Goal: Task Accomplishment & Management: Manage account settings

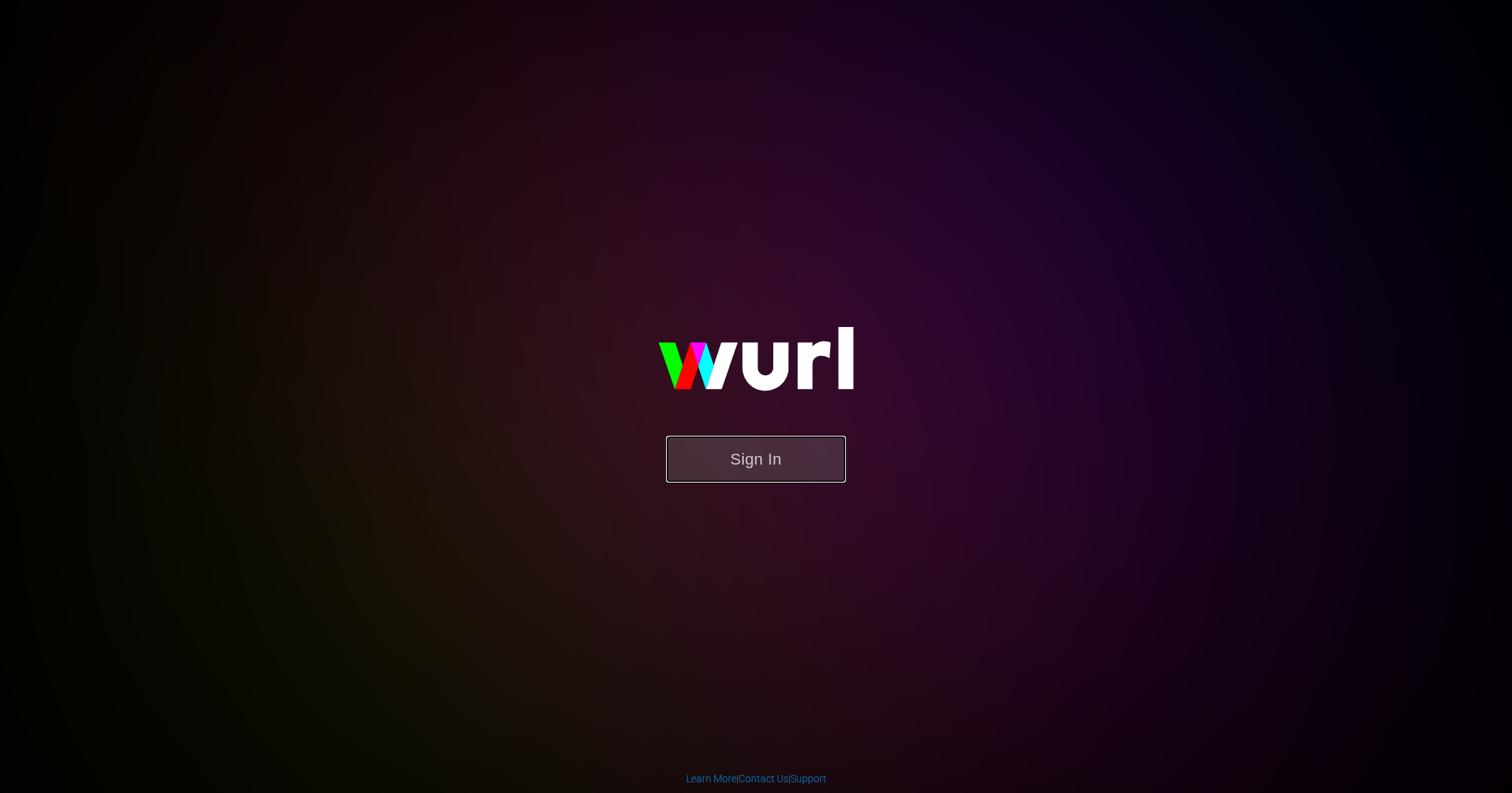
drag, startPoint x: 790, startPoint y: 463, endPoint x: 772, endPoint y: 463, distance: 18.0
click at [790, 463] on button "Sign In" at bounding box center [756, 460] width 180 height 47
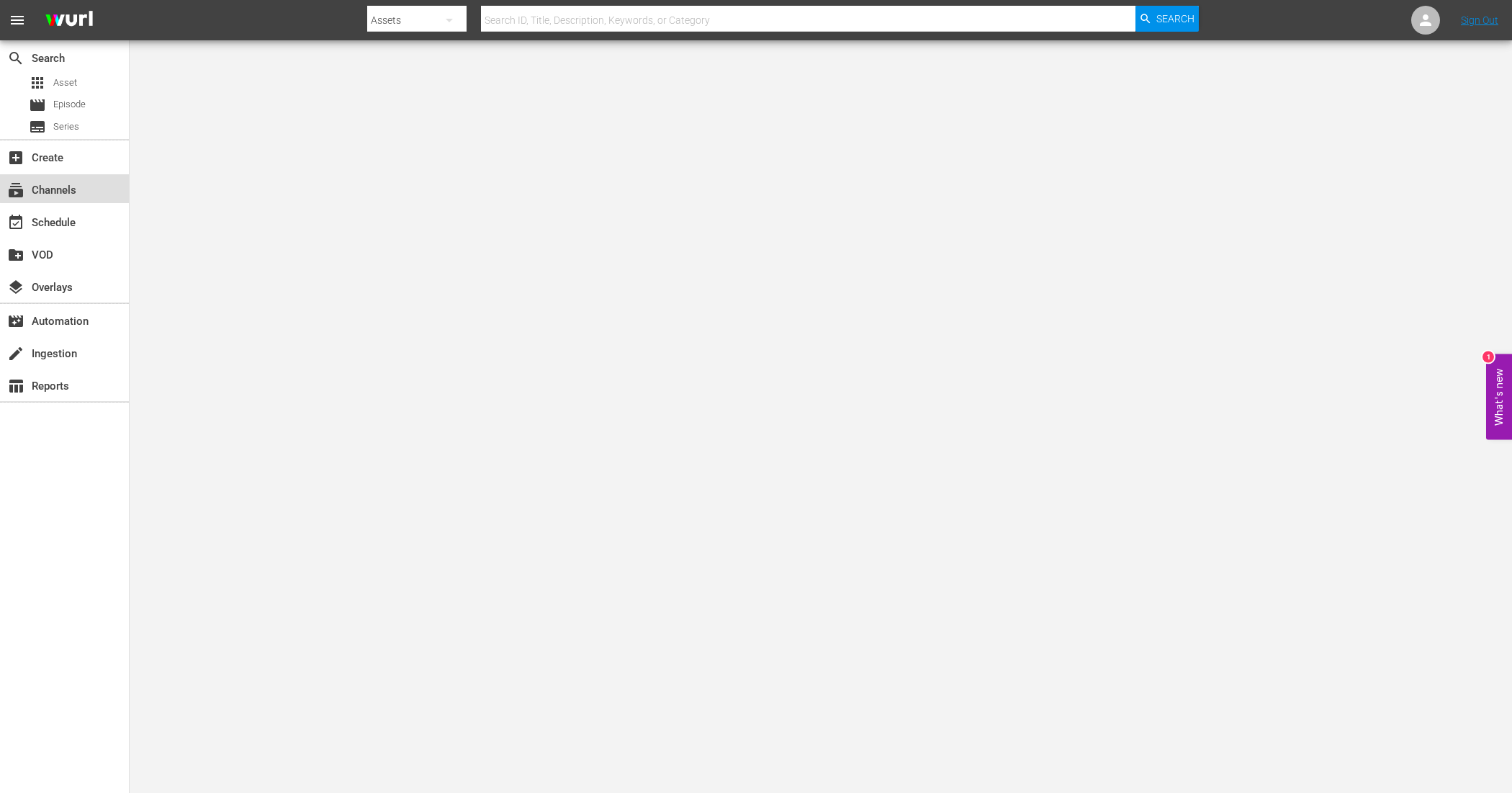
click at [72, 185] on div "subscriptions Channels" at bounding box center [40, 188] width 81 height 13
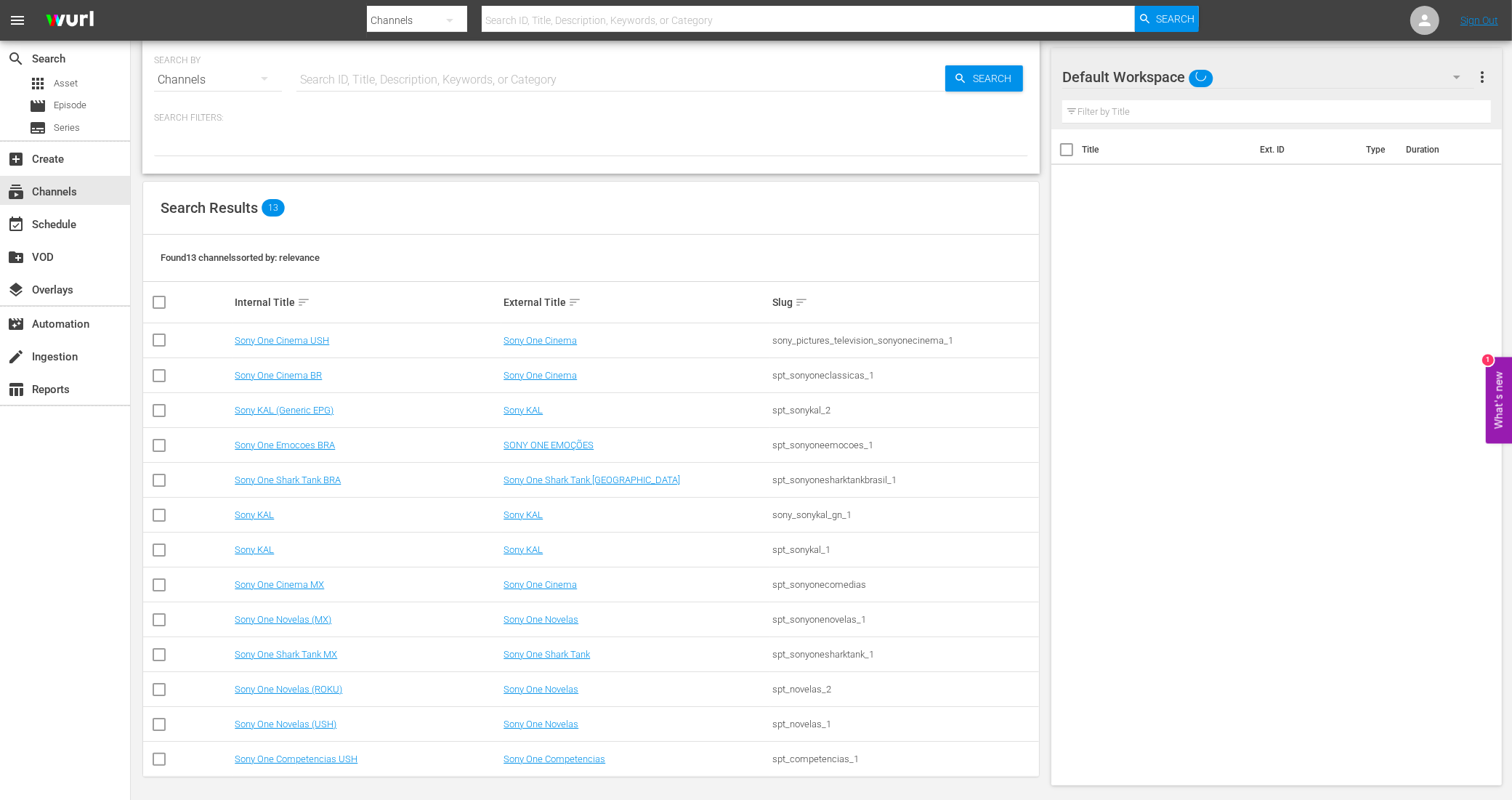
scroll to position [17, 0]
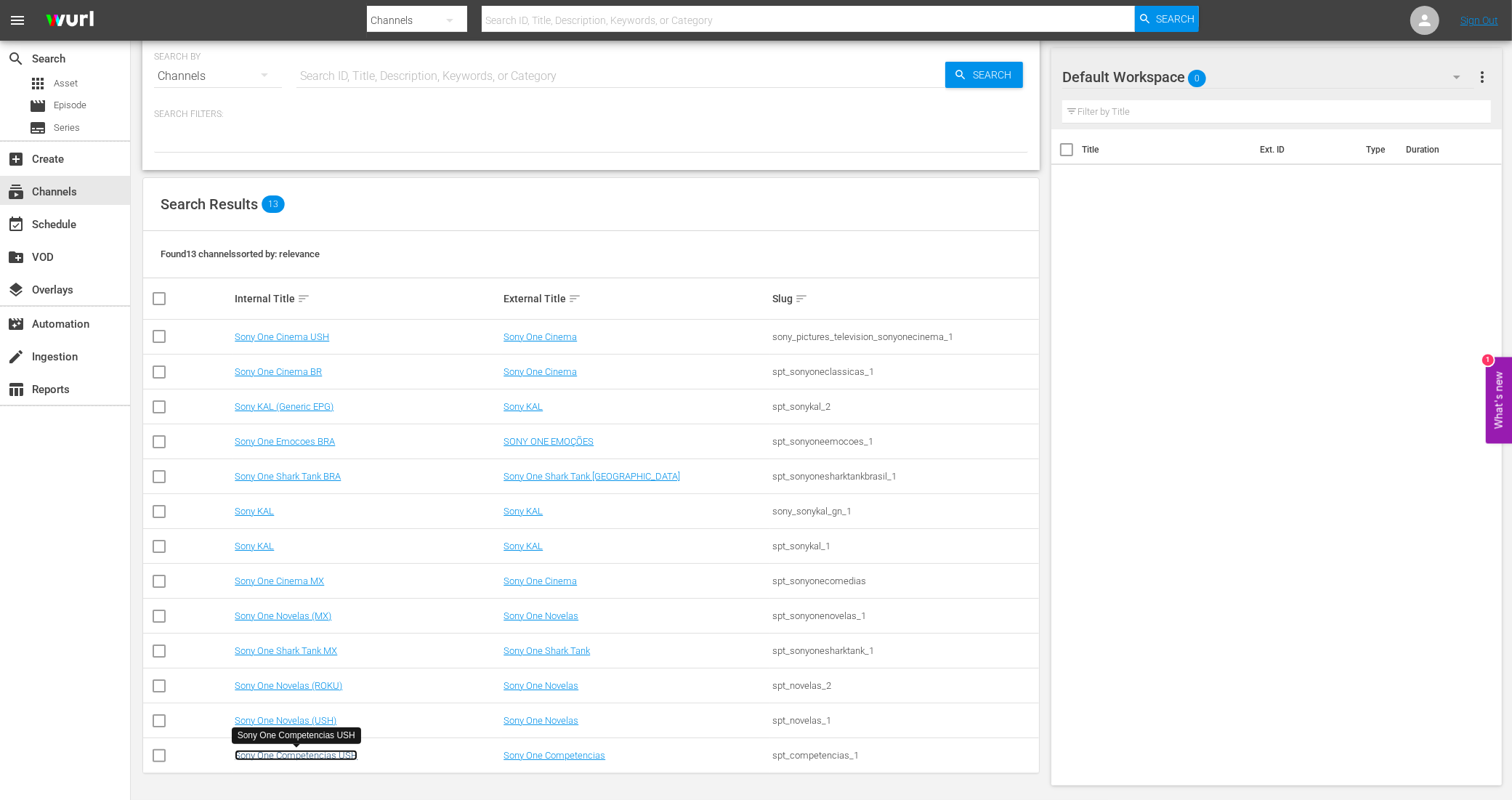
click at [338, 756] on link "Sony One Competencias USH" at bounding box center [295, 755] width 122 height 11
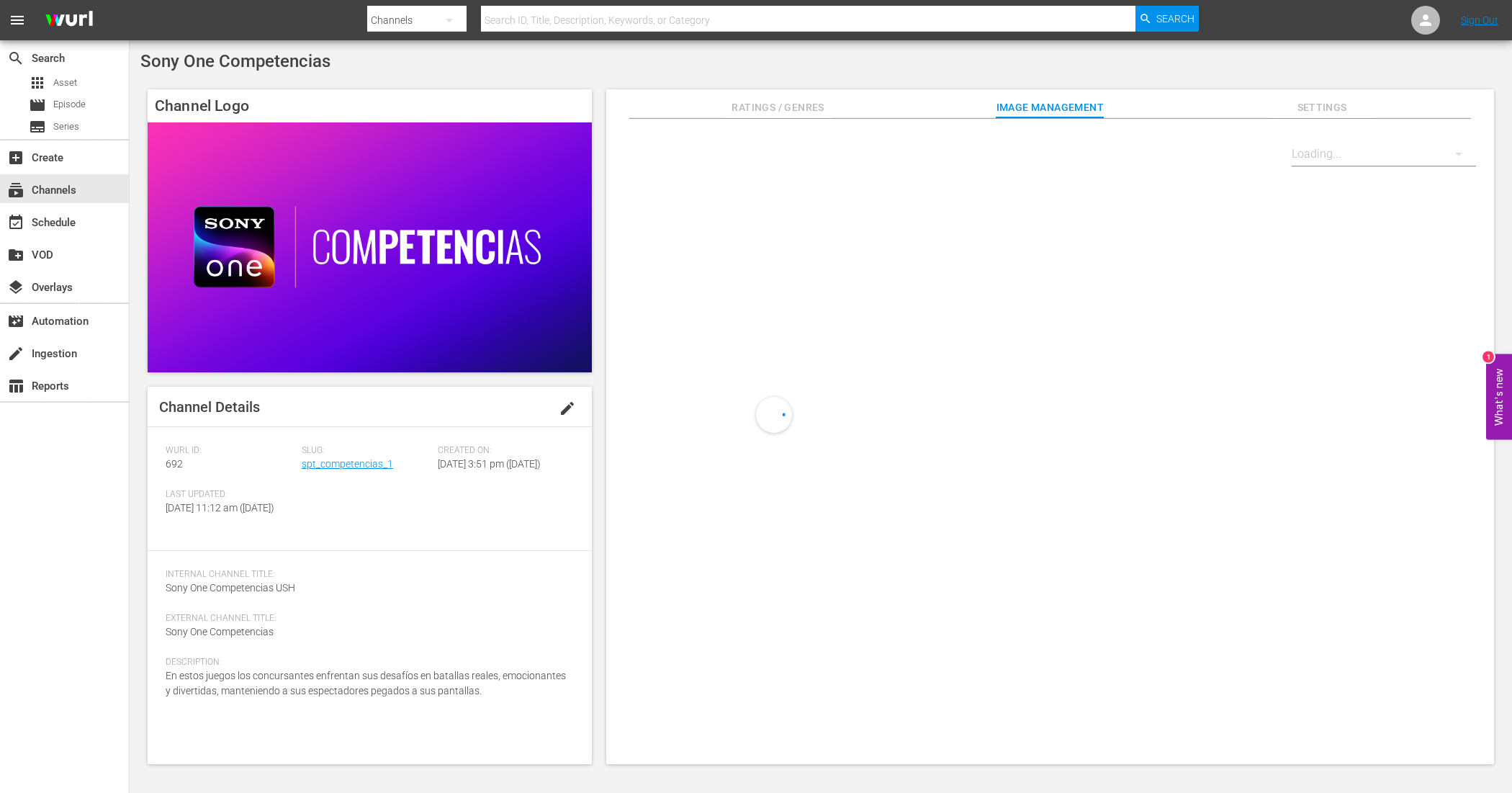
click at [351, 473] on div "Slug: spt_competencias_1" at bounding box center [370, 467] width 136 height 44
click at [355, 463] on link "spt_competencias_1" at bounding box center [347, 463] width 92 height 12
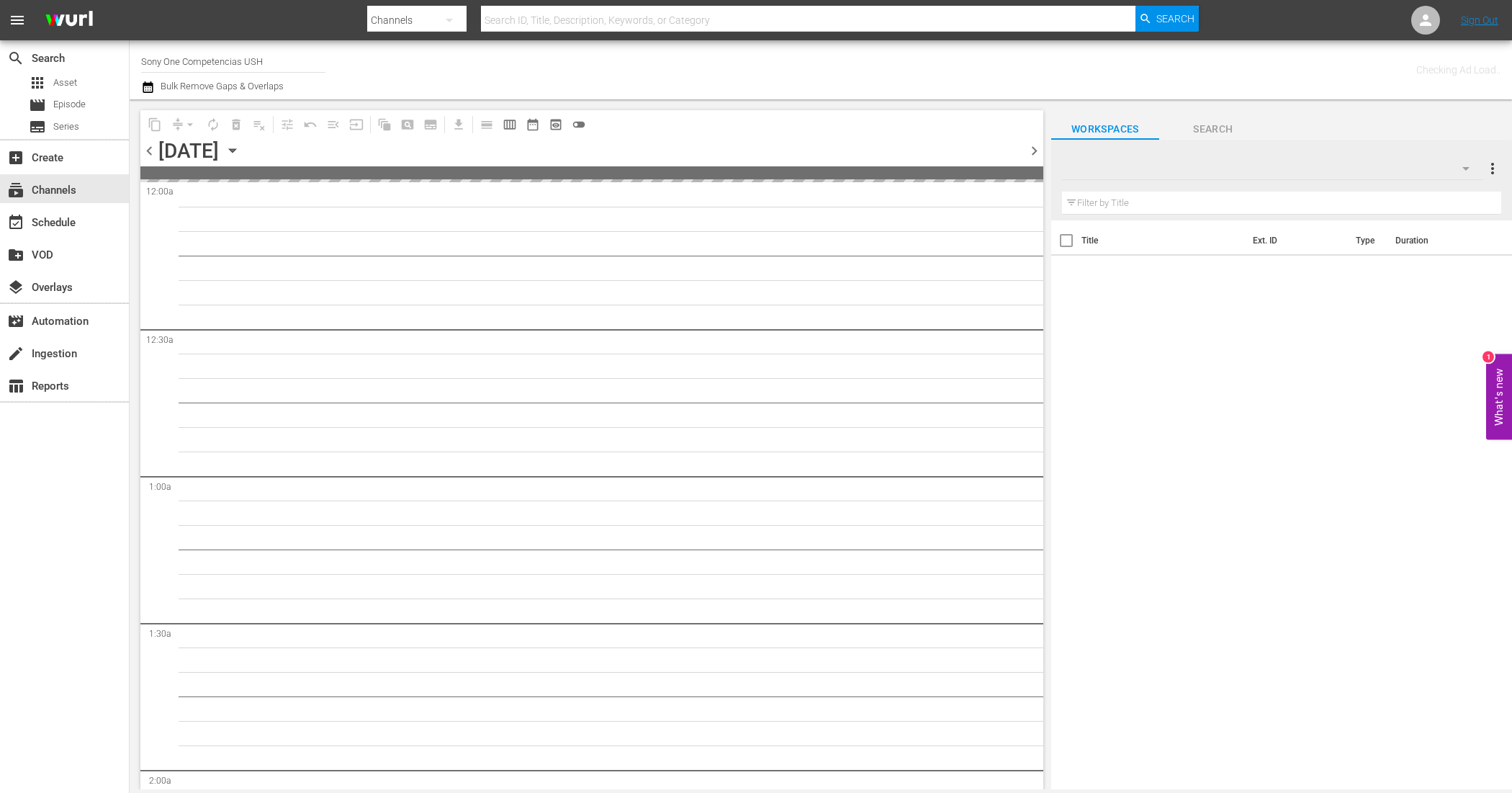
click at [240, 153] on icon "button" at bounding box center [232, 150] width 16 height 16
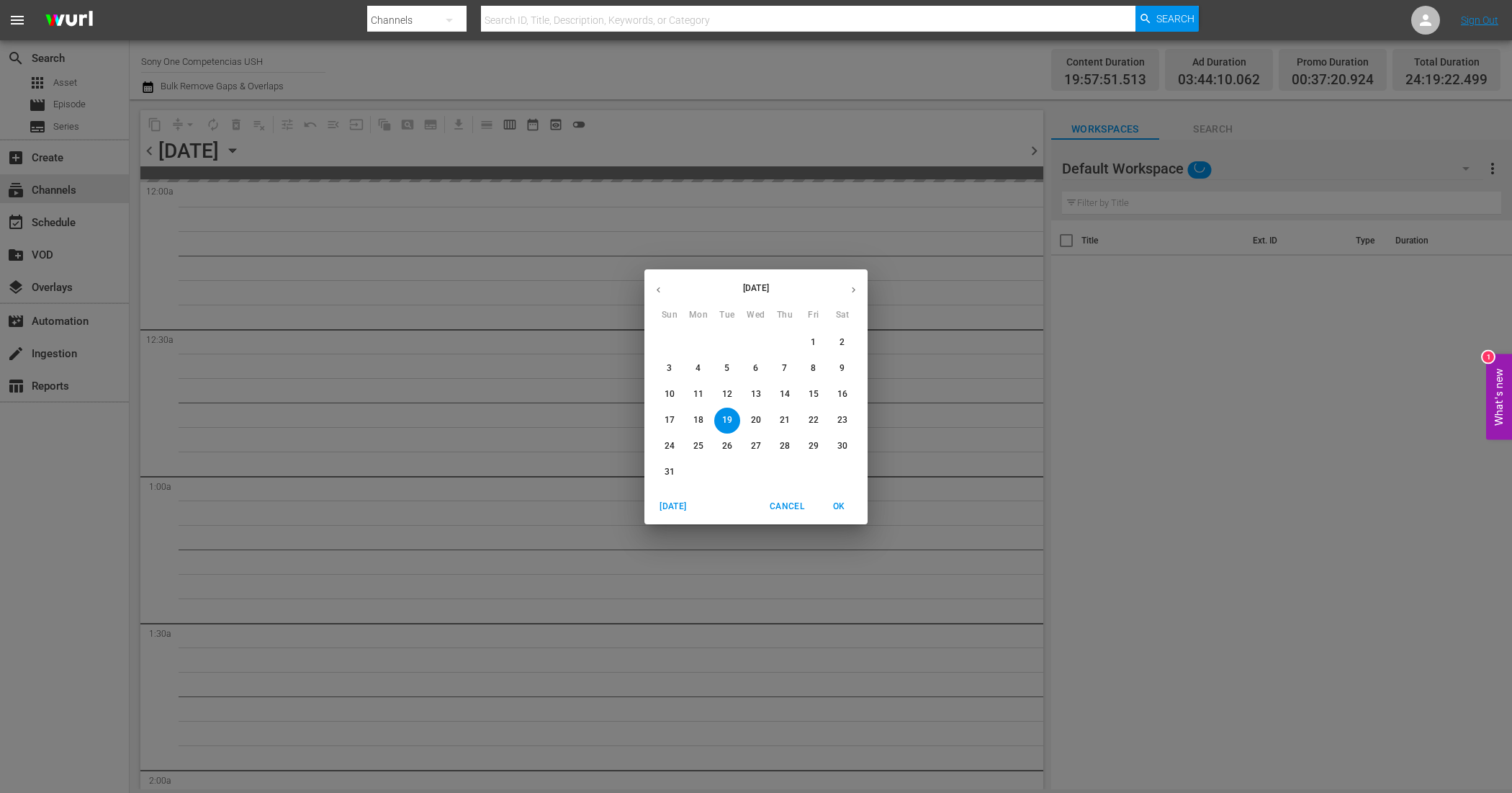
click at [789, 504] on span "Cancel" at bounding box center [787, 506] width 34 height 15
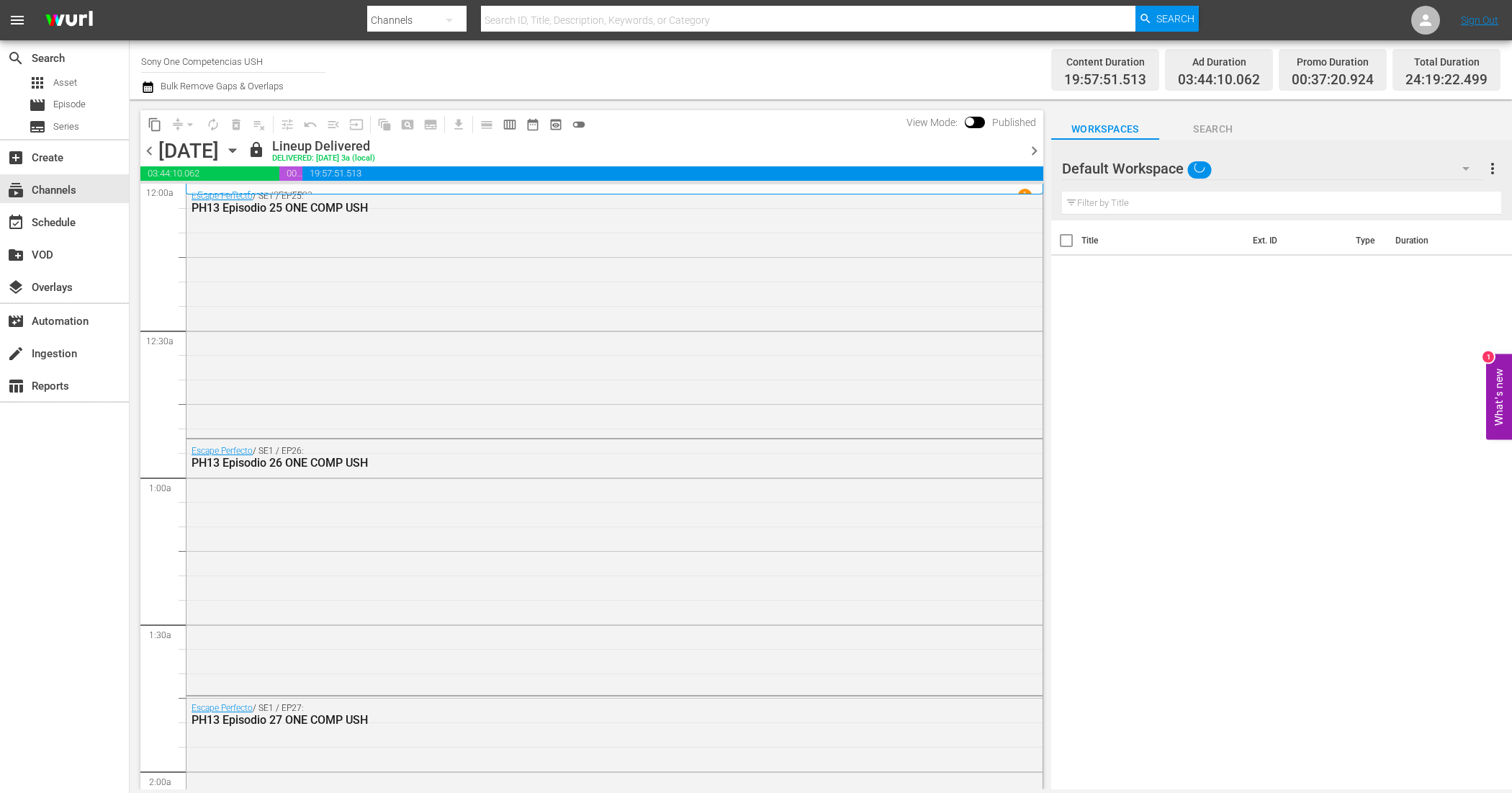
click at [152, 85] on icon "button" at bounding box center [147, 87] width 10 height 12
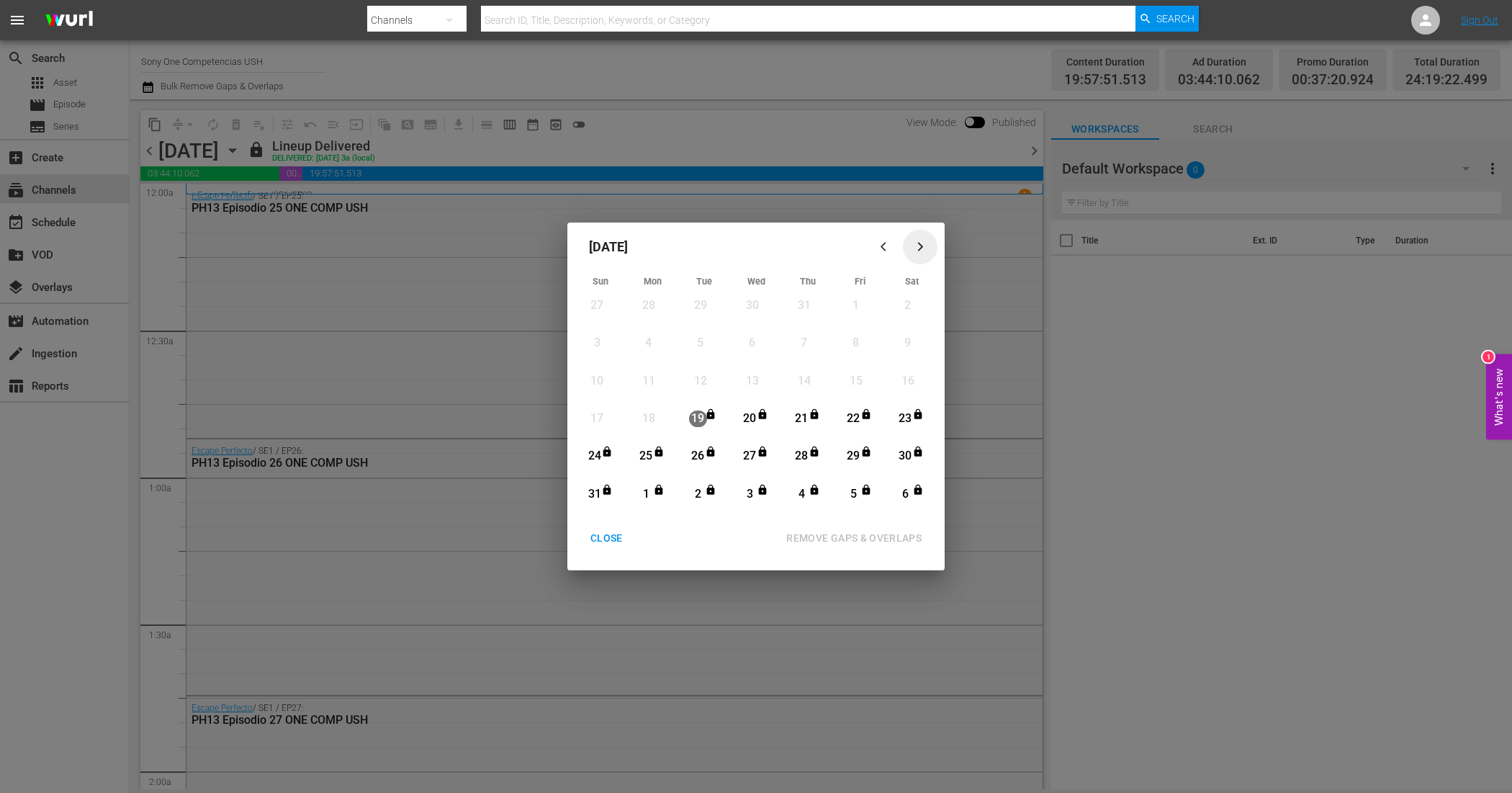
click at [922, 248] on icon "button" at bounding box center [920, 247] width 11 height 11
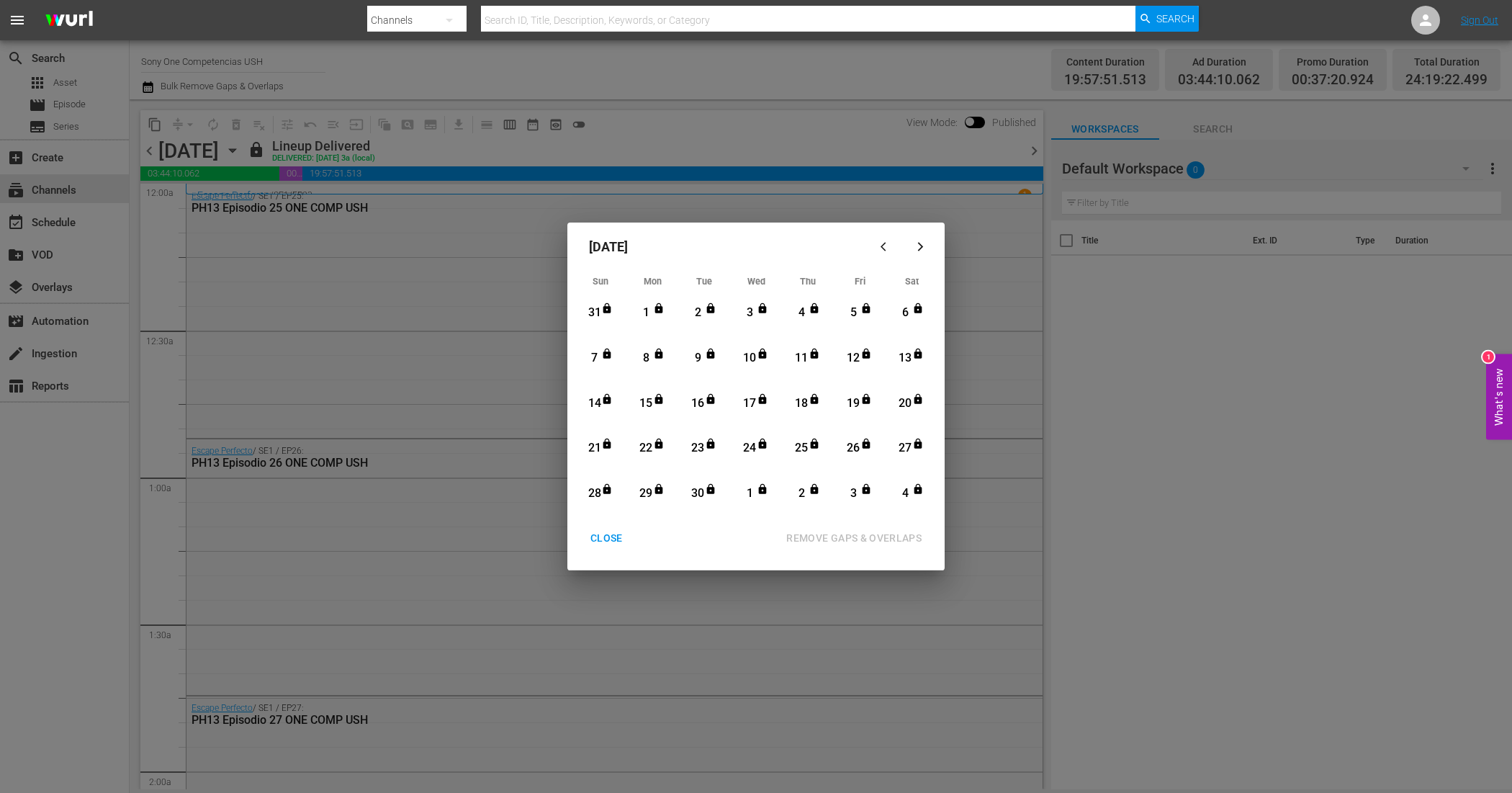
click at [922, 248] on icon "button" at bounding box center [920, 247] width 11 height 11
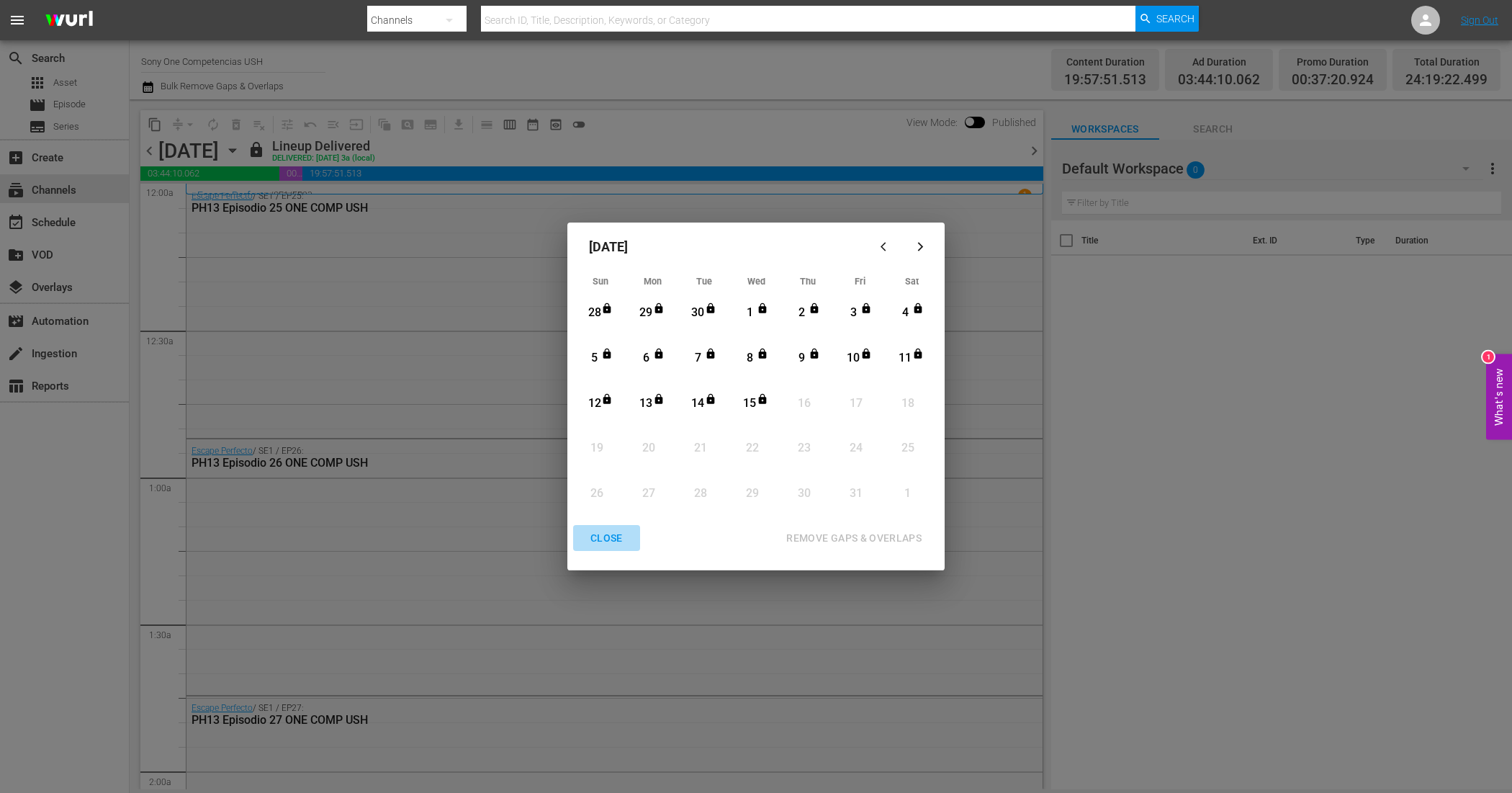
click at [612, 539] on div "CLOSE" at bounding box center [607, 538] width 56 height 18
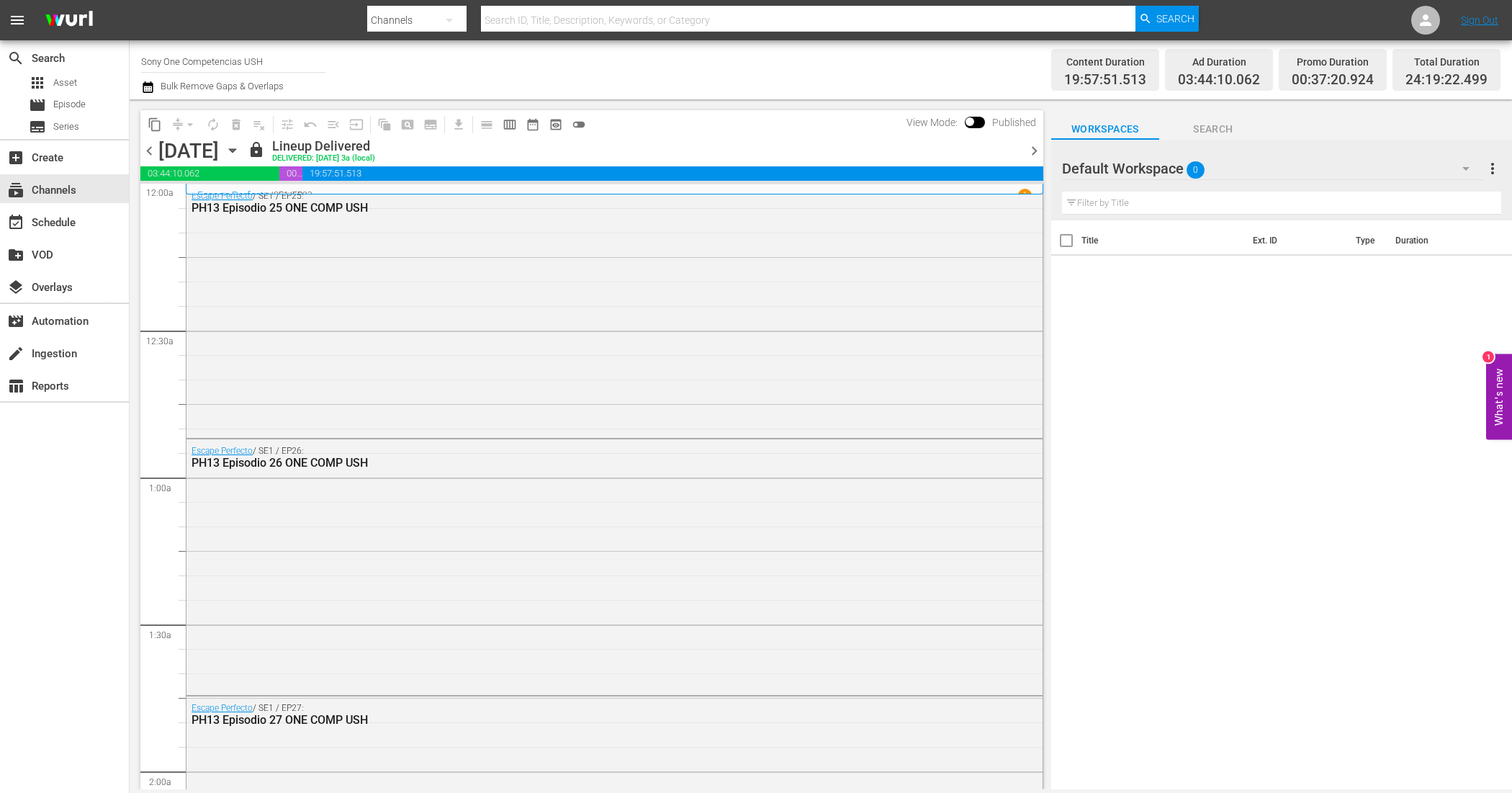
click at [240, 155] on icon "button" at bounding box center [232, 150] width 16 height 16
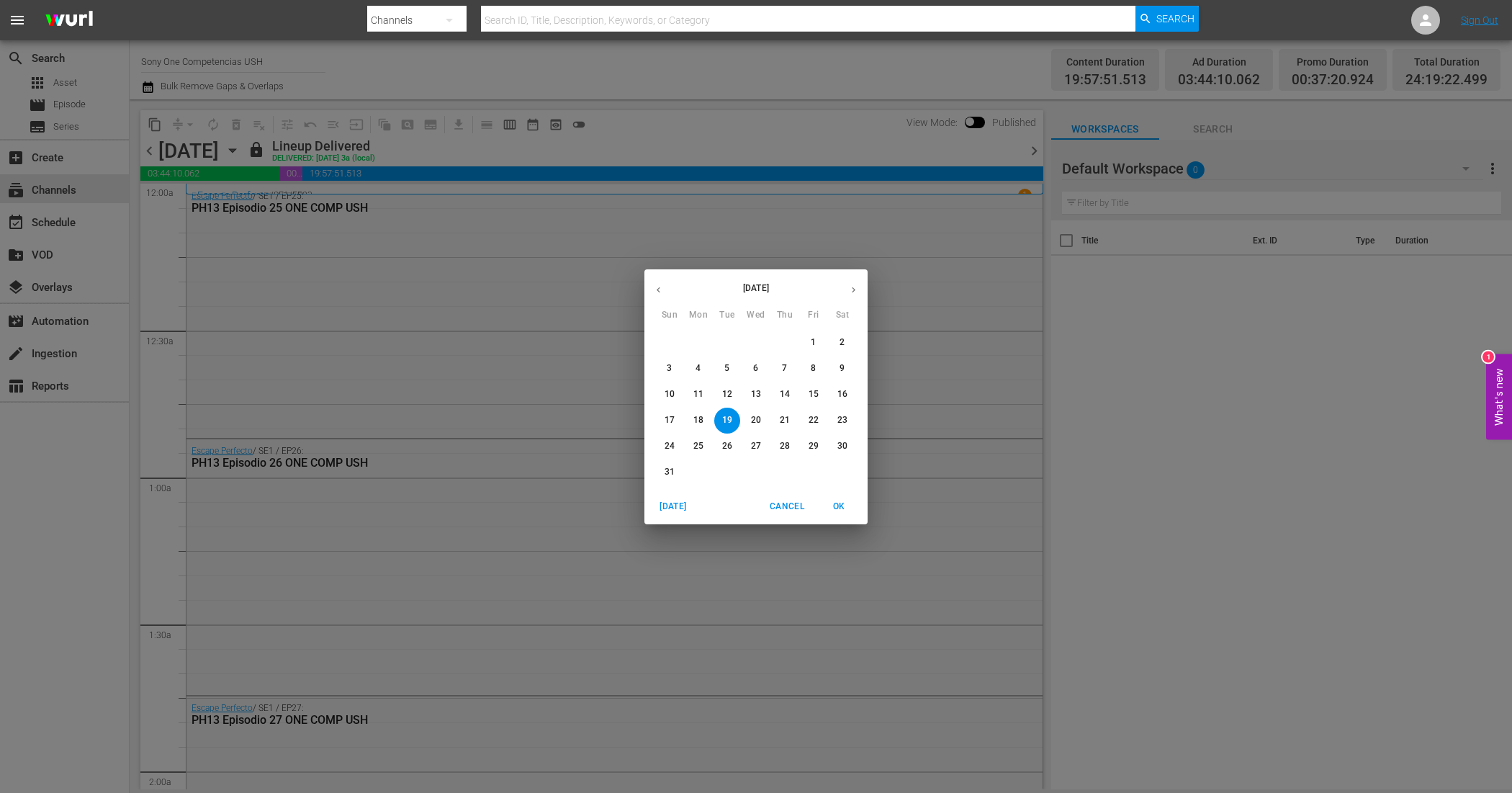
click at [850, 284] on icon "button" at bounding box center [854, 290] width 11 height 11
click at [781, 398] on p "16" at bounding box center [784, 395] width 10 height 13
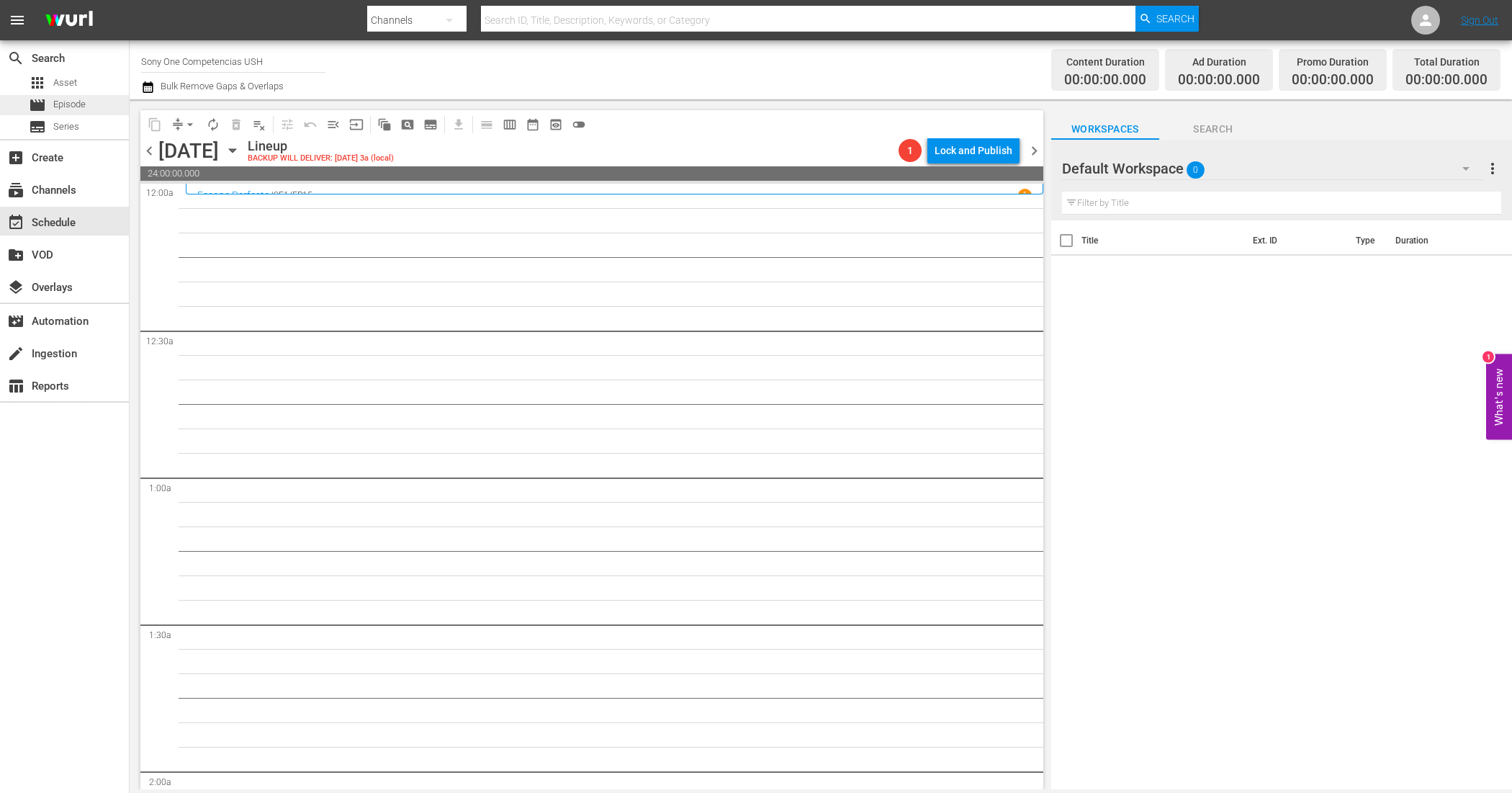
click at [80, 104] on span "Episode" at bounding box center [69, 104] width 32 height 14
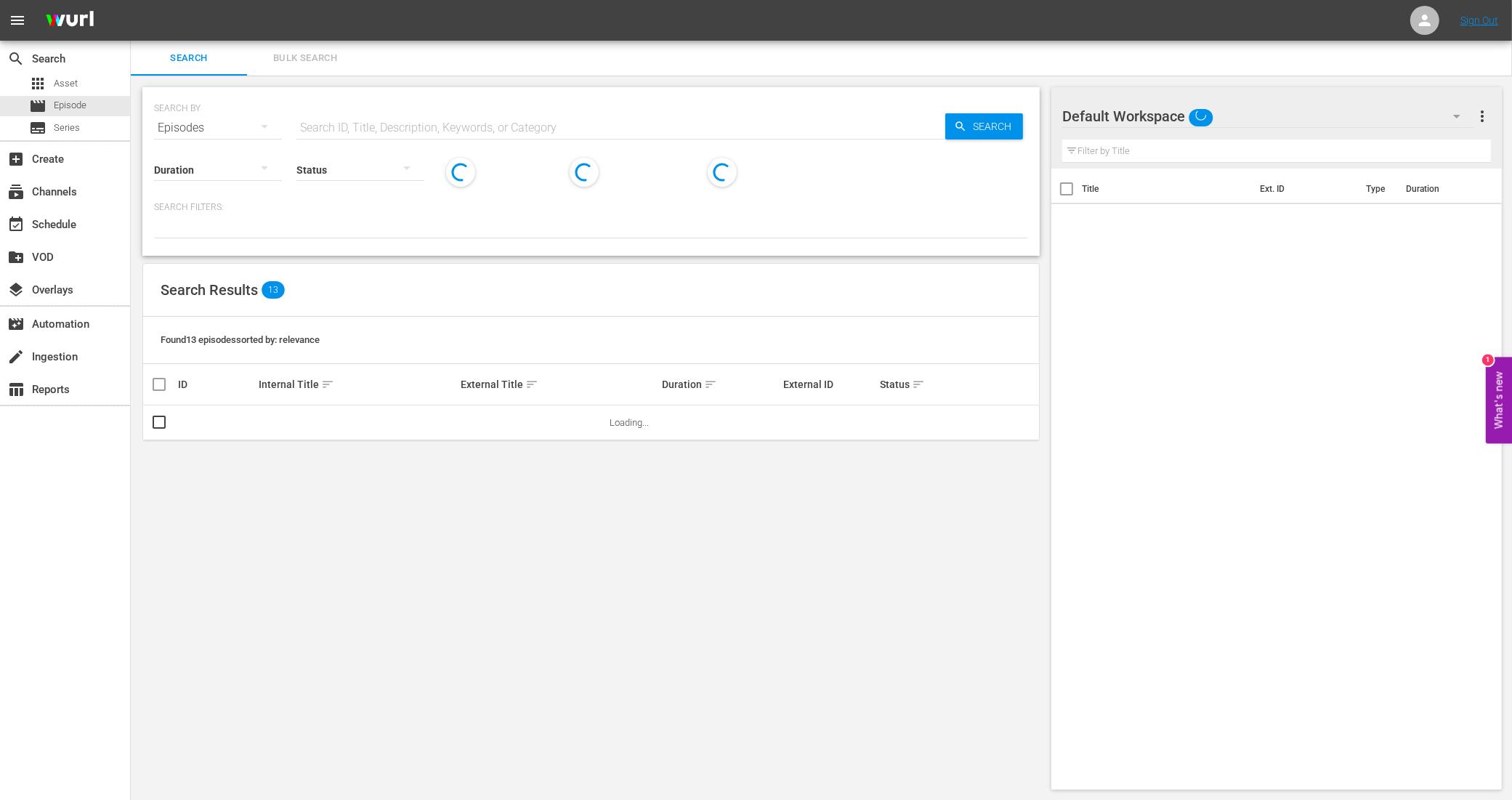
click at [317, 57] on span "Bulk Search" at bounding box center [305, 58] width 99 height 17
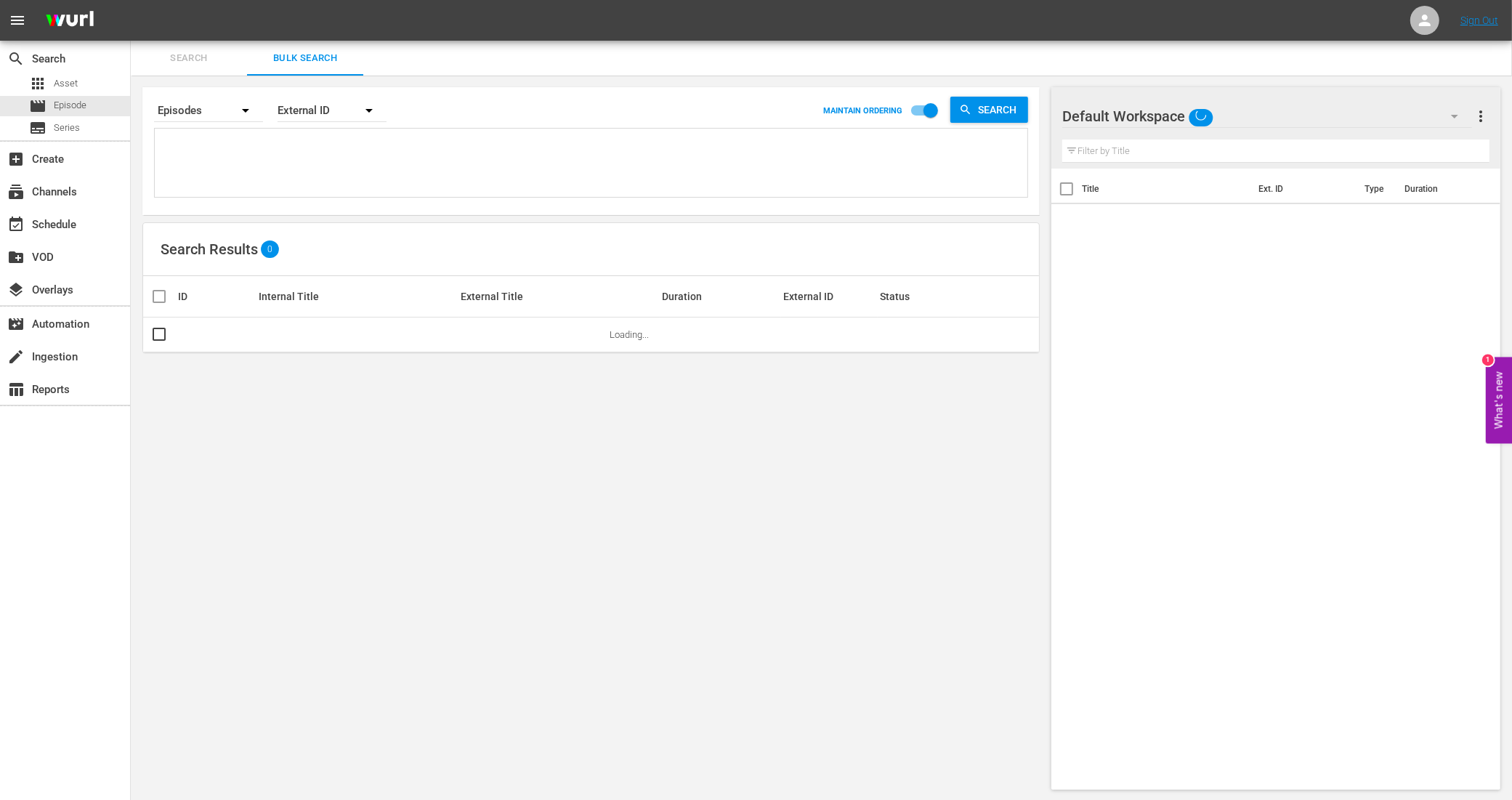
click at [213, 136] on textarea at bounding box center [593, 165] width 869 height 66
paste textarea "11288884_U0000620_LAT_v2 11288886_U0000621_LAT_v2 11288888_U0000622_LAT_v2 1128…"
type textarea "11288884_U0000620_LAT_v2 11288886_U0000621_LAT_v2 11288888_U0000622_LAT_v2 1128…"
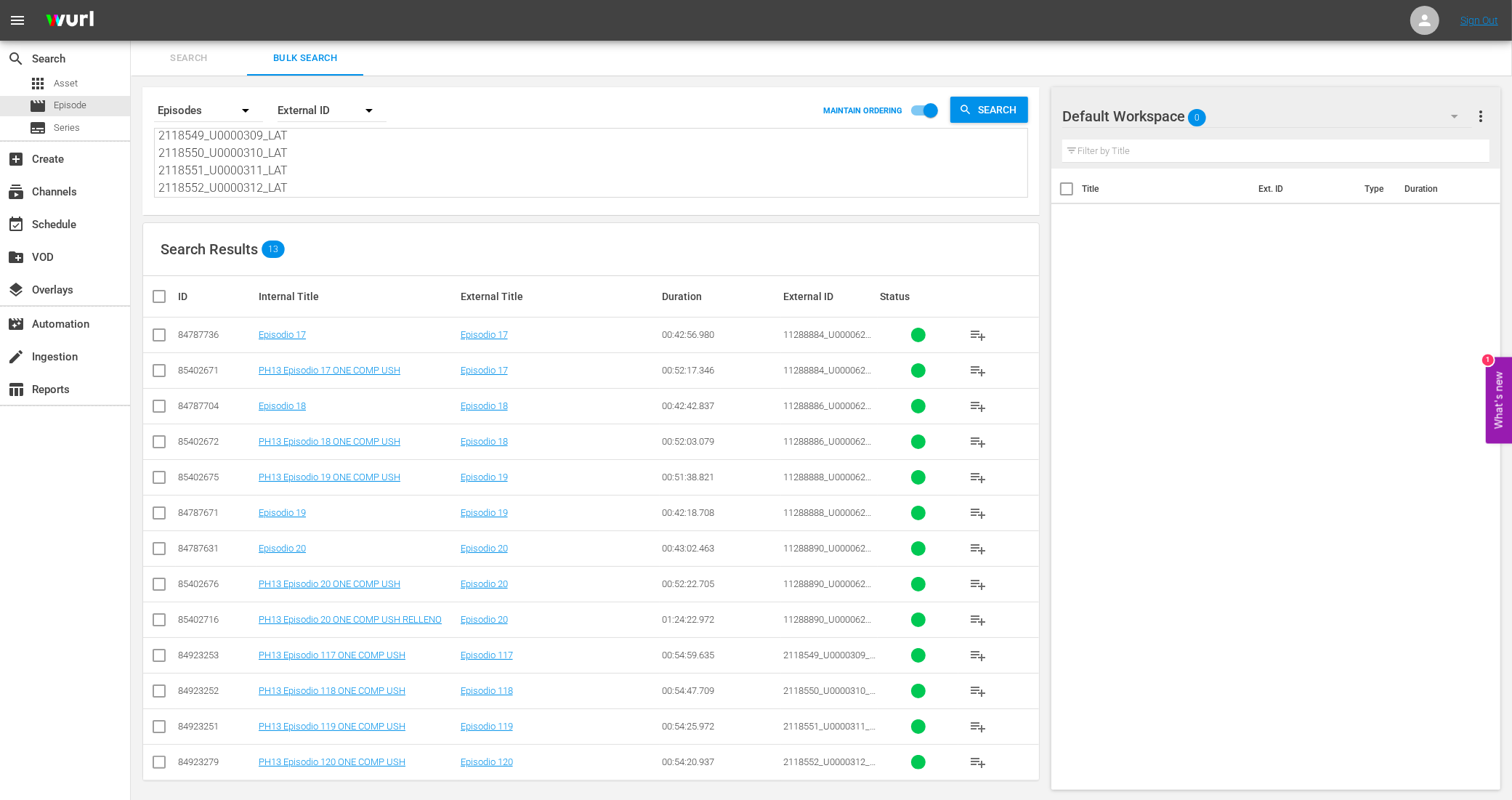
type textarea "11288884_U0000620_LAT_v2 11288886_U0000621_LAT_v2 11288888_U0000622_LAT_v2 1128…"
click at [154, 372] on input "checkbox" at bounding box center [159, 374] width 17 height 17
checkbox input "true"
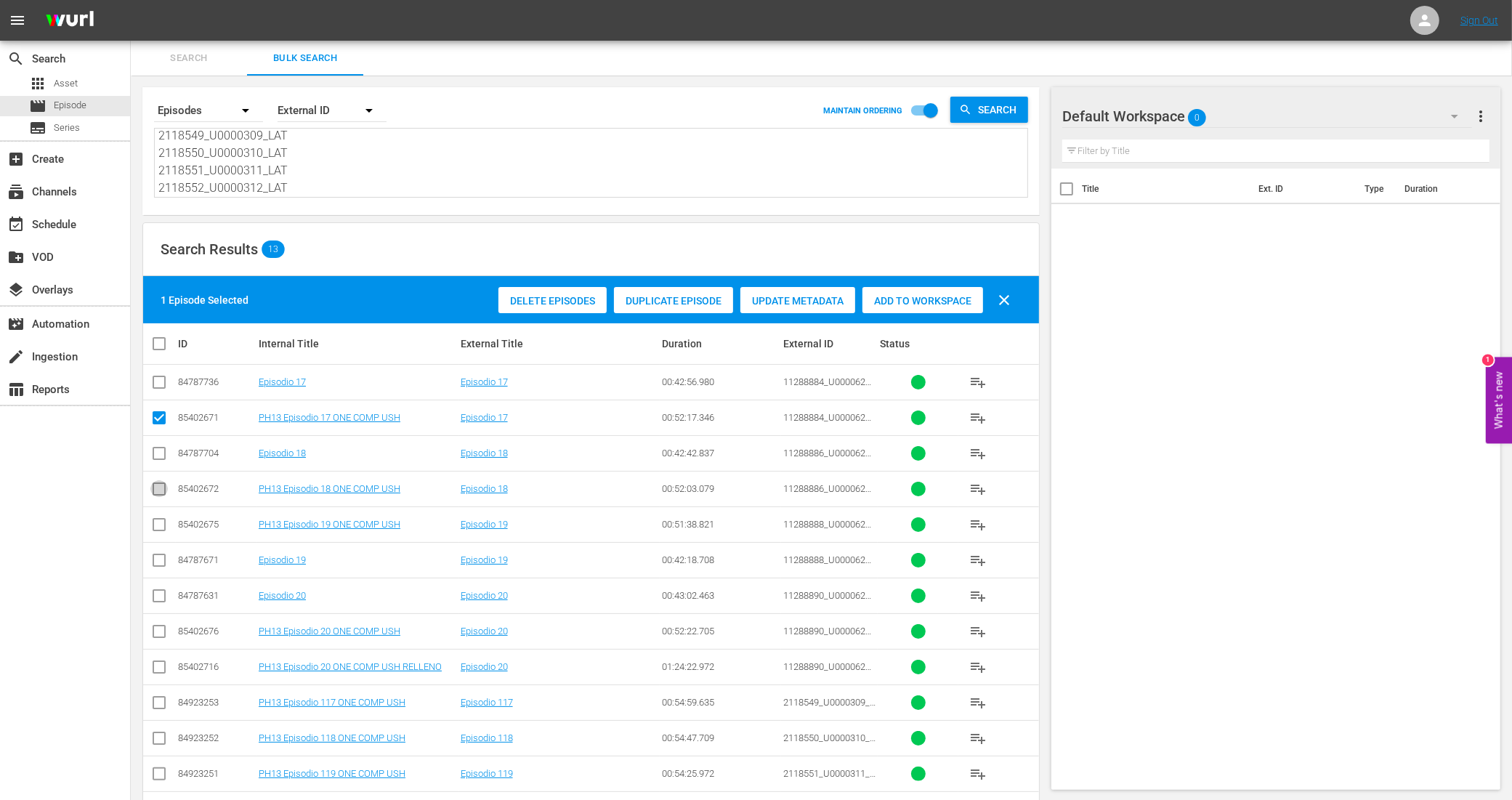
click at [159, 487] on input "checkbox" at bounding box center [159, 492] width 17 height 17
checkbox input "true"
click at [163, 528] on input "checkbox" at bounding box center [159, 528] width 17 height 17
checkbox input "true"
click at [155, 631] on input "checkbox" at bounding box center [159, 634] width 17 height 17
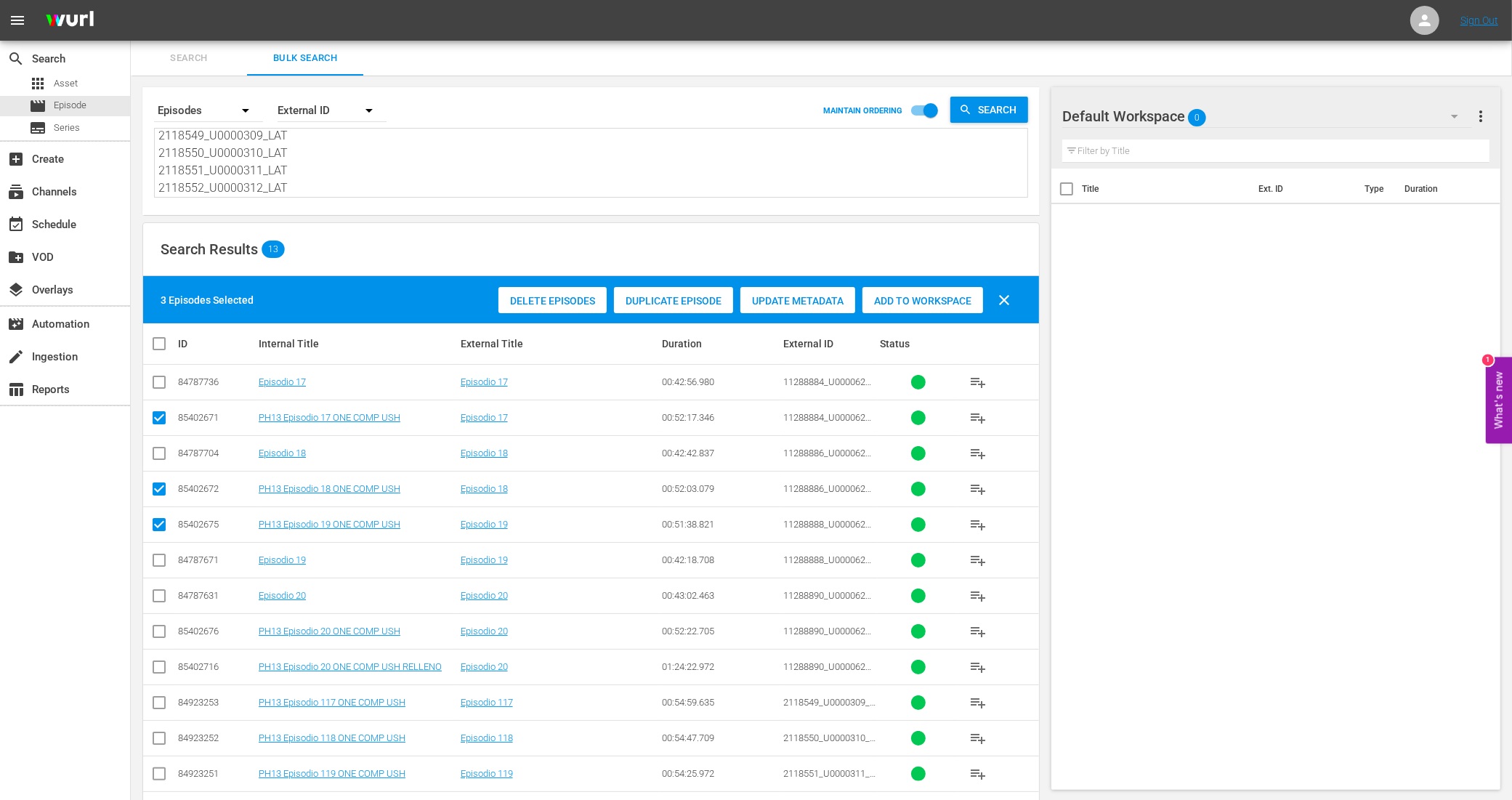
checkbox input "true"
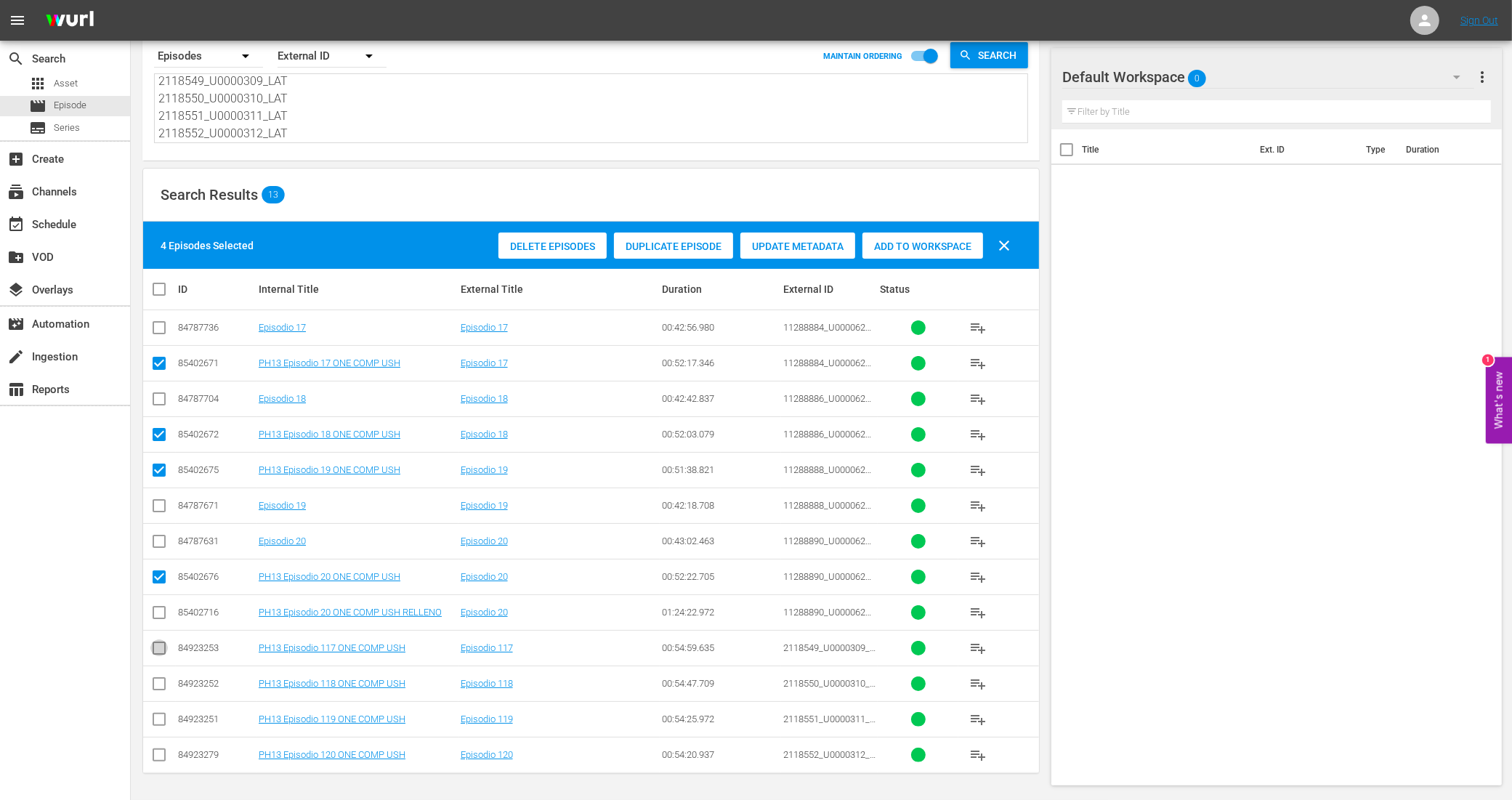
click at [160, 647] on input "checkbox" at bounding box center [159, 651] width 17 height 17
checkbox input "true"
click at [157, 683] on input "checkbox" at bounding box center [159, 686] width 17 height 17
checkbox input "true"
click at [156, 722] on input "checkbox" at bounding box center [159, 722] width 17 height 17
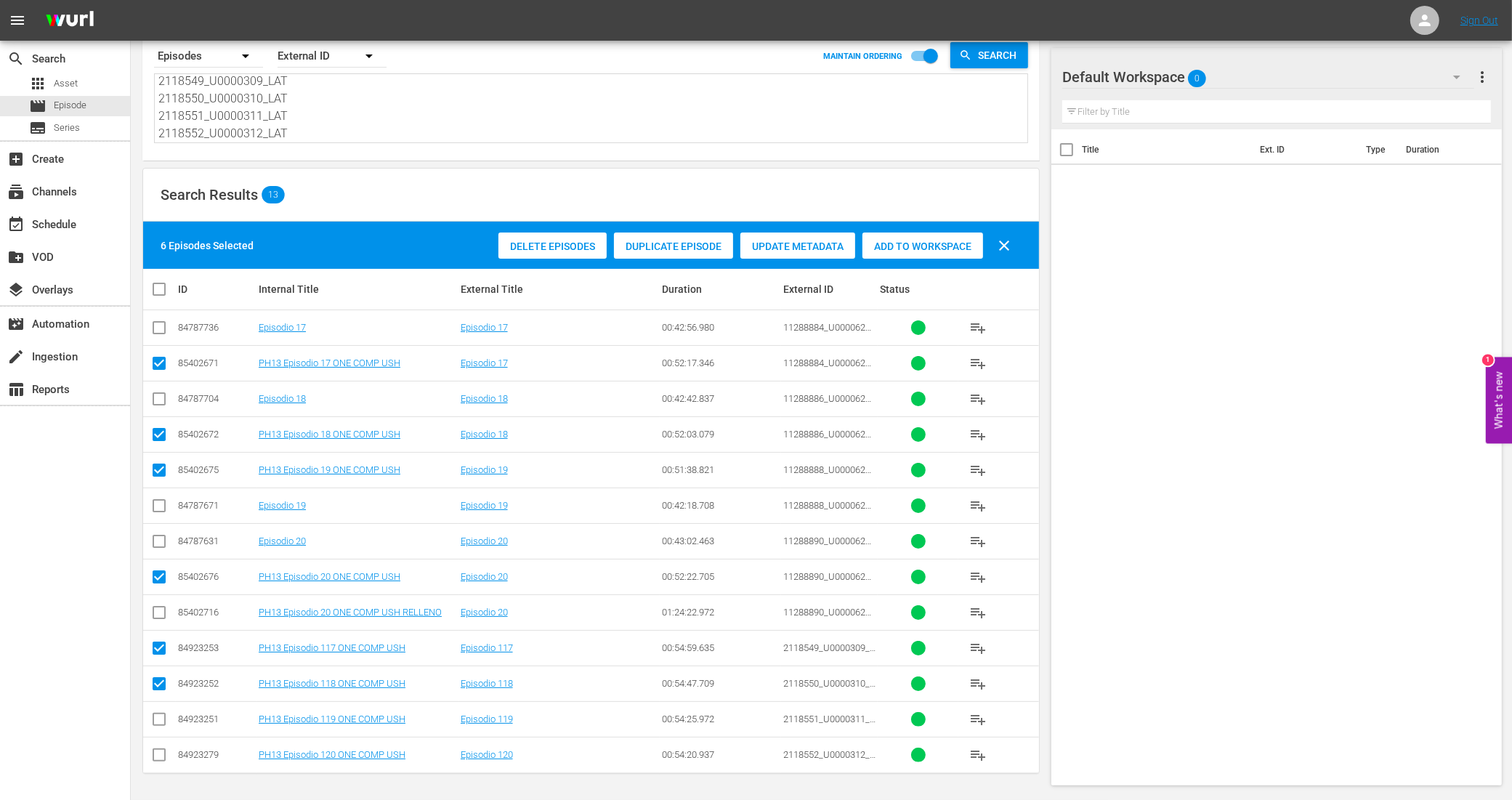
checkbox input "true"
click at [160, 759] on input "checkbox" at bounding box center [159, 758] width 17 height 17
checkbox input "true"
click at [953, 250] on div "Add to Workspace" at bounding box center [922, 246] width 121 height 28
click at [50, 216] on div "event_available Schedule" at bounding box center [40, 222] width 81 height 13
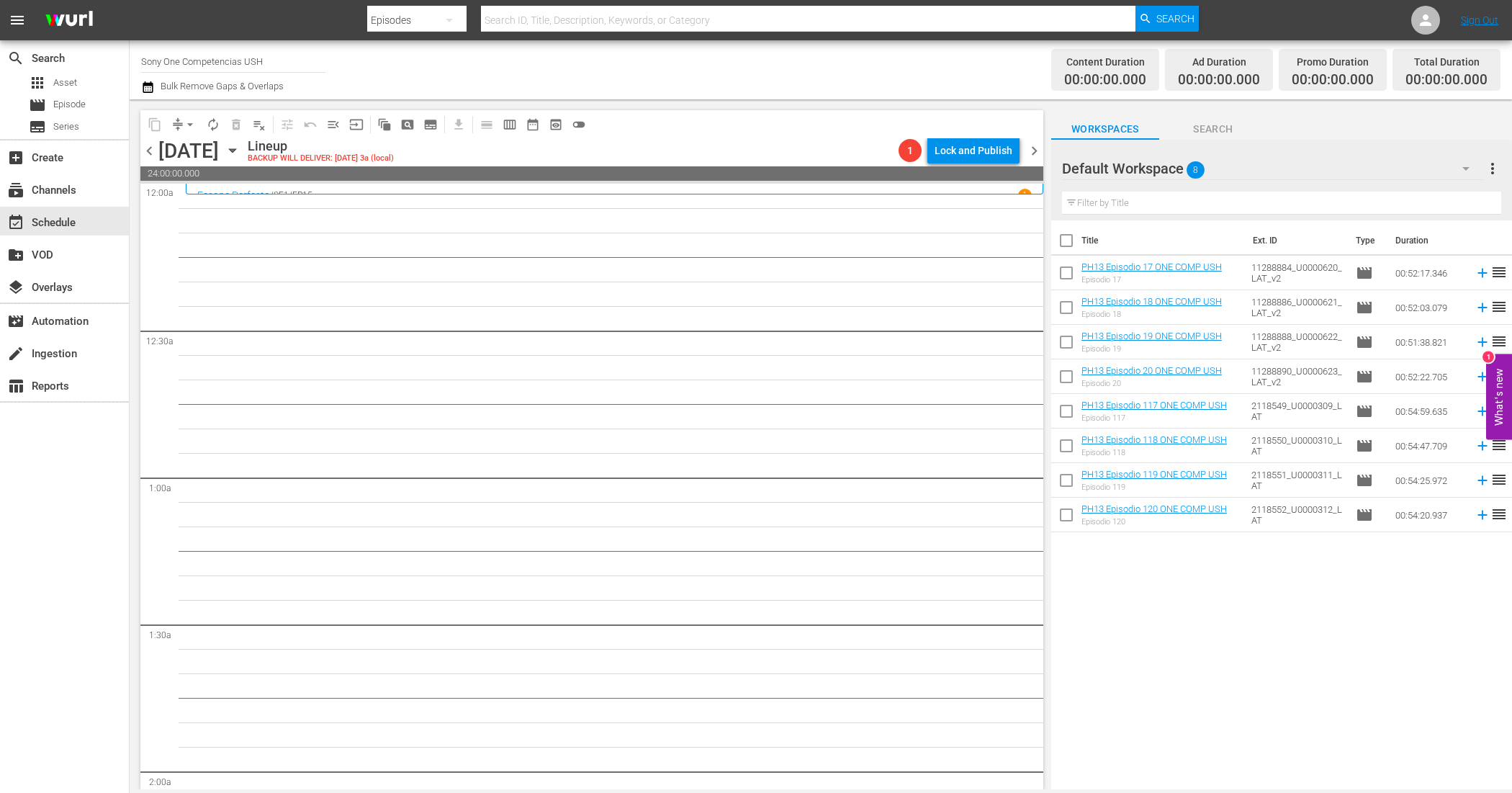
click at [1073, 245] on input "checkbox" at bounding box center [1066, 243] width 31 height 31
checkbox input "true"
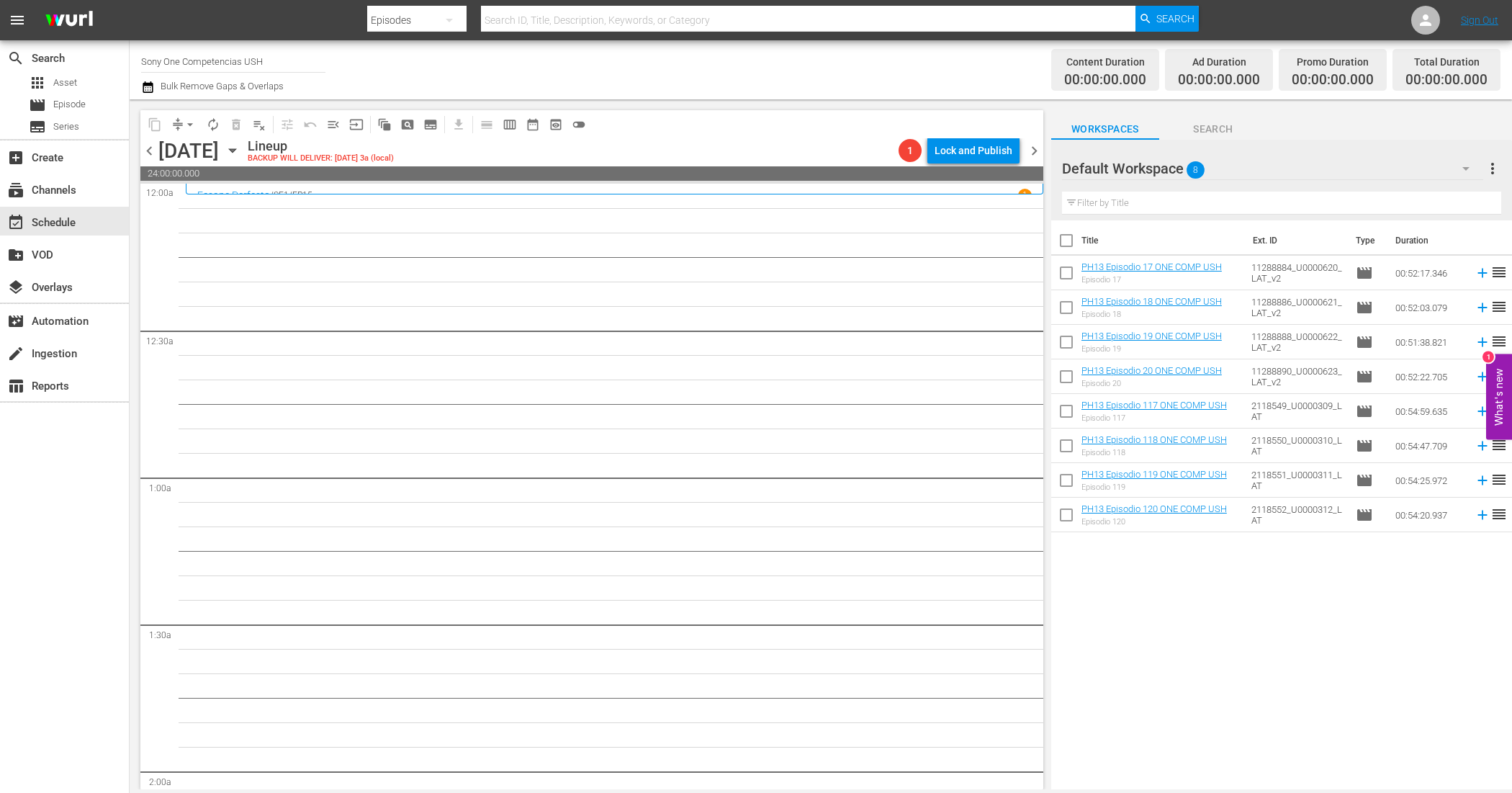
checkbox input "true"
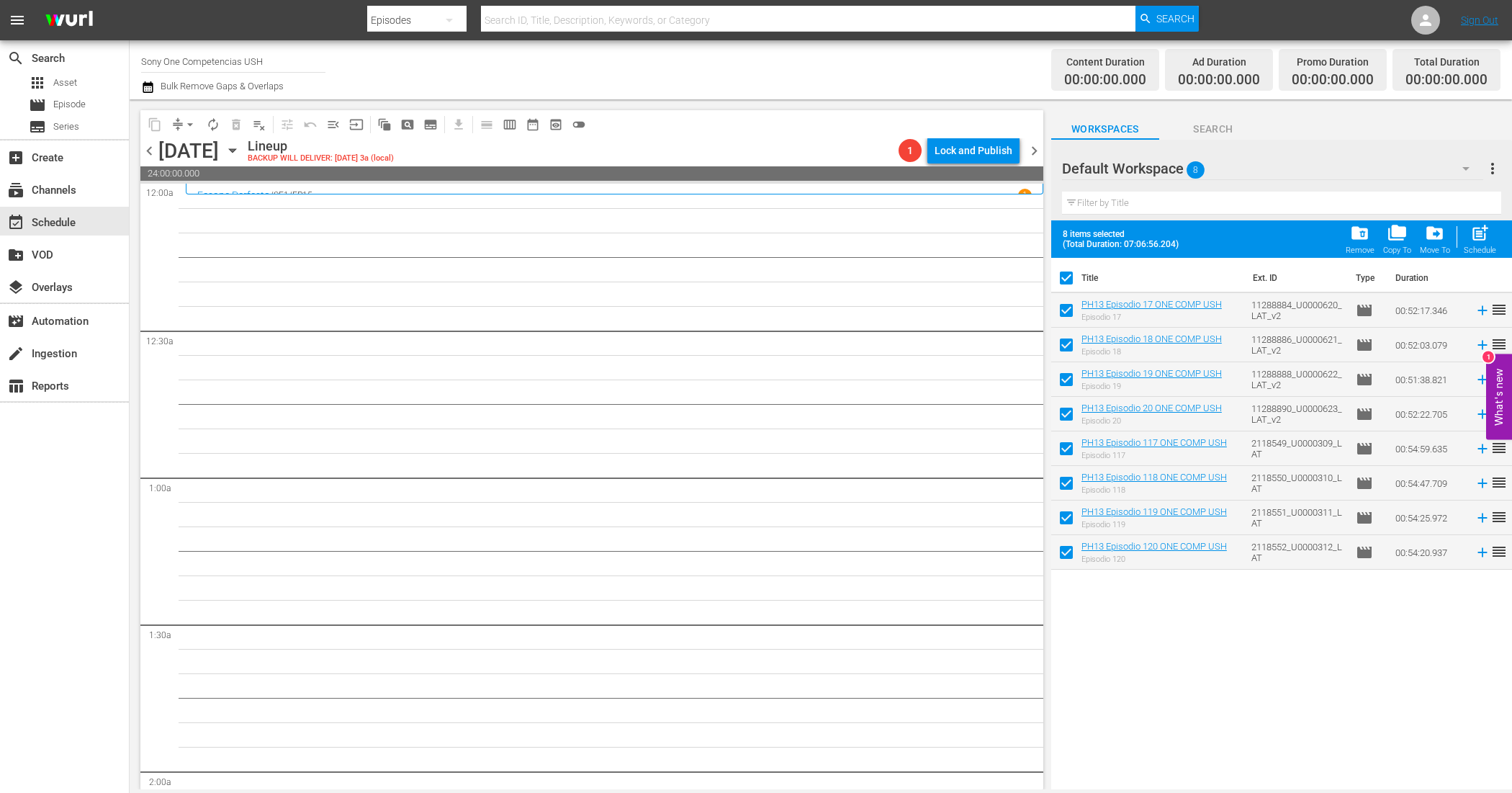
click at [1484, 239] on span "post_add" at bounding box center [1480, 232] width 20 height 20
checkbox input "false"
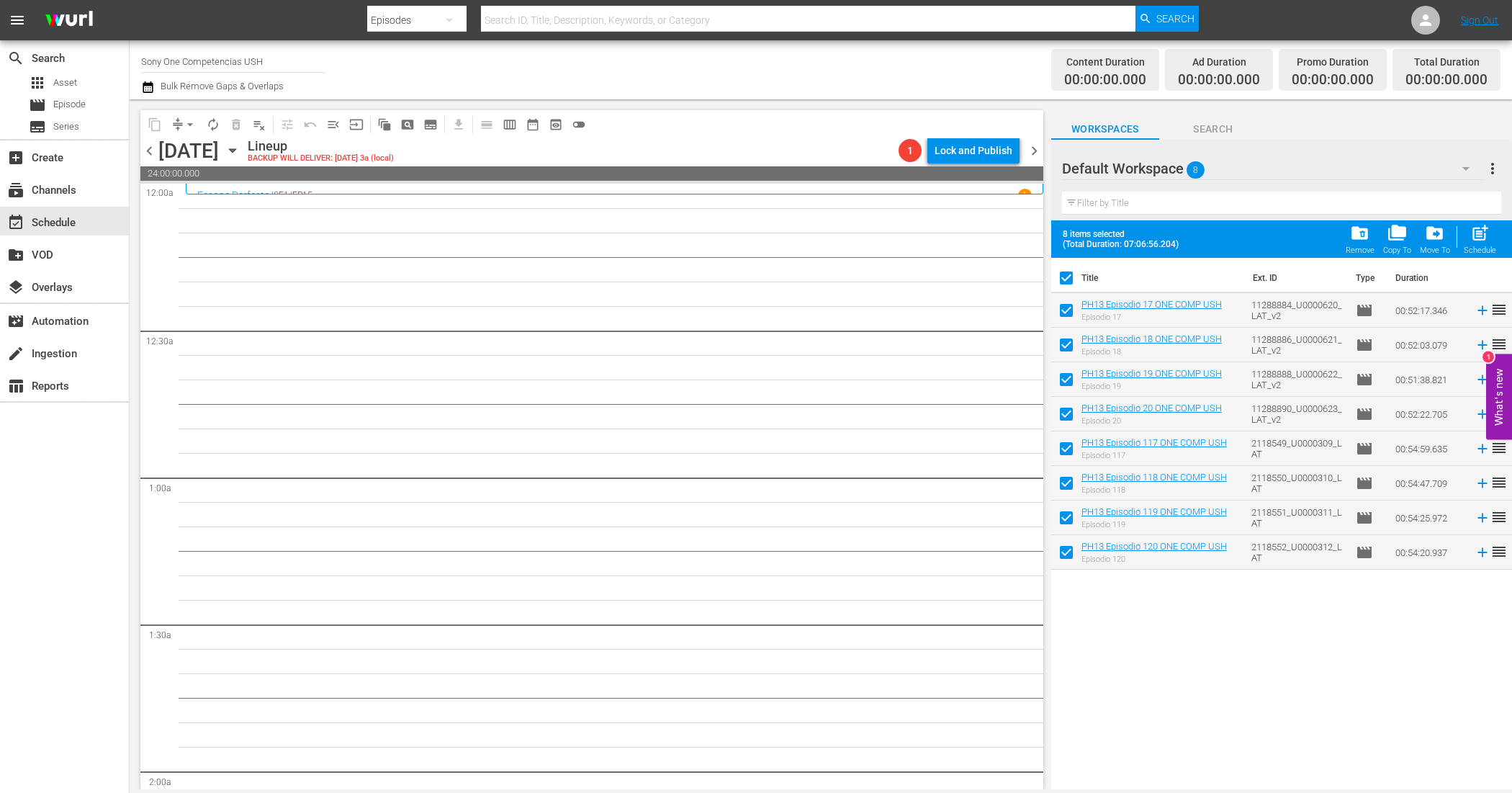
checkbox input "false"
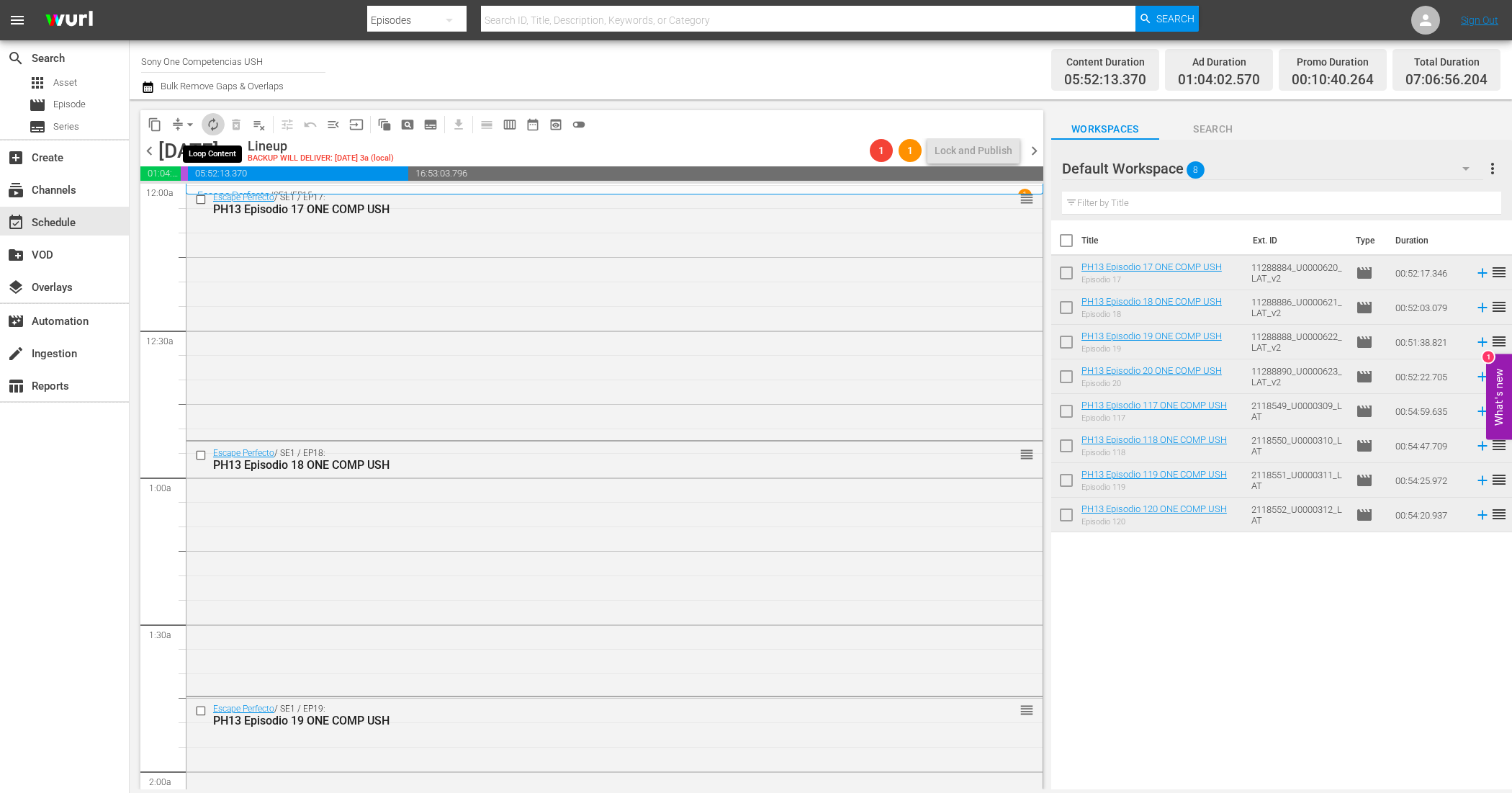
click at [218, 124] on span "autorenew_outlined" at bounding box center [213, 124] width 14 height 14
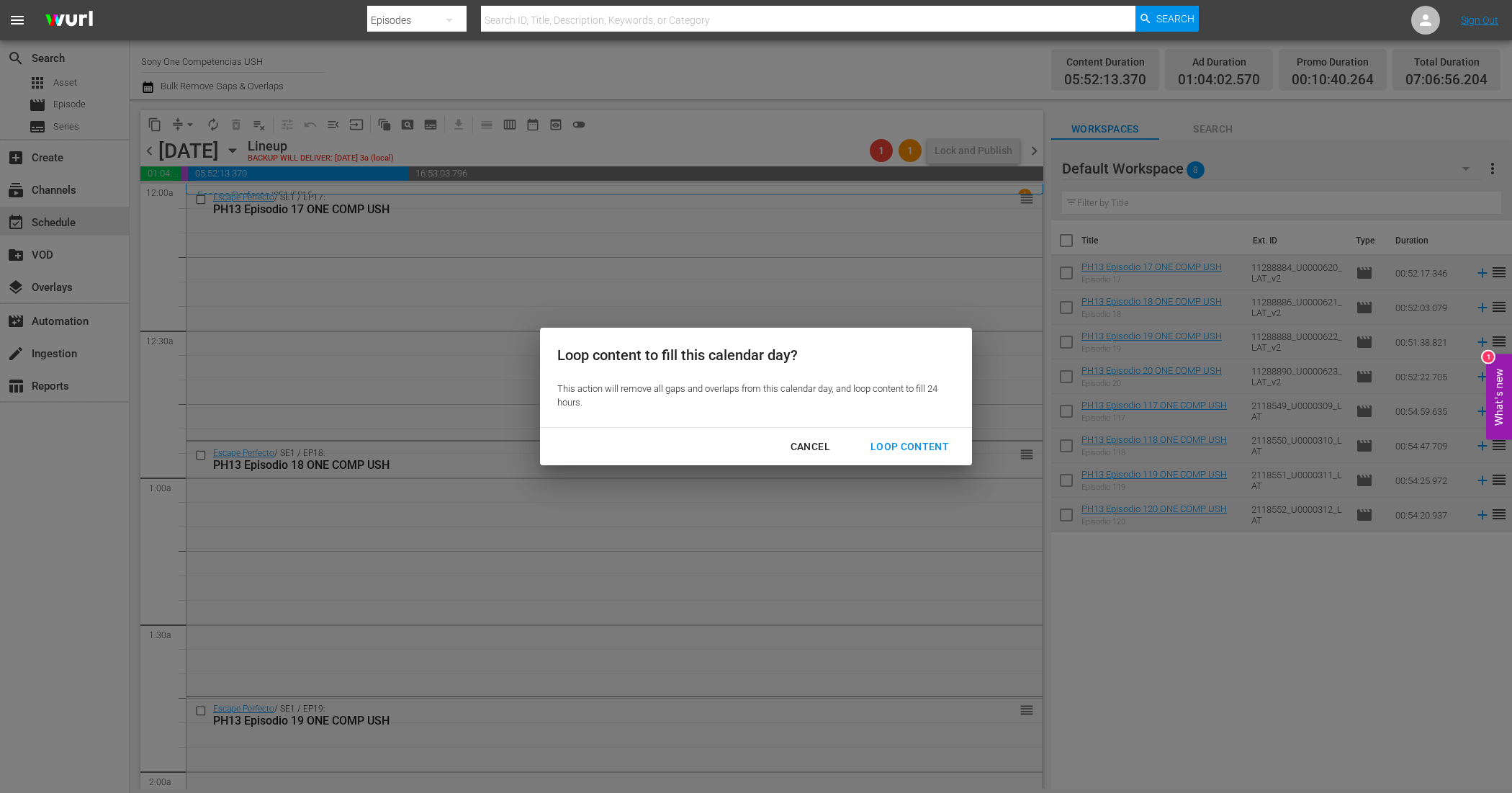
click at [927, 450] on div "Loop Content" at bounding box center [910, 446] width 102 height 18
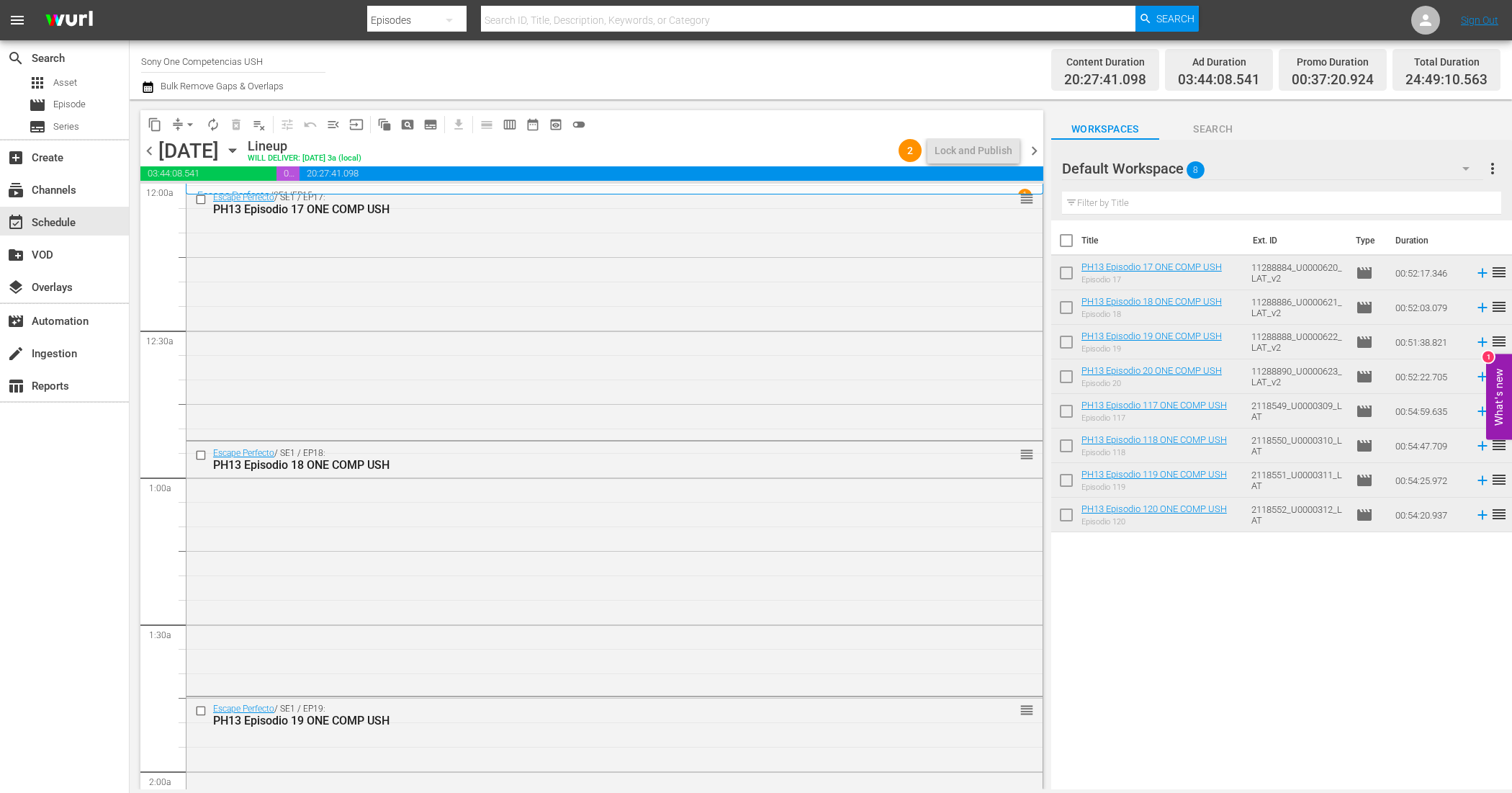
click at [1067, 236] on input "checkbox" at bounding box center [1066, 243] width 31 height 31
checkbox input "true"
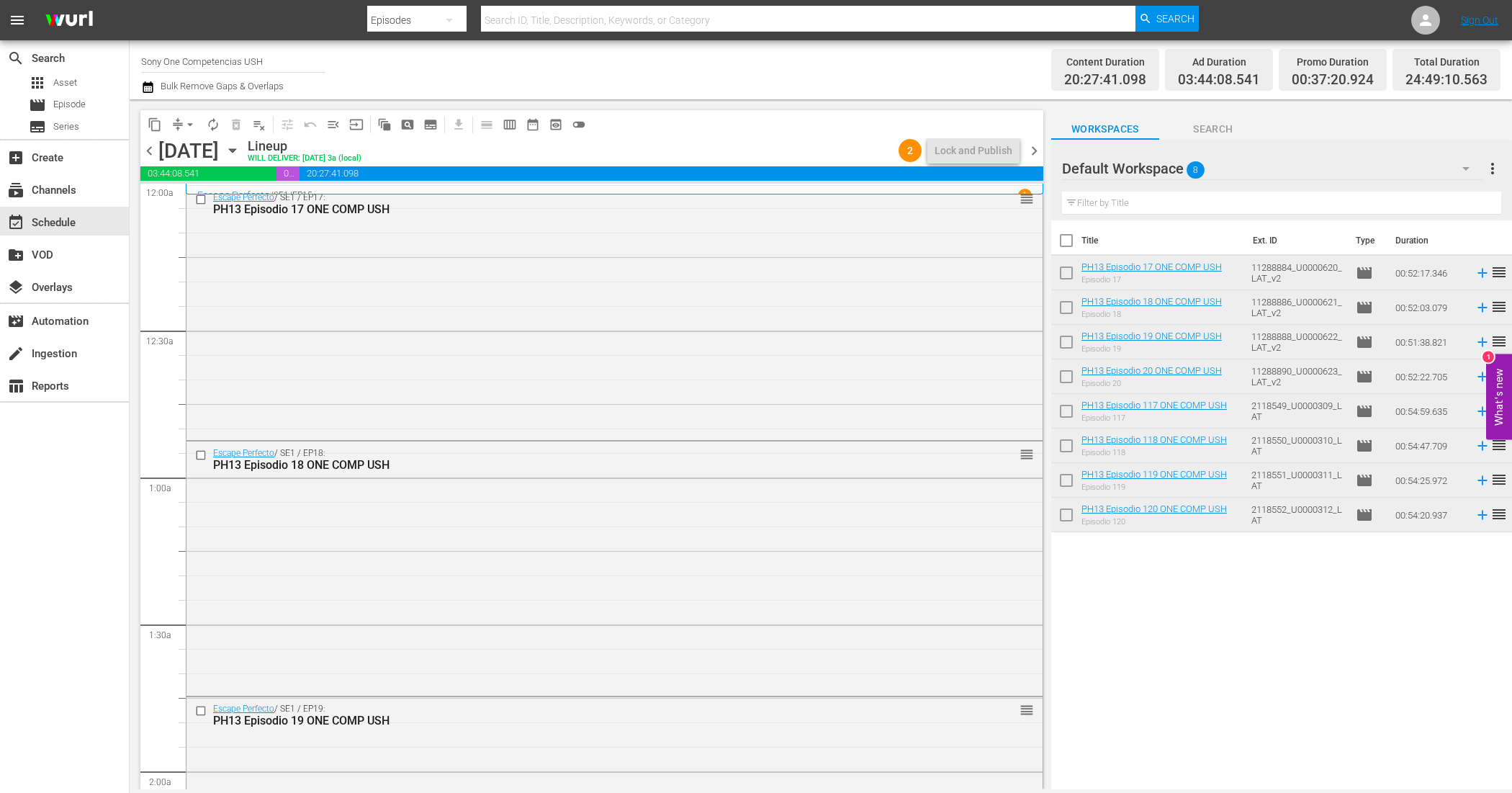
checkbox input "true"
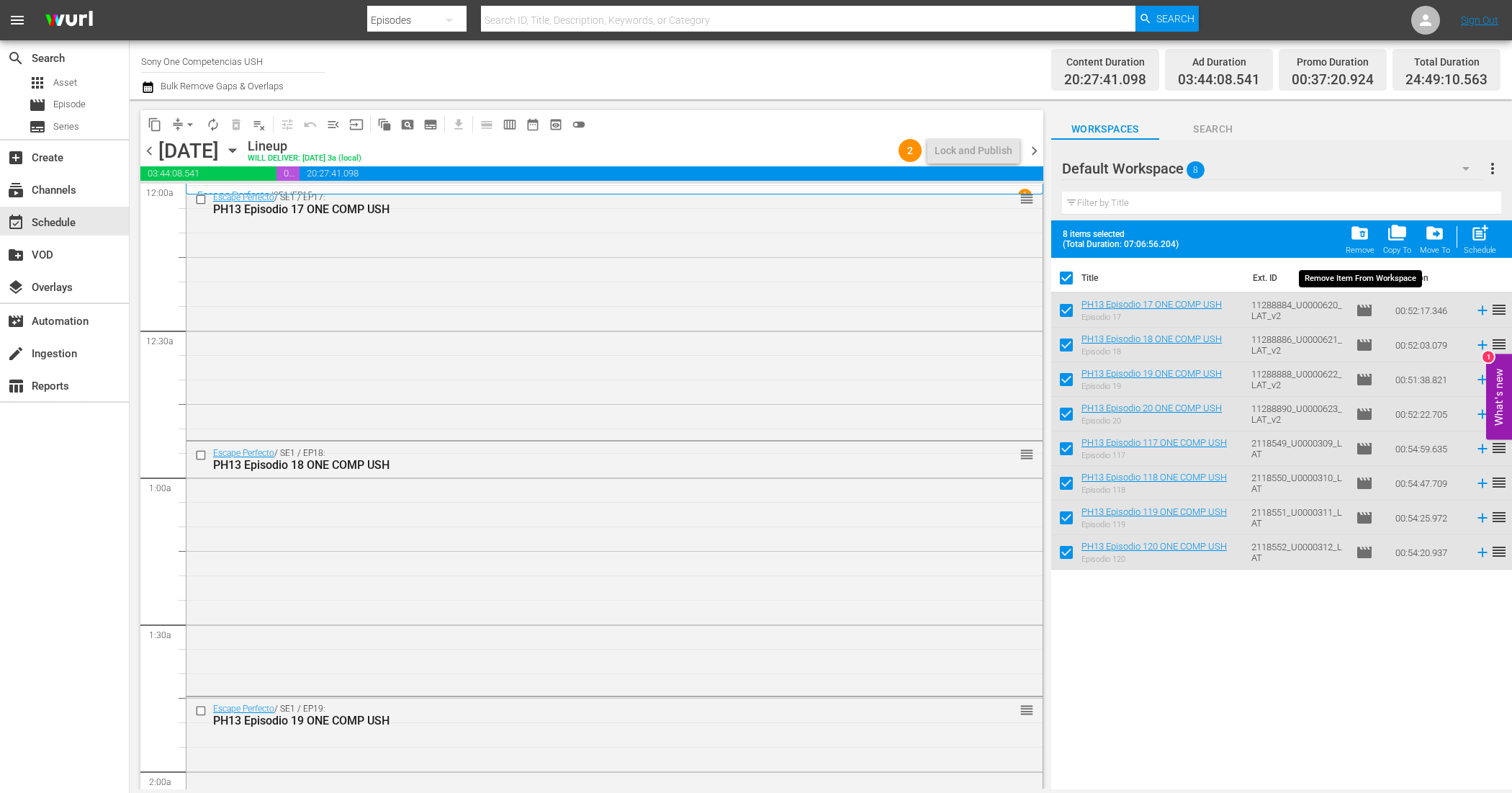
click at [1359, 224] on span "folder_delete" at bounding box center [1359, 232] width 20 height 20
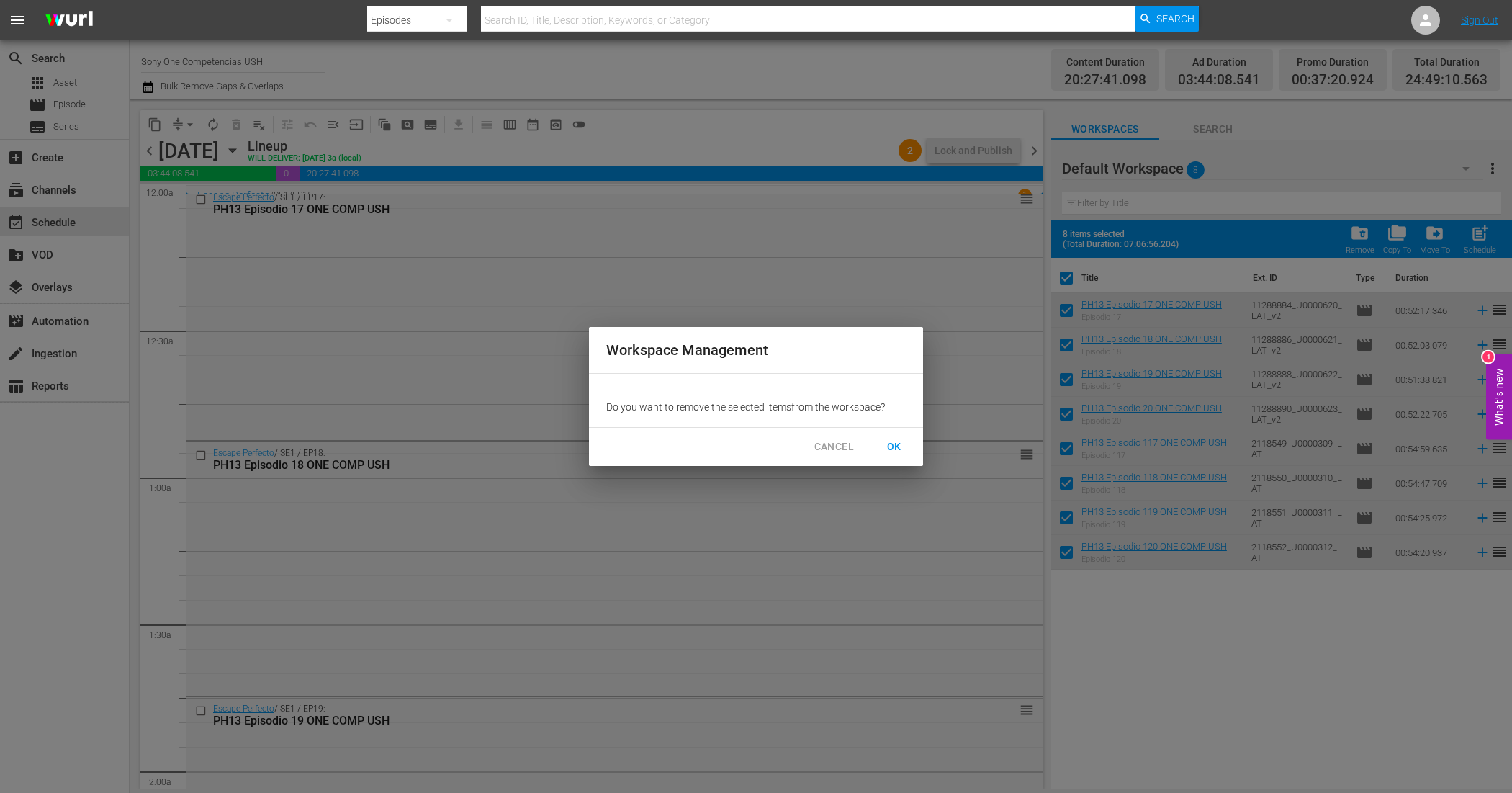
click at [895, 443] on span "OK" at bounding box center [894, 446] width 23 height 18
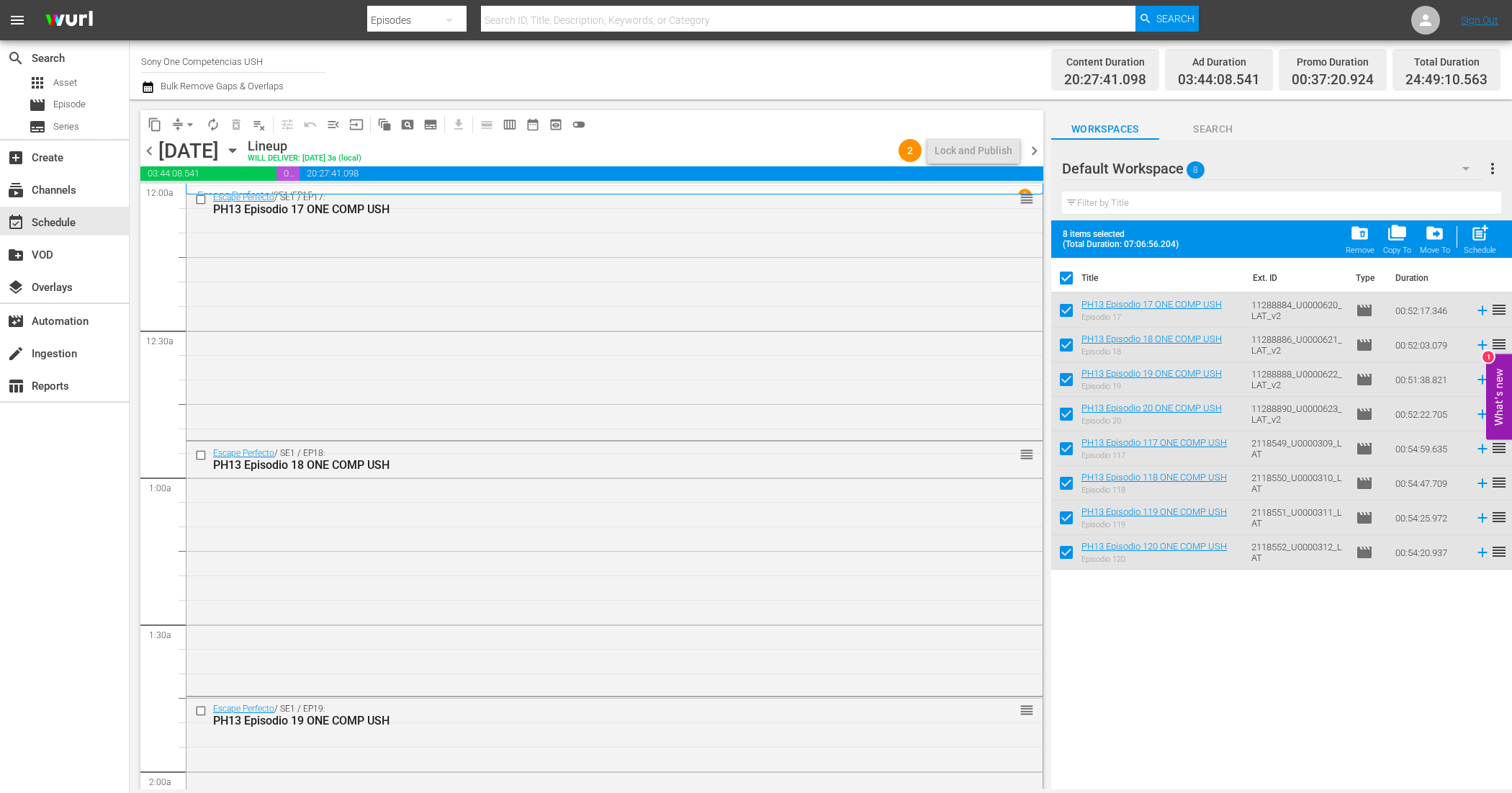
click at [1039, 146] on span "chevron_right" at bounding box center [1034, 150] width 18 height 18
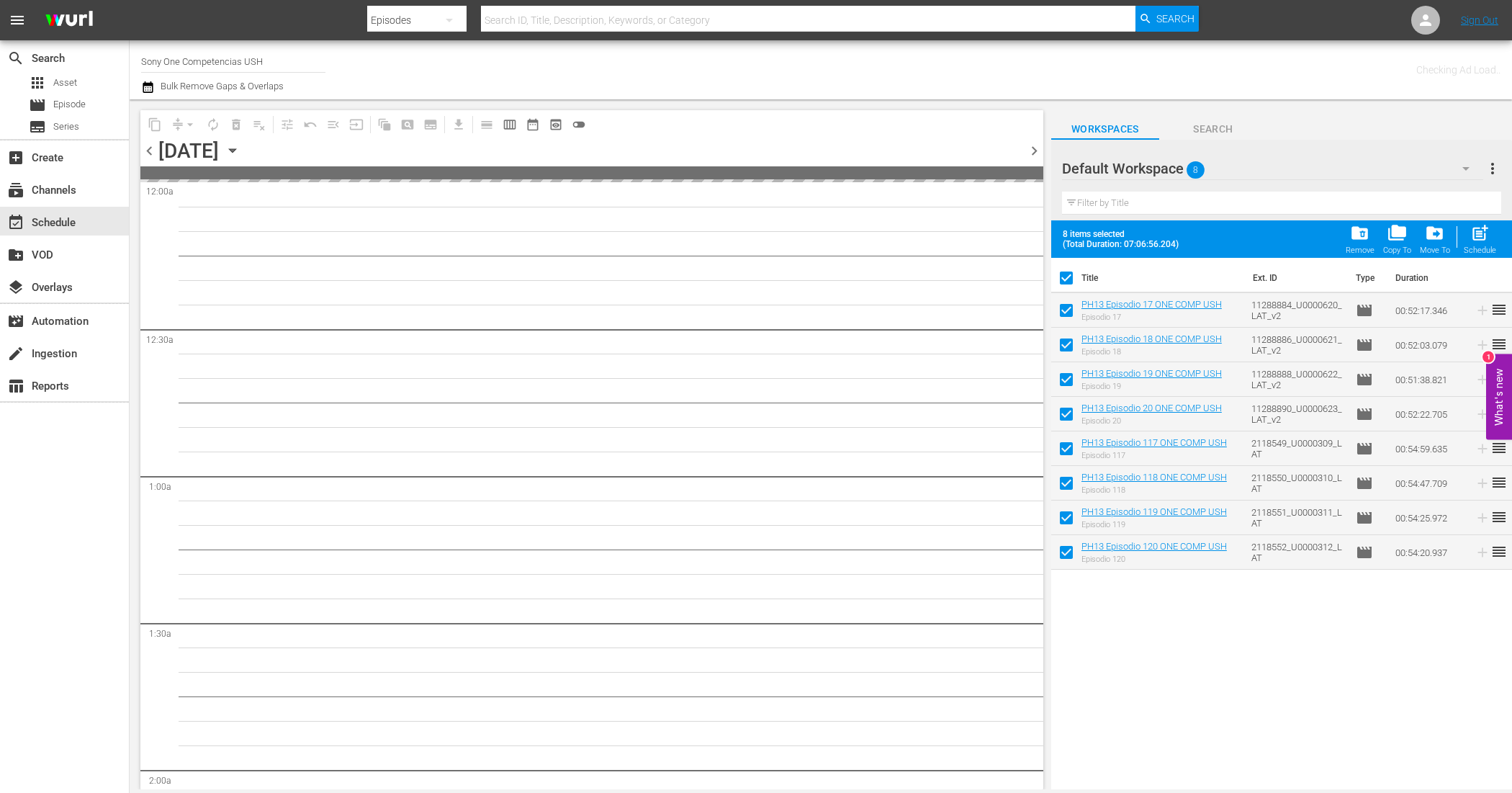
checkbox input "false"
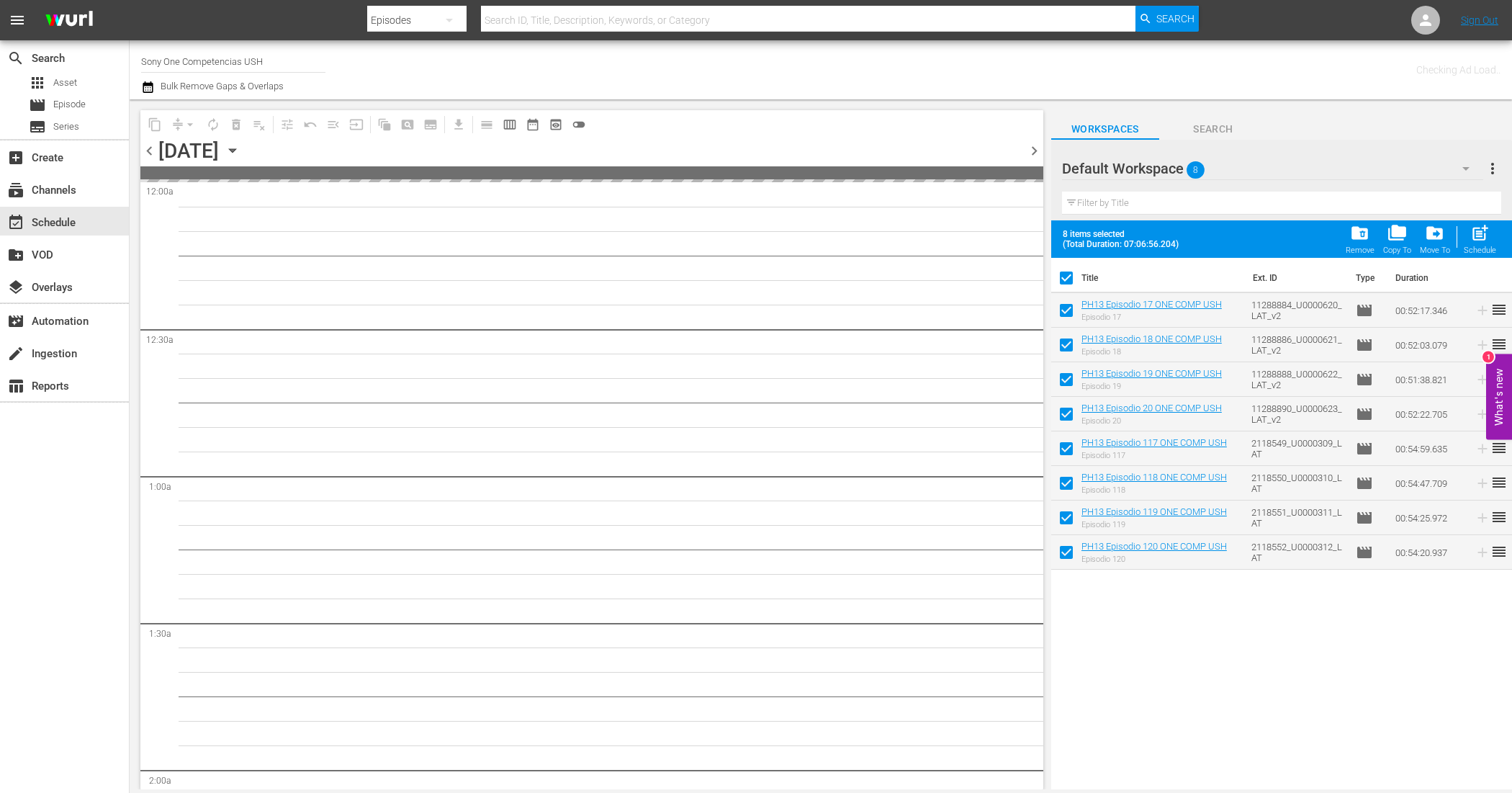
checkbox input "false"
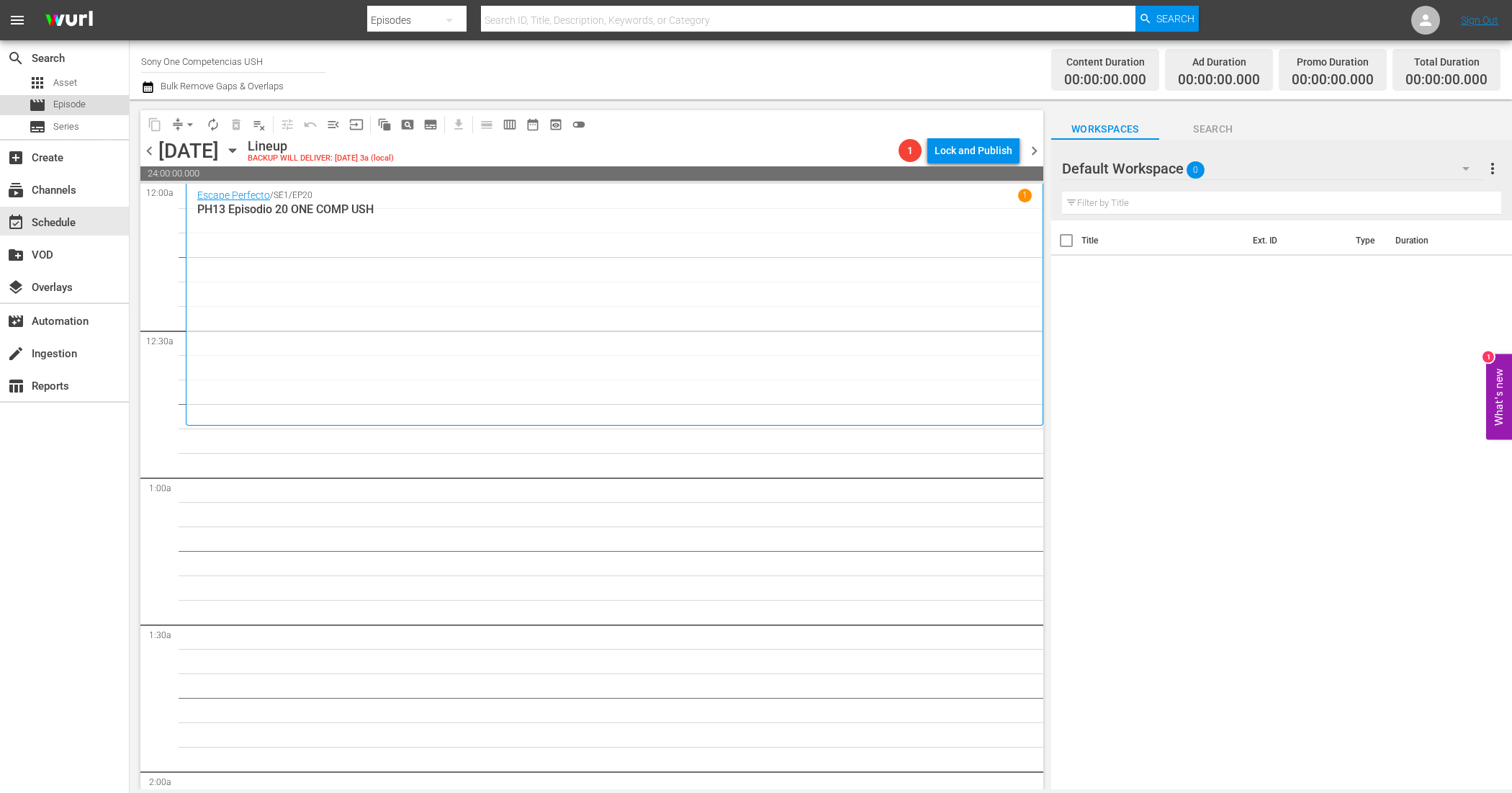
click at [92, 99] on div "movie Episode" at bounding box center [64, 105] width 129 height 20
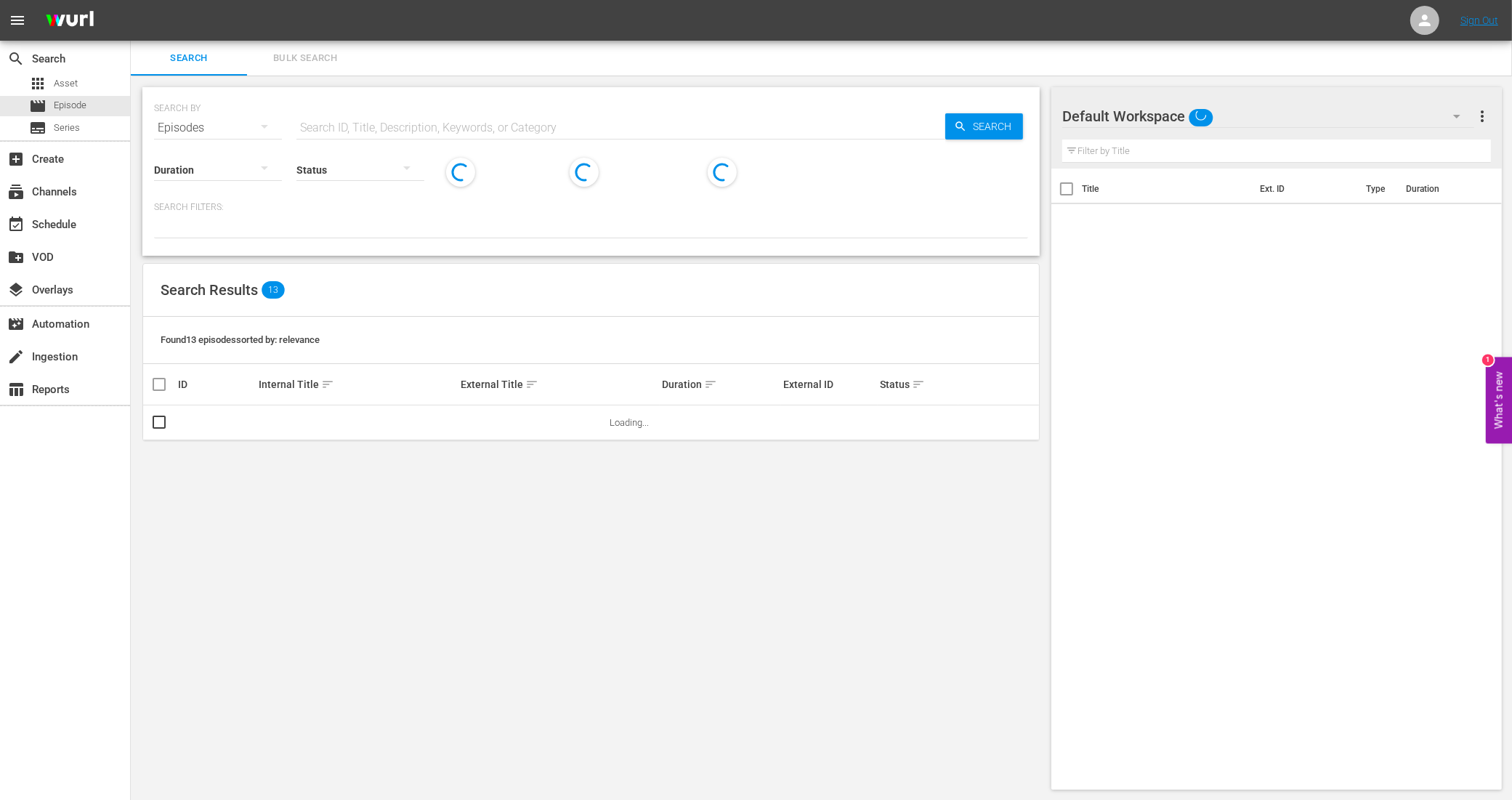
click at [313, 57] on span "Bulk Search" at bounding box center [305, 58] width 99 height 17
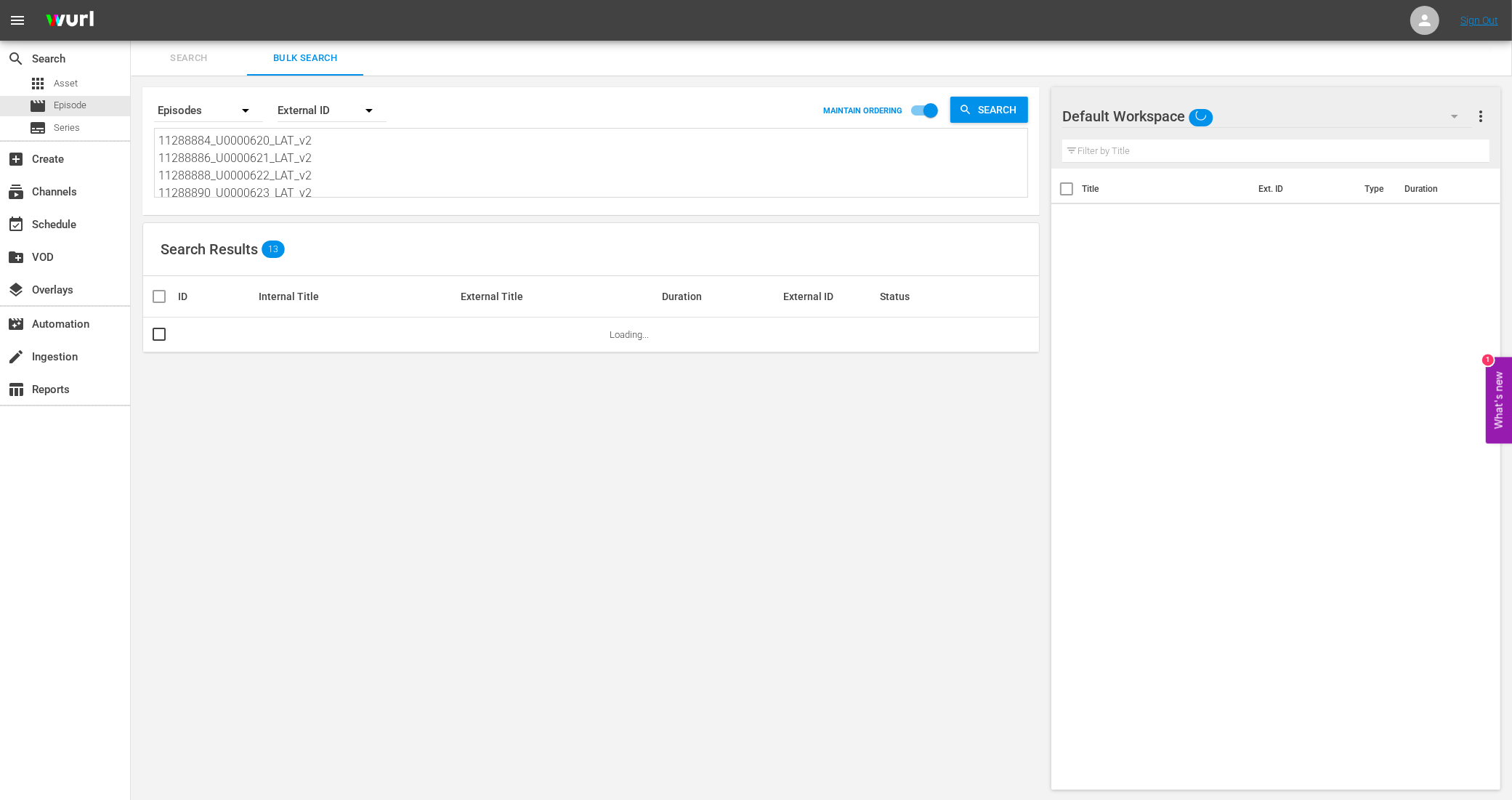
scroll to position [91, 0]
drag, startPoint x: 166, startPoint y: 136, endPoint x: 383, endPoint y: 259, distance: 249.4
click at [383, 259] on div "Search By Episodes Order By External ID MAINTAIN ORDERING Search 11288884_U0000…" at bounding box center [591, 438] width 921 height 726
type textarea "1"
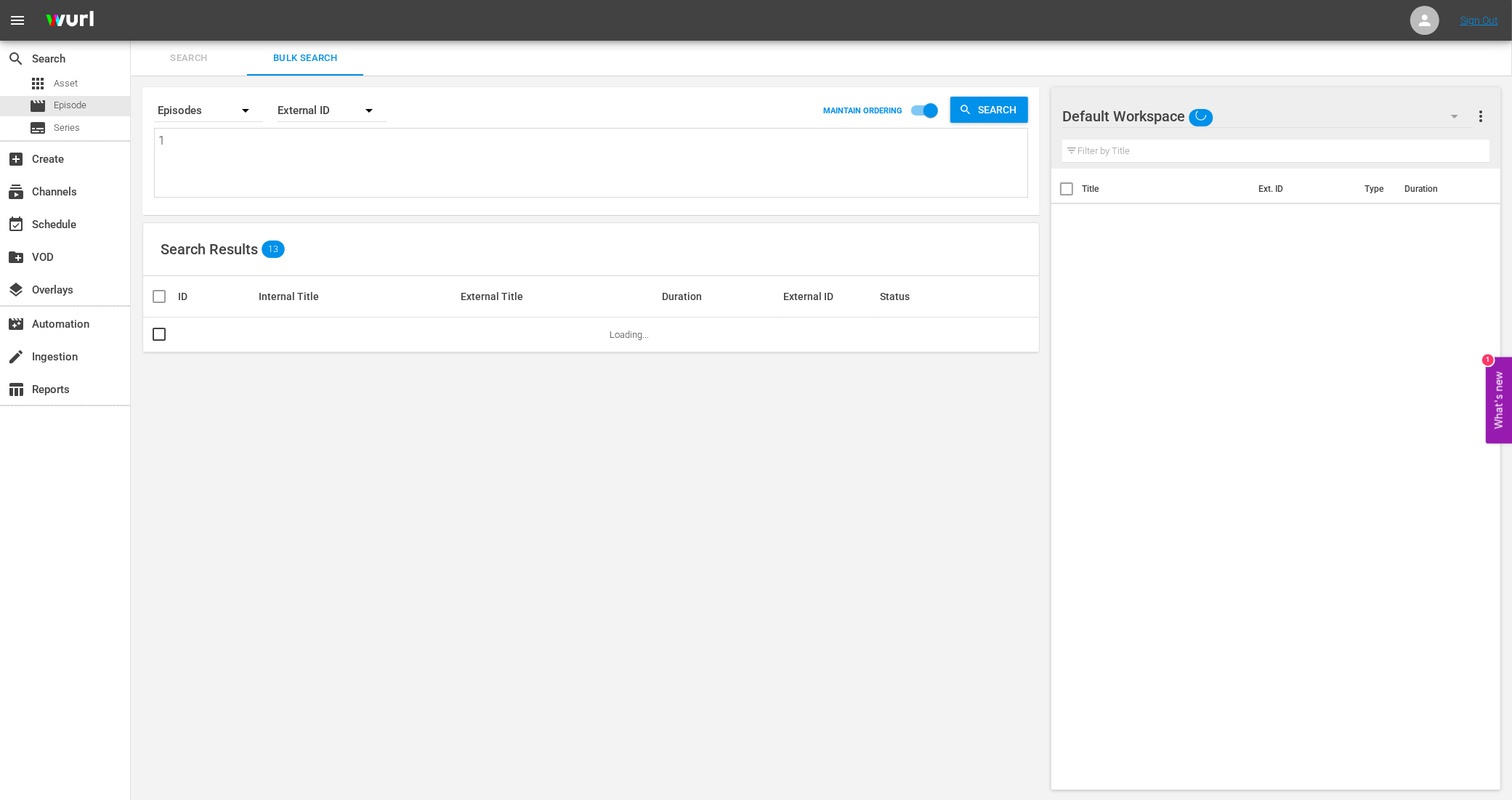
scroll to position [0, 0]
paste textarea "11288892_U0000624_LAT_v2 11288894_U0000625_LAT_v2 11288896_U0000626_LAT_v2 1128…"
type textarea "11288892_U0000624_LAT_v2 11288894_U0000625_LAT_v2 11288896_U0000626_LAT_v2 1128…"
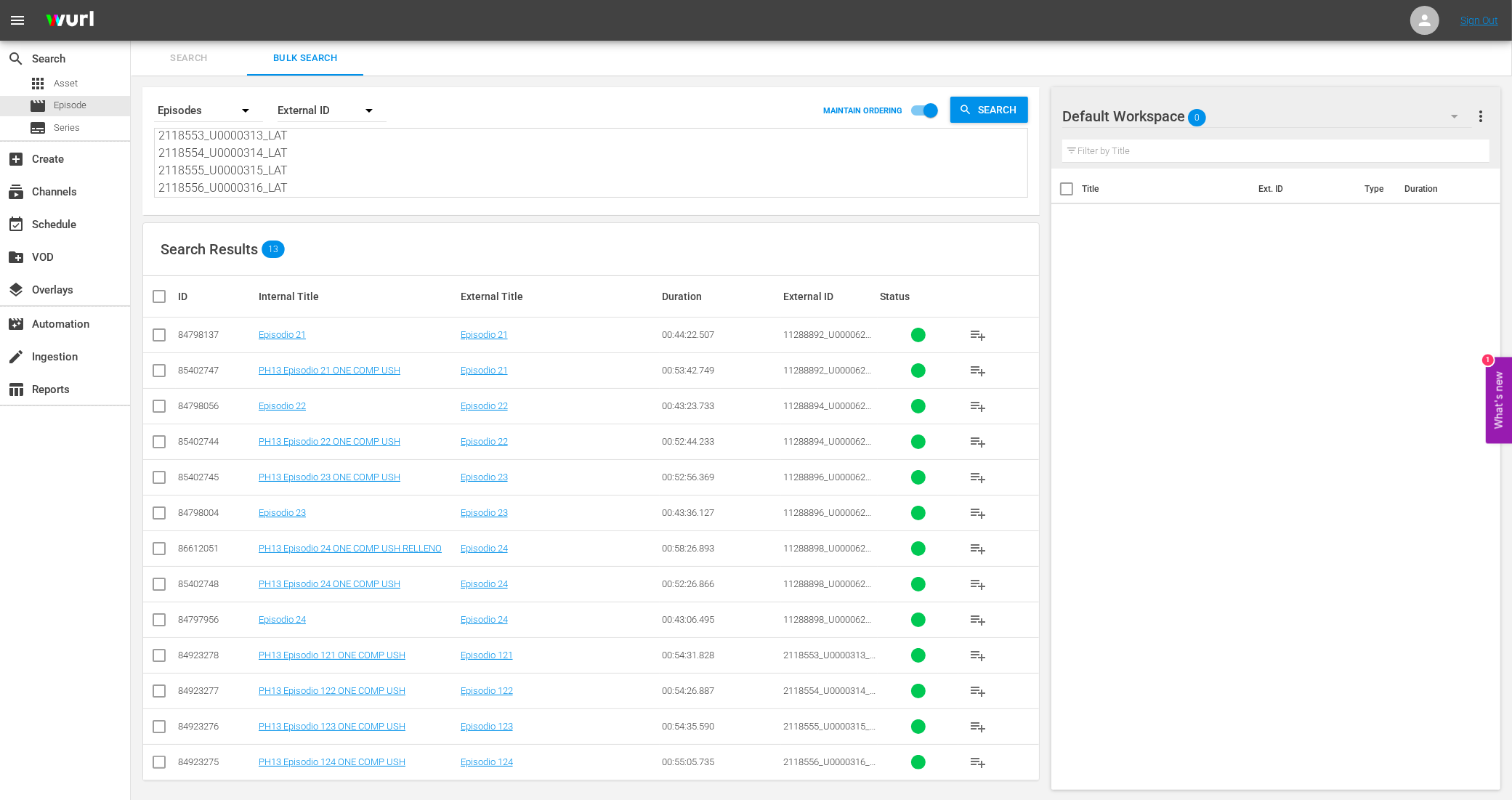
type textarea "11288892_U0000624_LAT_v2 11288894_U0000625_LAT_v2 11288896_U0000626_LAT_v2 1128…"
click at [160, 374] on input "checkbox" at bounding box center [159, 374] width 17 height 17
checkbox input "true"
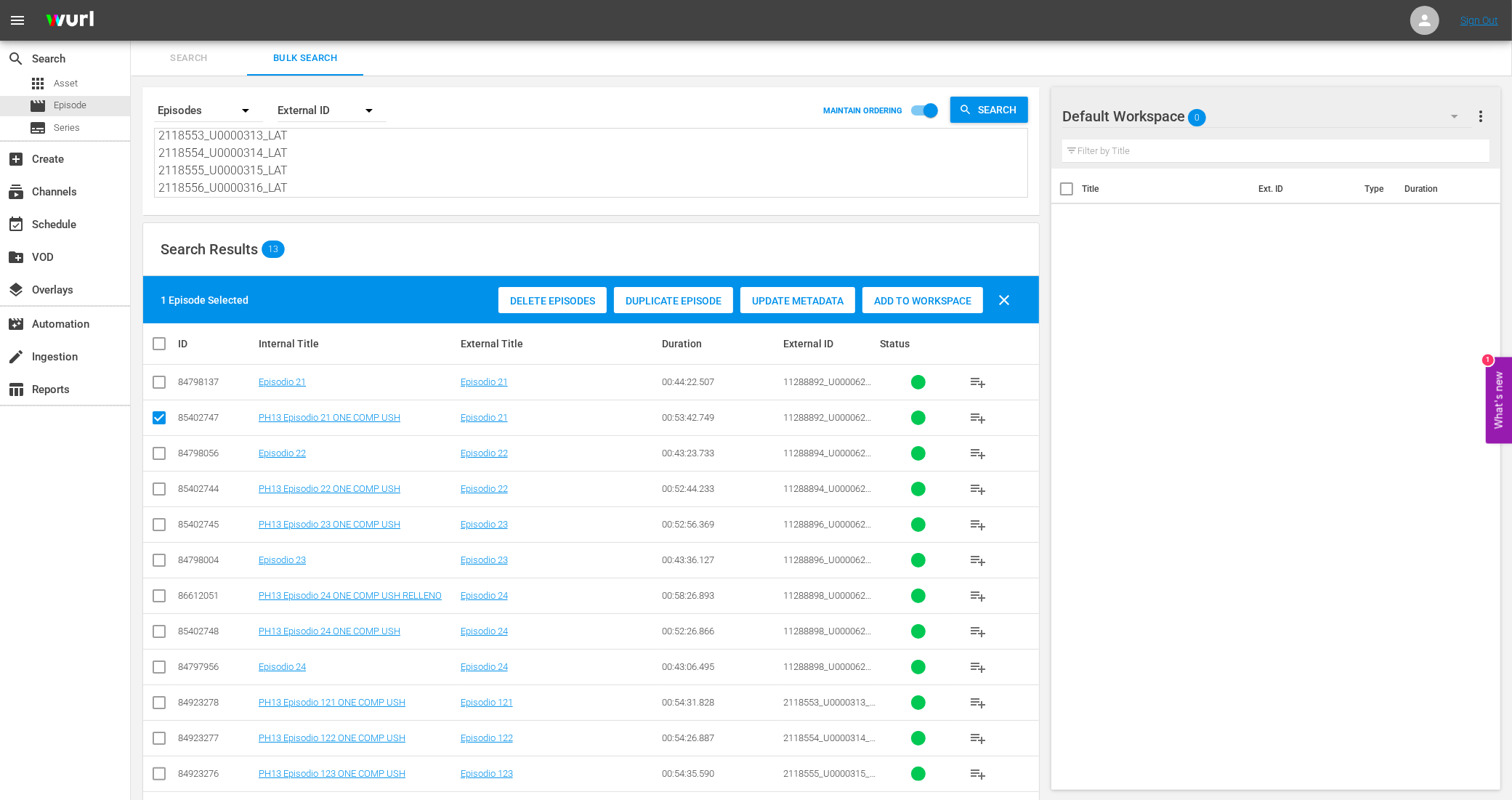
click at [158, 484] on input "checkbox" at bounding box center [159, 492] width 17 height 17
checkbox input "true"
click at [160, 522] on input "checkbox" at bounding box center [159, 528] width 17 height 17
checkbox input "true"
click at [158, 633] on input "checkbox" at bounding box center [159, 634] width 17 height 17
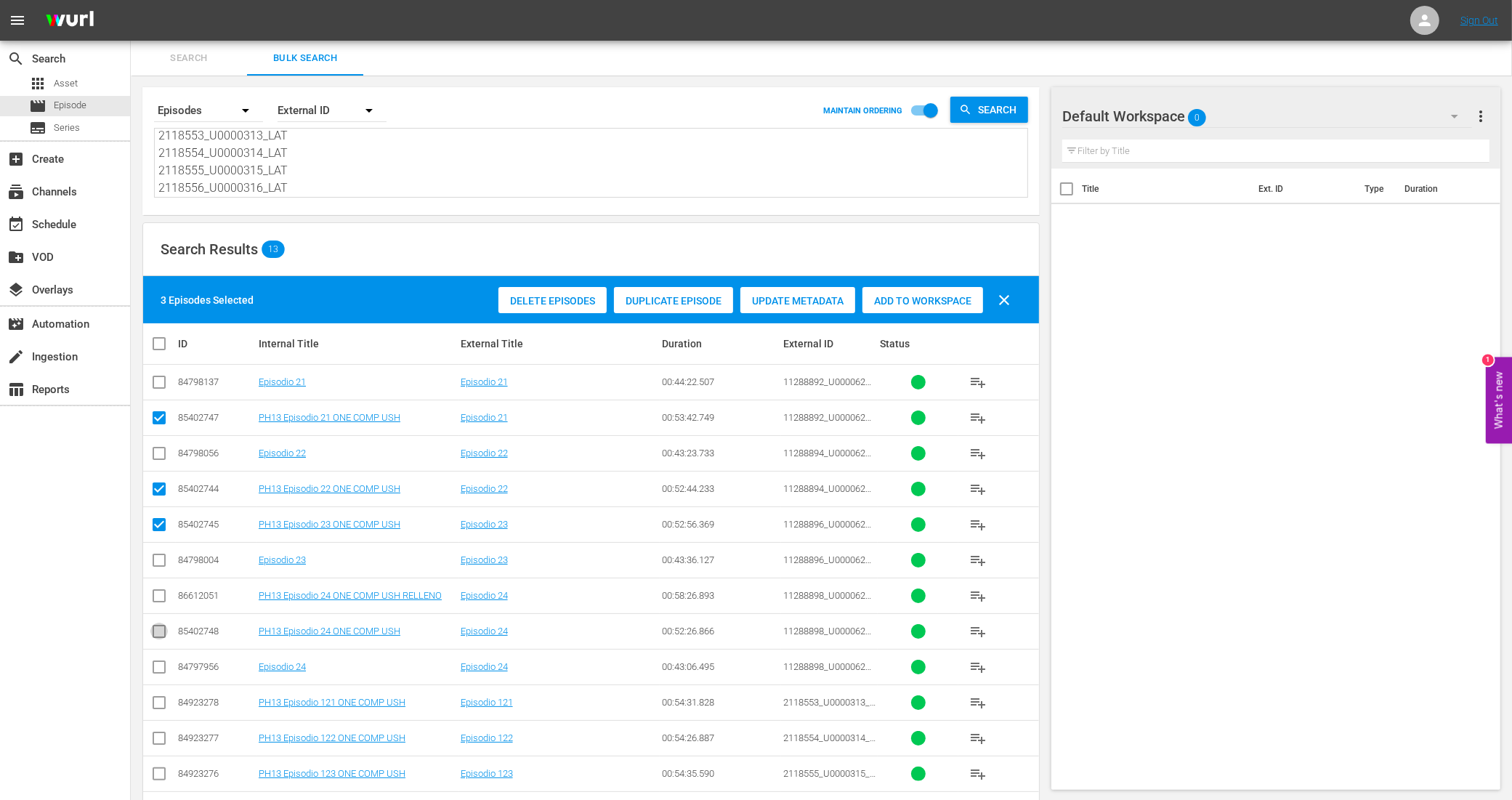
checkbox input "true"
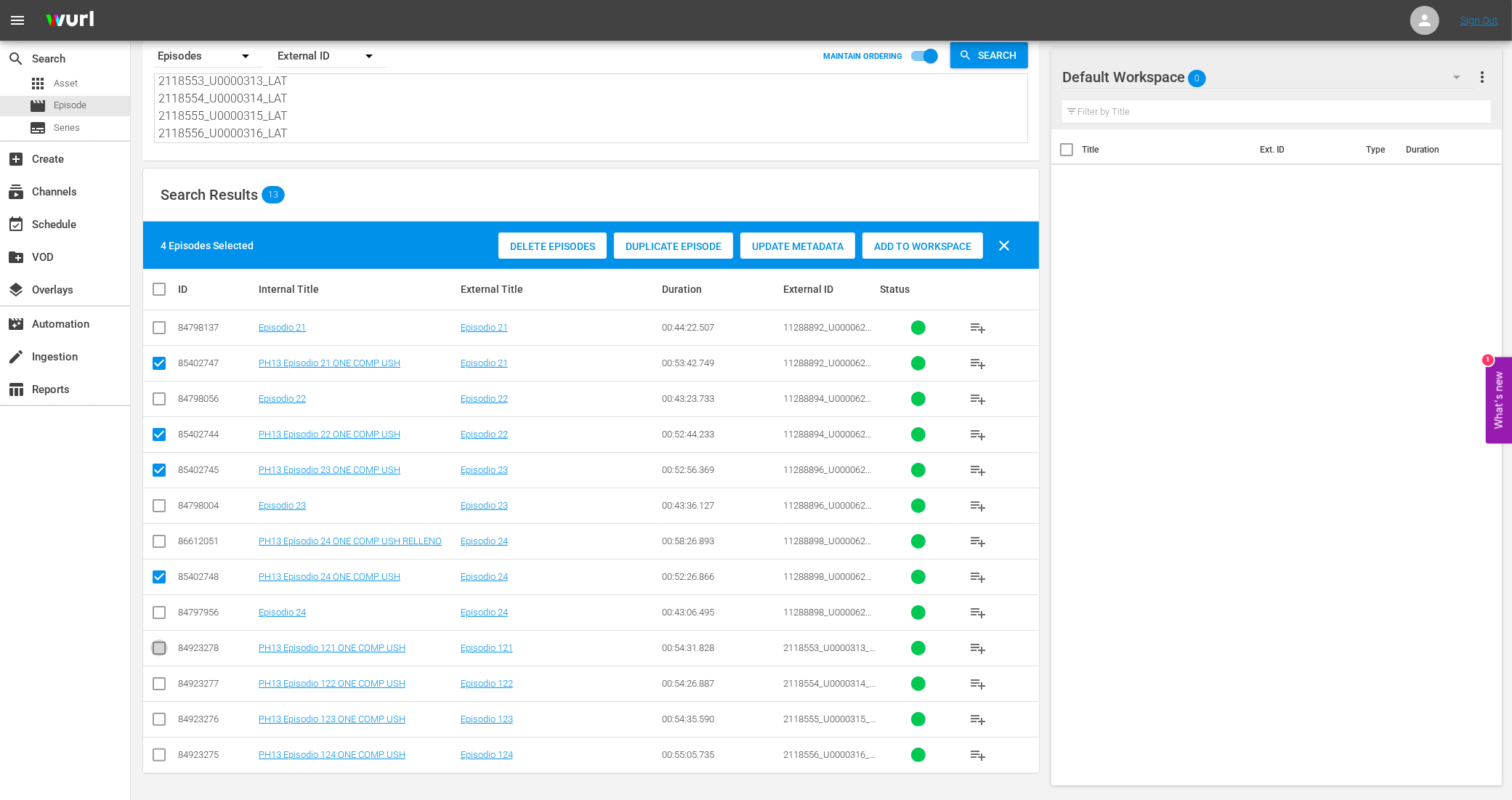
click at [162, 644] on input "checkbox" at bounding box center [159, 651] width 17 height 17
checkbox input "true"
click at [161, 685] on input "checkbox" at bounding box center [159, 686] width 17 height 17
checkbox input "true"
click at [158, 721] on input "checkbox" at bounding box center [159, 722] width 17 height 17
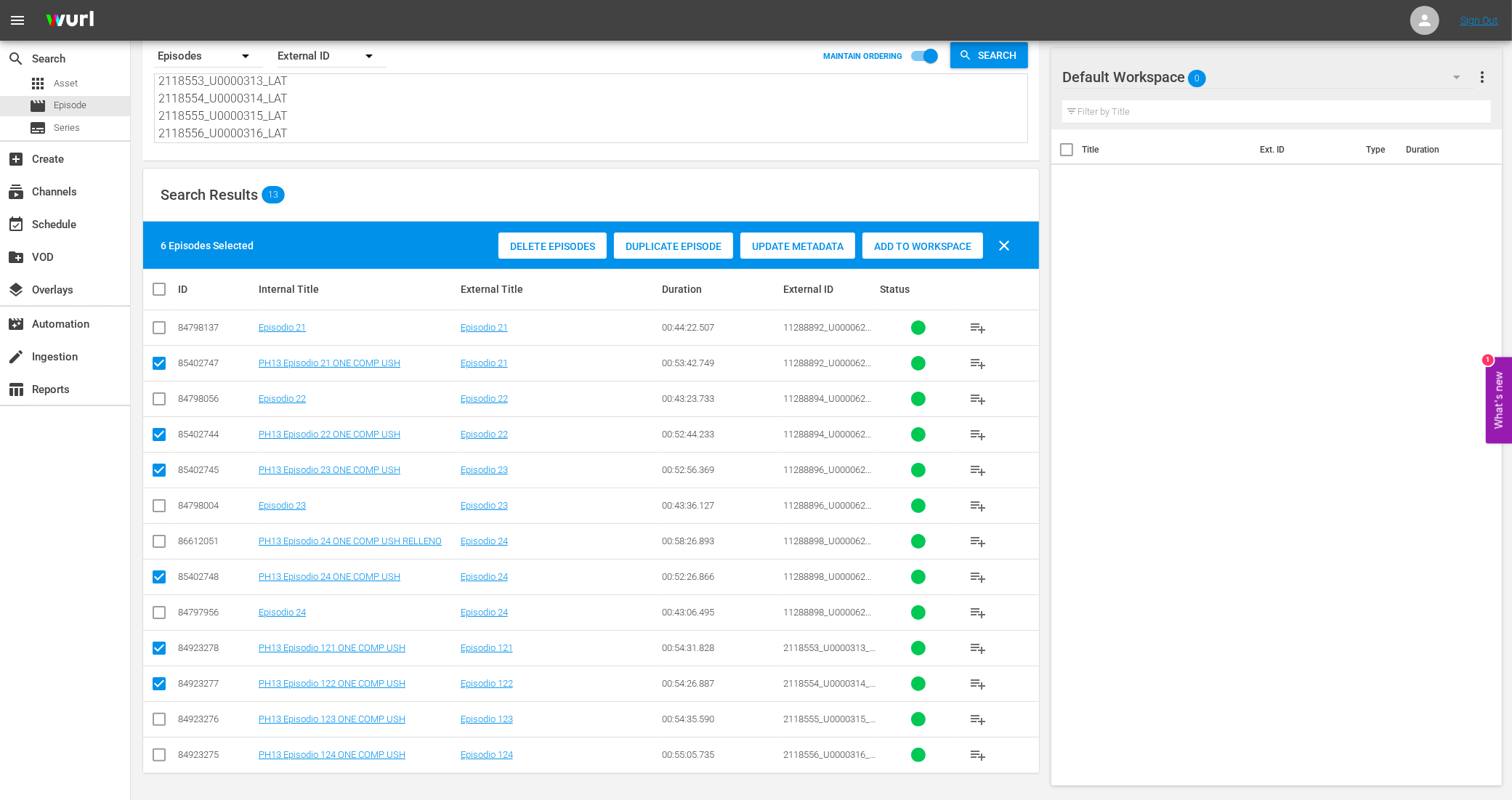
checkbox input "true"
click at [157, 753] on input "checkbox" at bounding box center [159, 758] width 17 height 17
checkbox input "true"
click at [921, 241] on span "Add to Workspace" at bounding box center [922, 246] width 121 height 12
click at [69, 220] on div "event_available Schedule" at bounding box center [40, 222] width 81 height 13
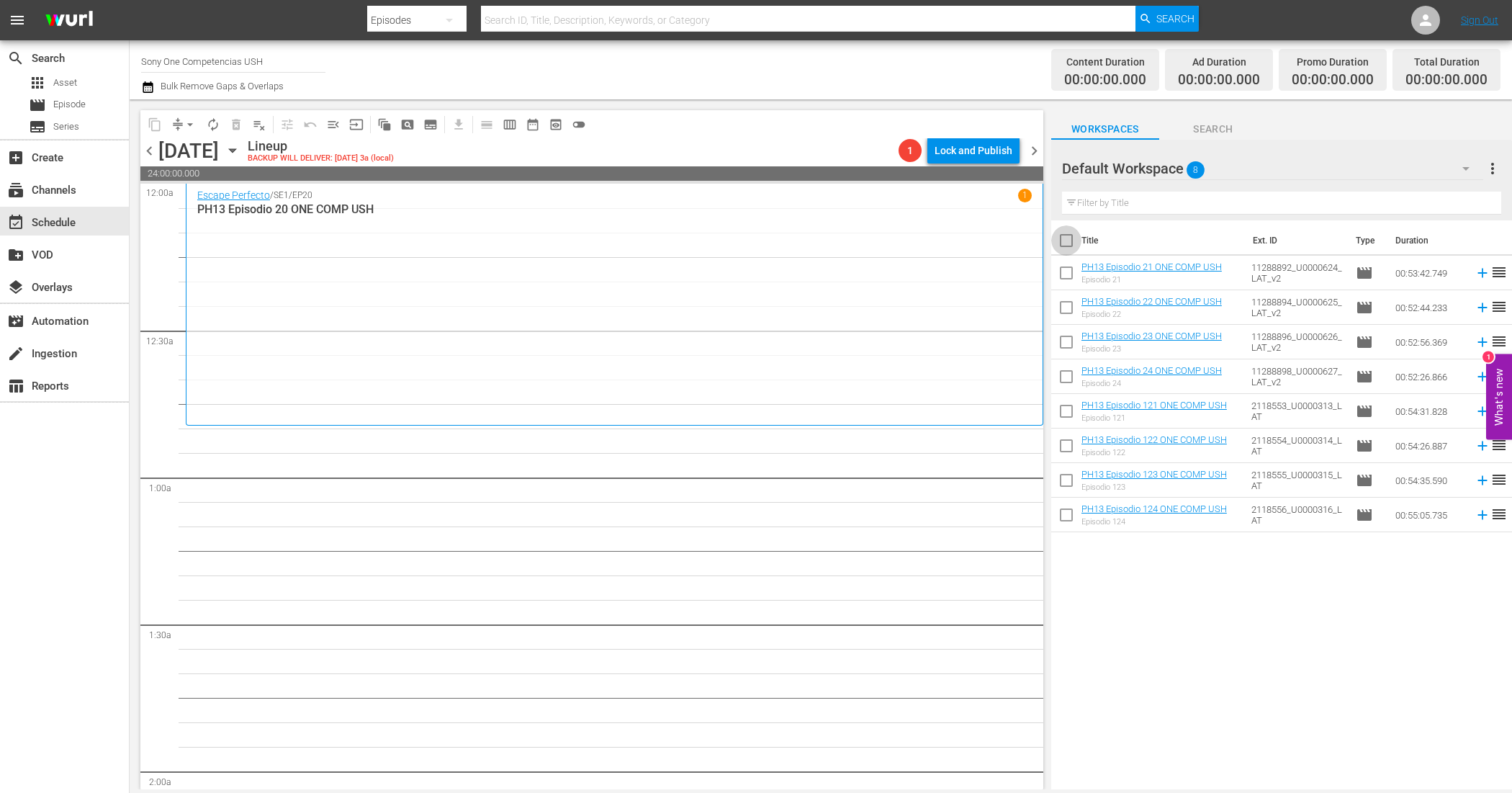
click at [1067, 236] on input "checkbox" at bounding box center [1066, 243] width 31 height 31
checkbox input "true"
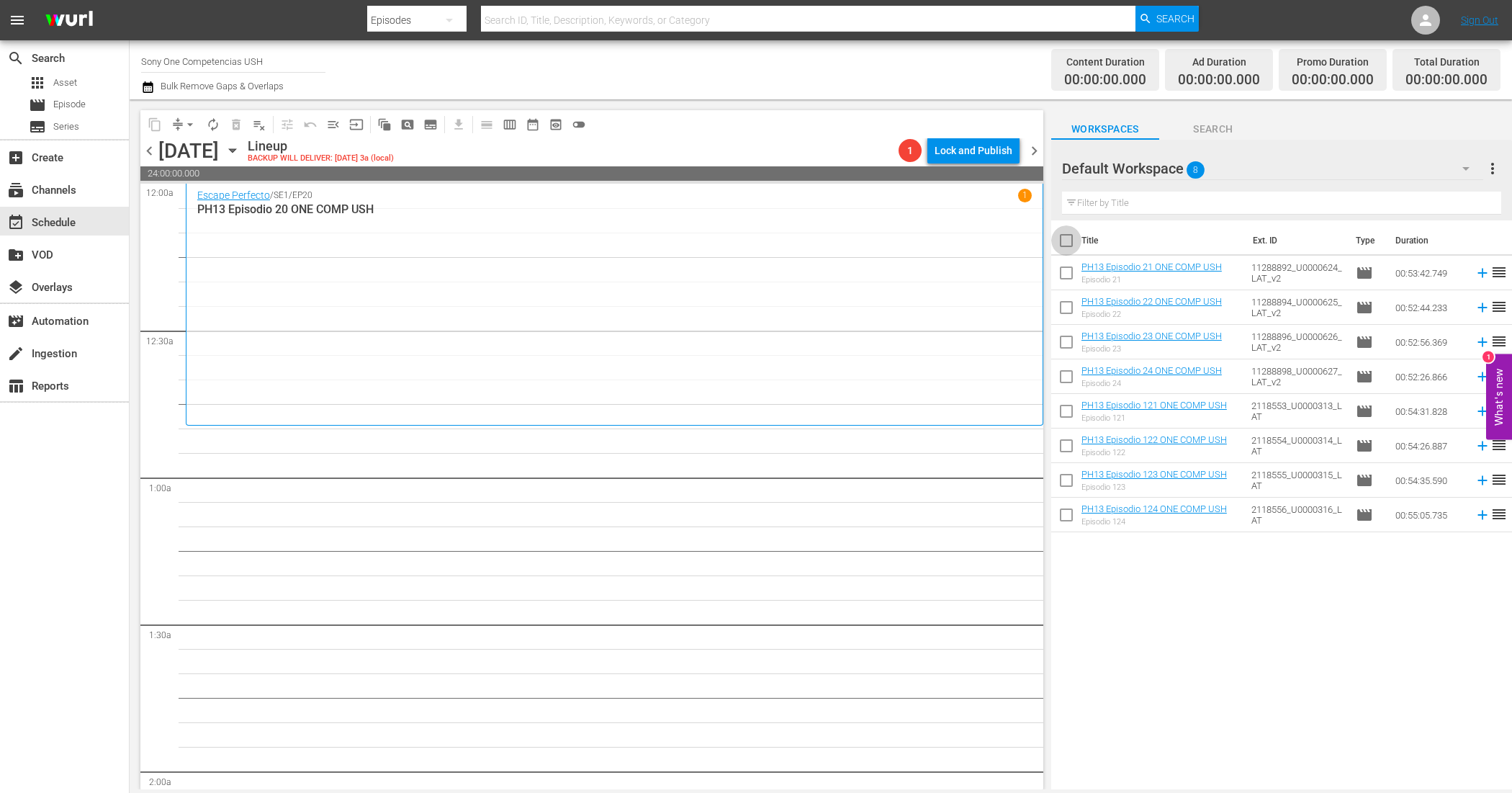
checkbox input "true"
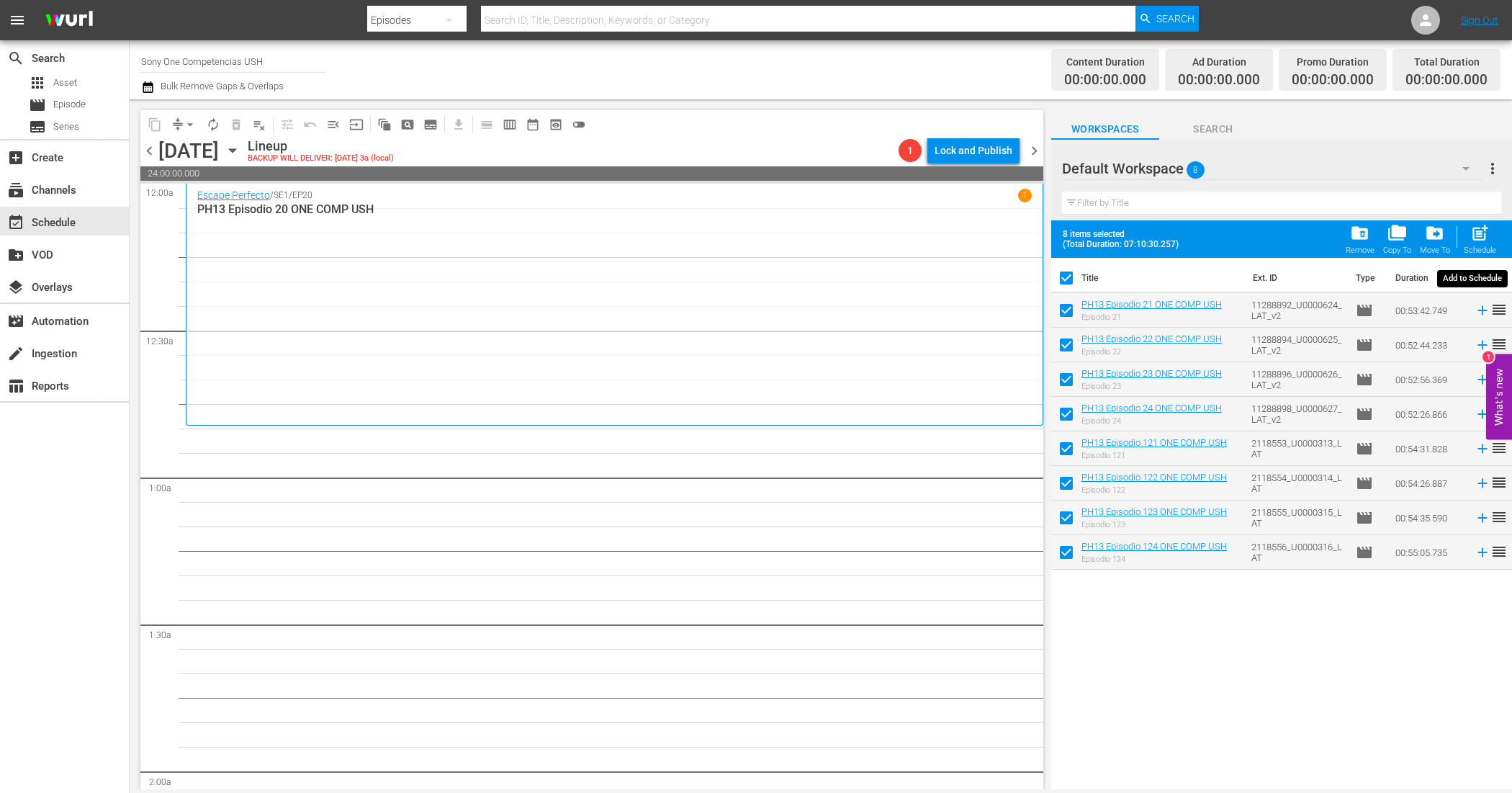
click at [1481, 234] on span "post_add" at bounding box center [1480, 232] width 20 height 20
checkbox input "false"
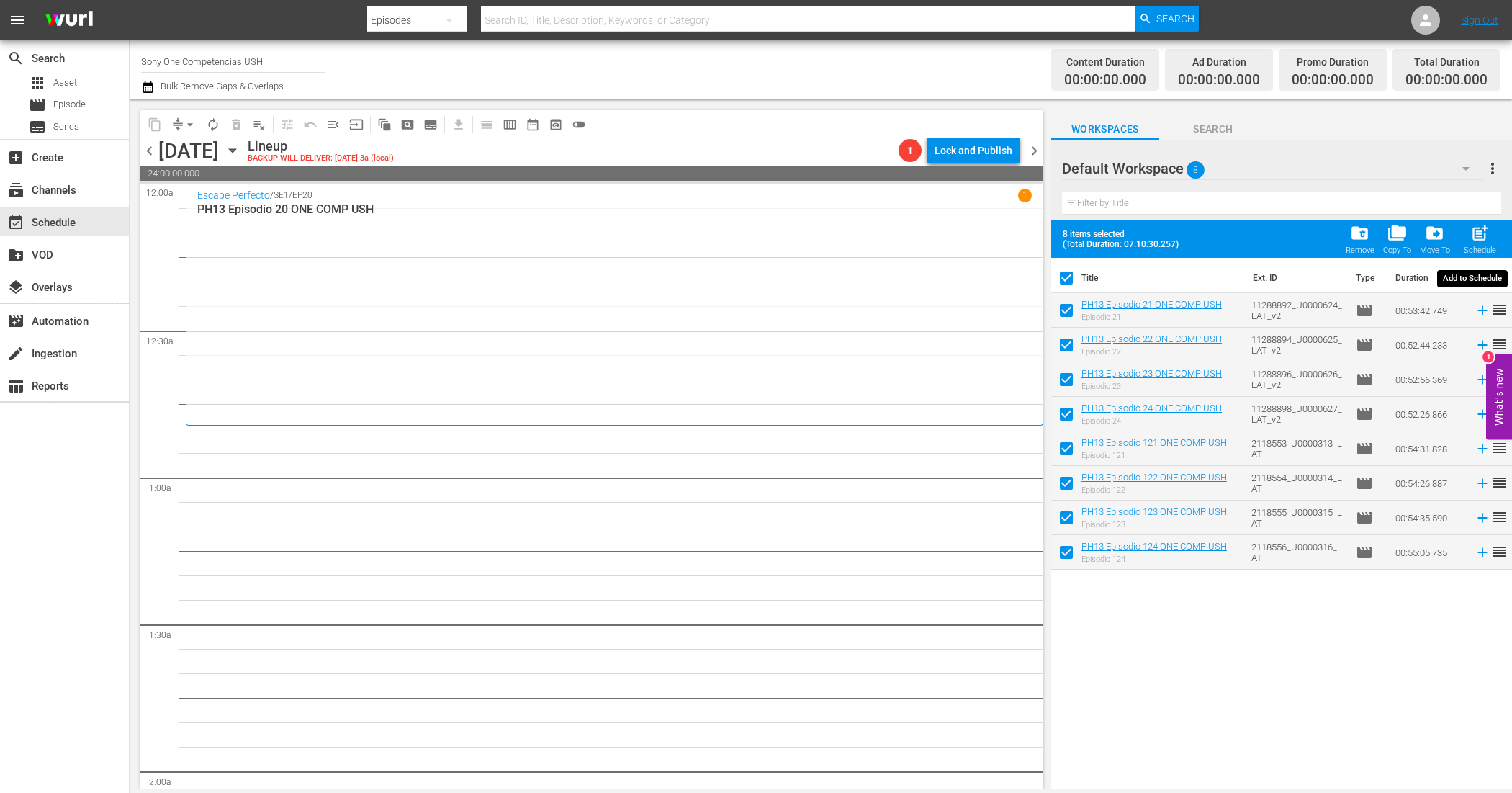
checkbox input "false"
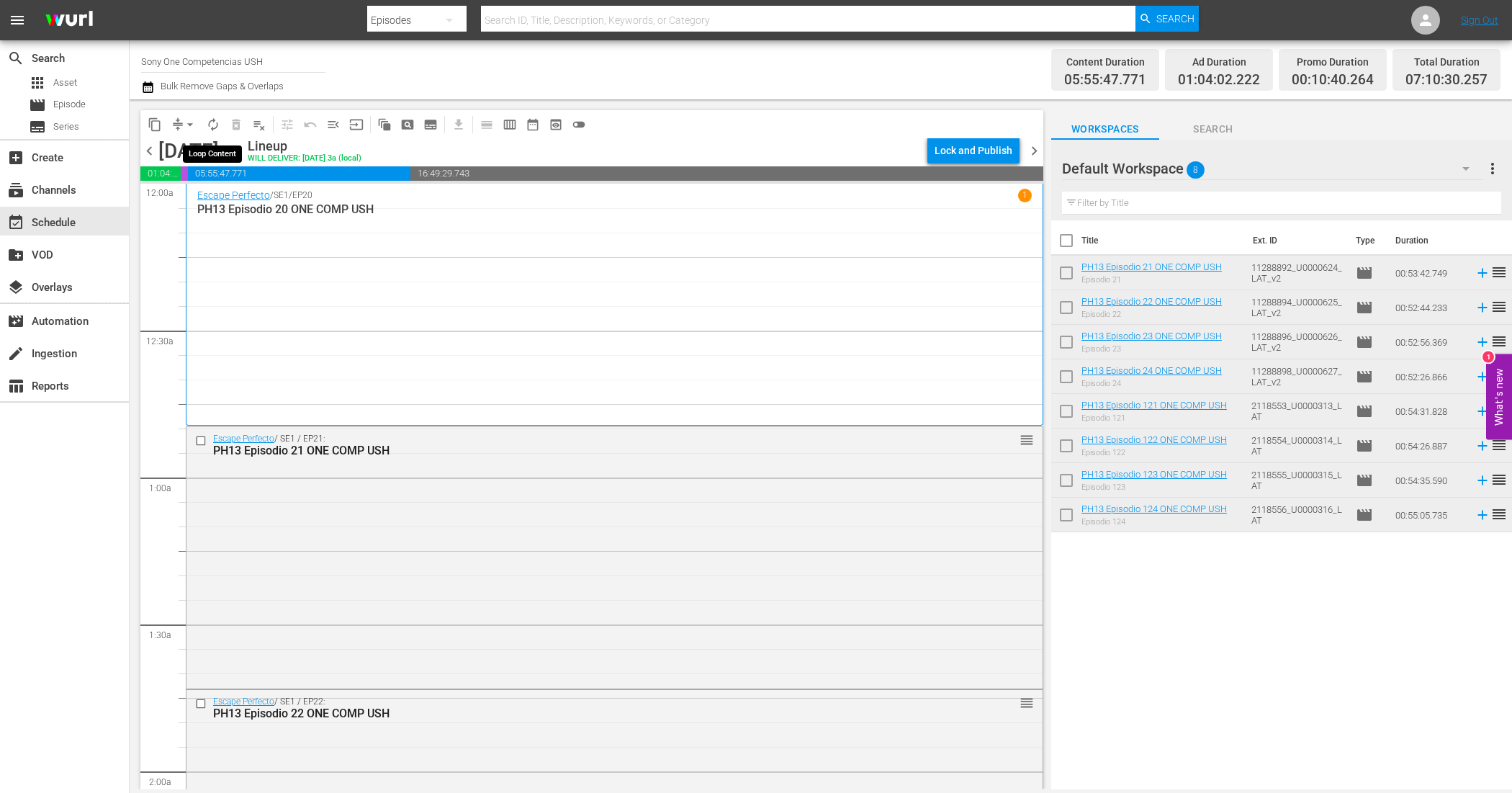
click at [216, 122] on span "autorenew_outlined" at bounding box center [213, 124] width 14 height 14
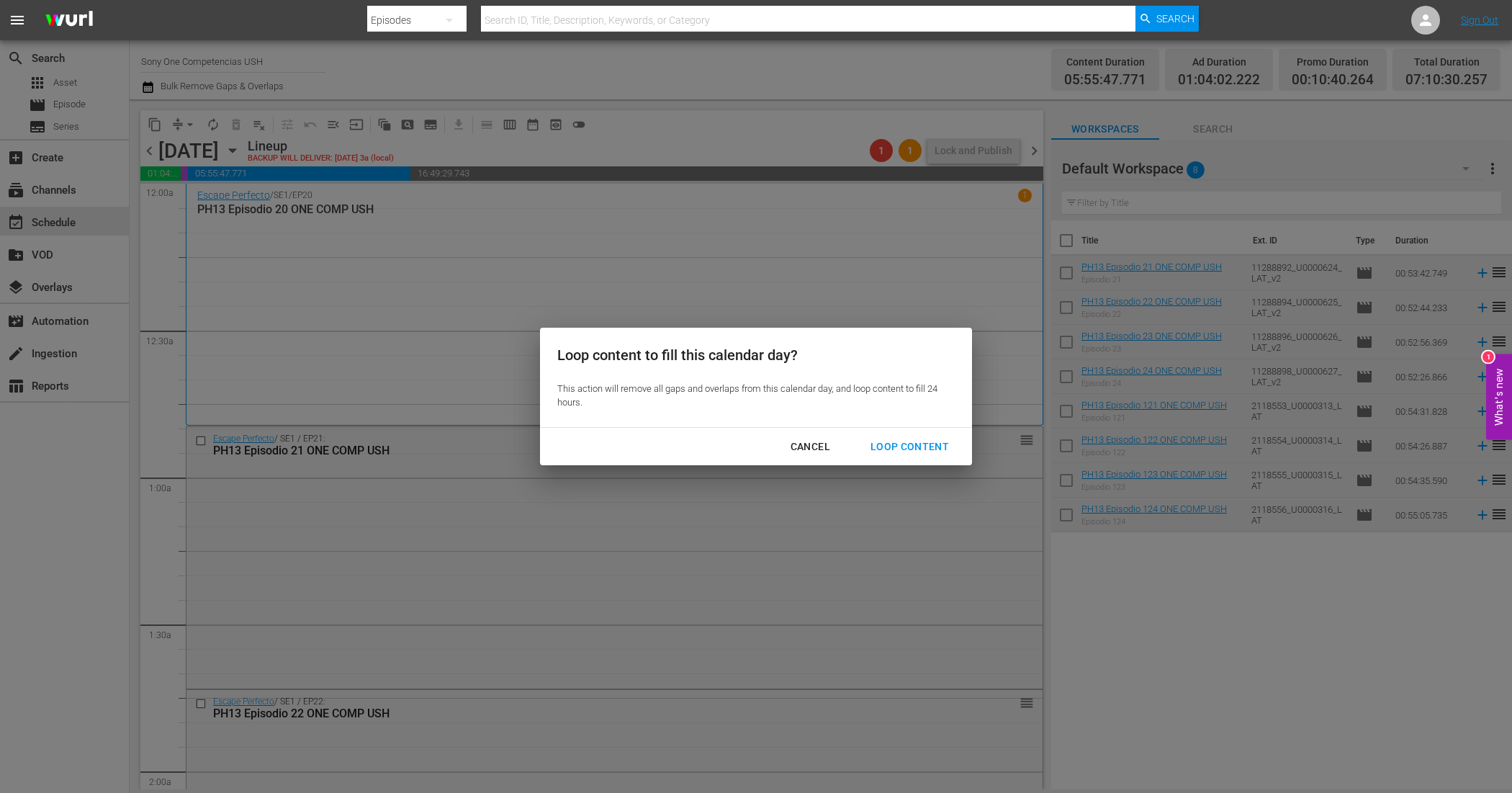
click at [887, 443] on div "Loop Content" at bounding box center [910, 446] width 102 height 18
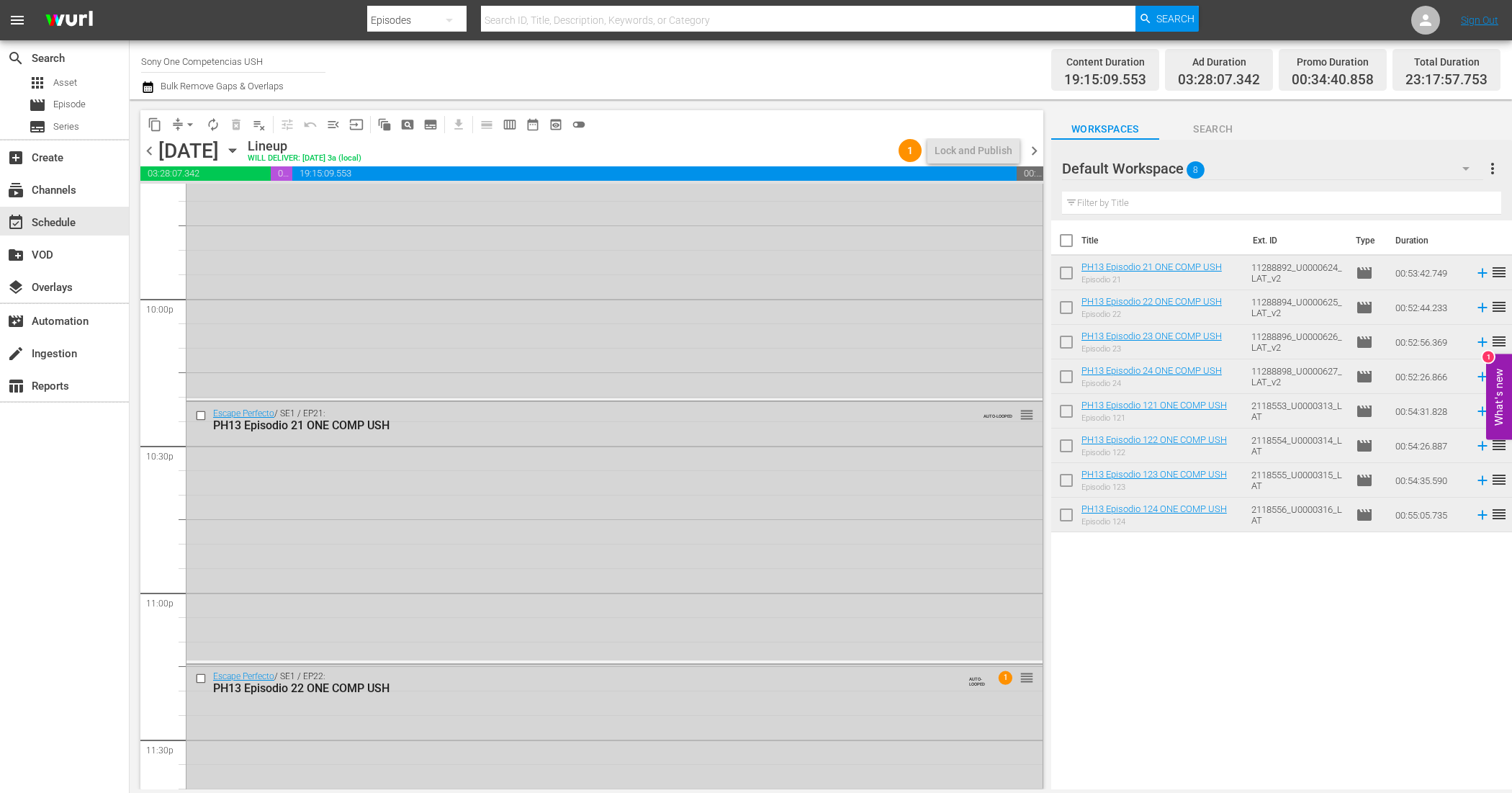
scroll to position [6483, 0]
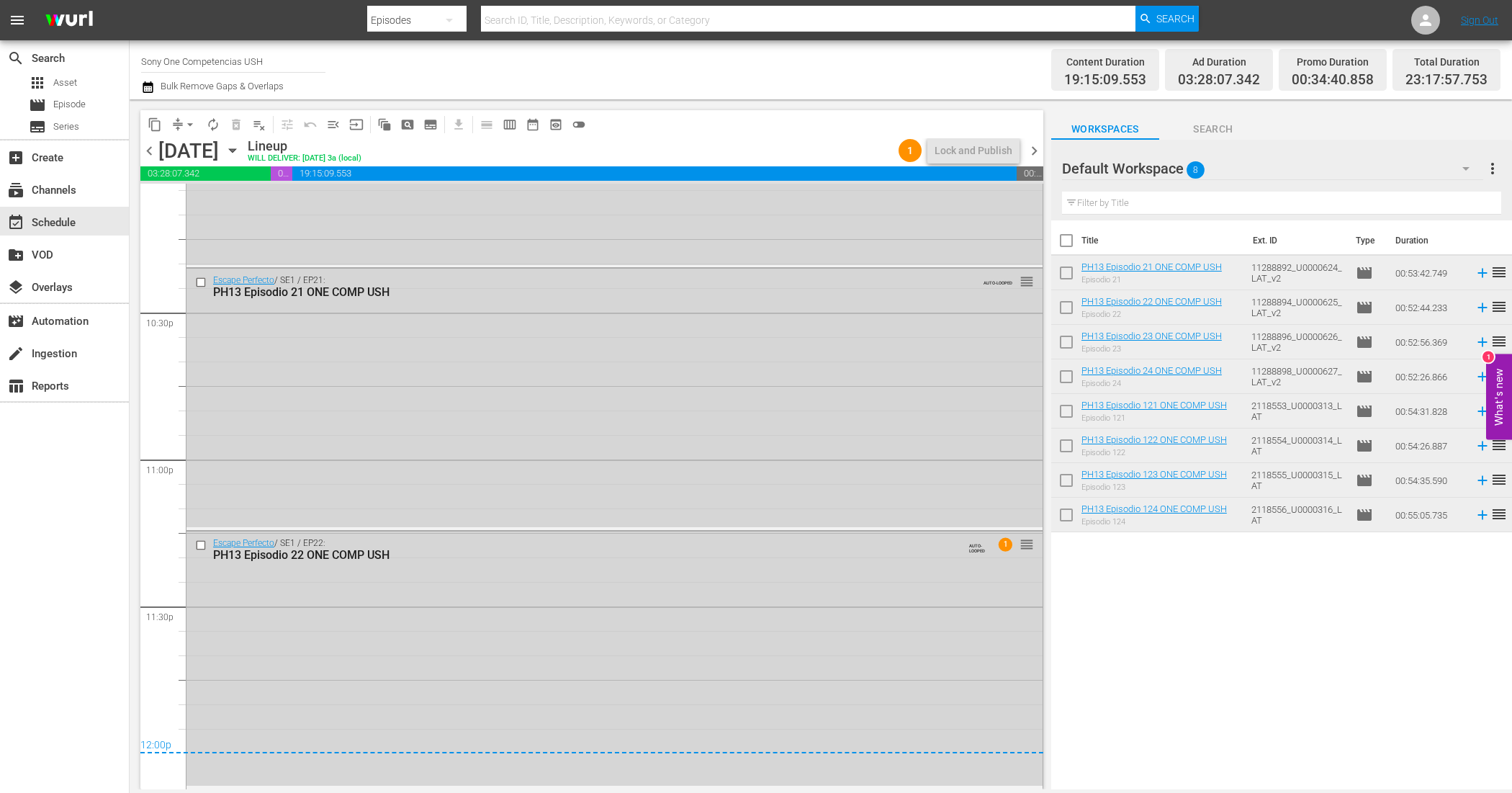
drag, startPoint x: 1039, startPoint y: 149, endPoint x: 1060, endPoint y: 188, distance: 44.3
click at [1039, 149] on span "chevron_right" at bounding box center [1034, 150] width 18 height 18
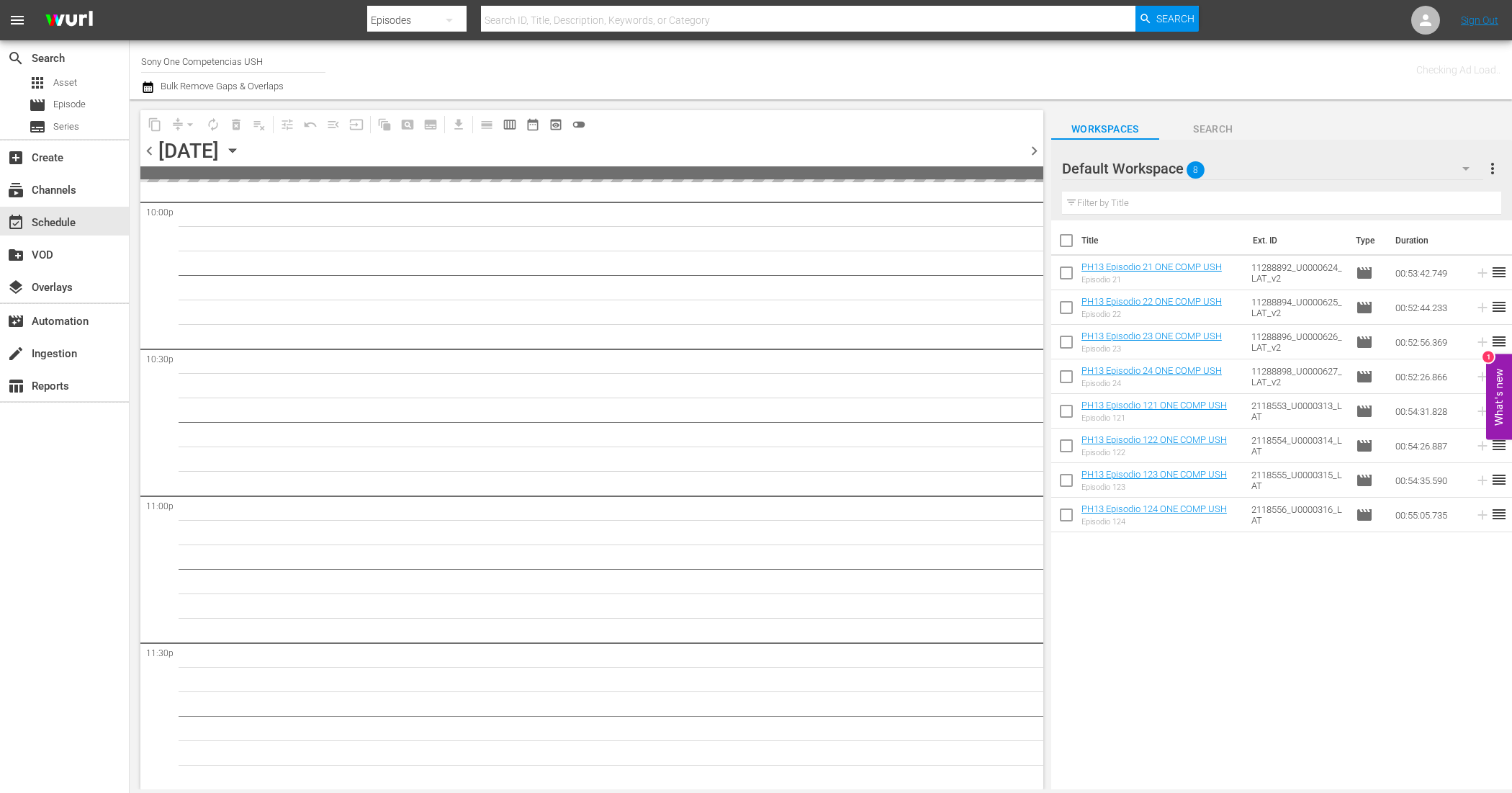
scroll to position [6445, 0]
click at [1067, 243] on input "checkbox" at bounding box center [1066, 243] width 31 height 31
checkbox input "true"
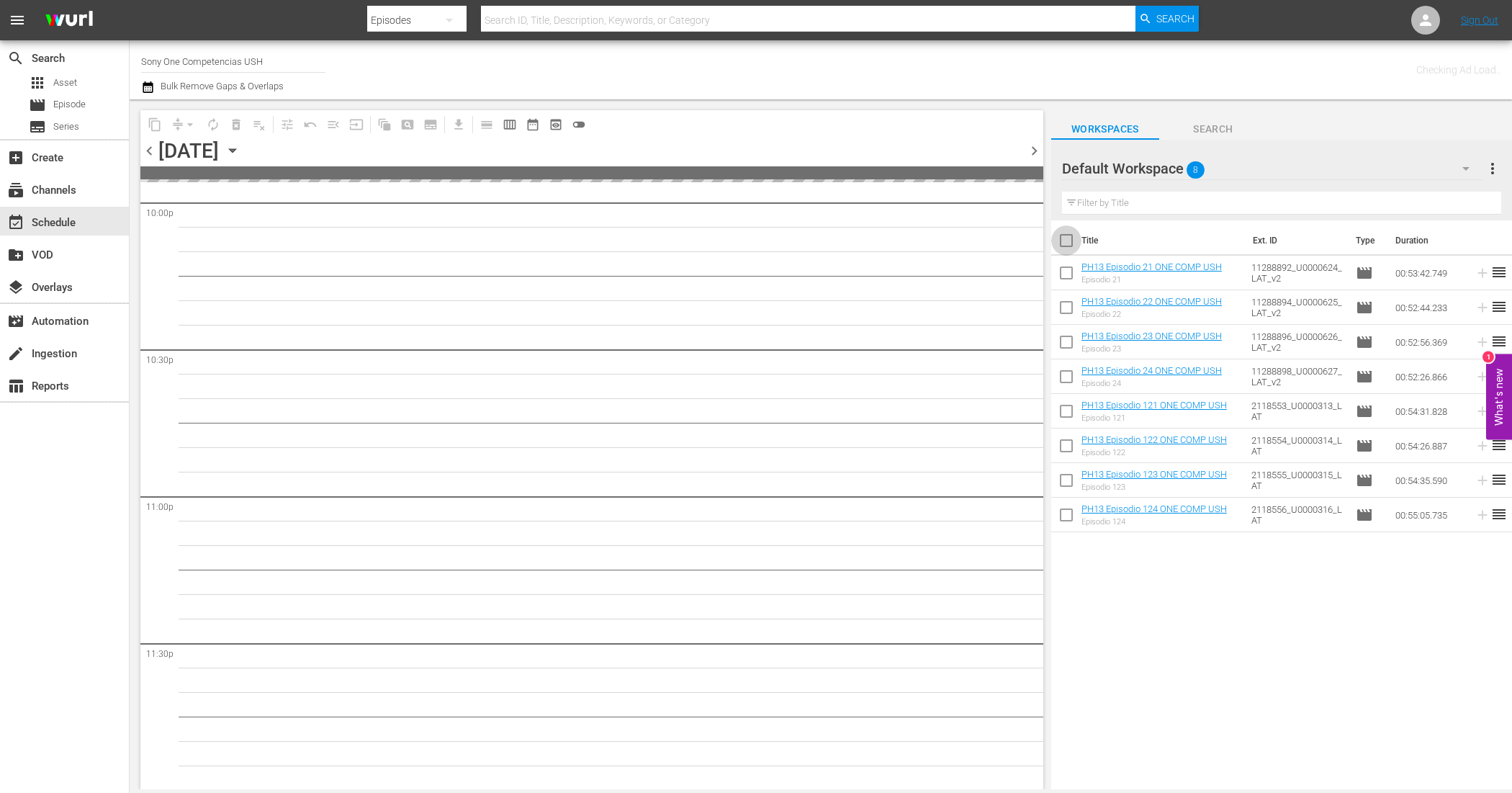
checkbox input "true"
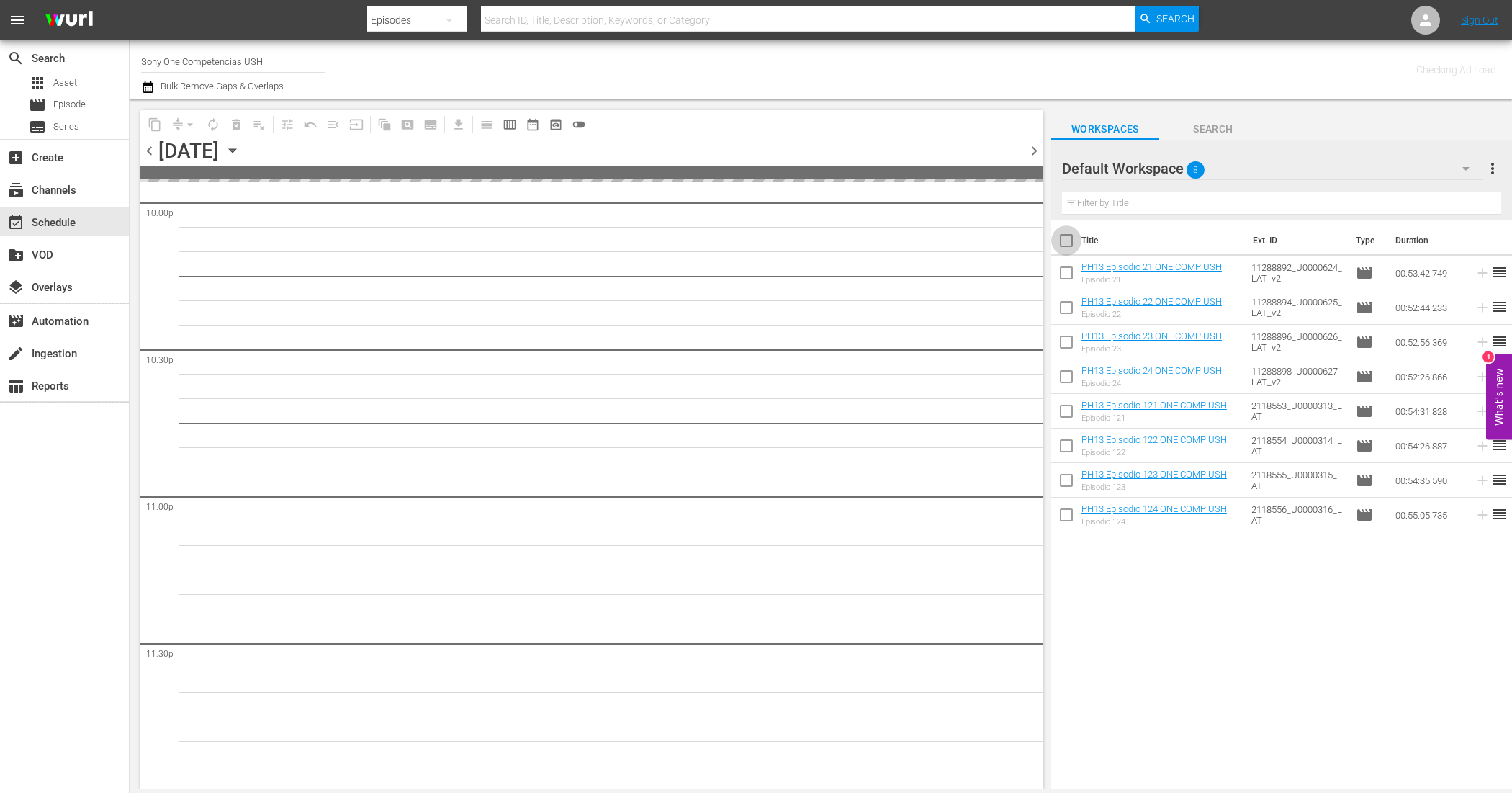
checkbox input "true"
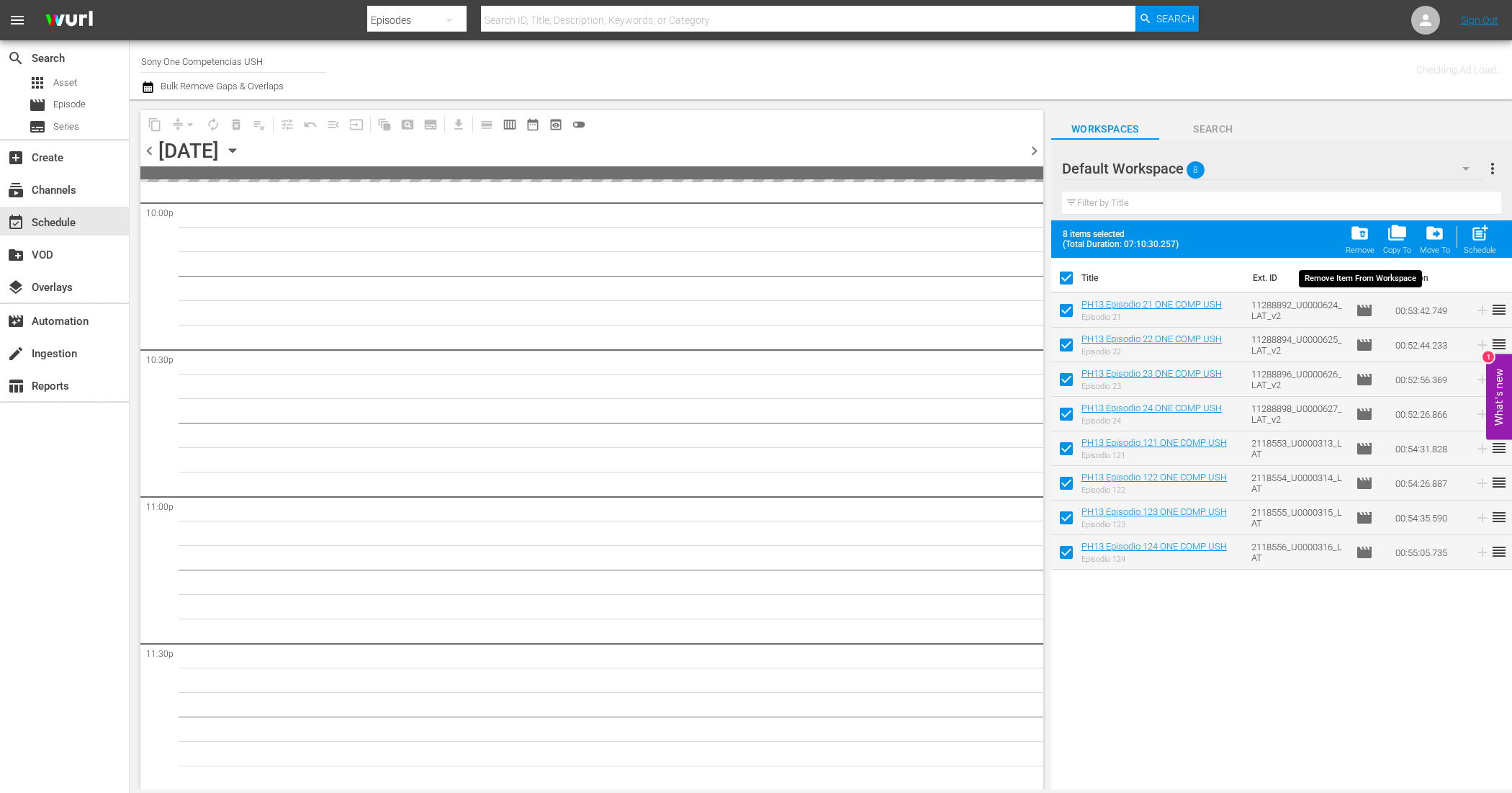
click at [1366, 236] on span "folder_delete" at bounding box center [1359, 232] width 20 height 20
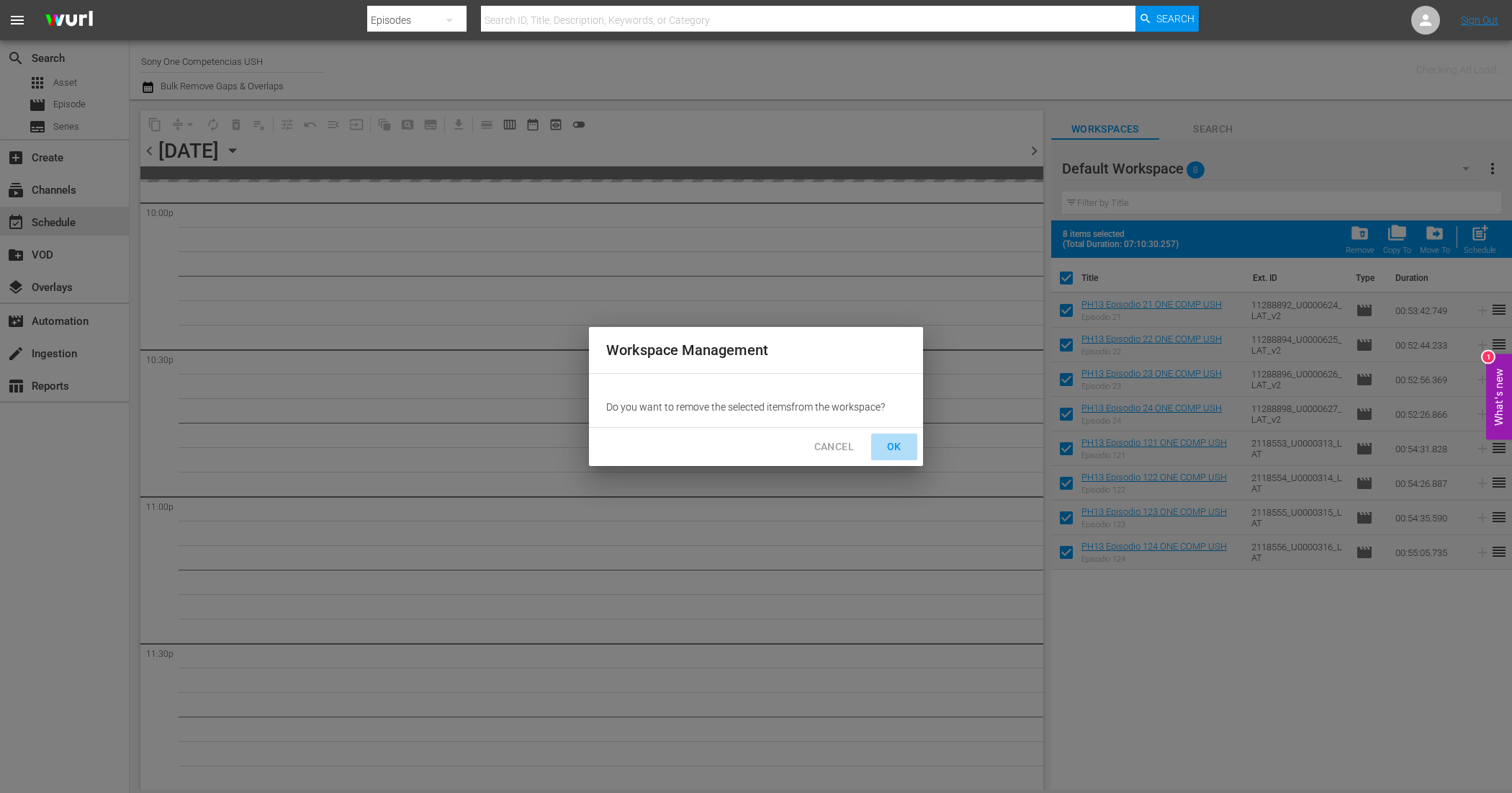
click at [905, 440] on button "OK" at bounding box center [894, 447] width 46 height 27
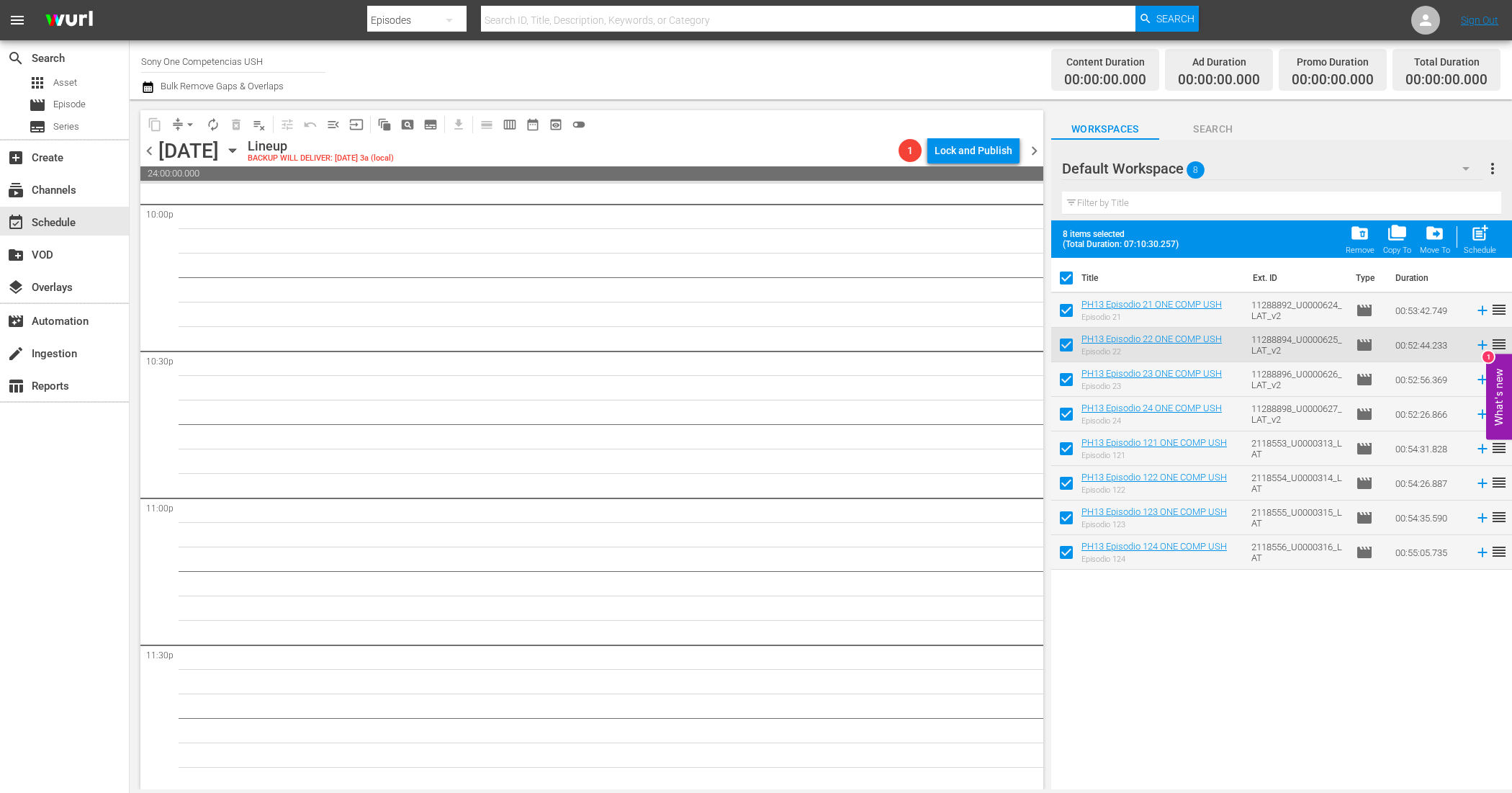
scroll to position [6447, 0]
checkbox input "false"
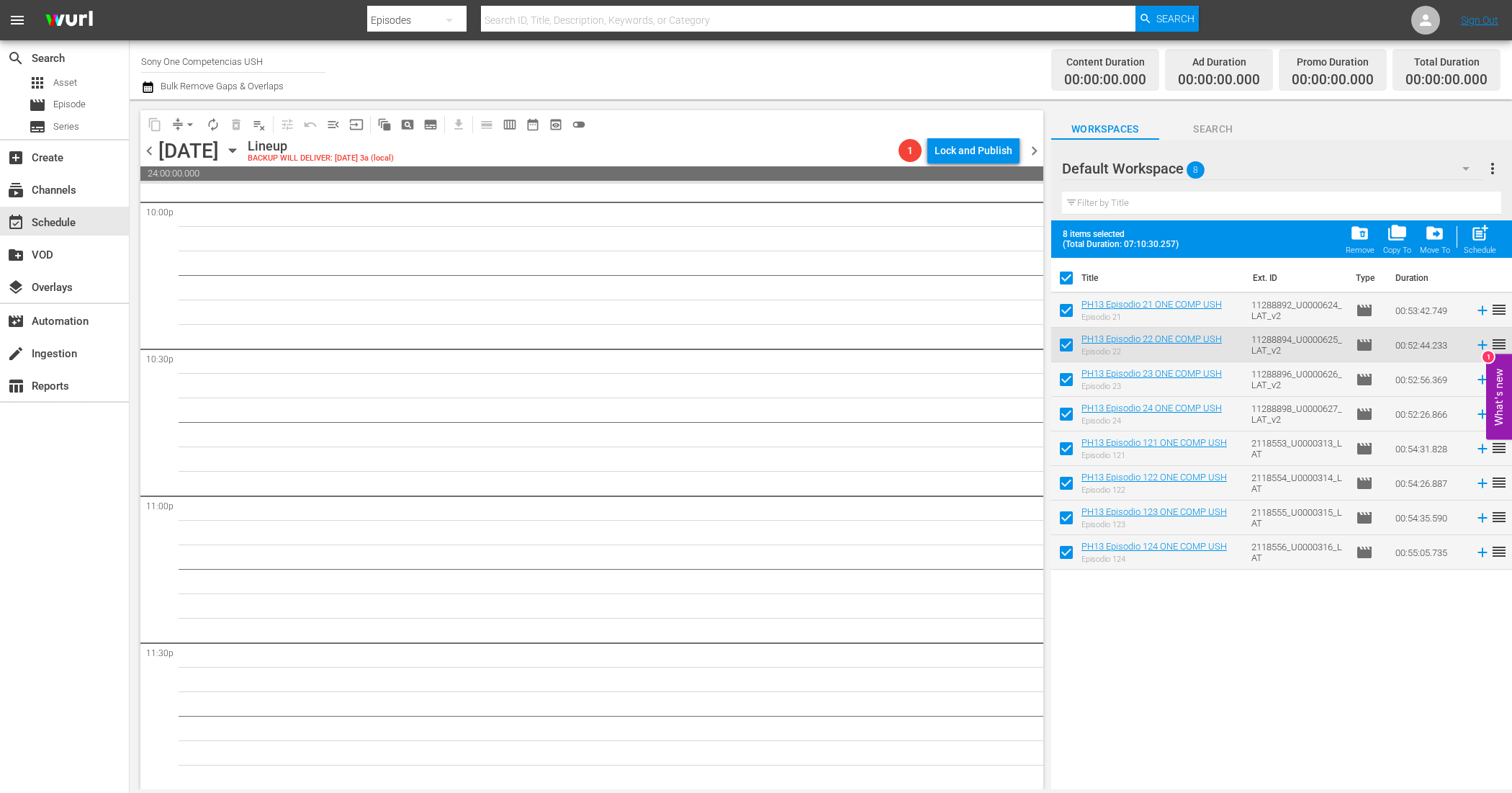
checkbox input "false"
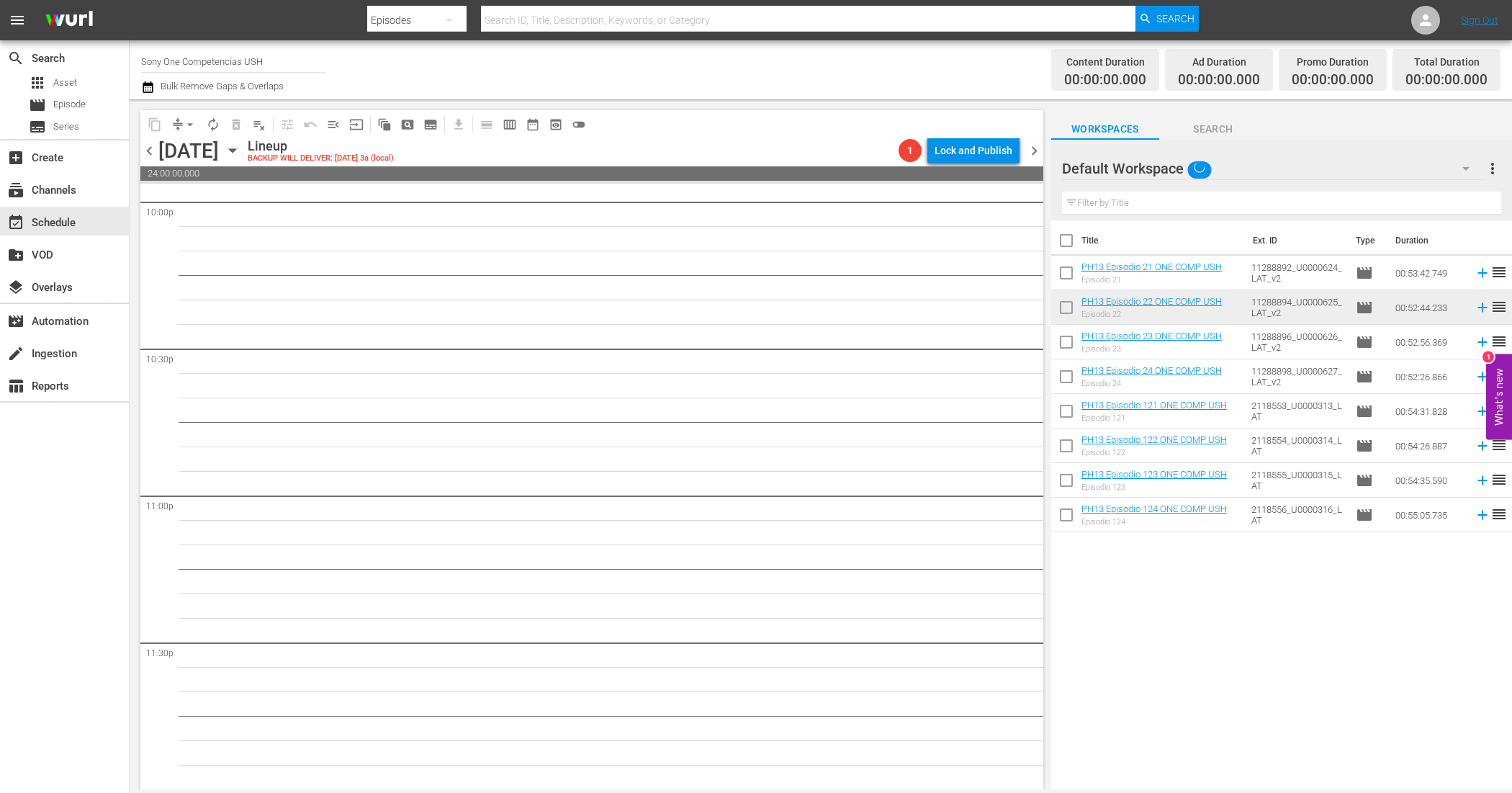
click at [1042, 740] on div "S N A P S N A P S N A P S N A P S N A P S N A P S N A P S N A P S N A P S N A P…" at bounding box center [592, 487] width 903 height 606
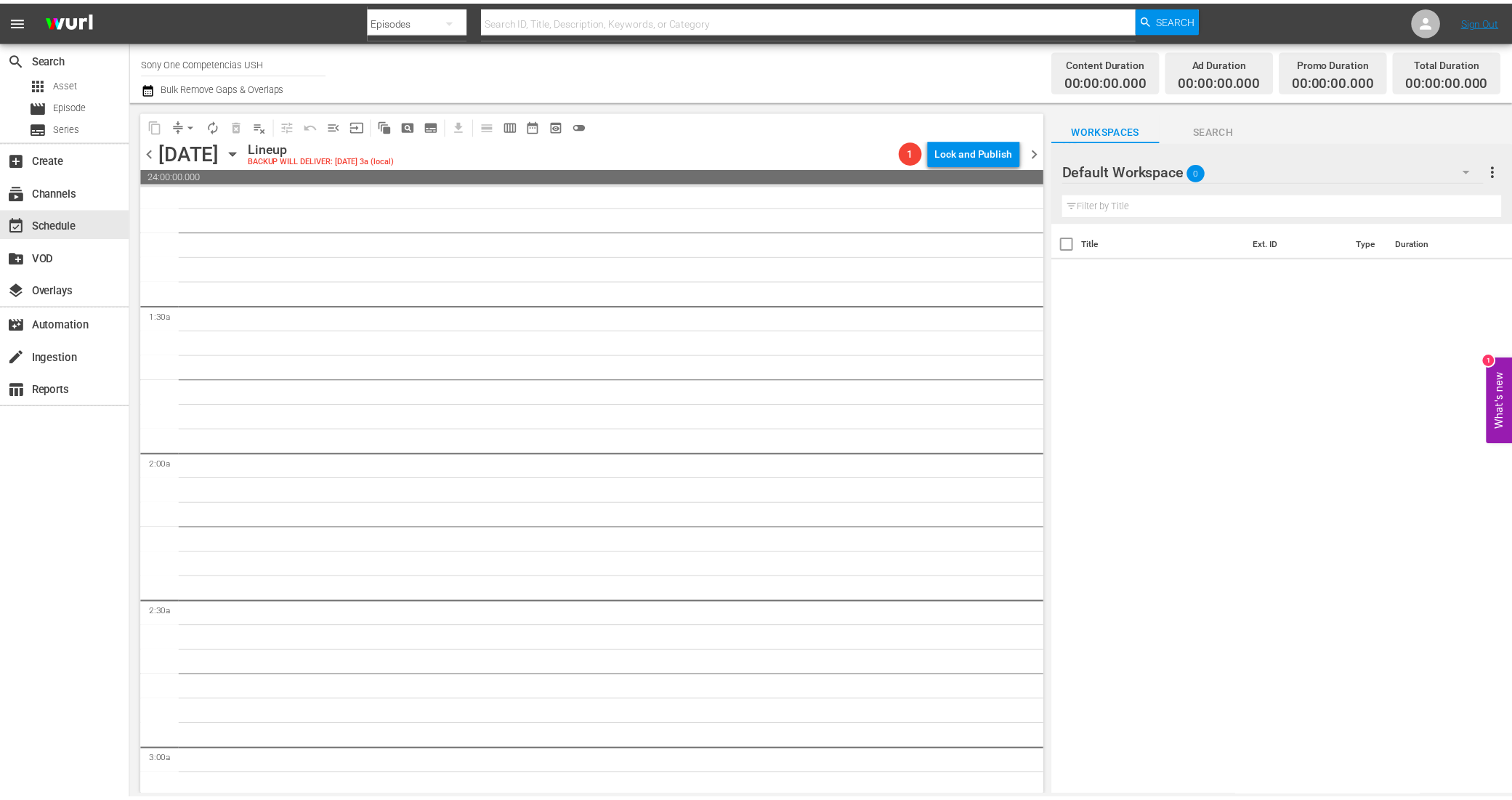
scroll to position [0, 0]
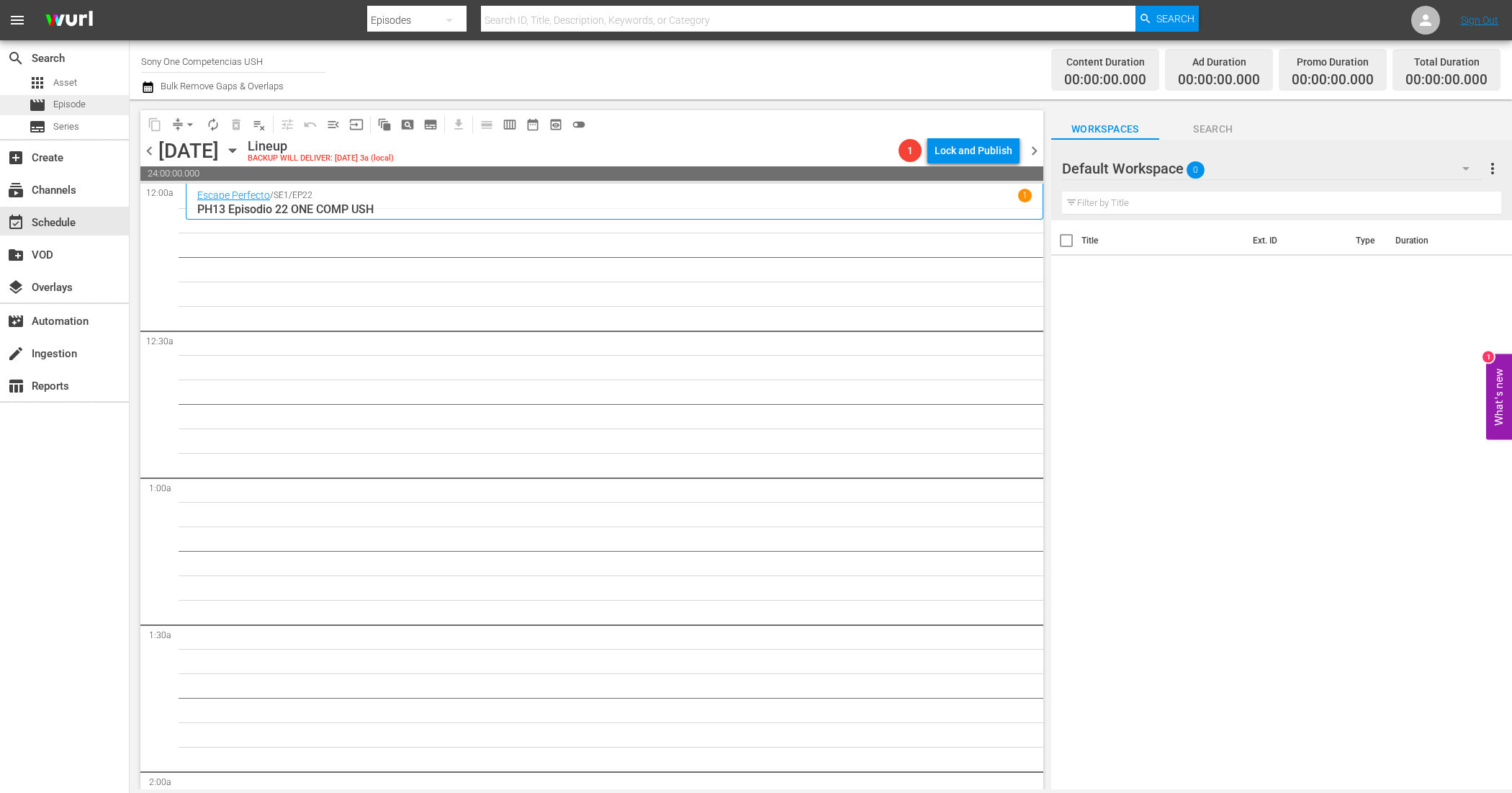
click at [88, 105] on div "movie Episode" at bounding box center [64, 105] width 129 height 20
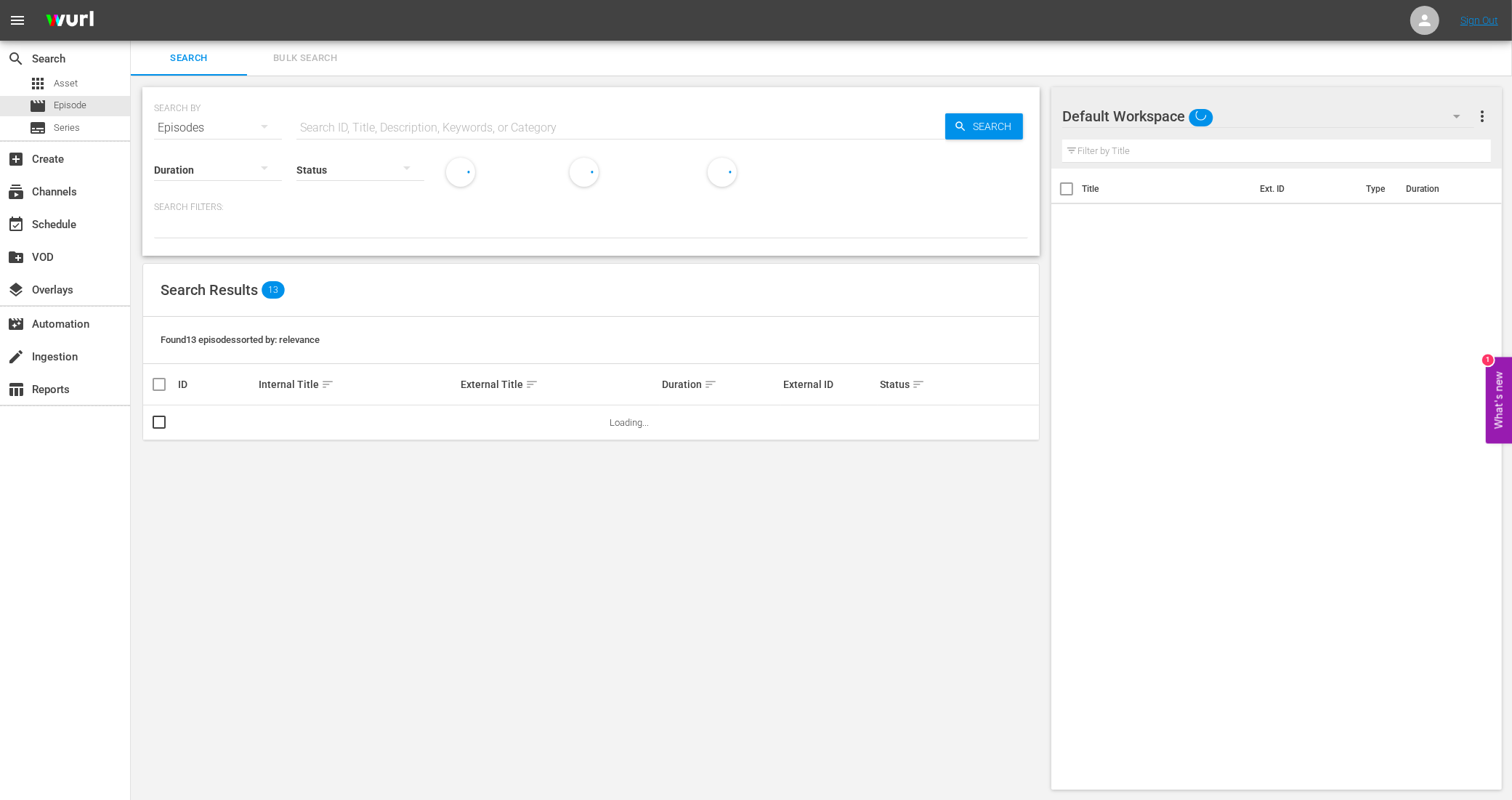
click at [309, 53] on span "Bulk Search" at bounding box center [305, 58] width 99 height 17
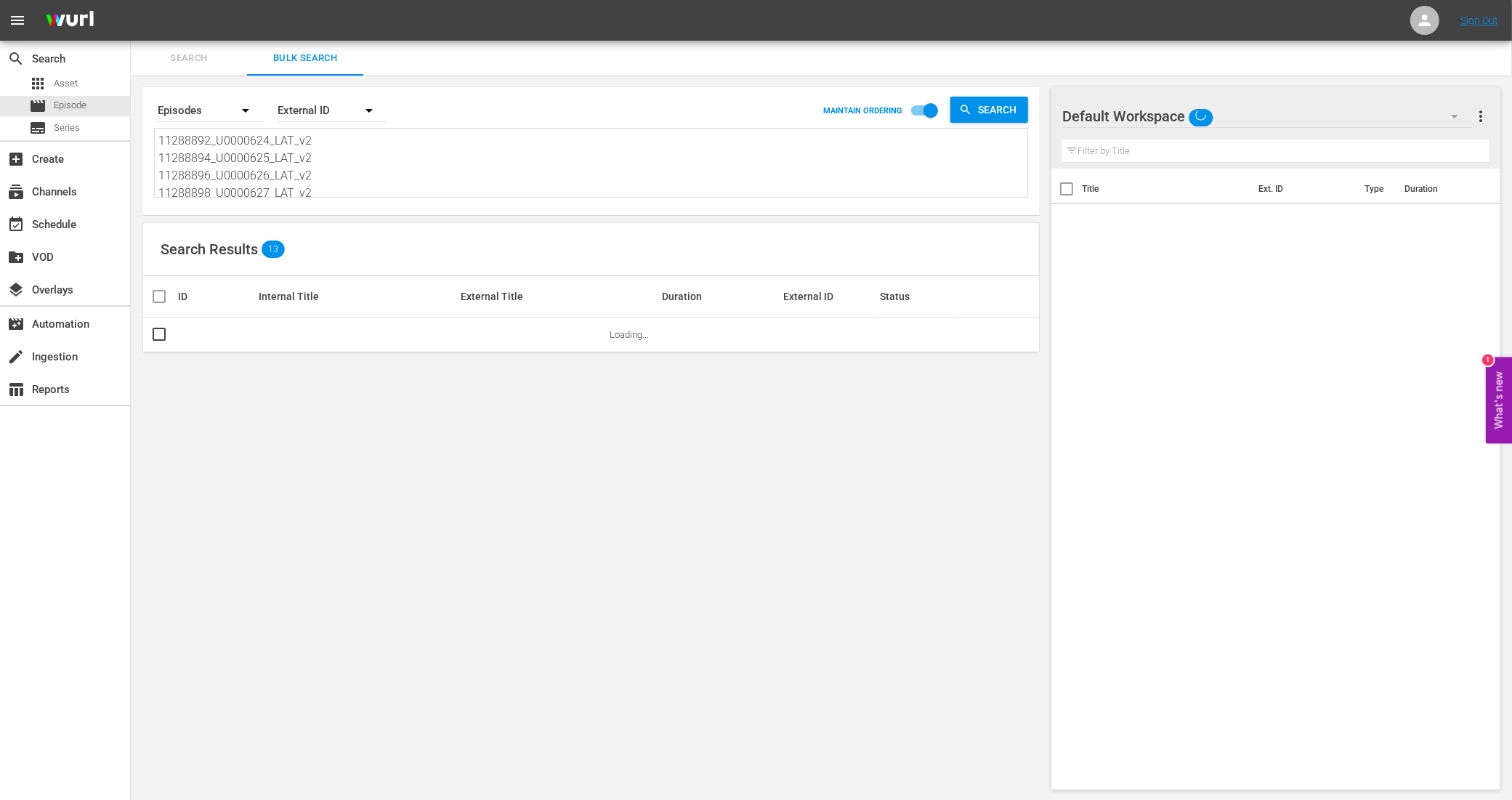
scroll to position [91, 0]
drag, startPoint x: 160, startPoint y: 137, endPoint x: 372, endPoint y: 295, distance: 264.4
click at [372, 295] on div "Search By Episodes Order By External ID MAINTAIN ORDERING Search 11288892_U0000…" at bounding box center [591, 438] width 921 height 726
paste textarea "11288900_U0000628_LAT_v2 11288902_U0000629_LAT_v2 11288904_U0000630_LAT_v2 1128…"
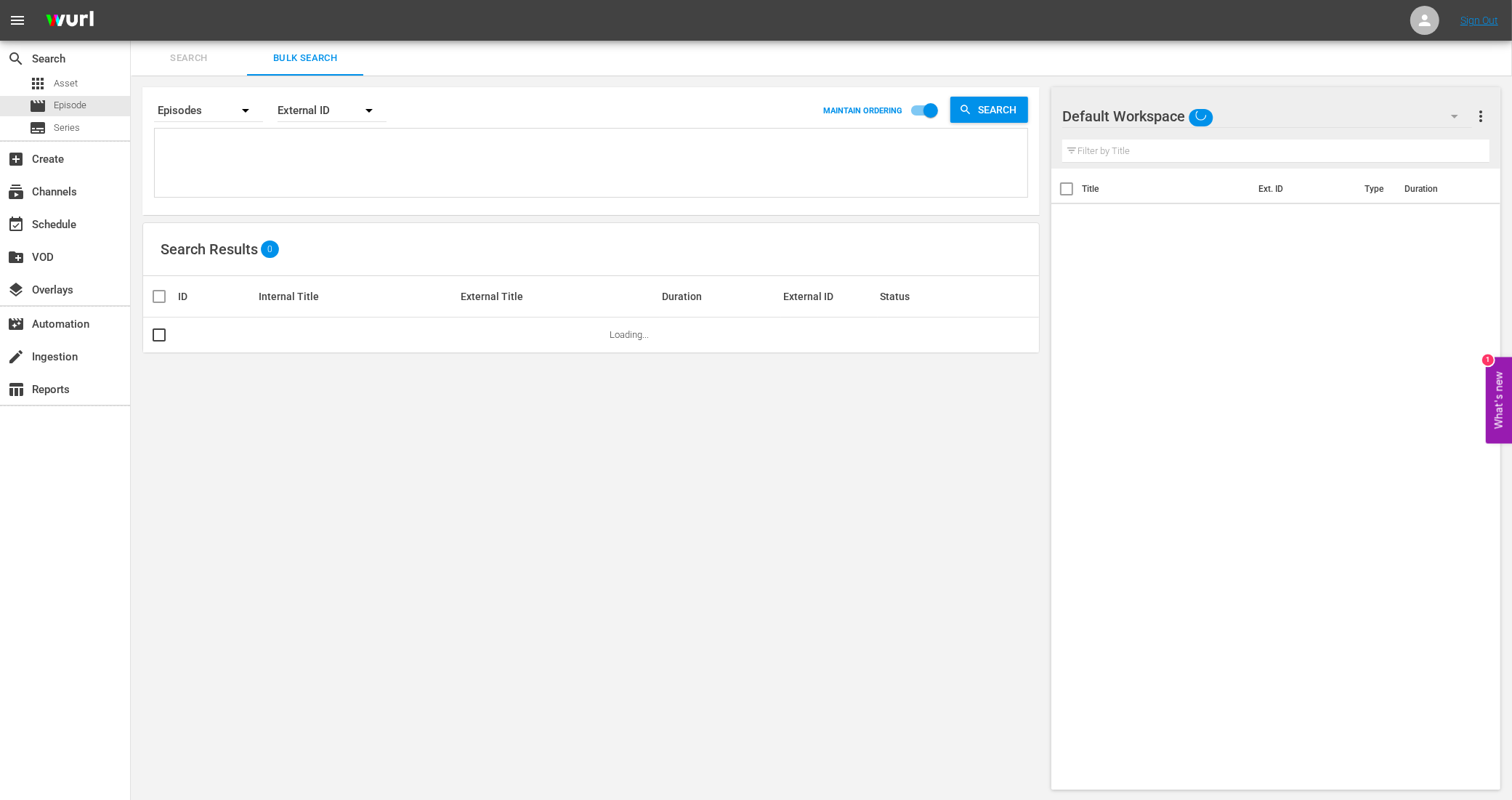
type textarea "11288900_U0000628_LAT_v2 11288902_U0000629_LAT_v2 11288904_U0000630_LAT_v2 1128…"
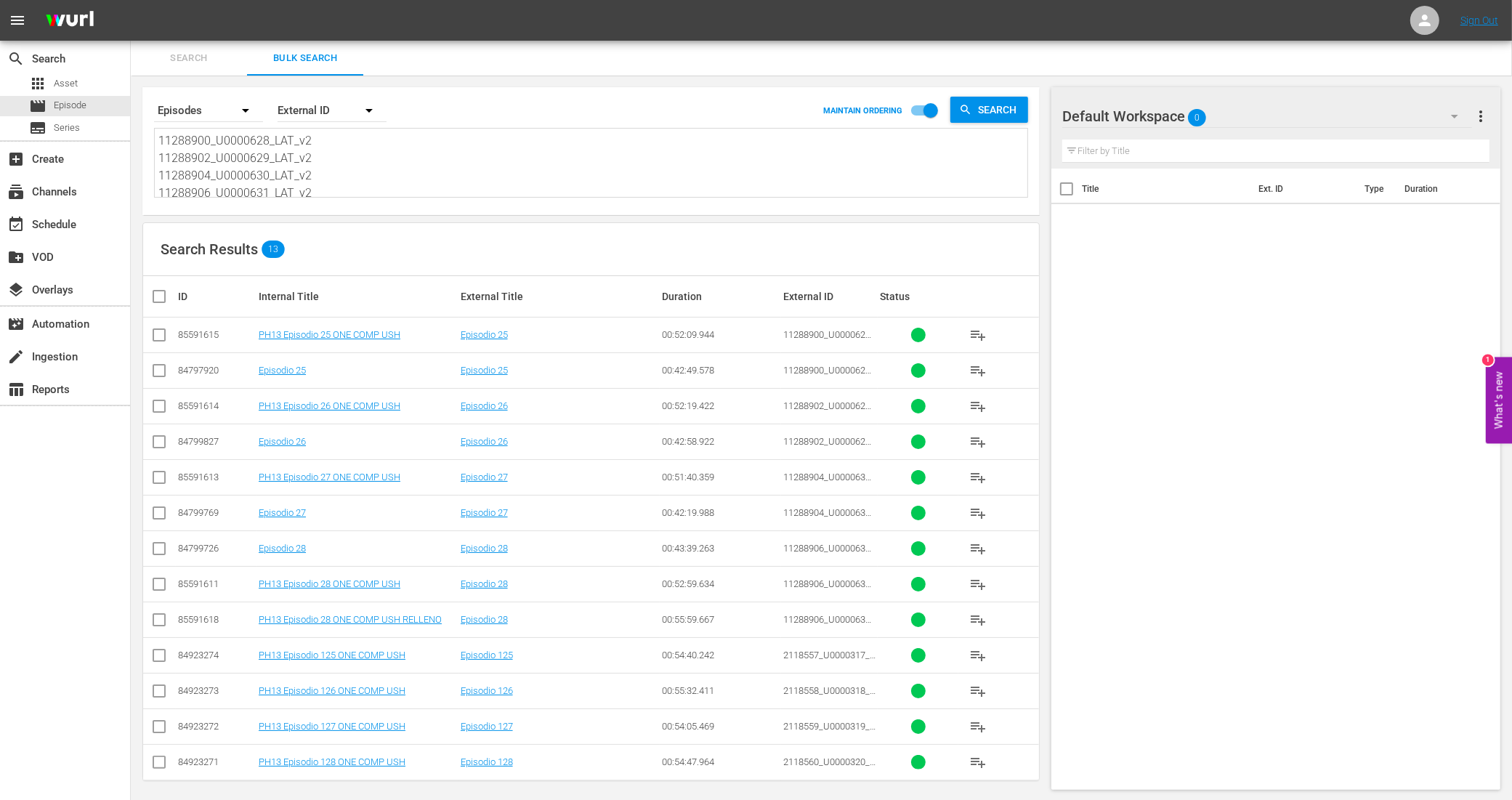
type textarea "11288900_U0000628_LAT_v2 11288902_U0000629_LAT_v2 11288904_U0000630_LAT_v2 1128…"
click at [158, 332] on input "checkbox" at bounding box center [159, 338] width 17 height 17
checkbox input "true"
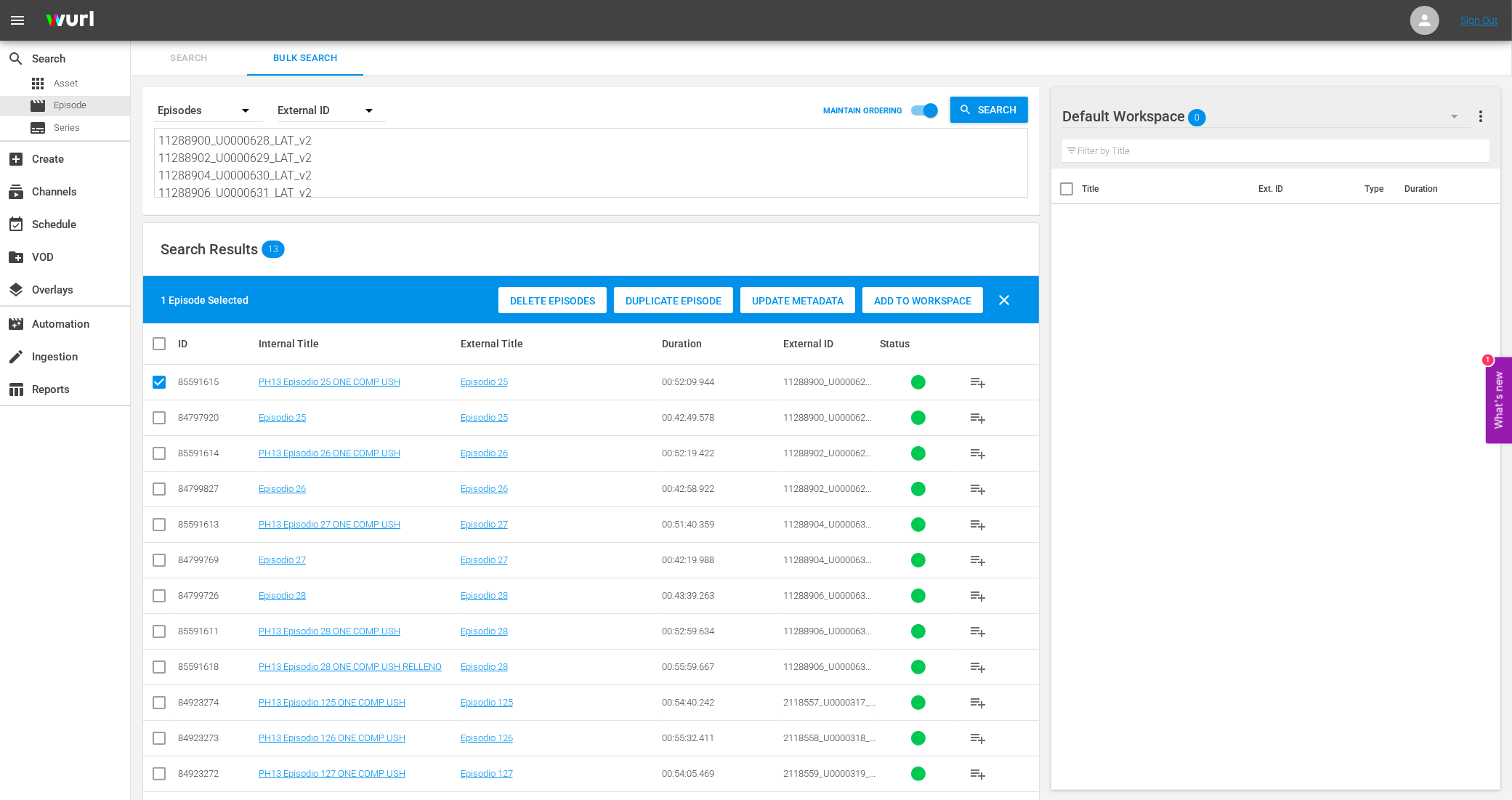
click at [159, 449] on input "checkbox" at bounding box center [159, 456] width 17 height 17
checkbox input "true"
click at [158, 520] on input "checkbox" at bounding box center [159, 528] width 17 height 17
checkbox input "true"
click at [162, 629] on input "checkbox" at bounding box center [159, 634] width 17 height 17
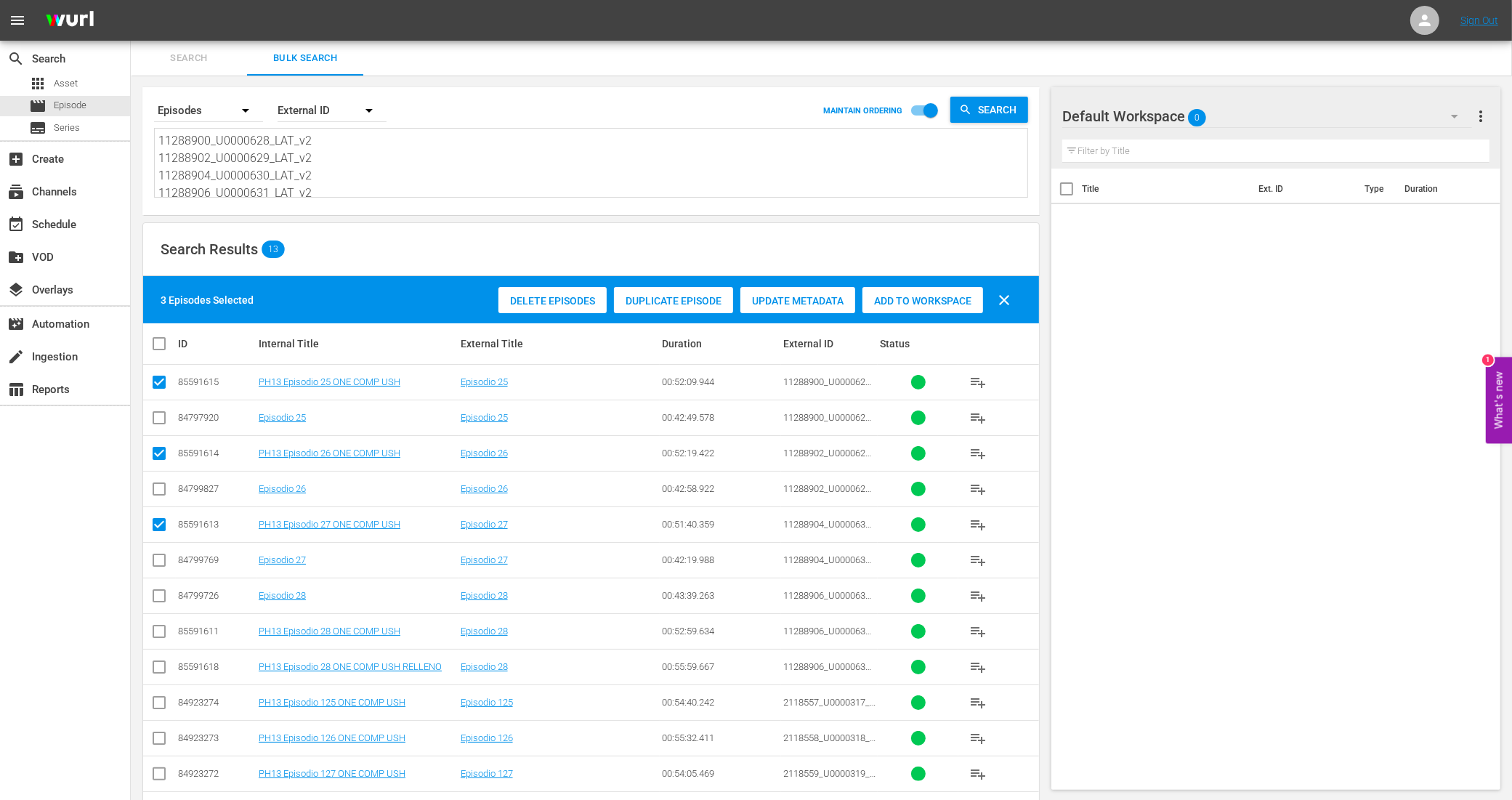
checkbox input "true"
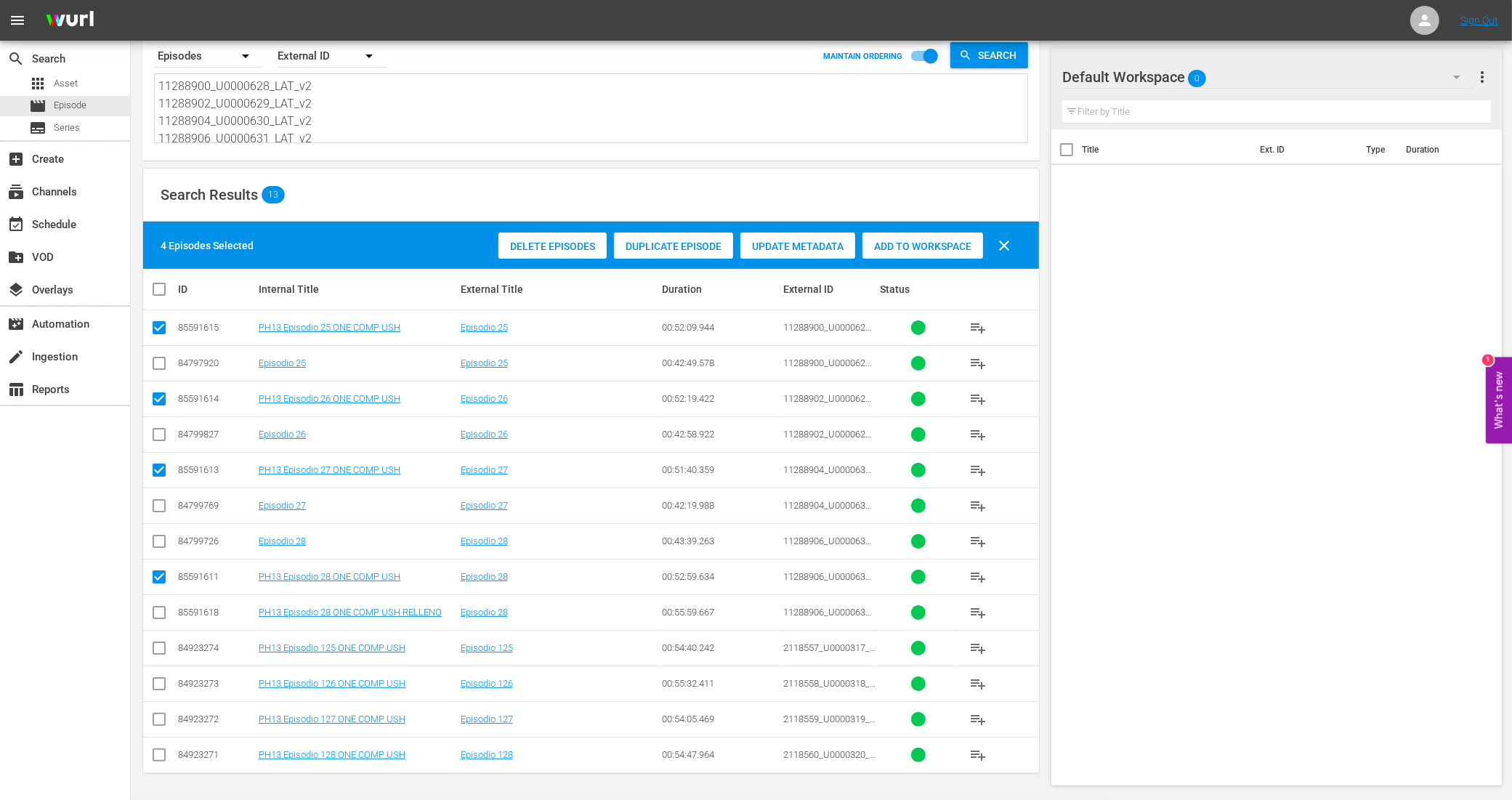
scroll to position [57, 0]
click at [159, 648] on input "checkbox" at bounding box center [159, 651] width 17 height 17
checkbox input "true"
click at [159, 683] on input "checkbox" at bounding box center [159, 686] width 17 height 17
checkbox input "true"
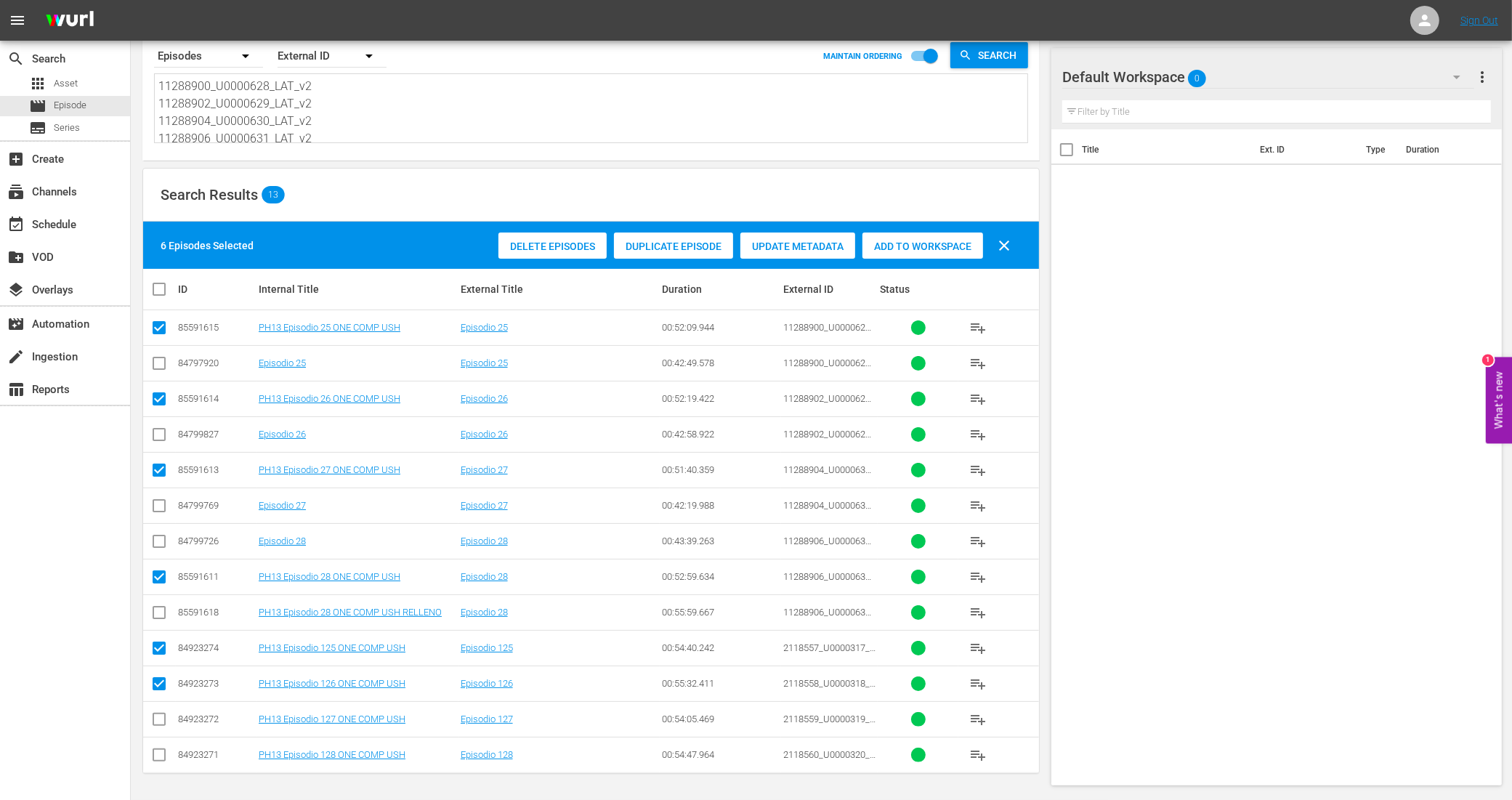
click at [161, 719] on input "checkbox" at bounding box center [159, 722] width 17 height 17
checkbox input "true"
click at [157, 750] on input "checkbox" at bounding box center [159, 758] width 17 height 17
checkbox input "true"
drag, startPoint x: 959, startPoint y: 245, endPoint x: 929, endPoint y: 246, distance: 30.0
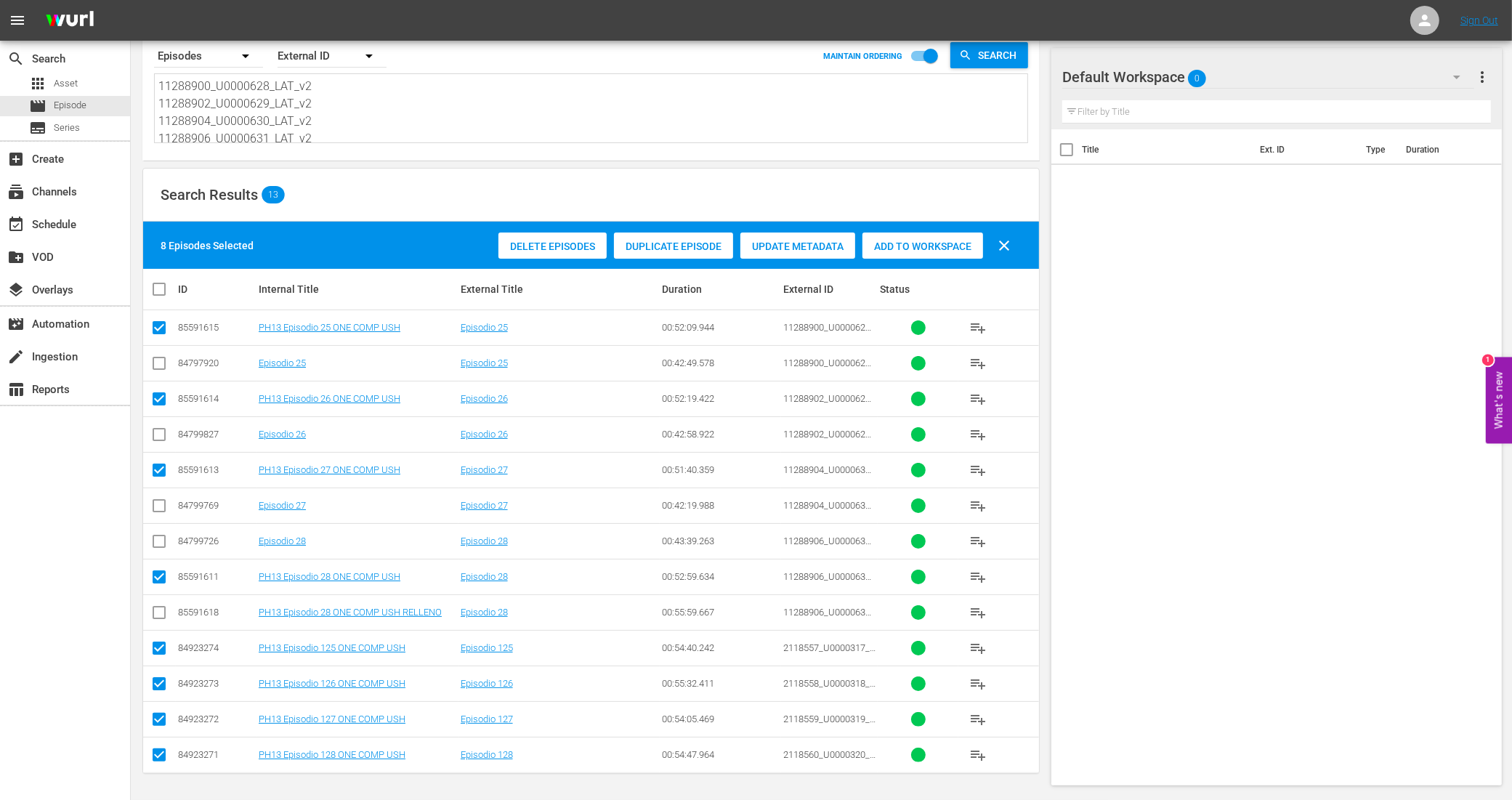
click at [959, 245] on span "Add to Workspace" at bounding box center [922, 246] width 121 height 12
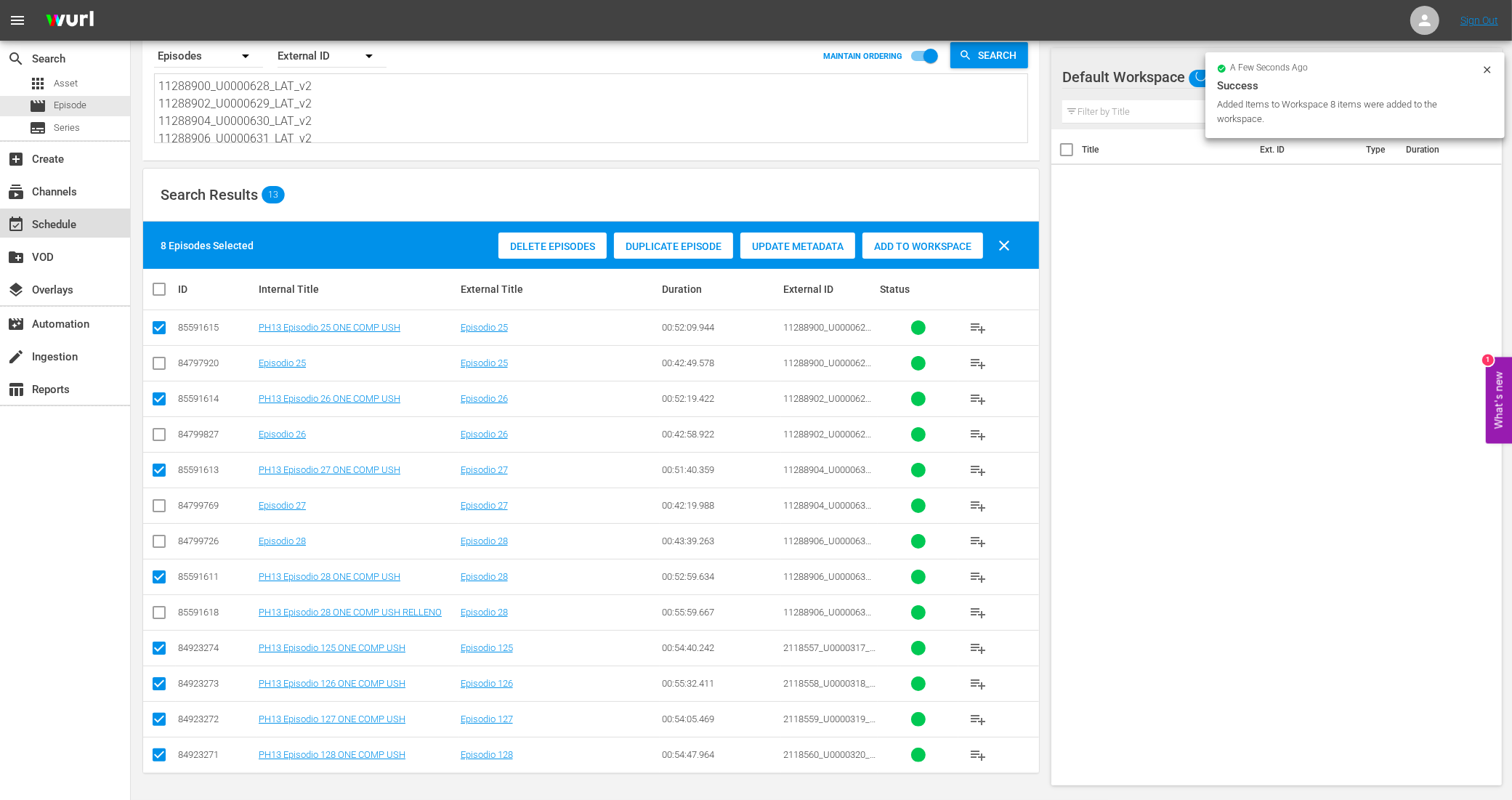
click at [81, 214] on div "event_available Schedule" at bounding box center [65, 223] width 130 height 29
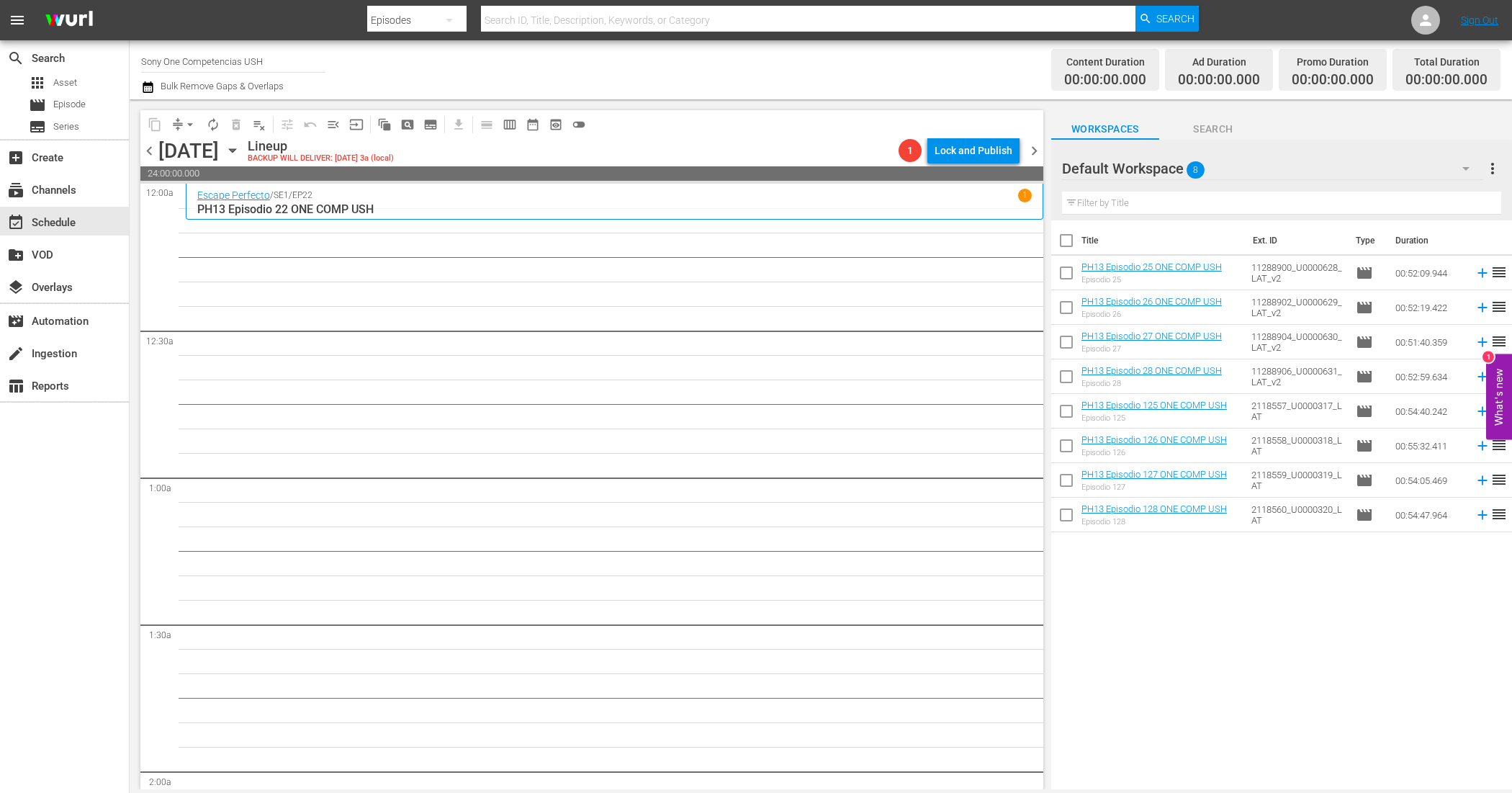
click at [1069, 243] on input "checkbox" at bounding box center [1066, 243] width 31 height 31
checkbox input "true"
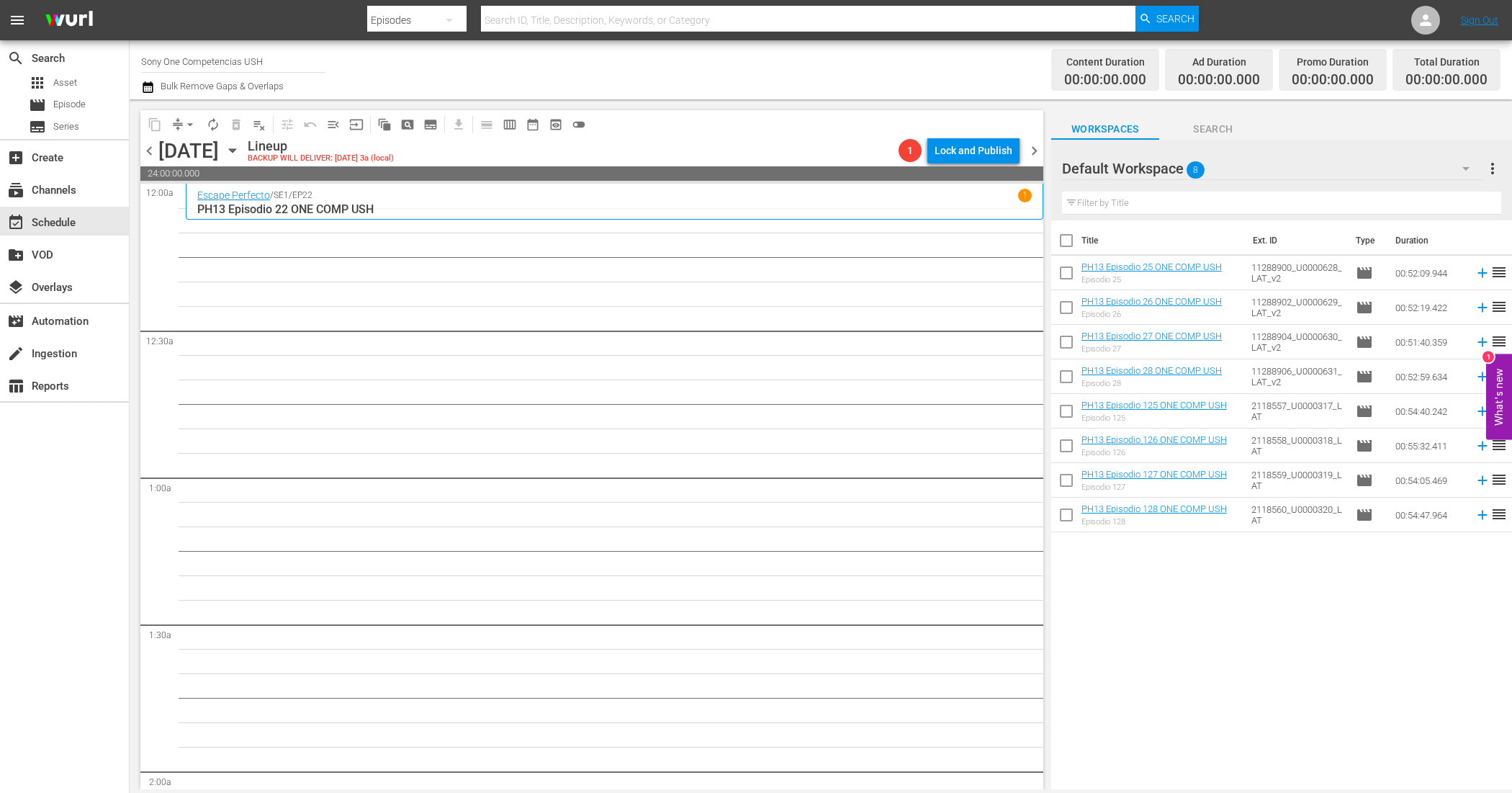
checkbox input "true"
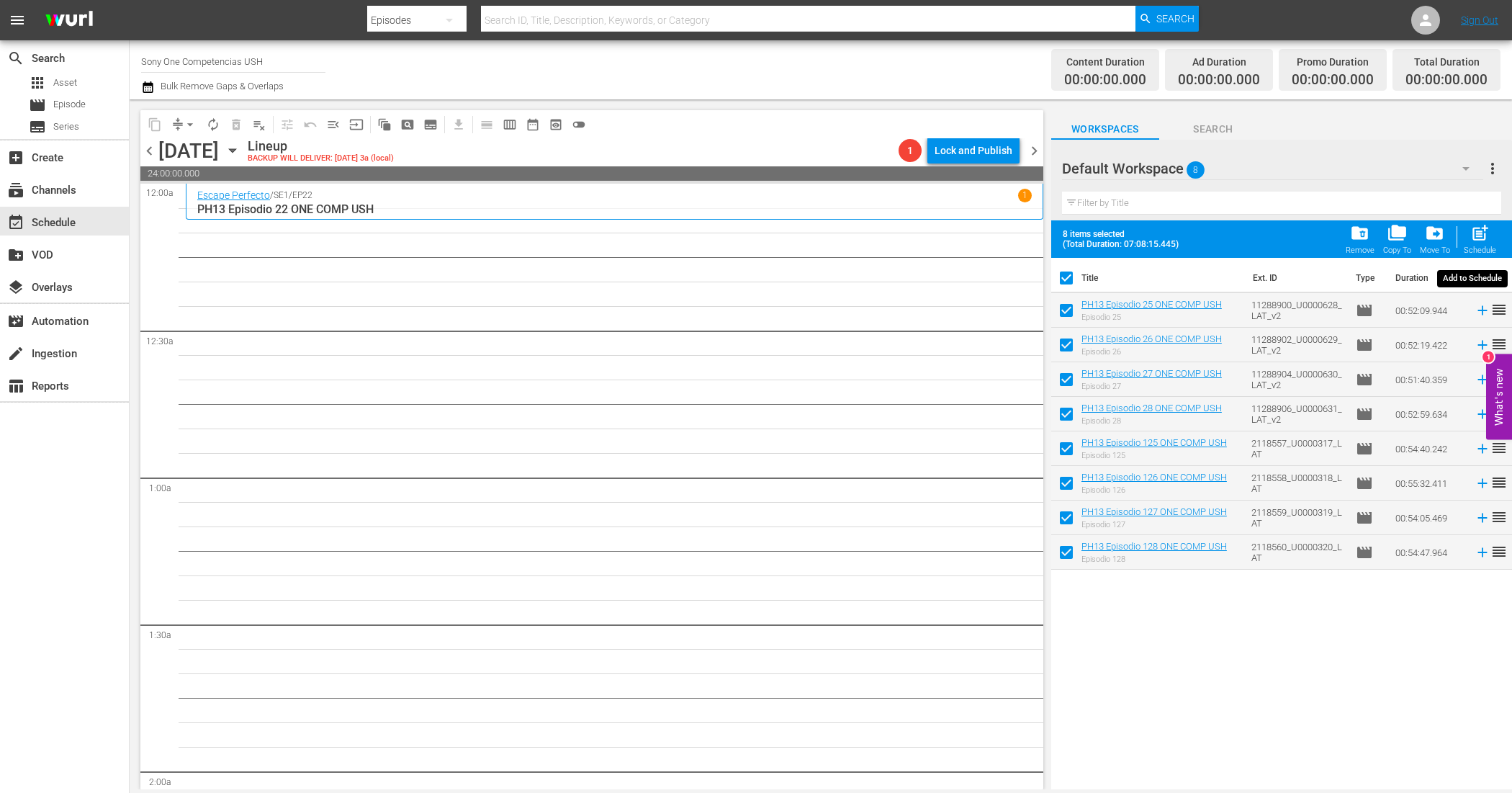
click at [1485, 243] on div "post_add Schedule" at bounding box center [1479, 239] width 32 height 31
checkbox input "false"
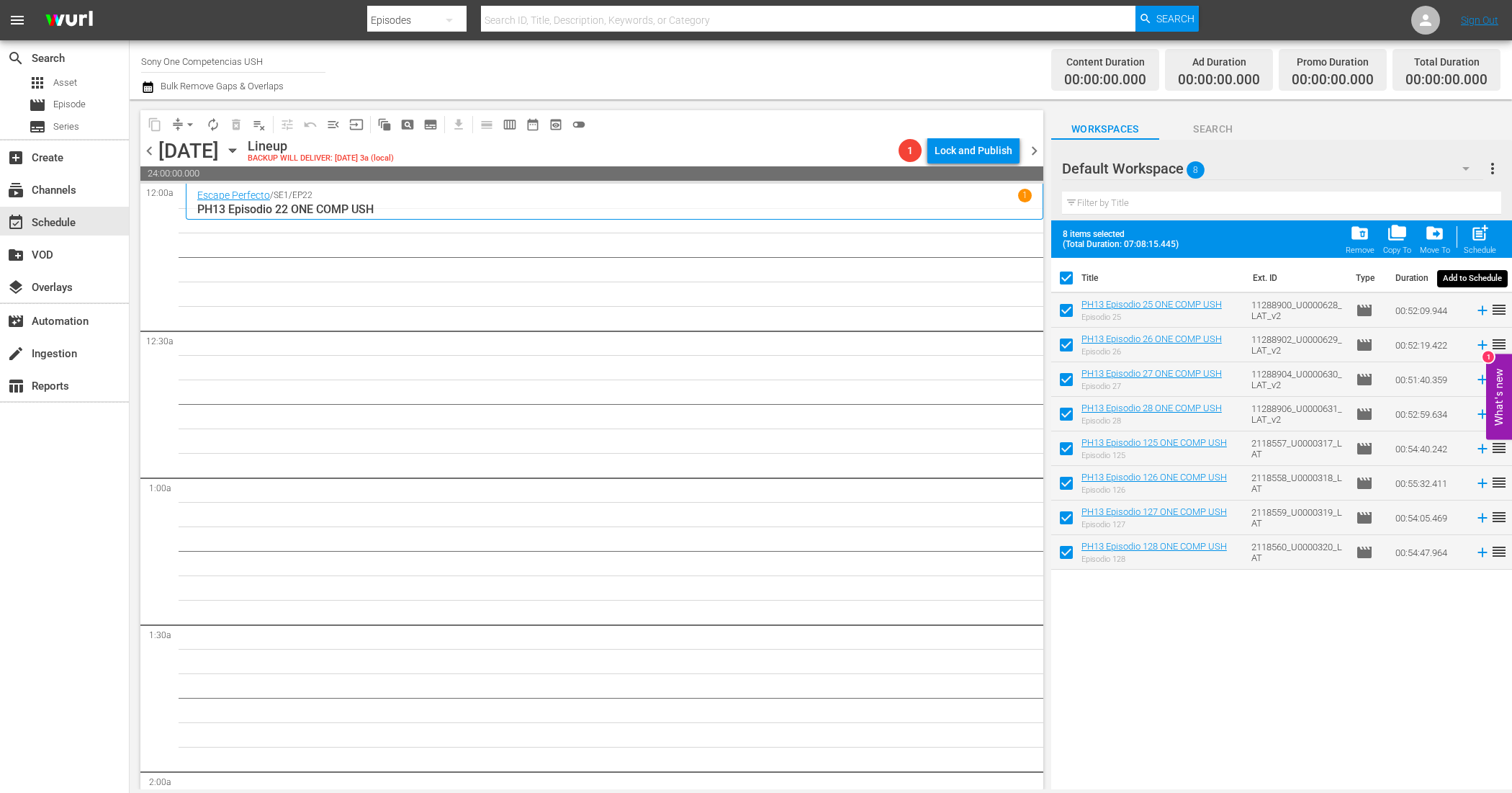
checkbox input "false"
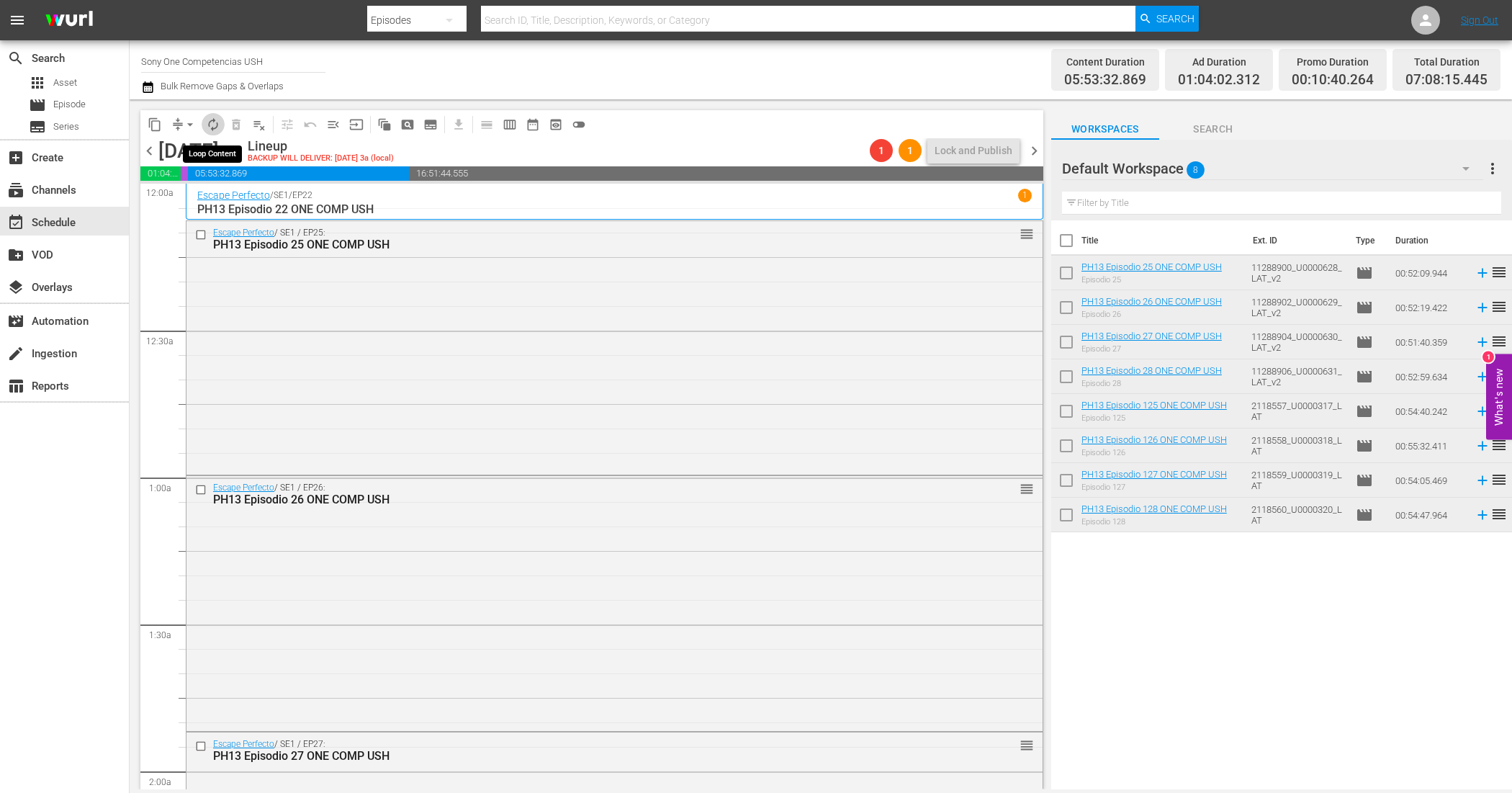
click at [207, 120] on span "autorenew_outlined" at bounding box center [213, 124] width 14 height 14
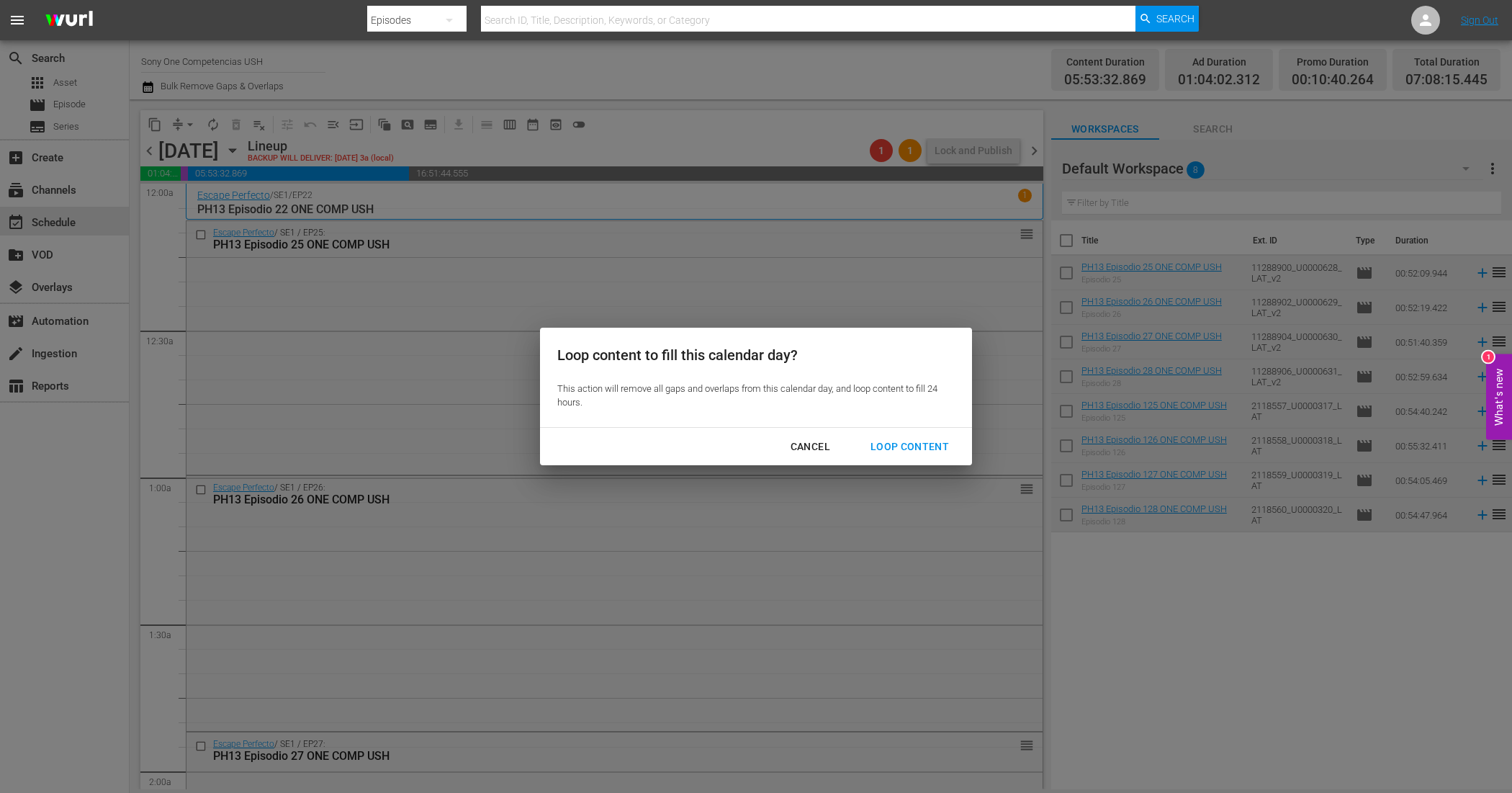
click at [930, 449] on div "Loop Content" at bounding box center [910, 446] width 102 height 18
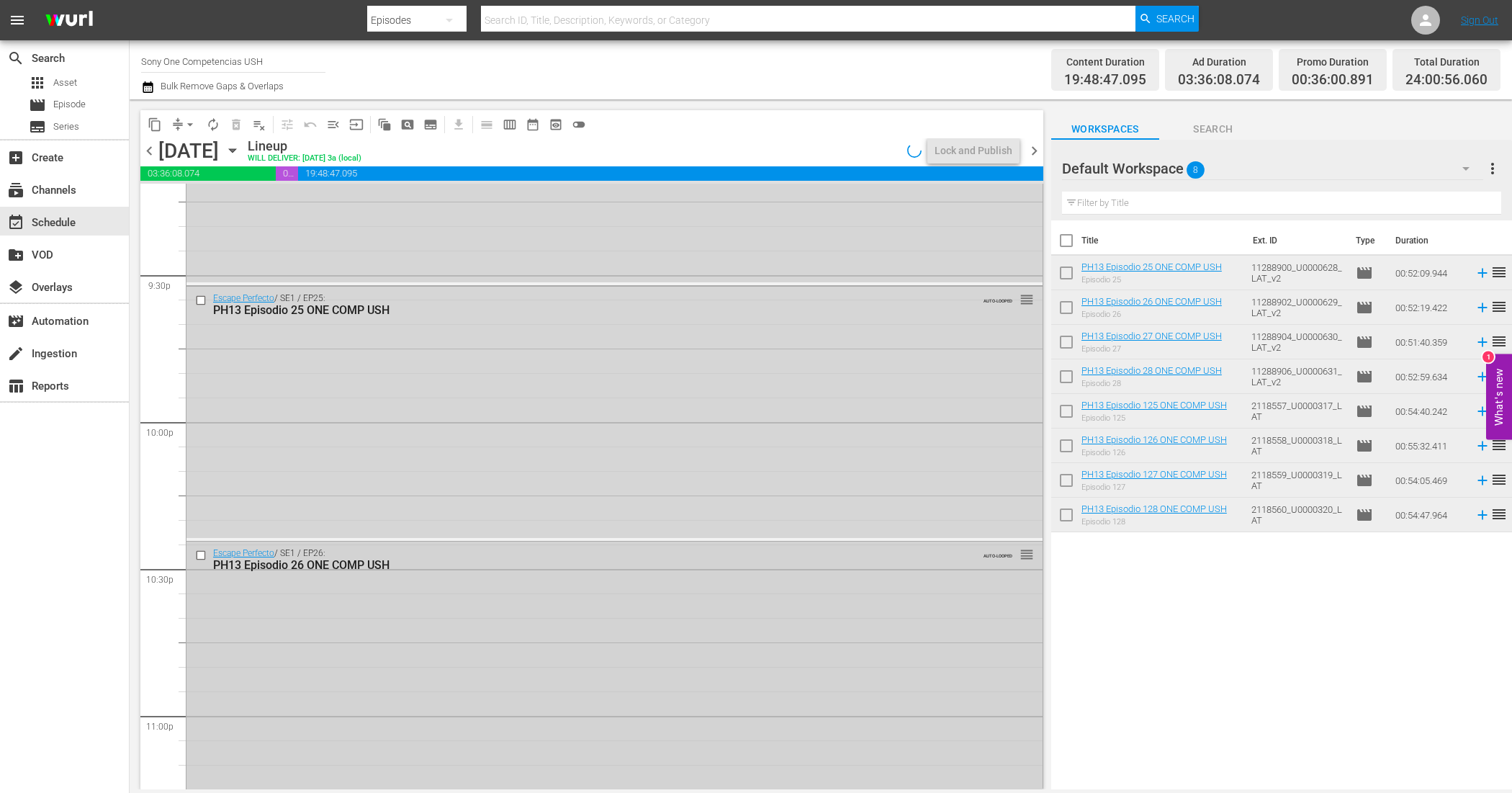
scroll to position [6487, 0]
click at [1037, 156] on span "chevron_right" at bounding box center [1034, 150] width 18 height 18
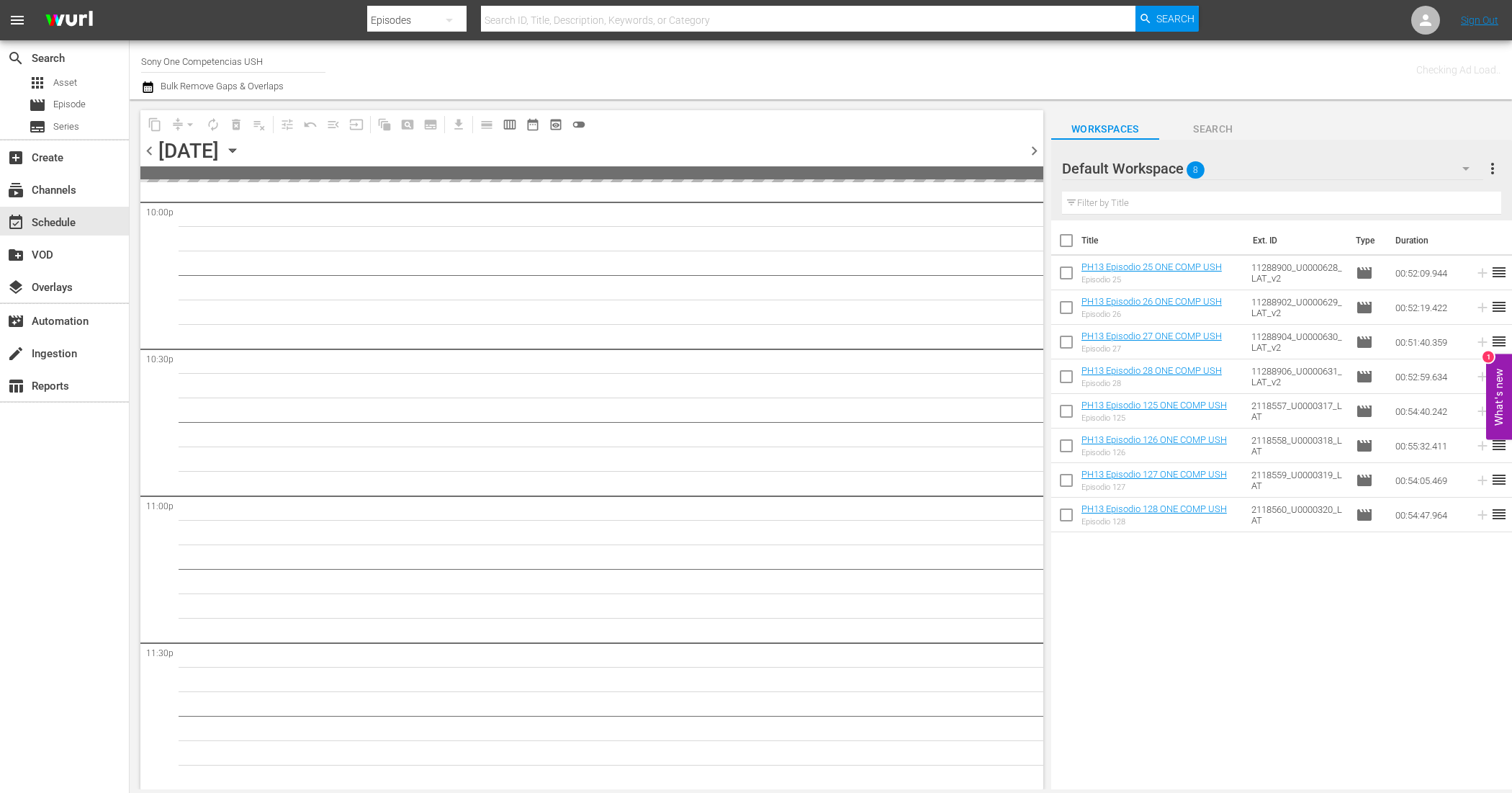
scroll to position [6445, 0]
click at [1064, 236] on input "checkbox" at bounding box center [1066, 243] width 31 height 31
checkbox input "true"
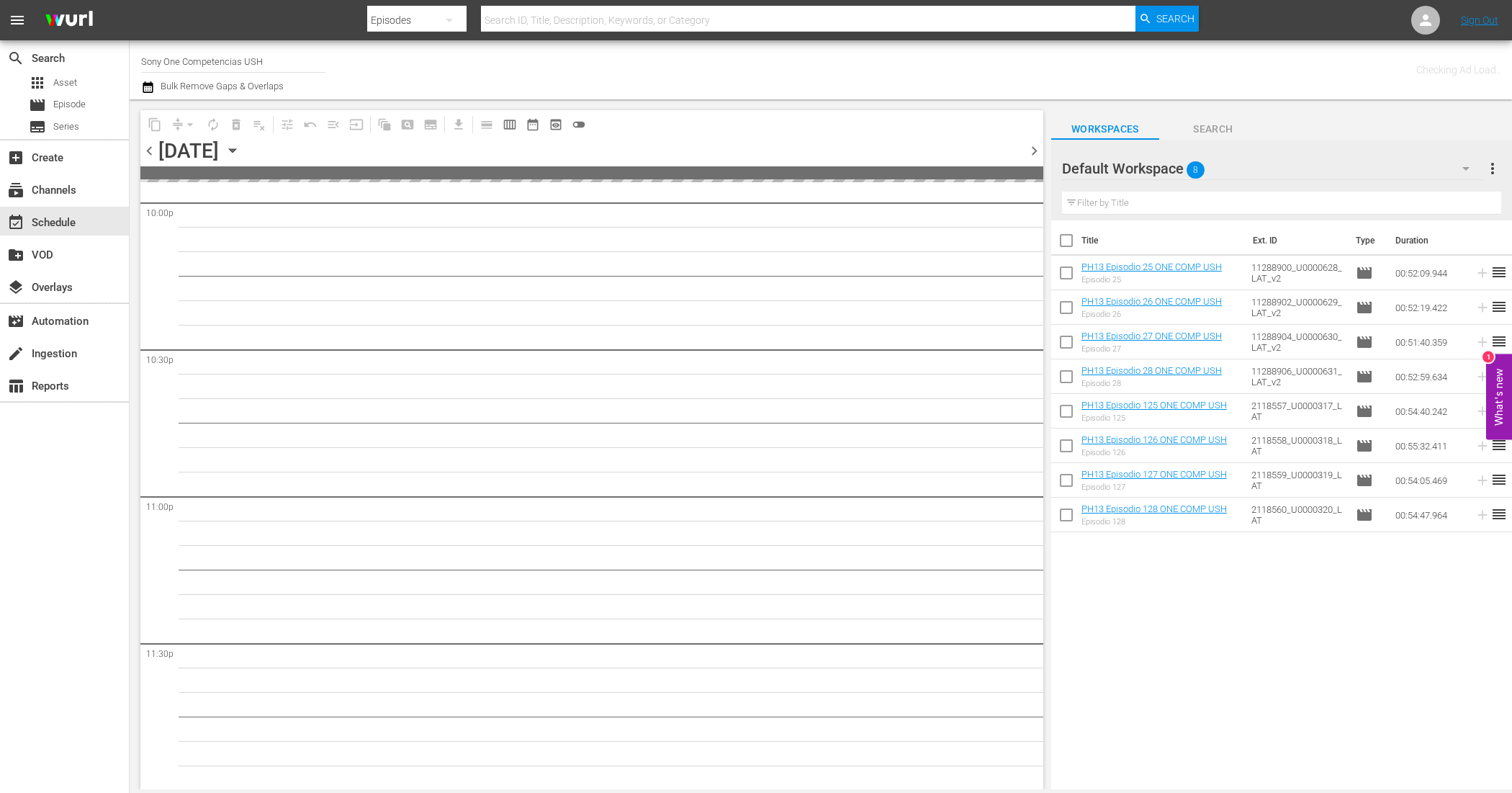
checkbox input "true"
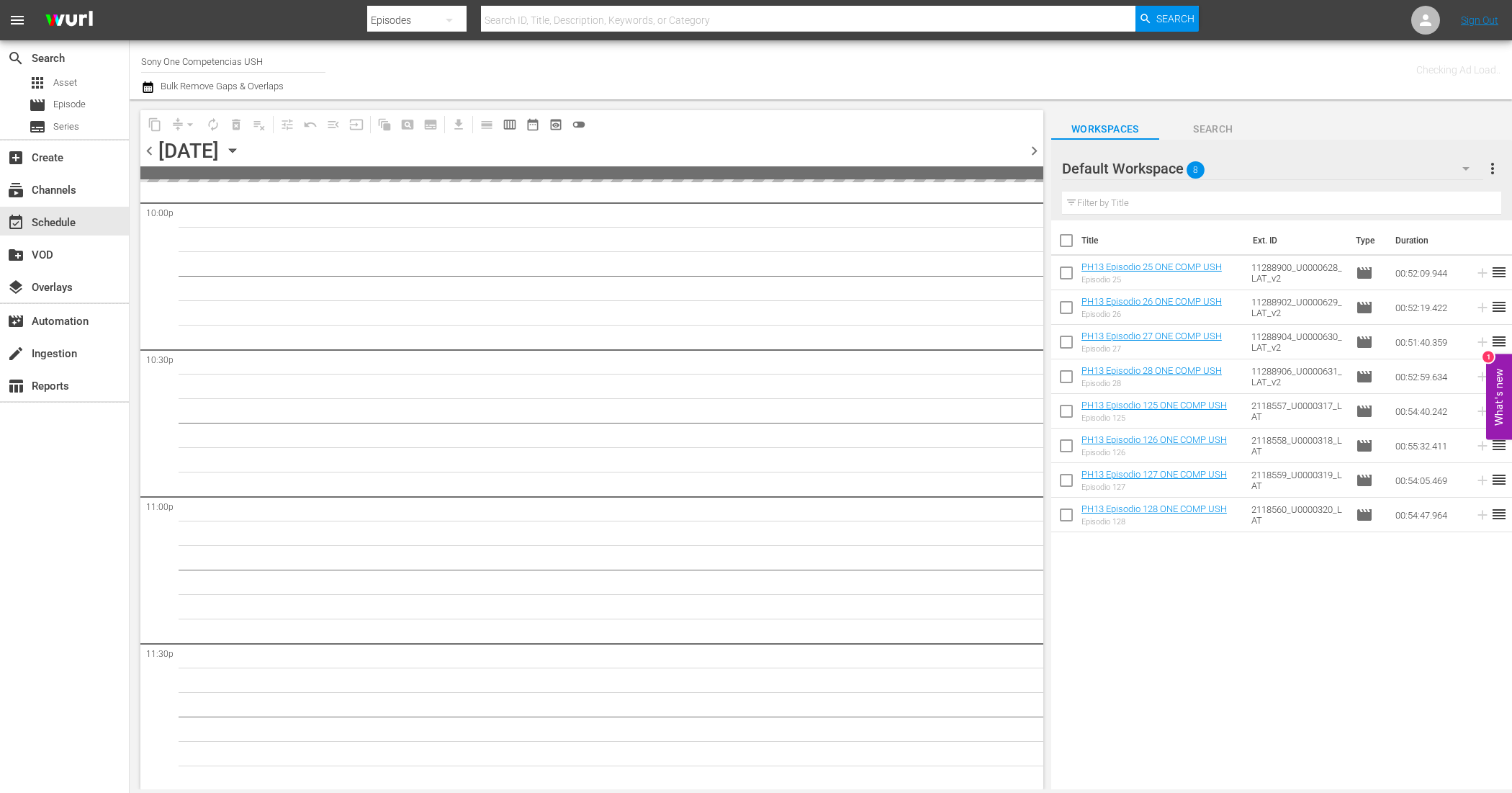
checkbox input "true"
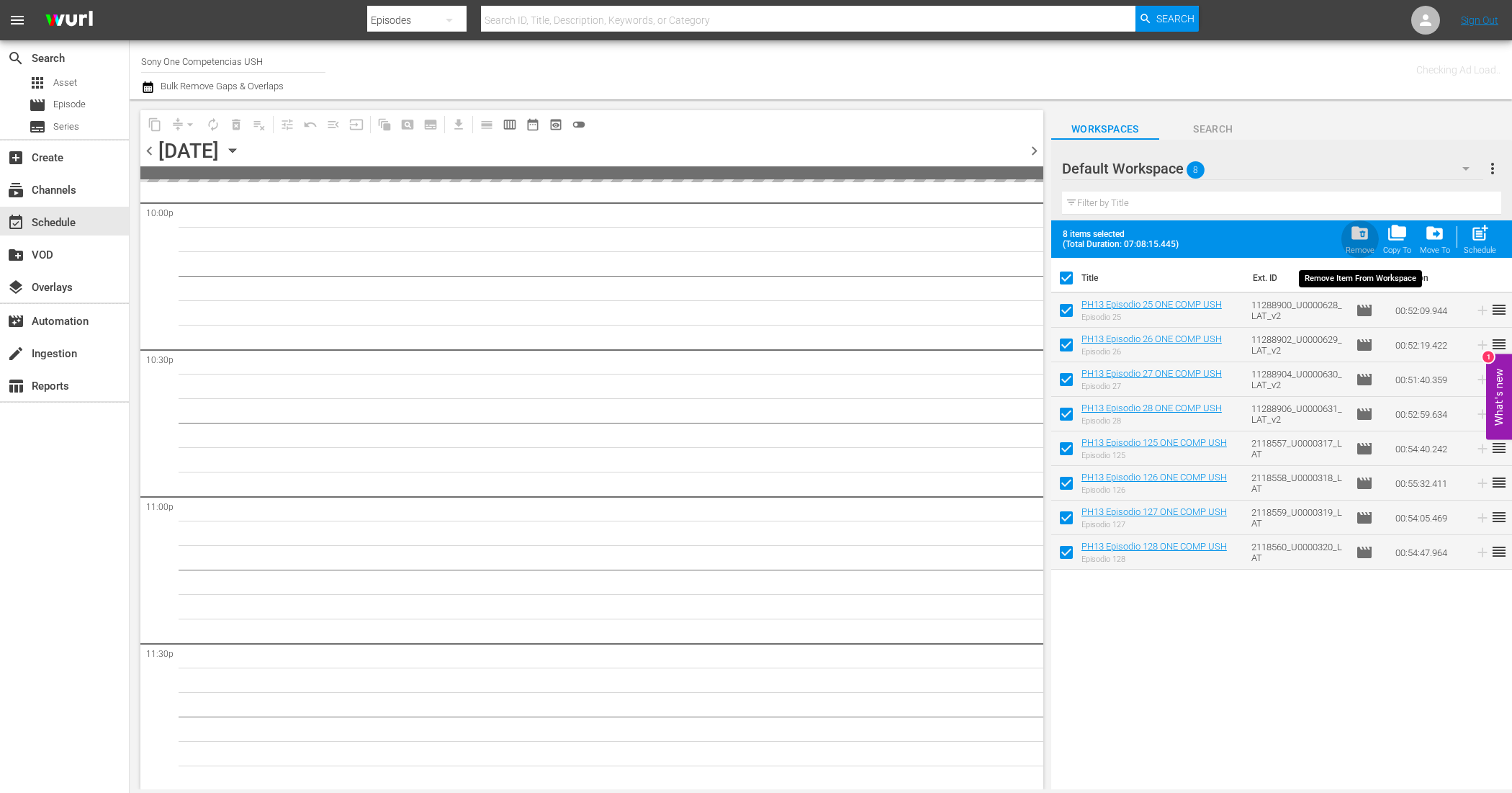
click at [1359, 229] on span "folder_delete" at bounding box center [1359, 232] width 20 height 20
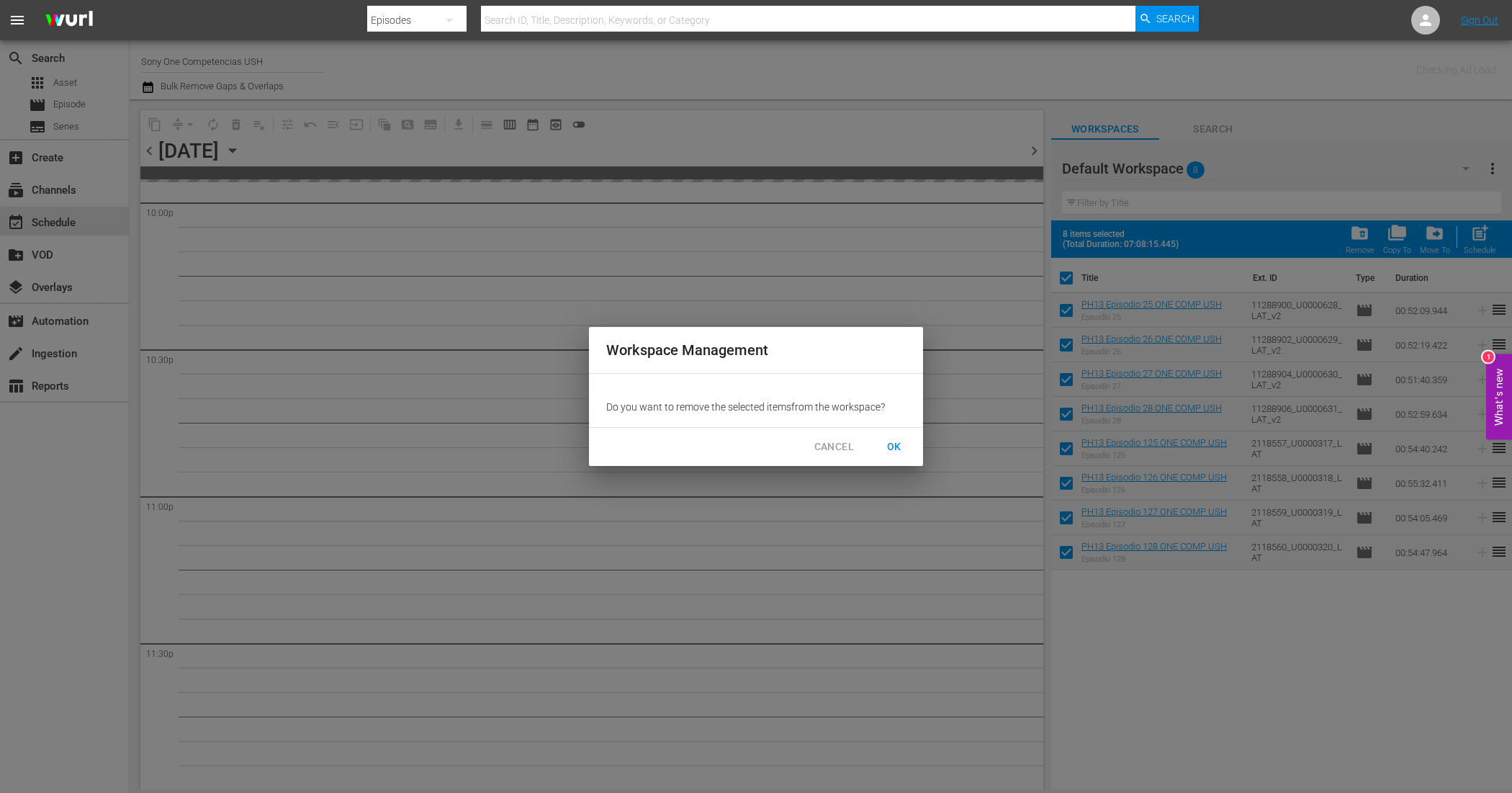
click at [897, 451] on span "OK" at bounding box center [894, 446] width 23 height 18
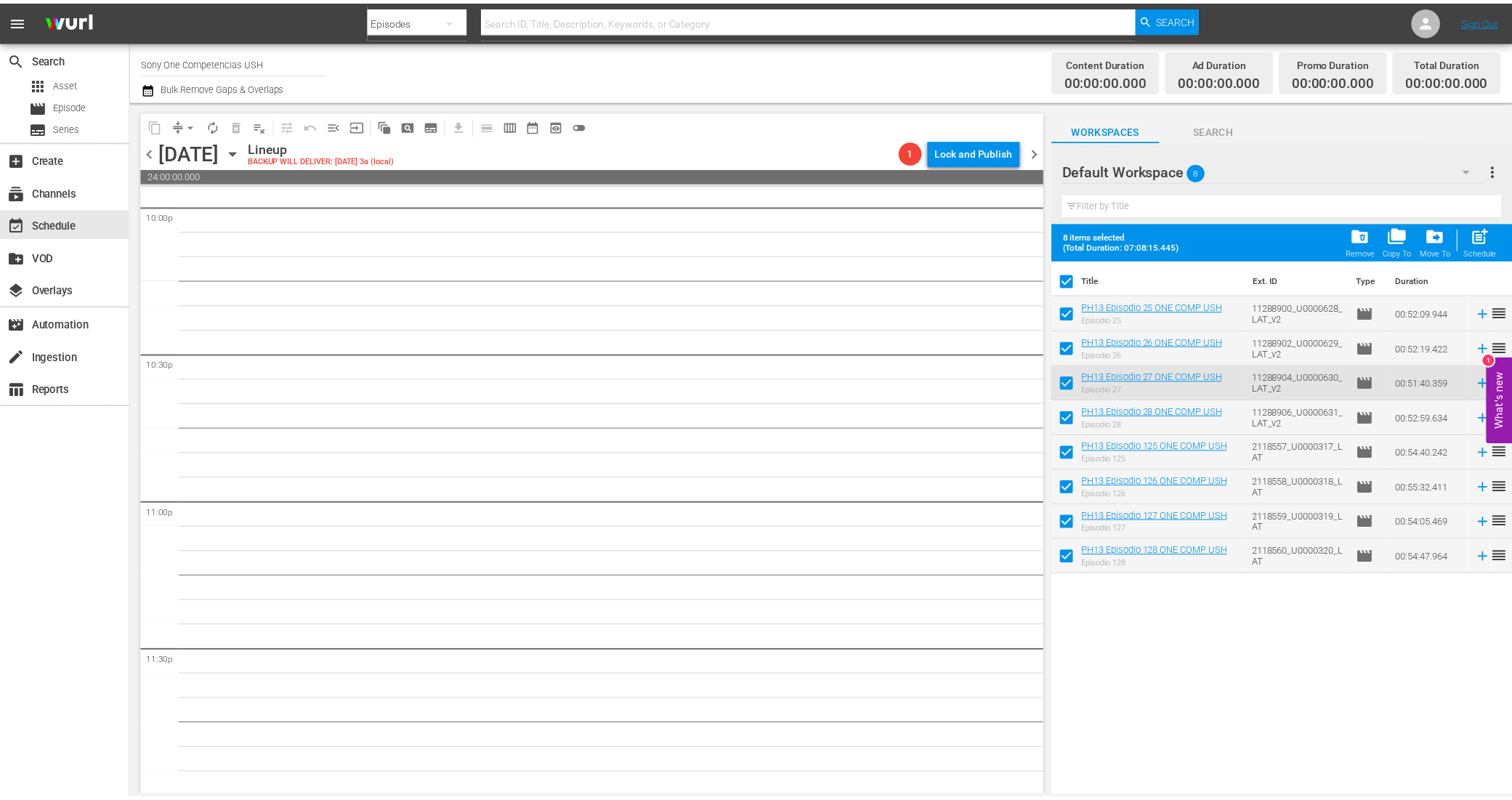
scroll to position [6503, 0]
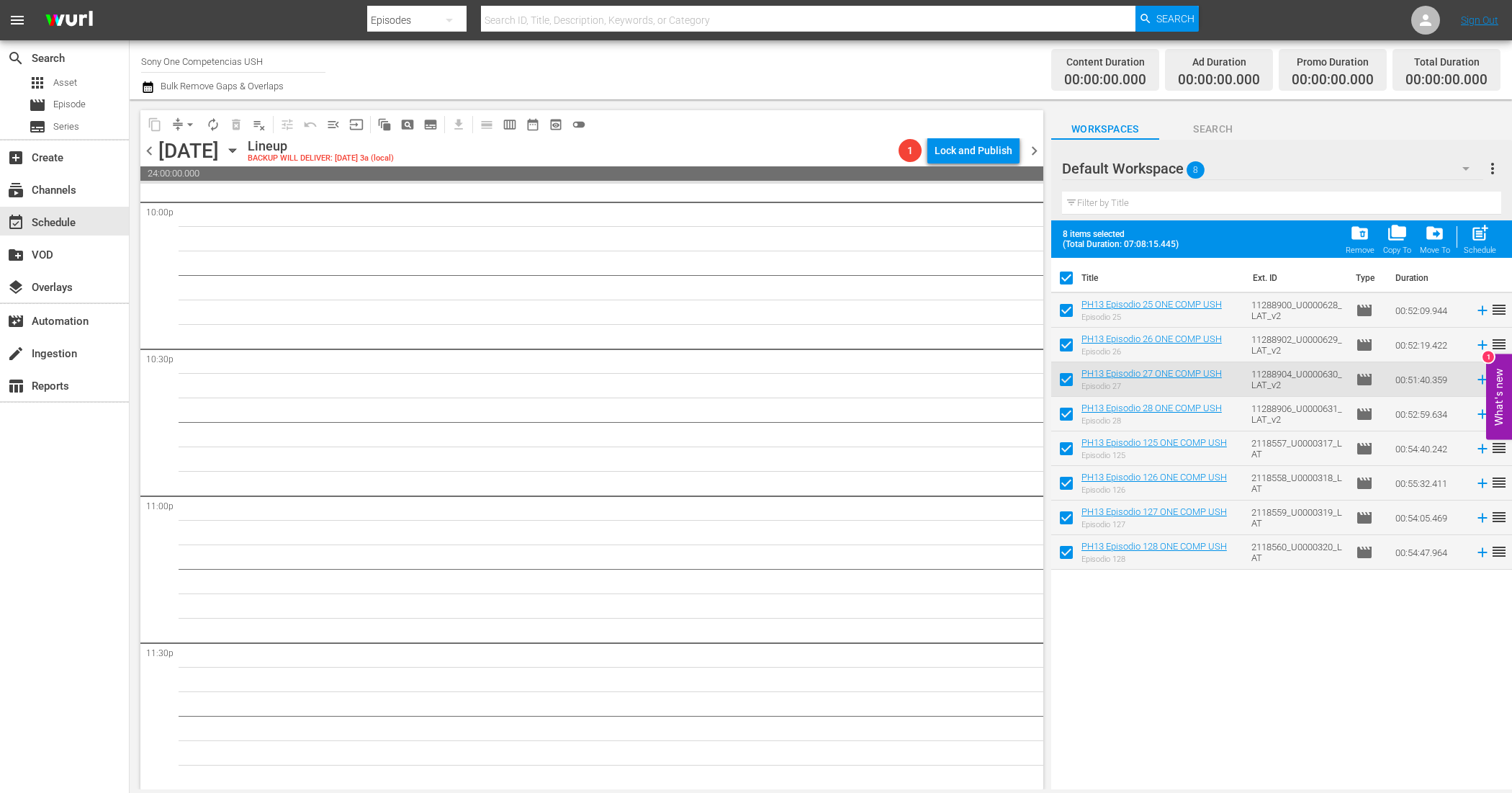
checkbox input "false"
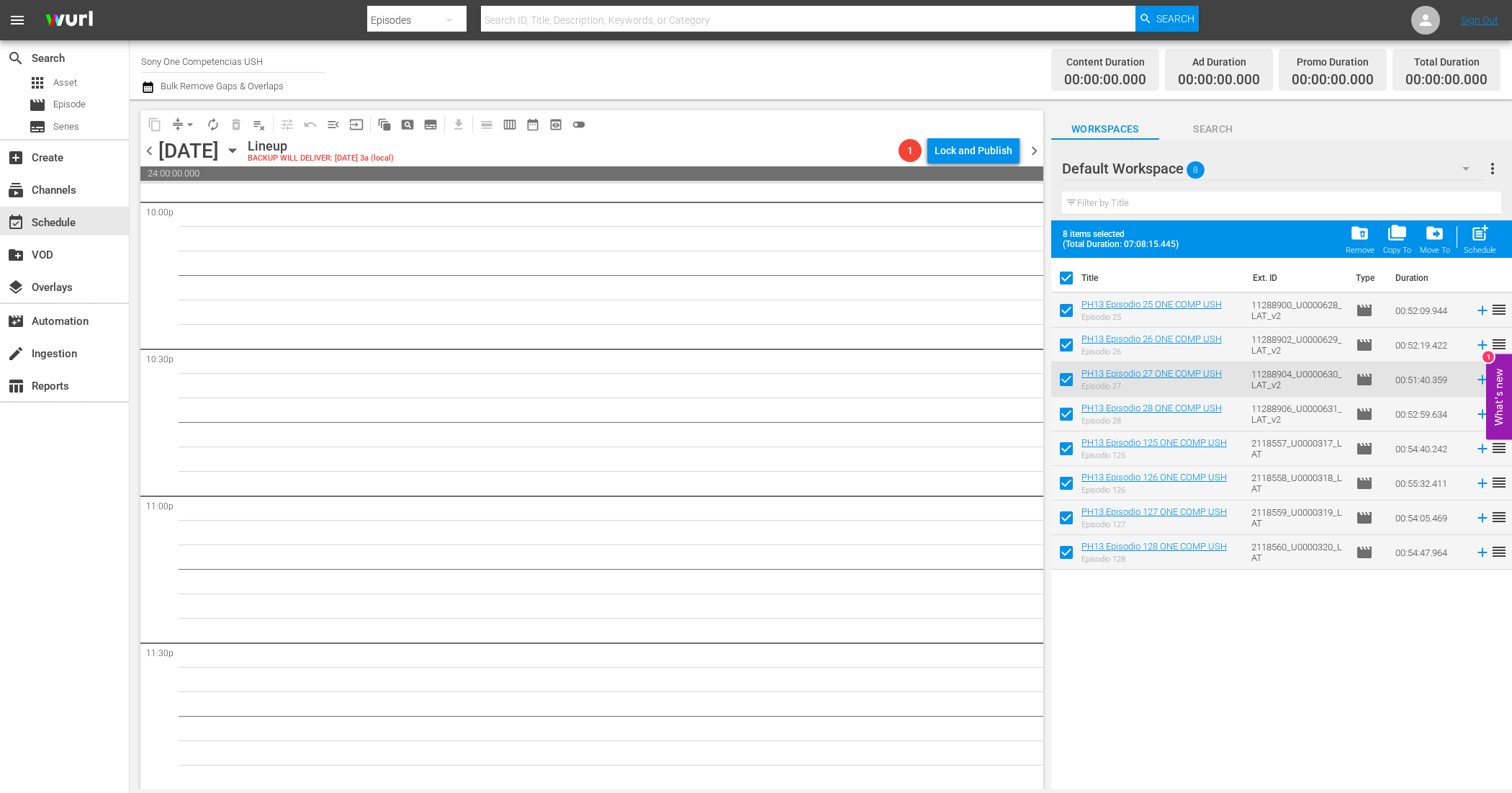
checkbox input "false"
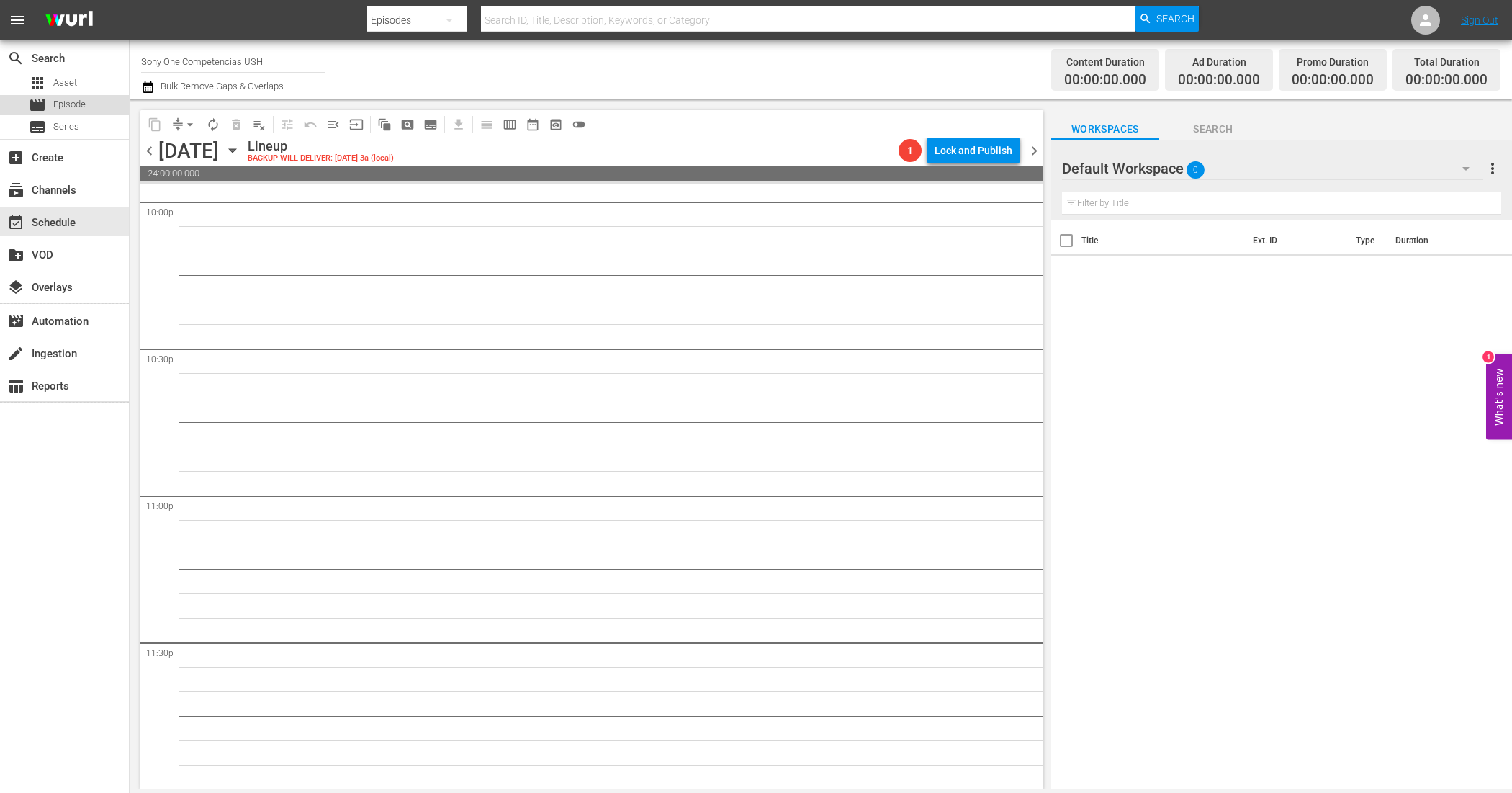
click at [95, 103] on div "movie Episode" at bounding box center [64, 105] width 129 height 20
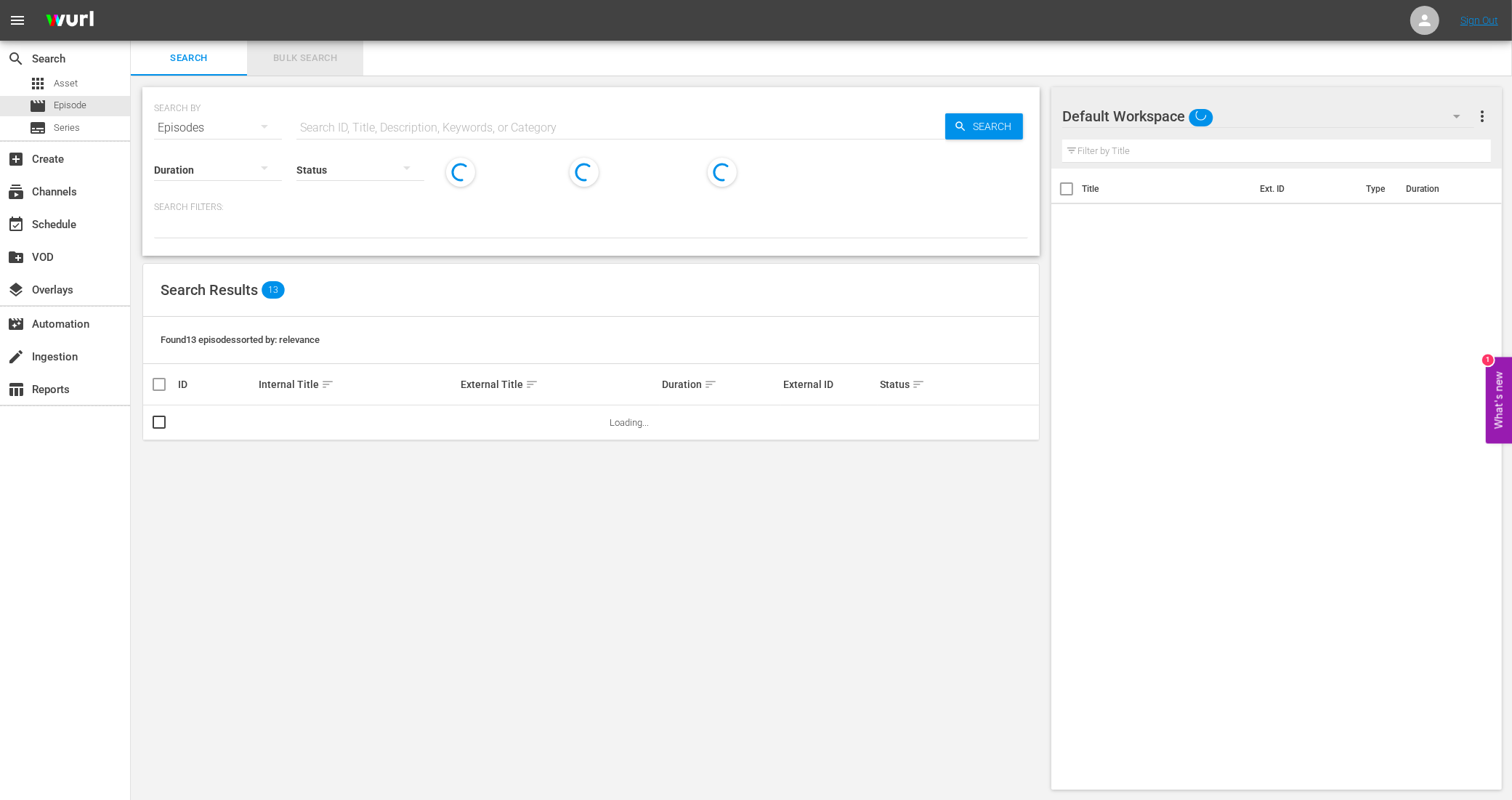
click at [285, 51] on span "Bulk Search" at bounding box center [305, 58] width 99 height 17
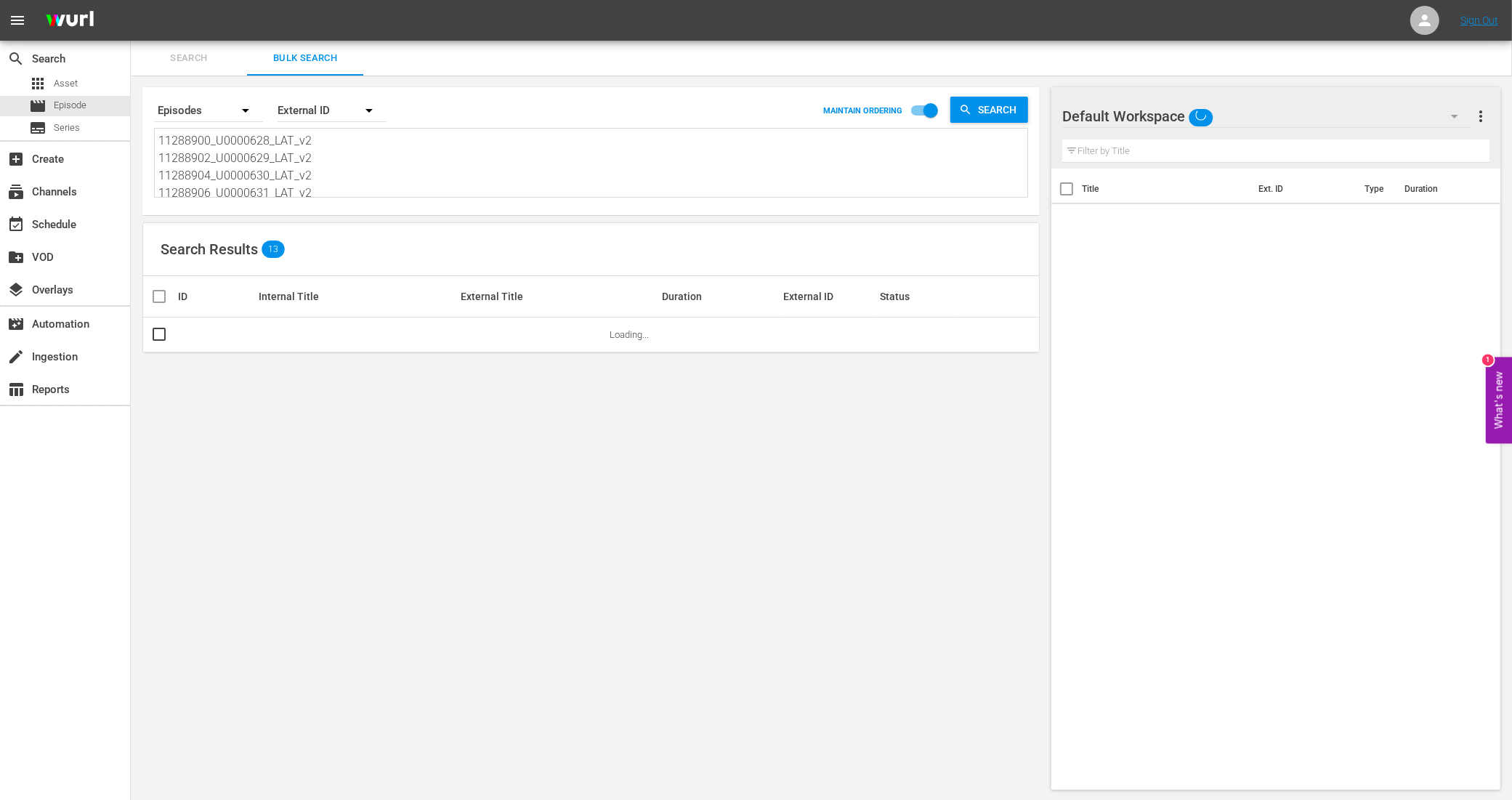
scroll to position [91, 0]
drag, startPoint x: 159, startPoint y: 135, endPoint x: 409, endPoint y: 287, distance: 292.6
click at [409, 287] on div "Search By Episodes Order By External ID MAINTAIN ORDERING Search 11288900_U0000…" at bounding box center [591, 438] width 921 height 726
paste textarea "11288908_U0000632_LAT_v2 11288910_U0000633_LAT_v2 11288912_U0000634_LAT_v2 1128…"
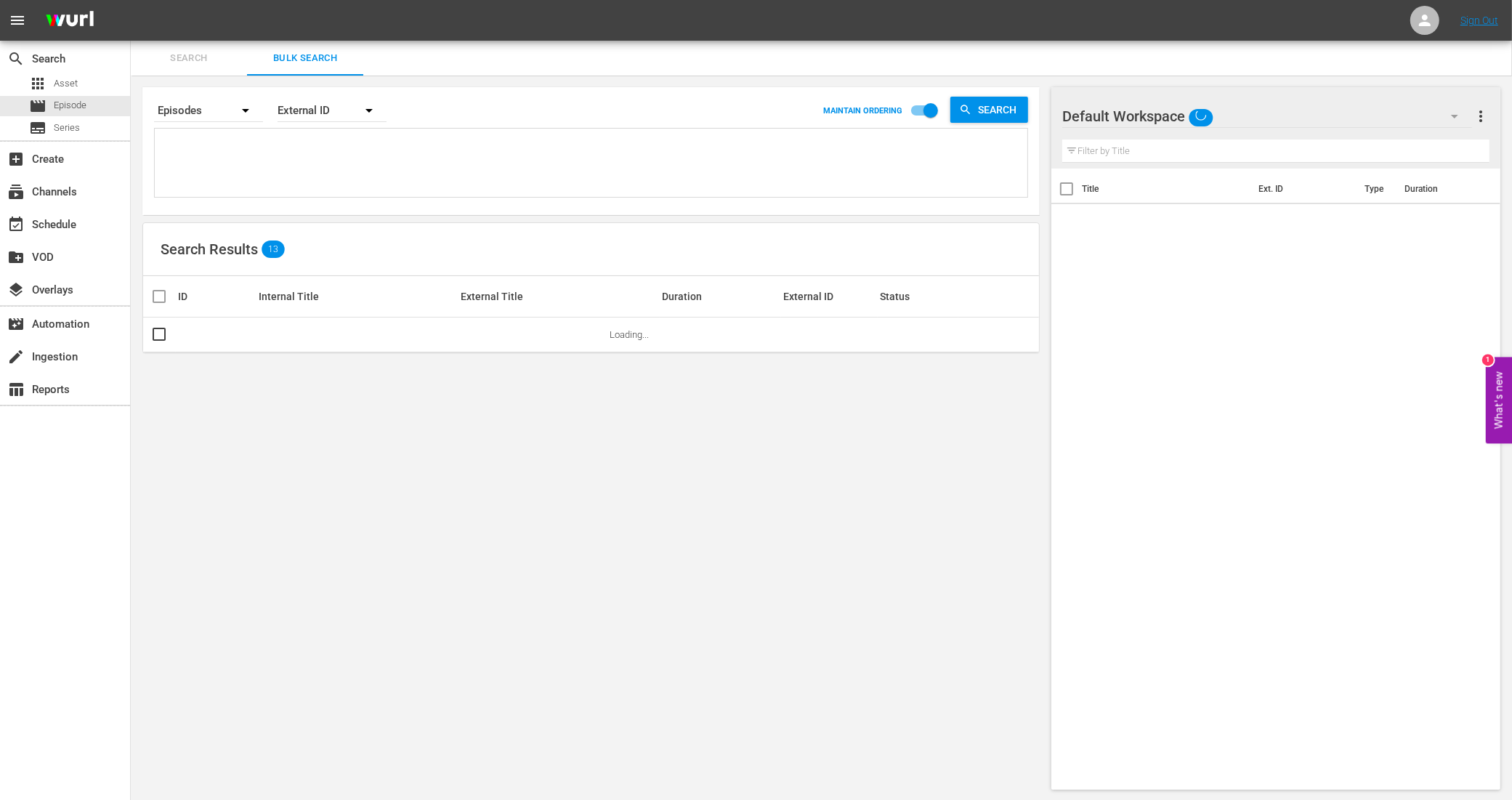
type textarea "11288908_U0000632_LAT_v2 11288910_U0000633_LAT_v2 11288912_U0000634_LAT_v2 1128…"
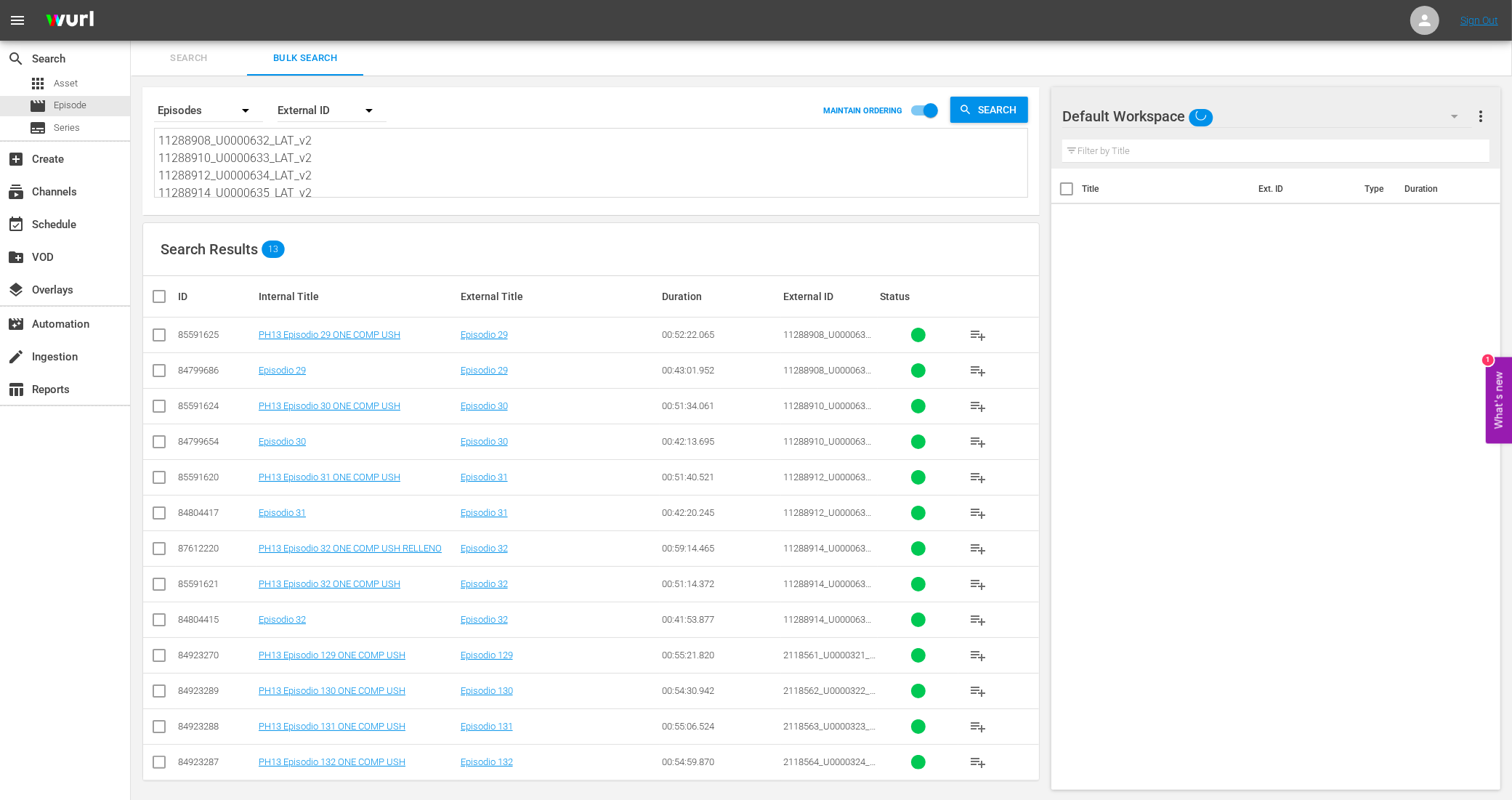
type textarea "11288908_U0000632_LAT_v2 11288910_U0000633_LAT_v2 11288912_U0000634_LAT_v2 1128…"
click at [164, 336] on input "checkbox" at bounding box center [159, 338] width 17 height 17
checkbox input "true"
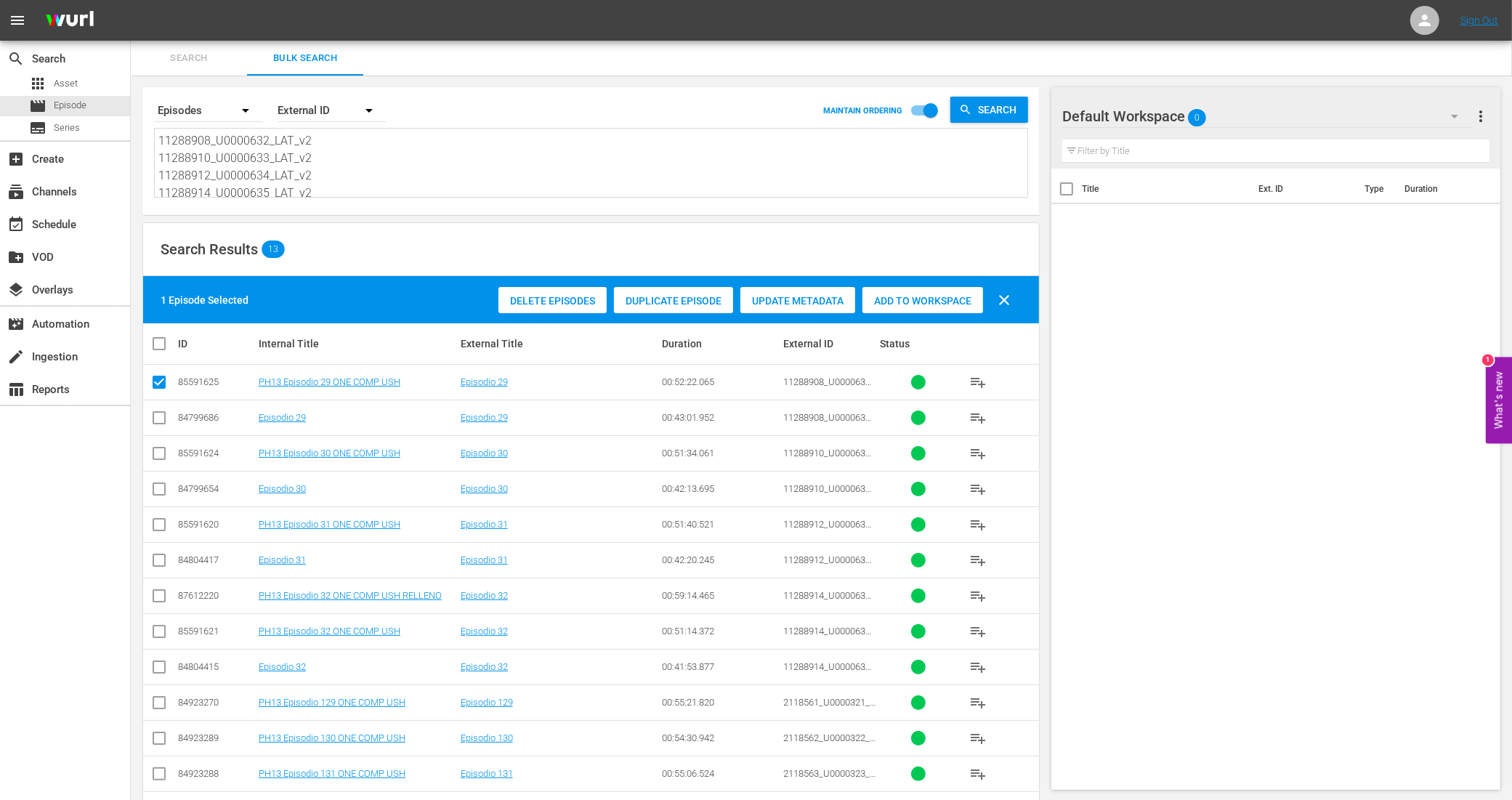
click at [158, 448] on input "checkbox" at bounding box center [159, 456] width 17 height 17
checkbox input "true"
click at [155, 523] on input "checkbox" at bounding box center [159, 528] width 17 height 17
checkbox input "true"
click at [157, 632] on input "checkbox" at bounding box center [159, 634] width 17 height 17
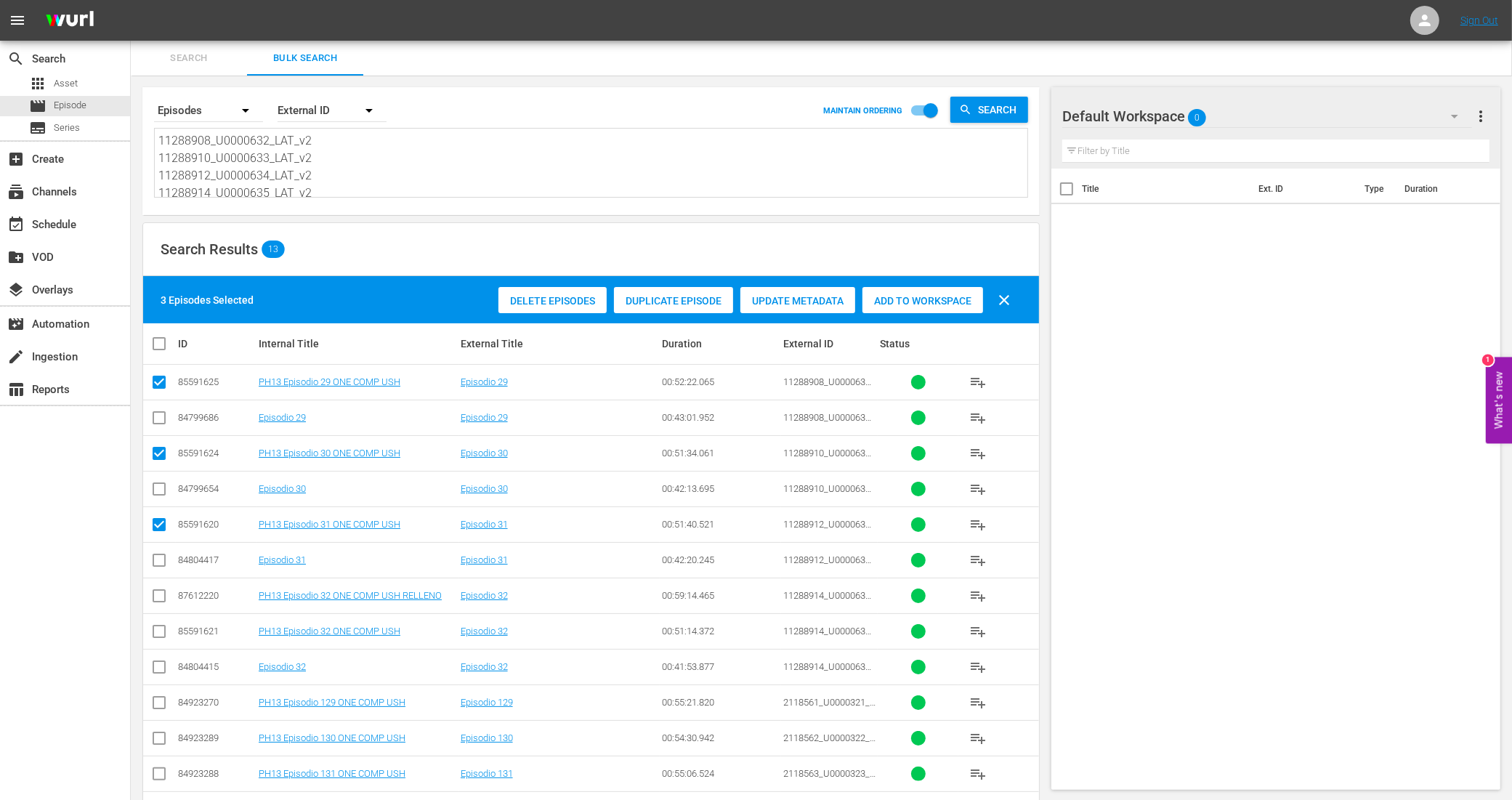
checkbox input "true"
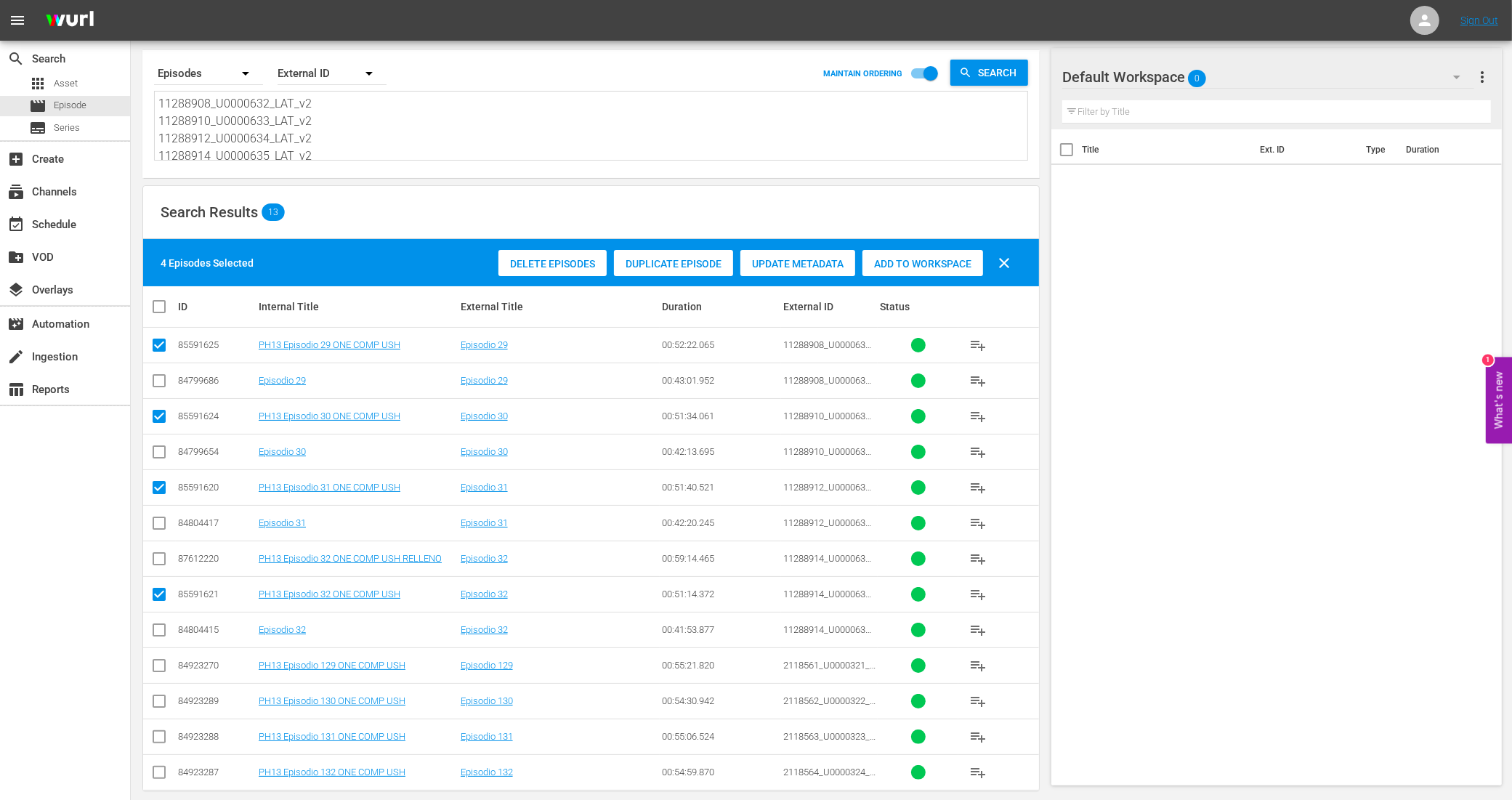
scroll to position [57, 0]
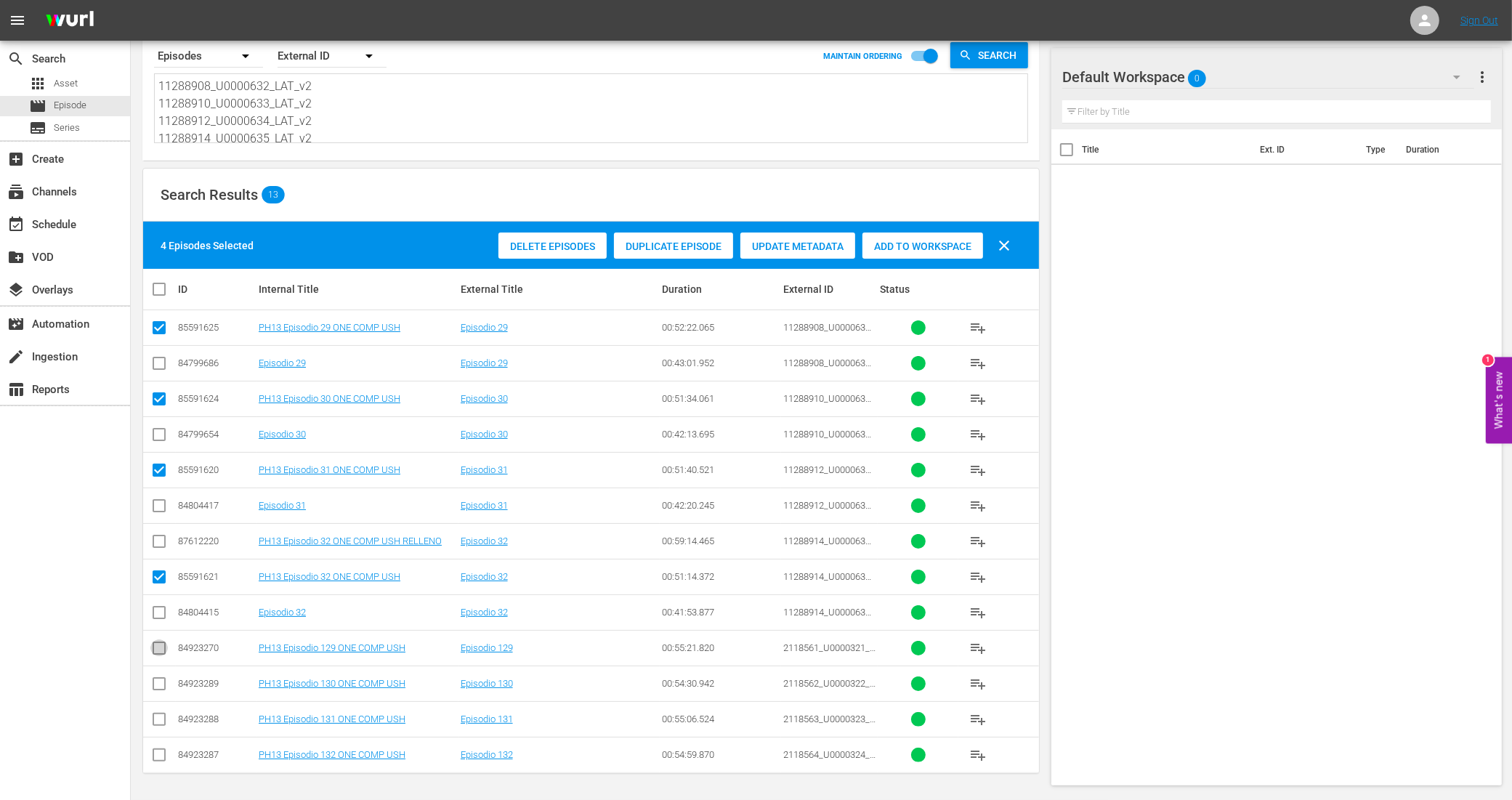
click at [164, 648] on input "checkbox" at bounding box center [159, 651] width 17 height 17
checkbox input "true"
click at [163, 681] on input "checkbox" at bounding box center [159, 686] width 17 height 17
checkbox input "true"
click at [159, 716] on input "checkbox" at bounding box center [159, 722] width 17 height 17
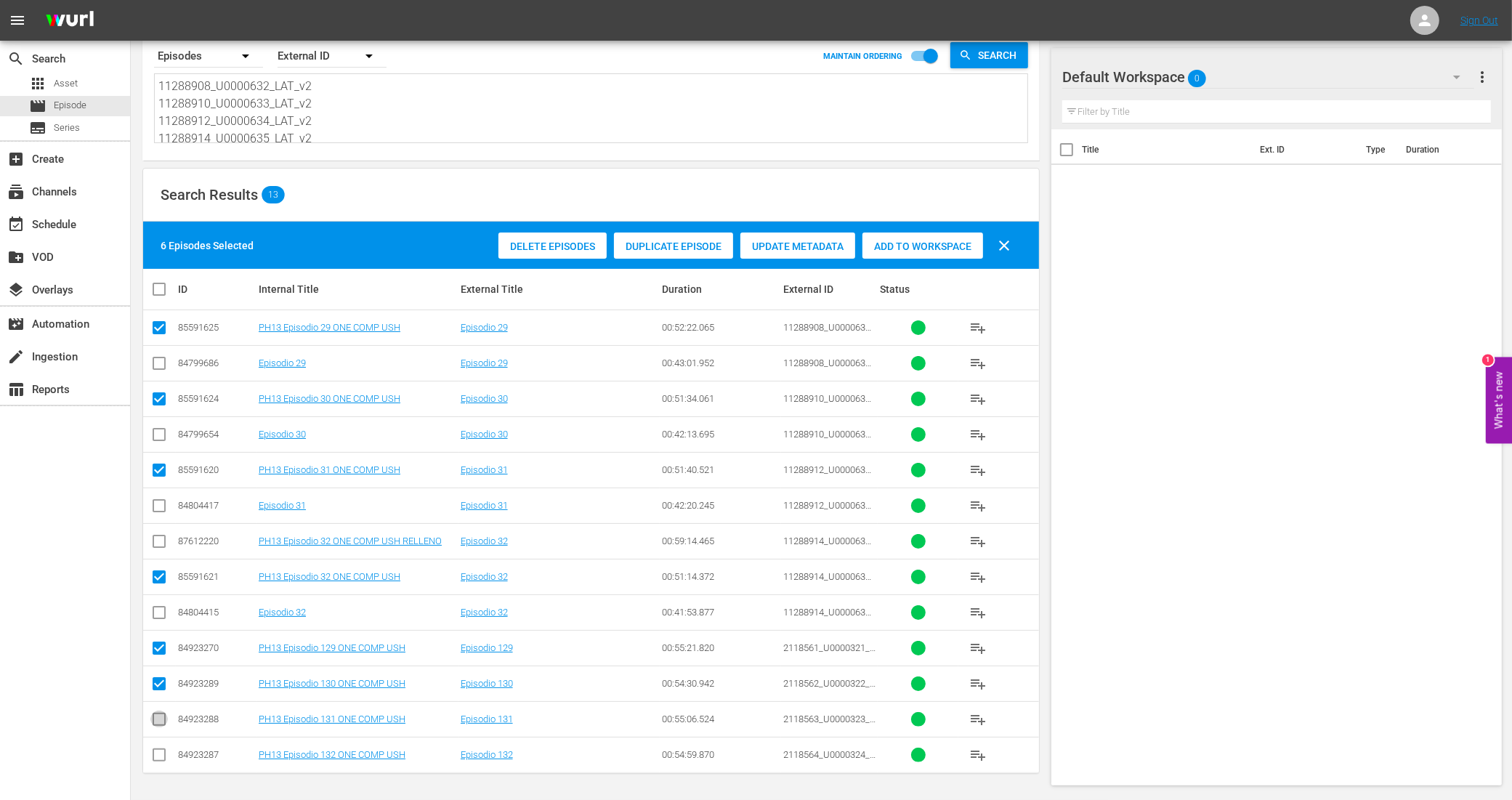
checkbox input "true"
click at [163, 754] on input "checkbox" at bounding box center [159, 758] width 17 height 17
checkbox input "true"
click at [892, 242] on span "Add to Workspace" at bounding box center [922, 246] width 121 height 12
click at [66, 220] on div "event_available Schedule" at bounding box center [40, 222] width 81 height 13
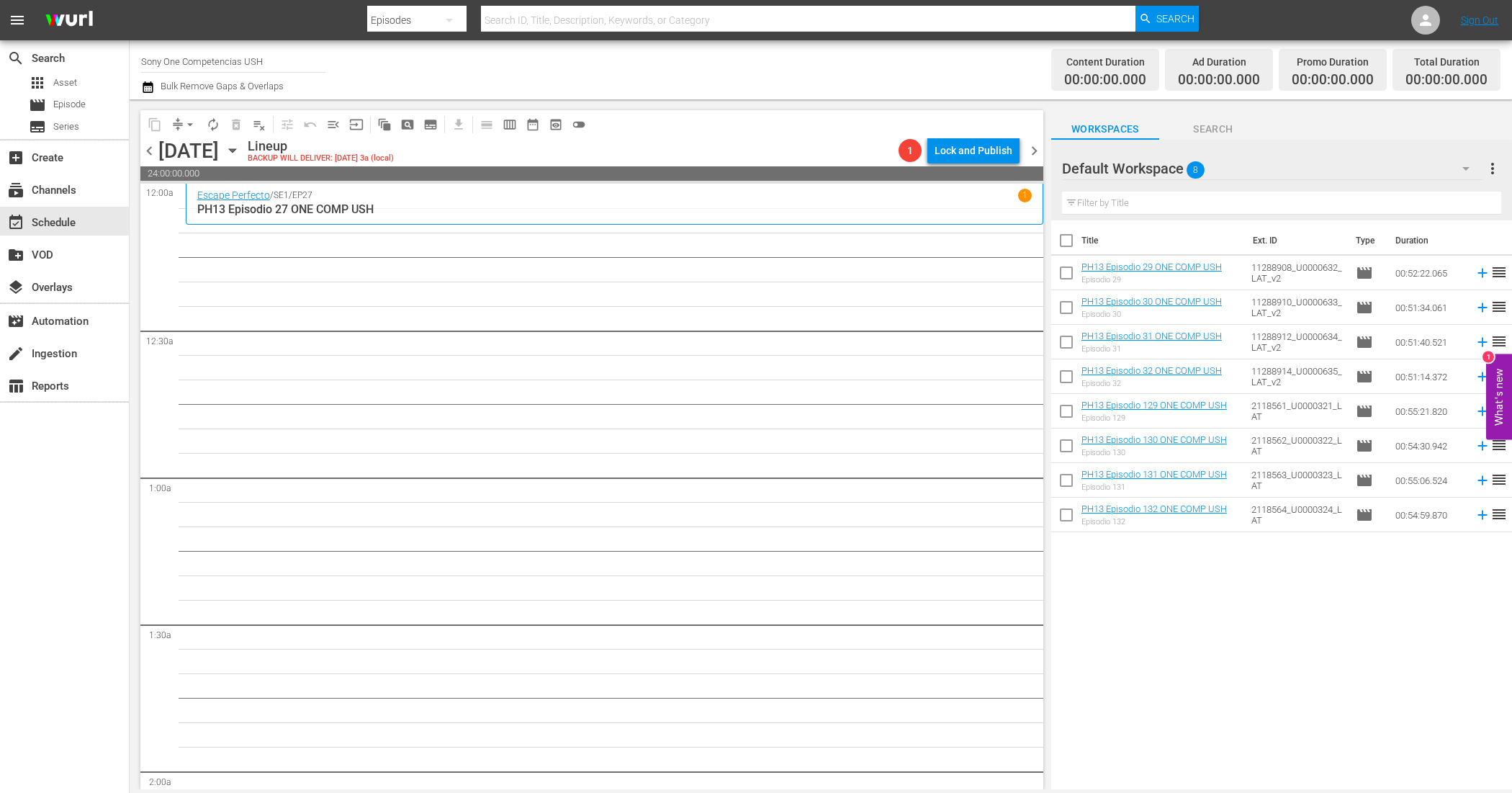
click at [1064, 240] on input "checkbox" at bounding box center [1066, 243] width 31 height 31
checkbox input "true"
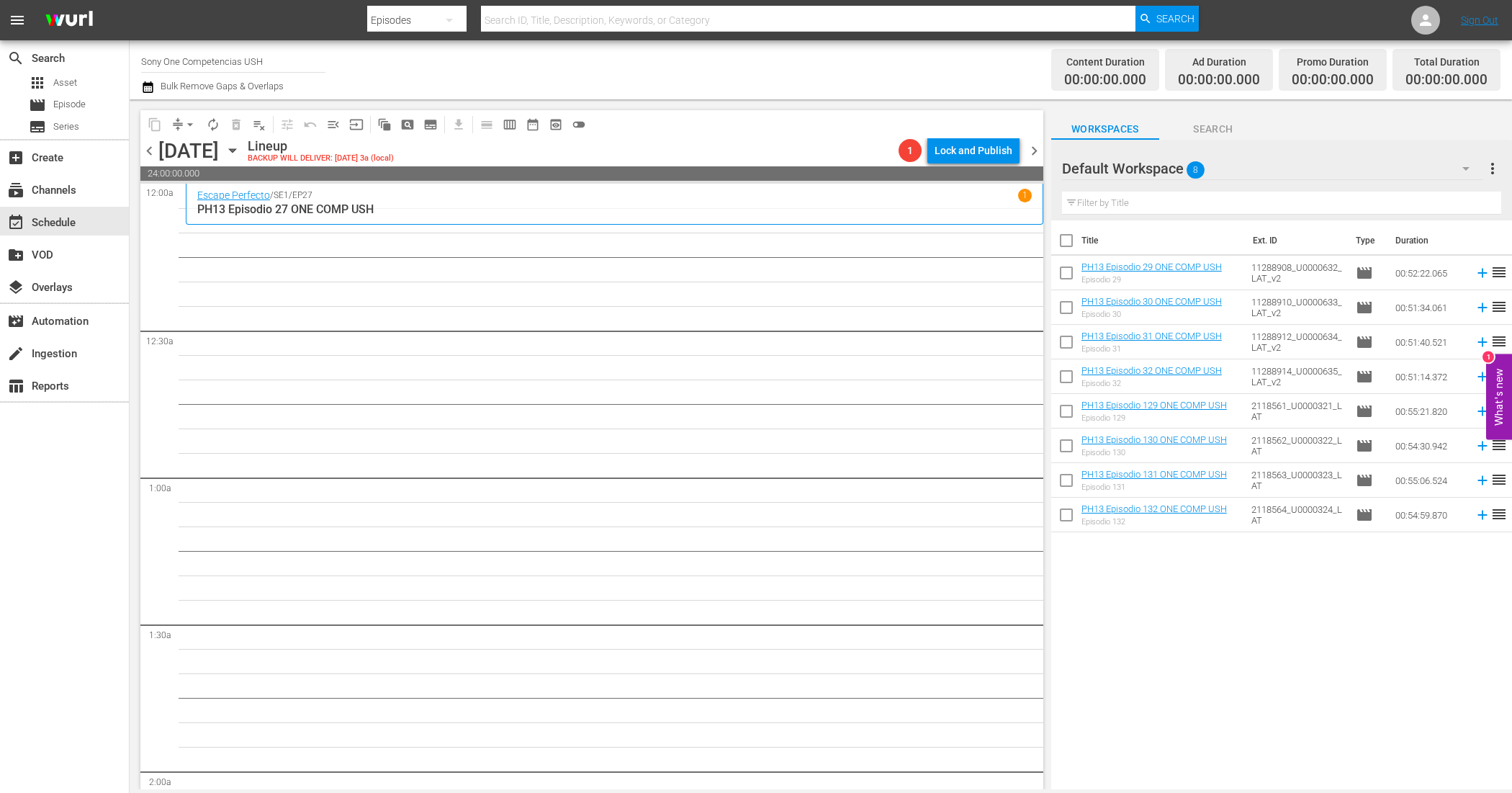
checkbox input "true"
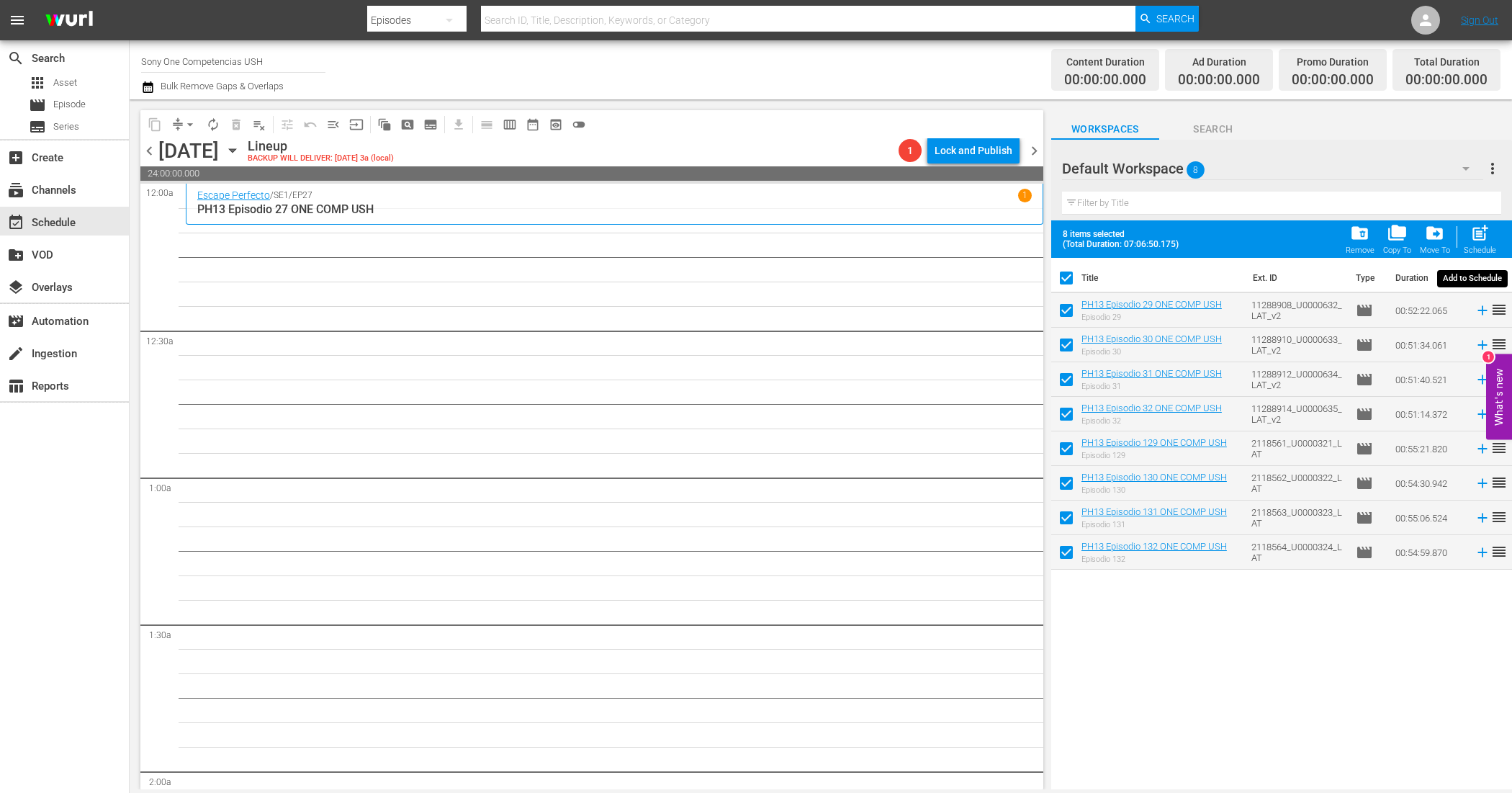
click at [1476, 234] on span "post_add" at bounding box center [1480, 232] width 20 height 20
checkbox input "false"
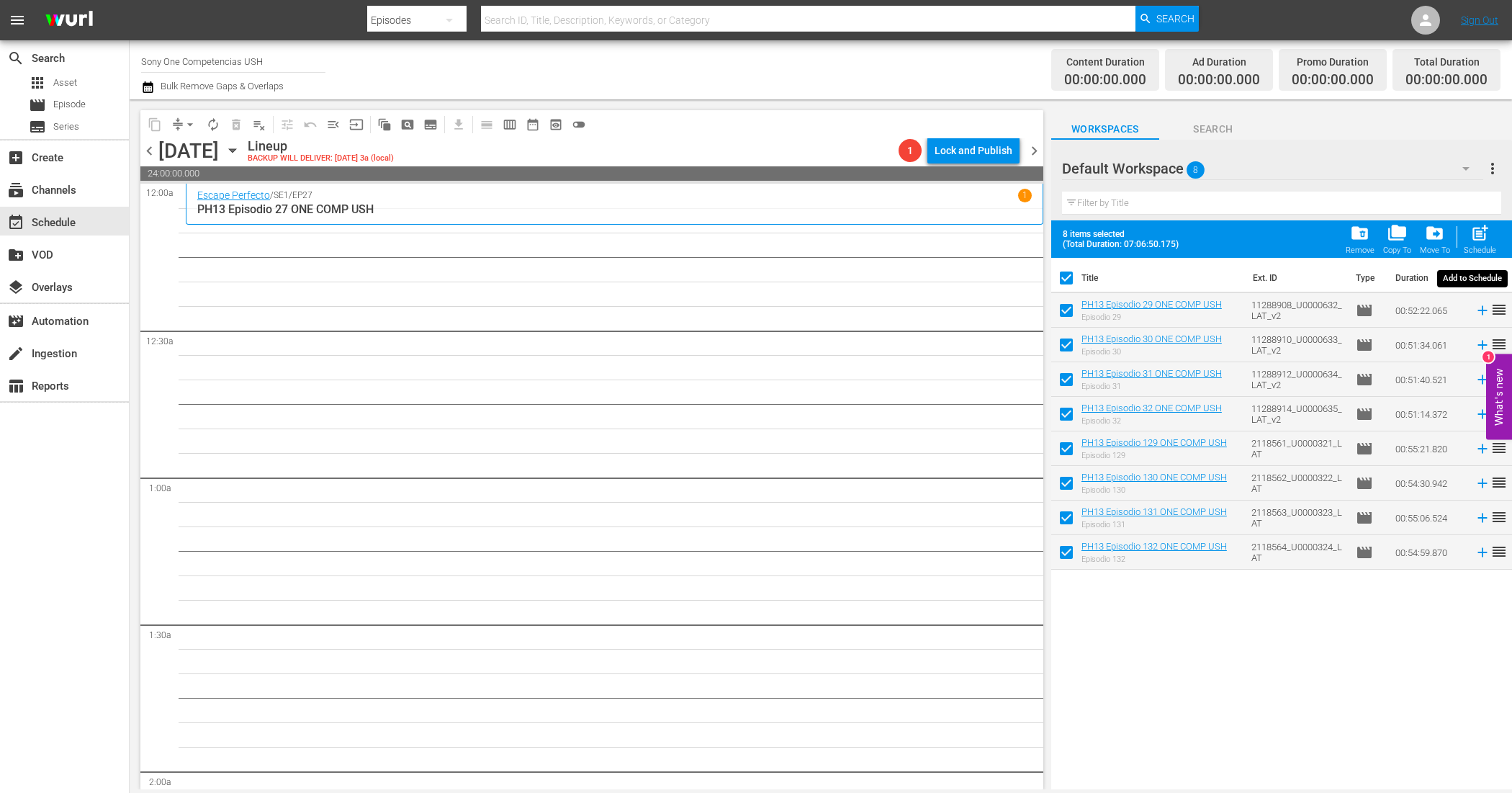
checkbox input "false"
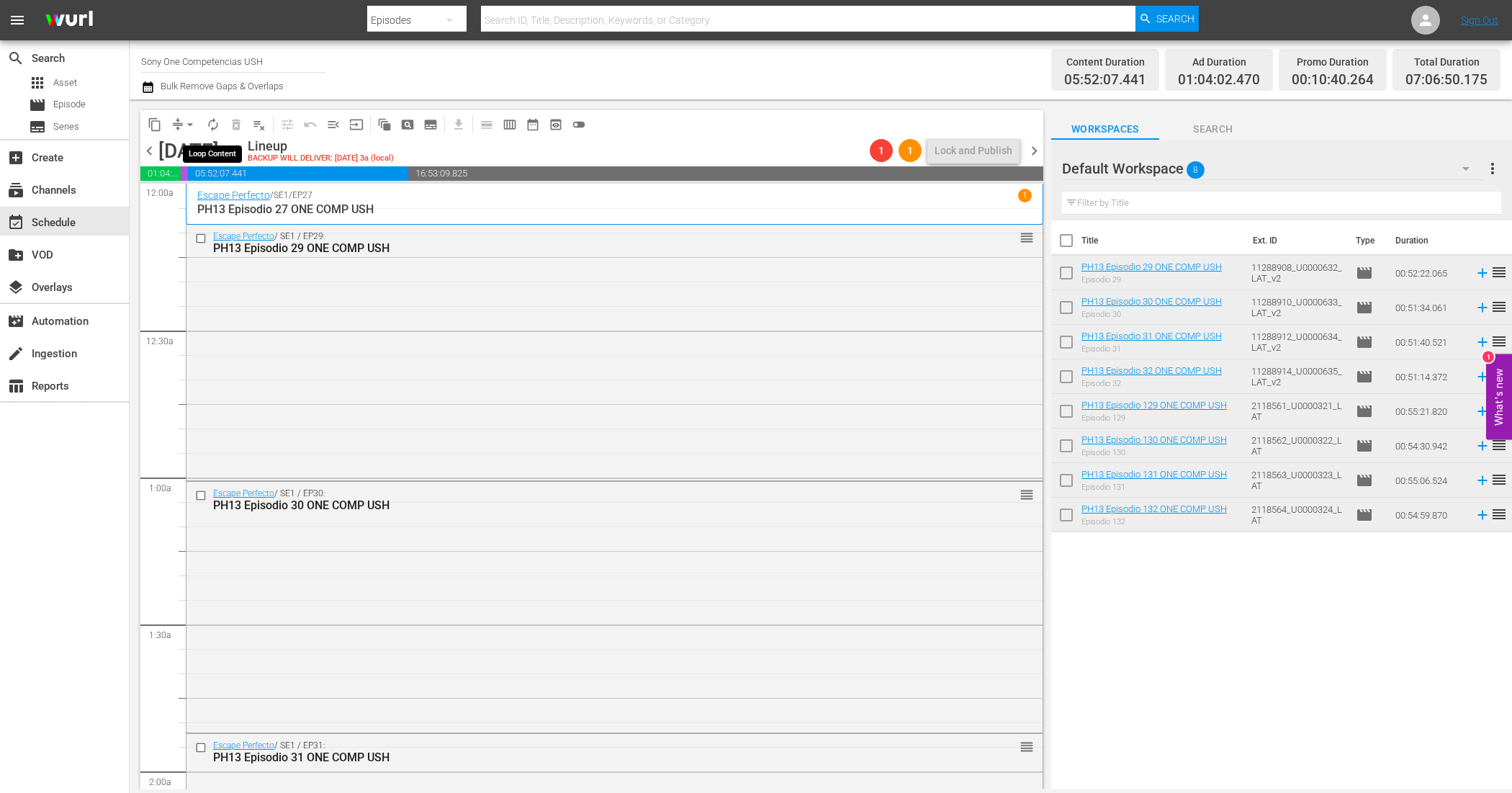
click at [214, 131] on button "autorenew_outlined" at bounding box center [213, 124] width 23 height 23
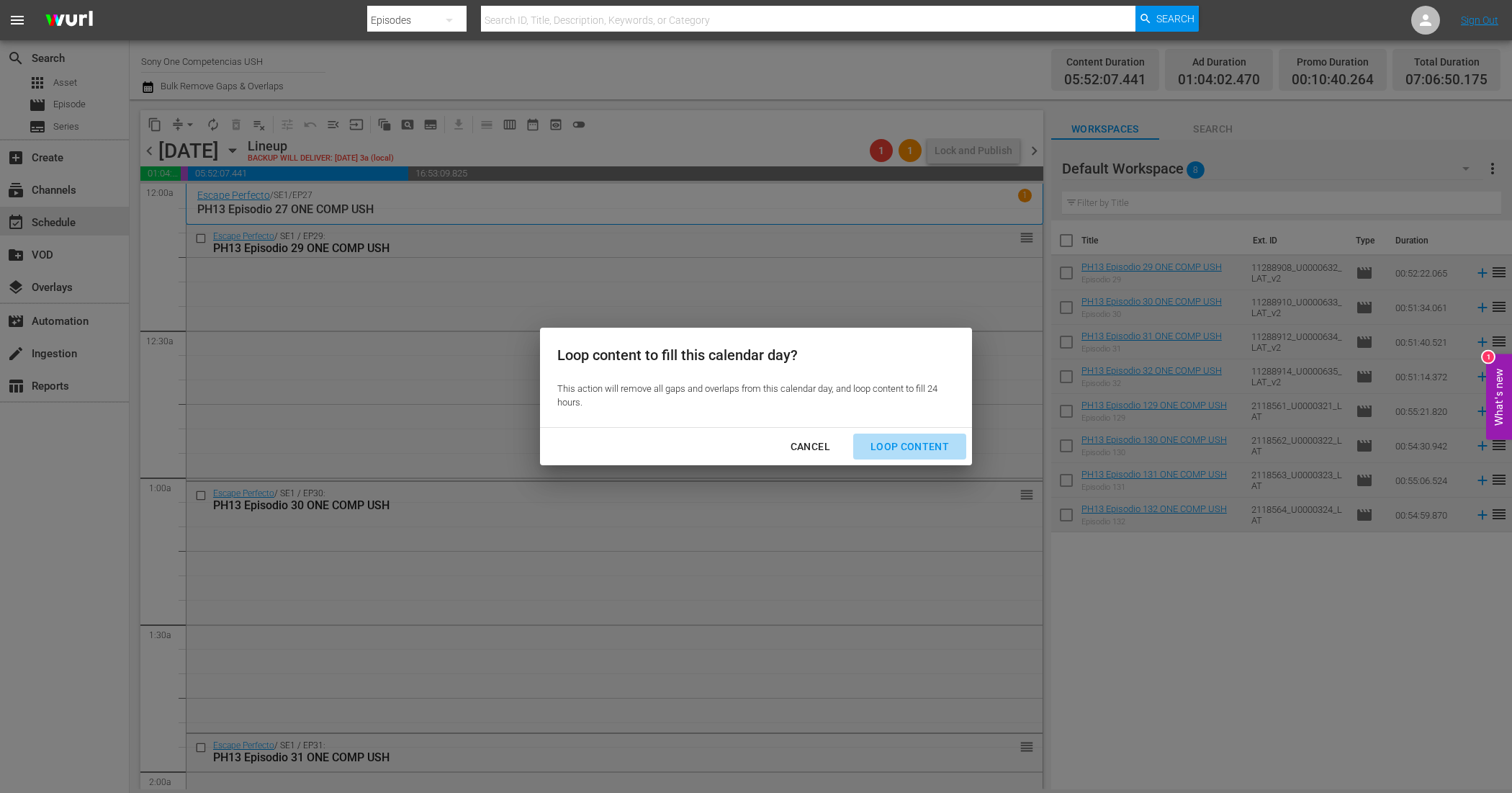
click at [931, 445] on div "Loop Content" at bounding box center [910, 446] width 102 height 18
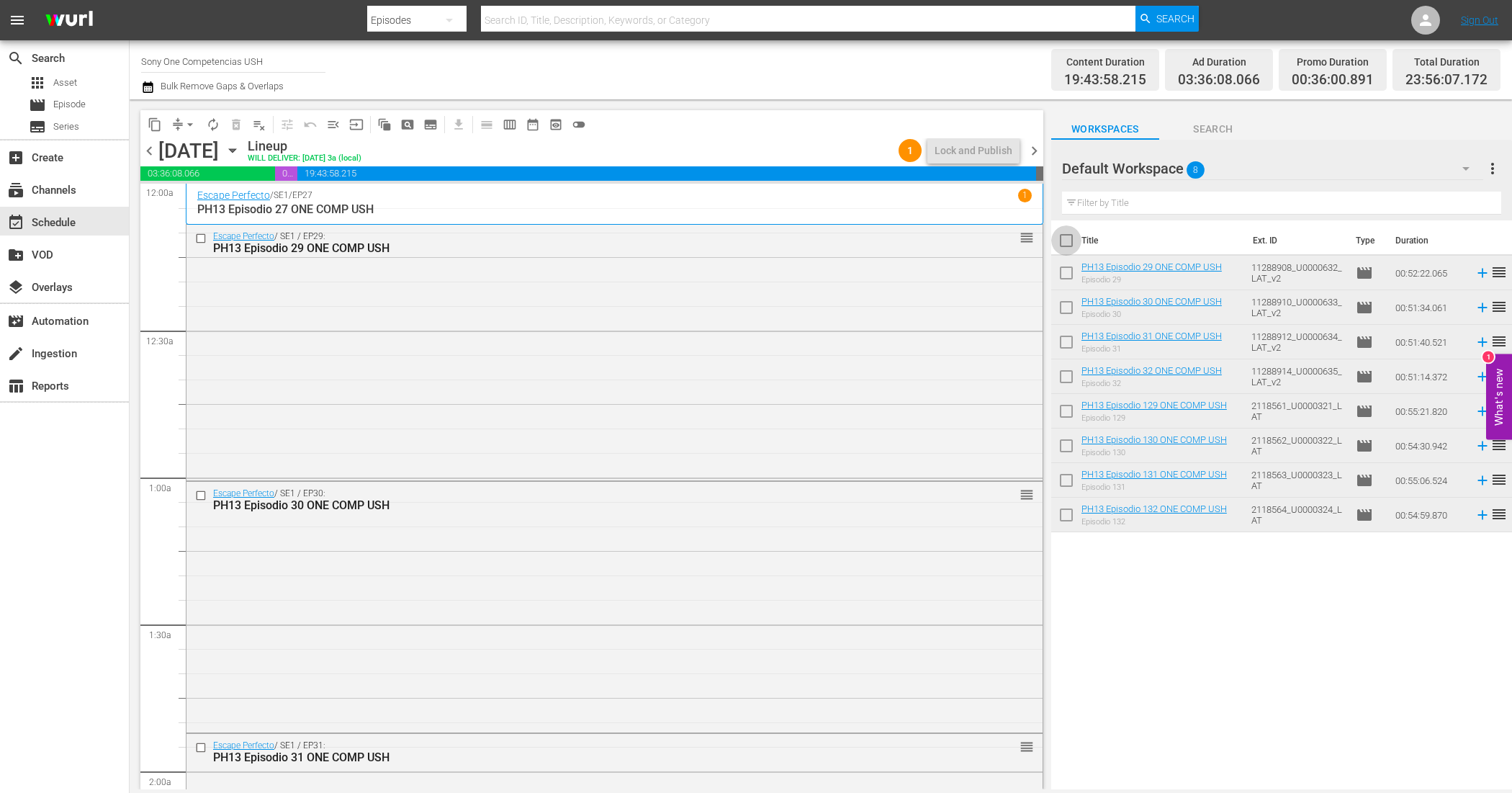
click at [1071, 243] on input "checkbox" at bounding box center [1066, 243] width 31 height 31
checkbox input "true"
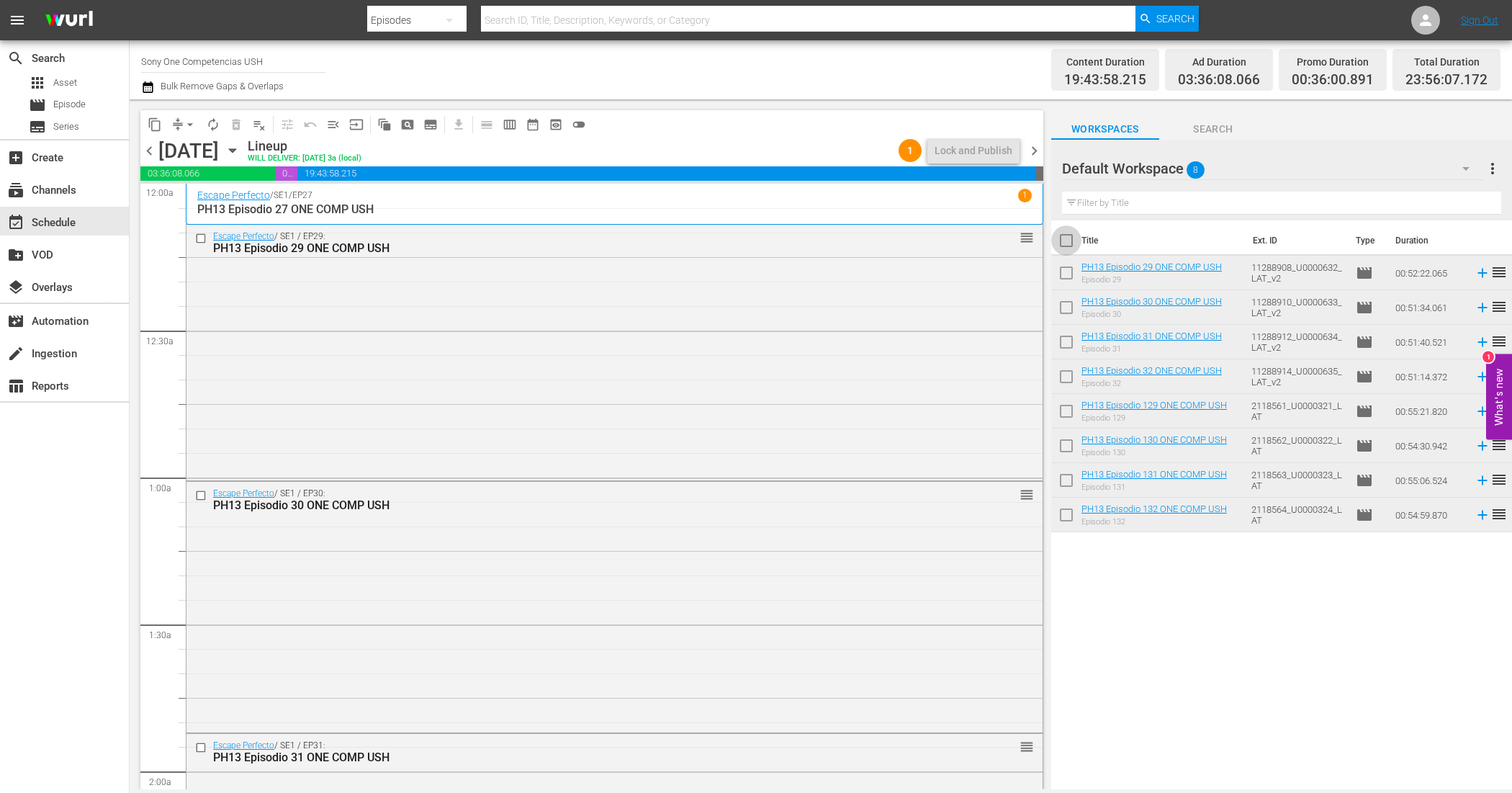
checkbox input "true"
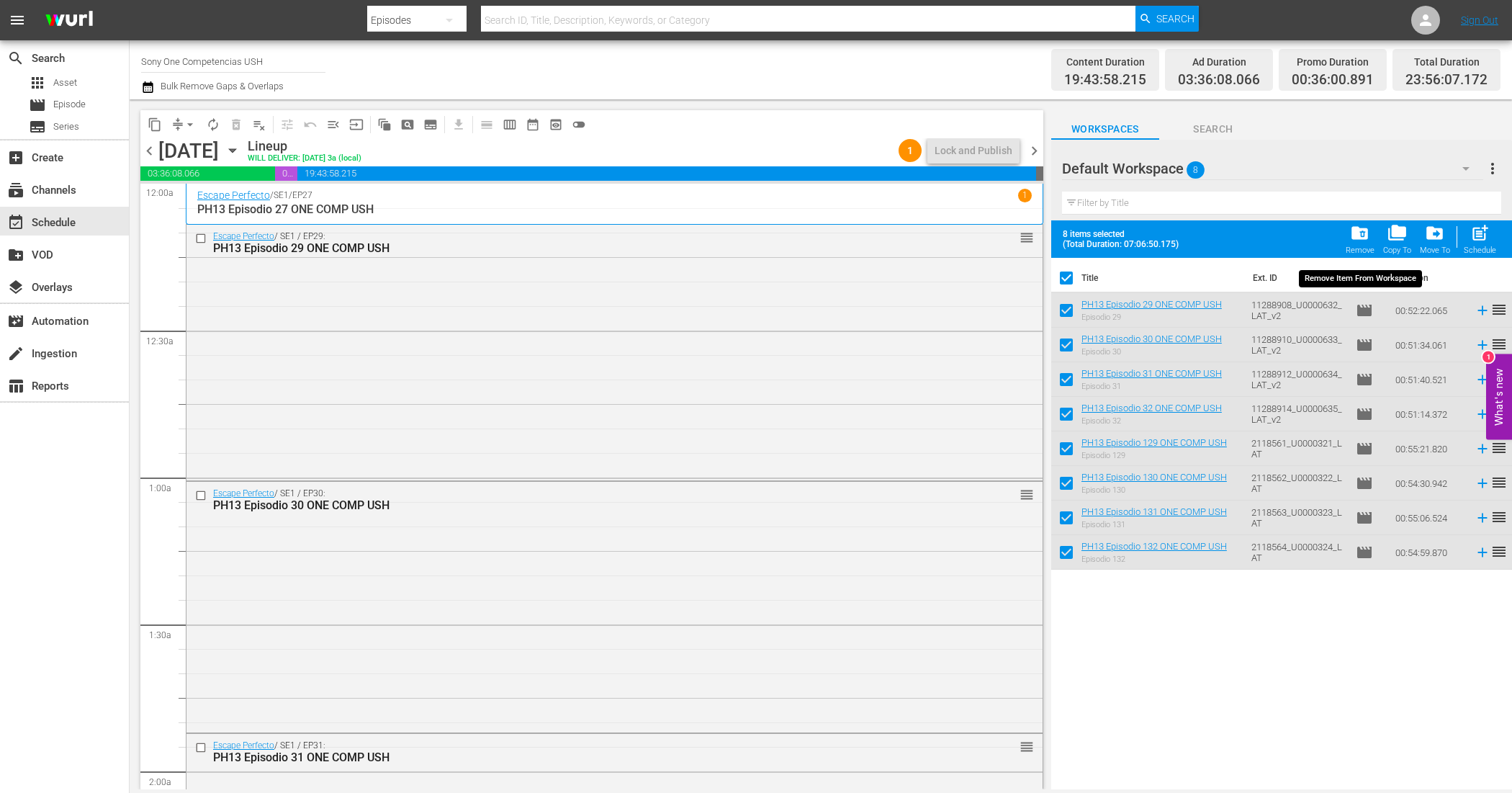
click at [1363, 227] on span "folder_delete" at bounding box center [1359, 232] width 20 height 20
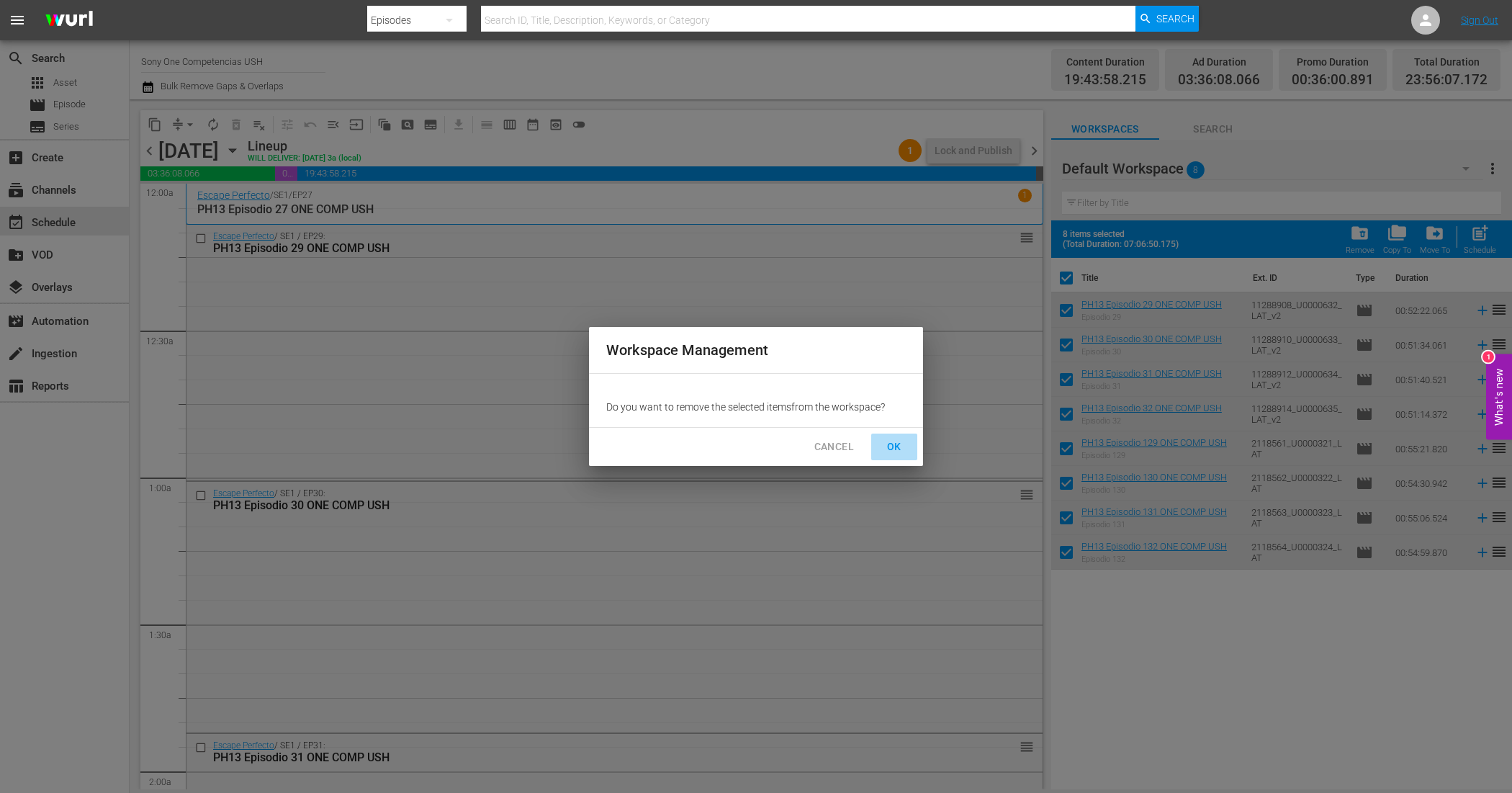
click at [893, 442] on span "OK" at bounding box center [894, 446] width 23 height 18
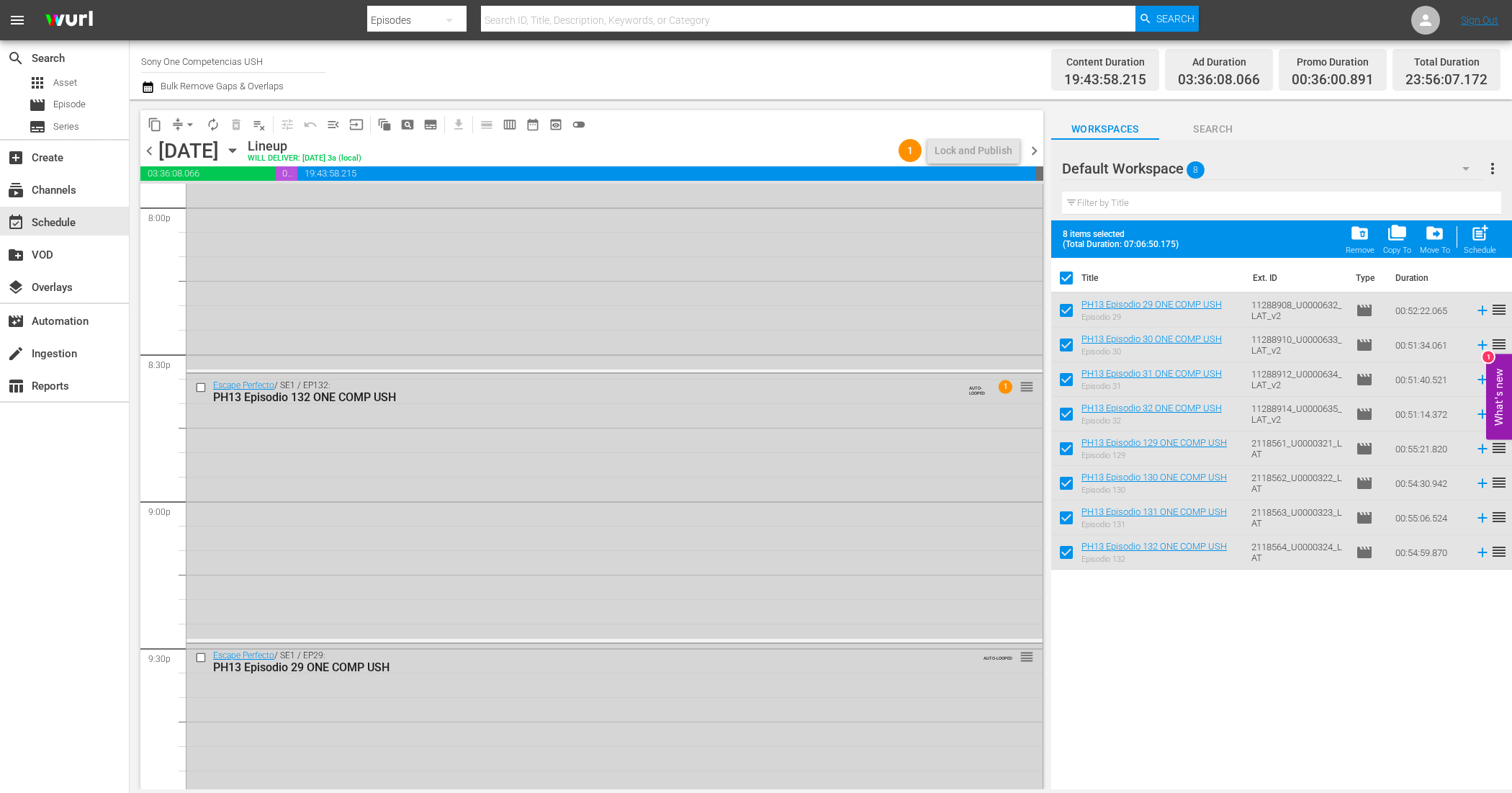
scroll to position [6468, 0]
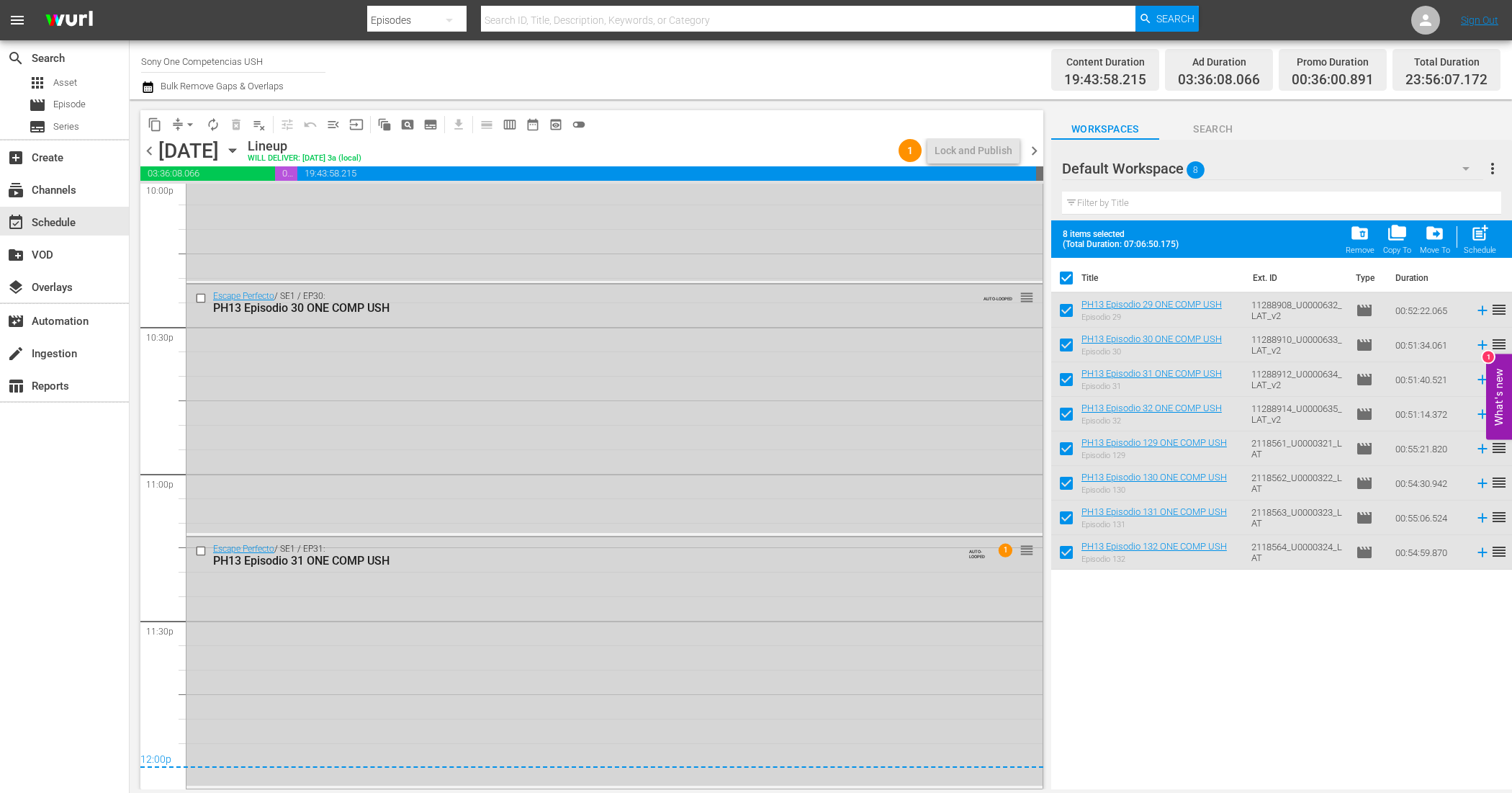
checkbox input "false"
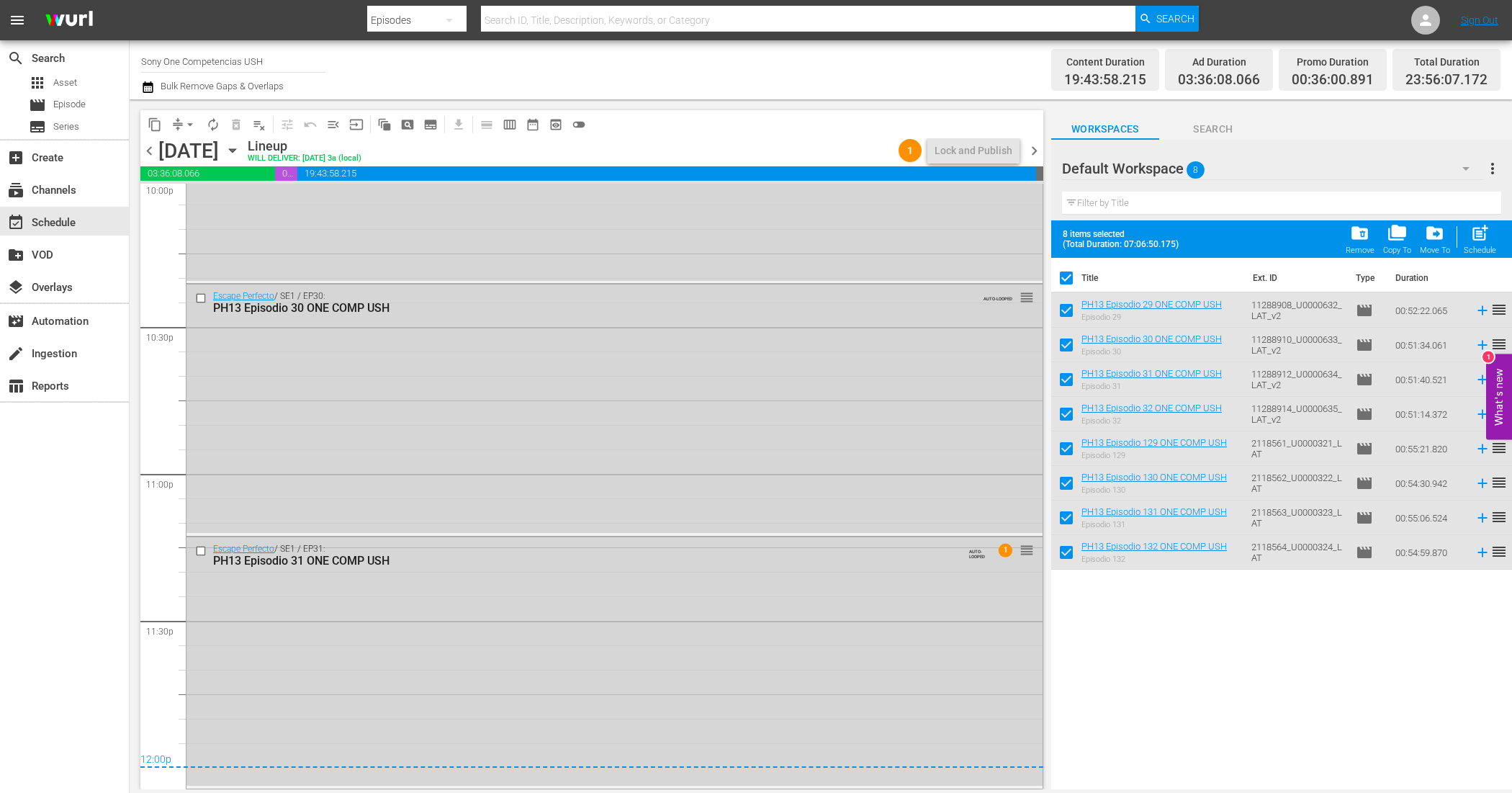
checkbox input "false"
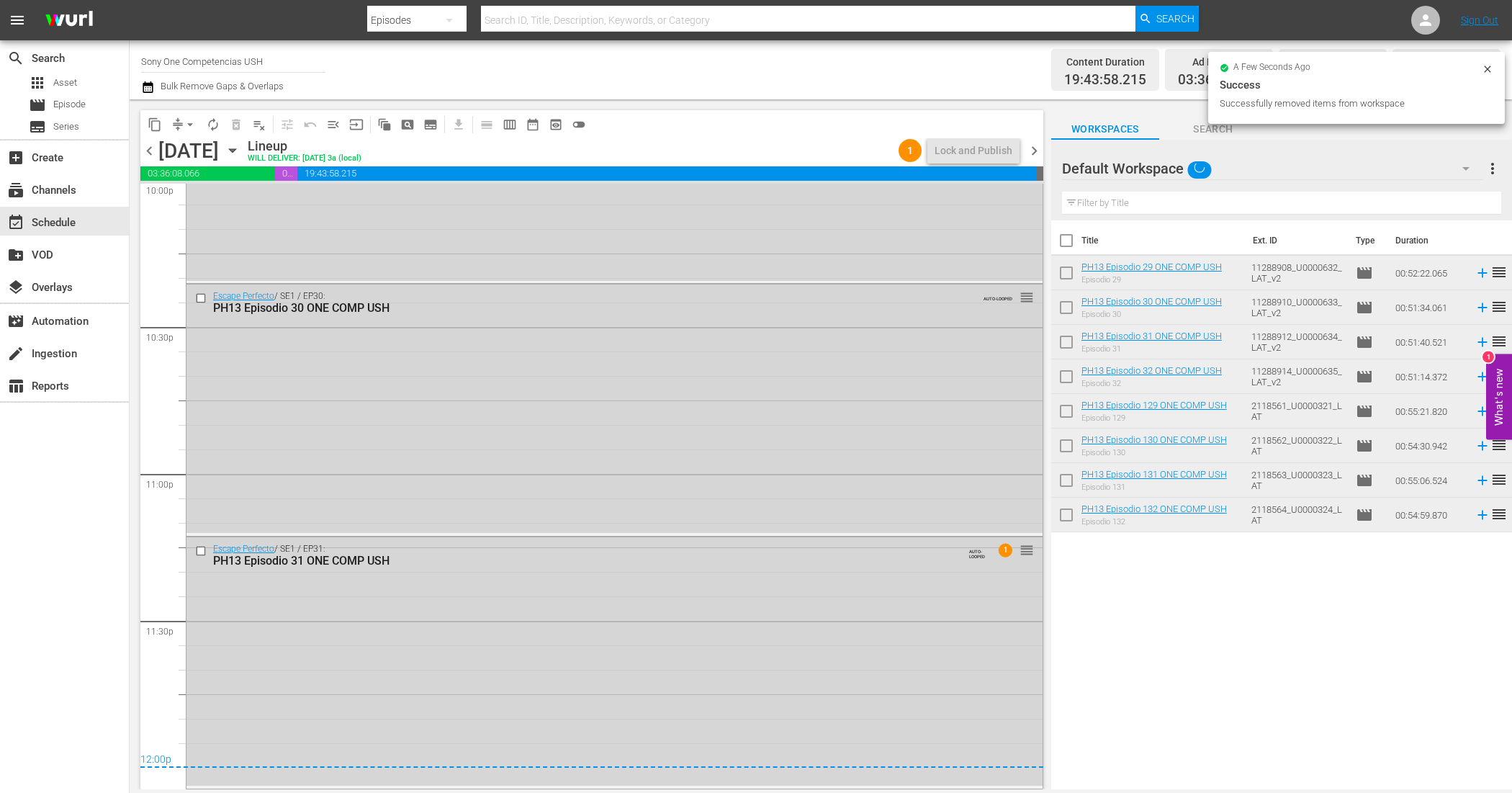
click at [1034, 149] on span "chevron_right" at bounding box center [1034, 150] width 18 height 18
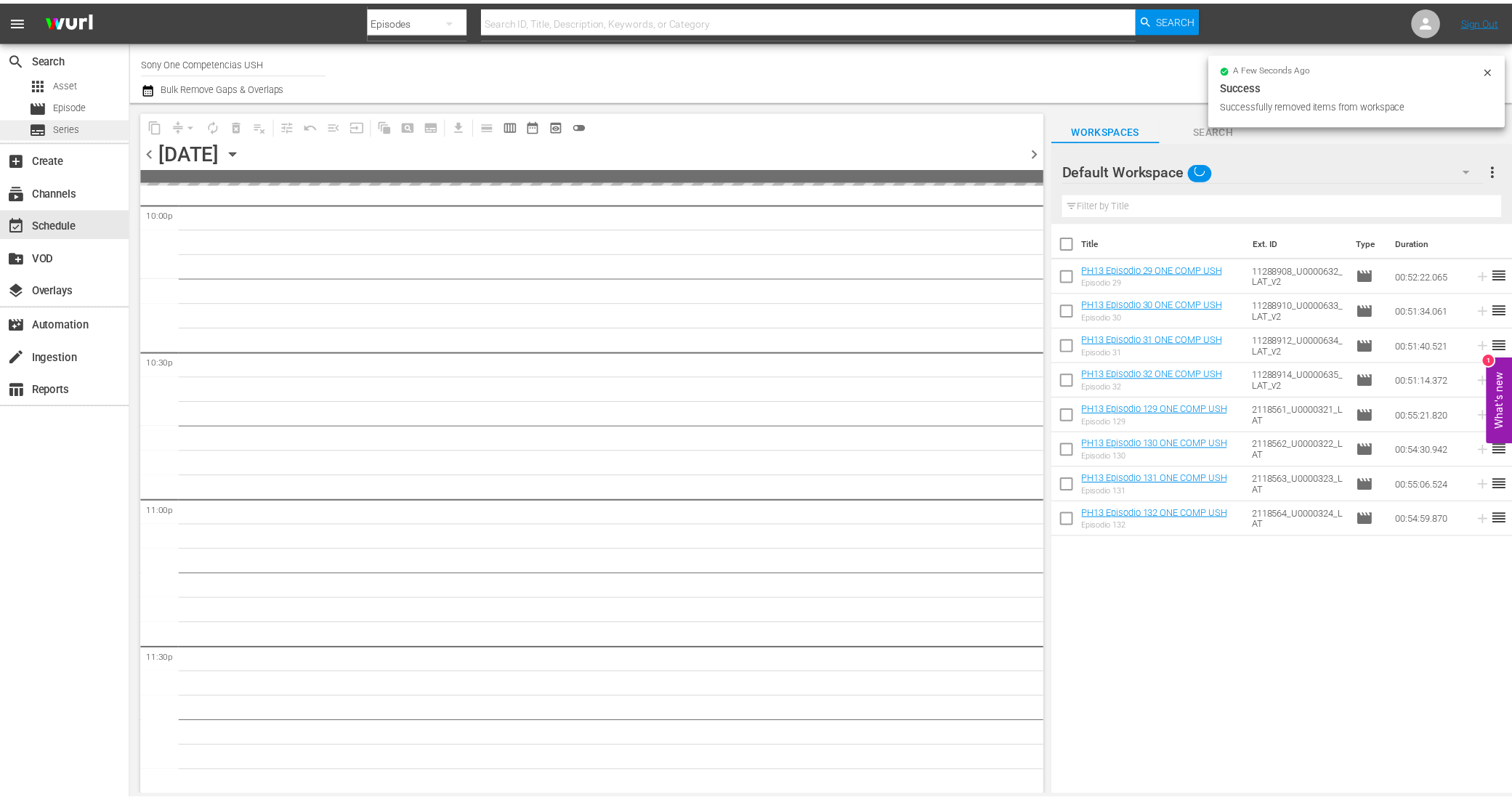
scroll to position [6502, 0]
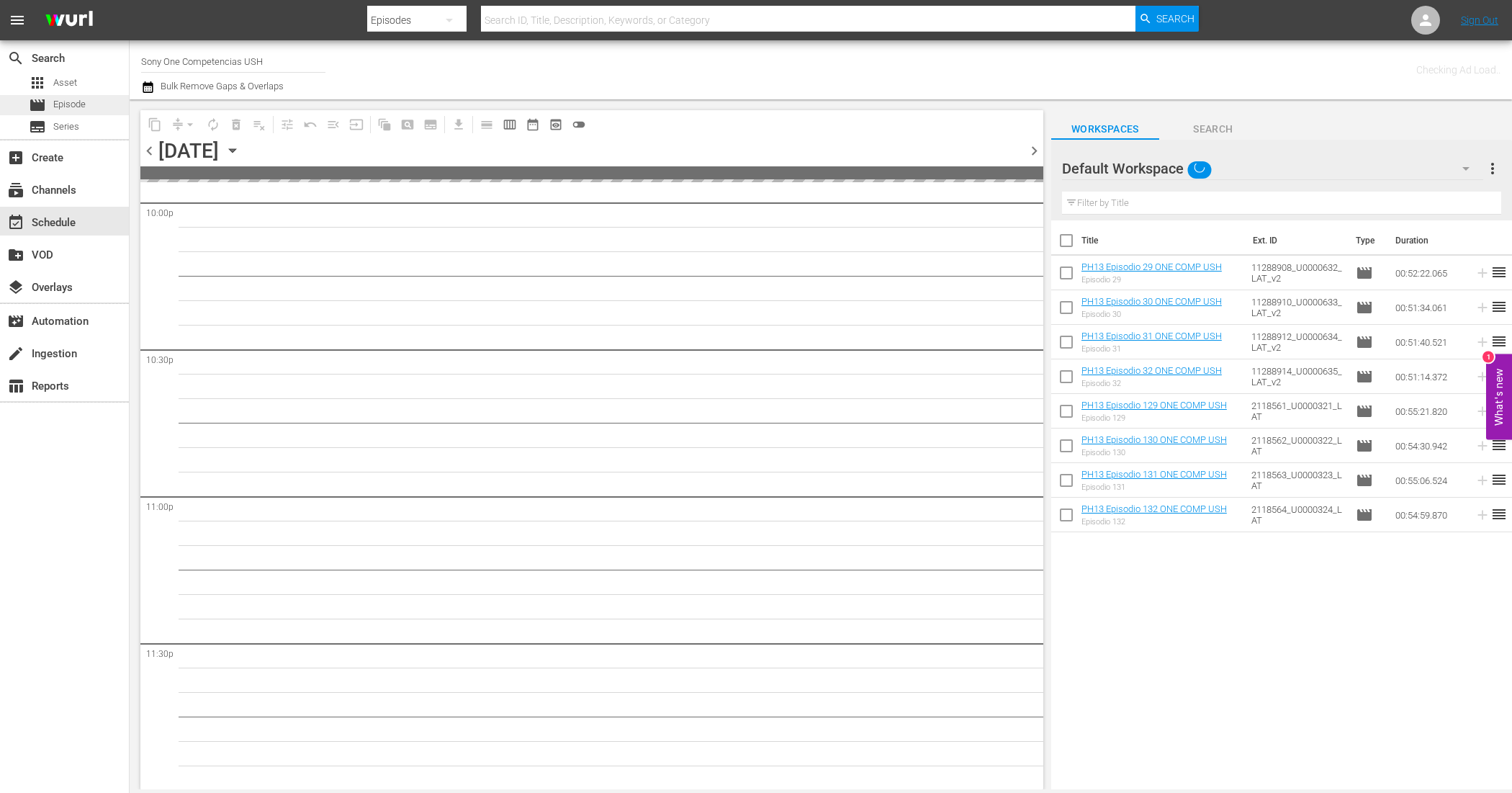
click at [81, 97] on span "Episode" at bounding box center [69, 104] width 32 height 14
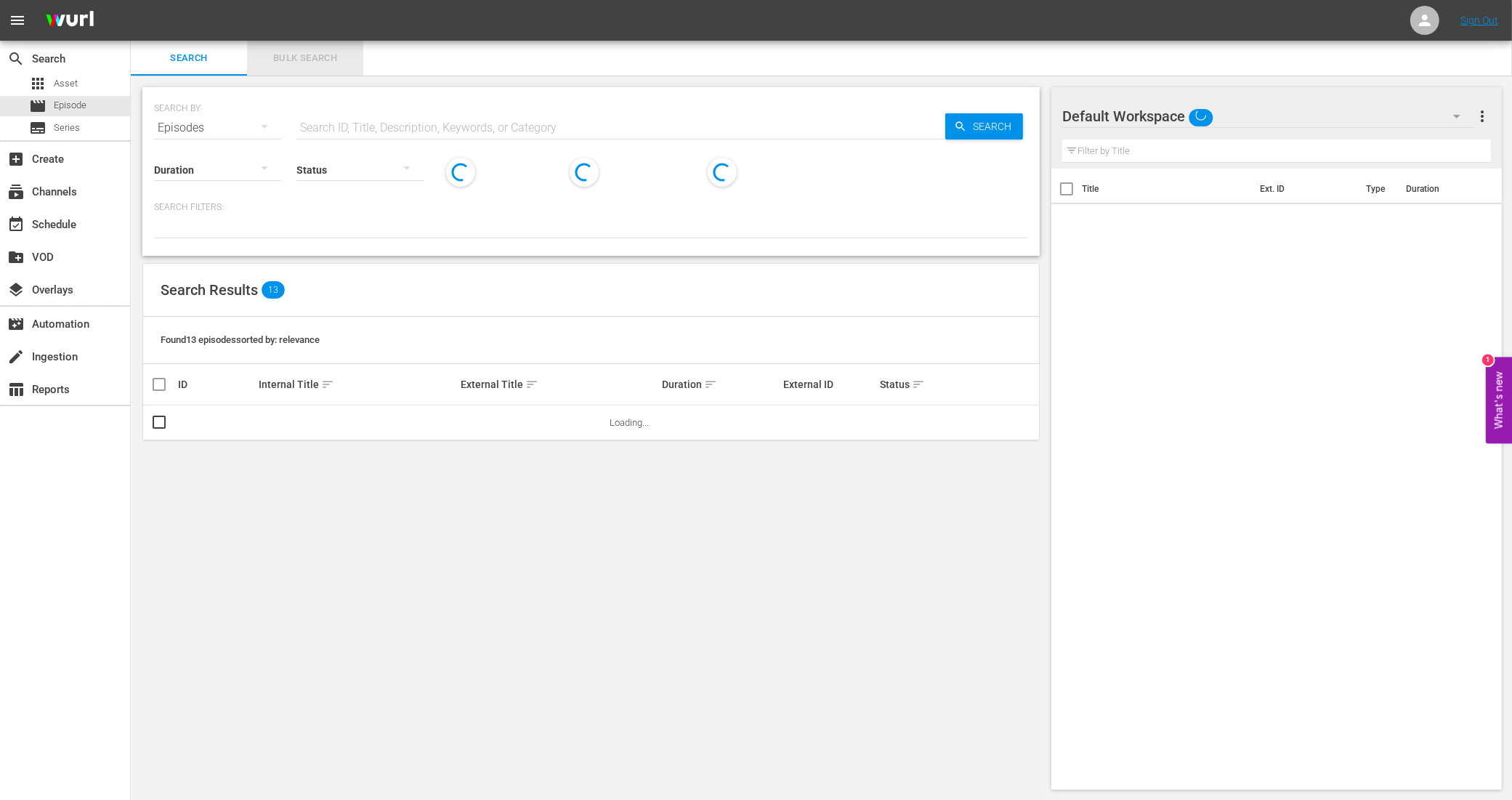
click at [282, 56] on span "Bulk Search" at bounding box center [305, 58] width 99 height 17
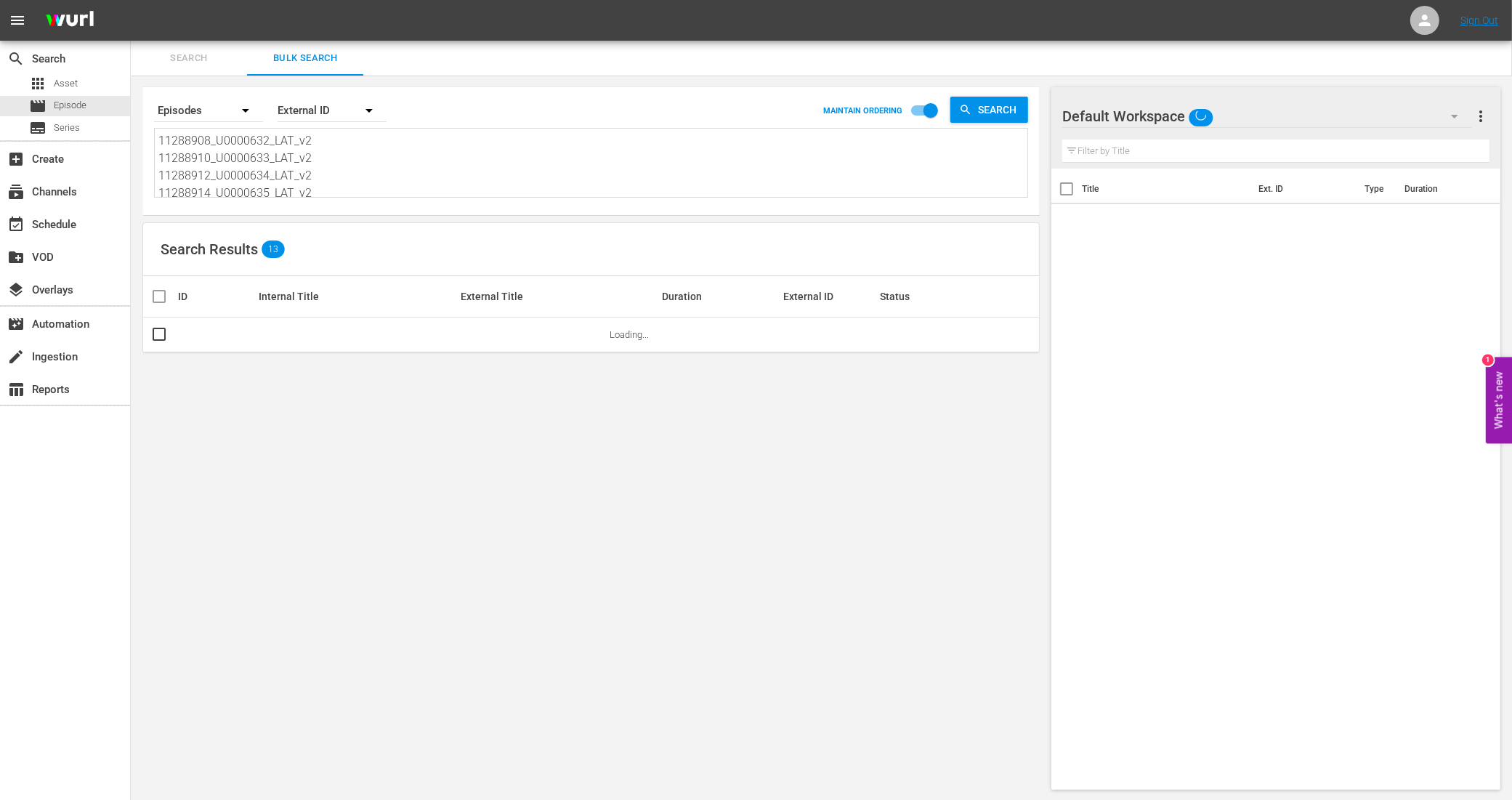
scroll to position [91, 0]
drag, startPoint x: 167, startPoint y: 138, endPoint x: 296, endPoint y: 300, distance: 207.1
click at [295, 302] on div "Search By Episodes Order By External ID MAINTAIN ORDERING Search 11288908_U0000…" at bounding box center [591, 438] width 921 height 726
type textarea "1"
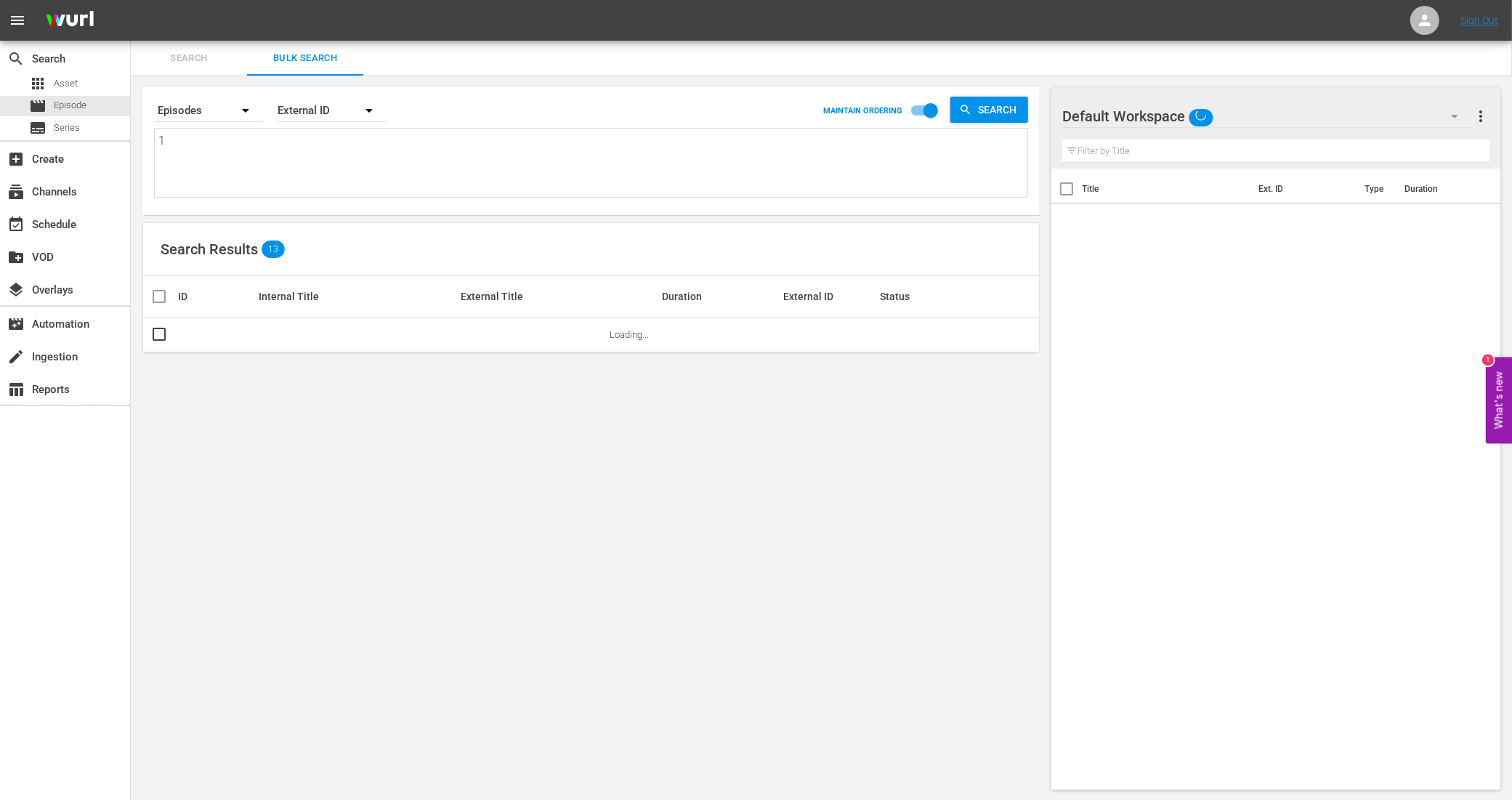
scroll to position [0, 0]
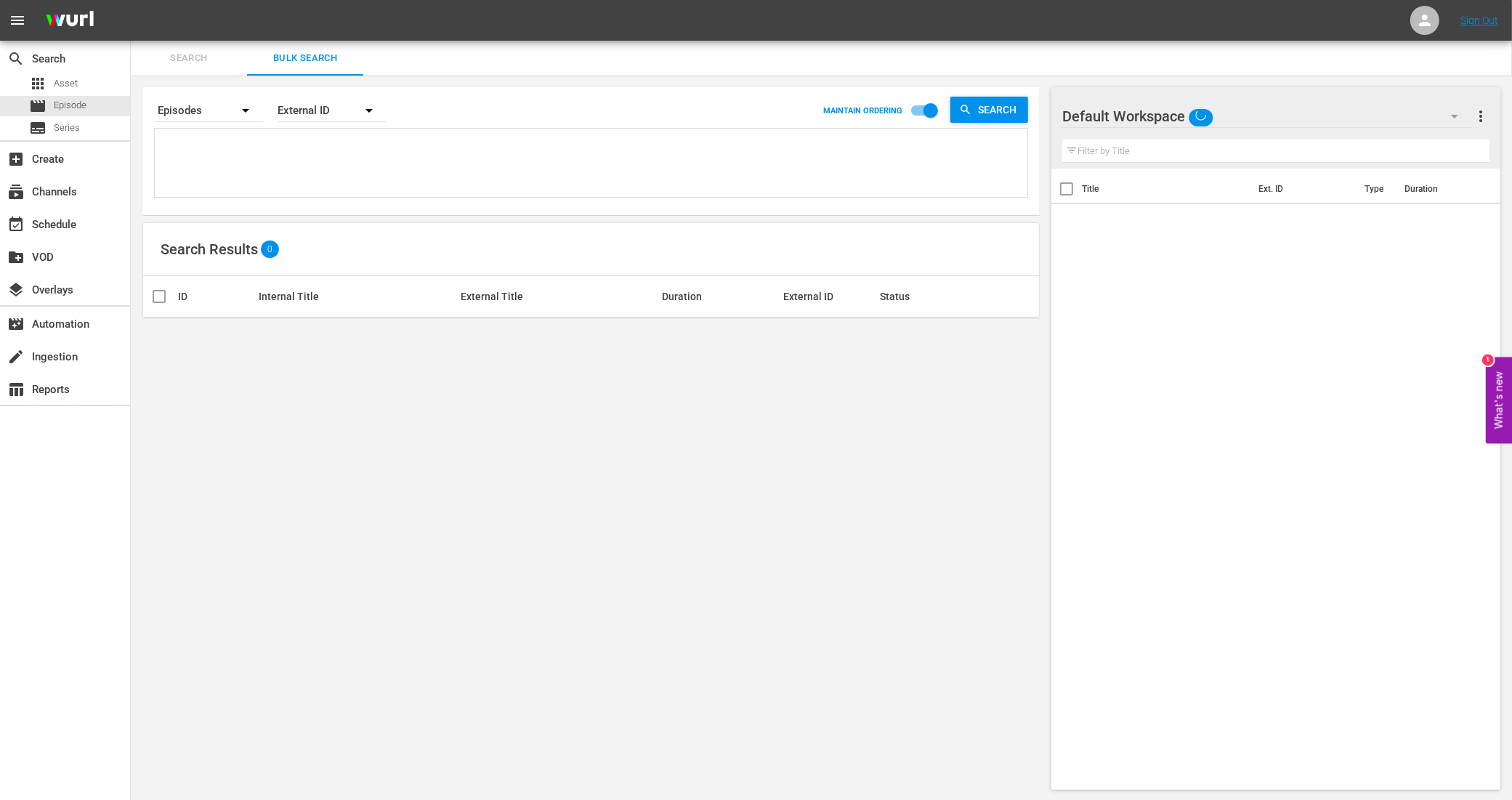
click at [302, 144] on textarea at bounding box center [593, 165] width 869 height 66
paste textarea
click at [274, 159] on textarea at bounding box center [593, 165] width 869 height 66
paste textarea "11288916_U0000636_LAT_v2 11288918_U0000637_LAT_v2 11288920_U0000638_LAT_v2 1128…"
type textarea "11288916_U0000636_LAT_v2 11288918_U0000637_LAT_v2 11288920_U0000638_LAT_v2 1128…"
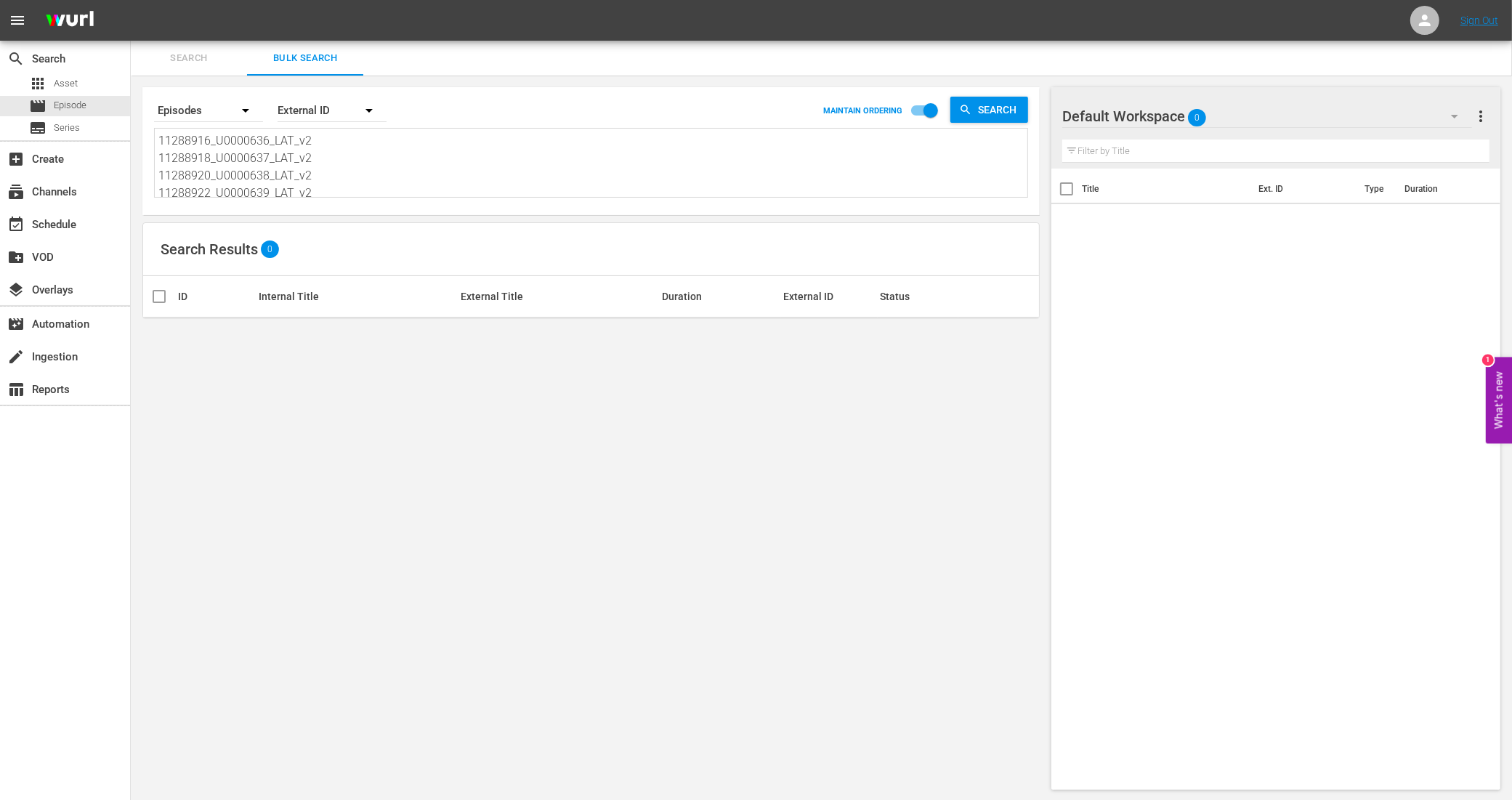
scroll to position [2, 0]
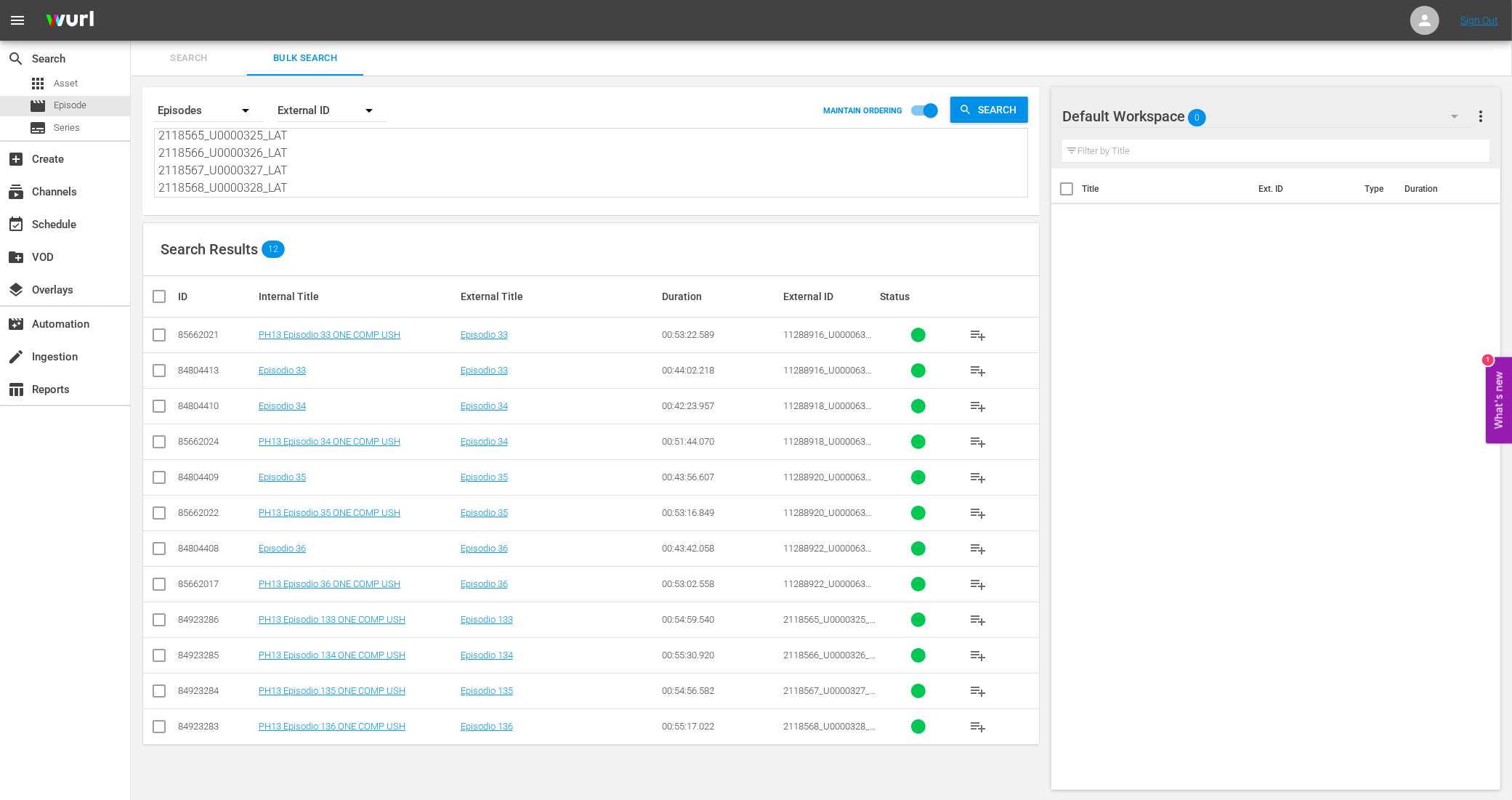
type textarea "11288916_U0000636_LAT_v2 11288918_U0000637_LAT_v2 11288920_U0000638_LAT_v2 1128…"
click at [162, 334] on input "checkbox" at bounding box center [159, 338] width 17 height 17
checkbox input "true"
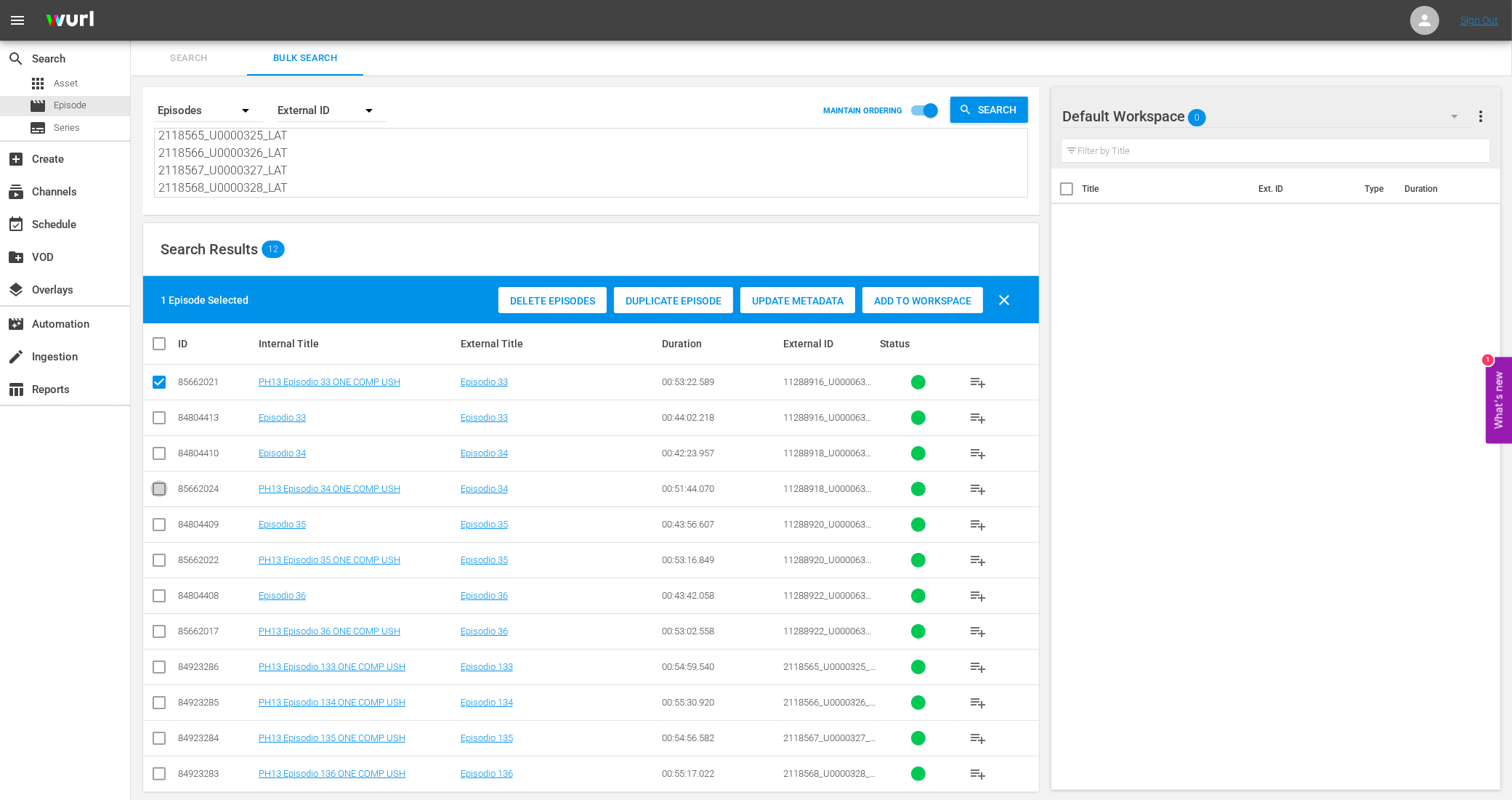
click at [159, 486] on input "checkbox" at bounding box center [159, 492] width 17 height 17
checkbox input "true"
click at [164, 560] on input "checkbox" at bounding box center [159, 563] width 17 height 17
click at [155, 632] on input "checkbox" at bounding box center [159, 634] width 17 height 17
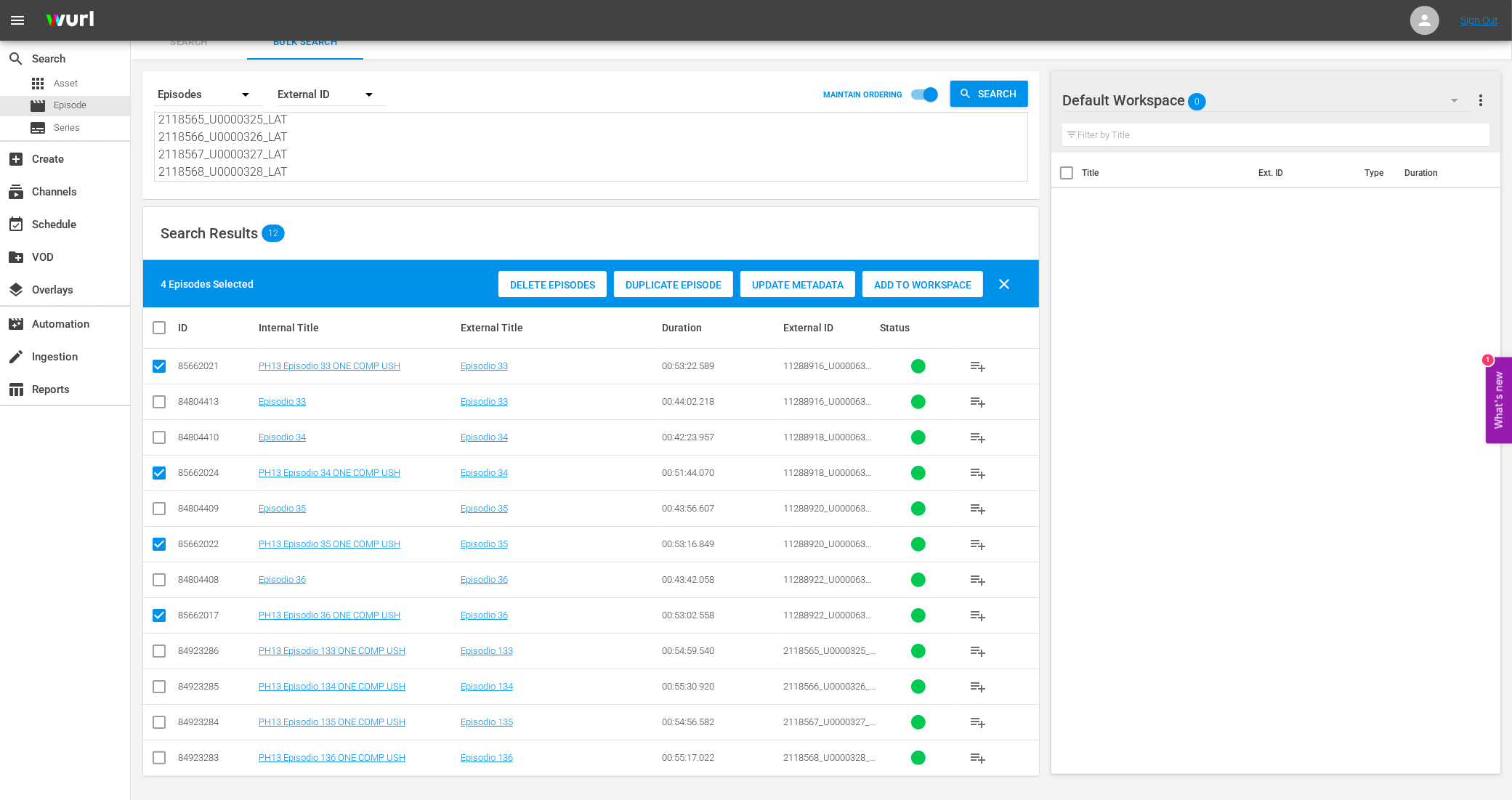
scroll to position [21, 0]
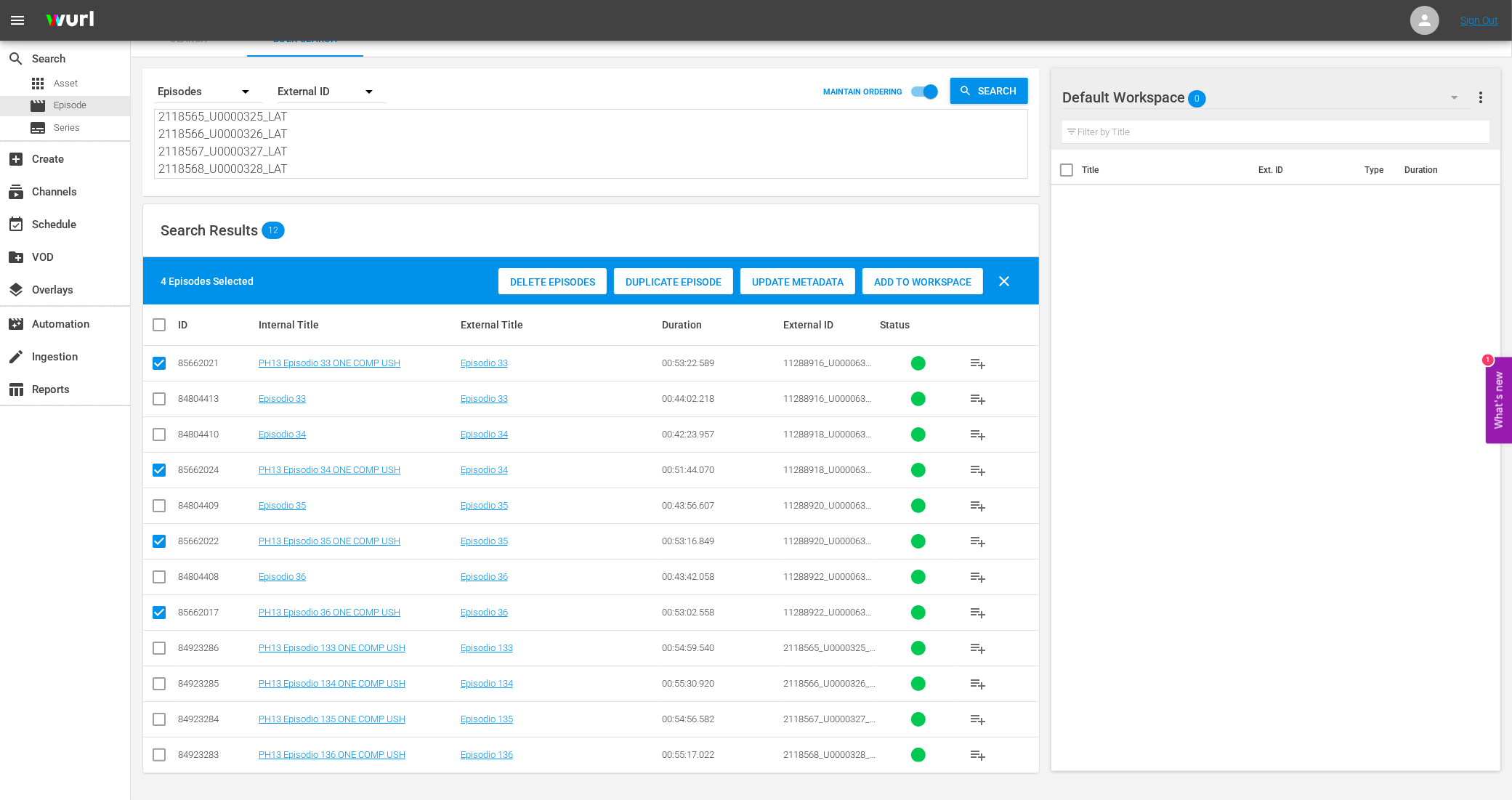
click at [161, 647] on input "checkbox" at bounding box center [159, 651] width 17 height 17
click at [159, 686] on input "checkbox" at bounding box center [159, 686] width 17 height 17
click at [160, 714] on input "checkbox" at bounding box center [159, 722] width 17 height 17
click at [160, 752] on input "checkbox" at bounding box center [159, 758] width 17 height 17
click at [982, 281] on span "Add to Workspace" at bounding box center [922, 282] width 121 height 12
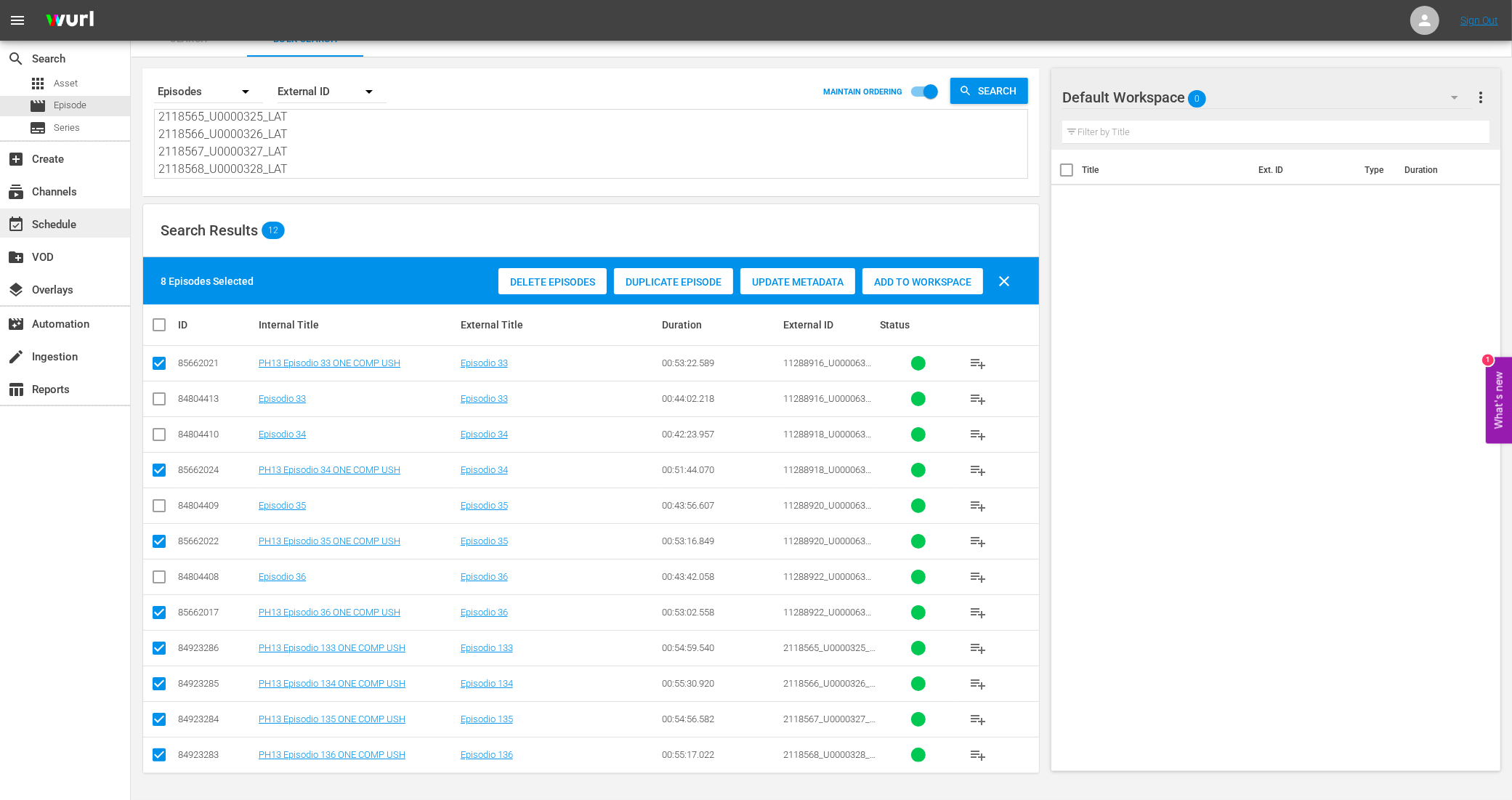
click at [77, 229] on div "event_available Schedule" at bounding box center [40, 222] width 81 height 13
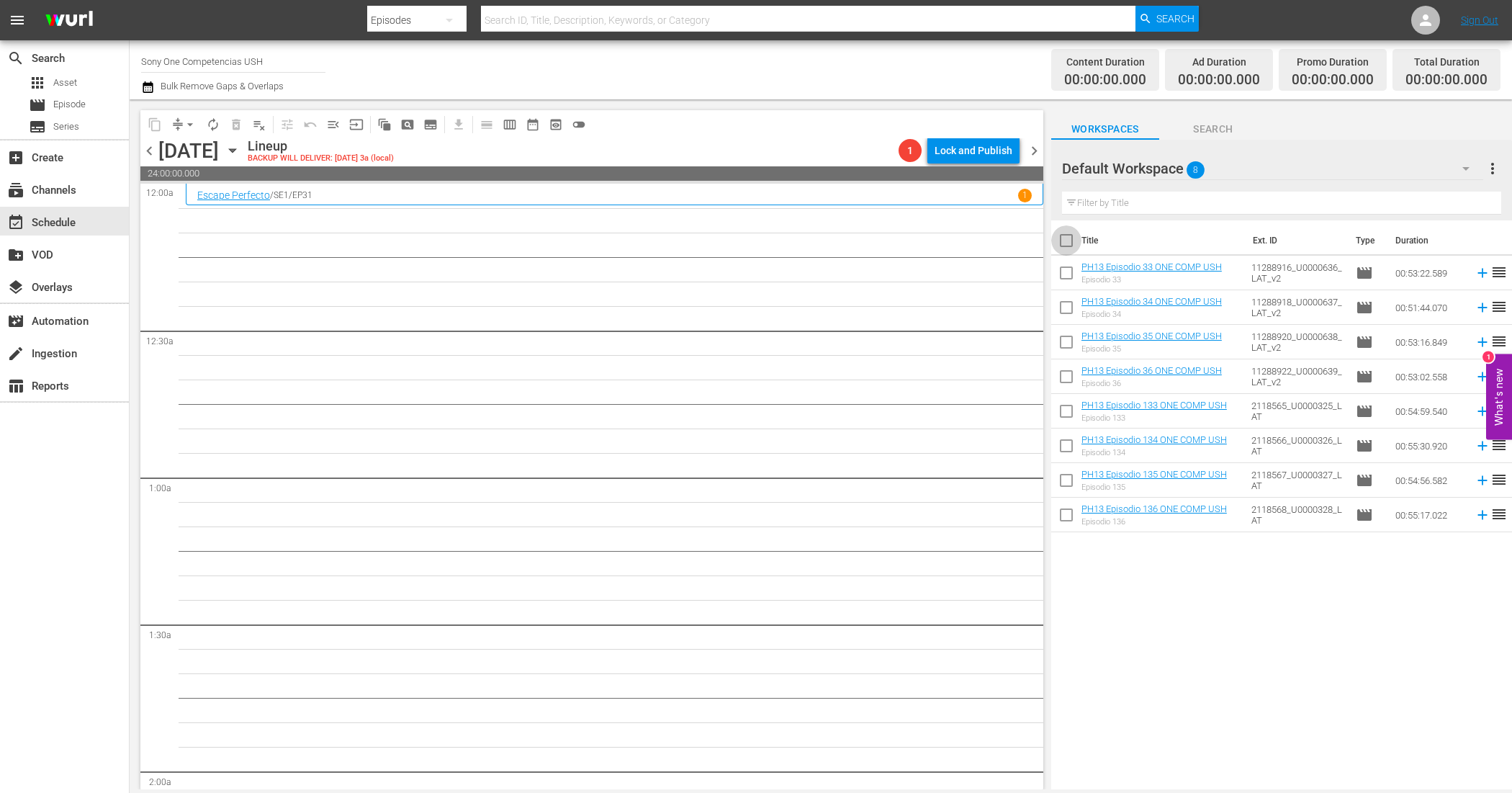
click at [1063, 246] on input "checkbox" at bounding box center [1066, 243] width 31 height 31
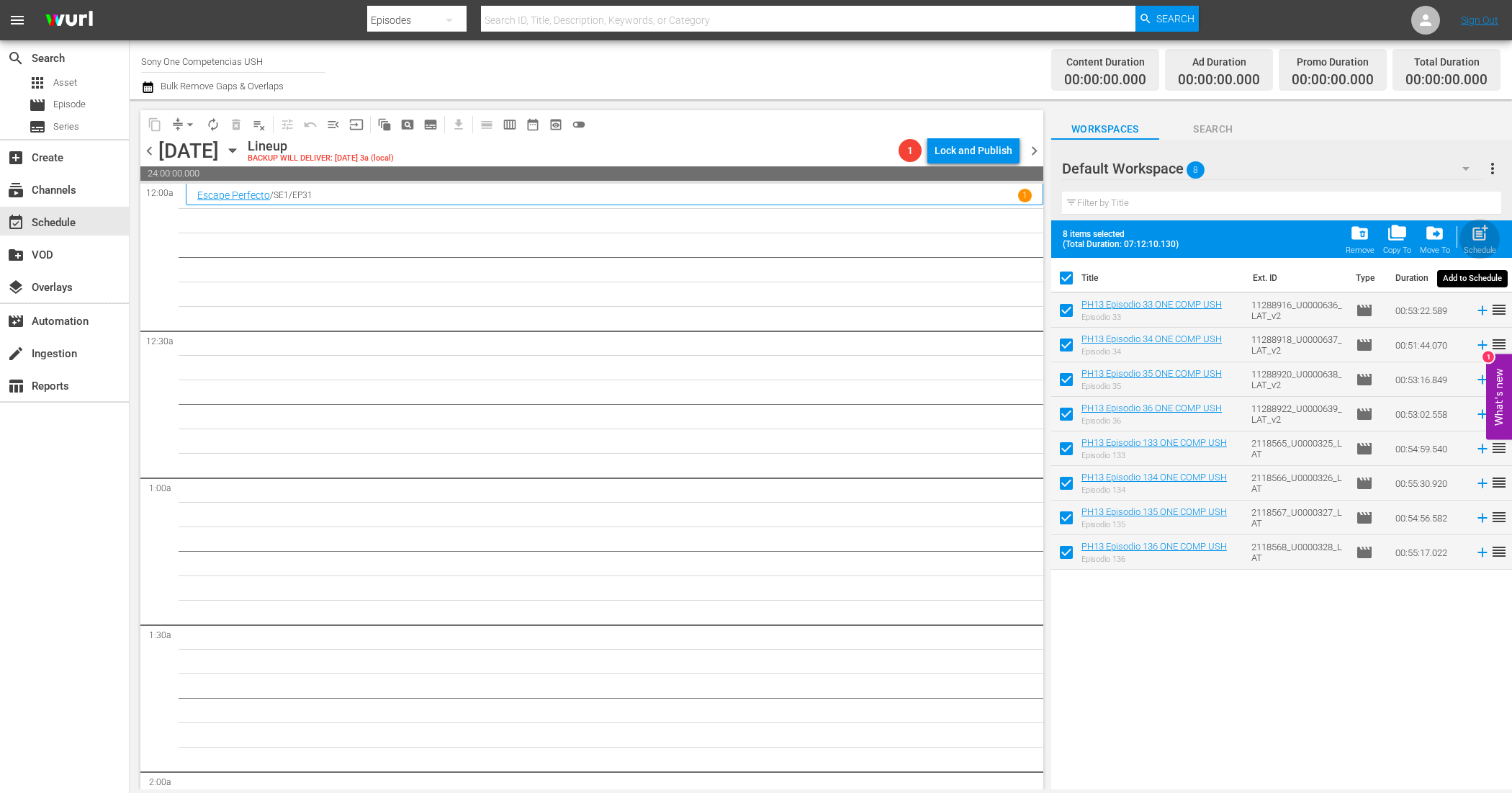
click at [1471, 232] on span "post_add" at bounding box center [1480, 232] width 20 height 20
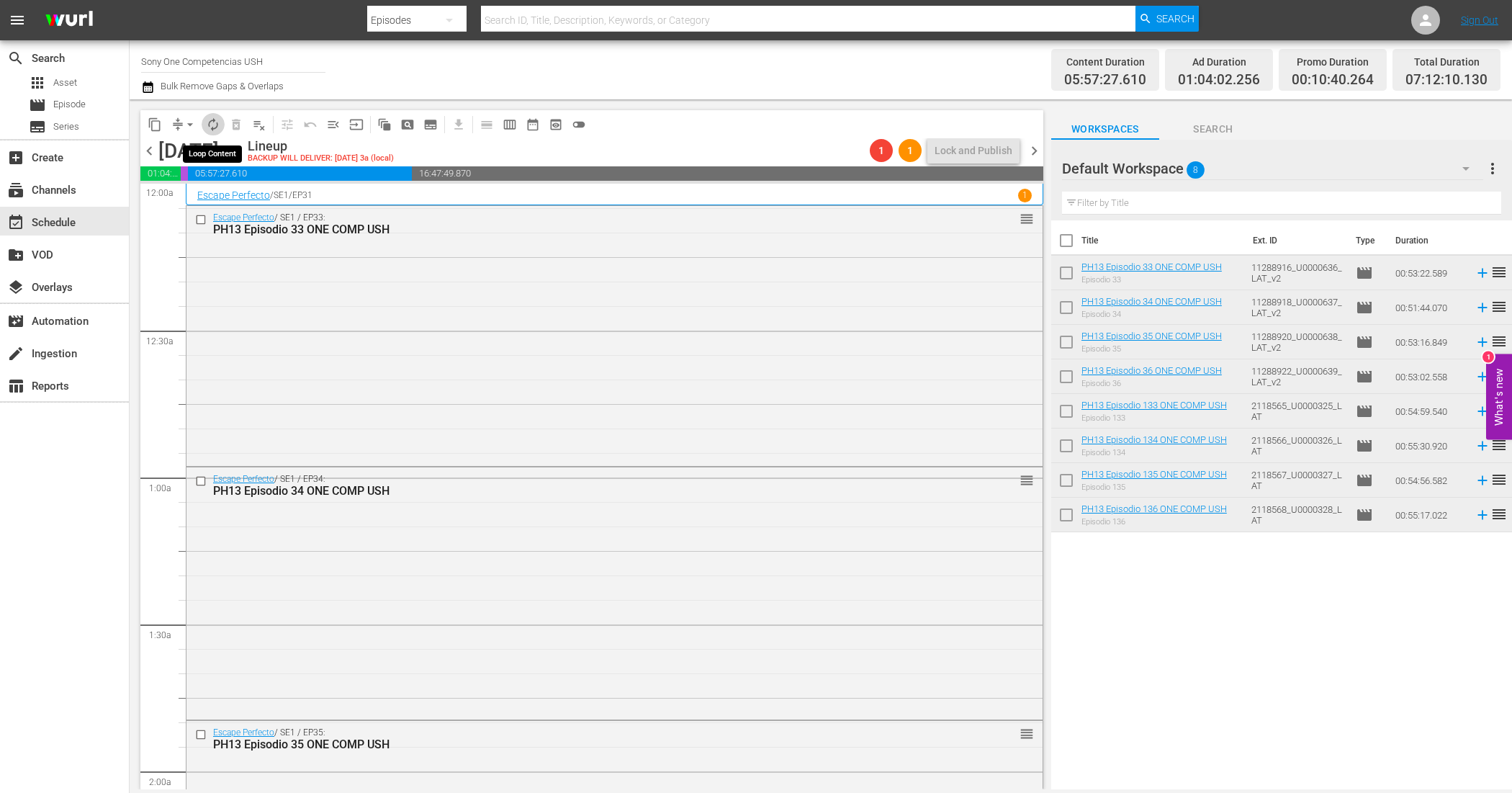
click at [218, 117] on span "autorenew_outlined" at bounding box center [213, 124] width 14 height 14
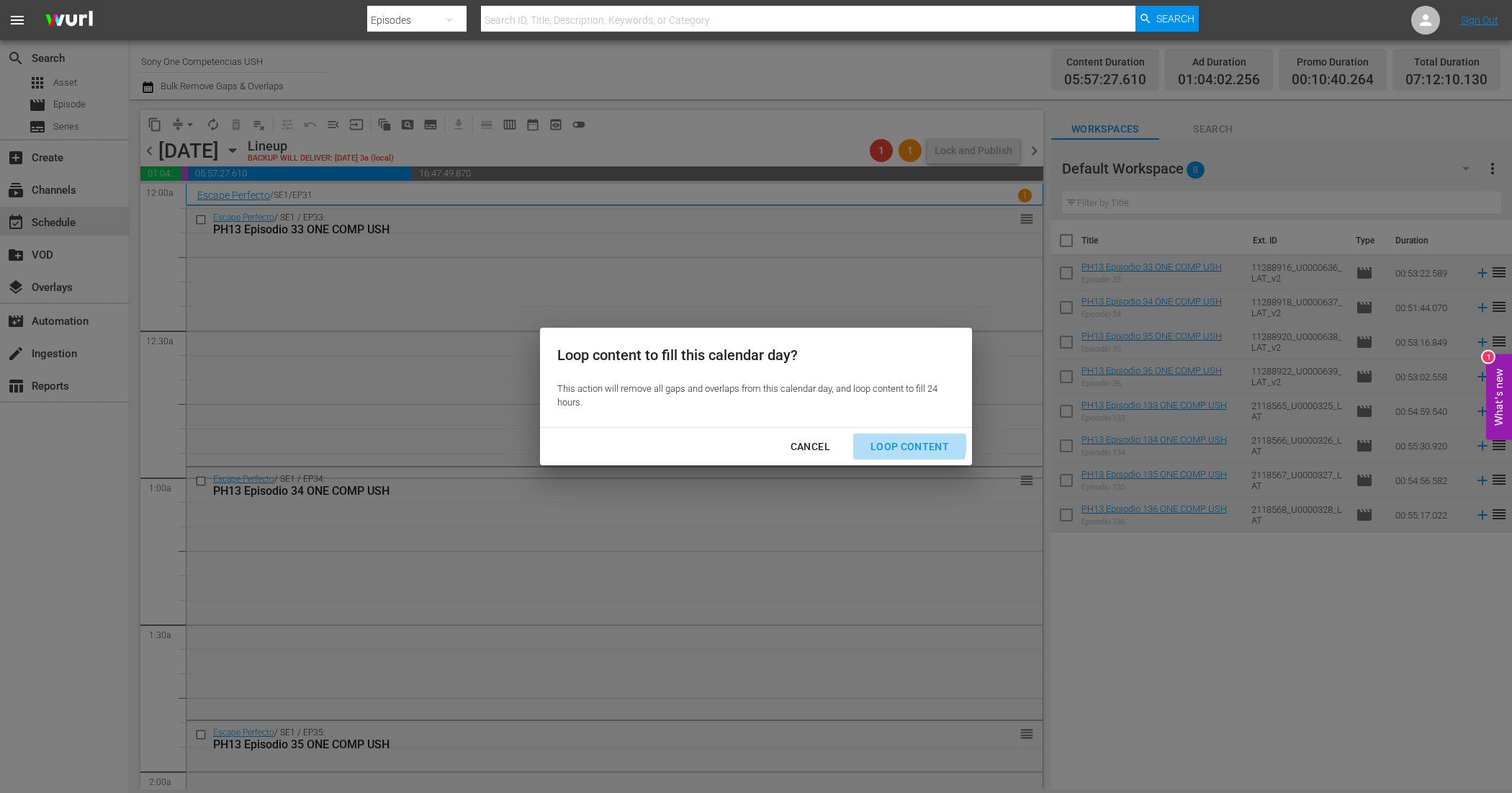
click at [890, 440] on div "Loop Content" at bounding box center [910, 446] width 102 height 18
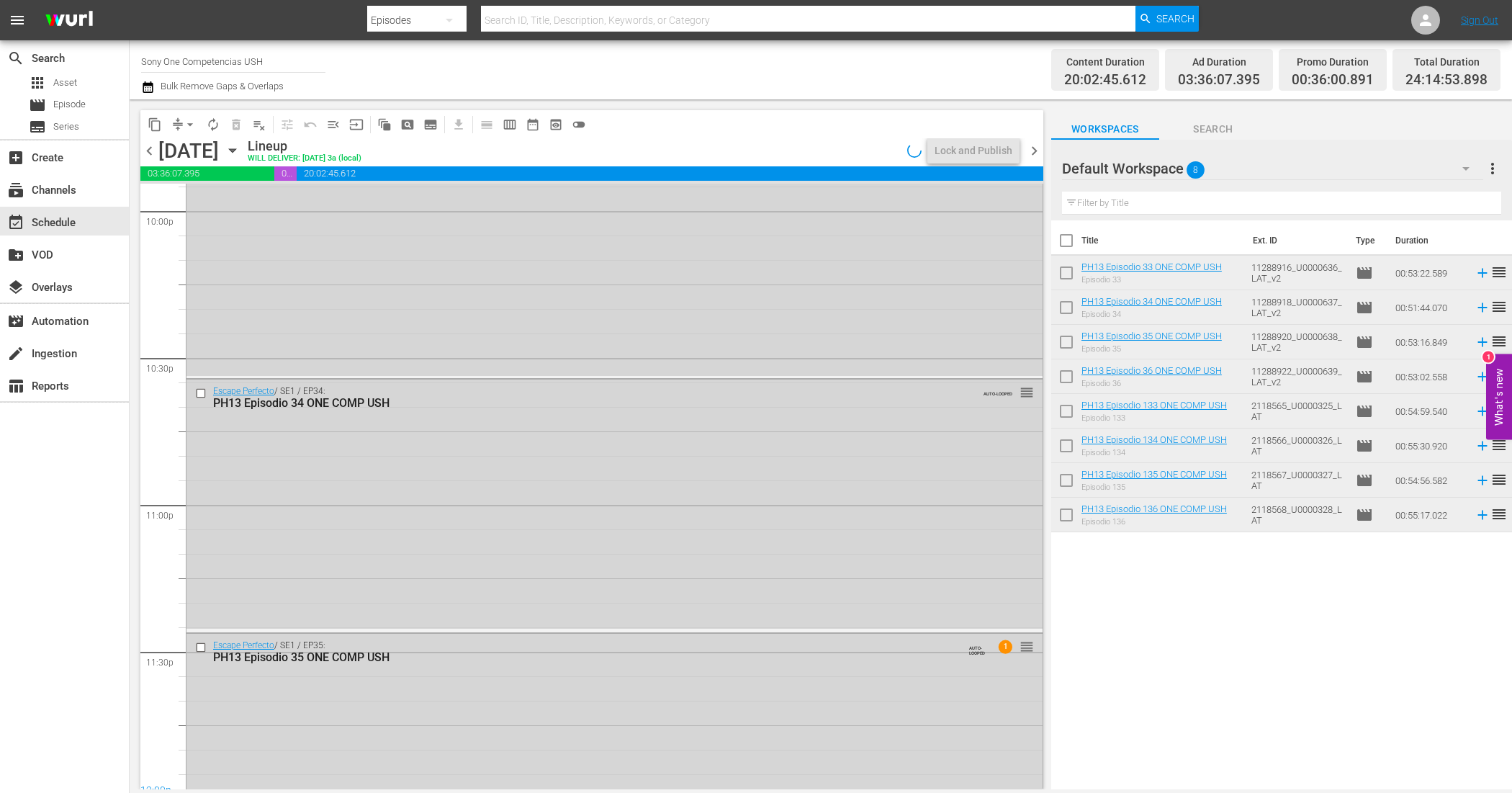
scroll to position [6541, 0]
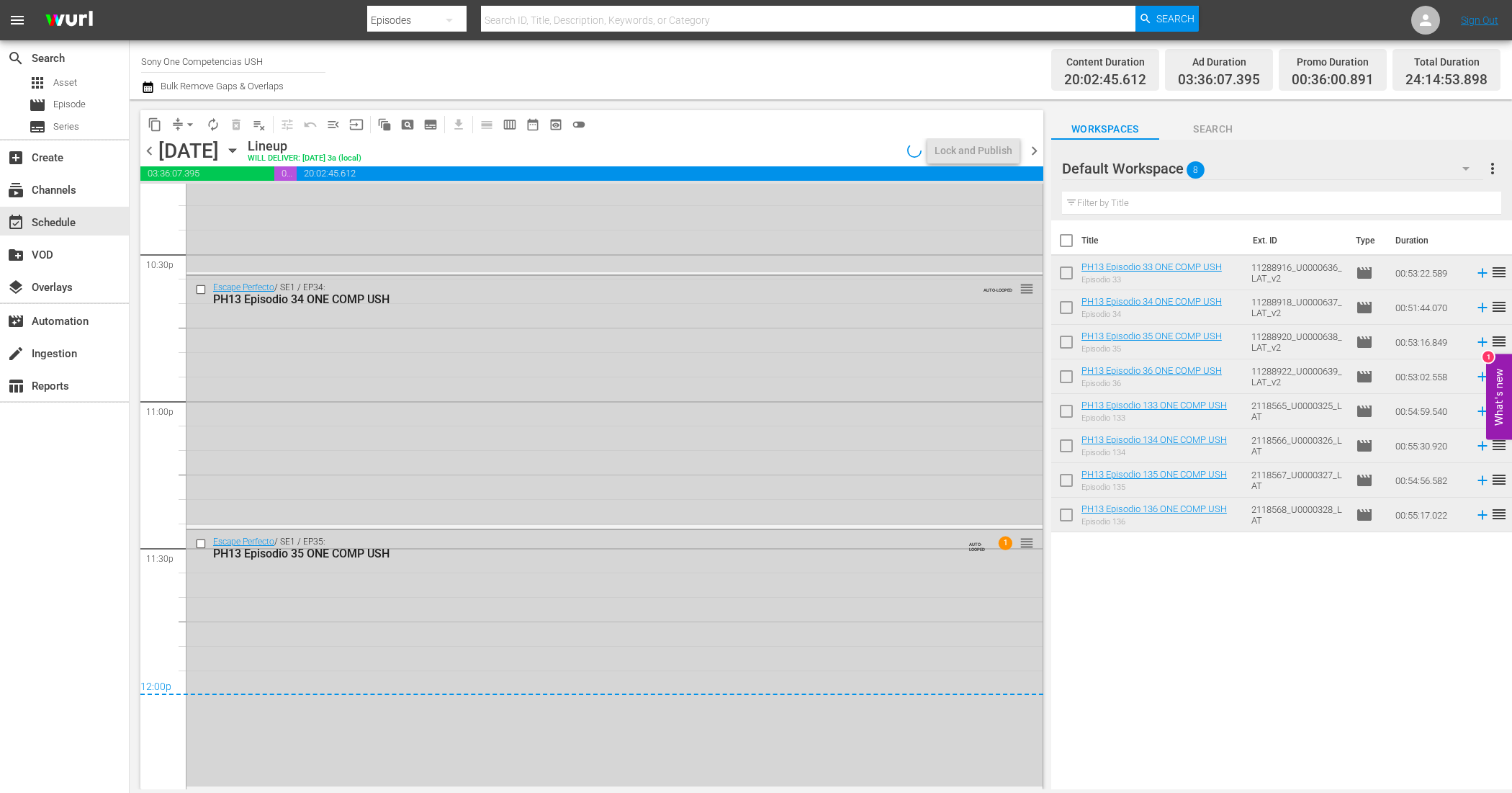
click at [752, 637] on div "Escape Perfecto / SE1 / EP35: PH13 Episodio 35 ONE COMP USH AUTO-LOOPED 1 reord…" at bounding box center [614, 658] width 856 height 257
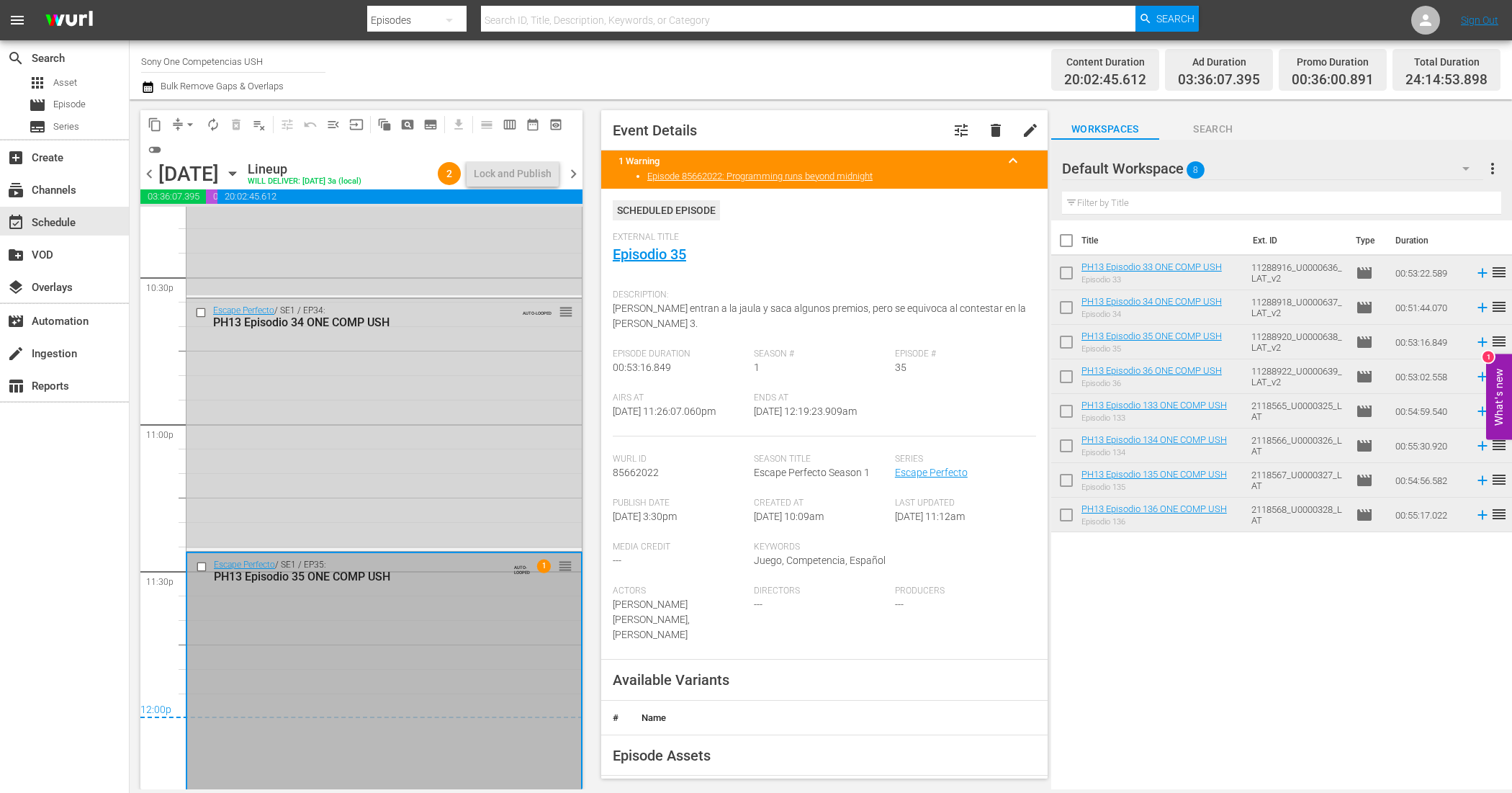
click at [987, 128] on span "delete" at bounding box center [995, 130] width 17 height 17
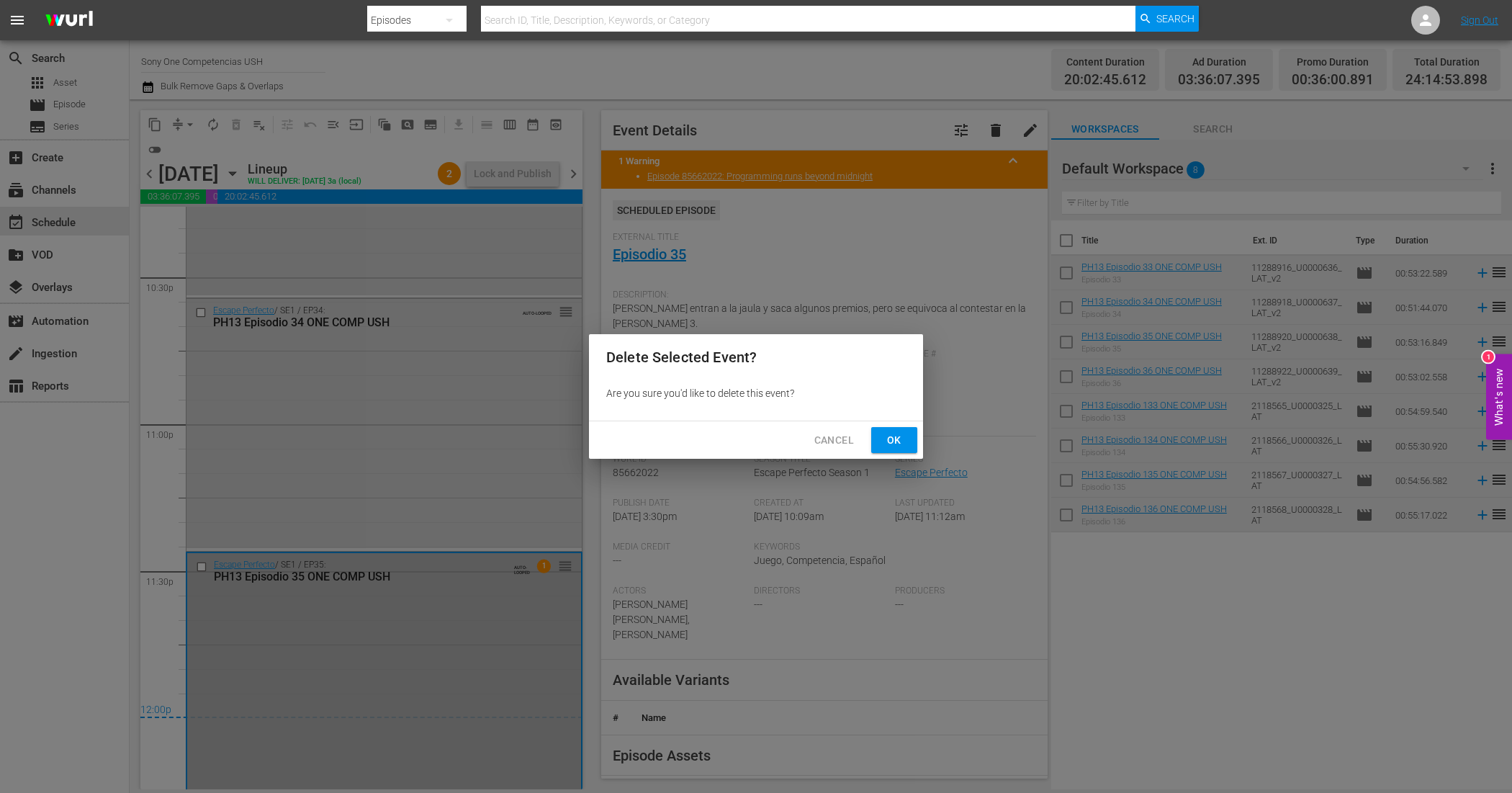
click at [909, 437] on button "Ok" at bounding box center [894, 441] width 46 height 27
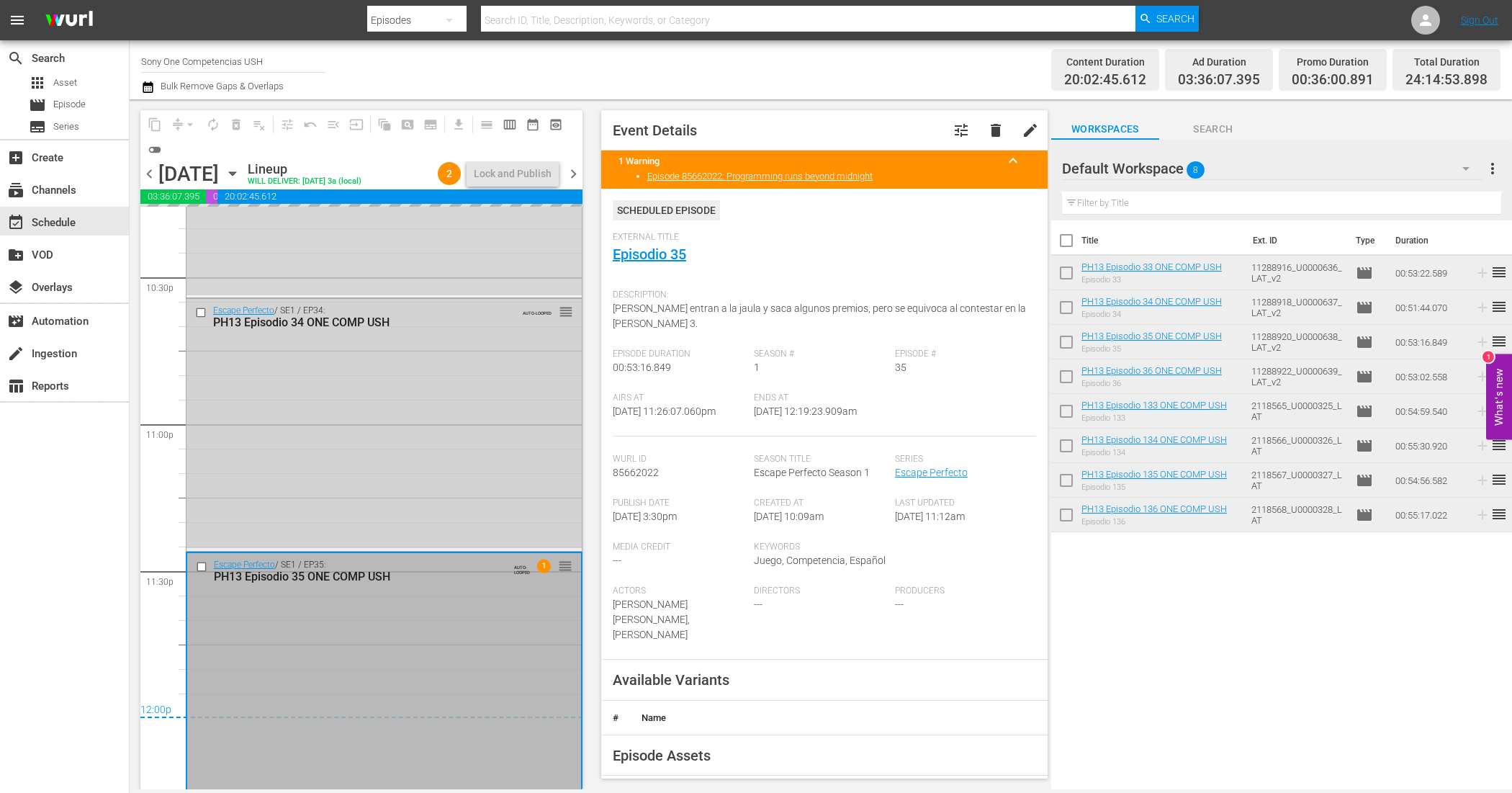
click at [356, 405] on div "Escape Perfecto / SE1 / EP34: PH13 Episodio 34 ONE COMP USH AUTO-LOOPED reorder" at bounding box center [383, 424] width 395 height 249
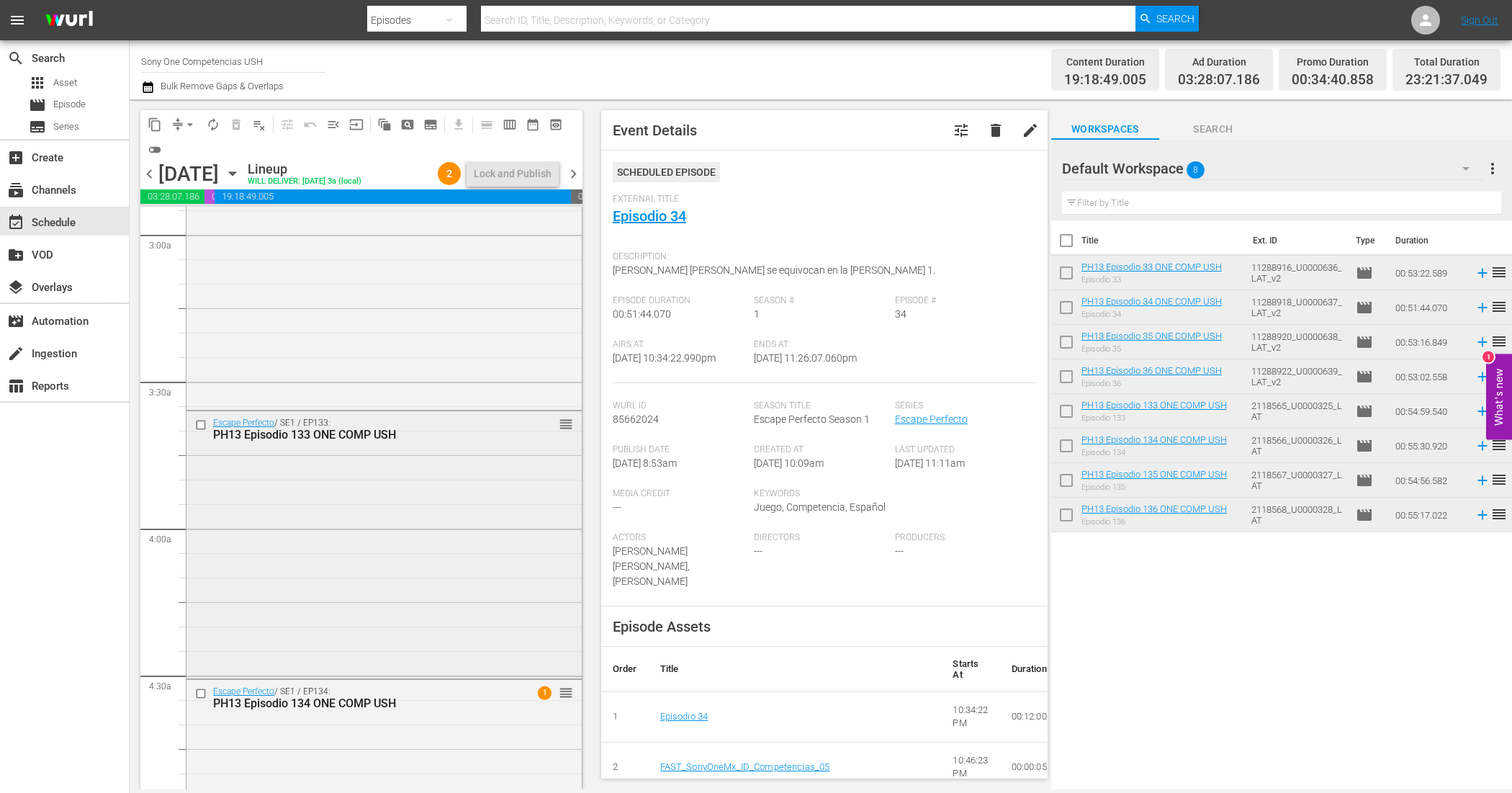
scroll to position [900, 0]
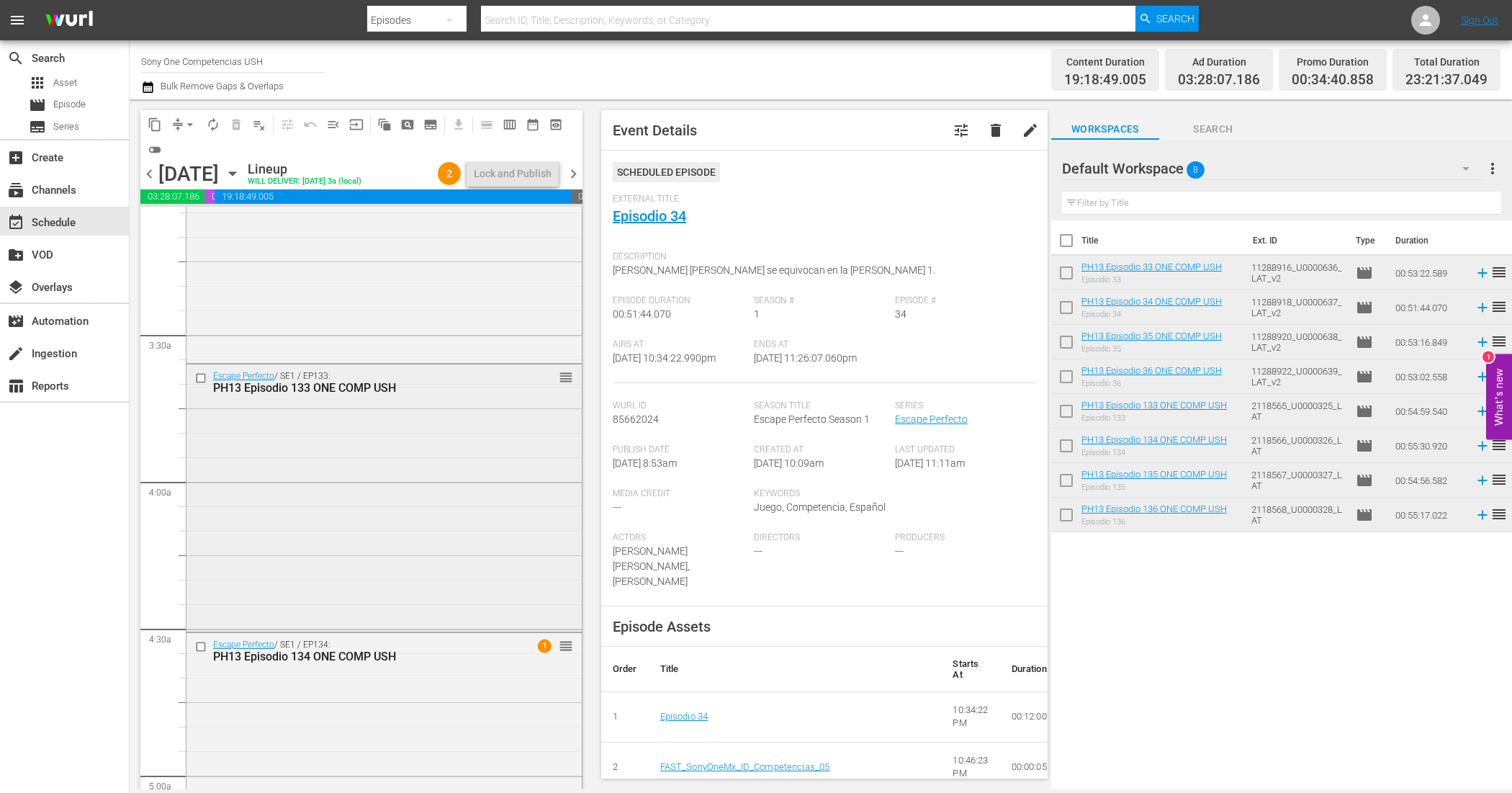
click at [329, 522] on div "Escape Perfecto / SE1 / EP133: PH13 Episodio 133 ONE COMP USH reorder" at bounding box center [383, 497] width 395 height 265
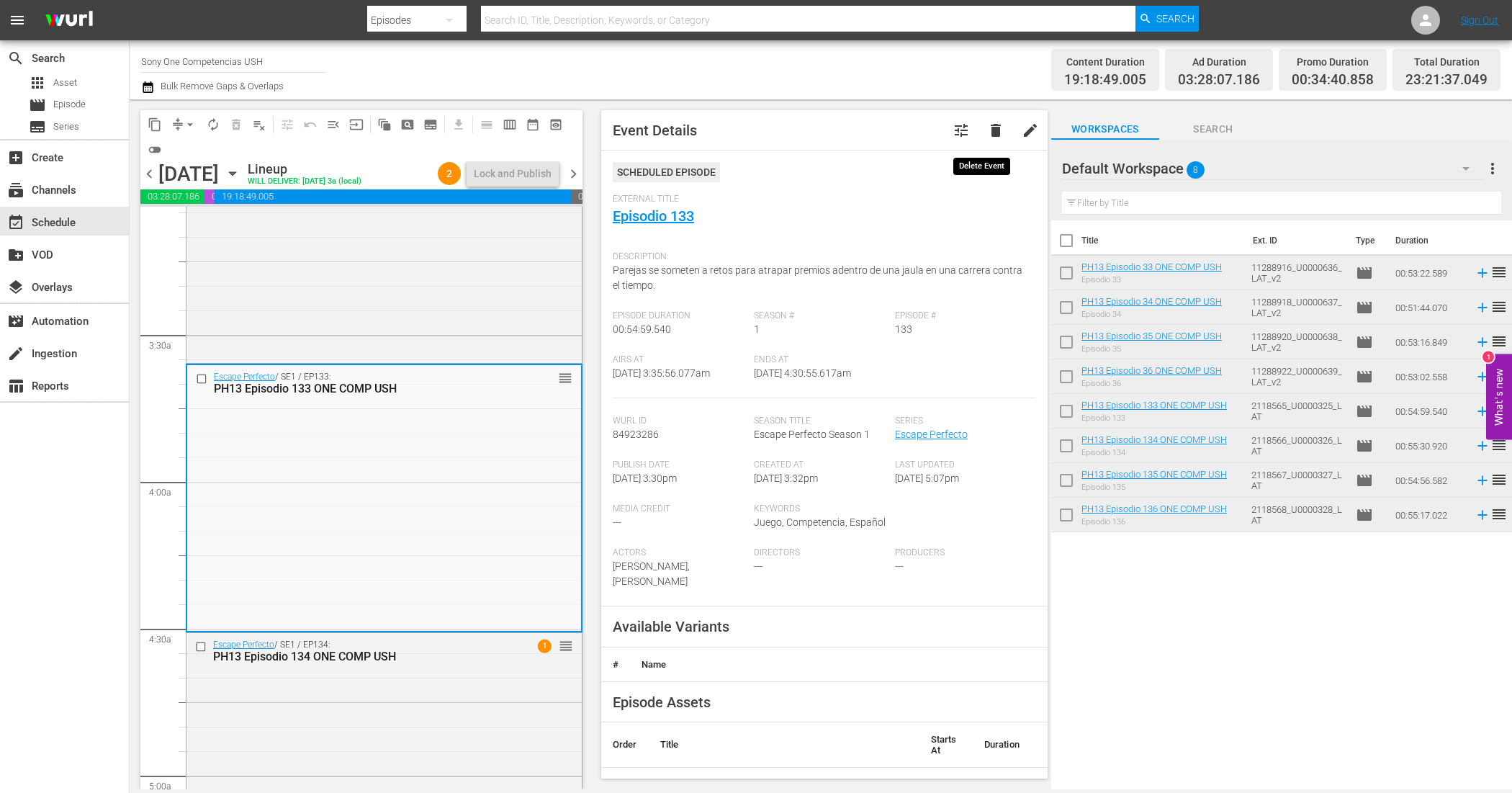
click at [987, 132] on span "delete" at bounding box center [995, 130] width 17 height 17
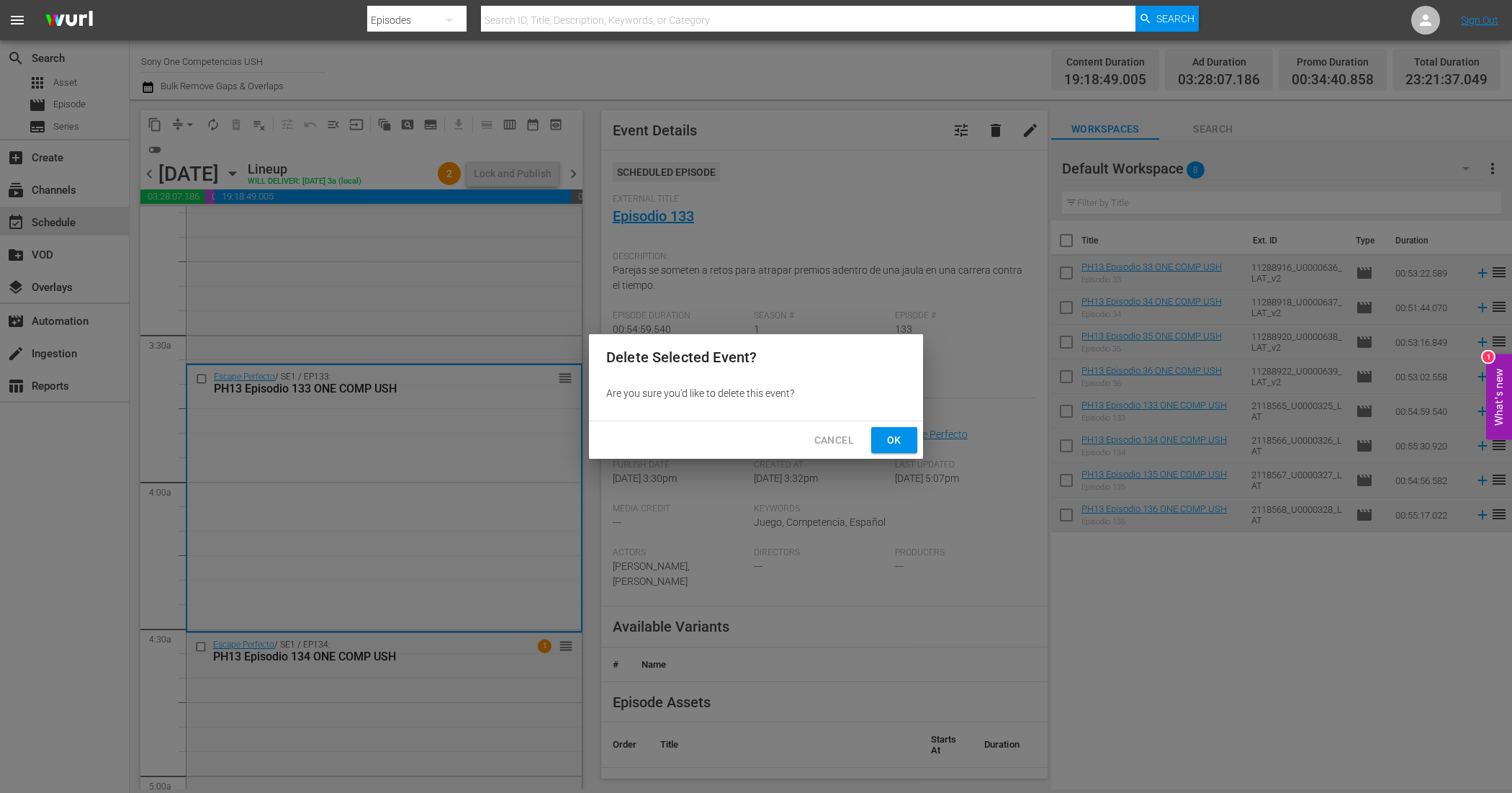
click at [895, 437] on span "Ok" at bounding box center [894, 440] width 23 height 18
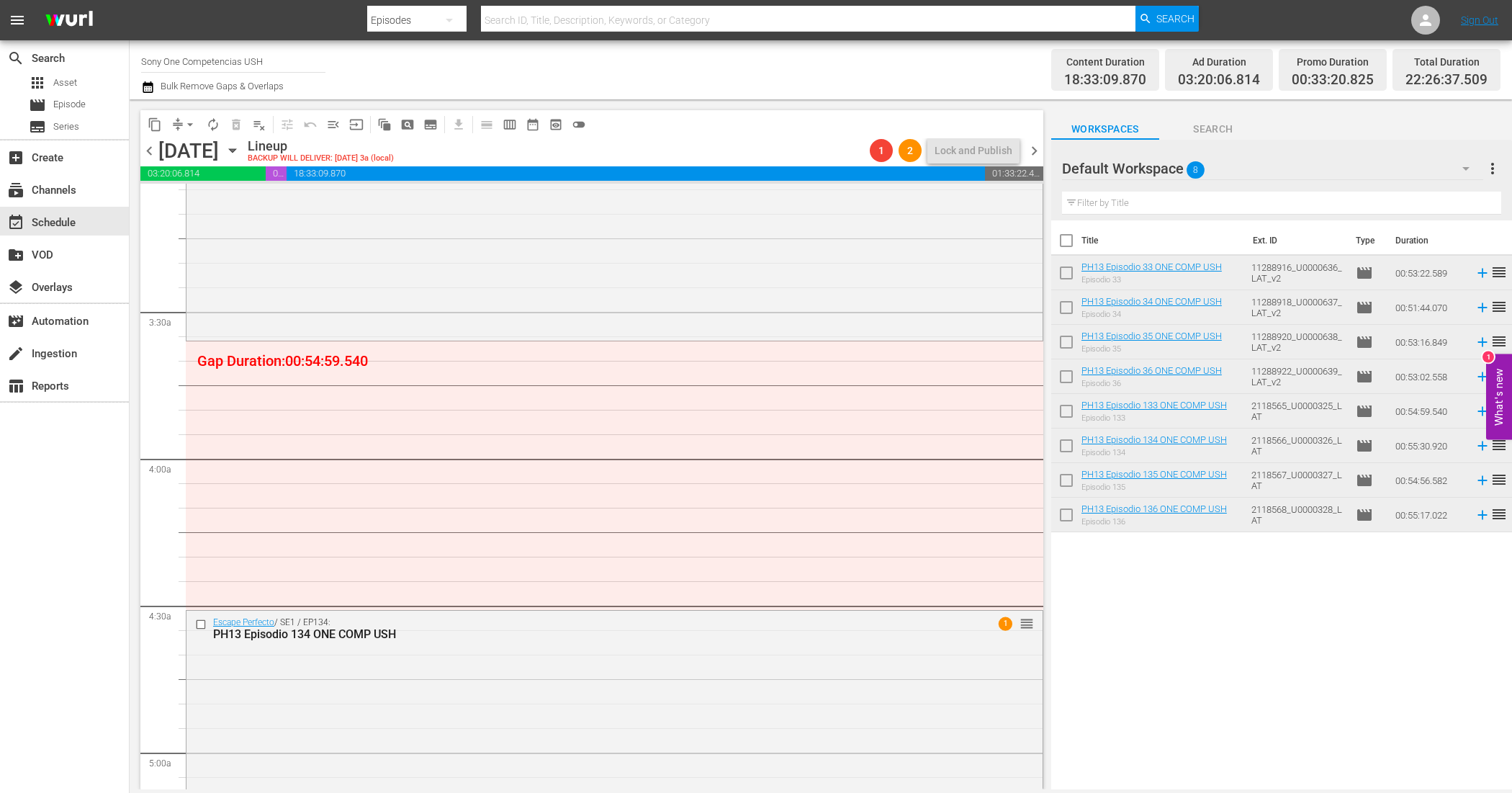
click at [1253, 171] on div "Default Workspace 8" at bounding box center [1273, 169] width 422 height 41
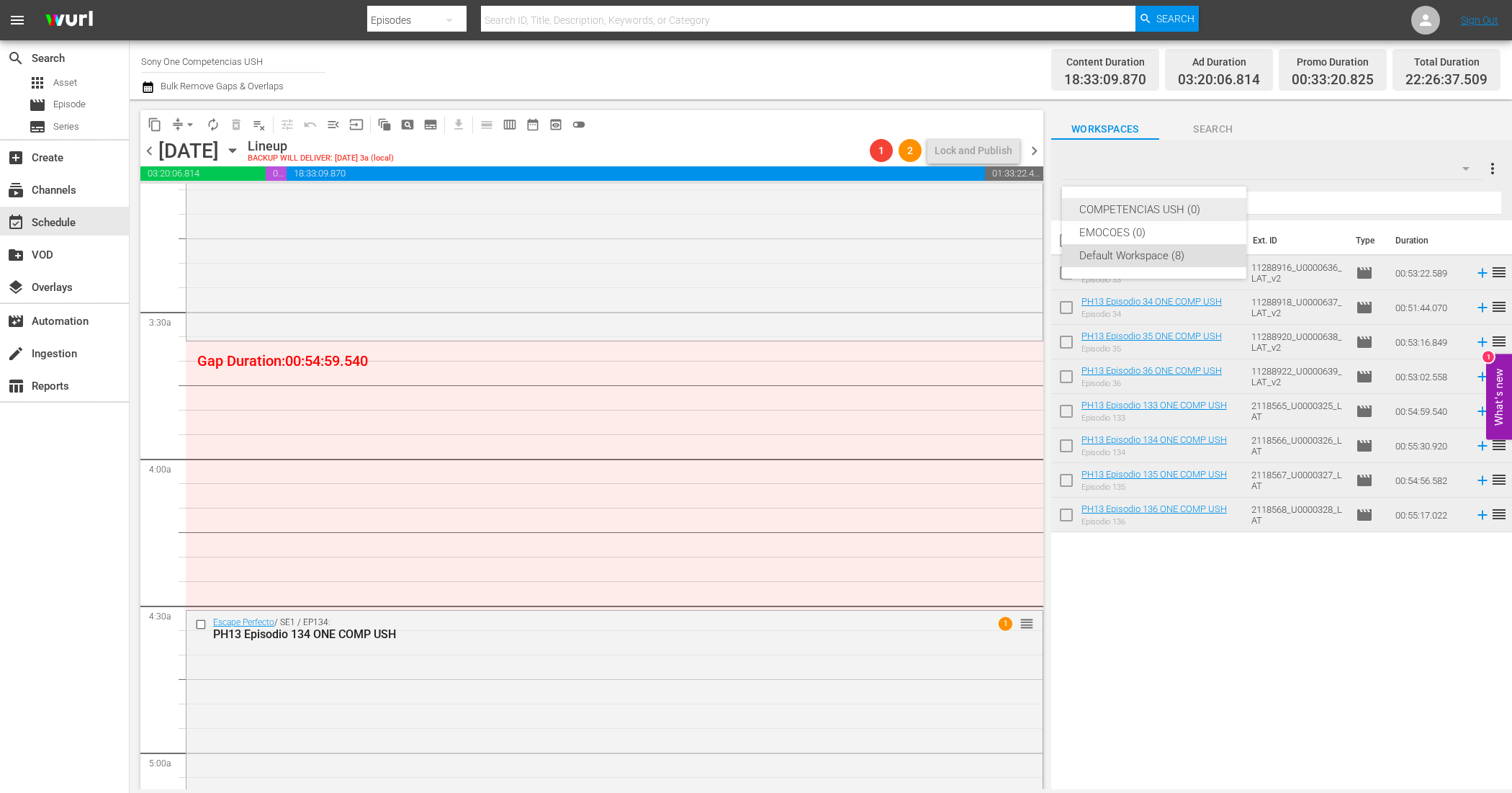
click at [1189, 198] on div "COMPETENCIAS USH (0) EMOCOES (0) Default Workspace (8)" at bounding box center [1154, 232] width 185 height 92
click at [1183, 203] on div "COMPETENCIAS USH (0)" at bounding box center [1154, 209] width 149 height 23
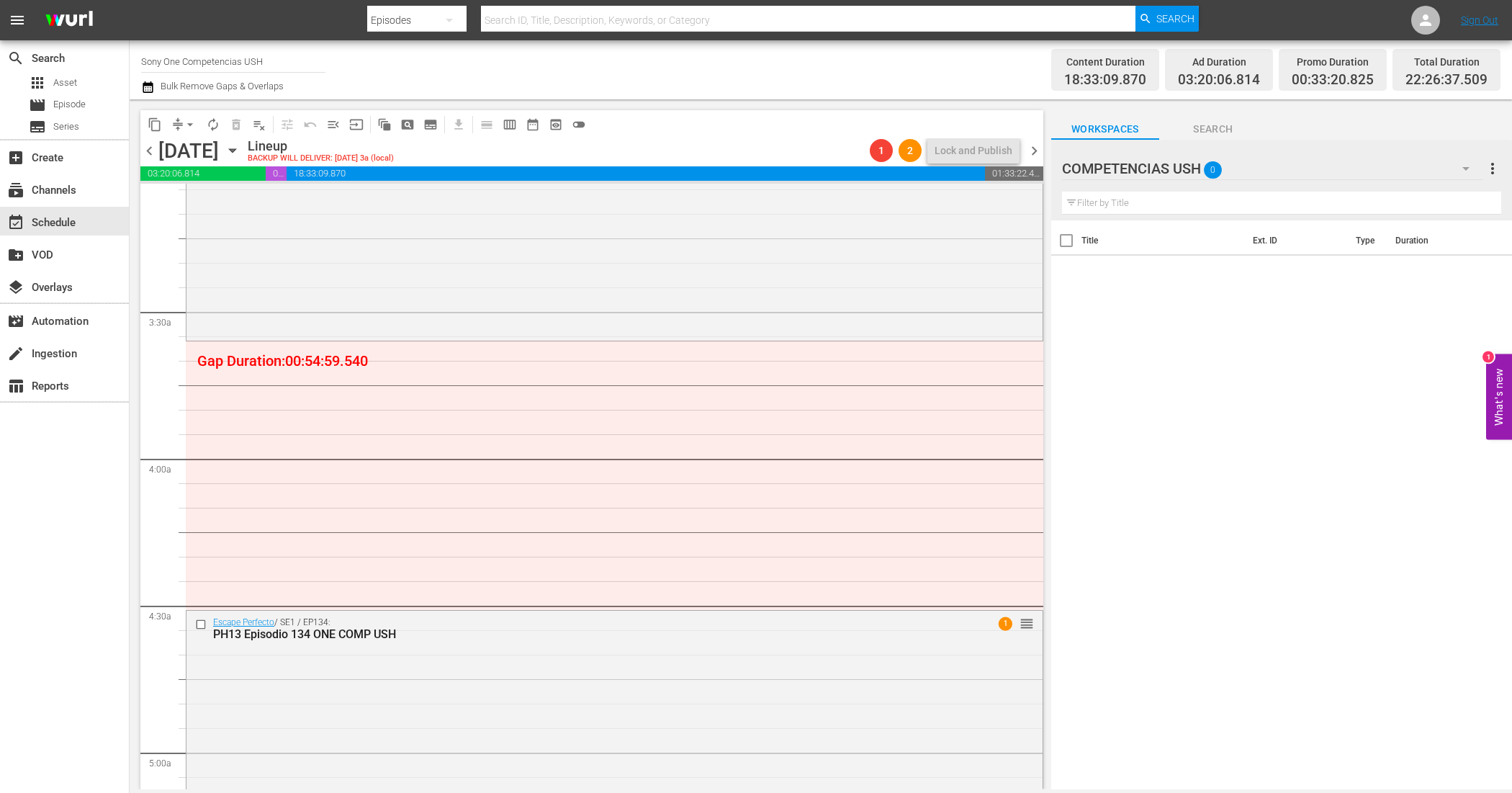
click at [1289, 168] on div "COMPETENCIAS USH 0" at bounding box center [1273, 169] width 422 height 41
click at [1177, 252] on div "Default Workspace (8)" at bounding box center [1154, 255] width 149 height 23
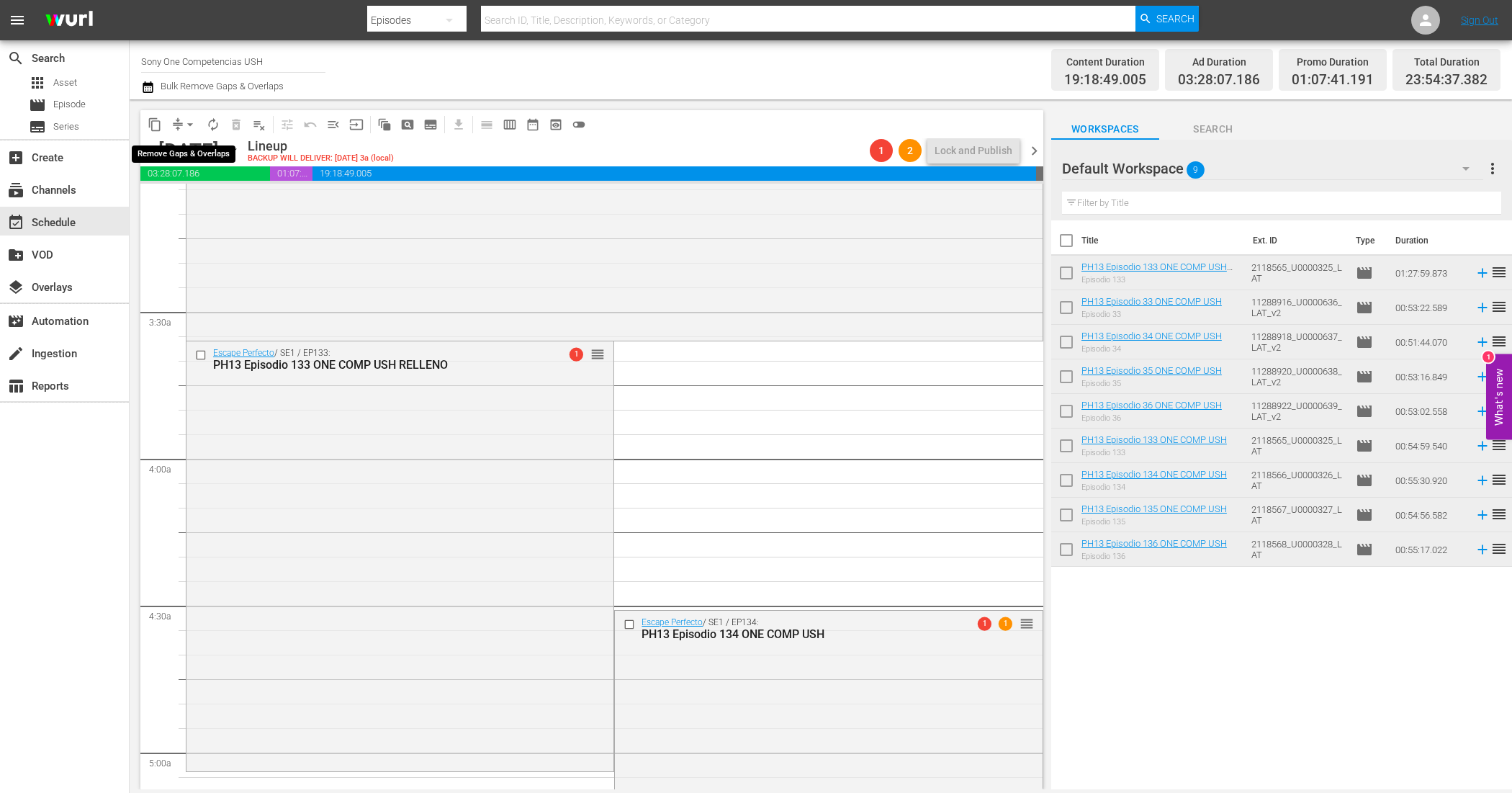
click at [188, 121] on span "arrow_drop_down" at bounding box center [190, 124] width 14 height 14
click at [213, 194] on li "Align to End of Previous Day" at bounding box center [190, 200] width 151 height 23
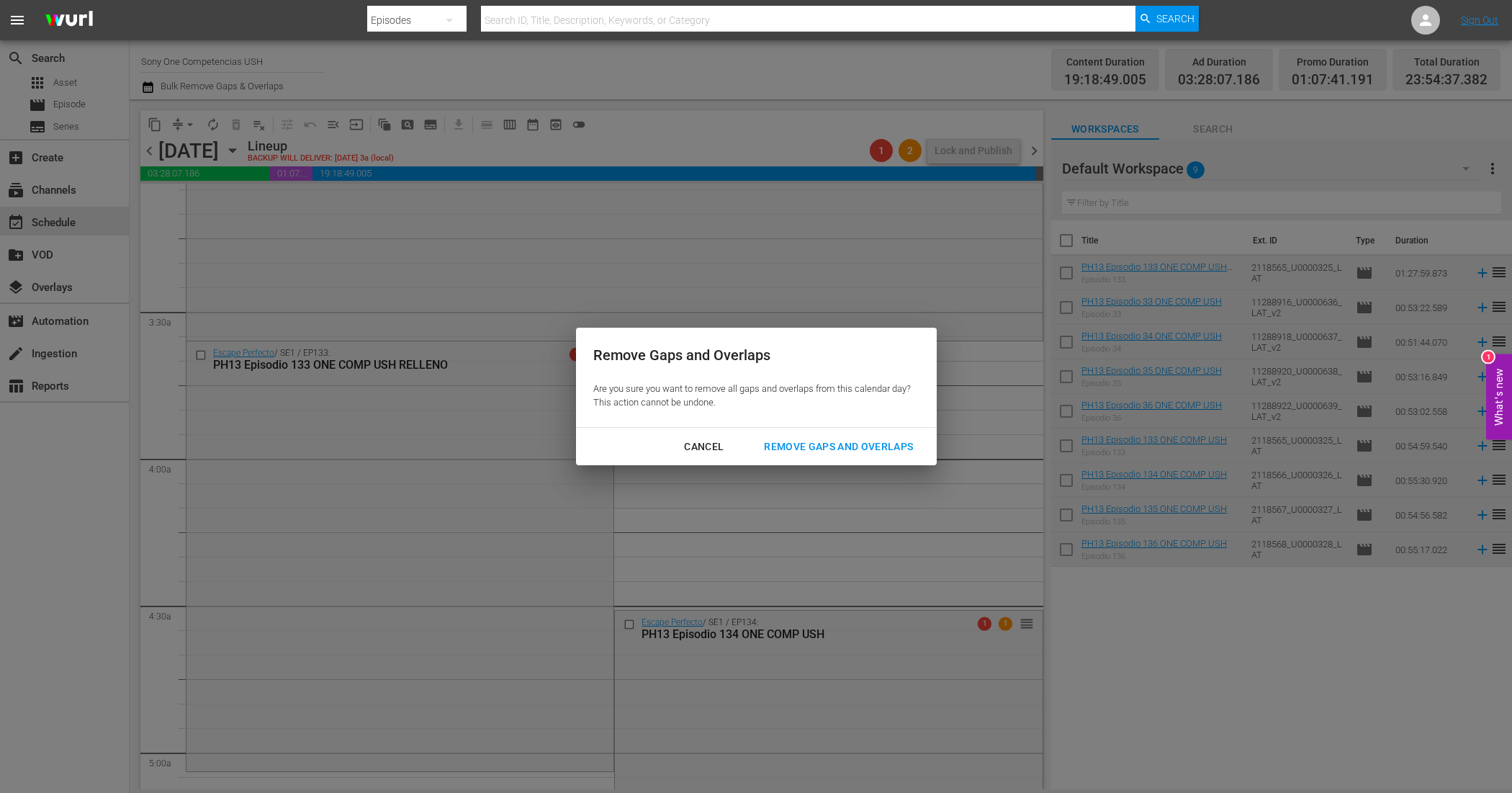
click at [797, 440] on div "Remove Gaps and Overlaps" at bounding box center [838, 446] width 172 height 18
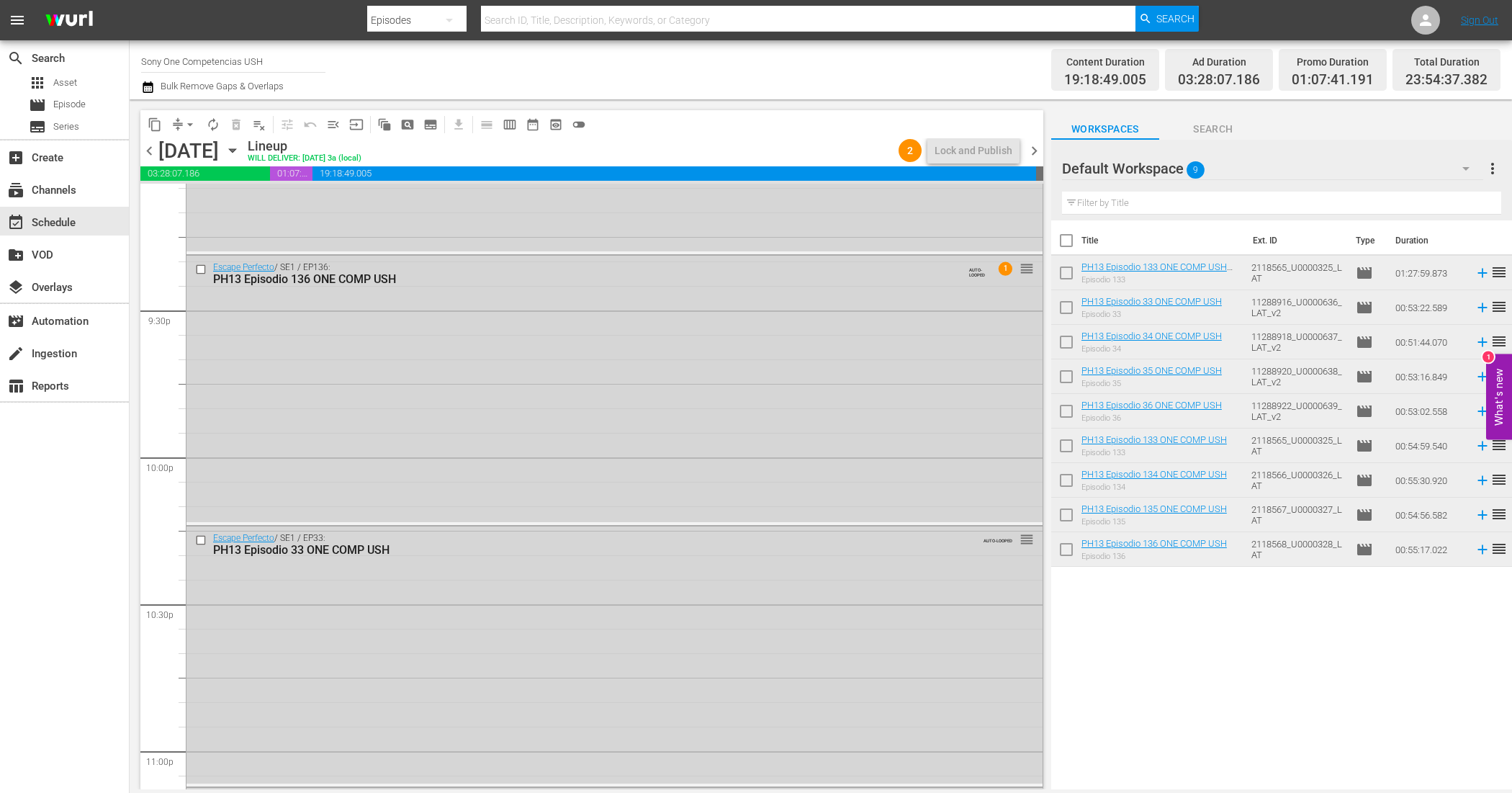
scroll to position [6447, 0]
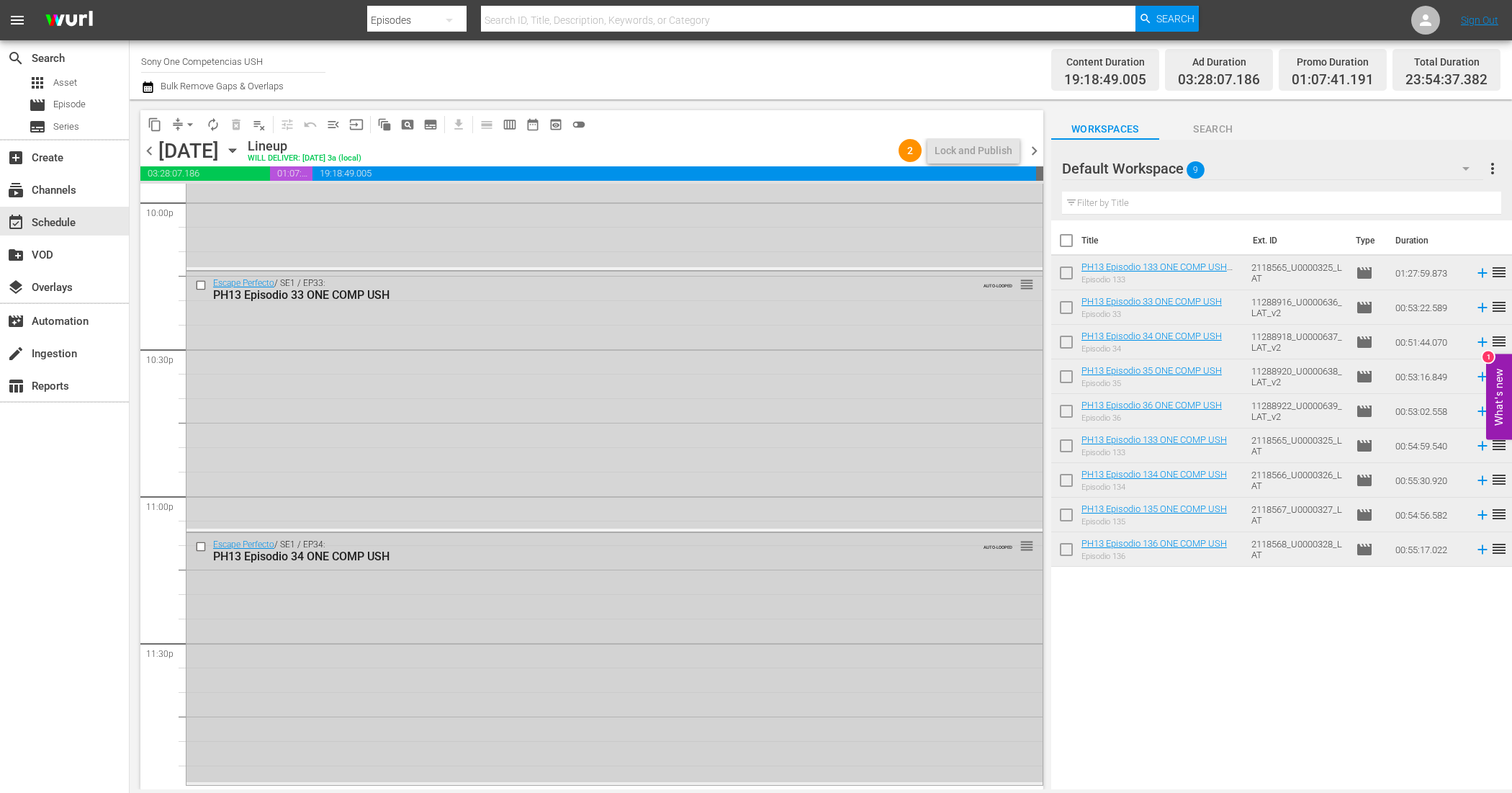
click at [614, 706] on div "Escape Perfecto / SE1 / EP34: PH13 Episodio 34 ONE COMP USH AUTO-LOOPED reorder" at bounding box center [614, 658] width 856 height 249
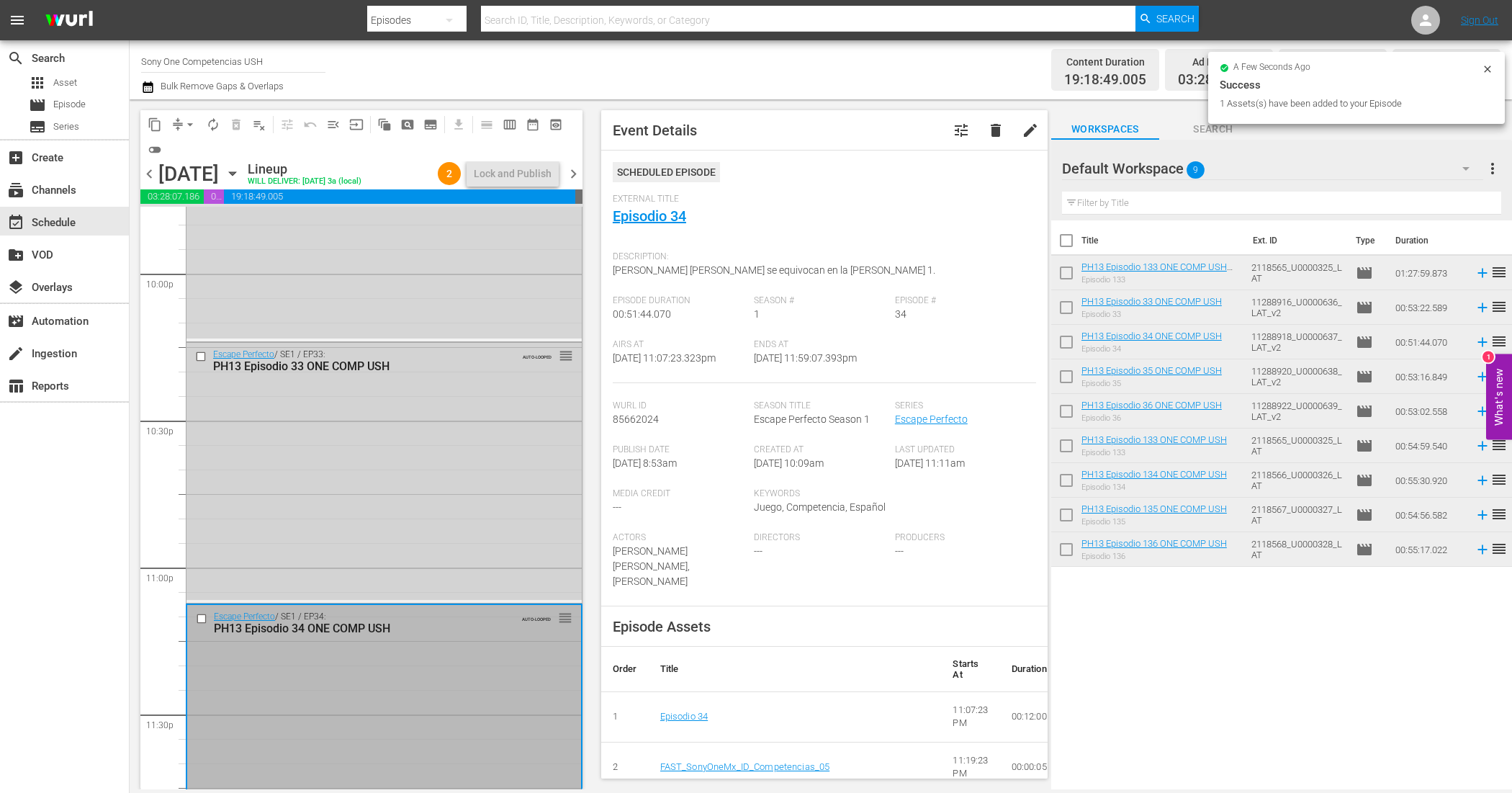
scroll to position [6356, 0]
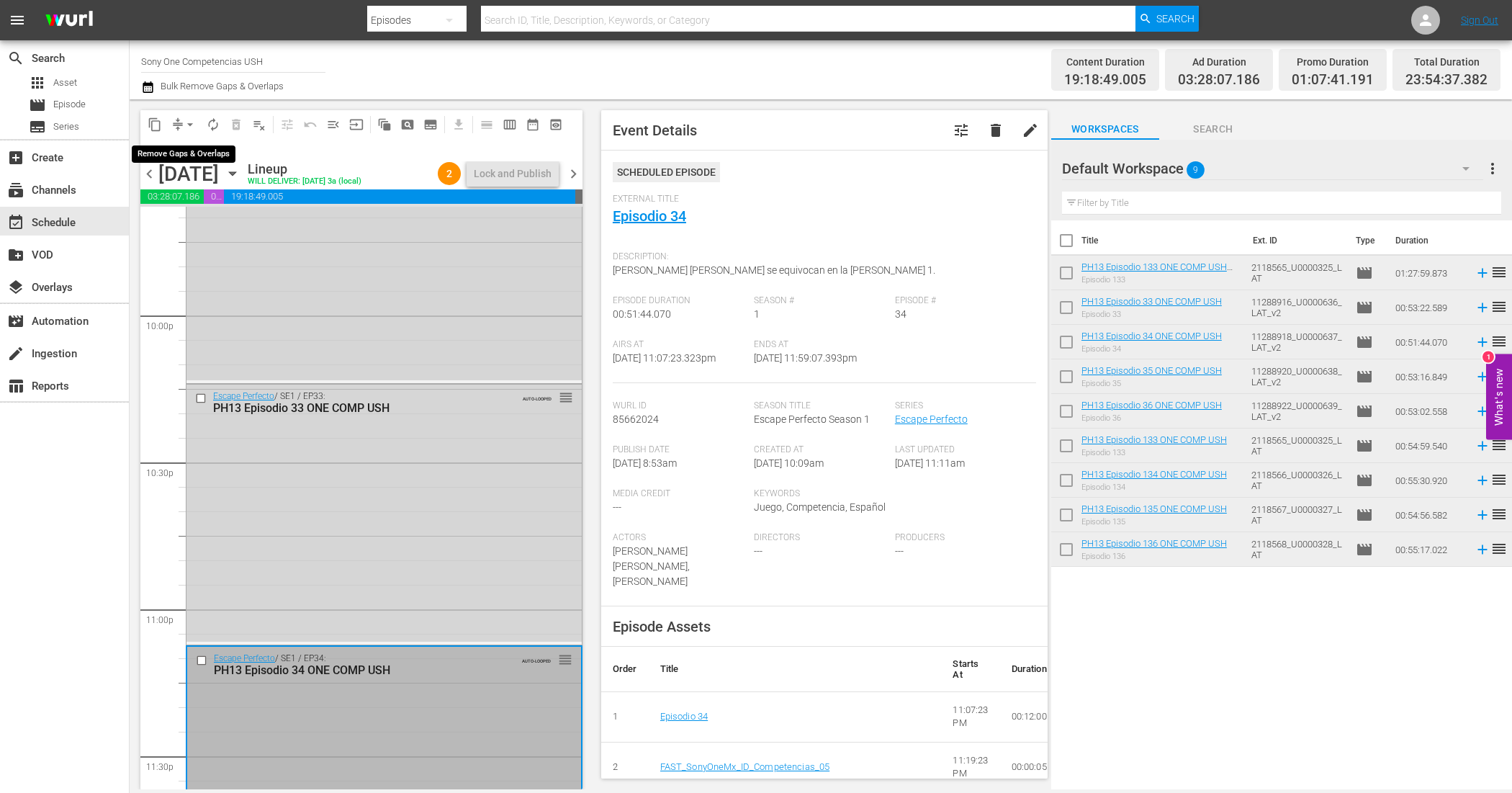
click at [180, 122] on button "arrow_drop_down" at bounding box center [189, 124] width 23 height 23
click at [203, 199] on li "Align to End of Previous Day" at bounding box center [190, 200] width 151 height 23
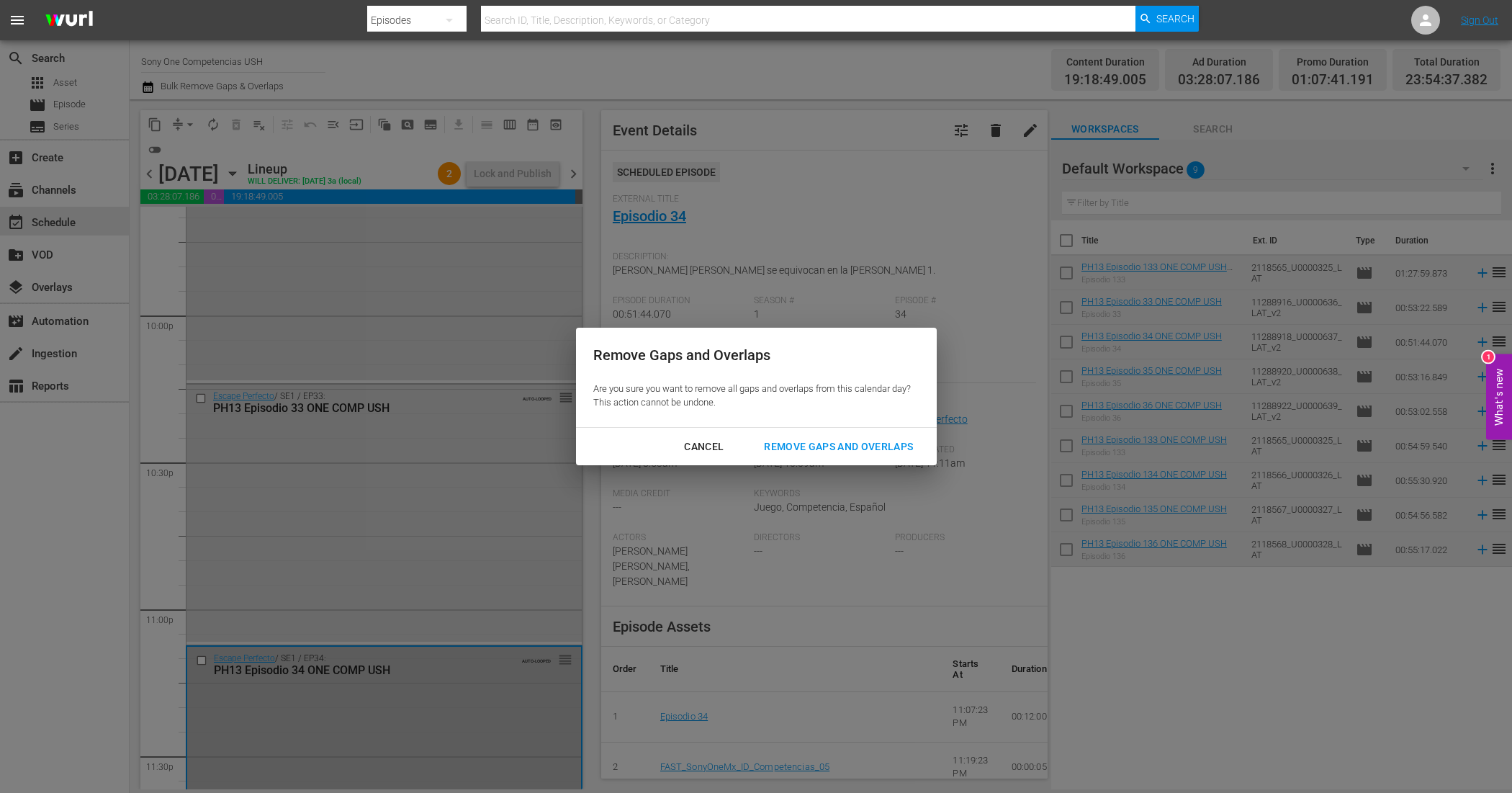
click at [913, 454] on div "Remove Gaps and Overlaps" at bounding box center [838, 446] width 172 height 18
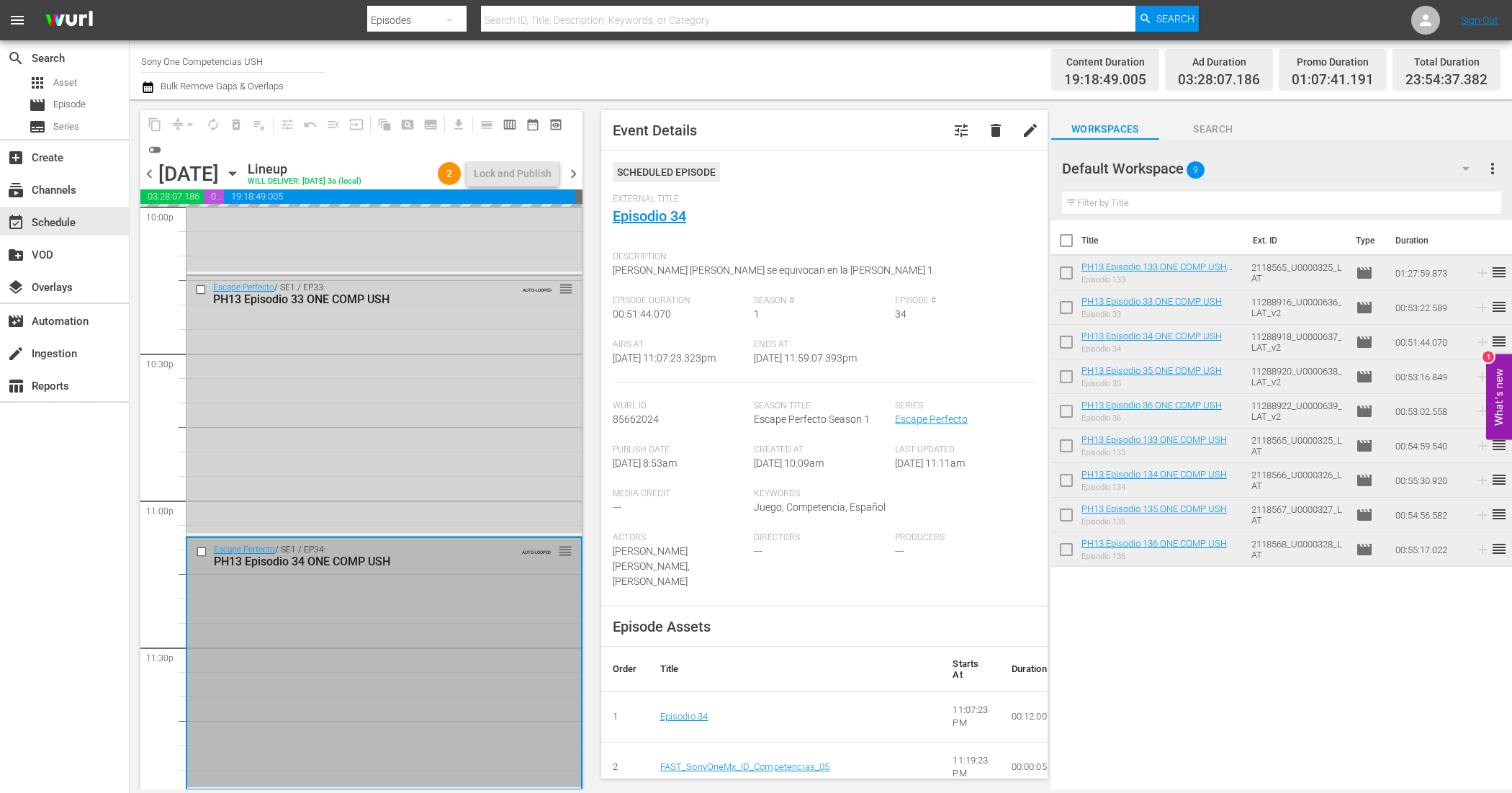
scroll to position [6469, 0]
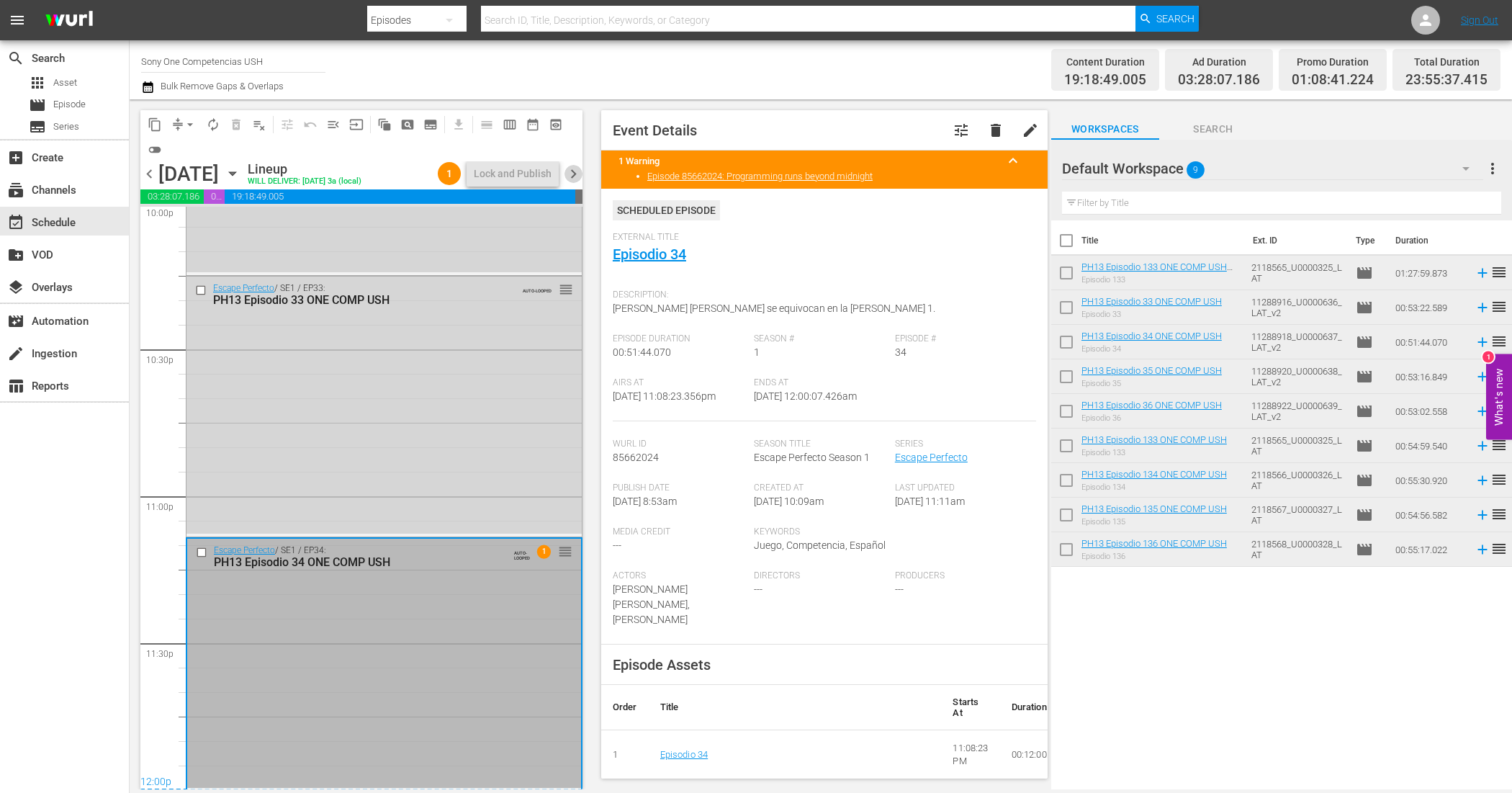
click at [577, 178] on span "chevron_right" at bounding box center [573, 174] width 18 height 18
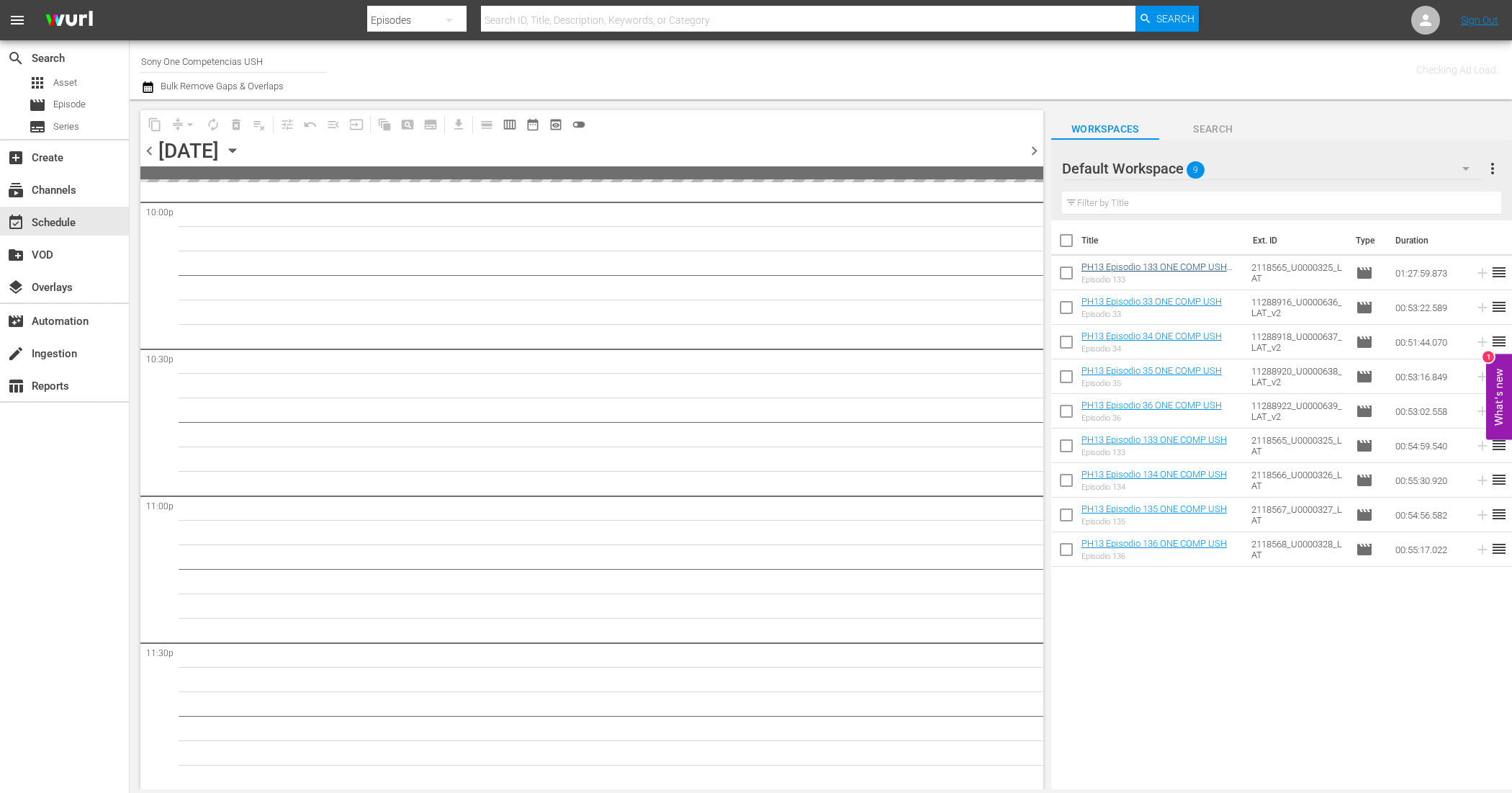
scroll to position [6445, 0]
click at [1064, 246] on input "checkbox" at bounding box center [1066, 243] width 31 height 31
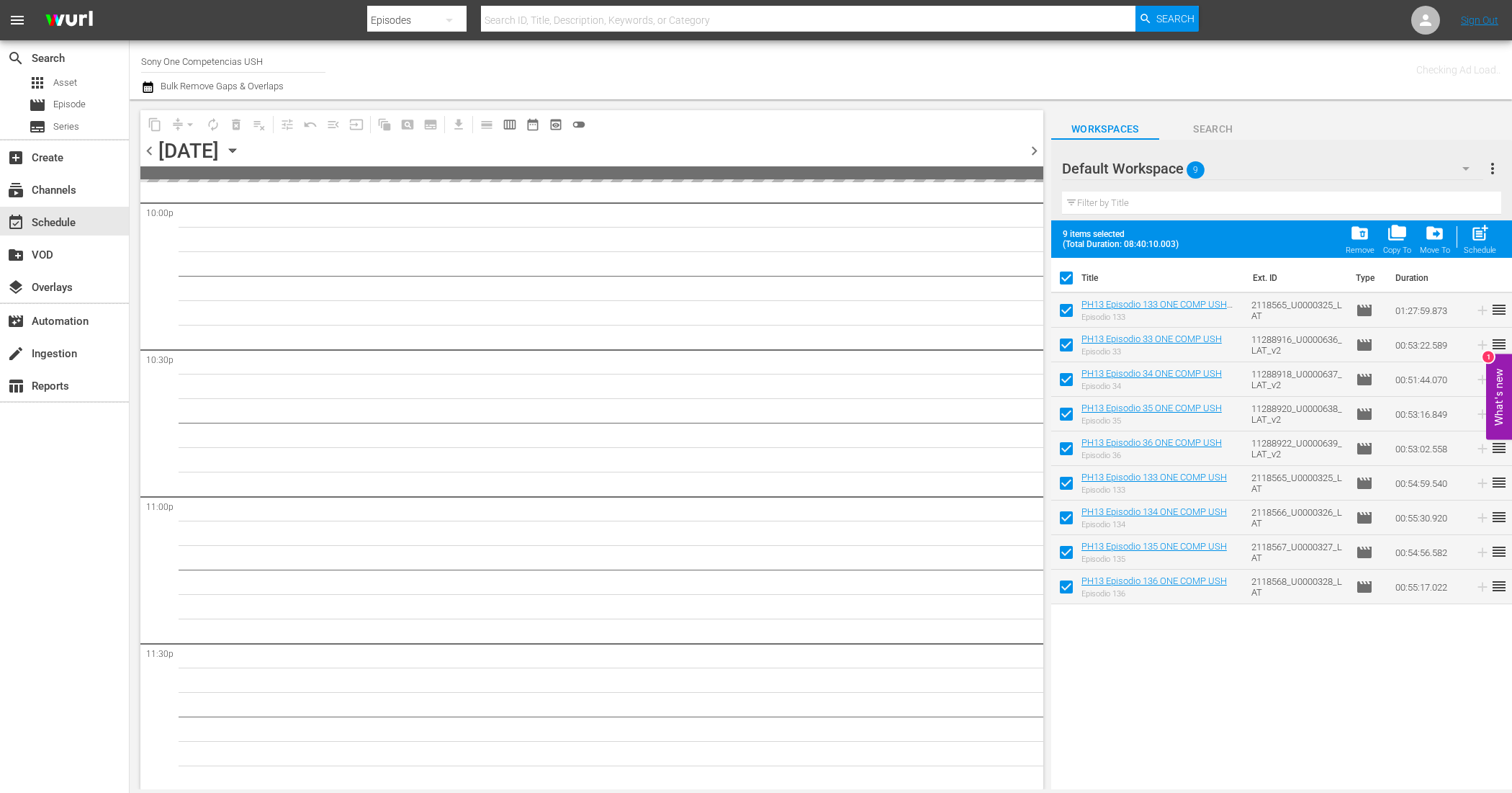
click at [1363, 234] on span "folder_delete" at bounding box center [1359, 232] width 20 height 20
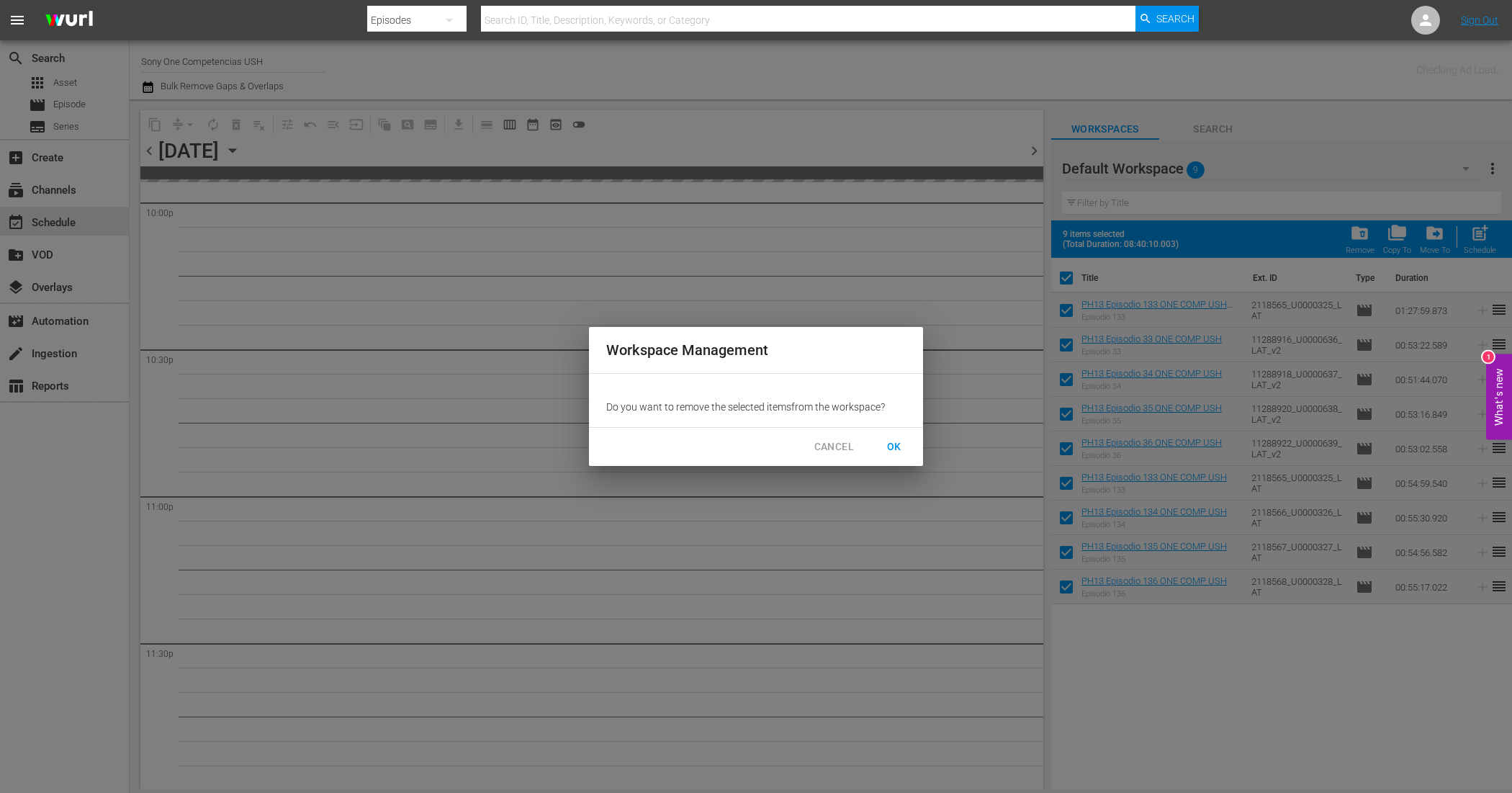
click at [901, 442] on span "OK" at bounding box center [894, 446] width 23 height 18
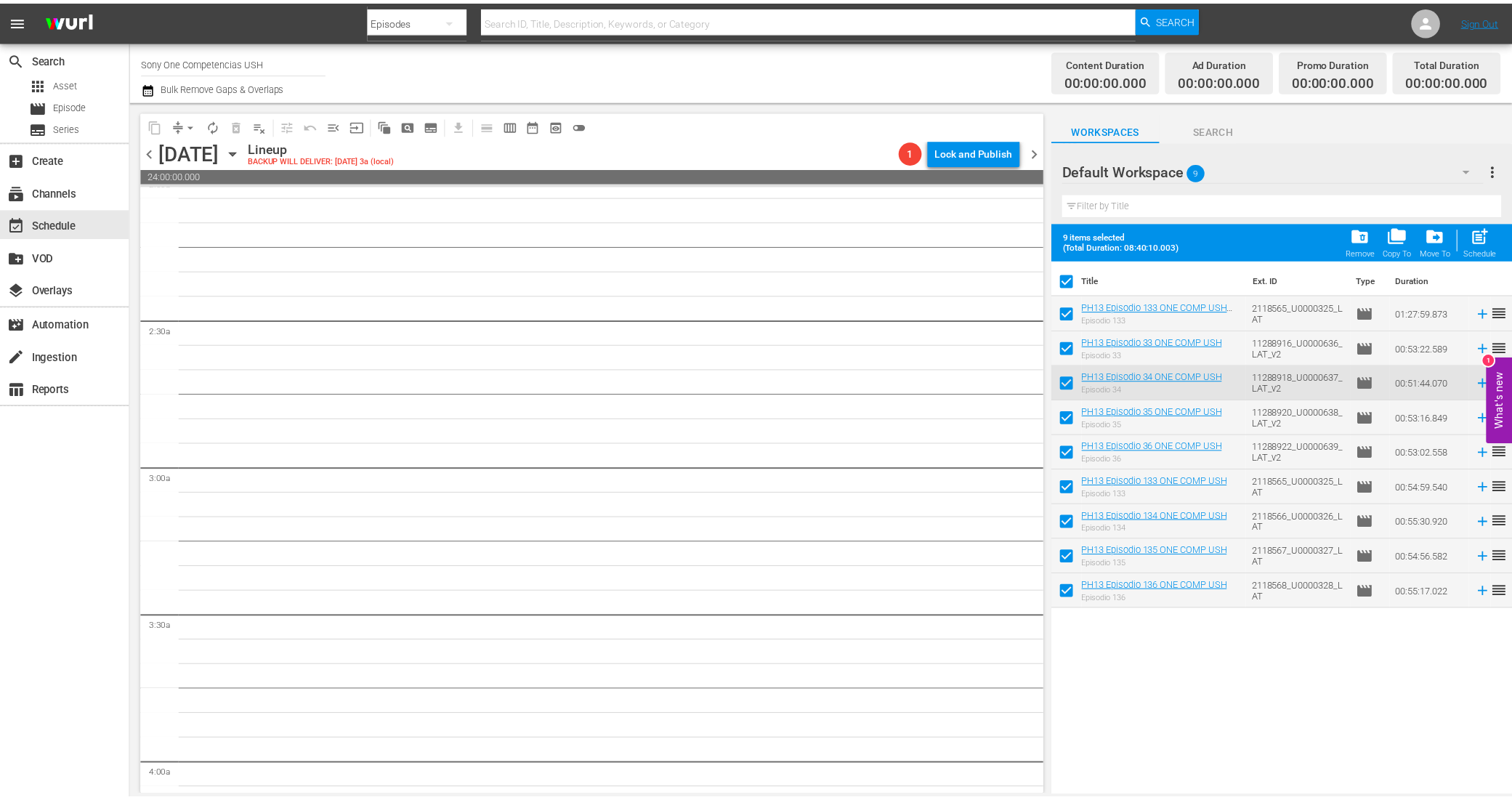
scroll to position [0, 0]
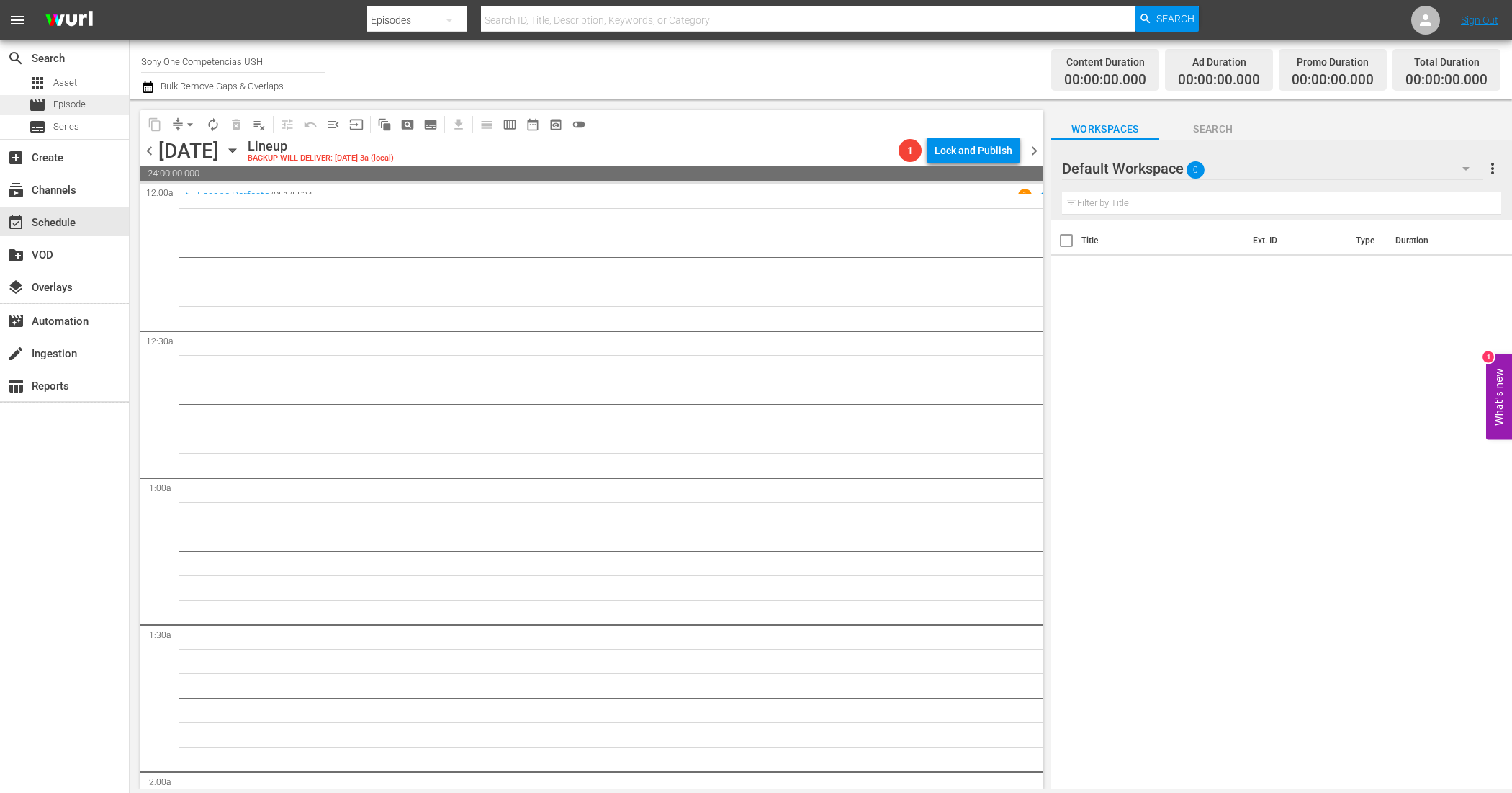
click at [81, 103] on span "Episode" at bounding box center [69, 104] width 32 height 14
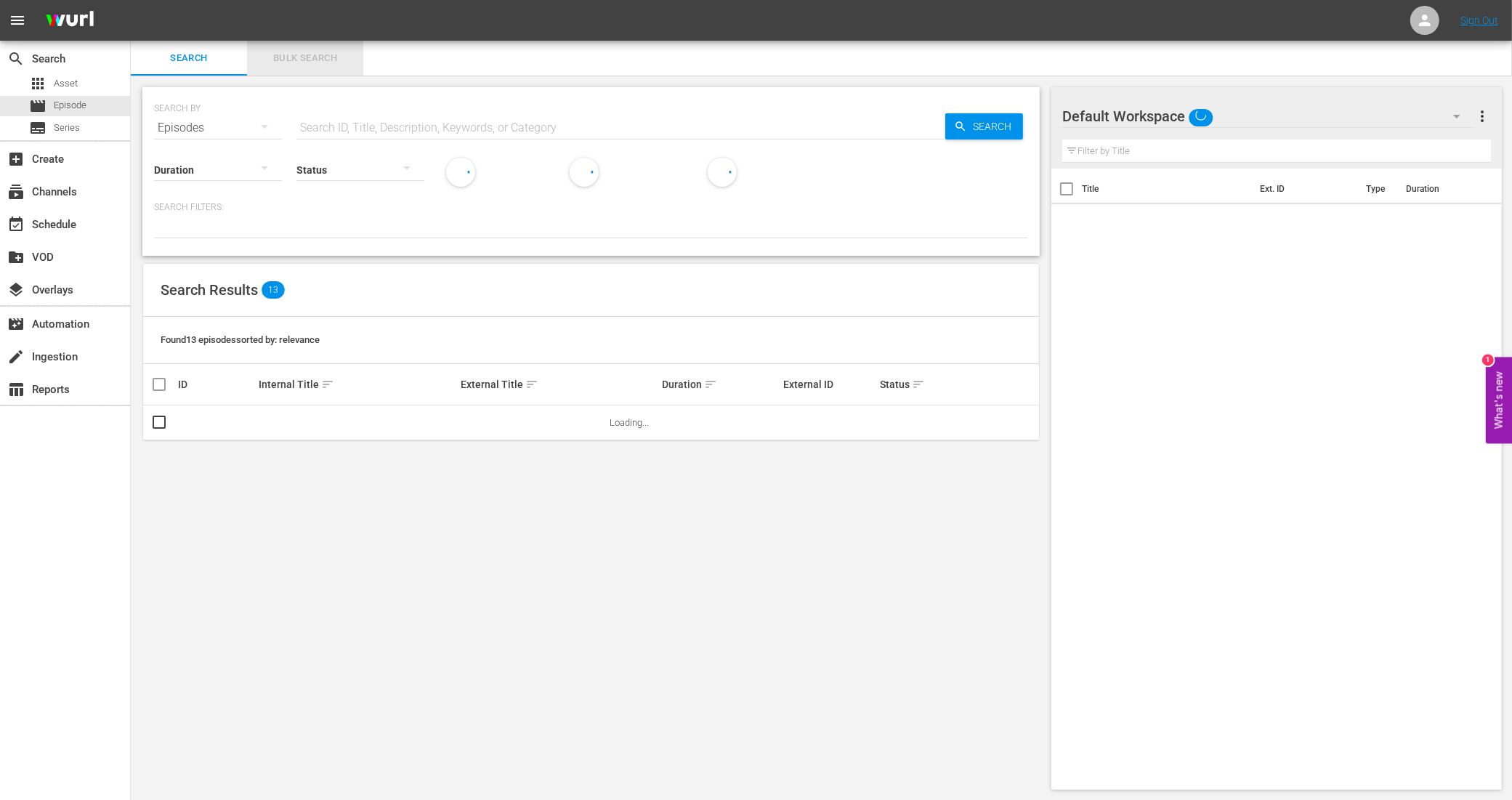
click at [314, 53] on span "Bulk Search" at bounding box center [305, 58] width 99 height 17
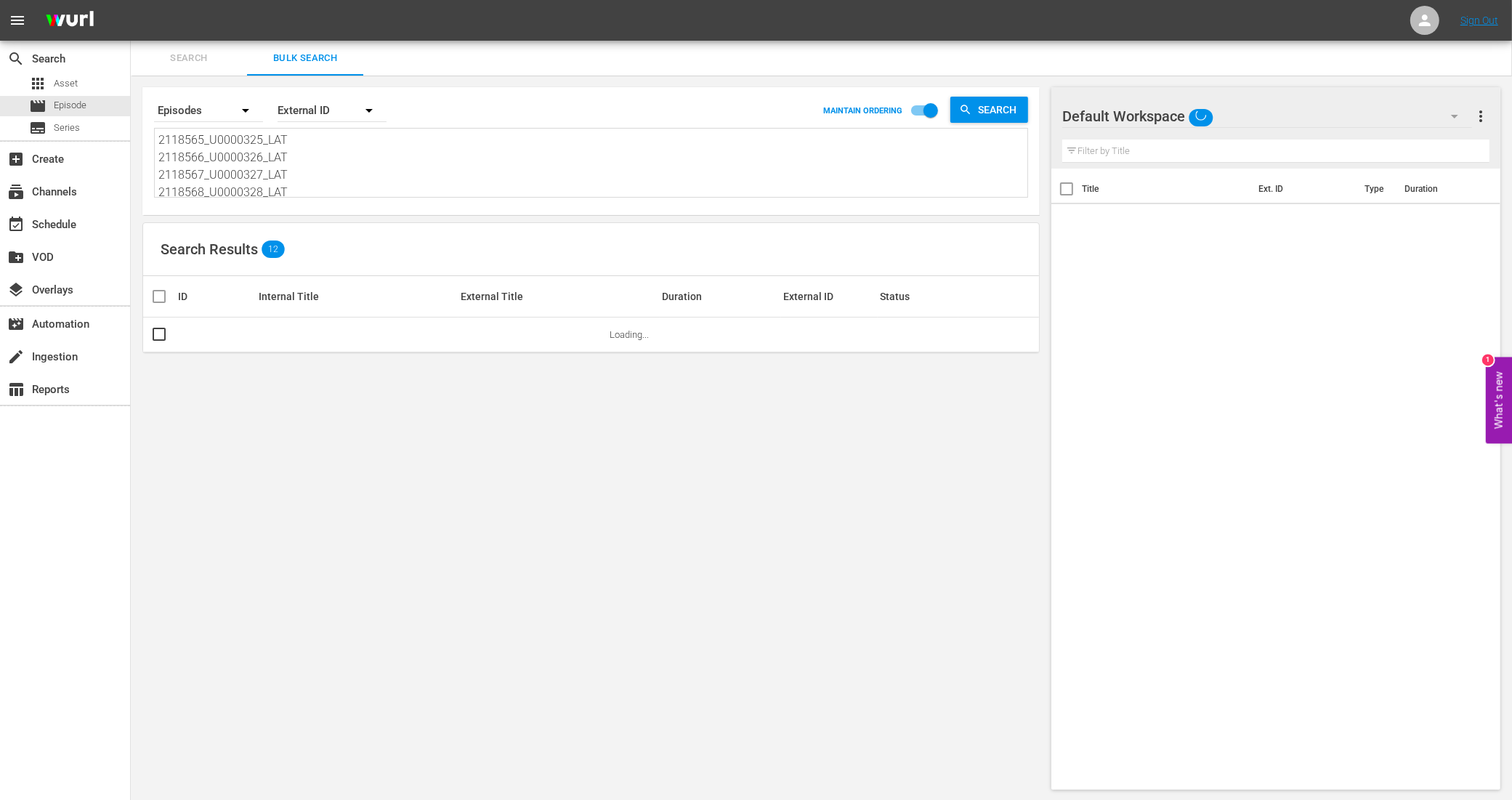
scroll to position [91, 0]
drag, startPoint x: 177, startPoint y: 137, endPoint x: 331, endPoint y: 220, distance: 174.9
click at [331, 220] on div "Search By Episodes Order By External ID MAINTAIN ORDERING Search 11288916_U0000…" at bounding box center [591, 438] width 921 height 726
paste textarea "11288924_U0000640_LAT_v2 11288926_U0000641_LAT_v2 11288928_U0000642_LAT_v2 1128…"
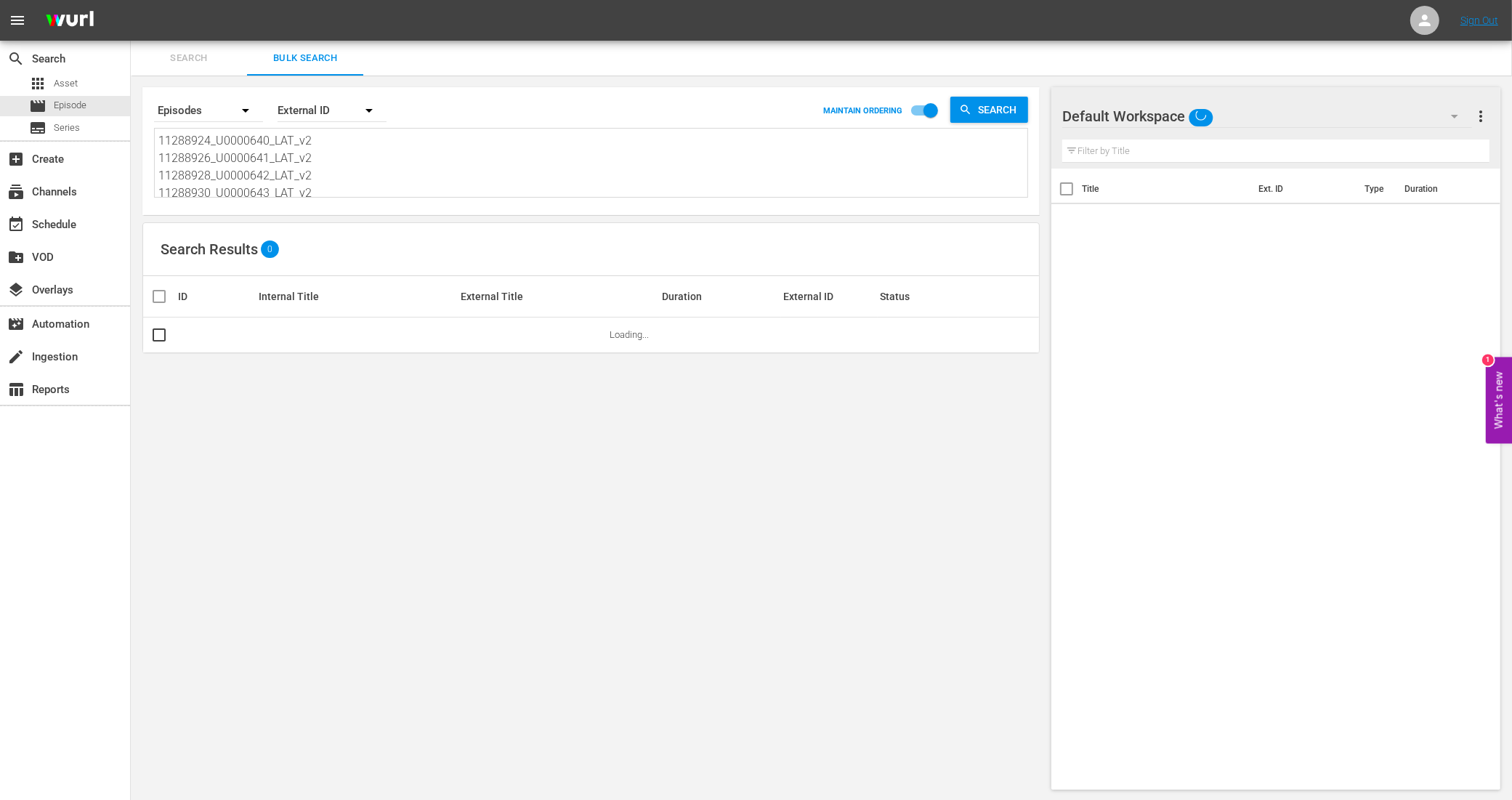
scroll to position [2, 0]
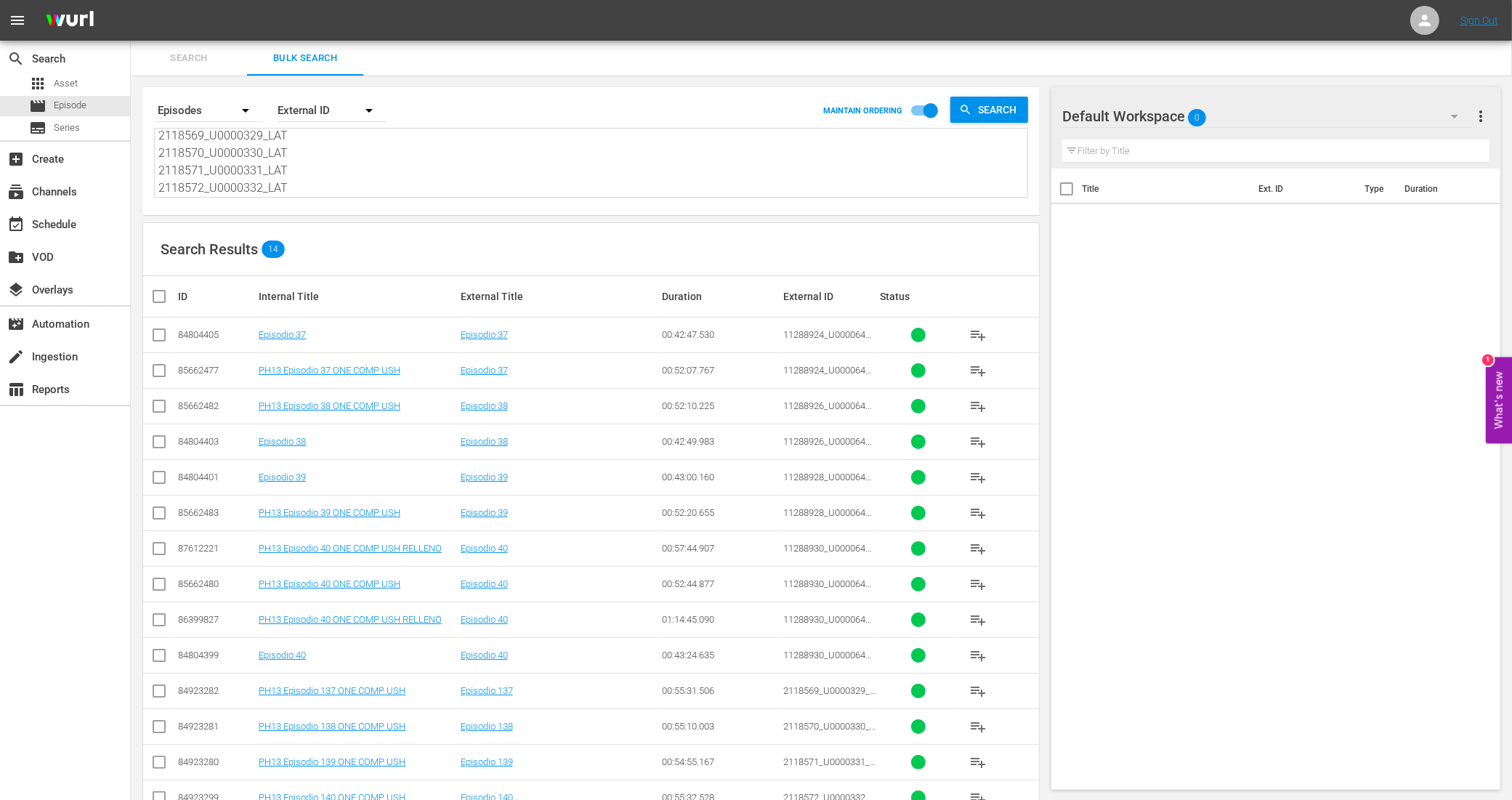
click at [159, 375] on input "checkbox" at bounding box center [159, 374] width 17 height 17
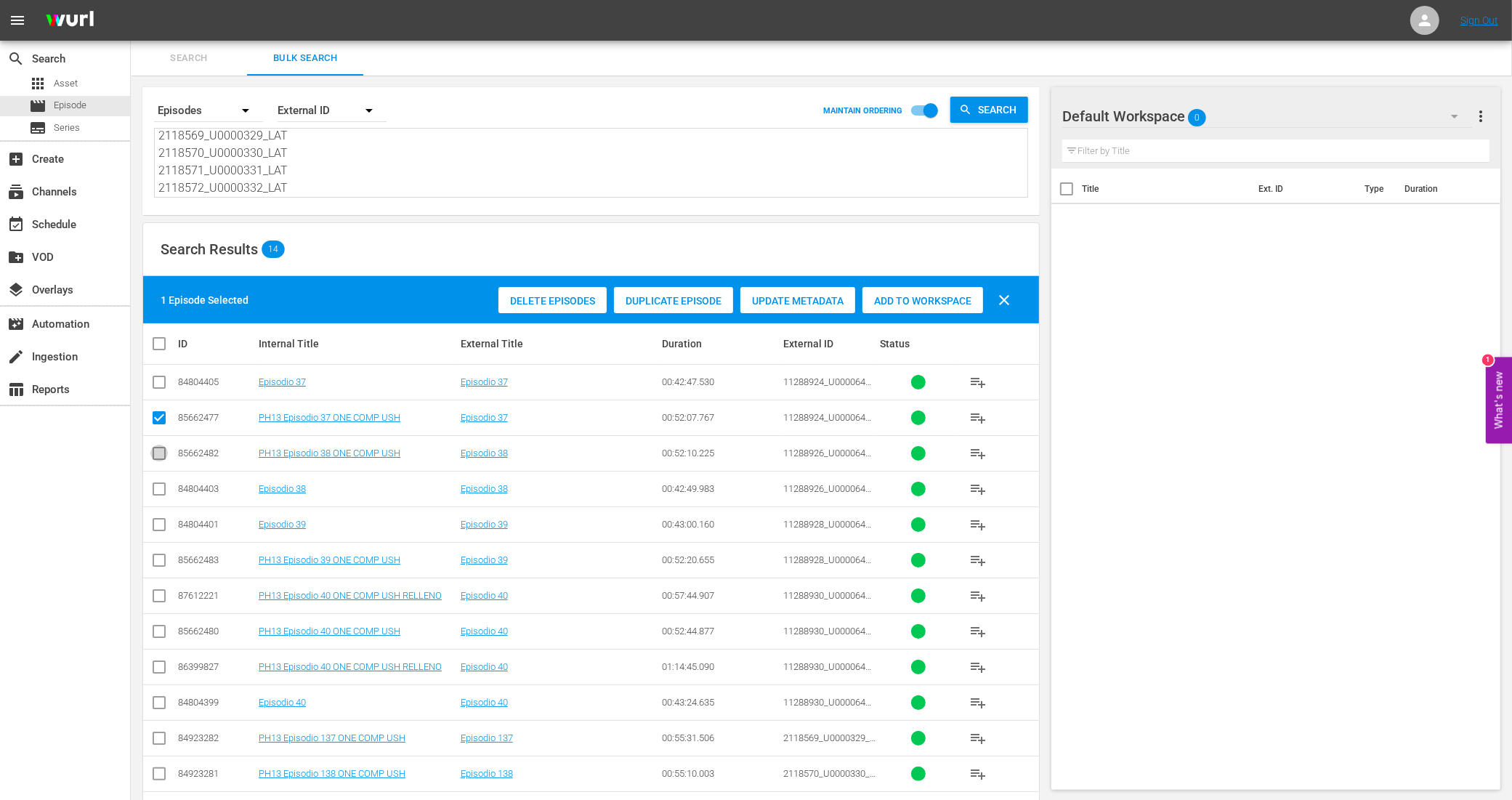
click at [161, 453] on input "checkbox" at bounding box center [159, 456] width 17 height 17
click at [161, 560] on input "checkbox" at bounding box center [159, 563] width 17 height 17
click at [162, 632] on input "checkbox" at bounding box center [159, 634] width 17 height 17
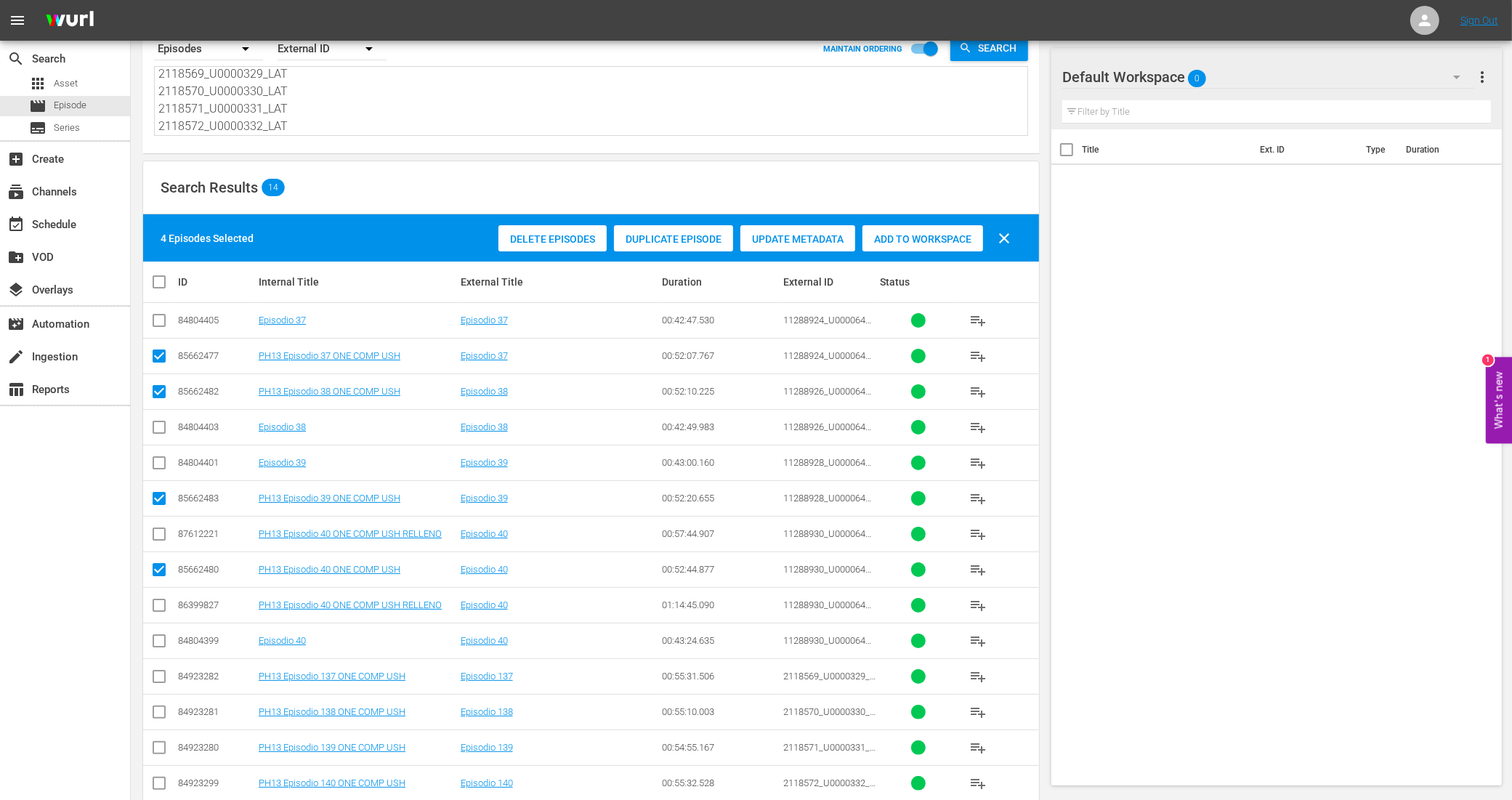
scroll to position [92, 0]
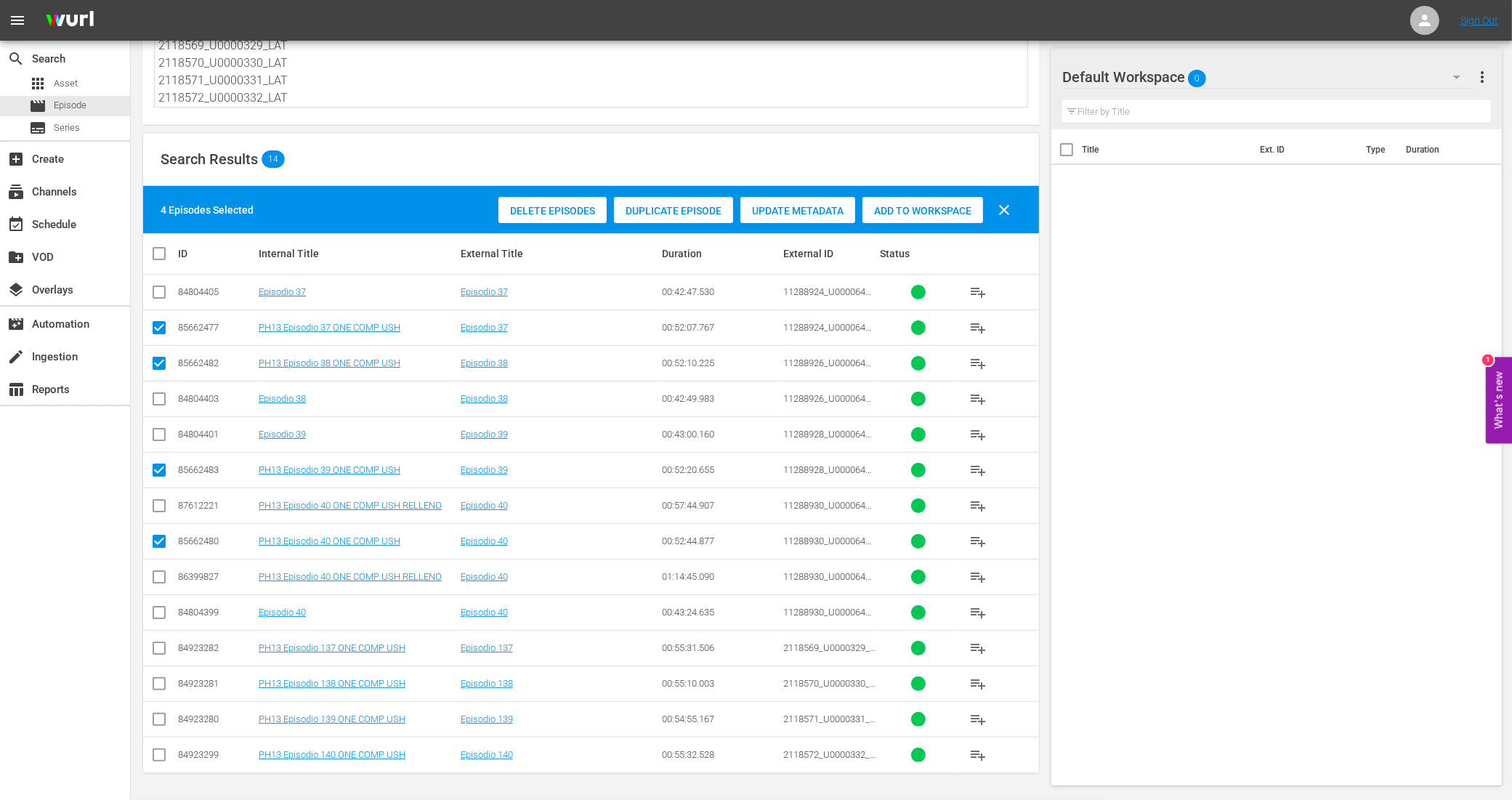
click at [158, 648] on input "checkbox" at bounding box center [159, 651] width 17 height 17
click at [156, 684] on input "checkbox" at bounding box center [159, 686] width 17 height 17
click at [160, 717] on input "checkbox" at bounding box center [159, 722] width 17 height 17
click at [159, 758] on input "checkbox" at bounding box center [159, 758] width 17 height 17
click at [924, 209] on span "Add to Workspace" at bounding box center [922, 210] width 121 height 12
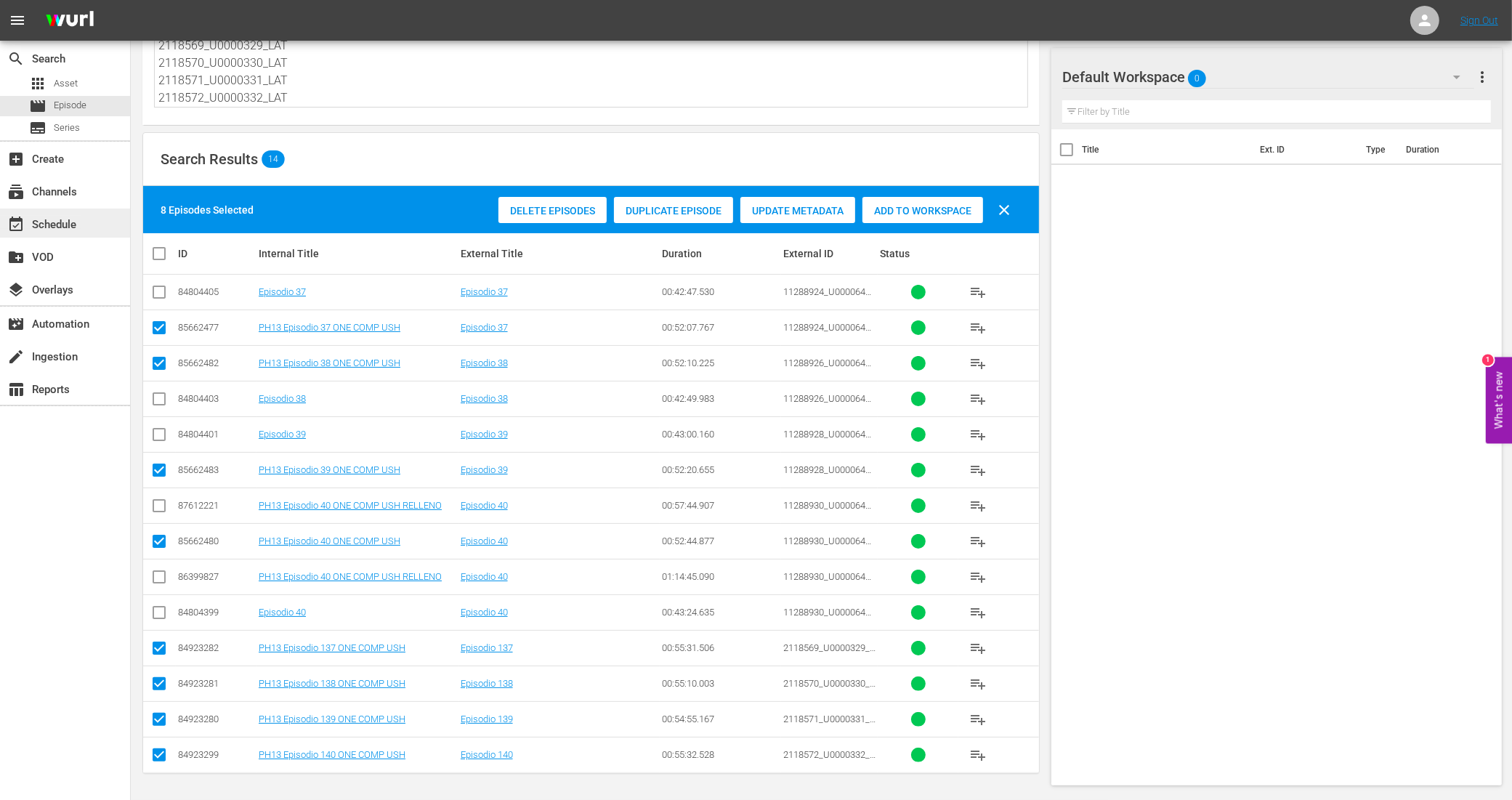
click at [75, 223] on div "event_available Schedule" at bounding box center [40, 222] width 81 height 13
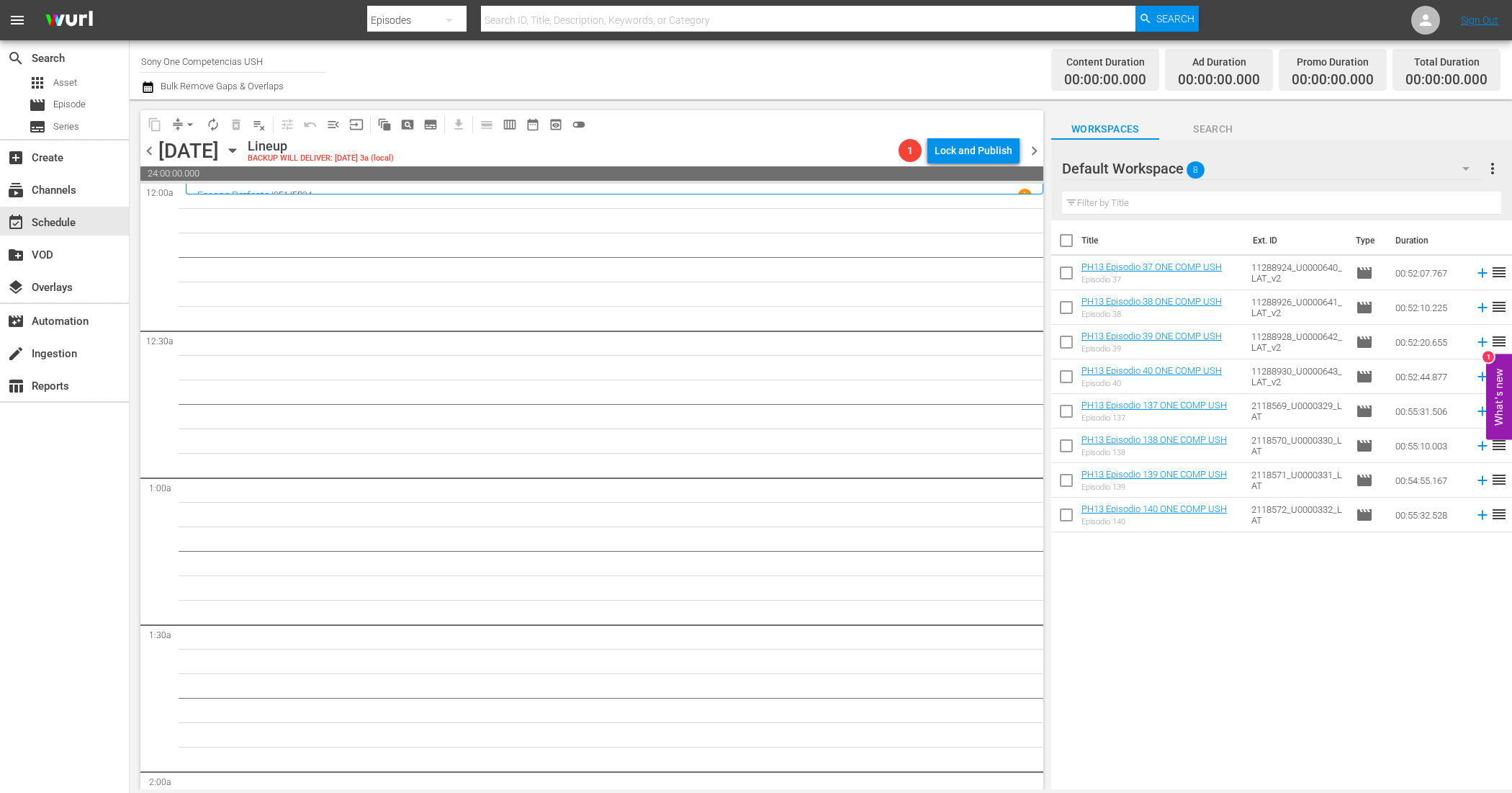
click at [1071, 239] on input "checkbox" at bounding box center [1066, 243] width 31 height 31
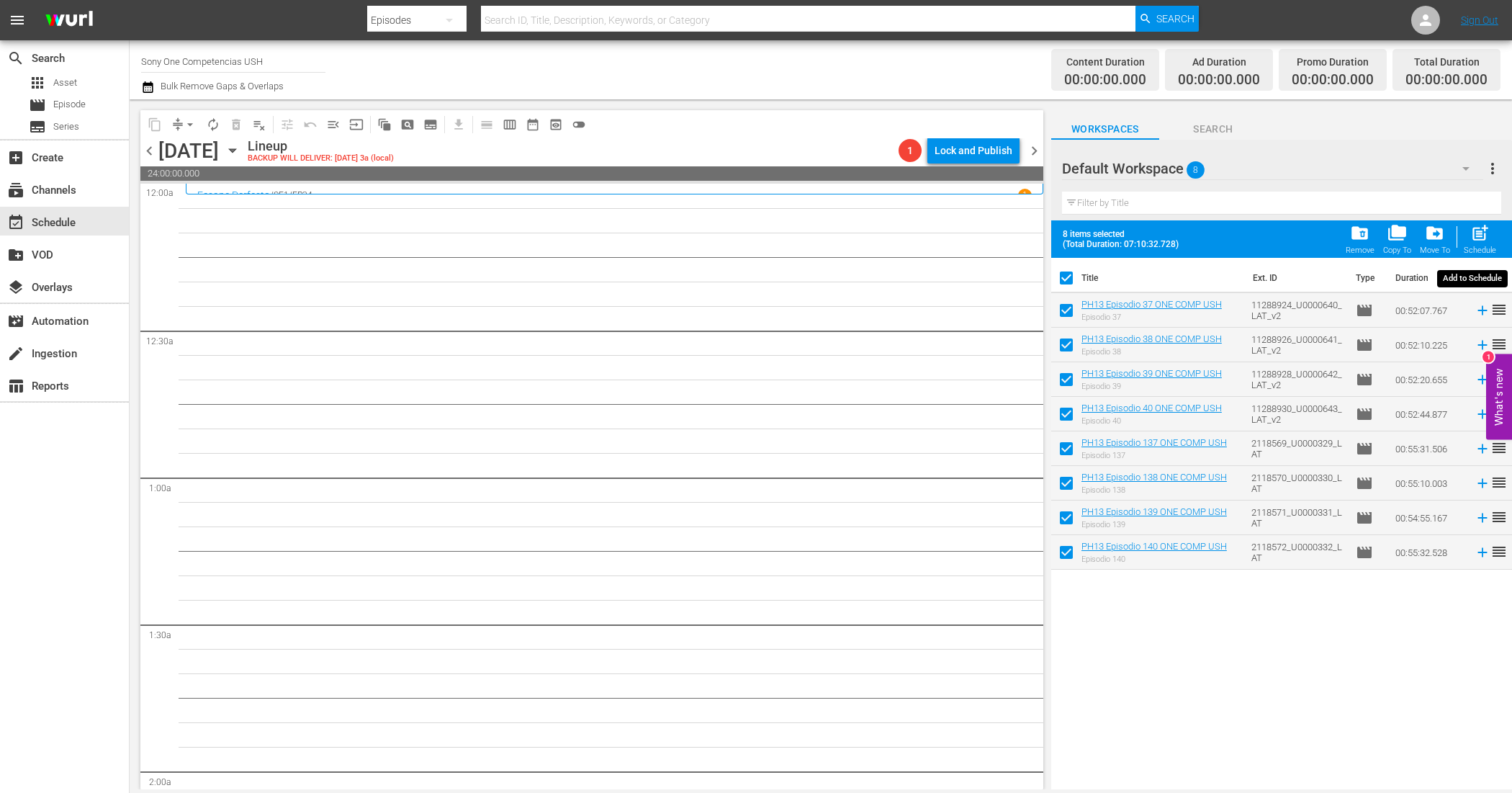
click at [1496, 240] on div "post_add Schedule" at bounding box center [1479, 239] width 32 height 31
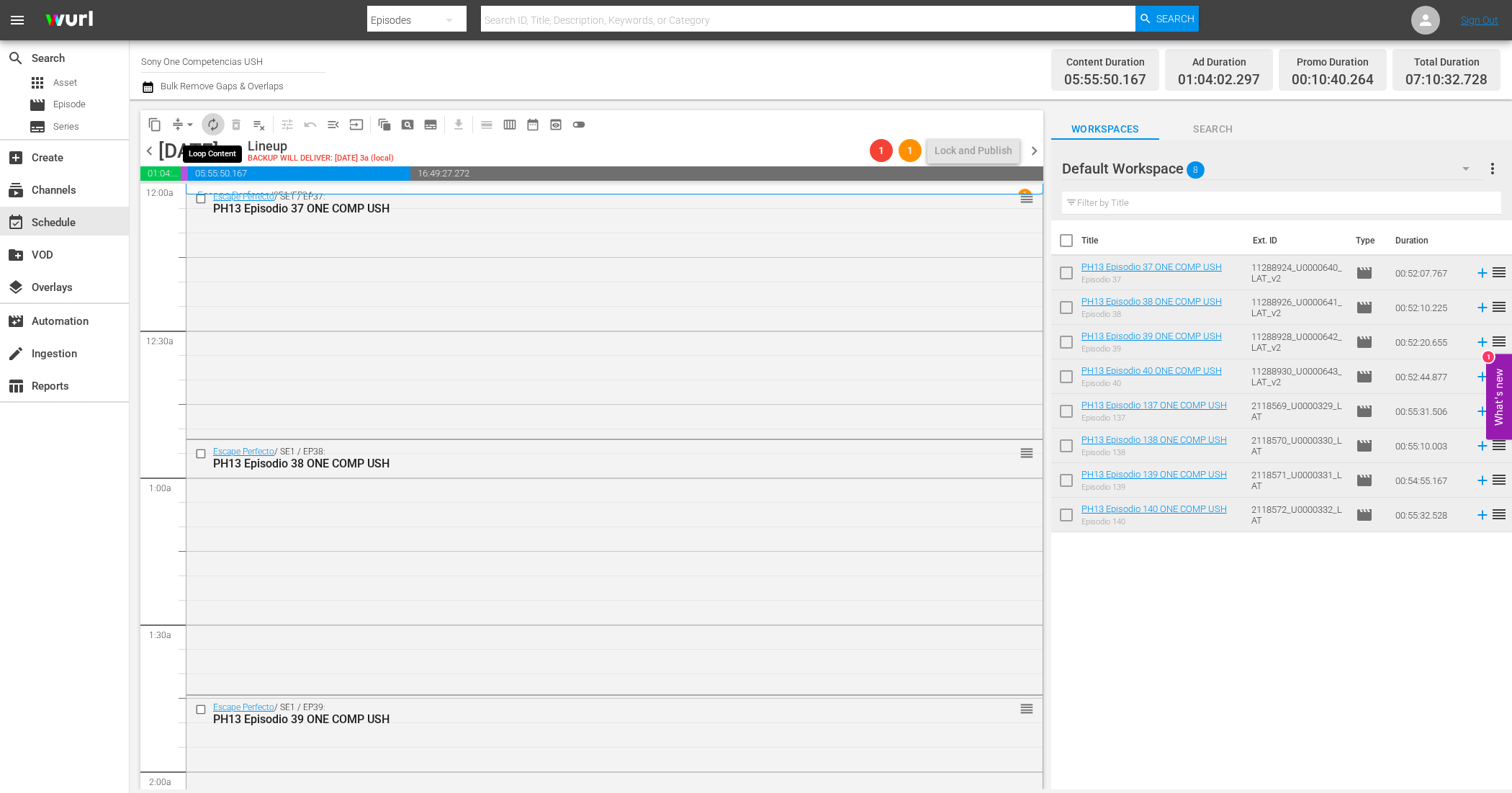
click at [212, 126] on span "autorenew_outlined" at bounding box center [213, 124] width 14 height 14
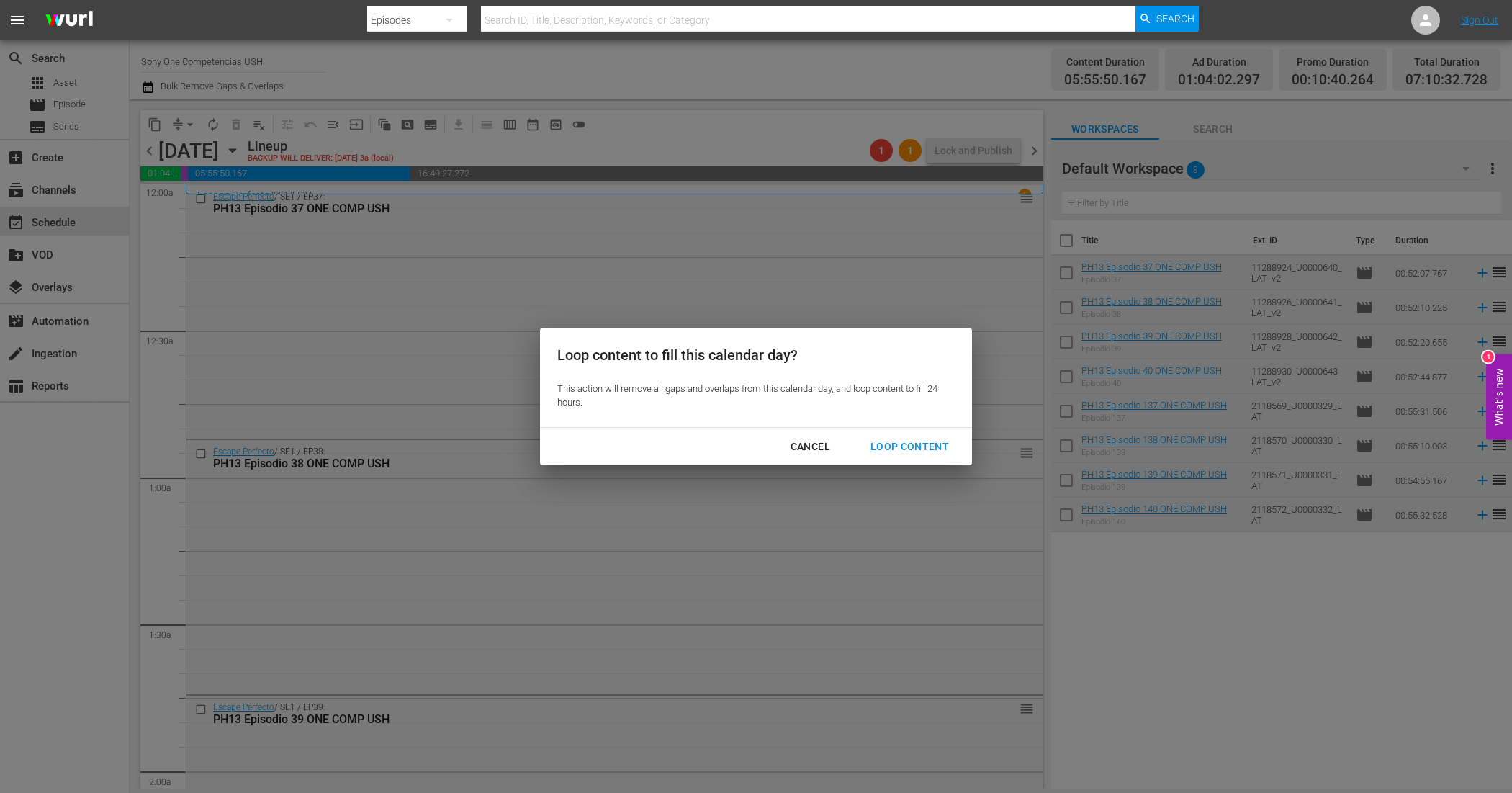
click at [909, 445] on div "Loop Content" at bounding box center [910, 446] width 102 height 18
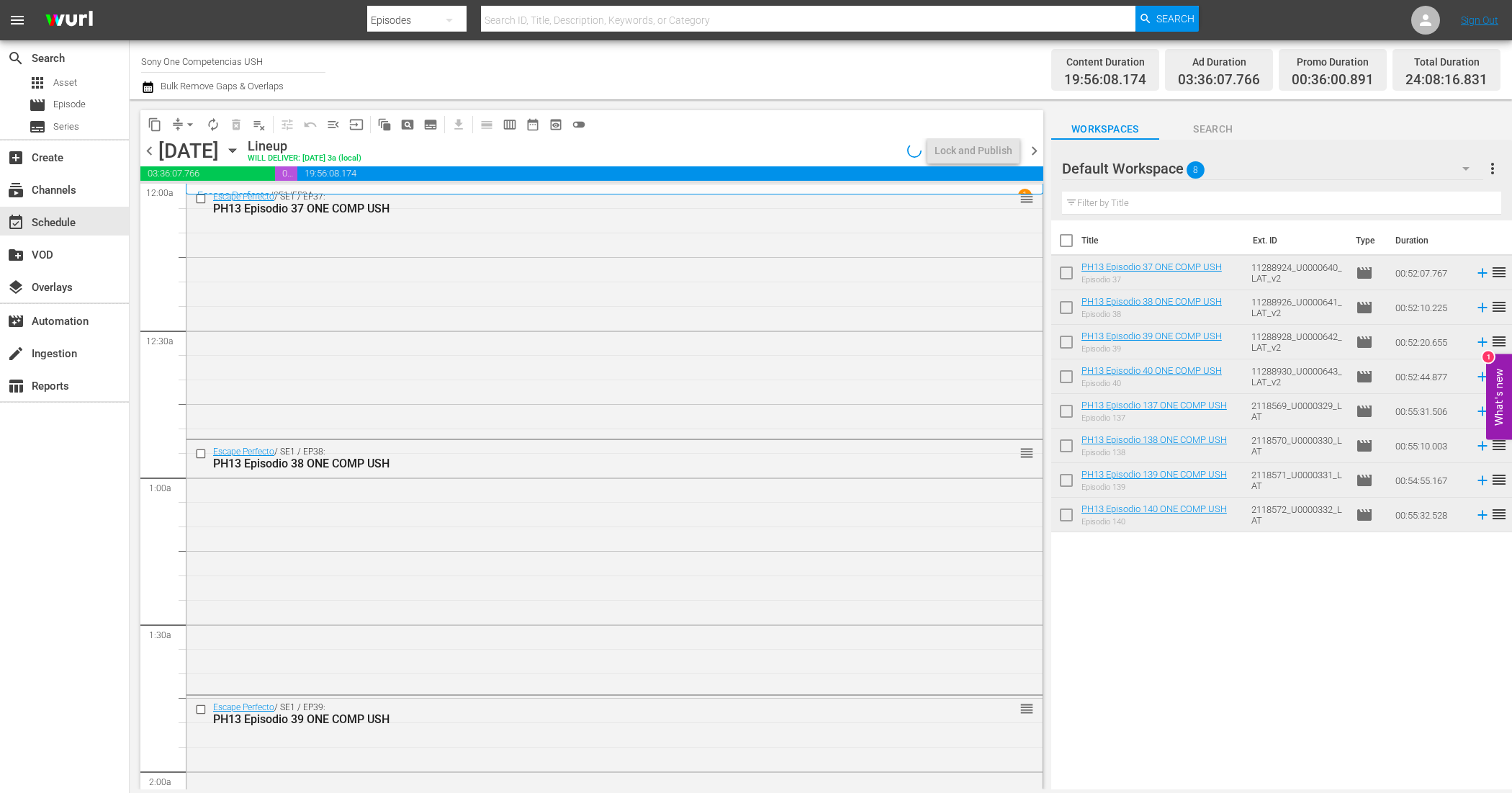
click at [1067, 246] on input "checkbox" at bounding box center [1066, 243] width 31 height 31
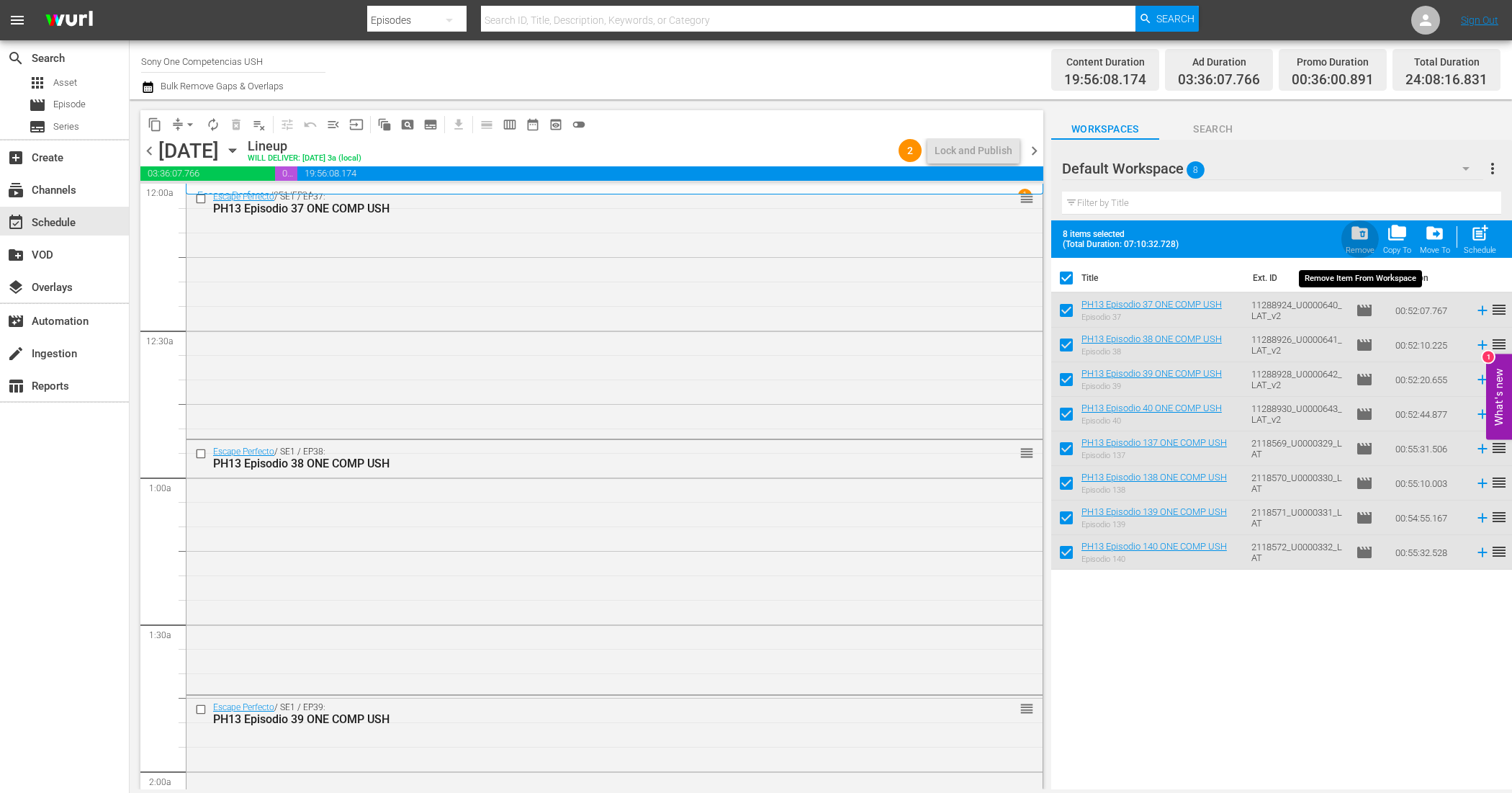
click at [1363, 240] on span "folder_delete" at bounding box center [1359, 232] width 20 height 20
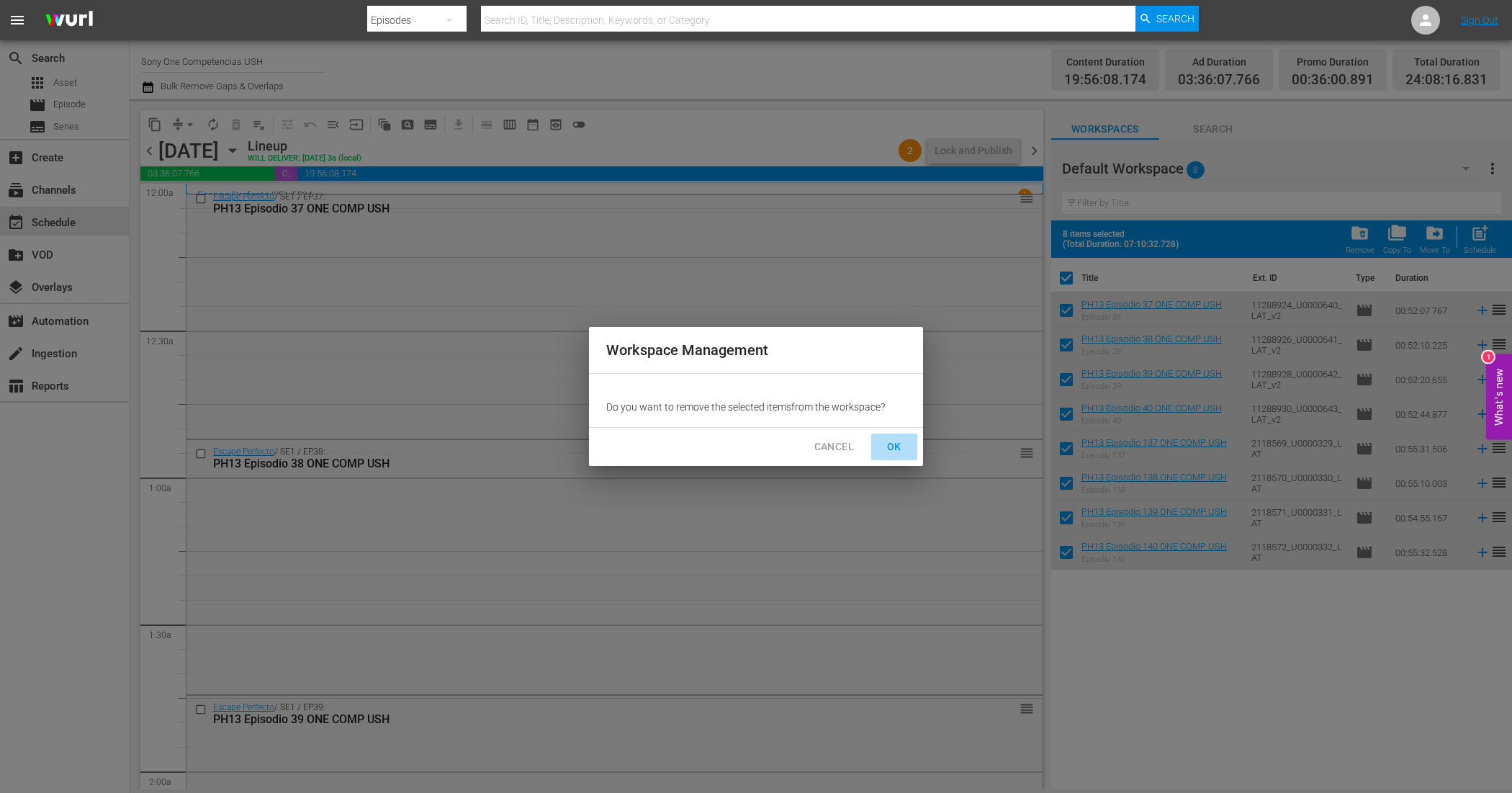
click at [893, 450] on span "OK" at bounding box center [894, 446] width 23 height 18
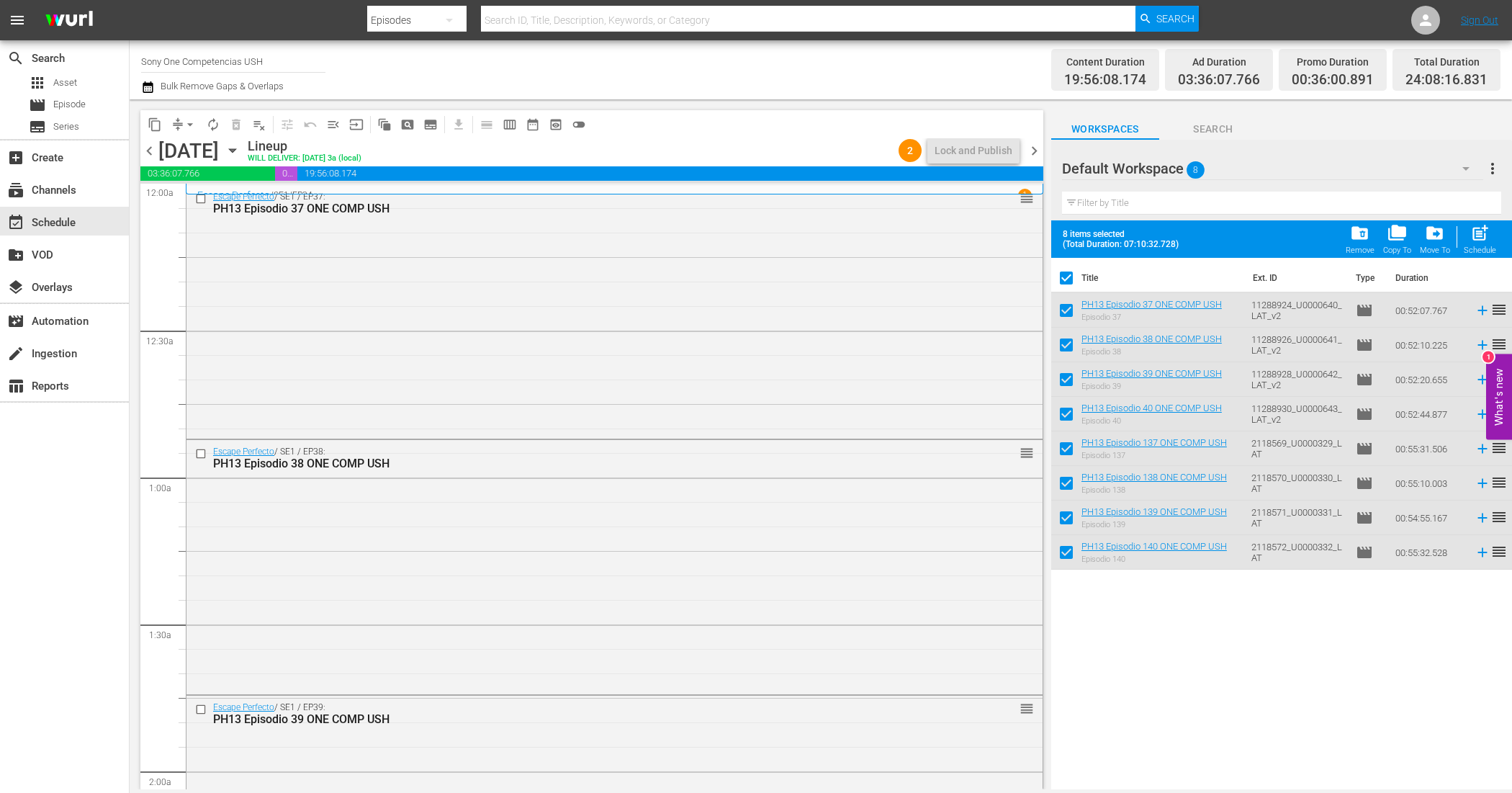
click at [1031, 153] on span "chevron_right" at bounding box center [1034, 150] width 18 height 18
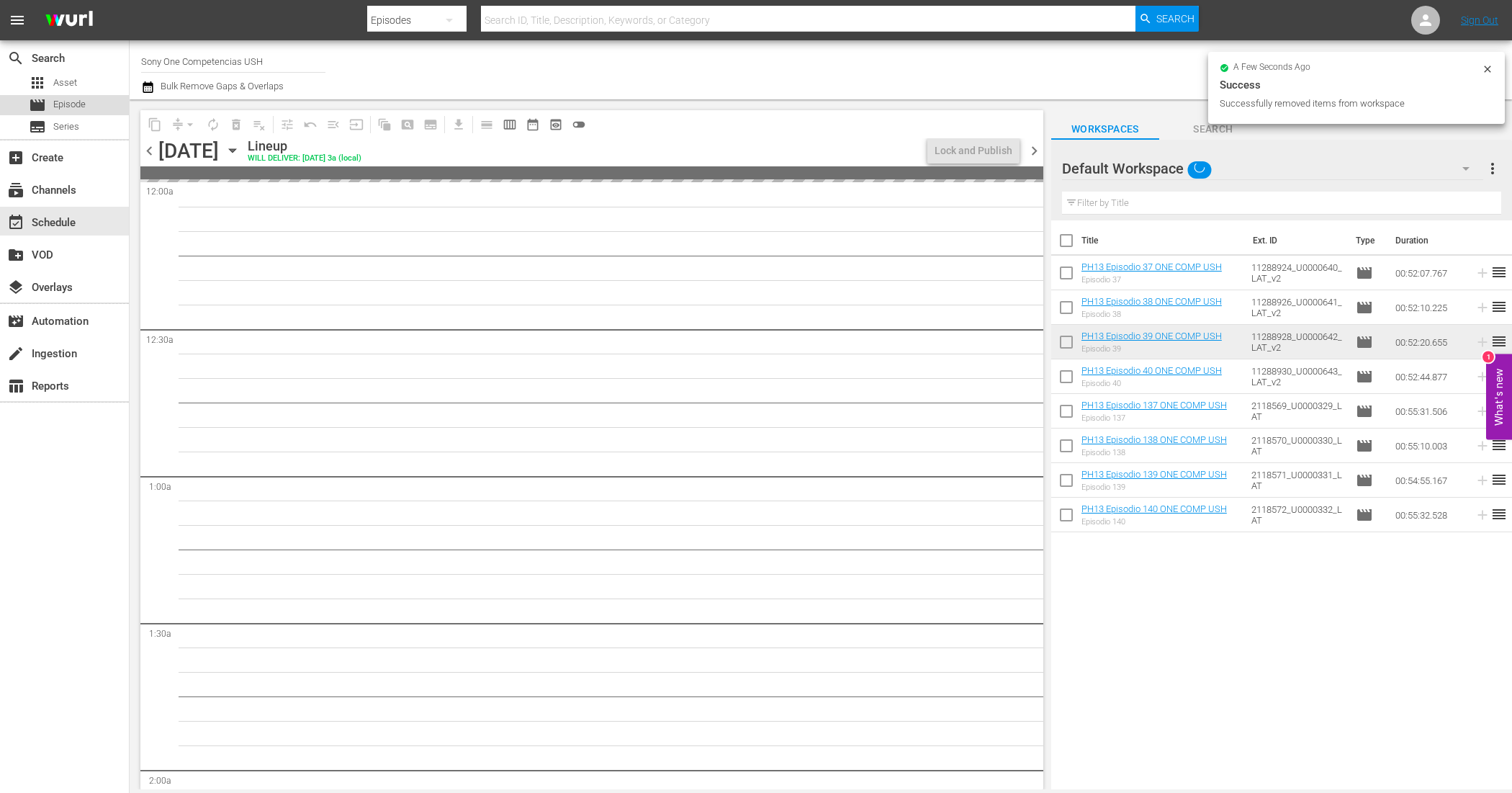
click at [99, 105] on div "movie Episode" at bounding box center [64, 105] width 129 height 20
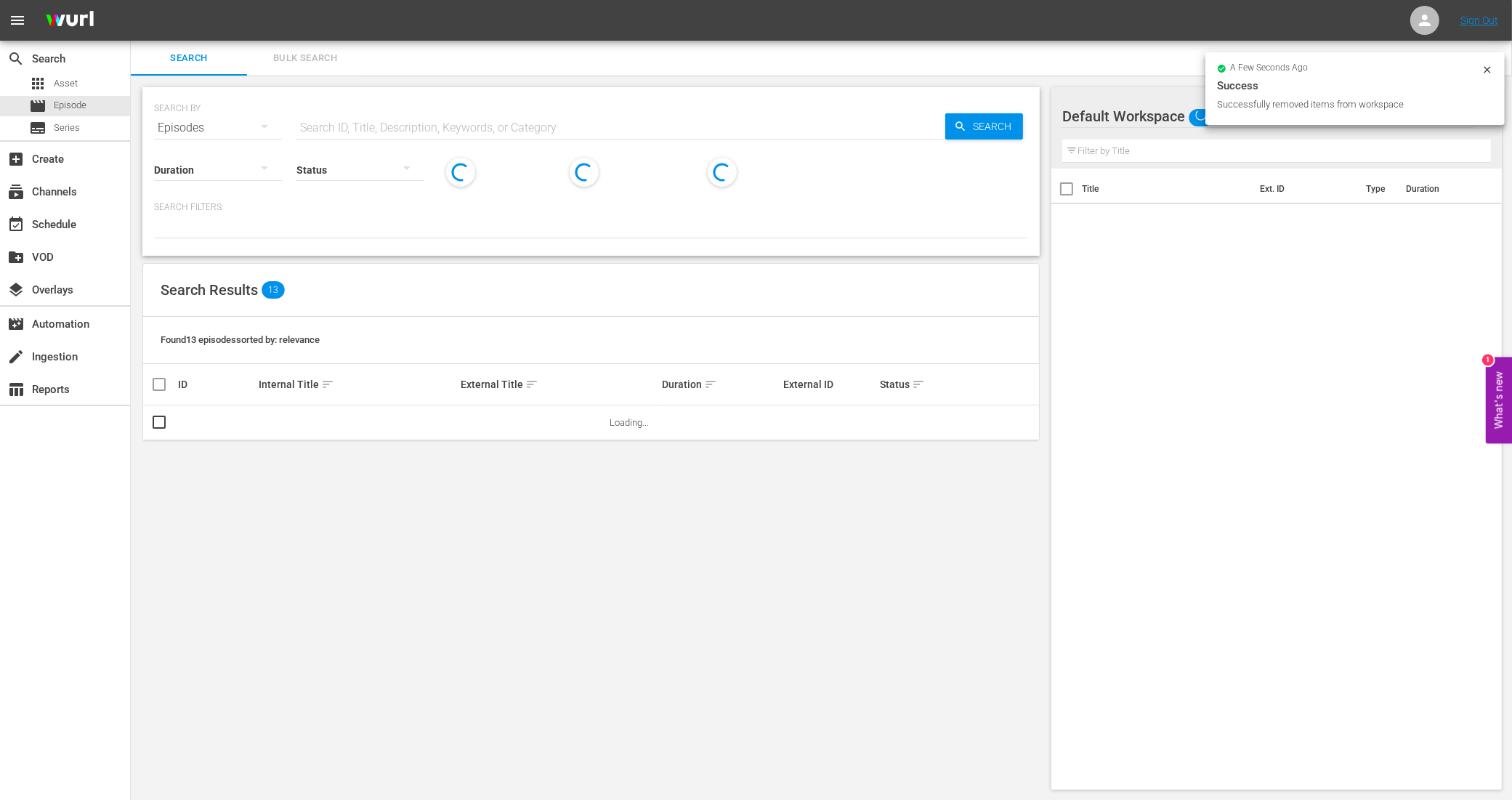
click at [267, 55] on span "Bulk Search" at bounding box center [305, 58] width 99 height 17
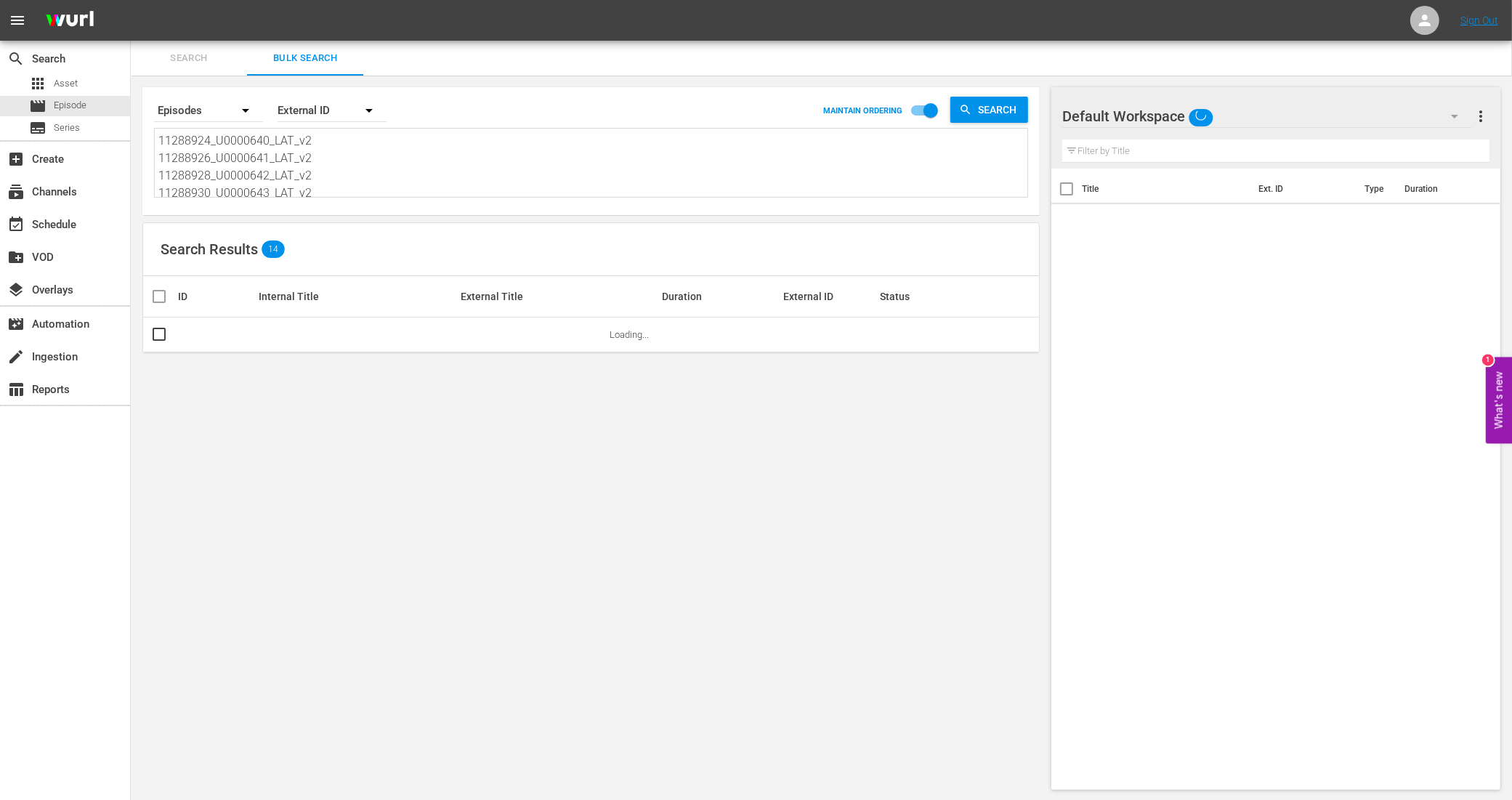
scroll to position [91, 0]
drag, startPoint x: 171, startPoint y: 140, endPoint x: 335, endPoint y: 269, distance: 208.7
click at [335, 269] on div "Search By Episodes Order By External ID MAINTAIN ORDERING Search 11288924_U0000…" at bounding box center [591, 438] width 921 height 726
paste textarea "11288932_U0000644_LAT_v2 11288934_U0000645_LAT_v2 11288936_U0000646_LAT_v2 1128…"
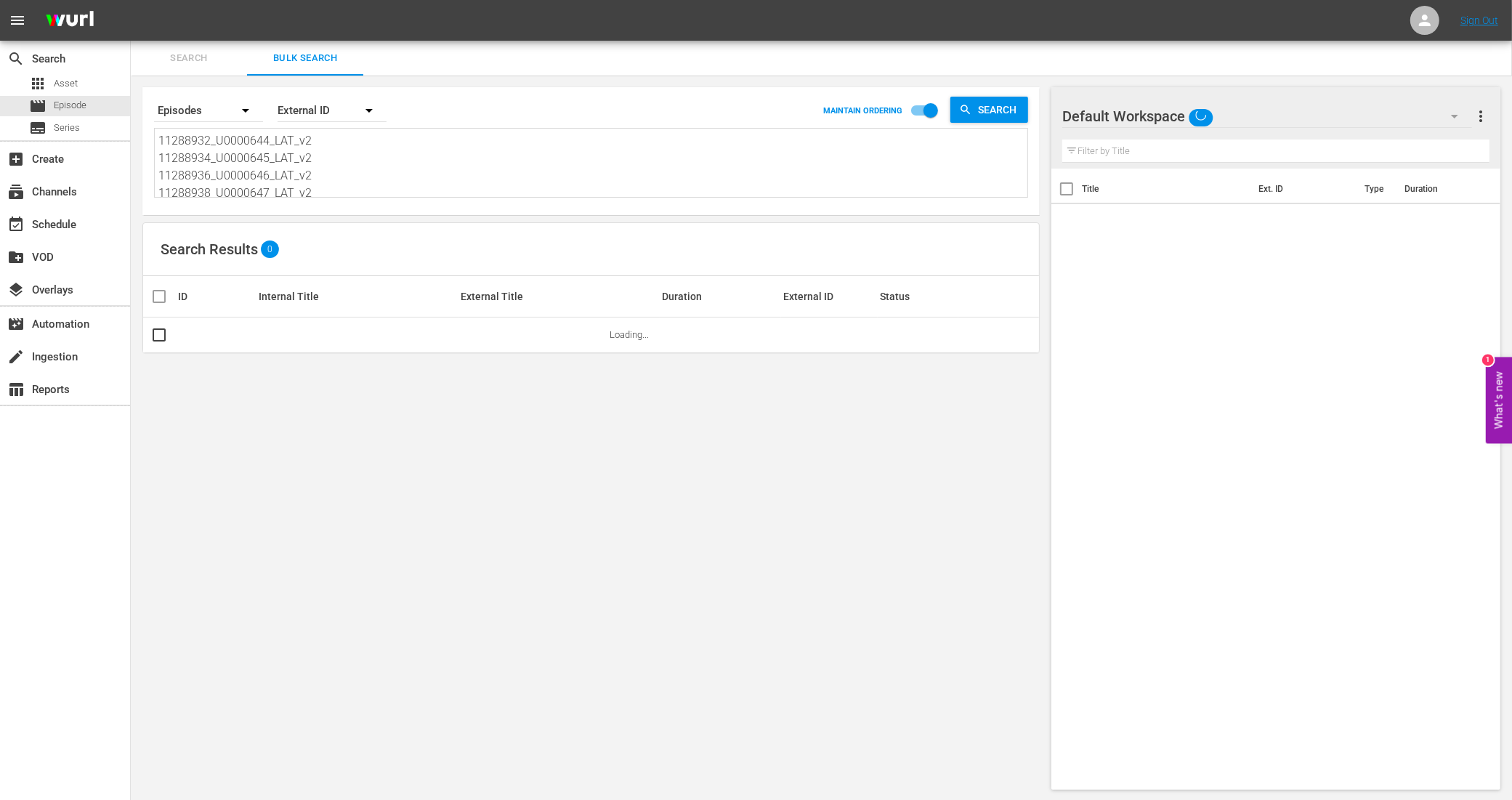
scroll to position [2, 0]
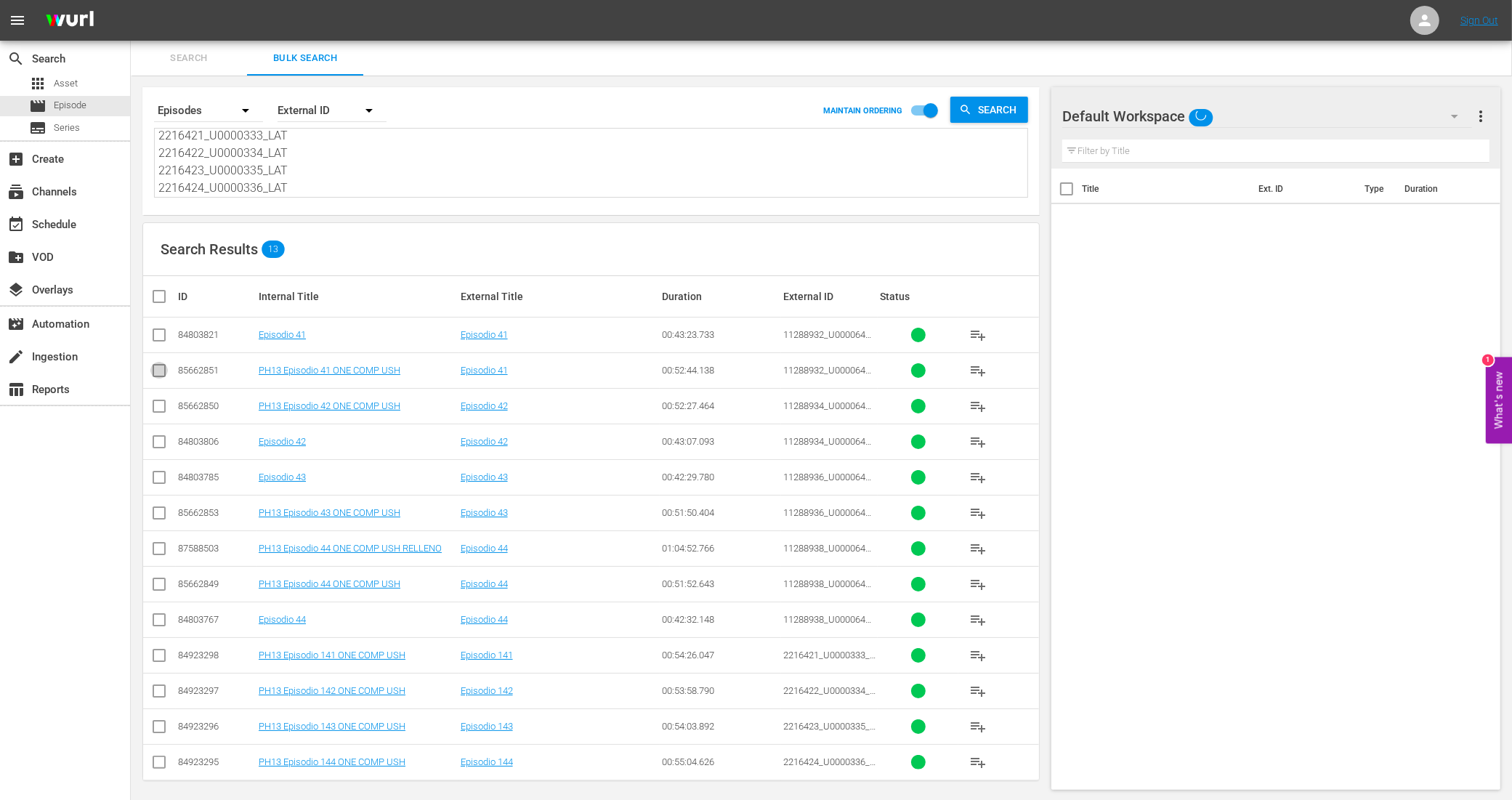
click at [162, 369] on input "checkbox" at bounding box center [159, 374] width 17 height 17
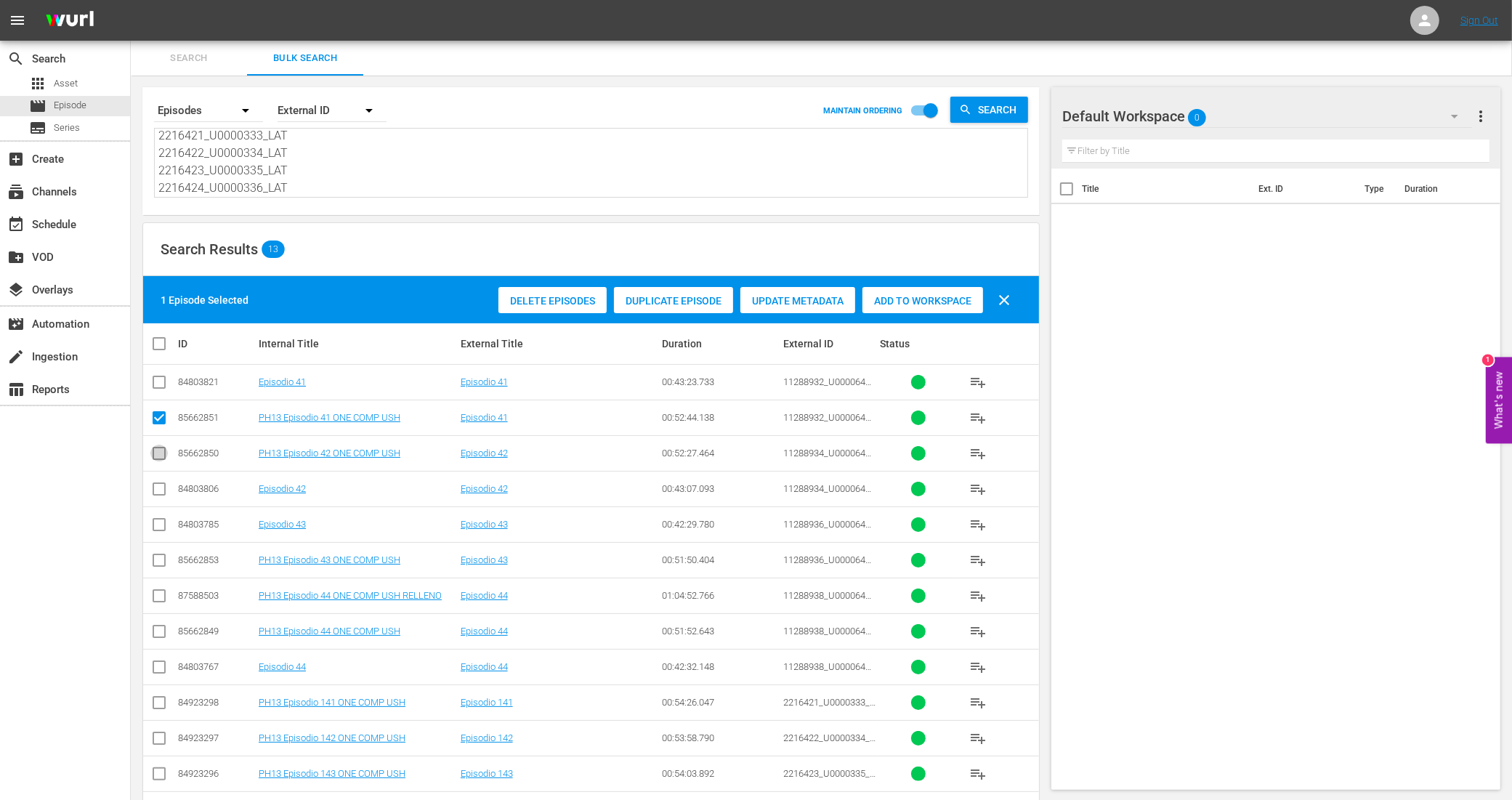
click at [163, 452] on input "checkbox" at bounding box center [159, 456] width 17 height 17
click at [161, 558] on input "checkbox" at bounding box center [159, 563] width 17 height 17
click at [160, 626] on input "checkbox" at bounding box center [159, 634] width 17 height 17
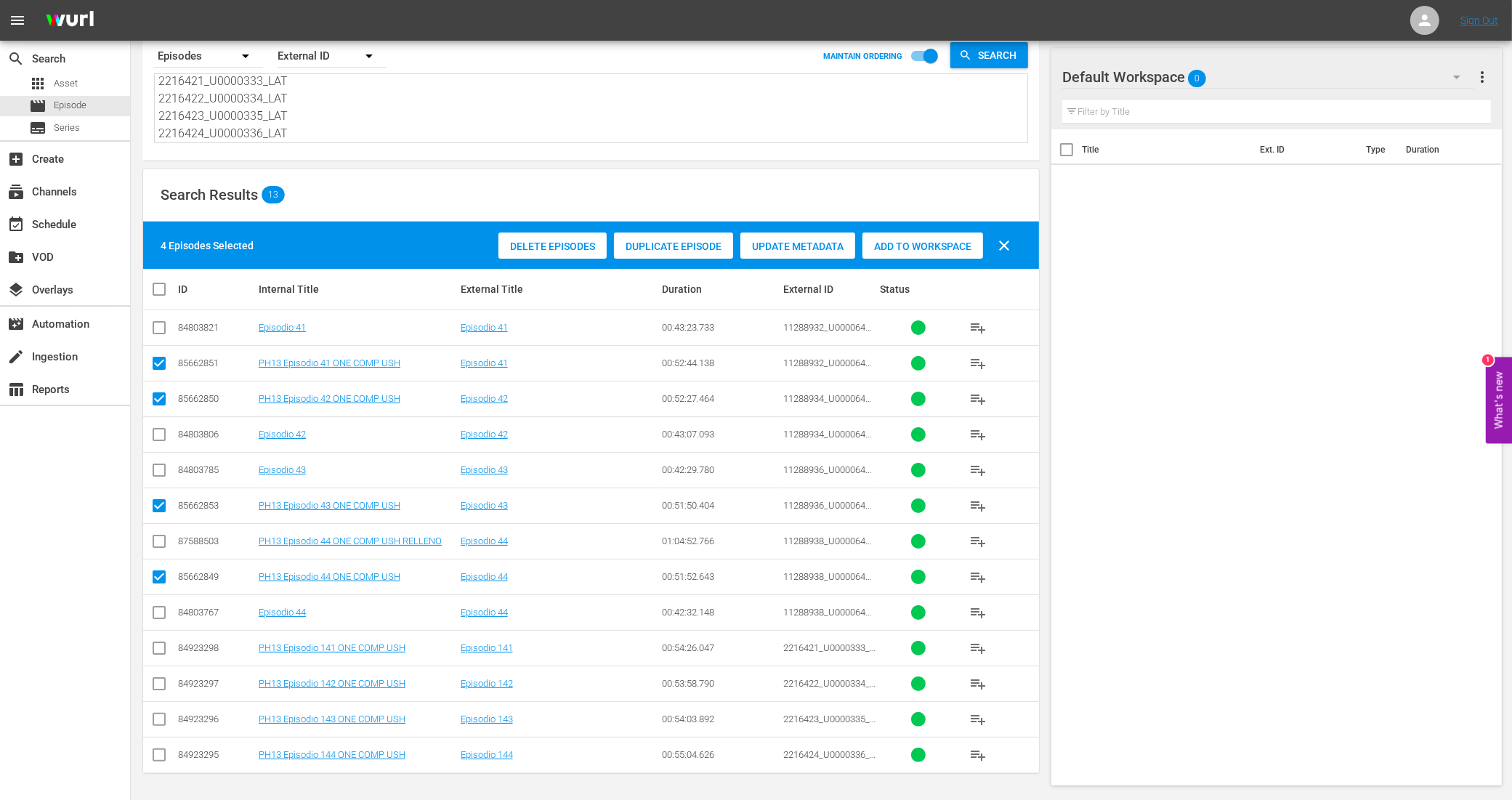
scroll to position [57, 0]
click at [150, 645] on input "checkbox" at bounding box center [159, 651] width 17 height 17
click at [158, 685] on input "checkbox" at bounding box center [159, 686] width 17 height 17
click at [158, 717] on input "checkbox" at bounding box center [159, 722] width 17 height 17
click at [158, 752] on input "checkbox" at bounding box center [159, 758] width 17 height 17
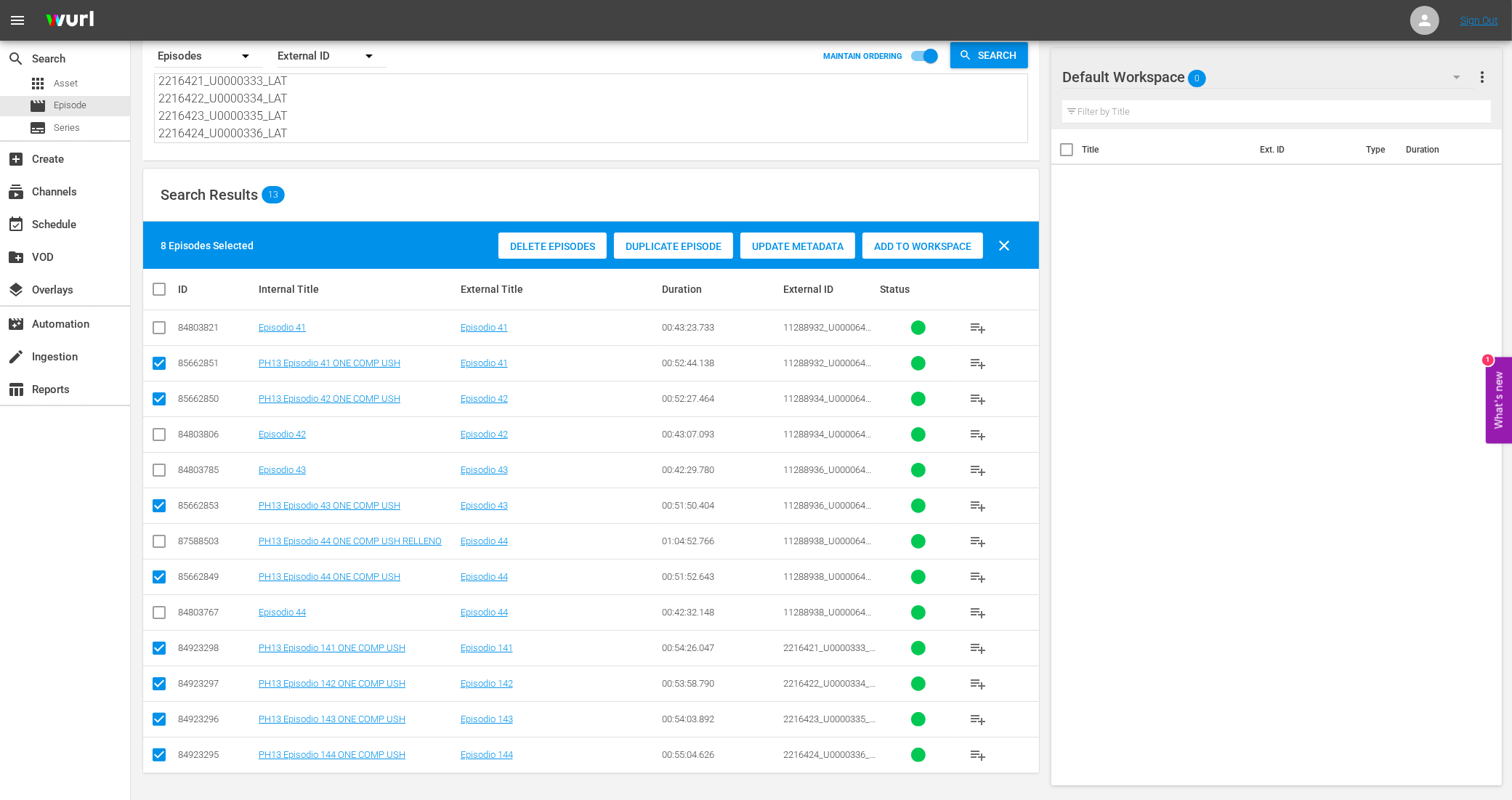
click at [926, 241] on span "Add to Workspace" at bounding box center [922, 246] width 121 height 12
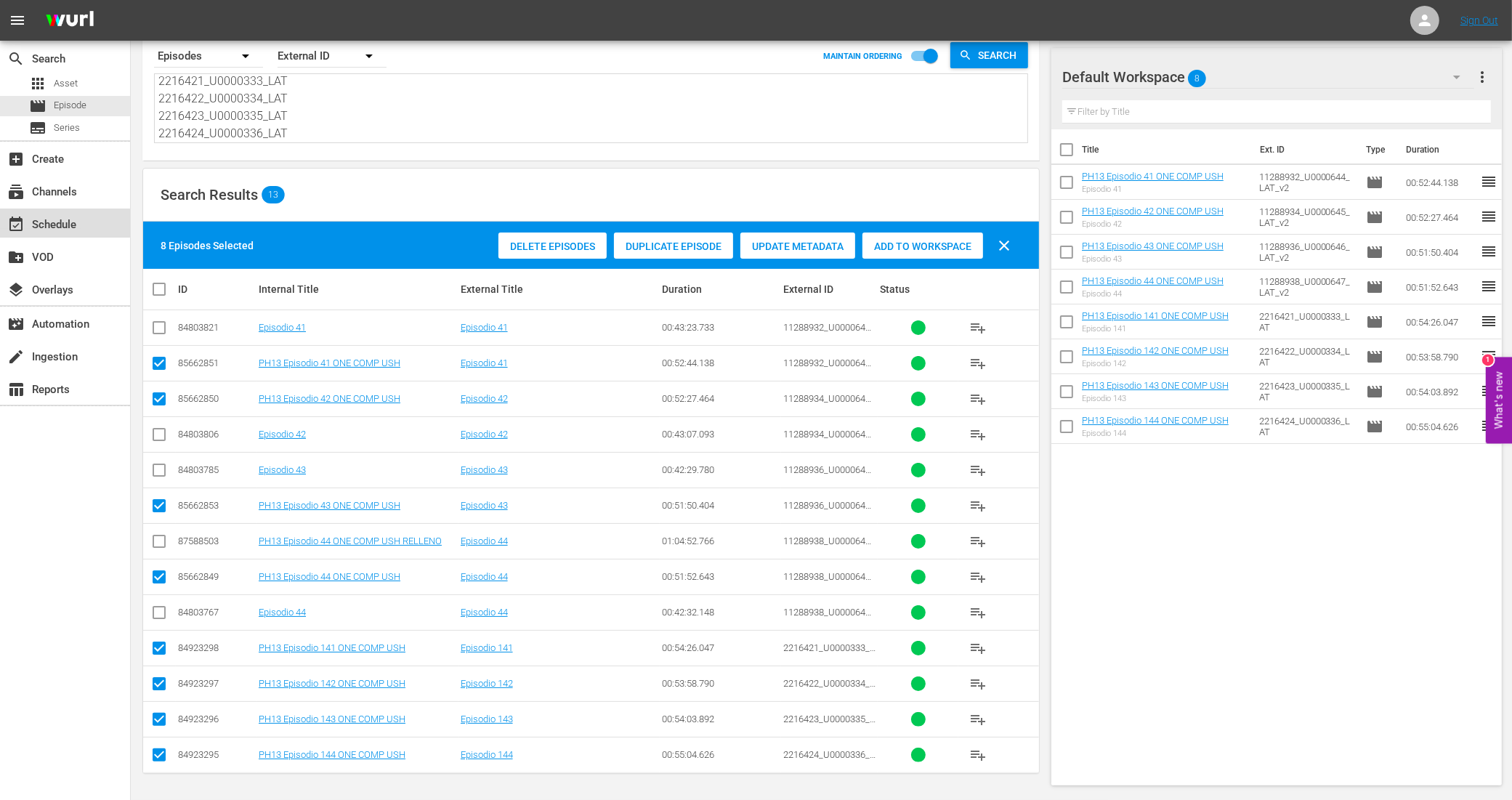
click at [51, 226] on div "event_available Schedule" at bounding box center [40, 222] width 81 height 13
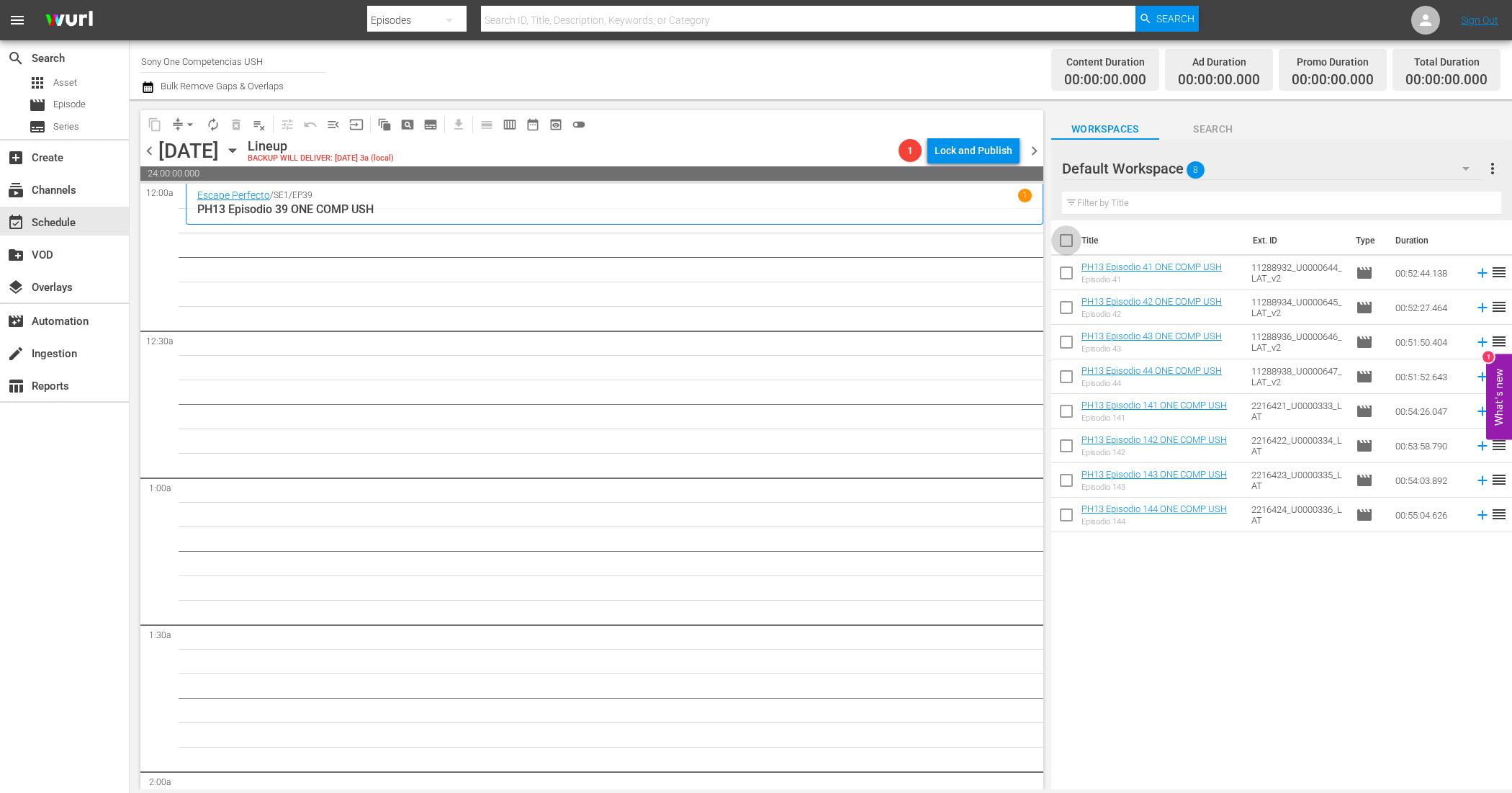
click at [1073, 240] on input "checkbox" at bounding box center [1066, 243] width 31 height 31
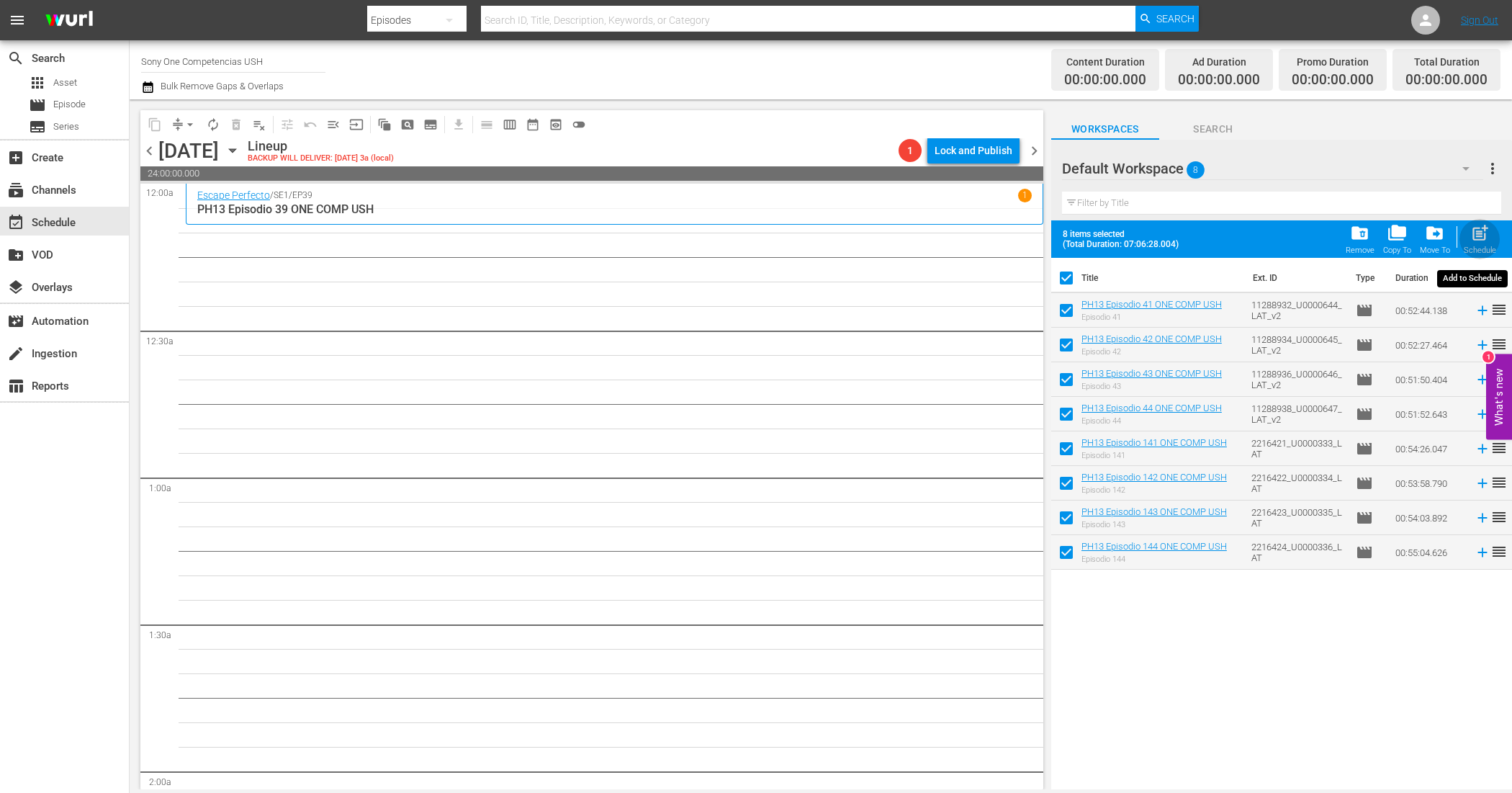
click at [1488, 232] on span "post_add" at bounding box center [1480, 232] width 20 height 20
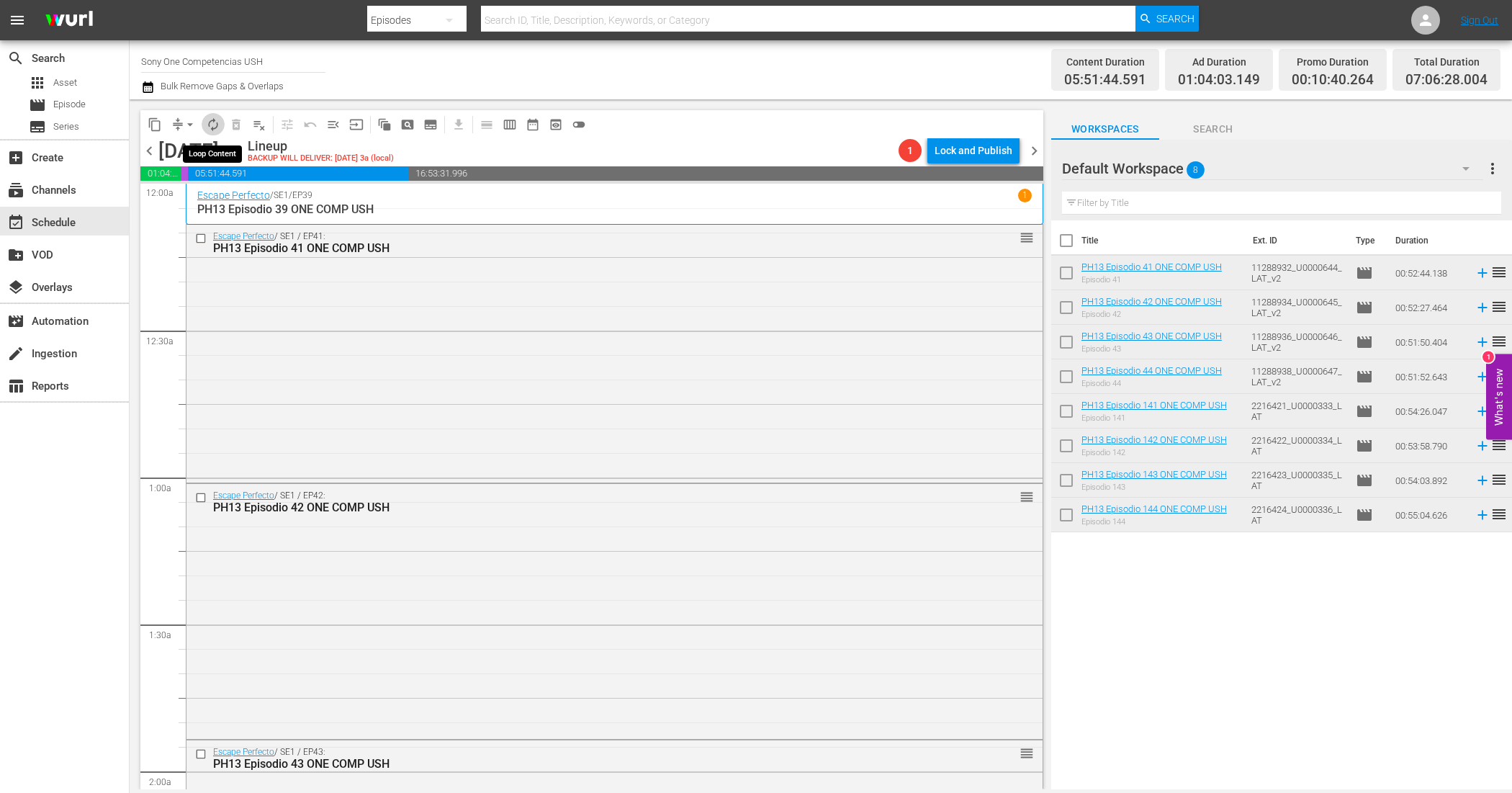
click at [212, 120] on span "autorenew_outlined" at bounding box center [213, 124] width 14 height 14
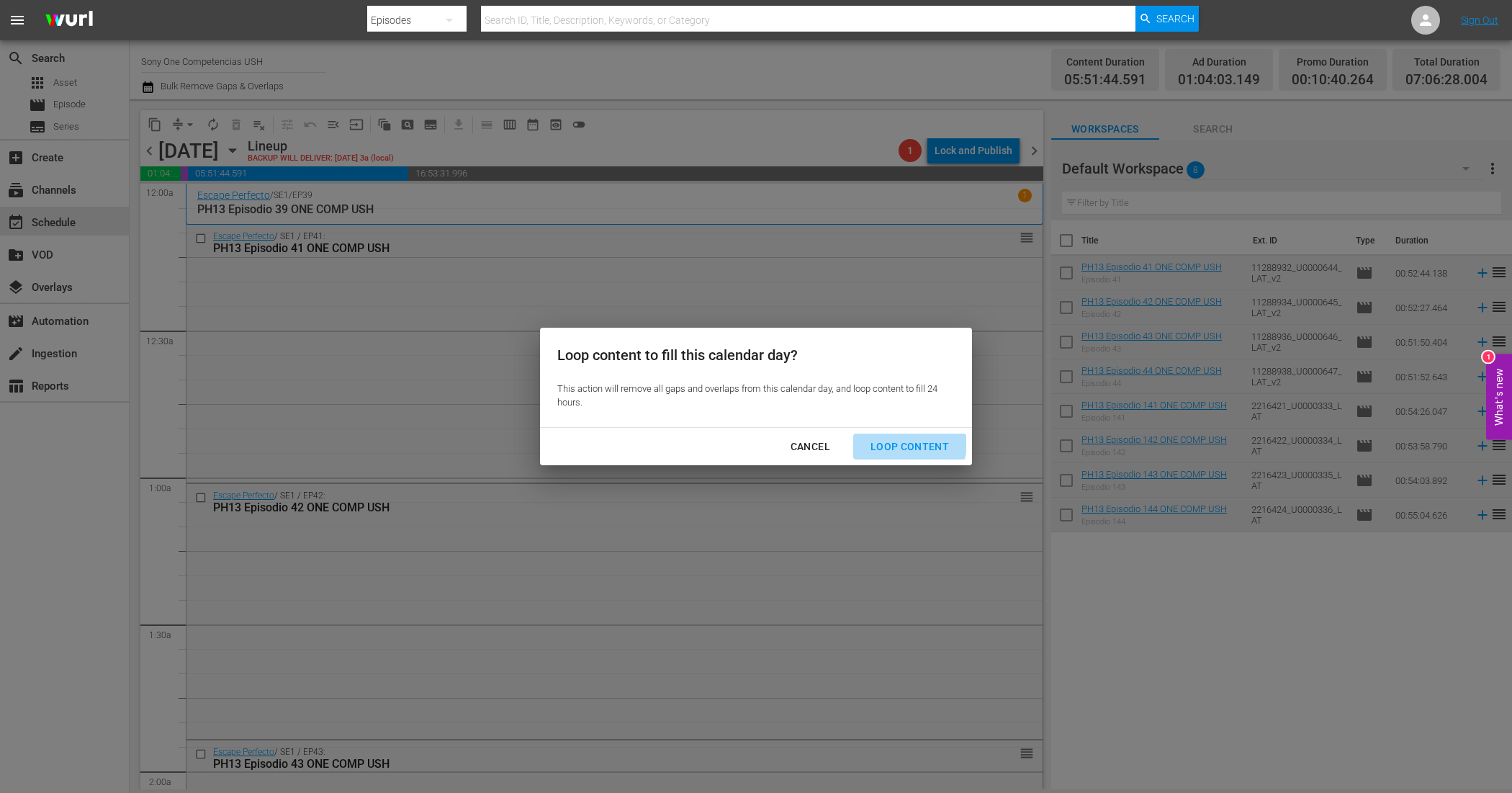
click at [905, 443] on div "Loop Content" at bounding box center [910, 446] width 102 height 18
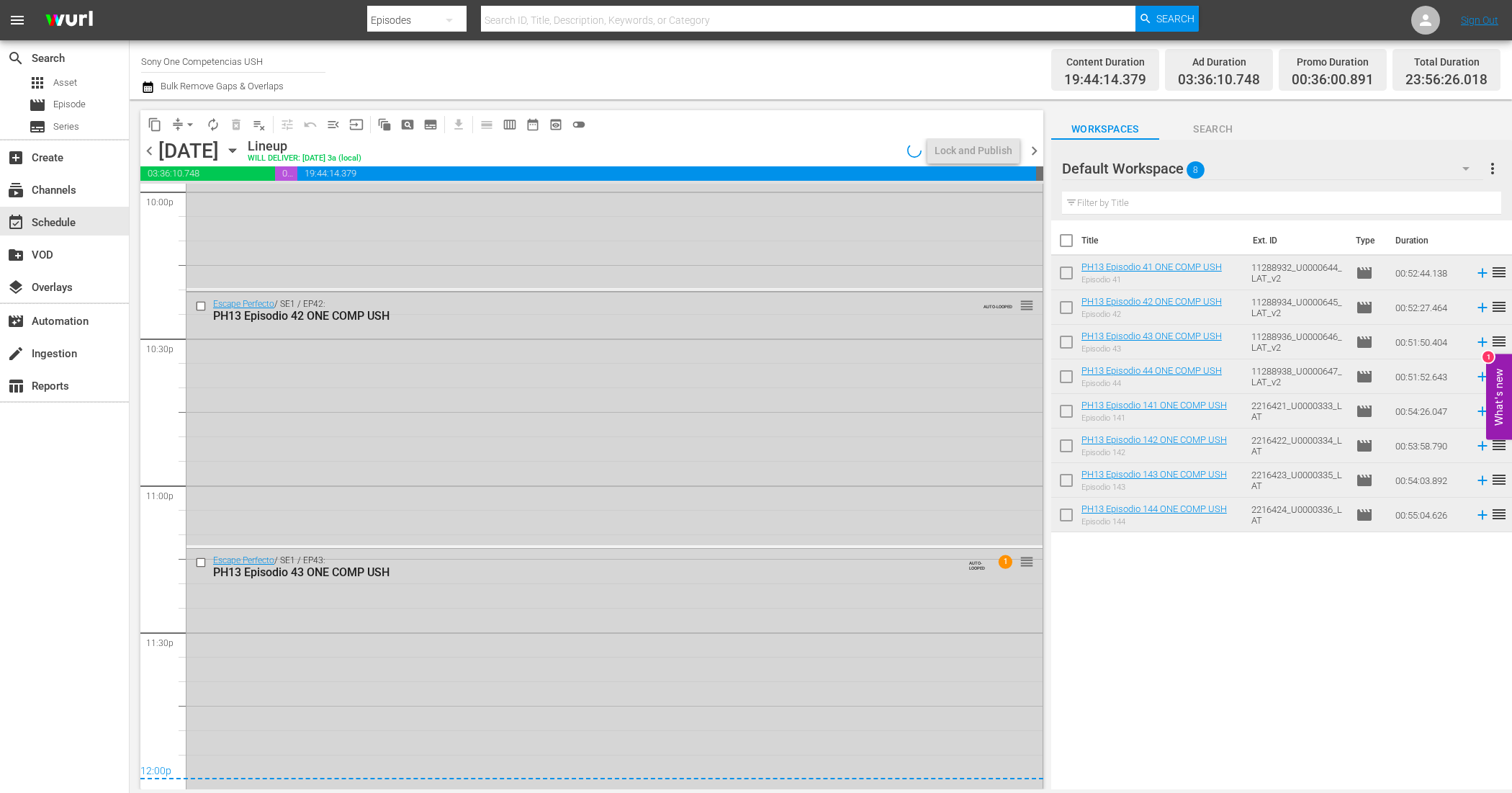
scroll to position [6470, 0]
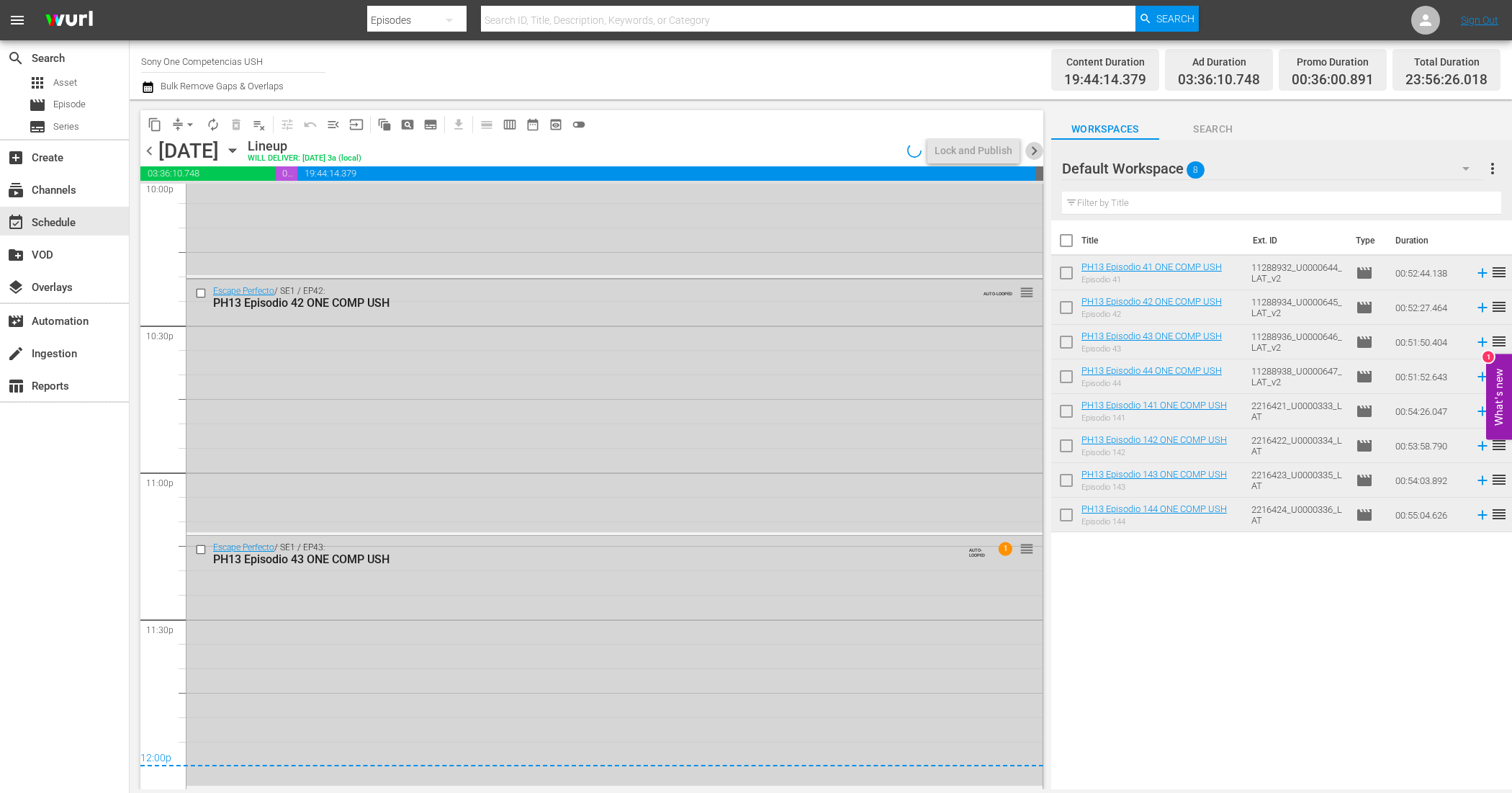
click at [1027, 149] on span "chevron_right" at bounding box center [1034, 150] width 18 height 18
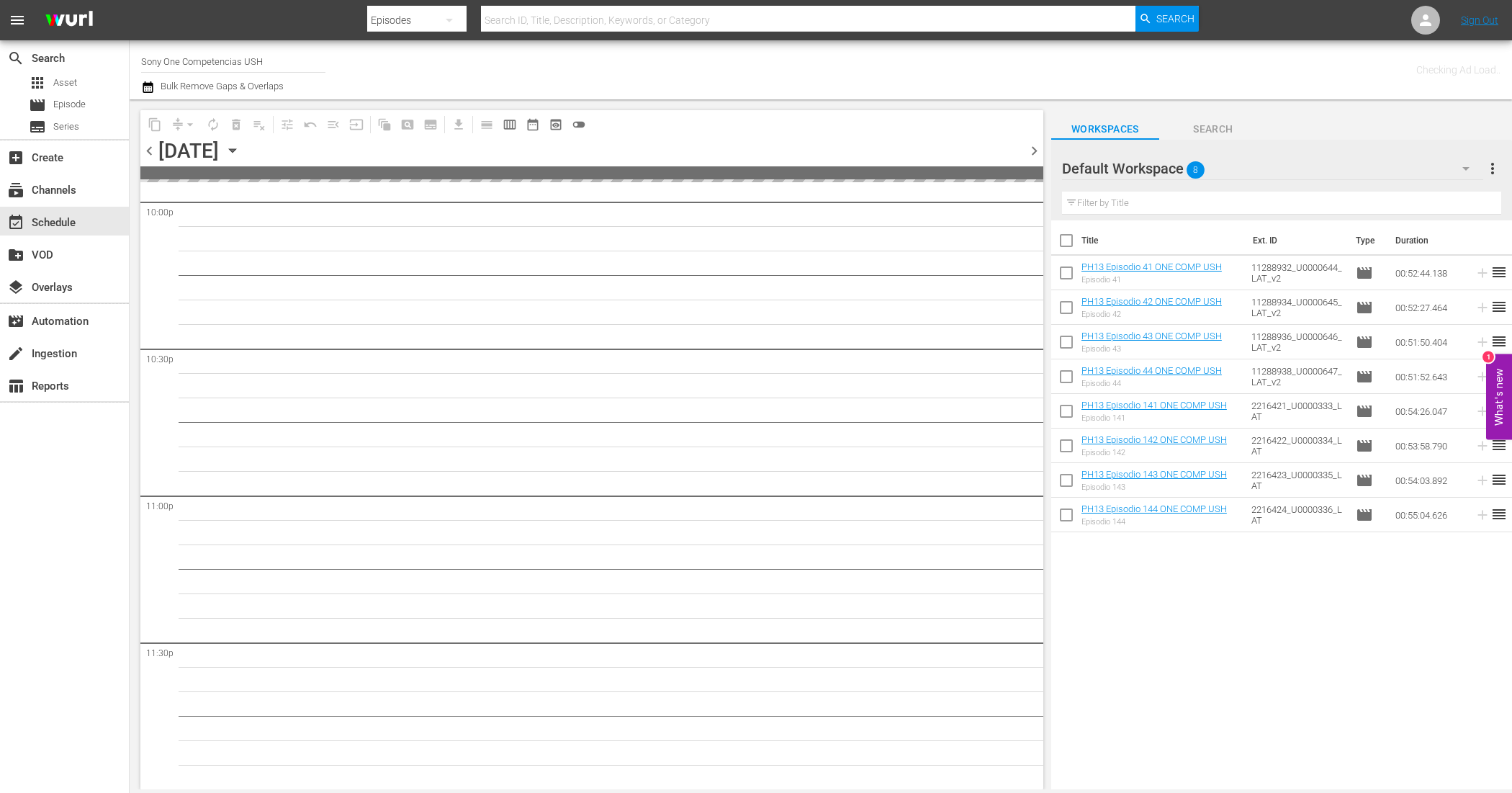
scroll to position [6445, 0]
click at [1075, 236] on input "checkbox" at bounding box center [1066, 243] width 31 height 31
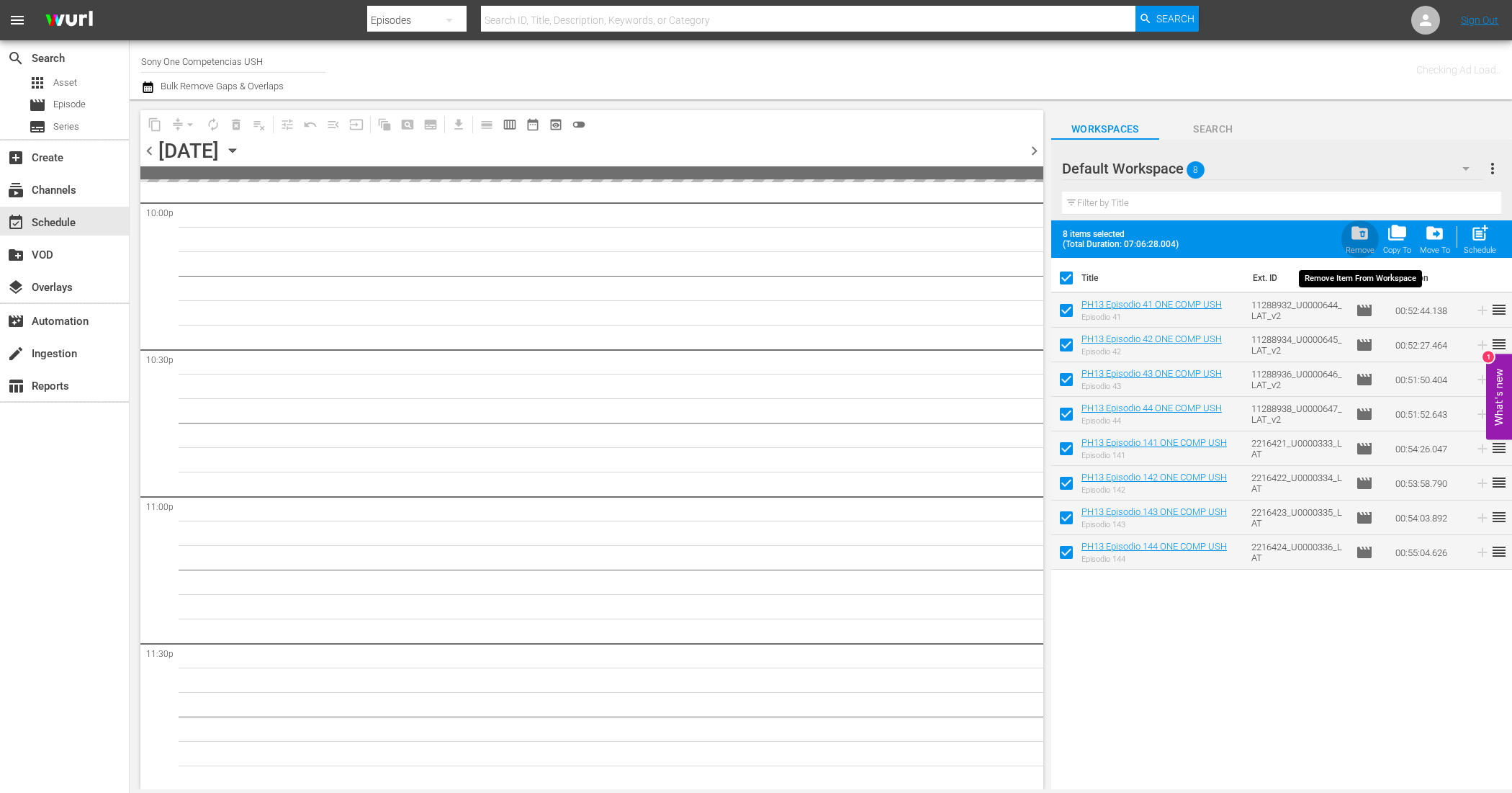
click at [1359, 236] on span "folder_delete" at bounding box center [1359, 232] width 20 height 20
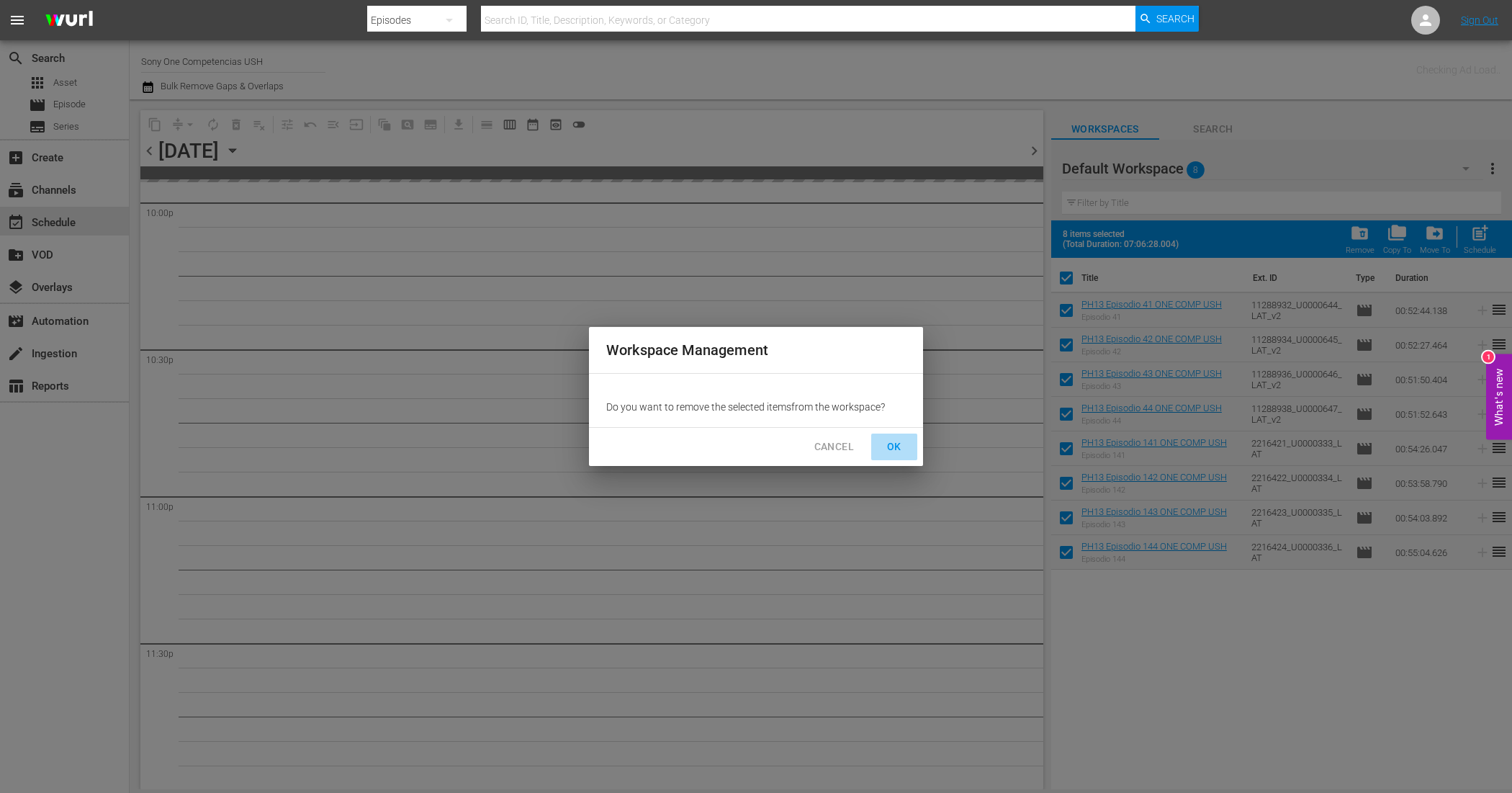
click at [887, 444] on span "OK" at bounding box center [894, 446] width 23 height 18
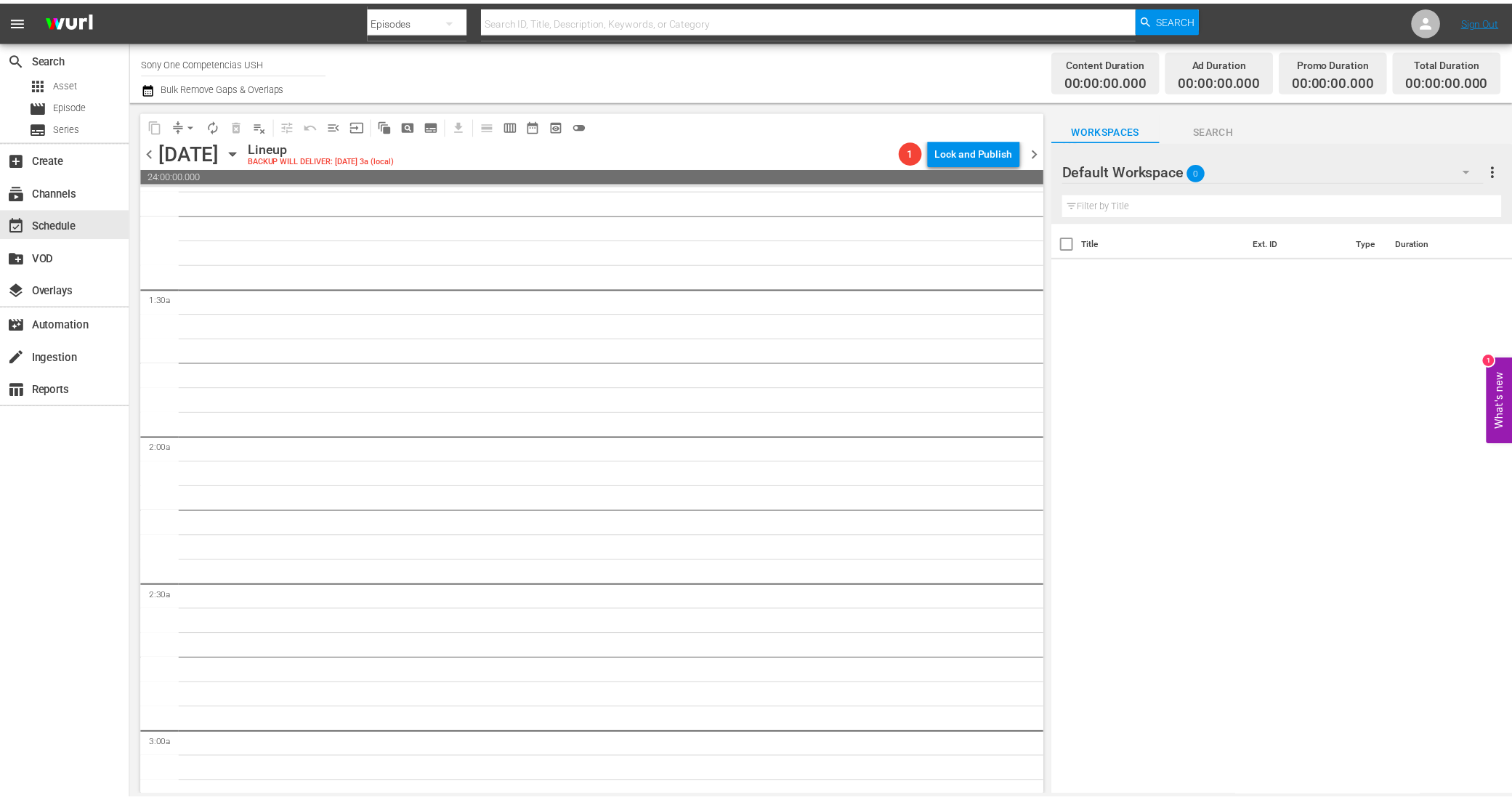
scroll to position [0, 0]
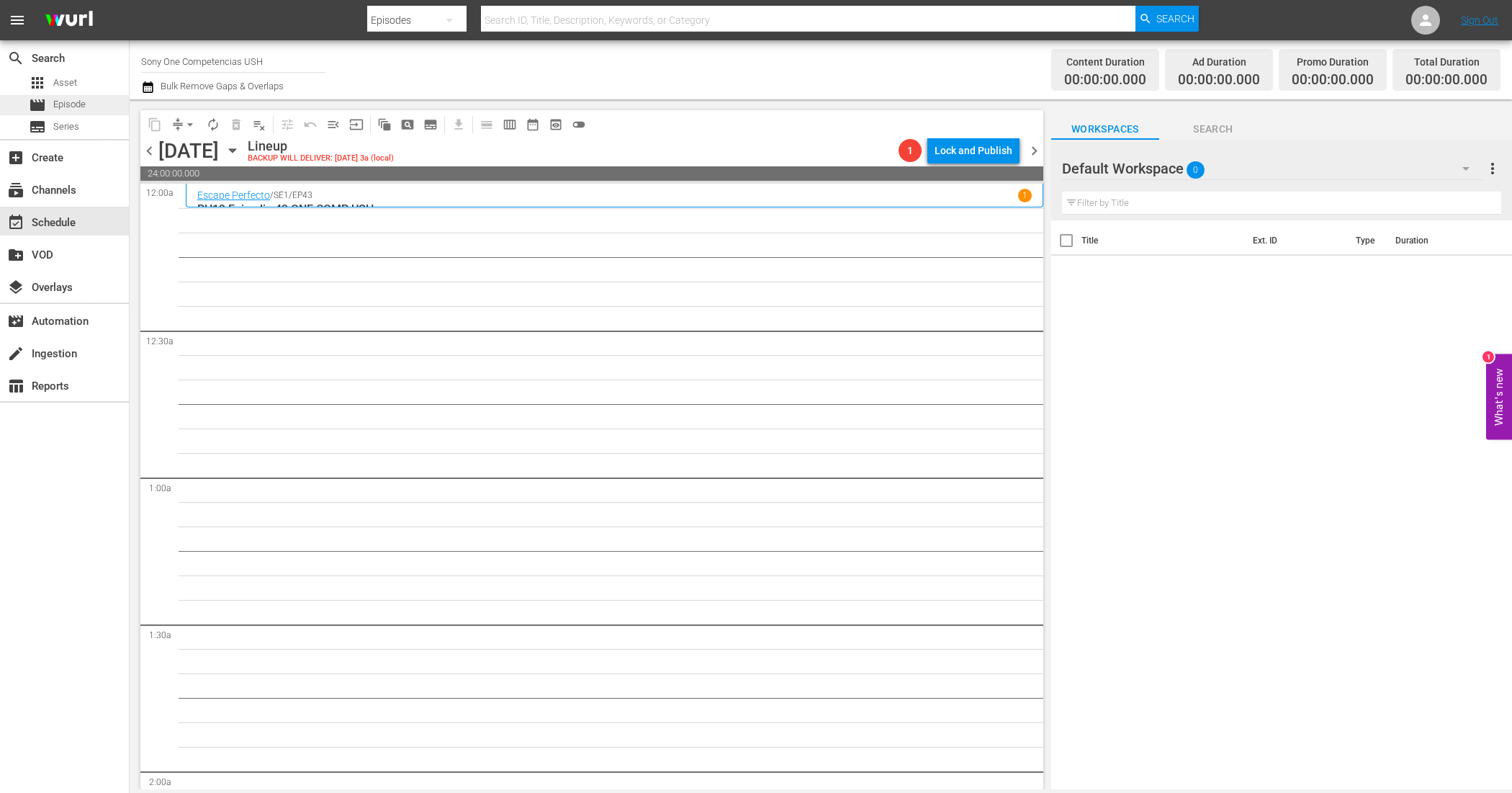
click at [61, 101] on span "Episode" at bounding box center [69, 104] width 32 height 14
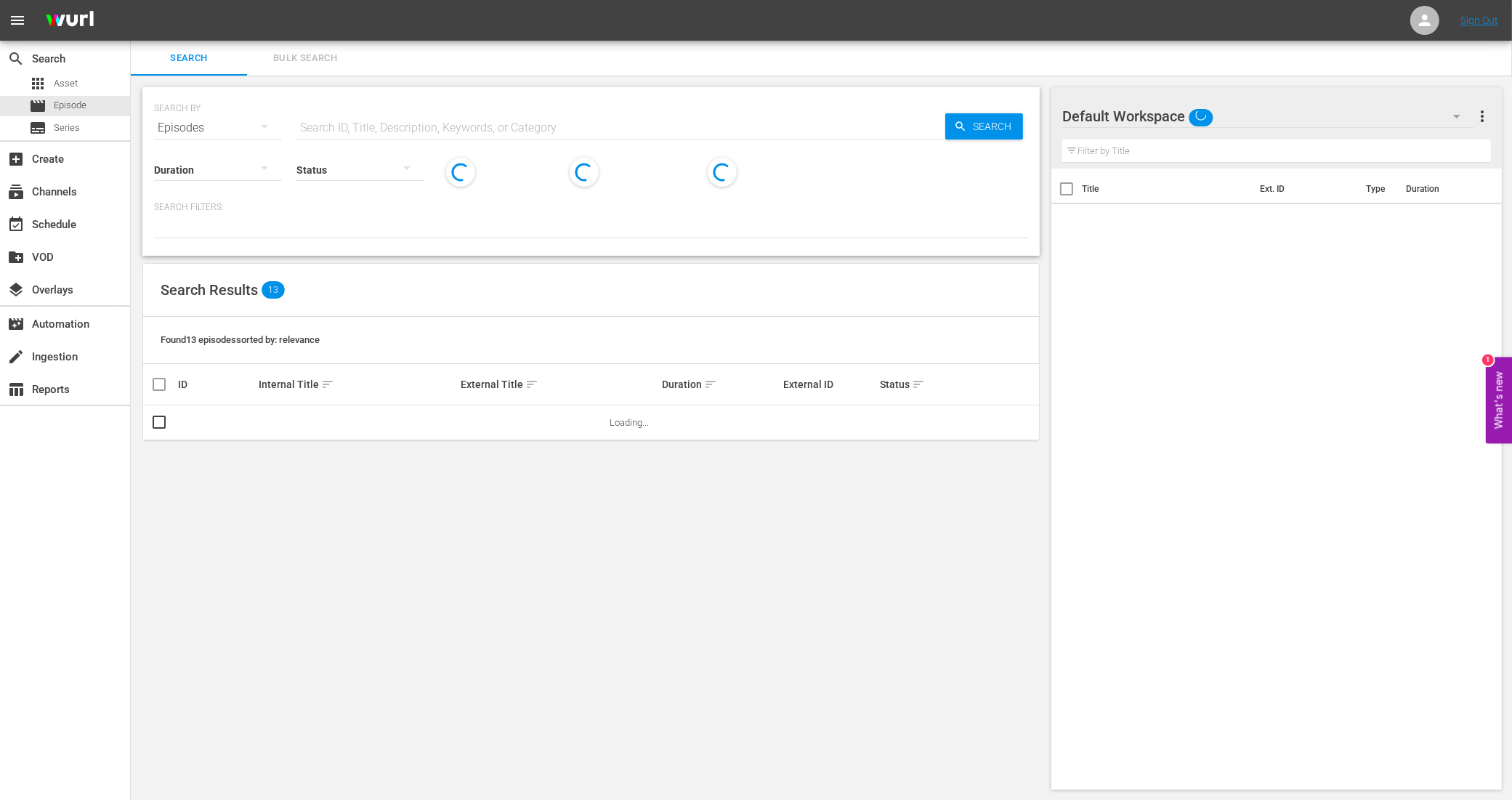
click at [321, 54] on span "Bulk Search" at bounding box center [305, 58] width 99 height 17
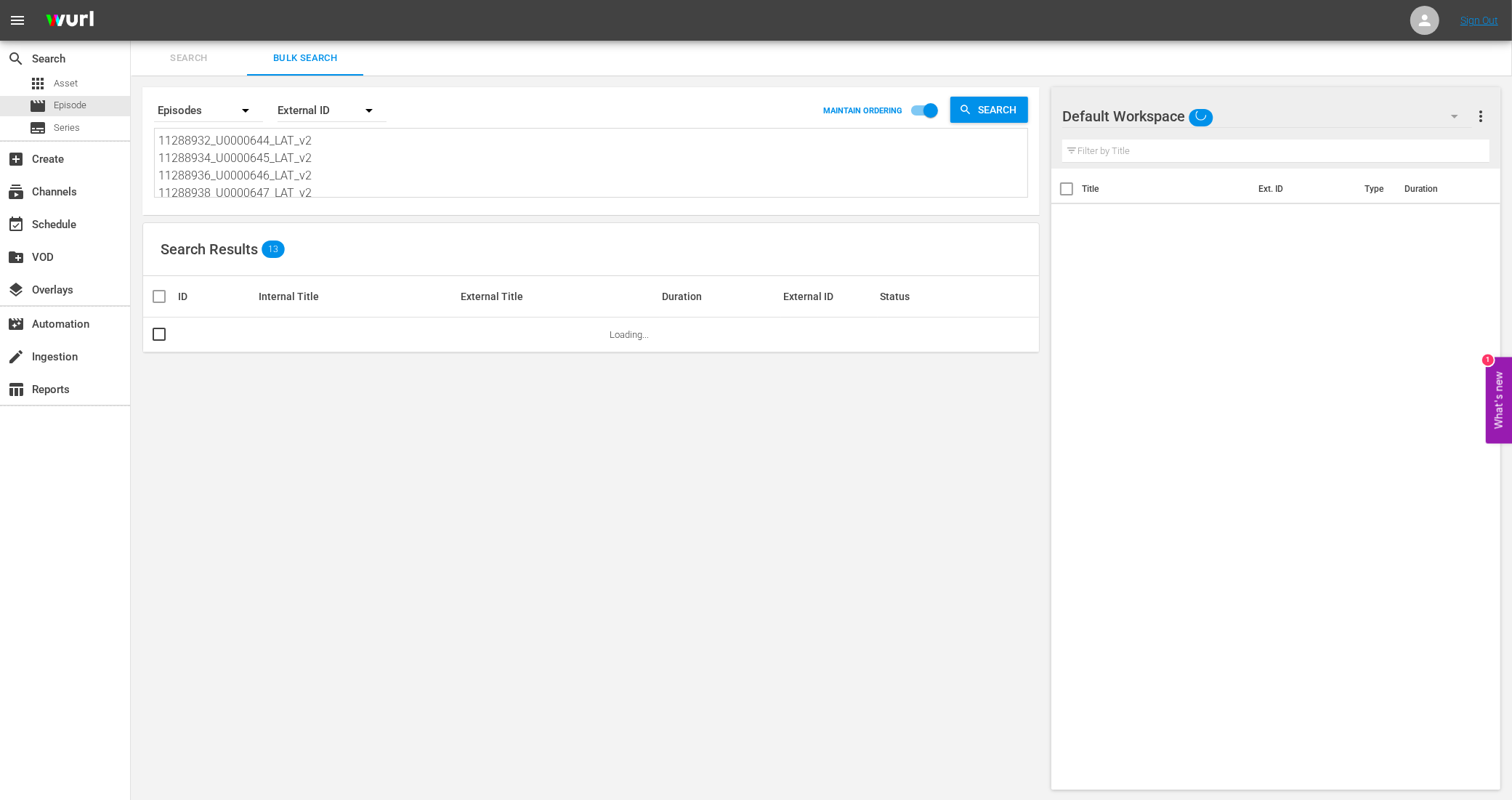
scroll to position [91, 0]
drag, startPoint x: 168, startPoint y: 141, endPoint x: 426, endPoint y: 263, distance: 285.4
click at [426, 263] on div "Search By Episodes Order By External ID MAINTAIN ORDERING Search 11288932_U0000…" at bounding box center [591, 438] width 921 height 726
paste textarea "11288940_U0000648_LAT_v2 11288942_U0000649_LAT_v2 11288944_U0000650_LAT_v2 1128…"
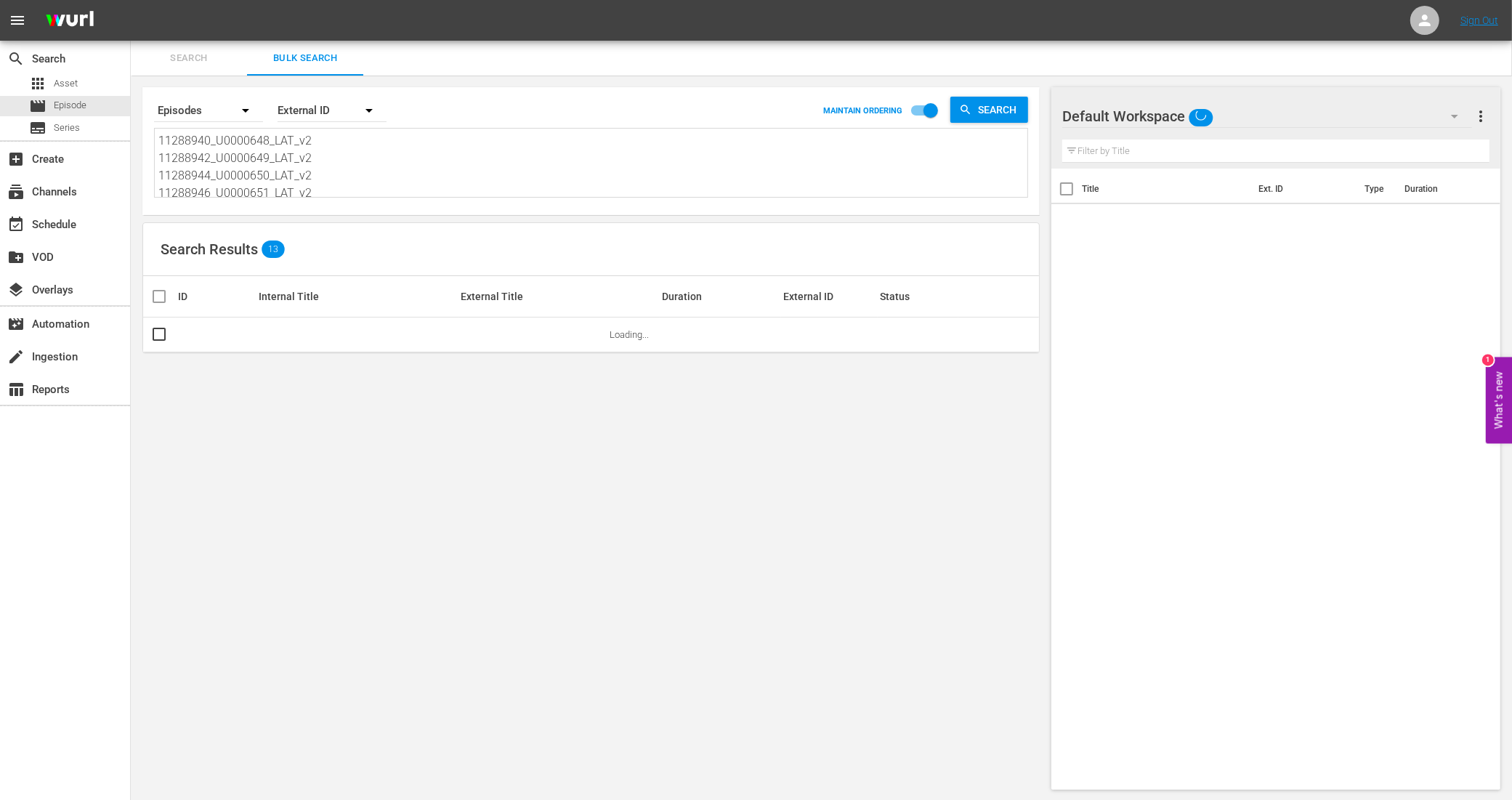
scroll to position [2, 0]
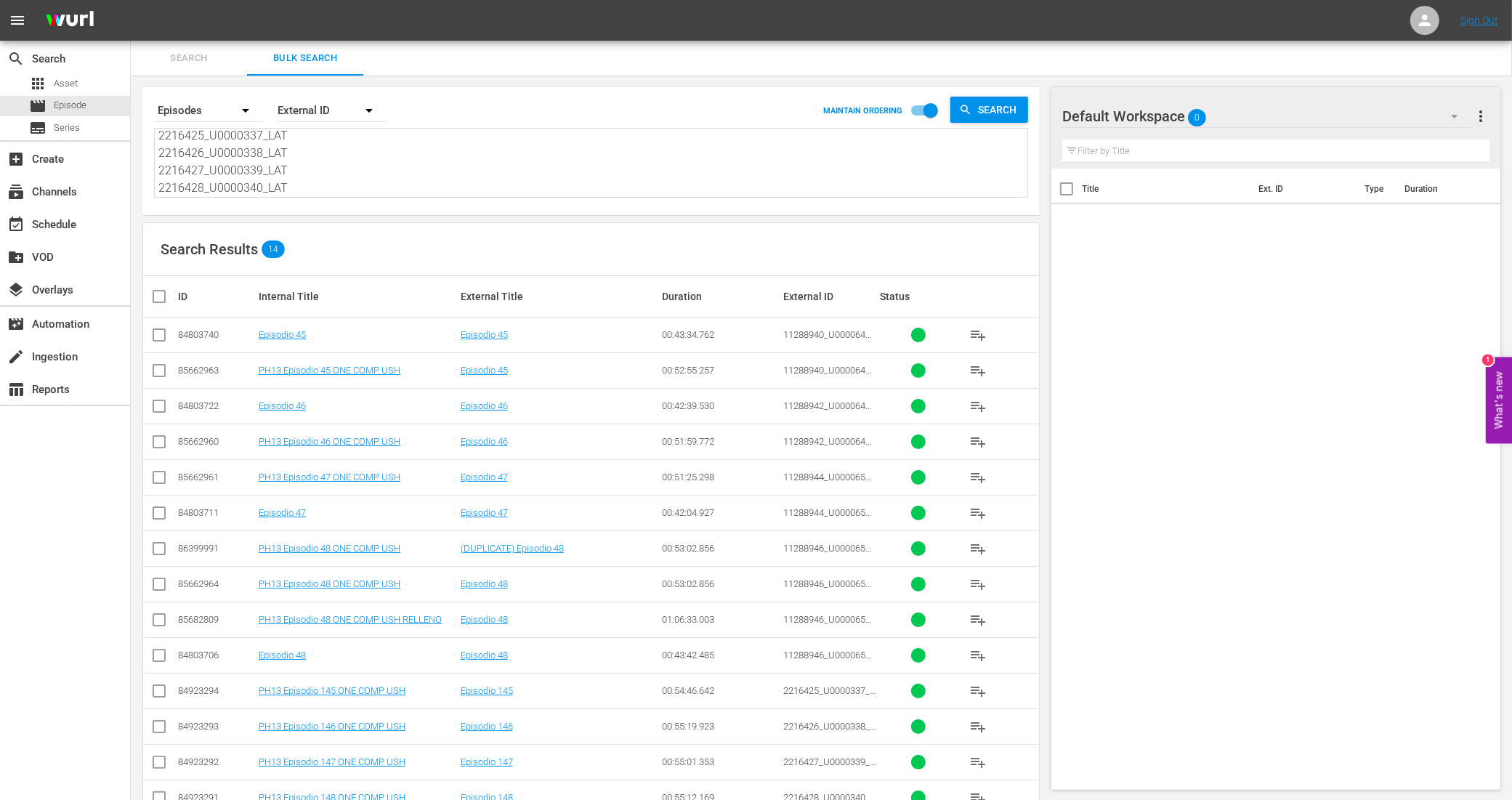
click at [161, 372] on input "checkbox" at bounding box center [159, 374] width 17 height 17
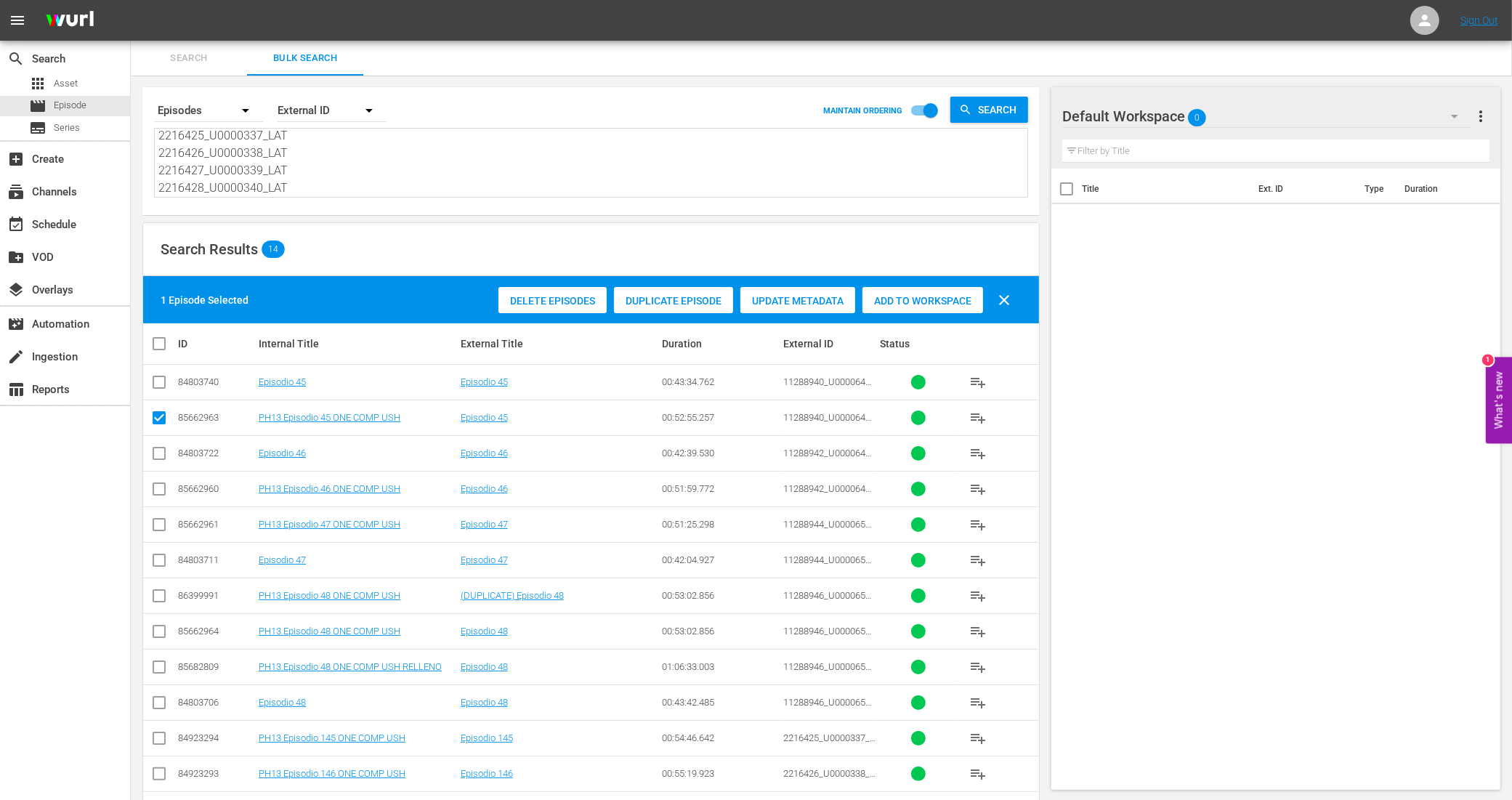
click at [163, 489] on input "checkbox" at bounding box center [159, 492] width 17 height 17
click at [156, 524] on input "checkbox" at bounding box center [159, 528] width 17 height 17
click at [159, 631] on input "checkbox" at bounding box center [159, 634] width 17 height 17
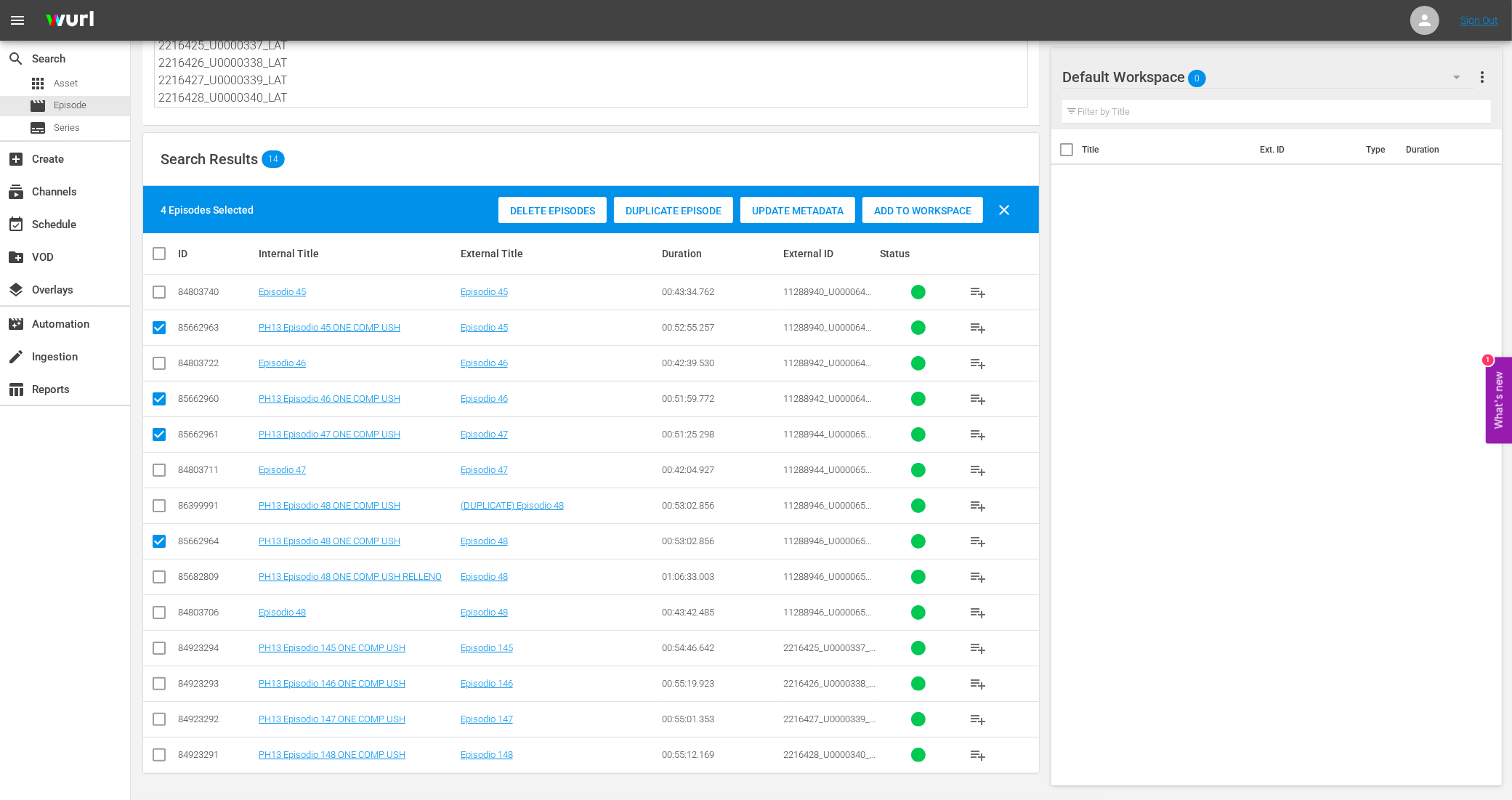
scroll to position [92, 0]
click at [163, 644] on input "checkbox" at bounding box center [159, 651] width 17 height 17
click at [162, 687] on input "checkbox" at bounding box center [159, 686] width 17 height 17
click at [157, 723] on input "checkbox" at bounding box center [159, 722] width 17 height 17
click at [155, 756] on input "checkbox" at bounding box center [159, 758] width 17 height 17
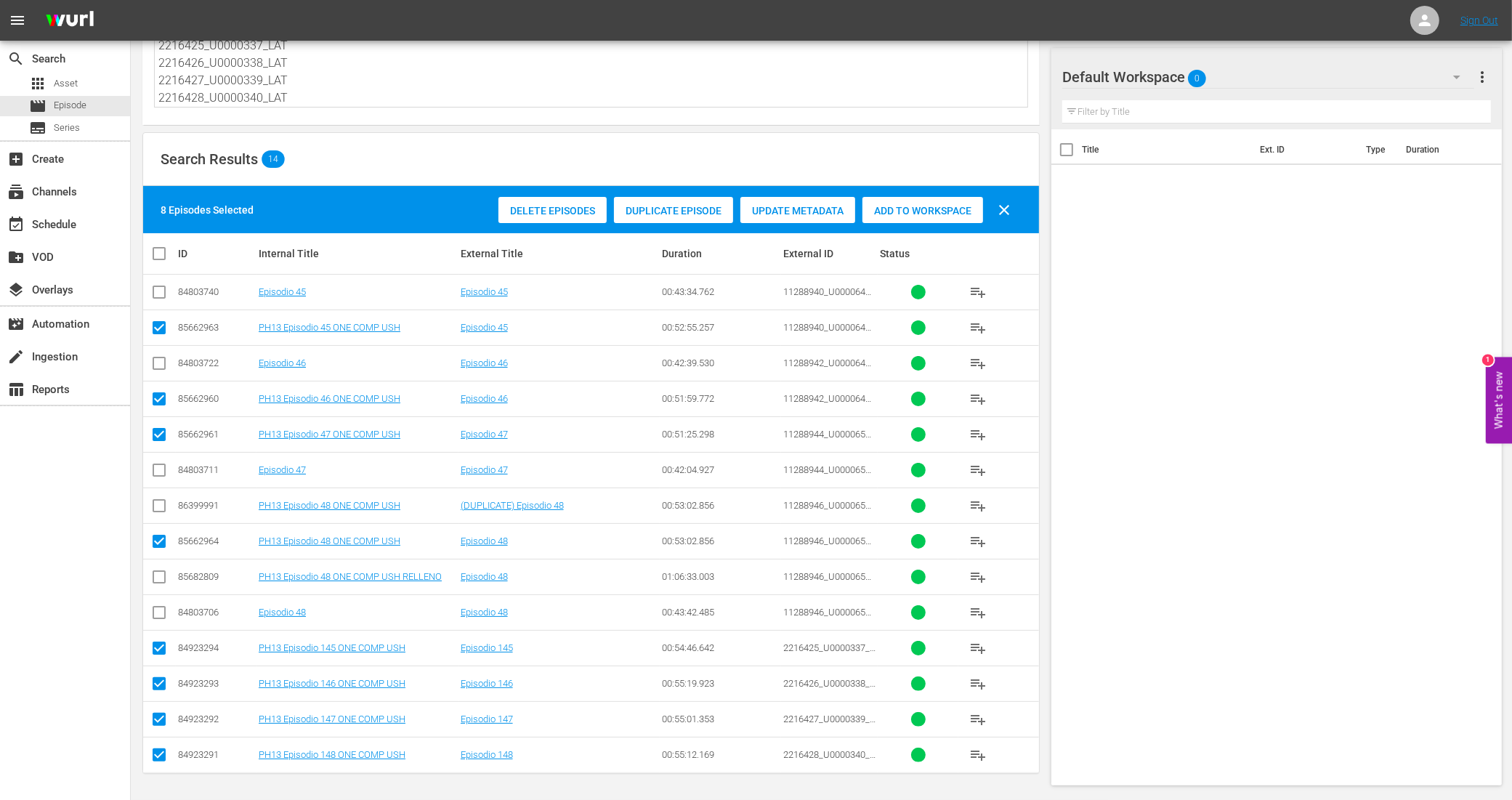
click at [930, 213] on div "Add to Workspace" at bounding box center [922, 210] width 121 height 28
click at [41, 223] on div "event_available Schedule" at bounding box center [40, 222] width 81 height 13
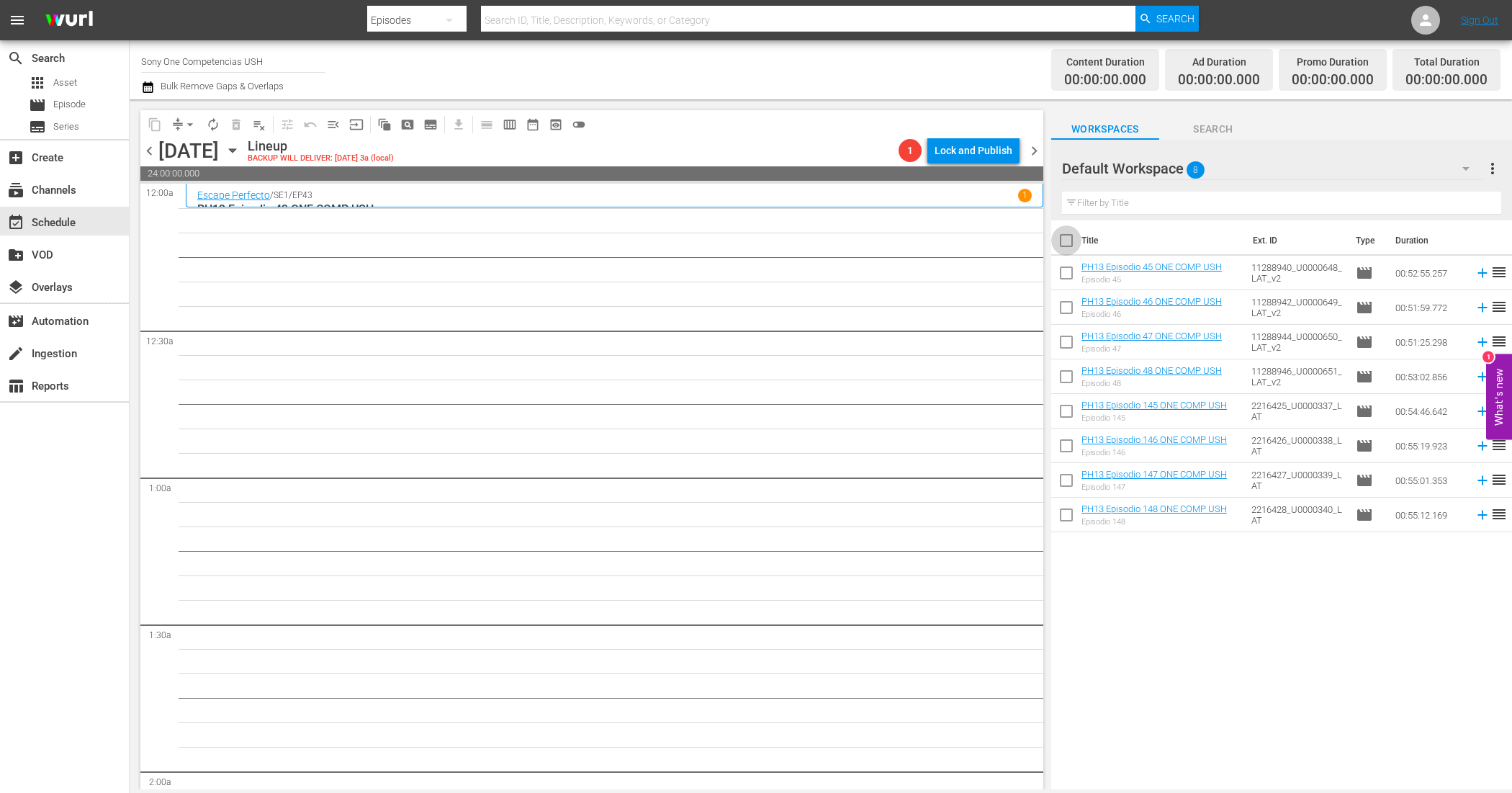
click at [1062, 241] on input "checkbox" at bounding box center [1066, 243] width 31 height 31
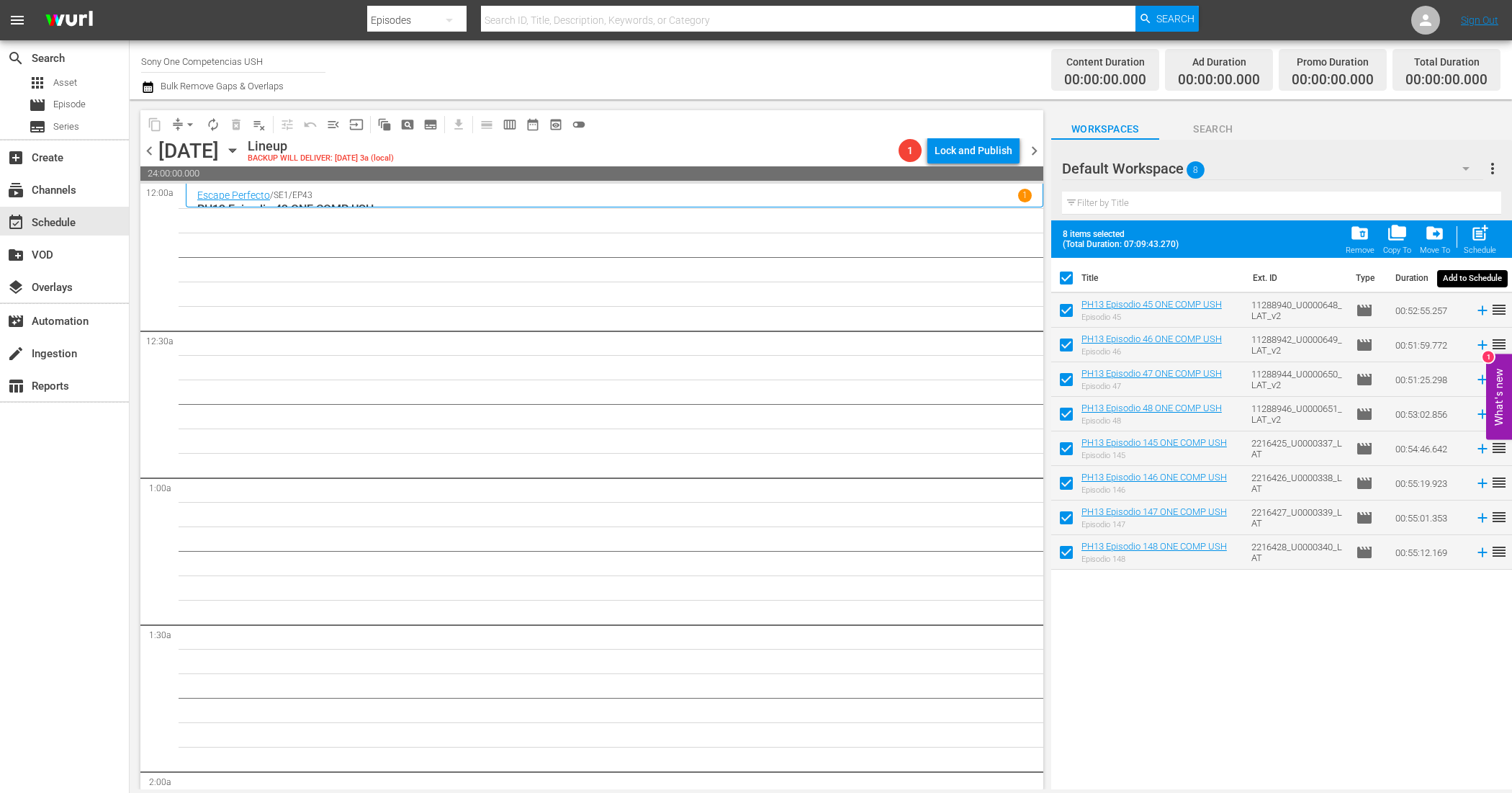
click at [1483, 235] on span "post_add" at bounding box center [1480, 232] width 20 height 20
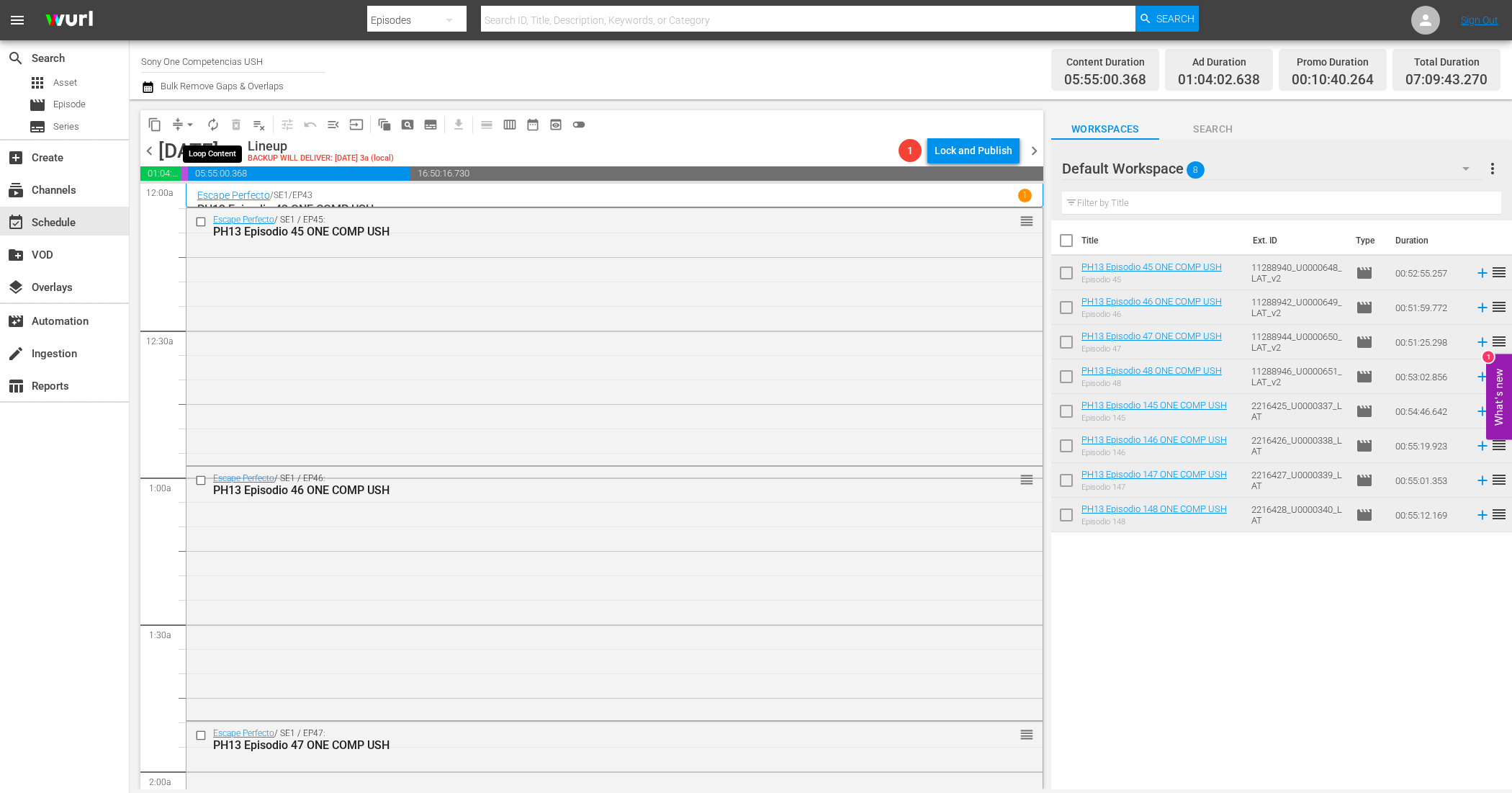
click at [216, 117] on span "autorenew_outlined" at bounding box center [213, 124] width 14 height 14
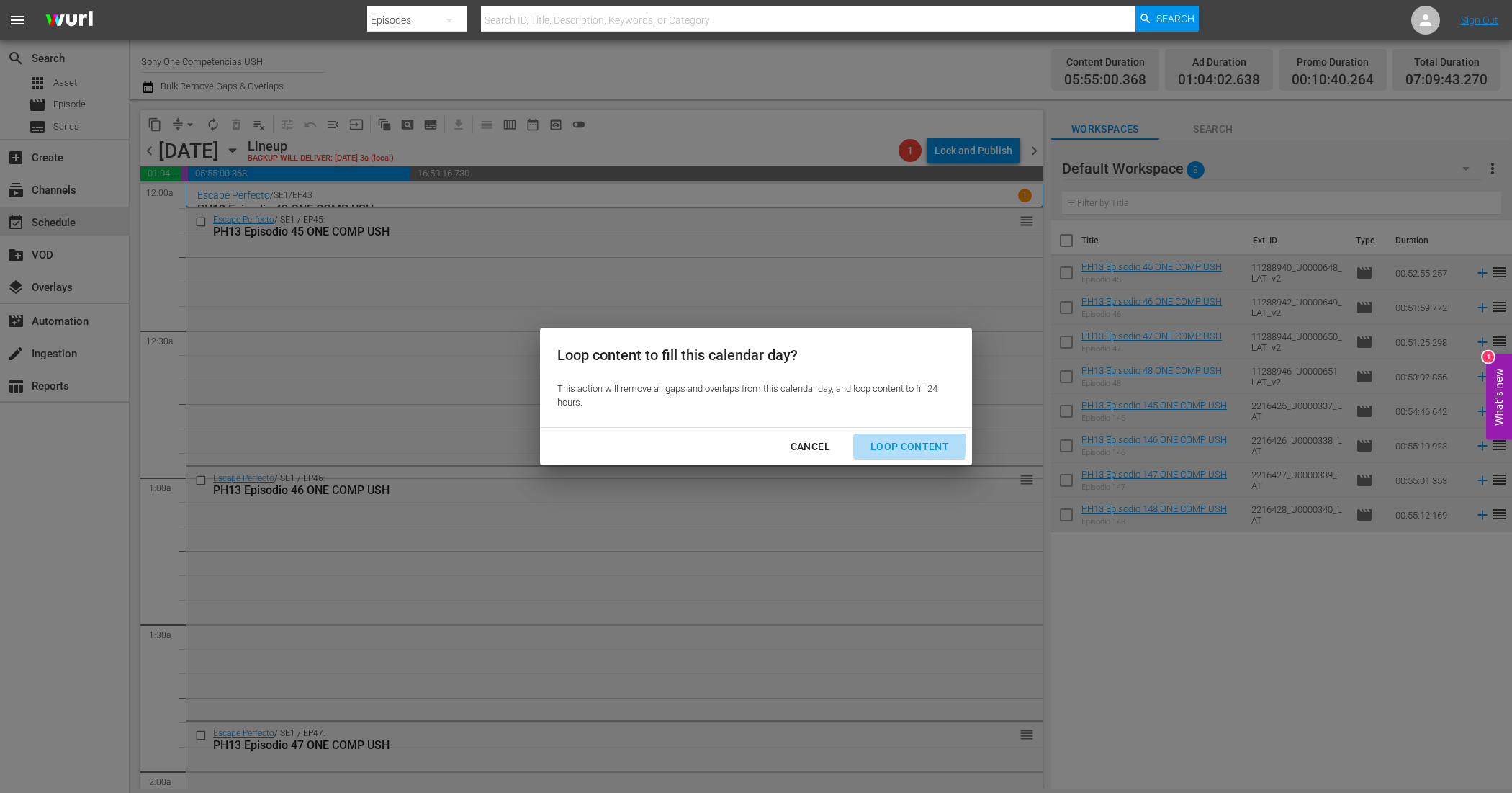
click at [880, 443] on div "Loop Content" at bounding box center [910, 446] width 102 height 18
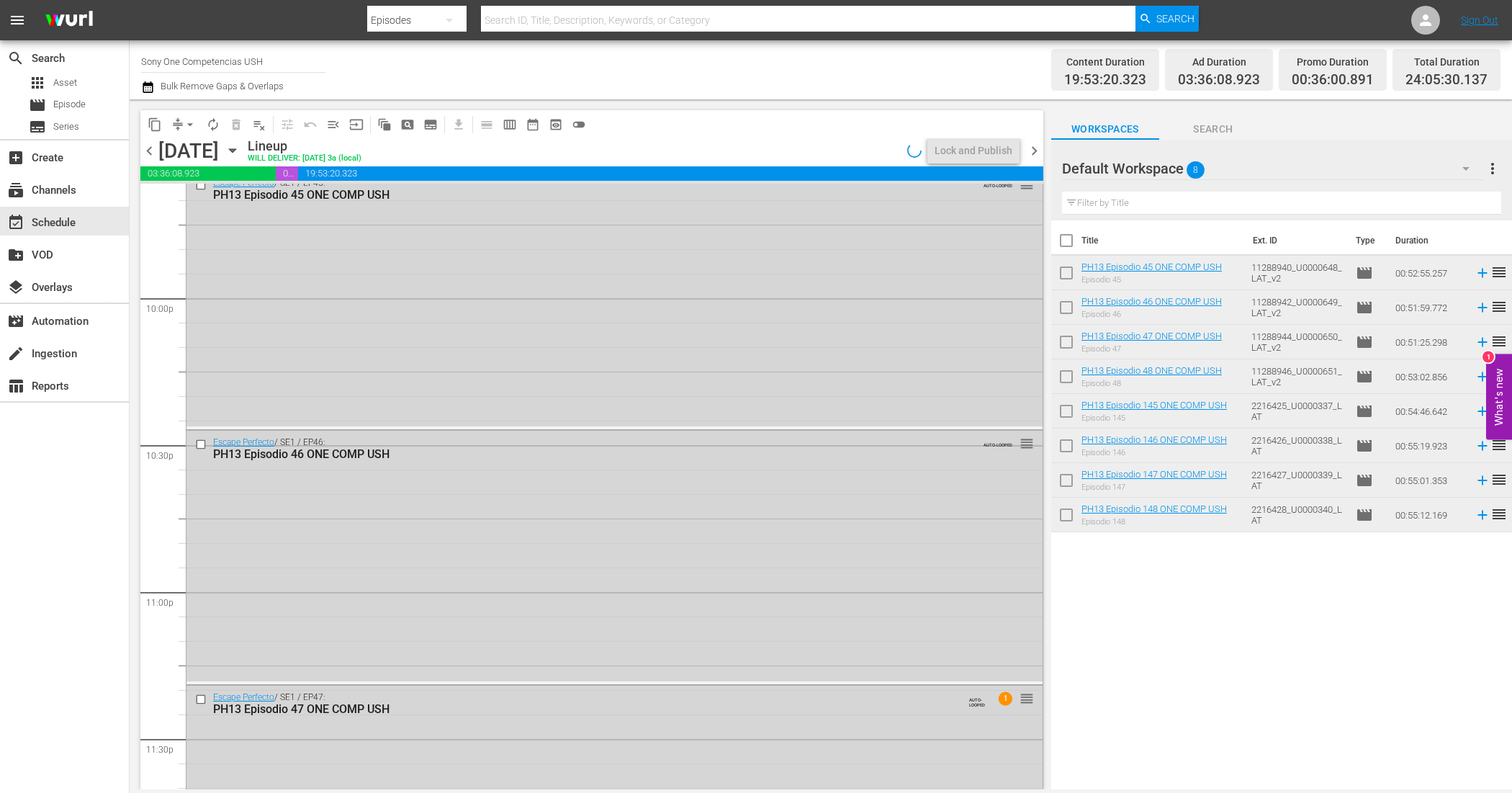
scroll to position [6497, 0]
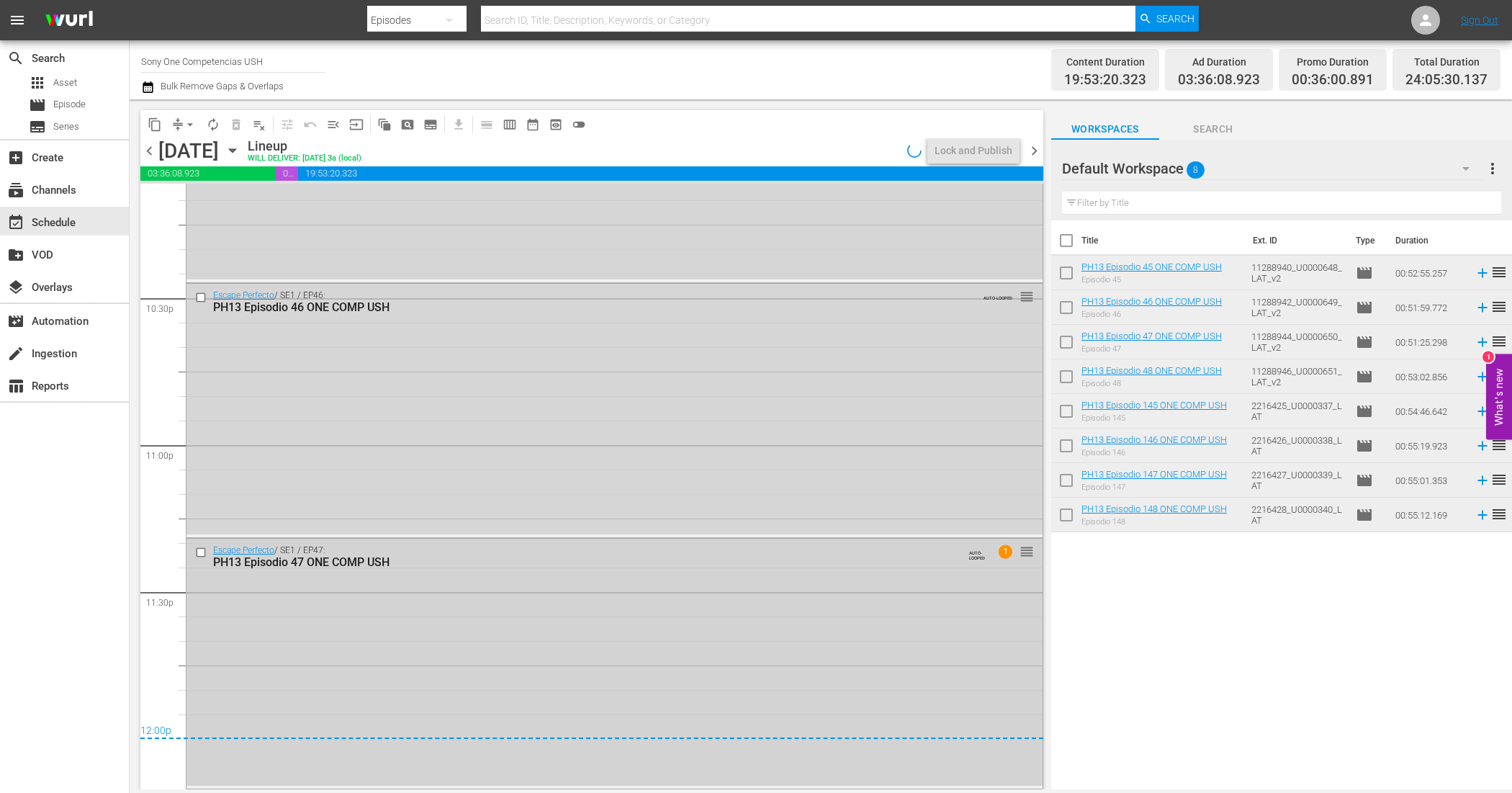
click at [710, 635] on div "Escape Perfecto / SE1 / EP47: PH13 Episodio 47 ONE COMP USH AUTO-LOOPED 1 reord…" at bounding box center [614, 662] width 856 height 247
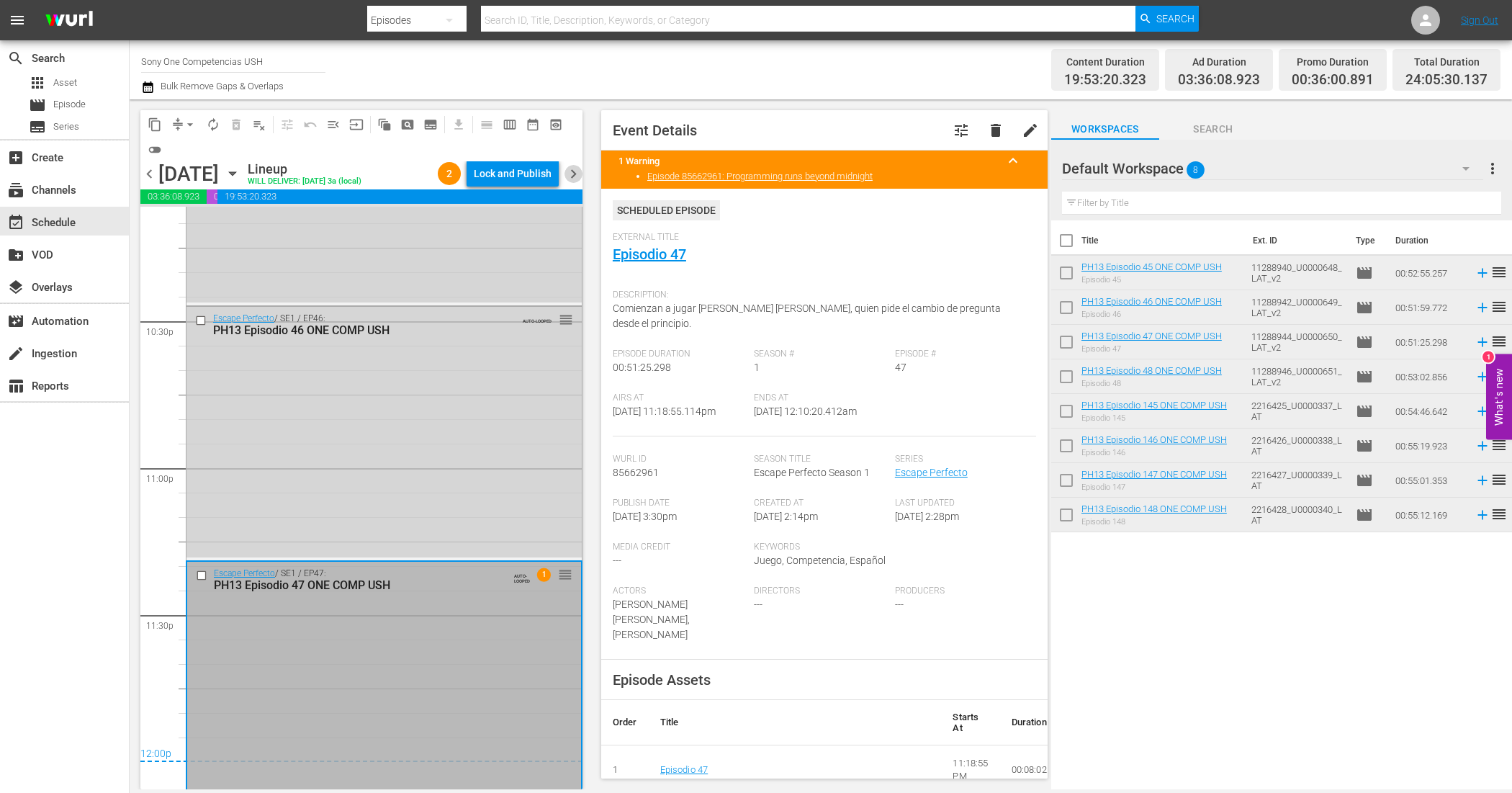
click at [571, 177] on span "chevron_right" at bounding box center [573, 174] width 18 height 18
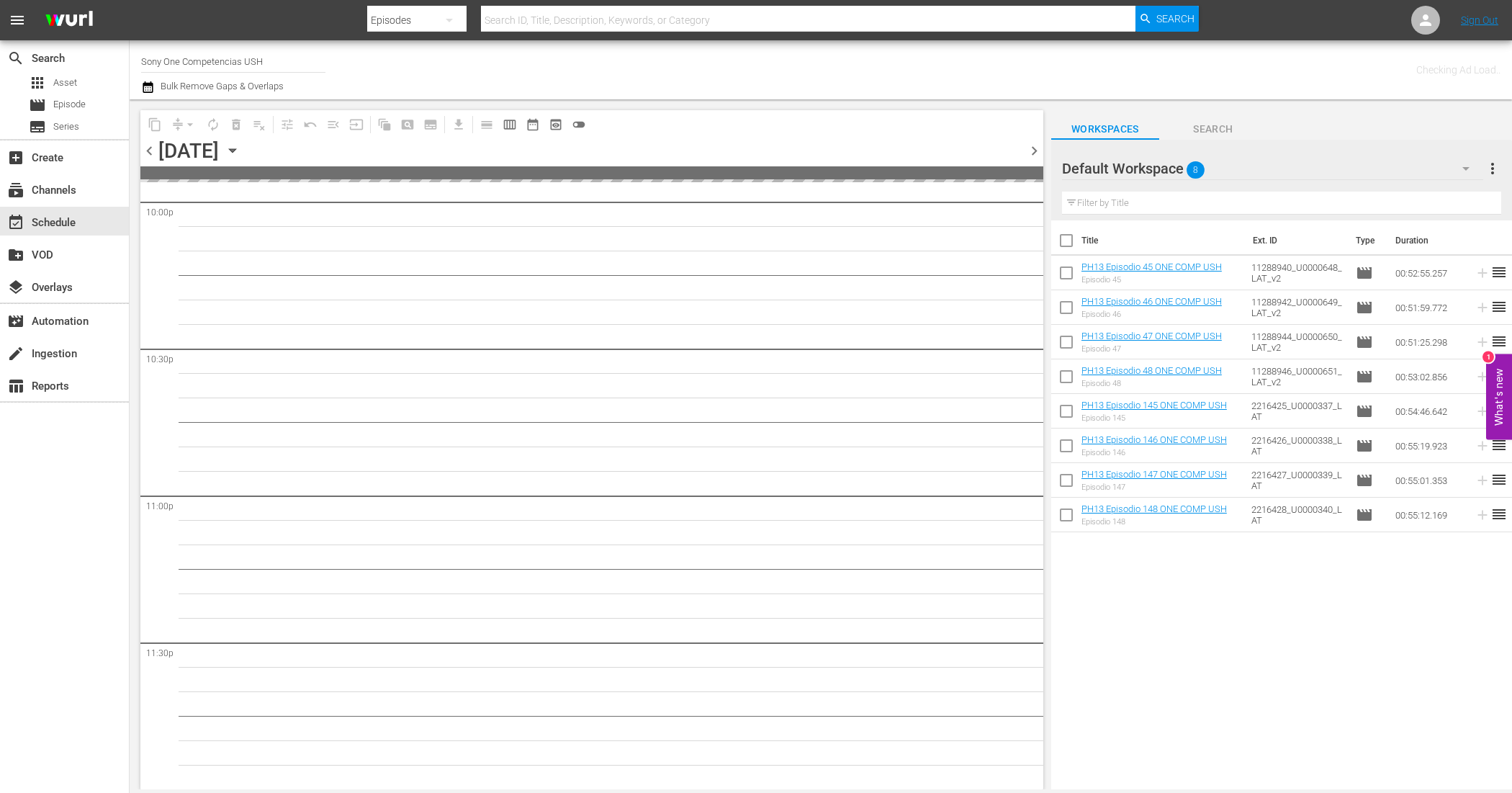
scroll to position [6445, 0]
click at [1071, 240] on input "checkbox" at bounding box center [1066, 243] width 31 height 31
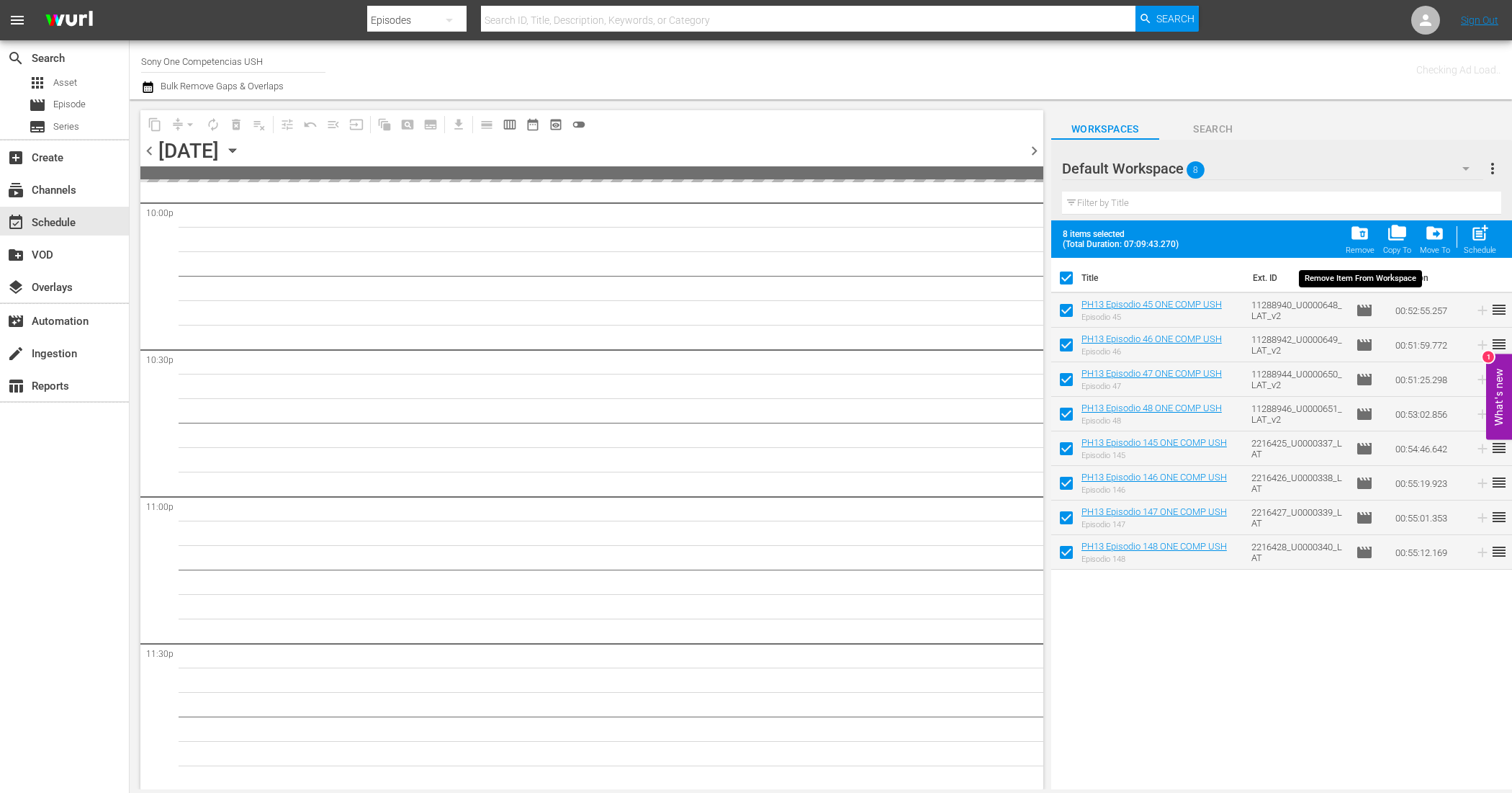
click at [1355, 243] on span "folder_delete" at bounding box center [1359, 232] width 20 height 20
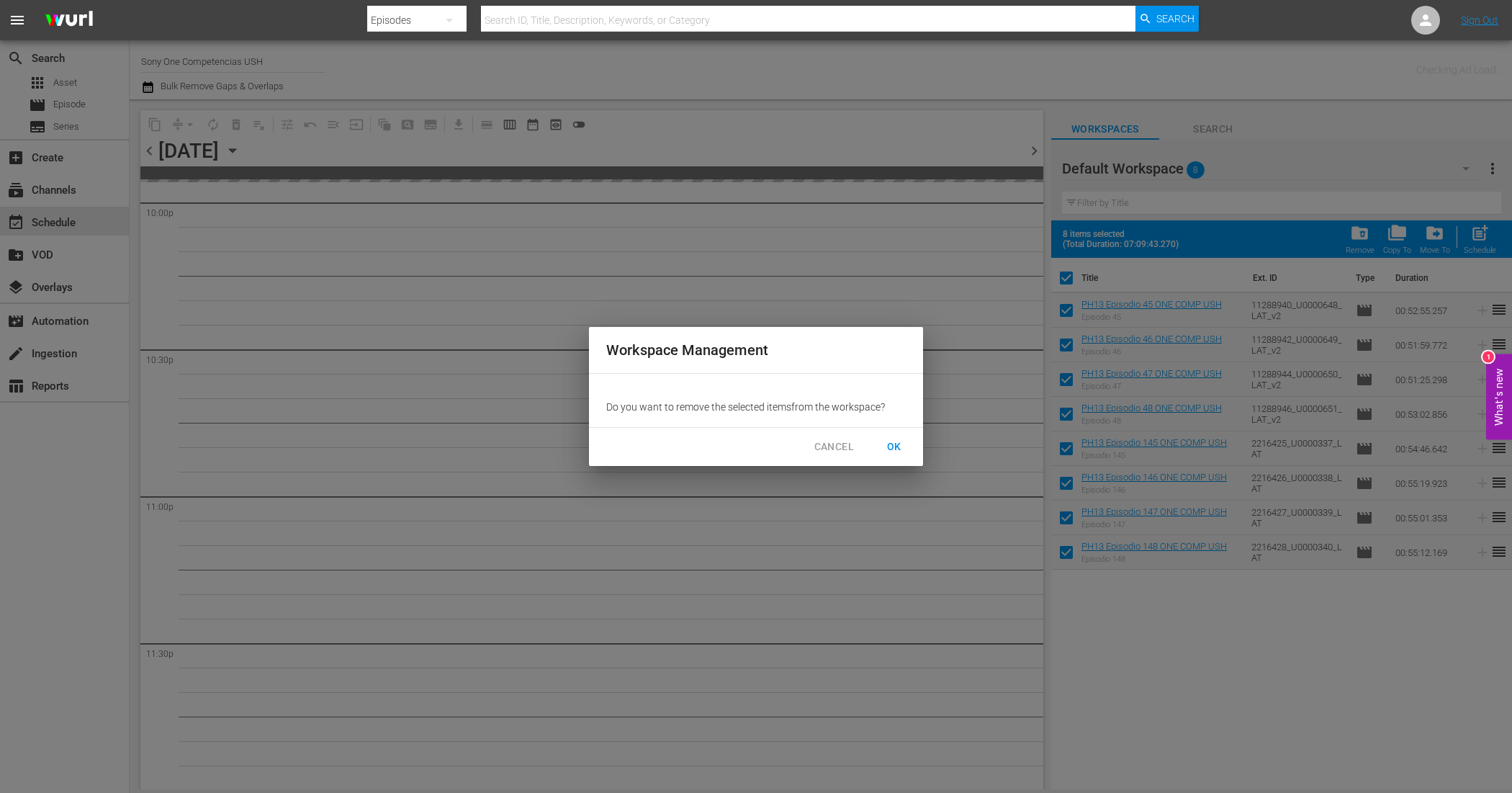
click at [890, 442] on span "OK" at bounding box center [894, 446] width 23 height 18
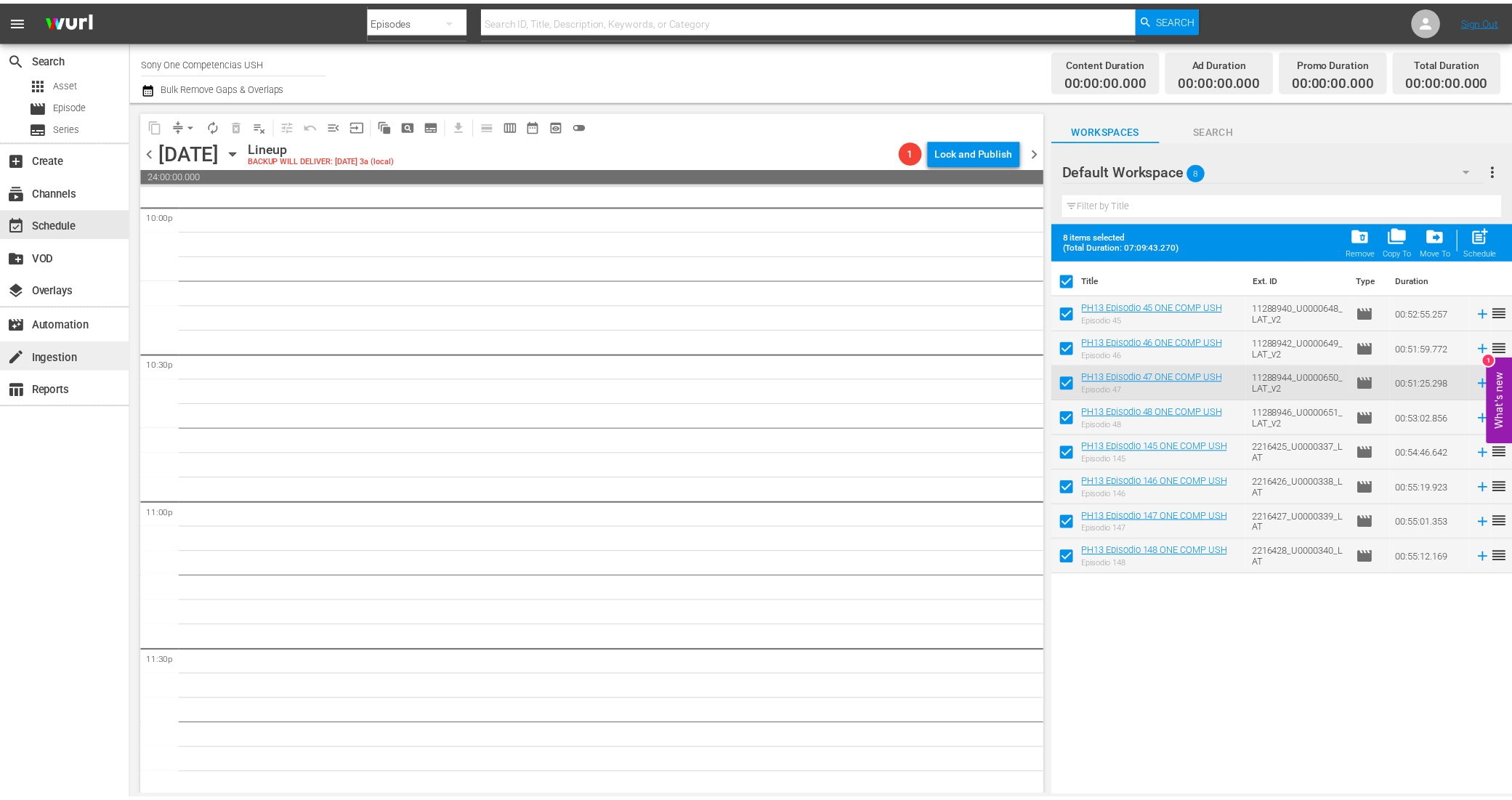
scroll to position [6503, 0]
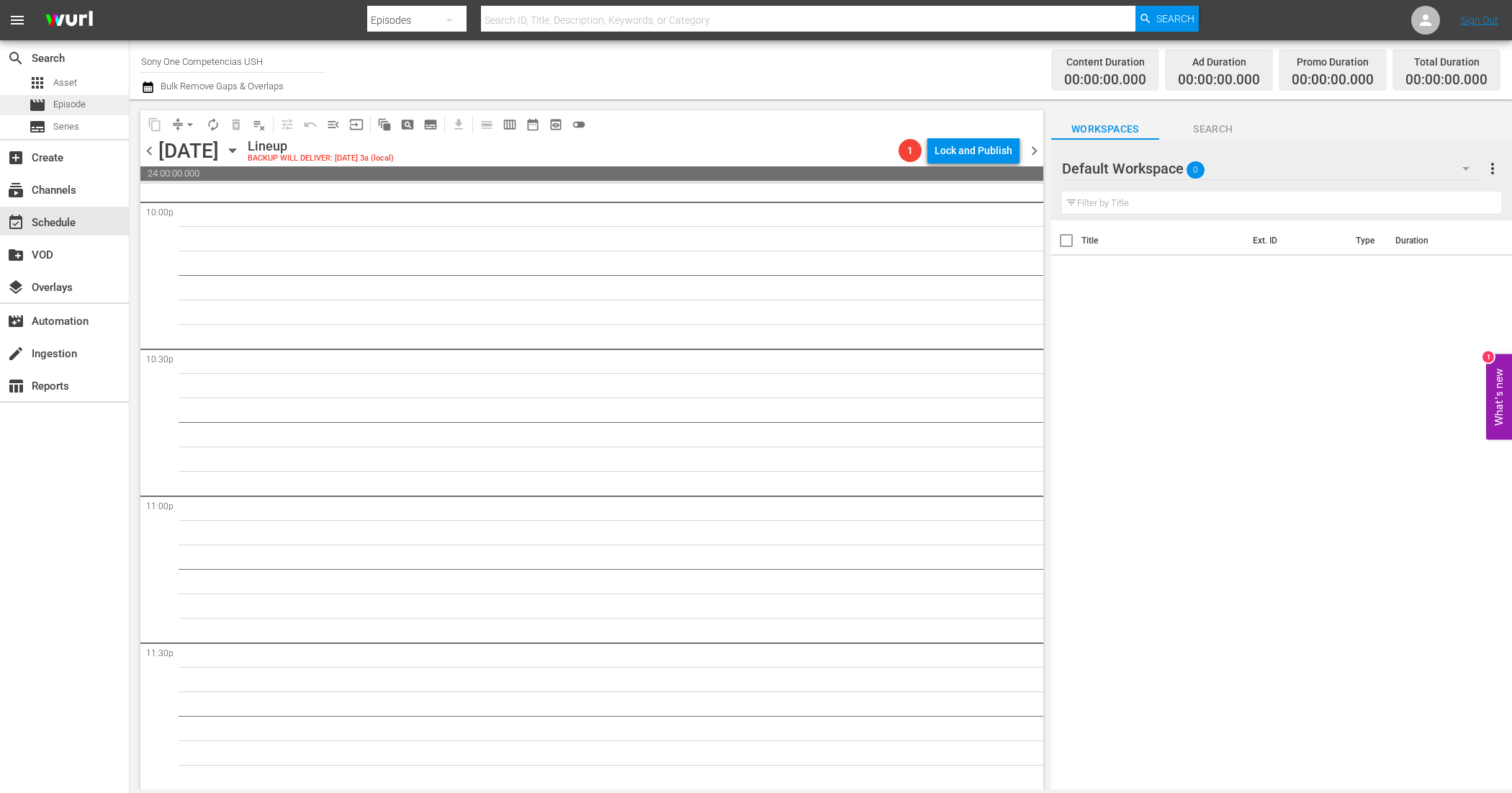
click at [85, 99] on span "Episode" at bounding box center [69, 104] width 32 height 14
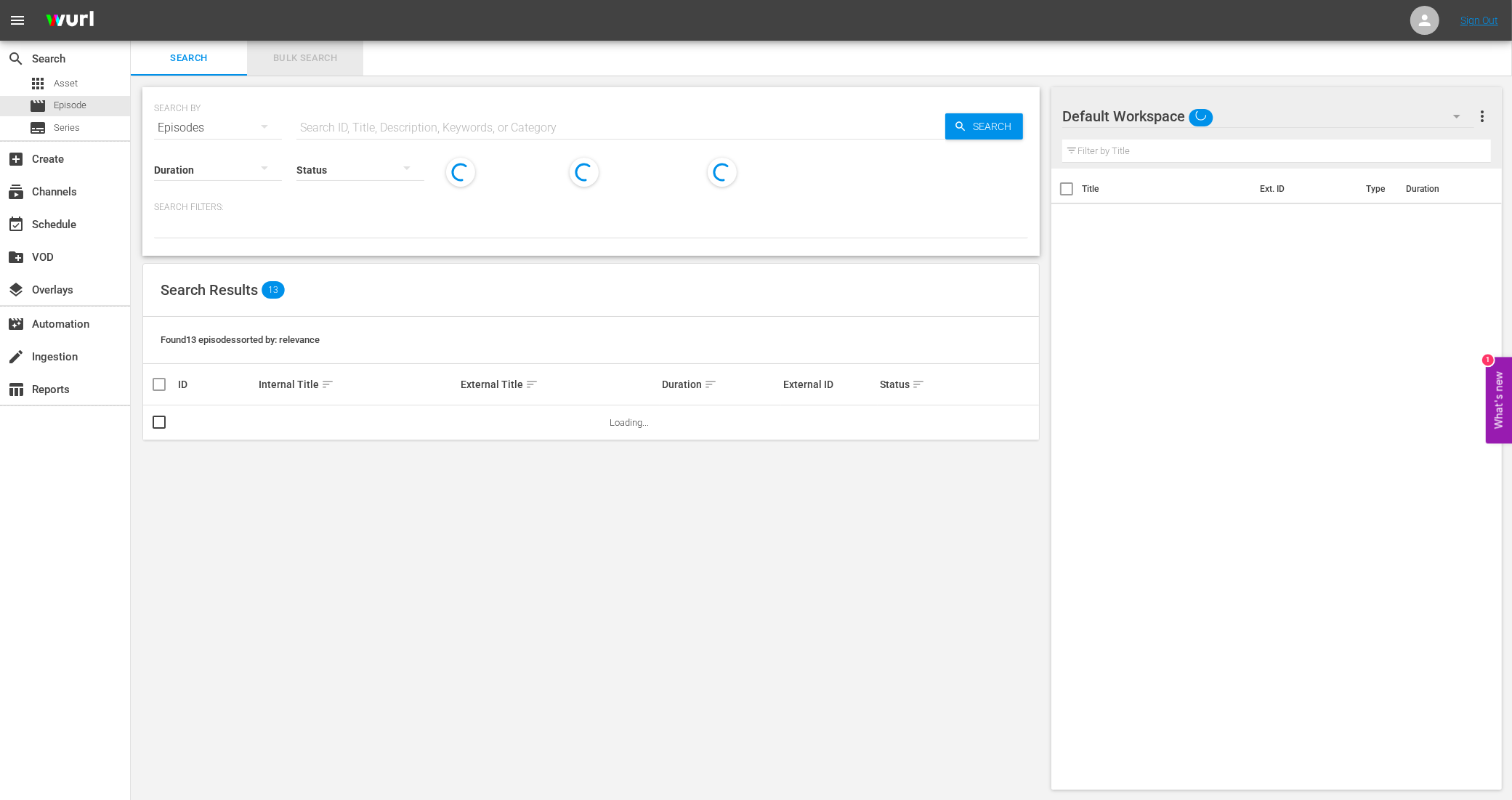
click at [306, 57] on span "Bulk Search" at bounding box center [305, 58] width 99 height 17
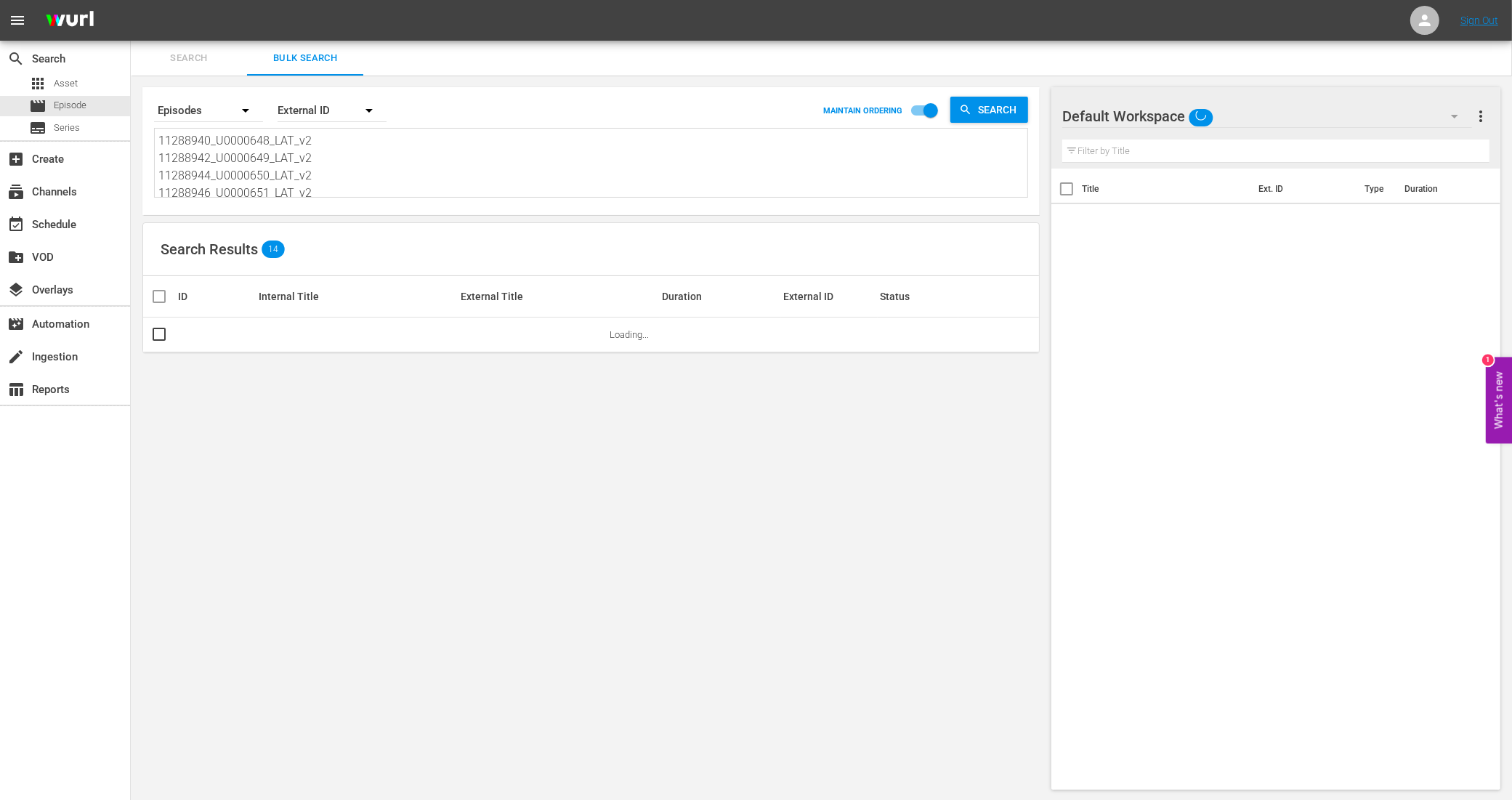
scroll to position [91, 0]
drag, startPoint x: 178, startPoint y: 140, endPoint x: 382, endPoint y: 278, distance: 246.3
click at [382, 278] on div "Search By Episodes Order By External ID MAINTAIN ORDERING Search 11288940_U0000…" at bounding box center [591, 438] width 921 height 726
paste textarea "11288948_U0000652_LAT_v2 11288950_U0000653_LAT_v2 11288952_U0000654_LAT_v2 1128…"
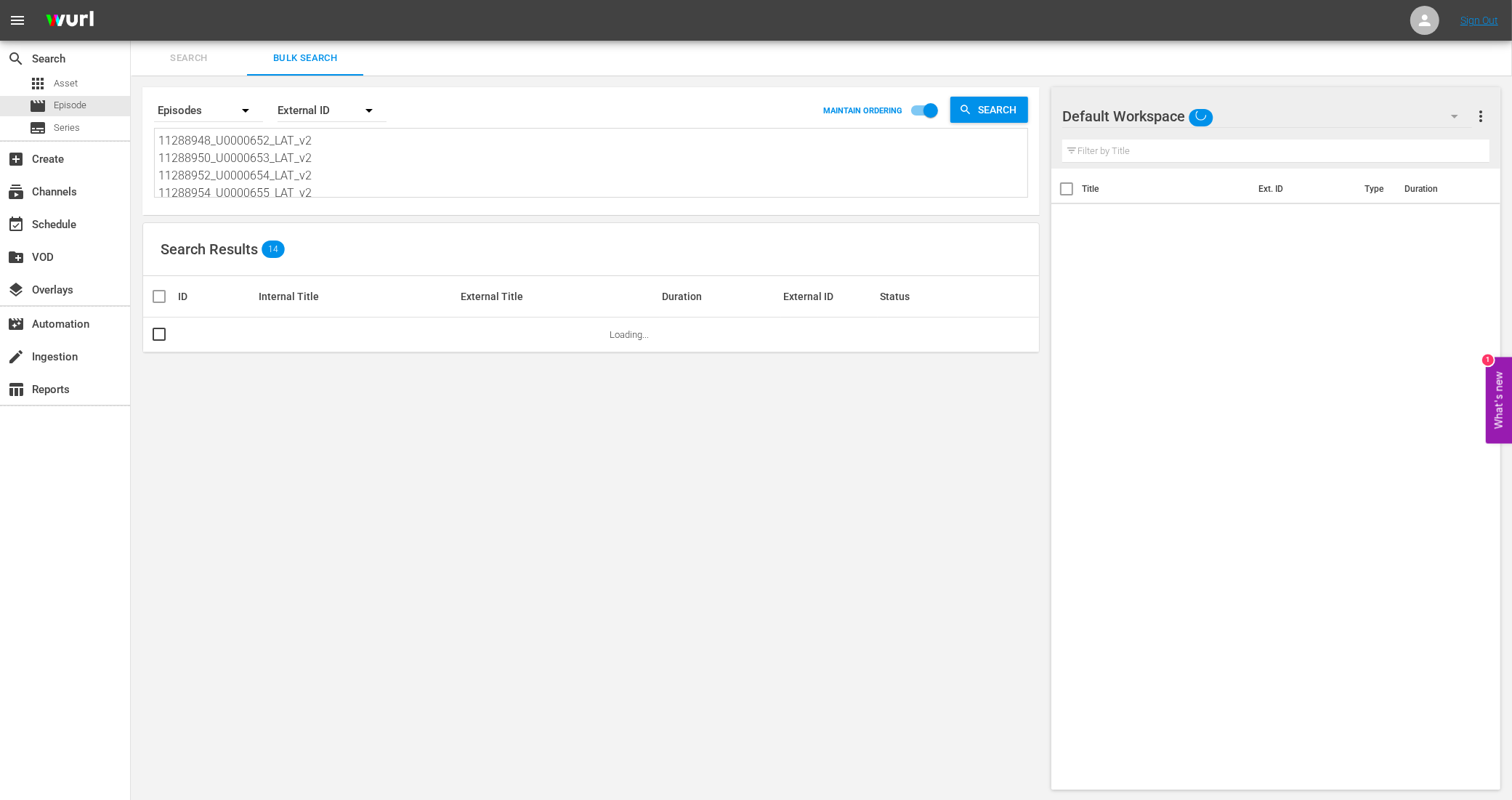
scroll to position [2, 0]
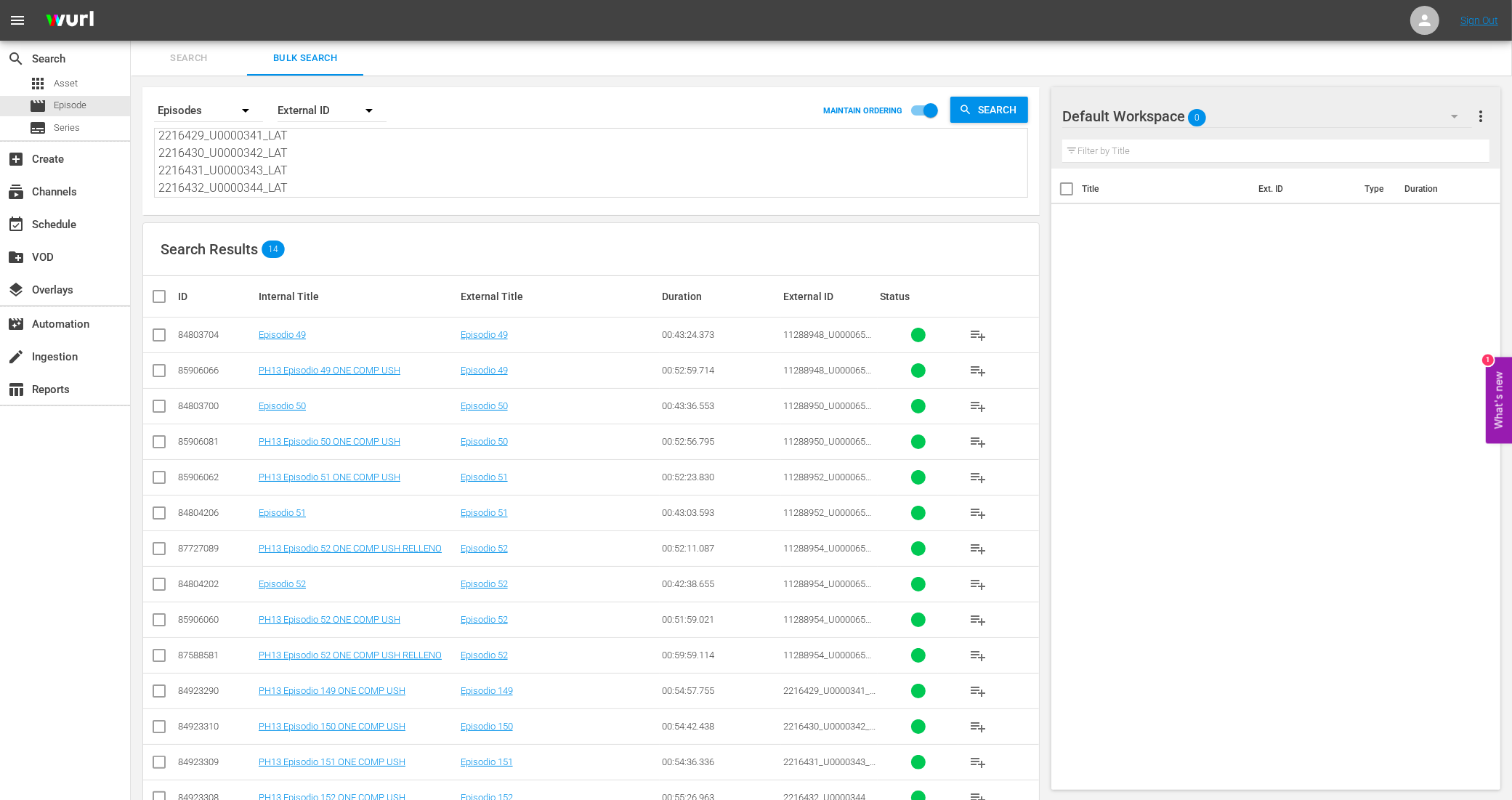
click at [165, 374] on input "checkbox" at bounding box center [159, 374] width 17 height 17
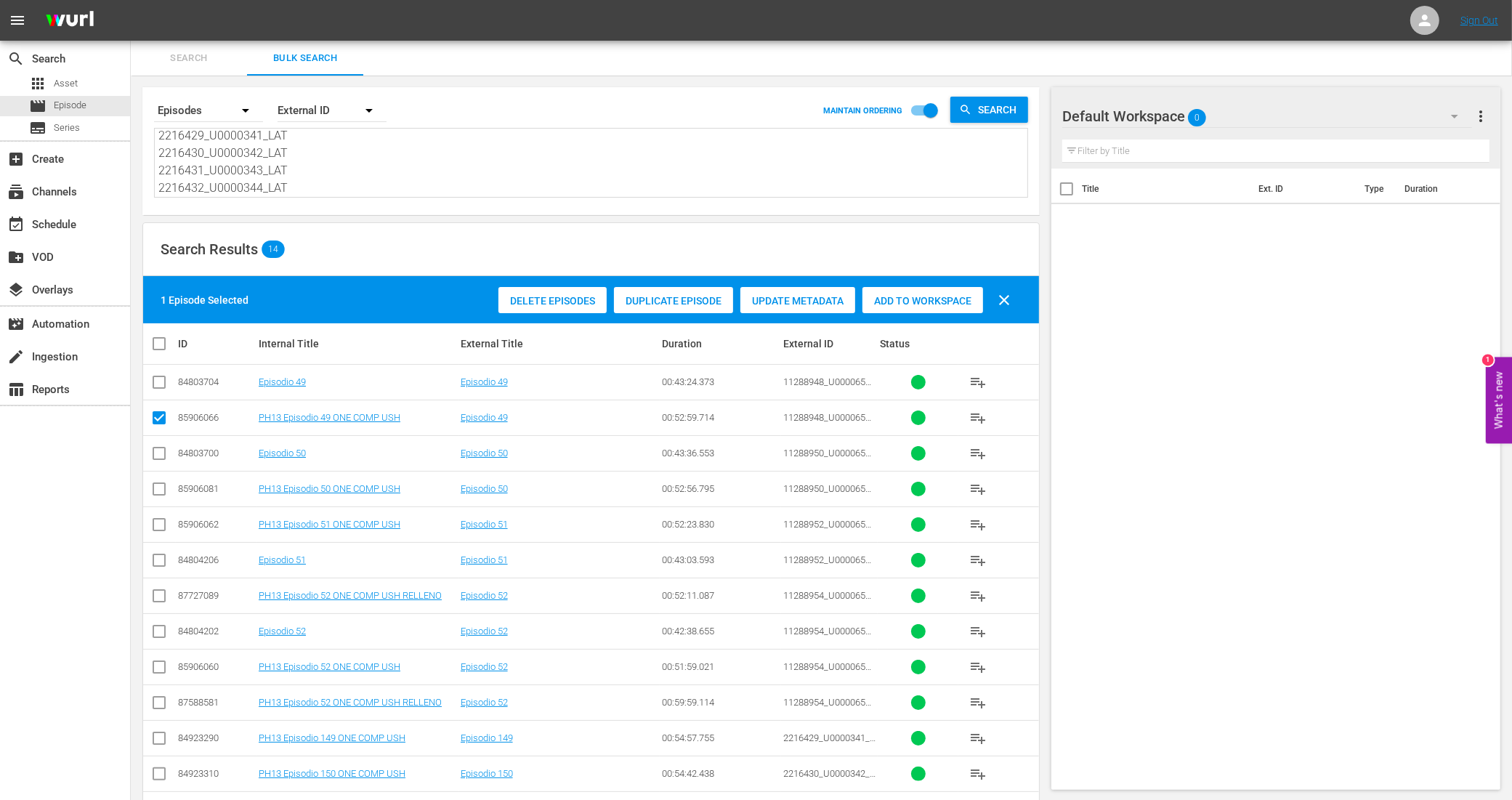
click at [161, 490] on input "checkbox" at bounding box center [159, 492] width 17 height 17
click at [160, 524] on input "checkbox" at bounding box center [159, 528] width 17 height 17
click at [161, 667] on input "checkbox" at bounding box center [159, 670] width 17 height 17
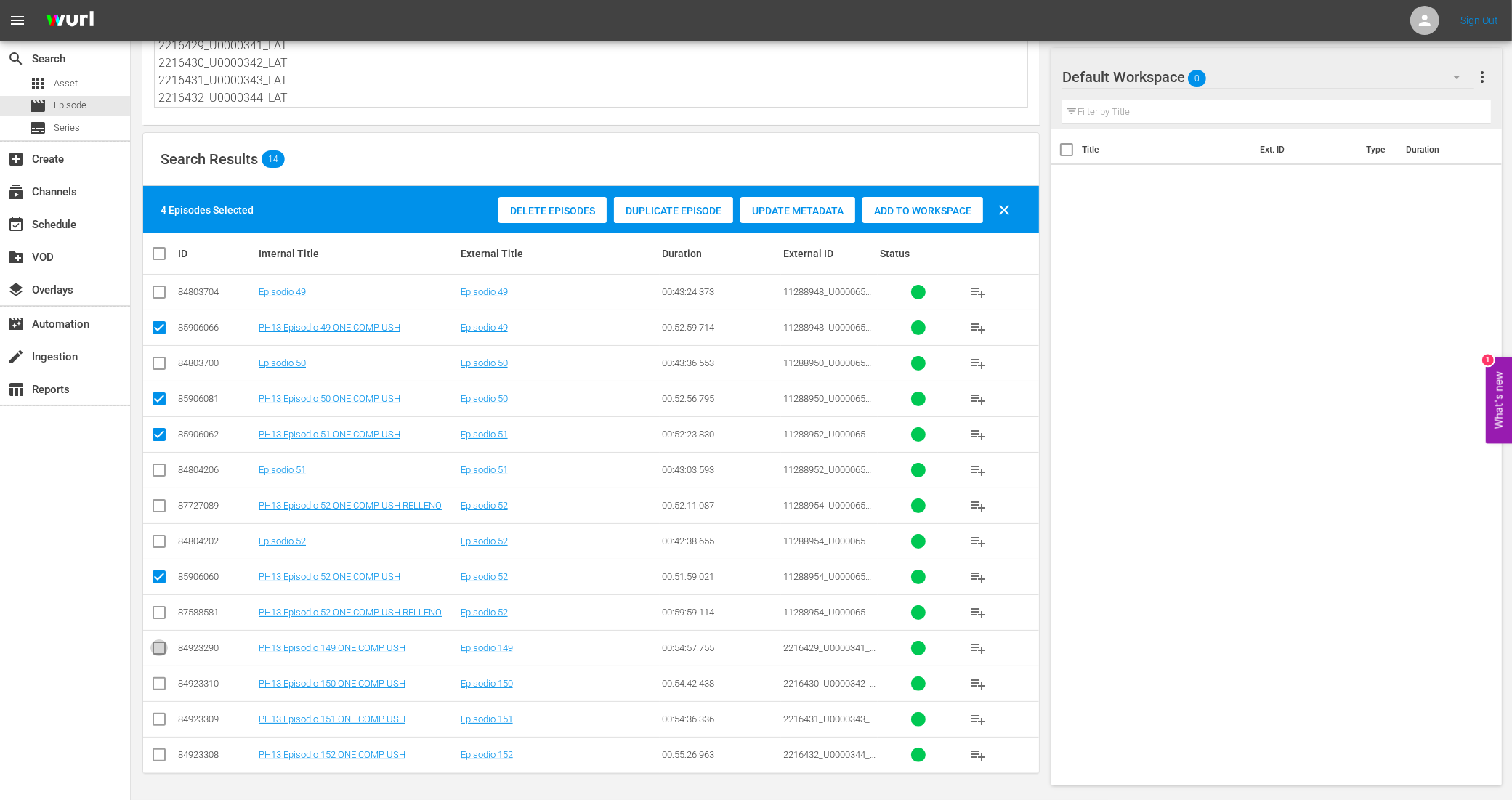
click at [160, 651] on input "checkbox" at bounding box center [159, 651] width 17 height 17
click at [162, 678] on input "checkbox" at bounding box center [159, 686] width 17 height 17
click at [159, 711] on icon at bounding box center [159, 719] width 17 height 17
click at [161, 725] on input "checkbox" at bounding box center [159, 722] width 17 height 17
click at [164, 758] on input "checkbox" at bounding box center [159, 758] width 17 height 17
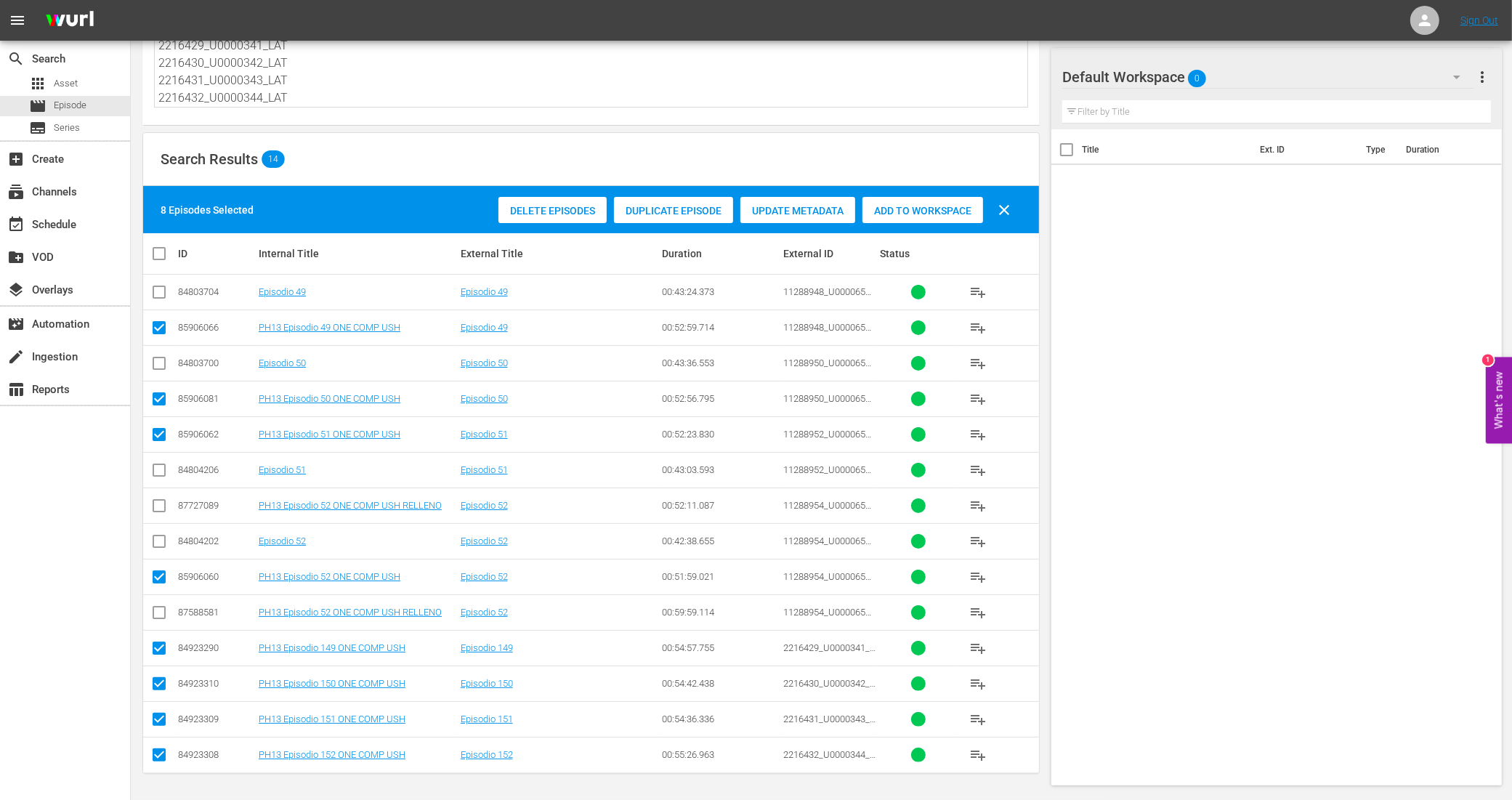
click at [899, 212] on span "Add to Workspace" at bounding box center [922, 210] width 121 height 12
click at [104, 232] on div "event_available Schedule" at bounding box center [65, 223] width 130 height 29
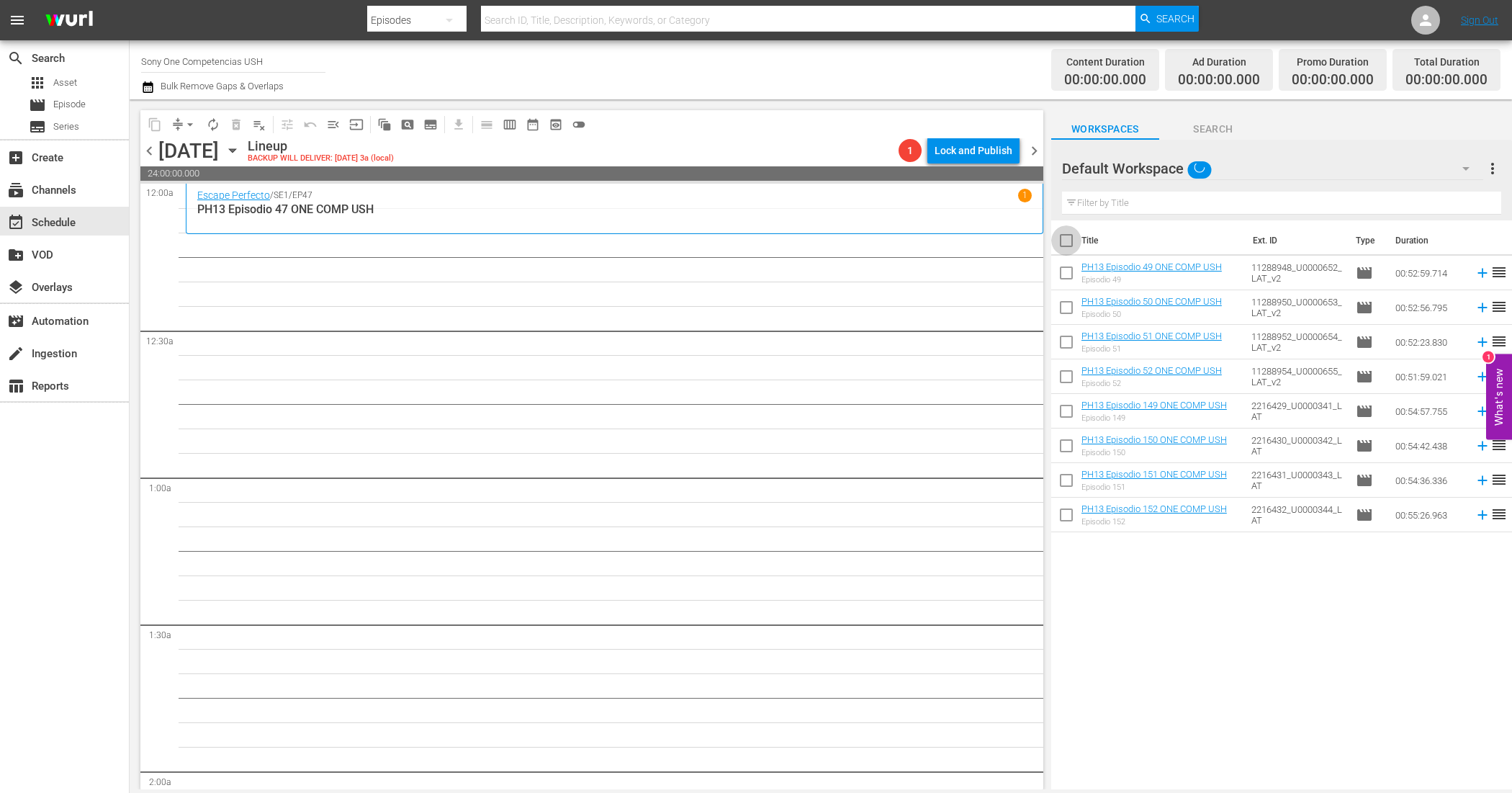
click at [1067, 243] on input "checkbox" at bounding box center [1066, 243] width 31 height 31
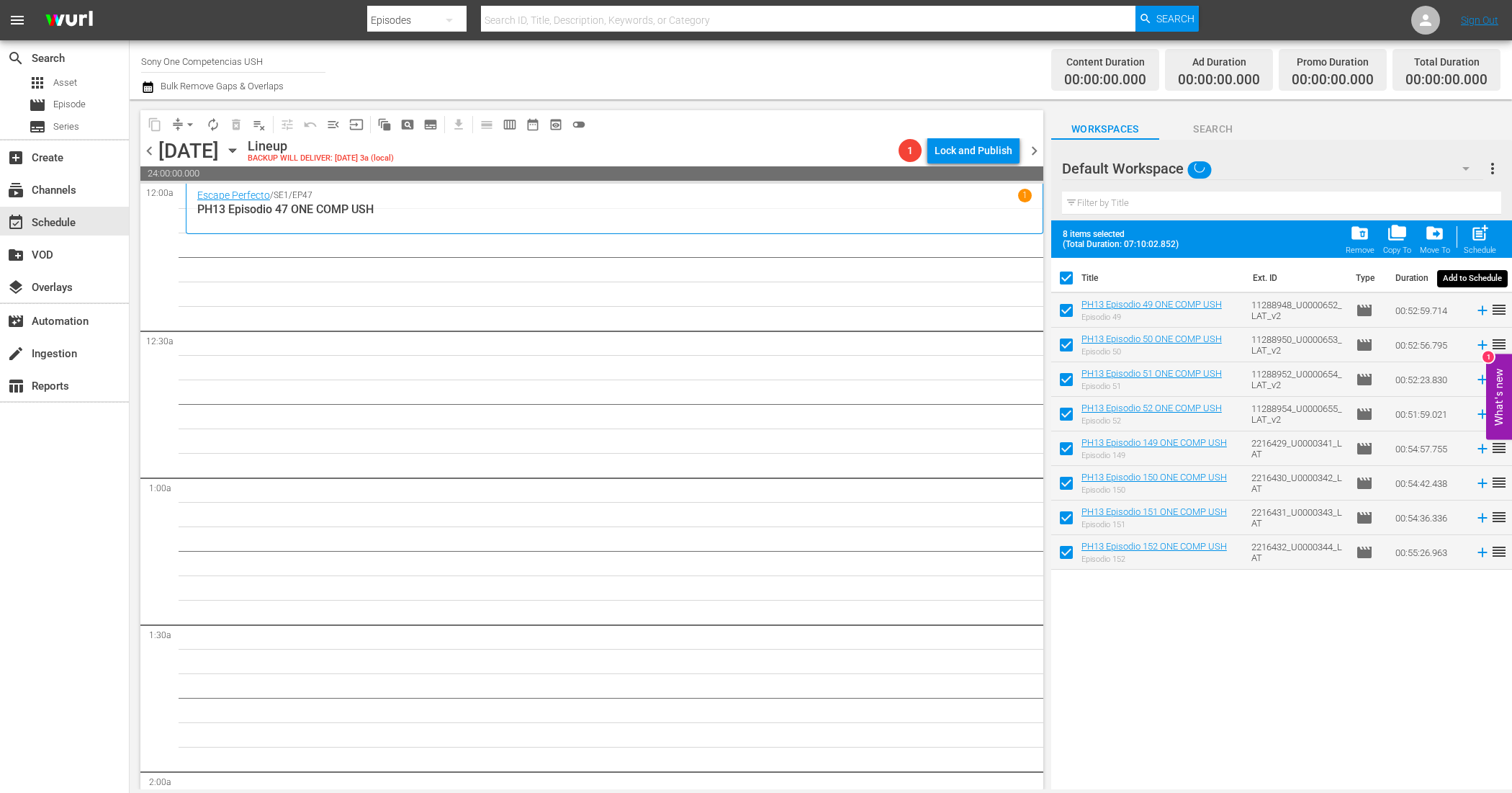
click at [1481, 229] on span "post_add" at bounding box center [1480, 232] width 20 height 20
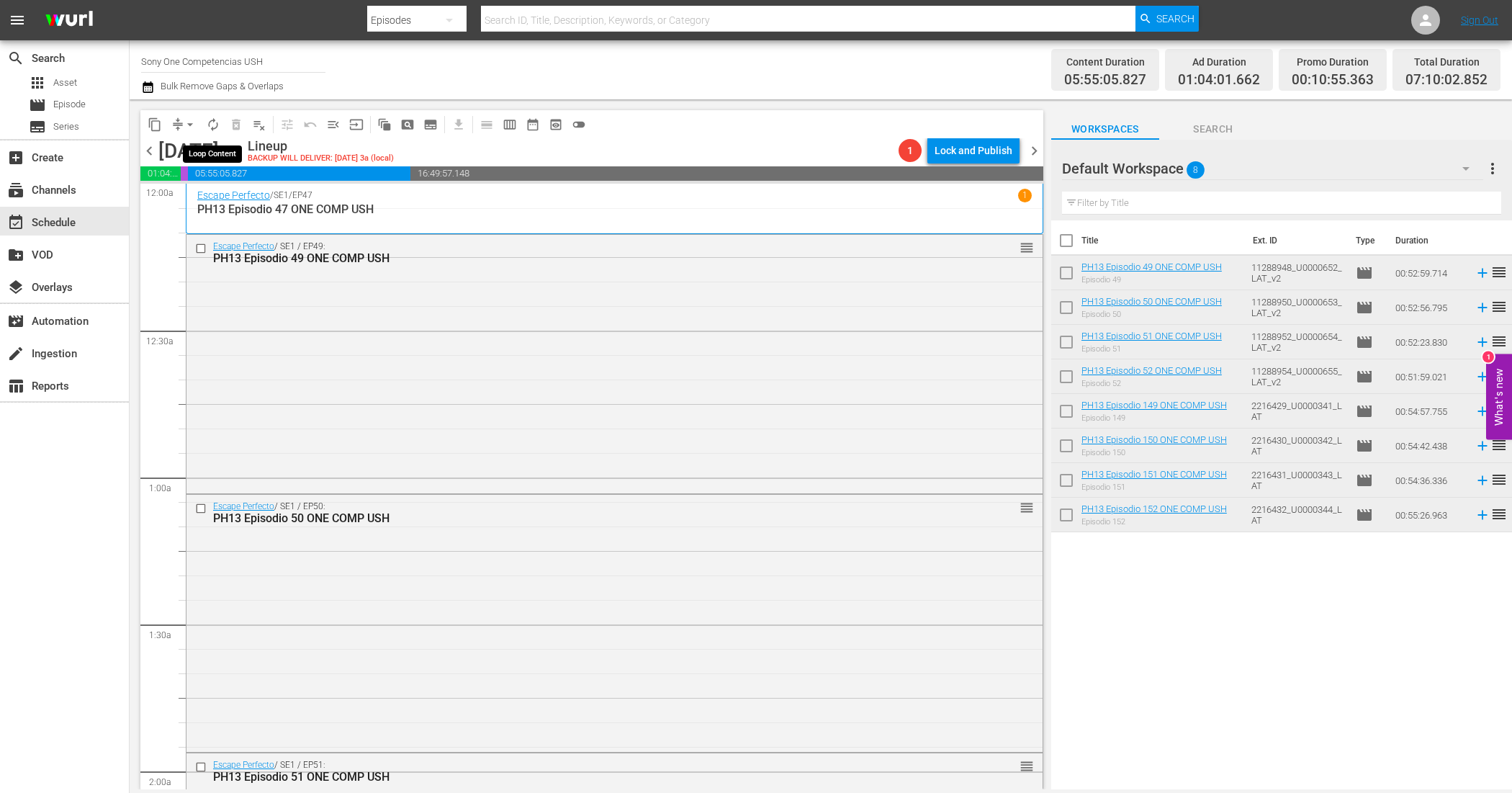
click at [212, 124] on span "autorenew_outlined" at bounding box center [213, 124] width 14 height 14
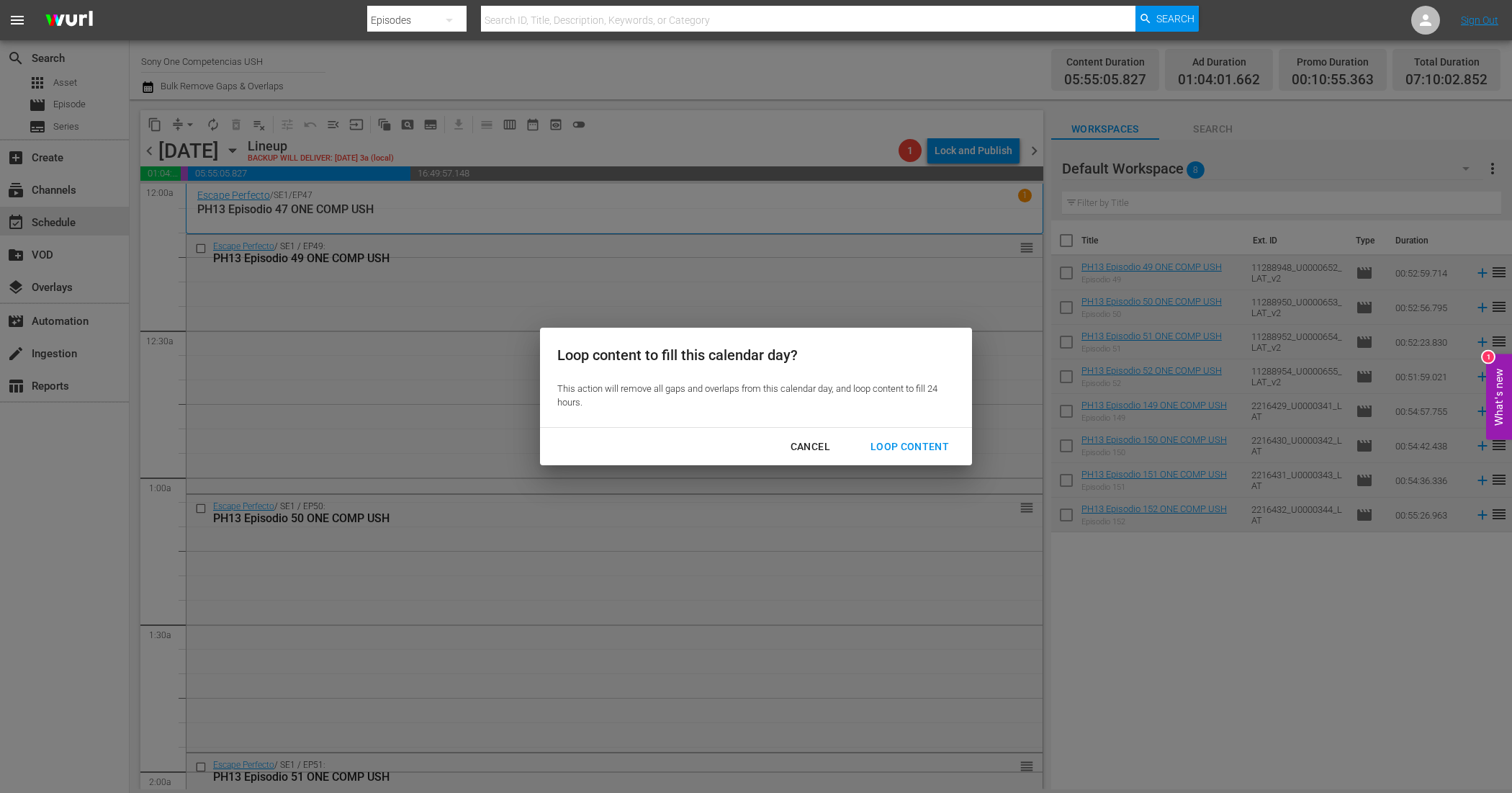
click at [933, 444] on div "Loop Content" at bounding box center [910, 446] width 102 height 18
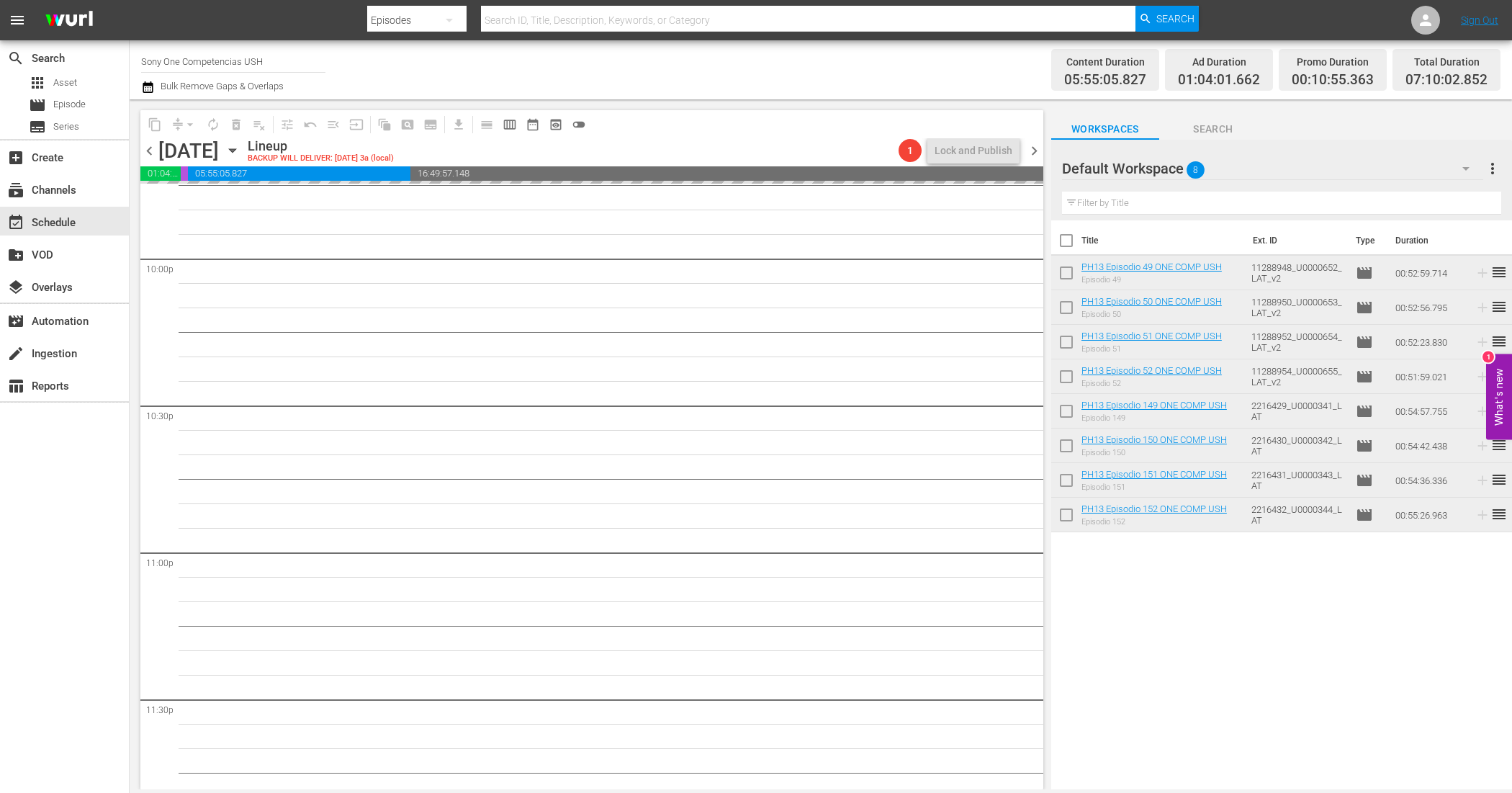
scroll to position [6447, 0]
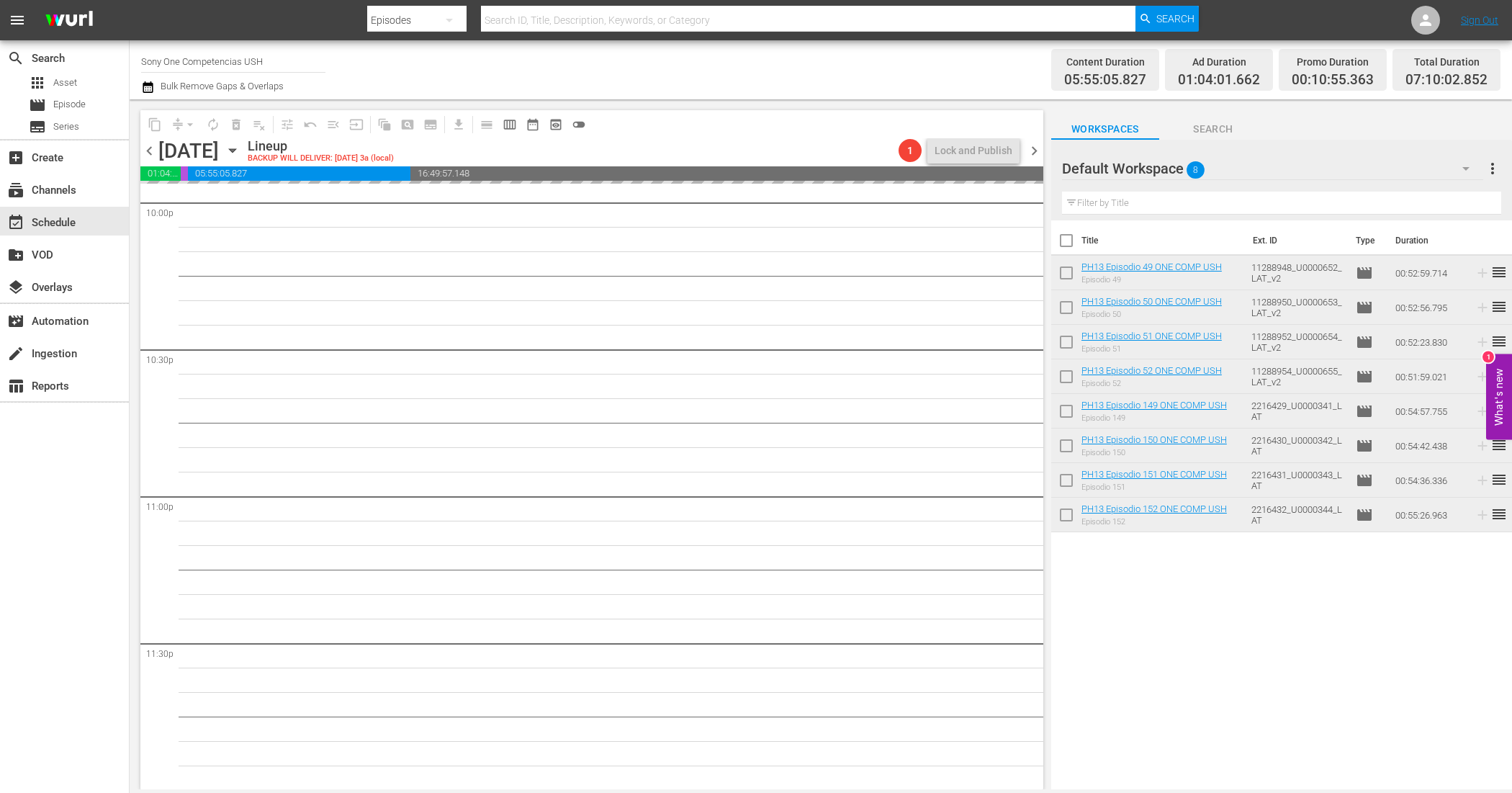
click at [1067, 248] on input "checkbox" at bounding box center [1066, 243] width 31 height 31
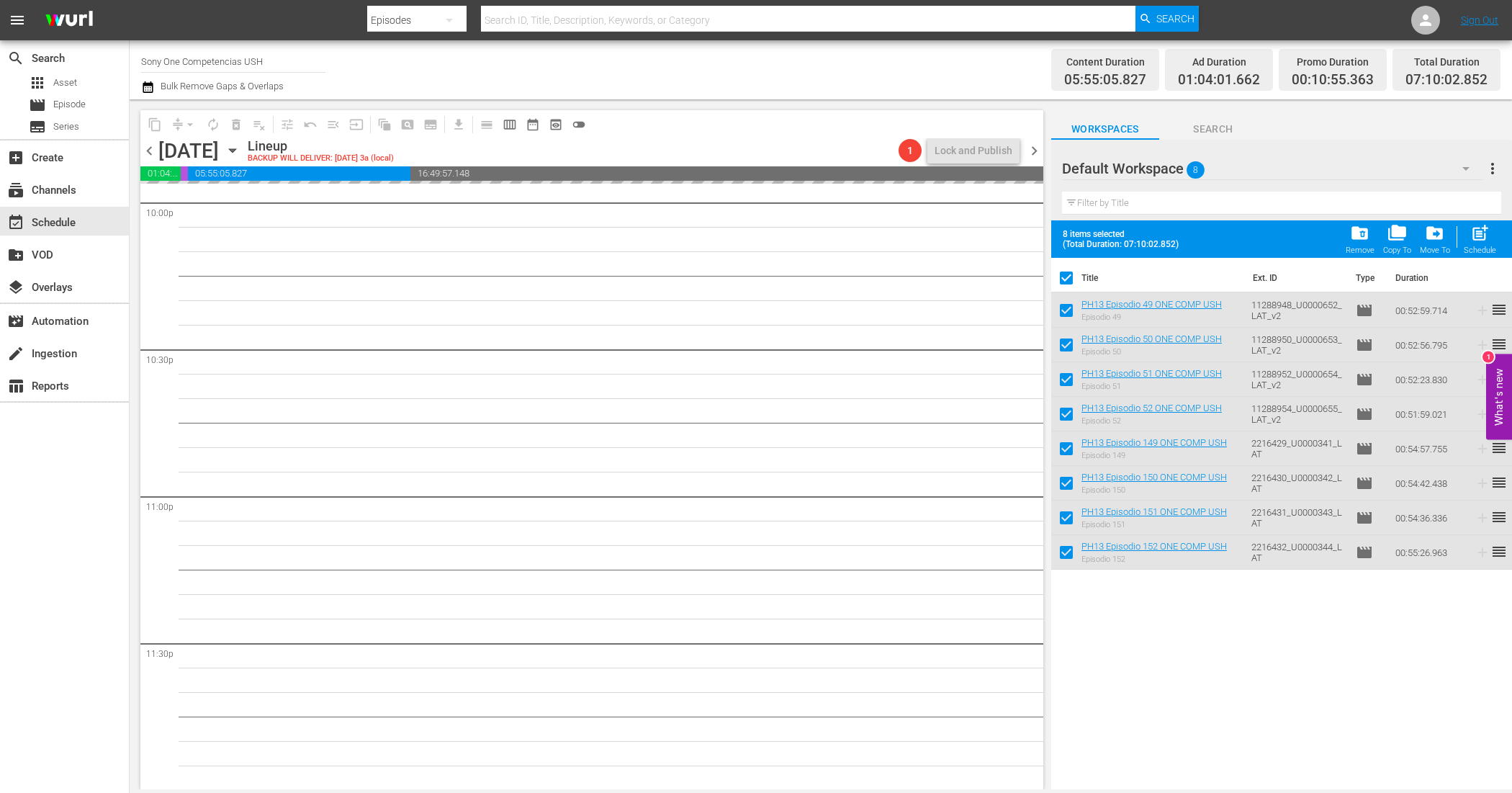
click at [1366, 240] on span "folder_delete" at bounding box center [1359, 232] width 20 height 20
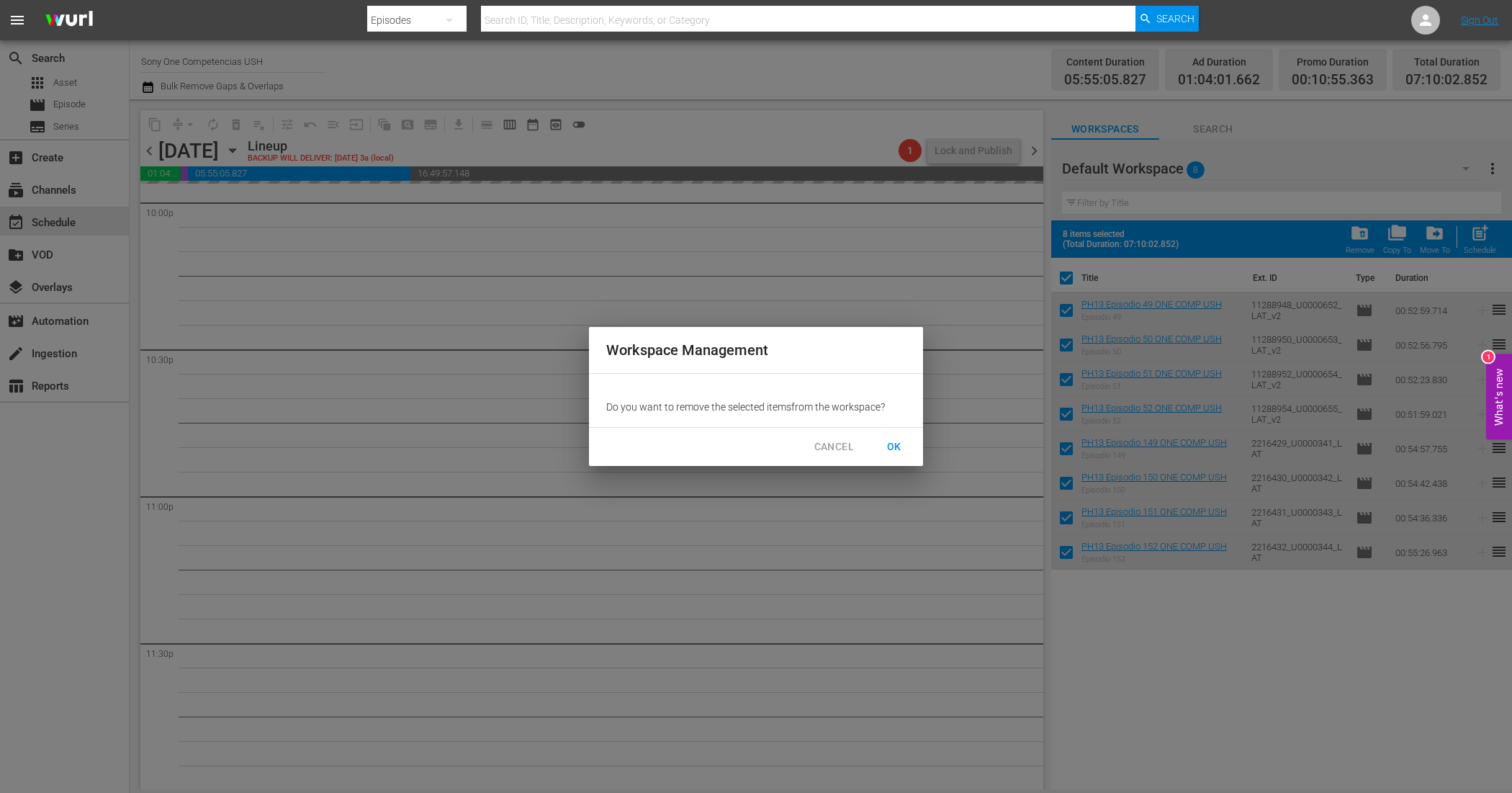
click at [894, 450] on span "OK" at bounding box center [894, 446] width 23 height 18
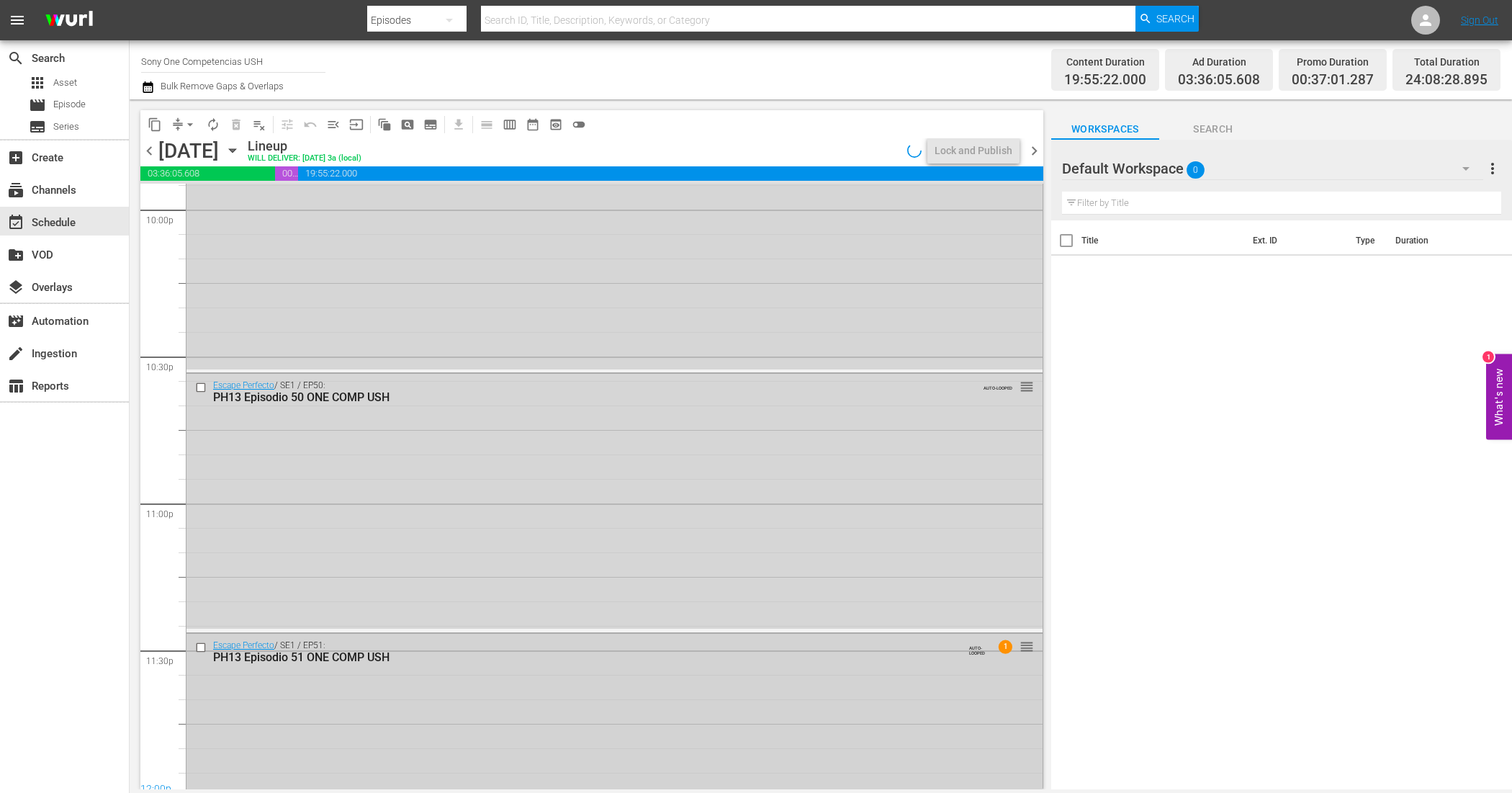
scroll to position [6538, 0]
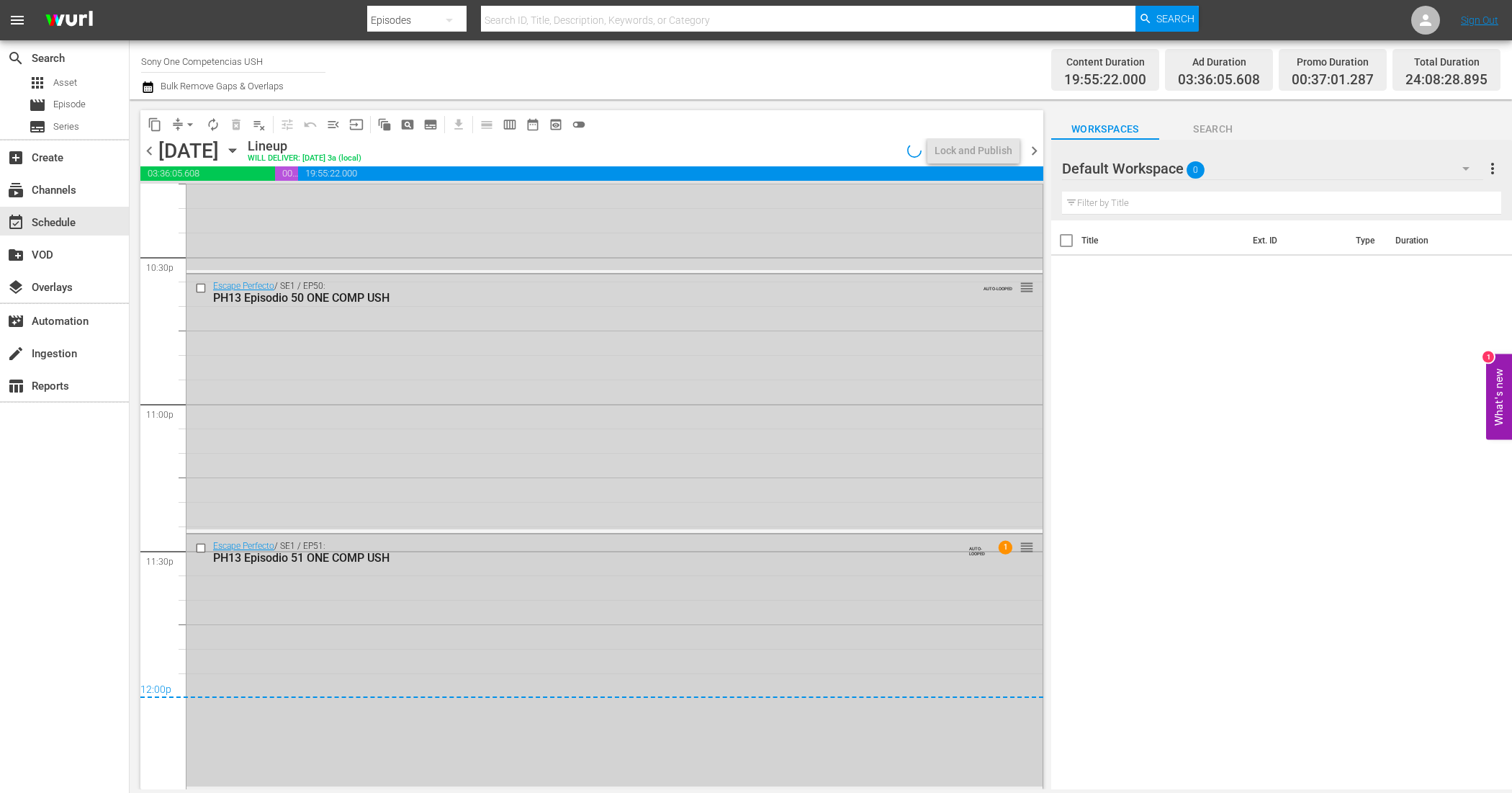
click at [830, 663] on div "Escape Perfecto / SE1 / EP51: PH13 Episodio 51 ONE COMP USH AUTO-LOOPED 1 reord…" at bounding box center [614, 661] width 856 height 252
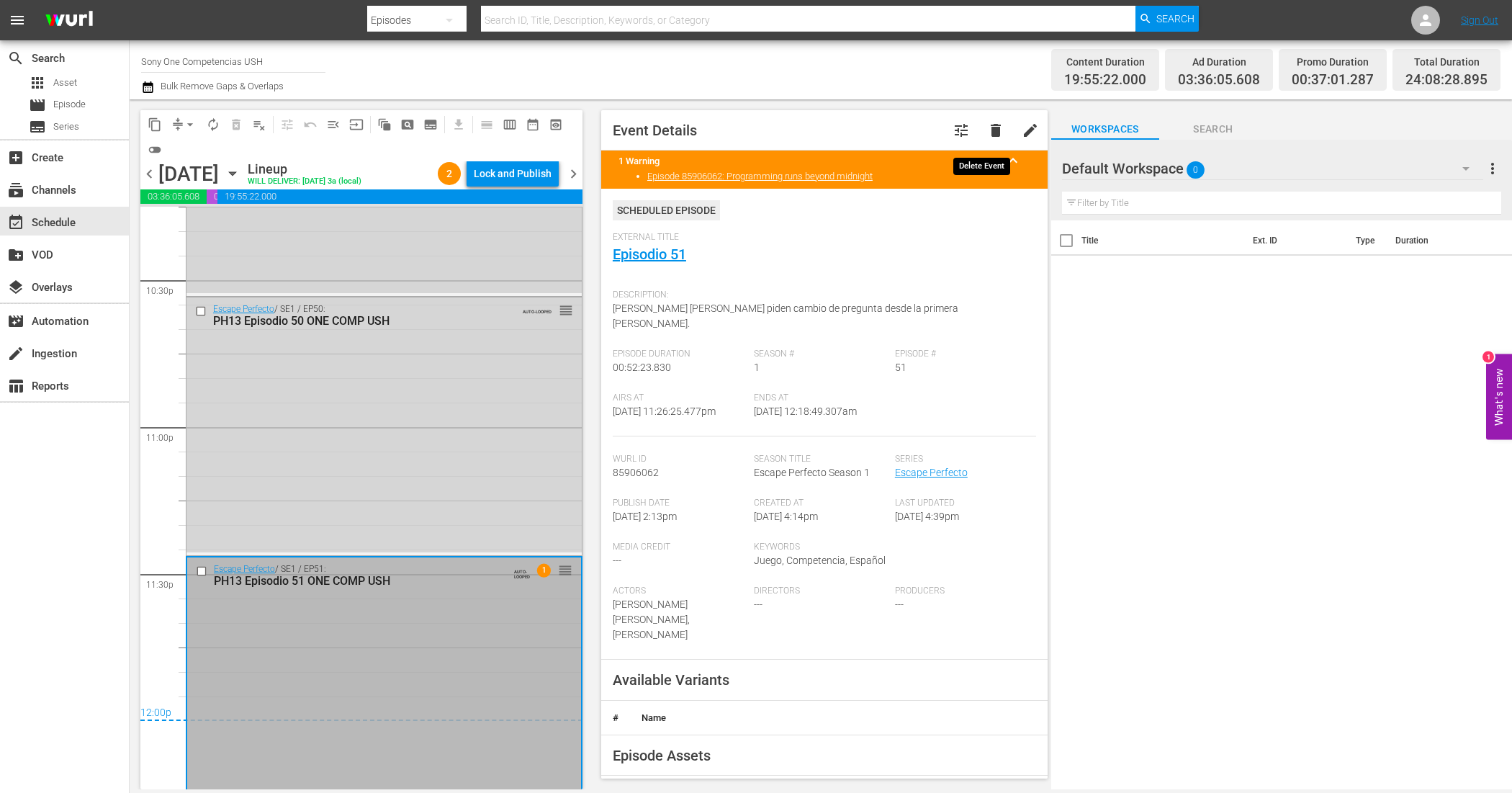
click at [987, 132] on span "delete" at bounding box center [995, 130] width 17 height 17
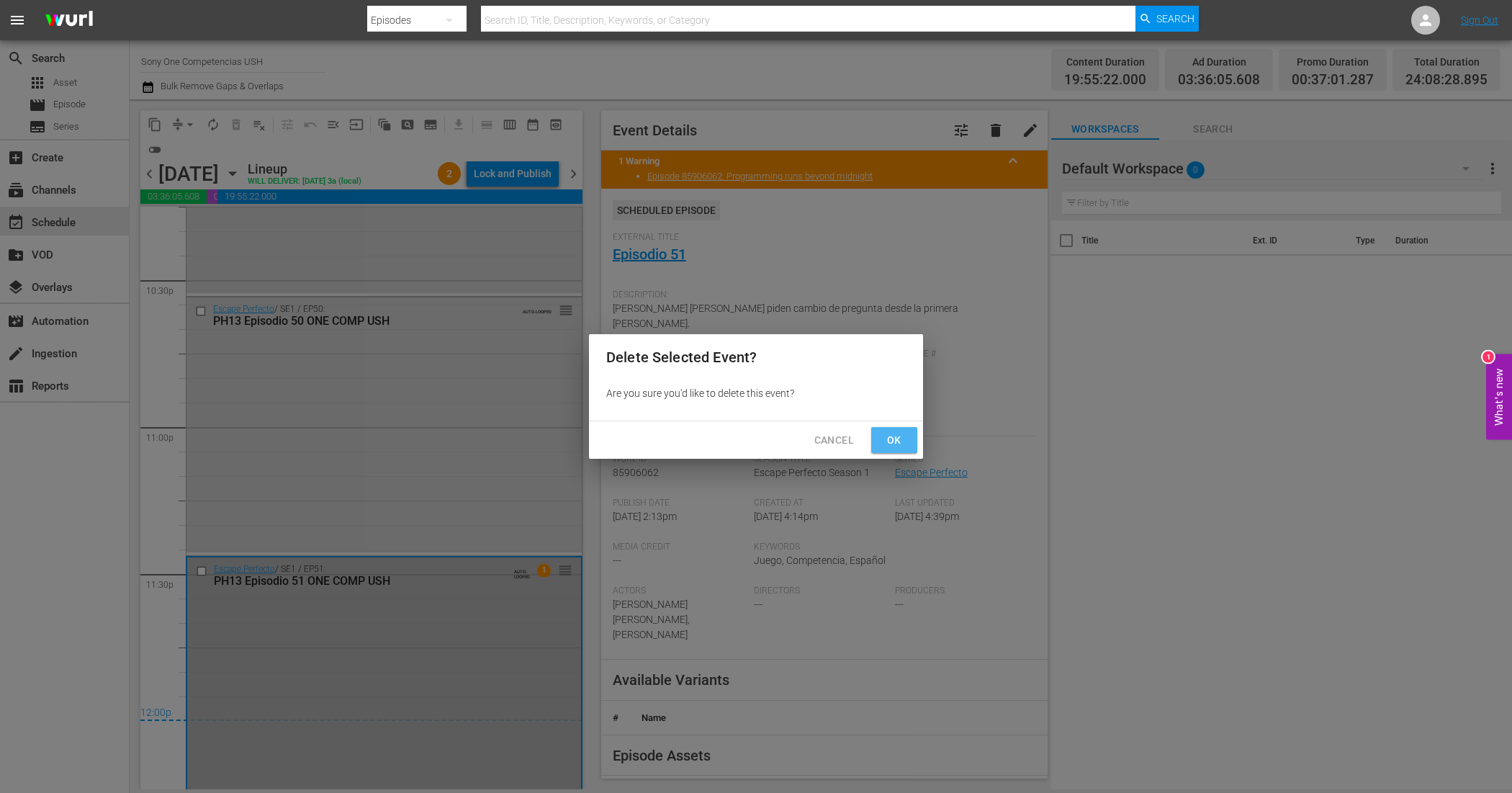
click at [894, 447] on span "Ok" at bounding box center [894, 440] width 23 height 18
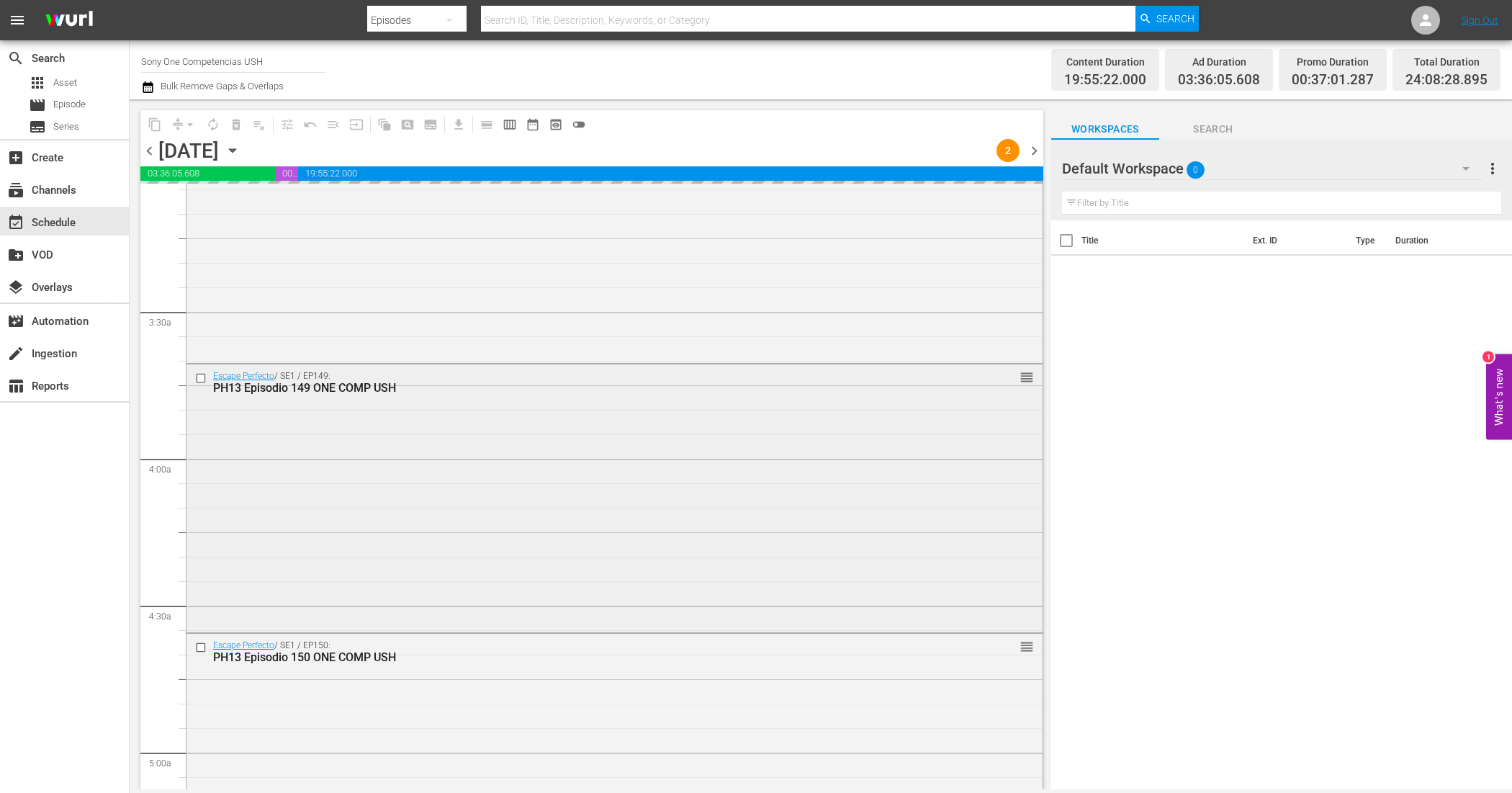
scroll to position [720, 0]
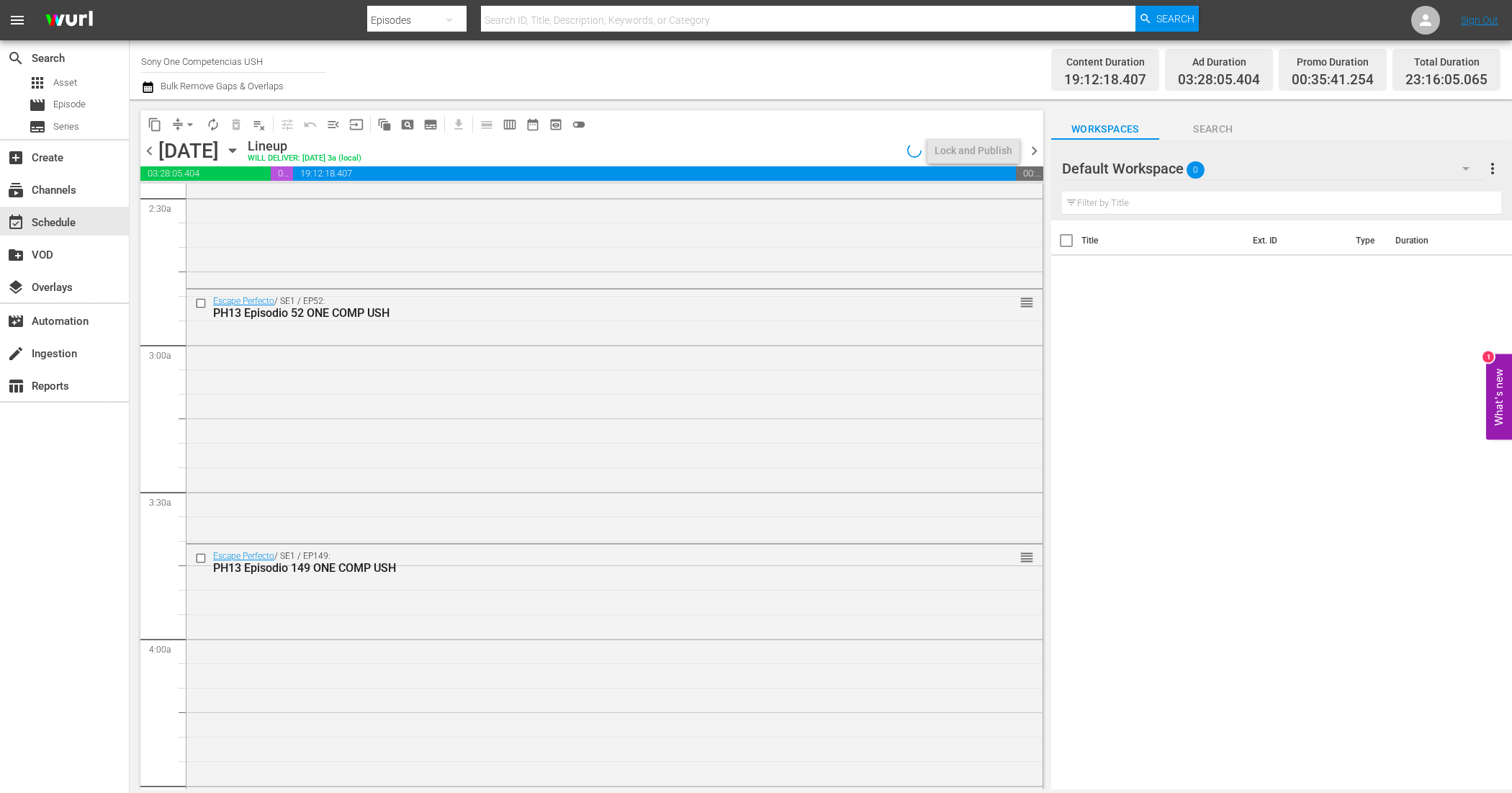
click at [434, 411] on div "Escape Perfecto / SE1 / EP52: PH13 Episodio 52 ONE COMP USH reorder" at bounding box center [614, 414] width 856 height 250
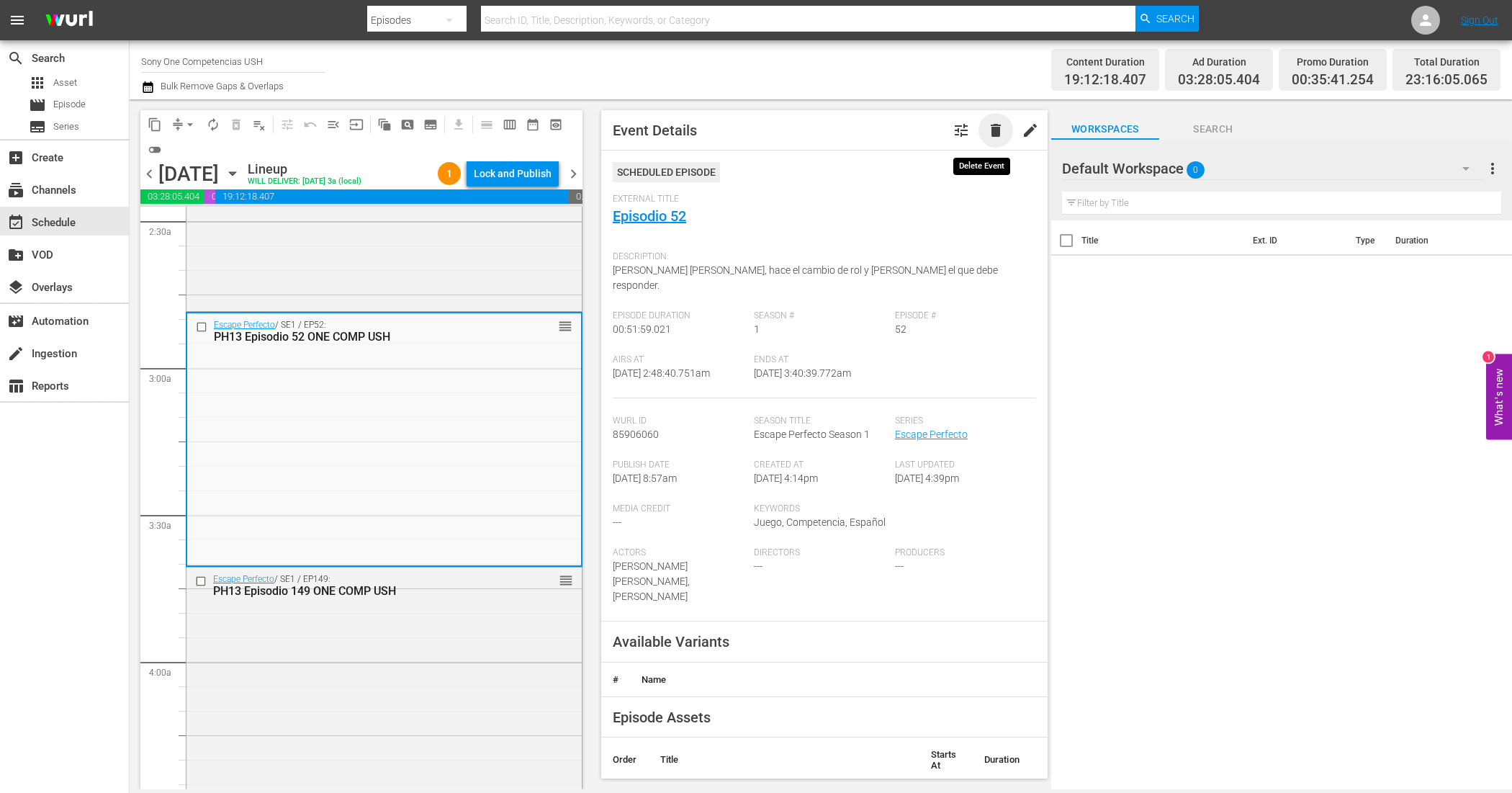
click at [987, 126] on span "delete" at bounding box center [995, 130] width 17 height 17
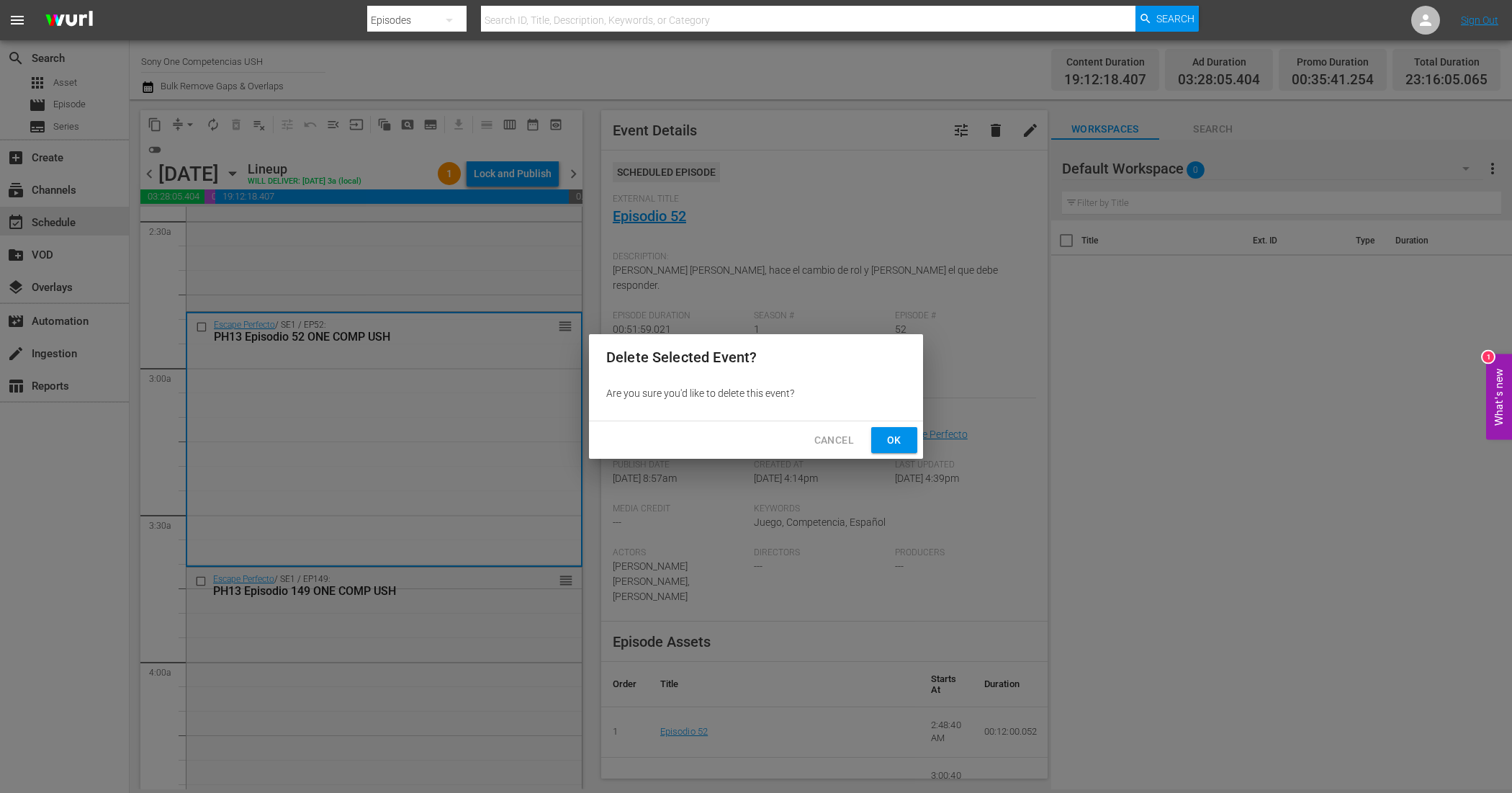
click at [895, 439] on span "Ok" at bounding box center [894, 440] width 23 height 18
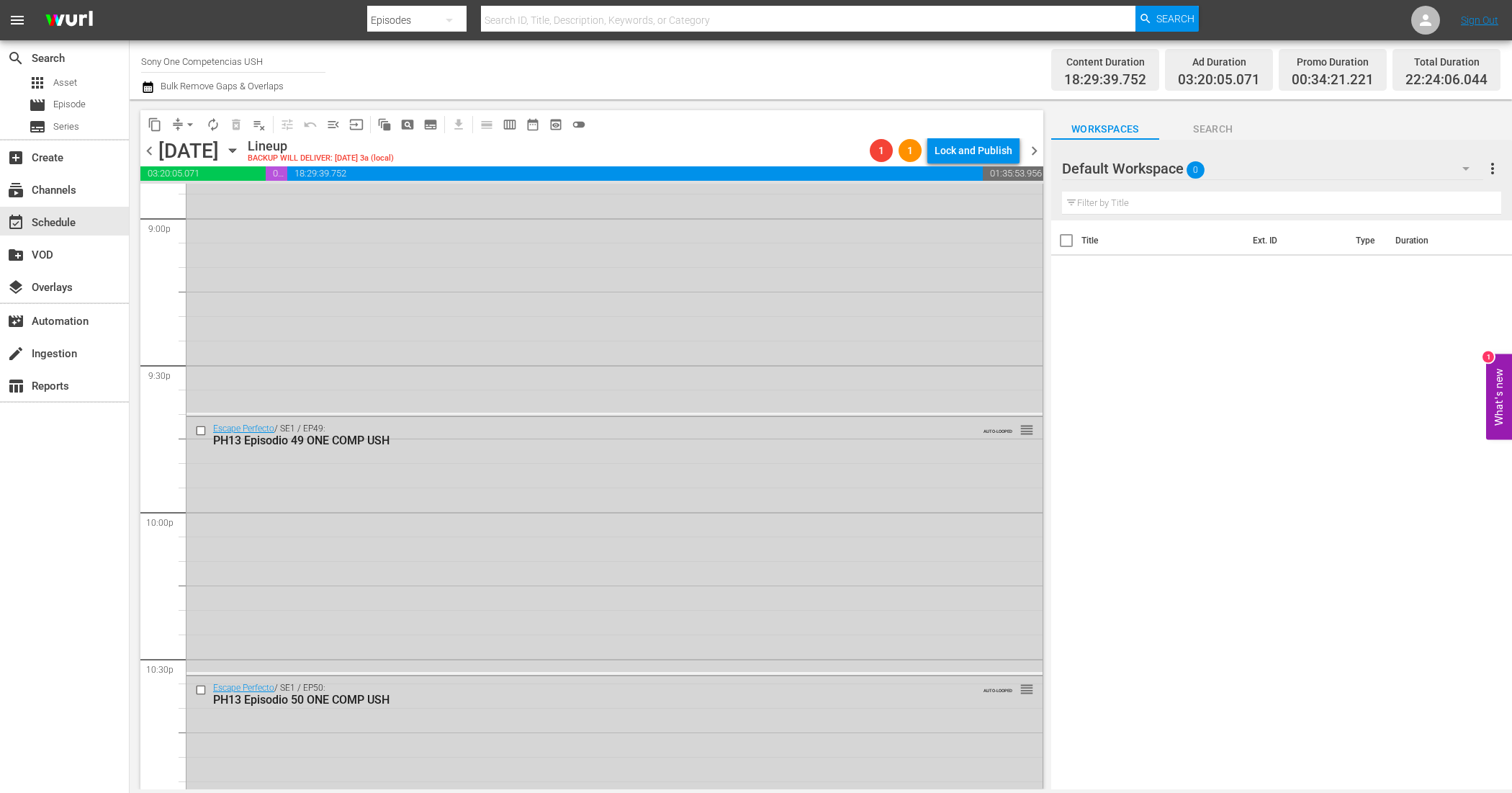
scroll to position [6447, 0]
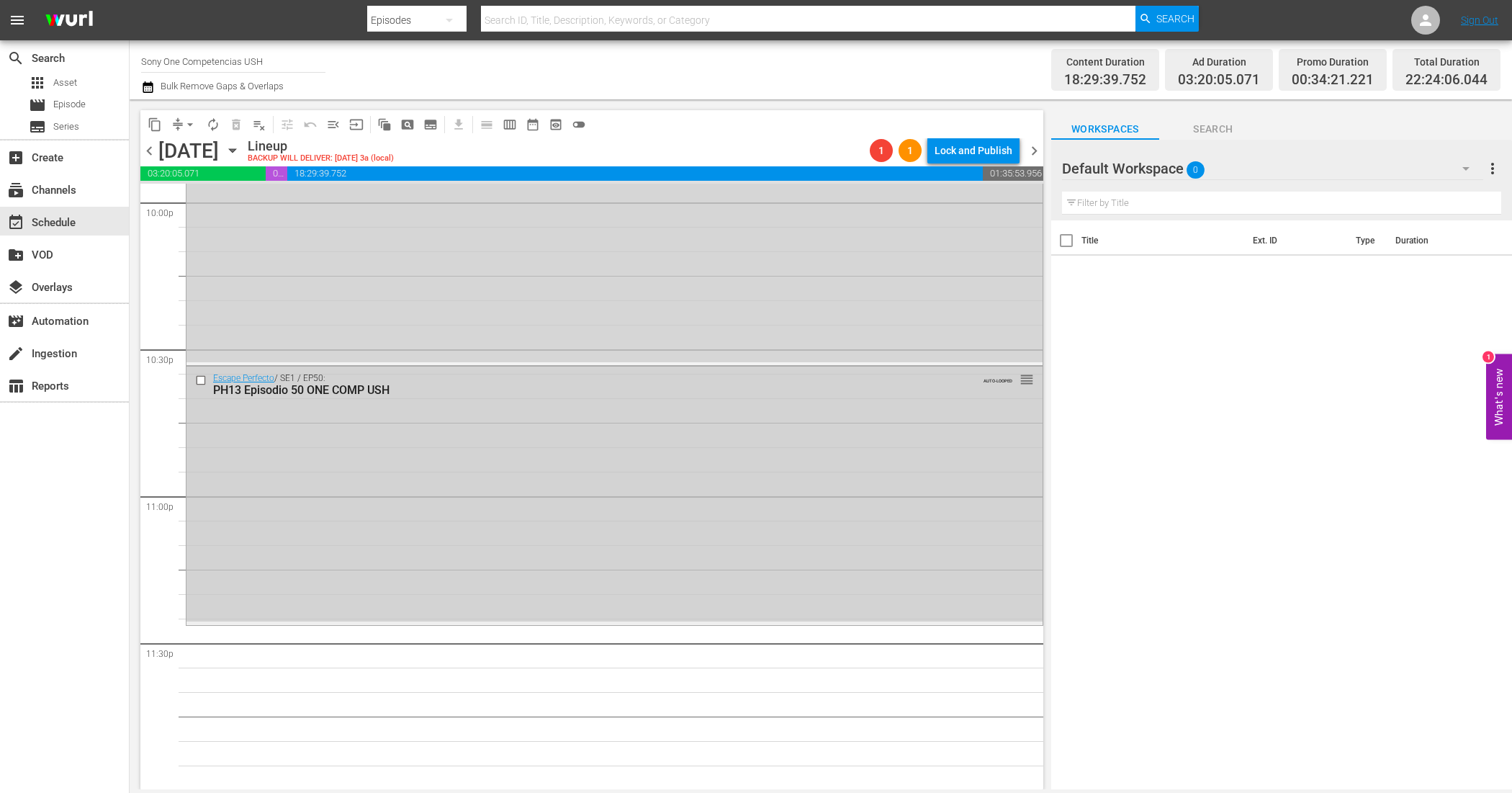
click at [689, 418] on div "Escape Perfecto / SE1 / EP50: PH13 Episodio 50 ONE COMP USH AUTO-LOOPED reorder" at bounding box center [614, 494] width 856 height 255
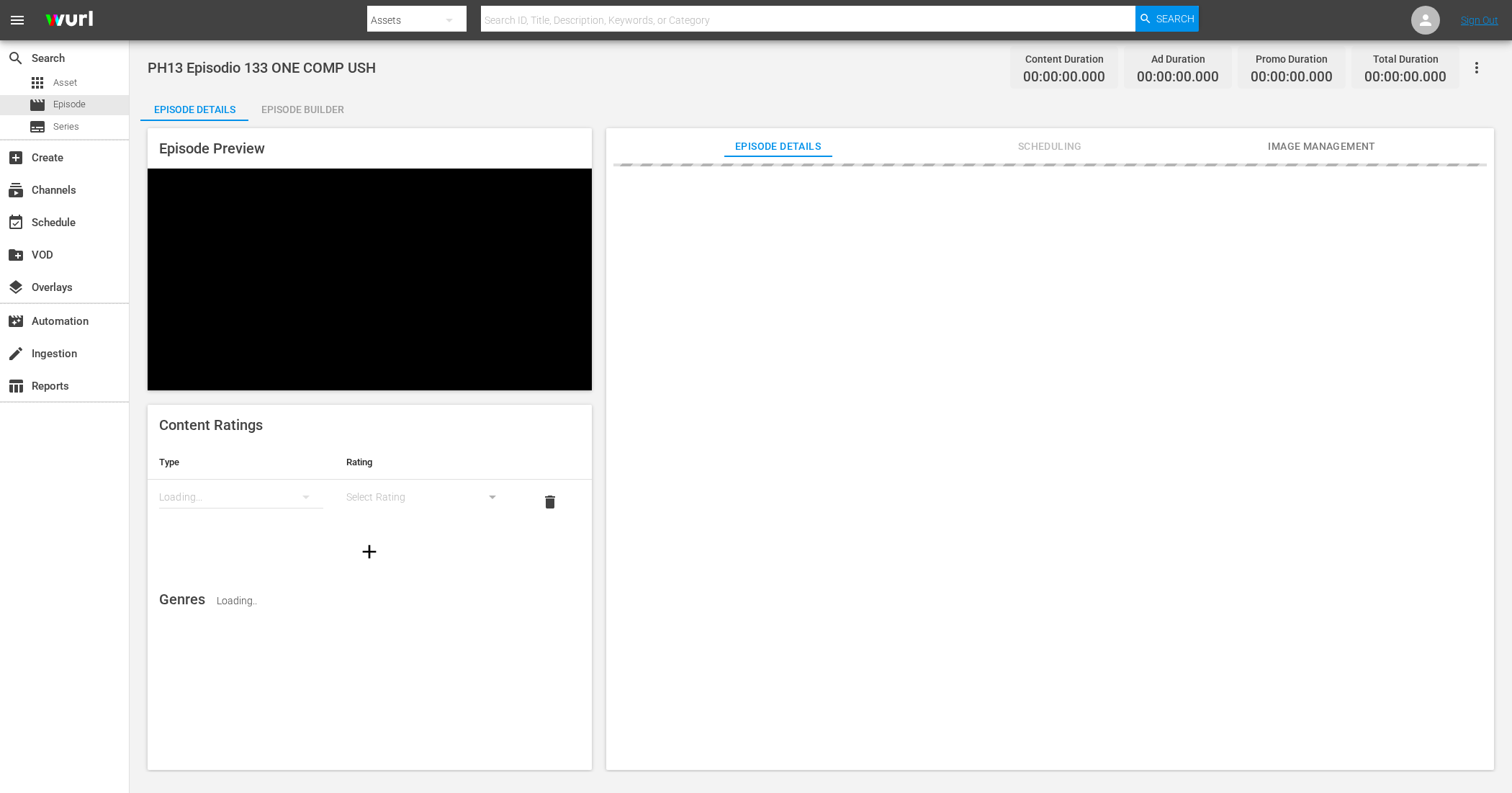
click at [1474, 67] on icon "button" at bounding box center [1477, 67] width 17 height 17
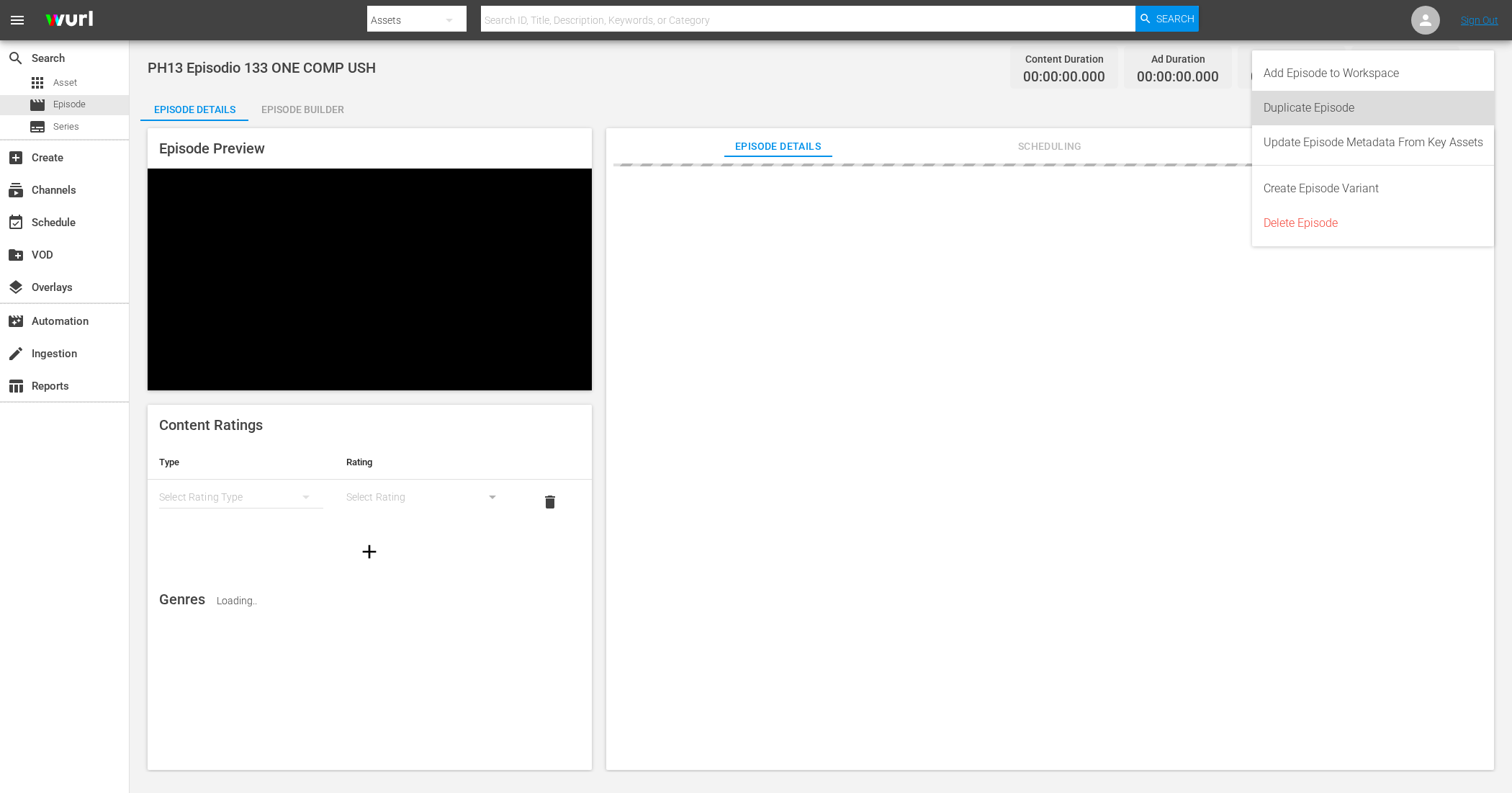
click at [1334, 106] on div "Duplicate Episode" at bounding box center [1373, 108] width 220 height 34
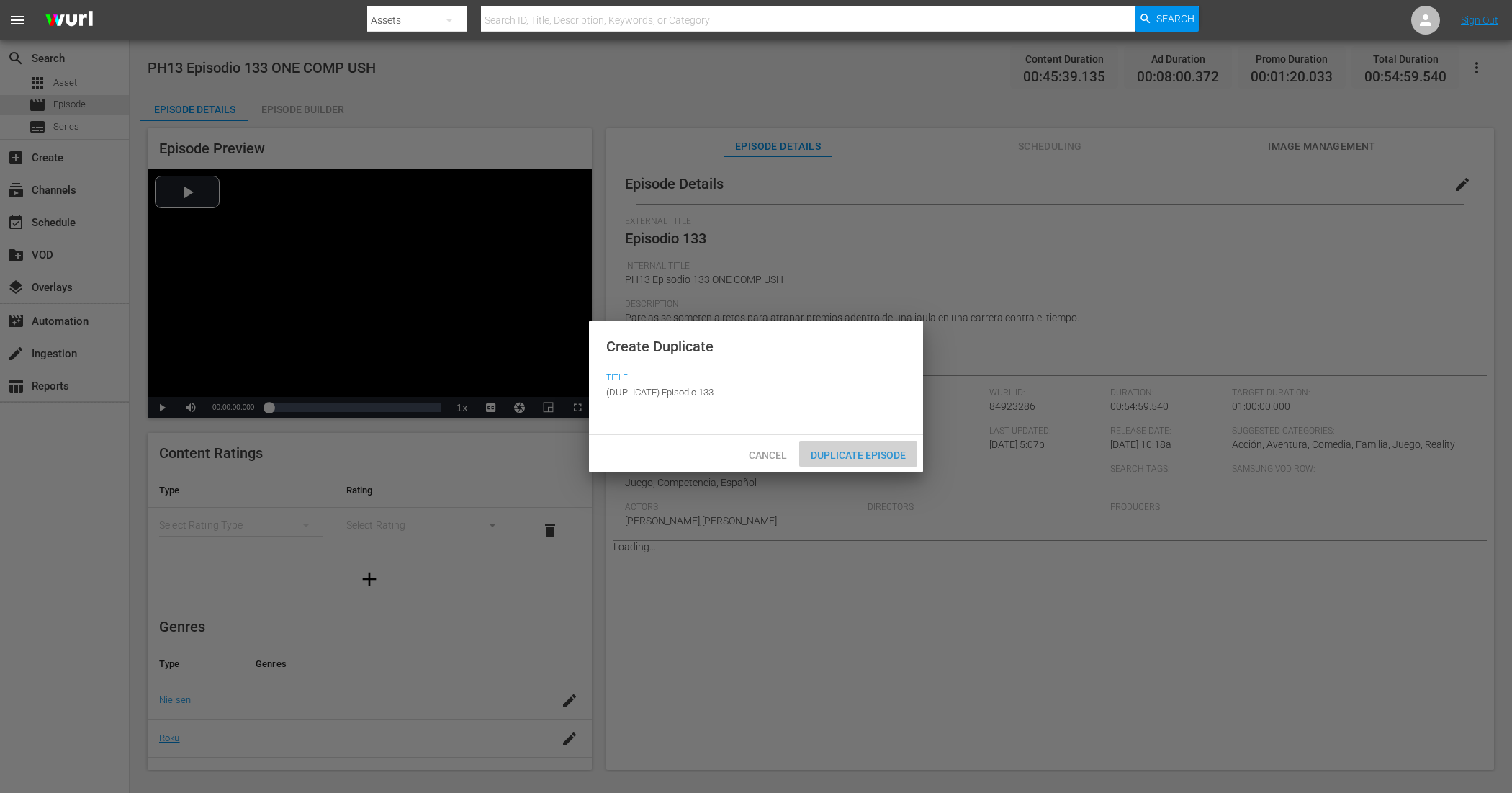
click at [841, 455] on span "Duplicate Episode" at bounding box center [858, 455] width 118 height 12
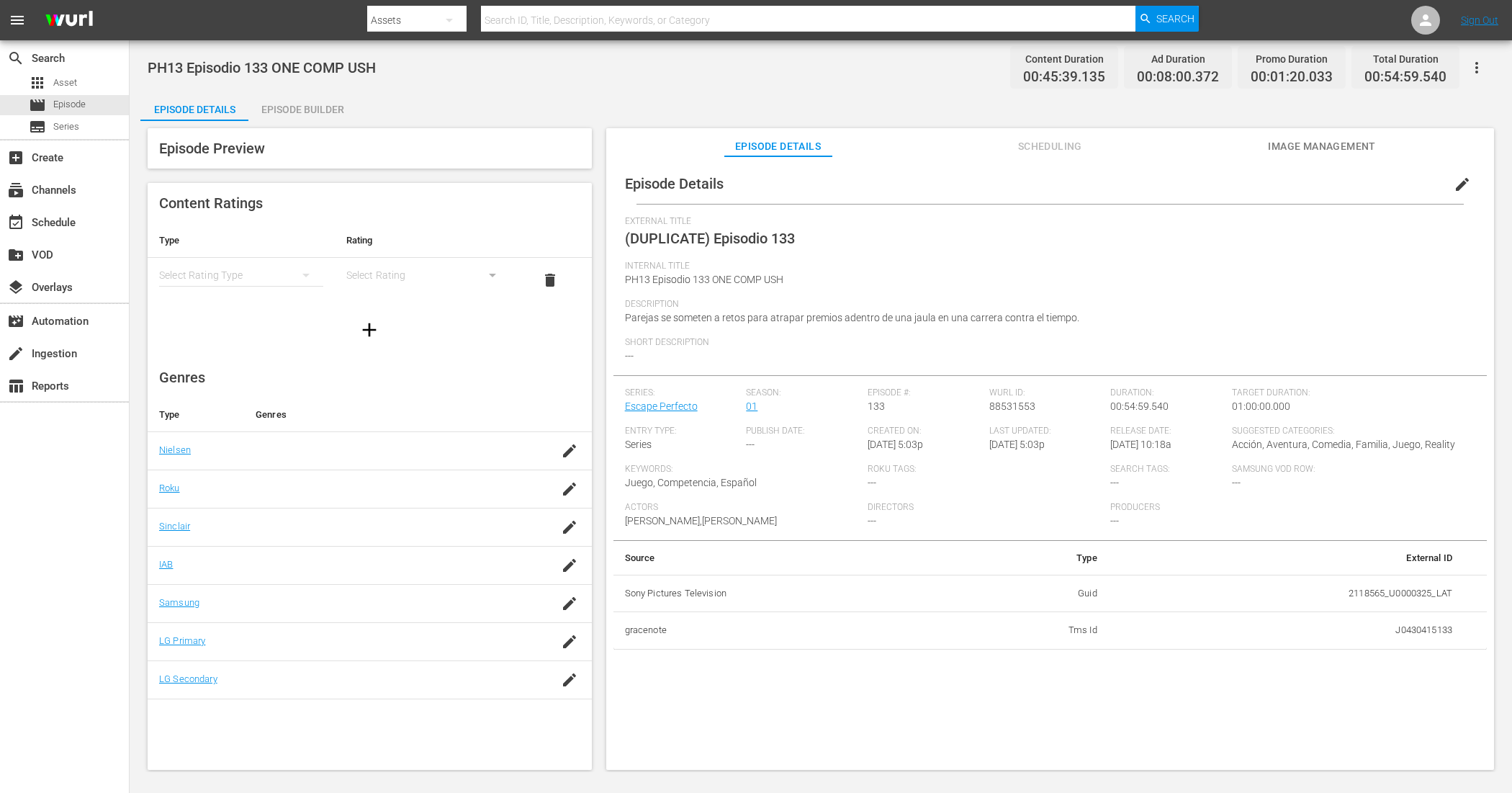
click at [1456, 175] on button "edit" at bounding box center [1463, 184] width 34 height 34
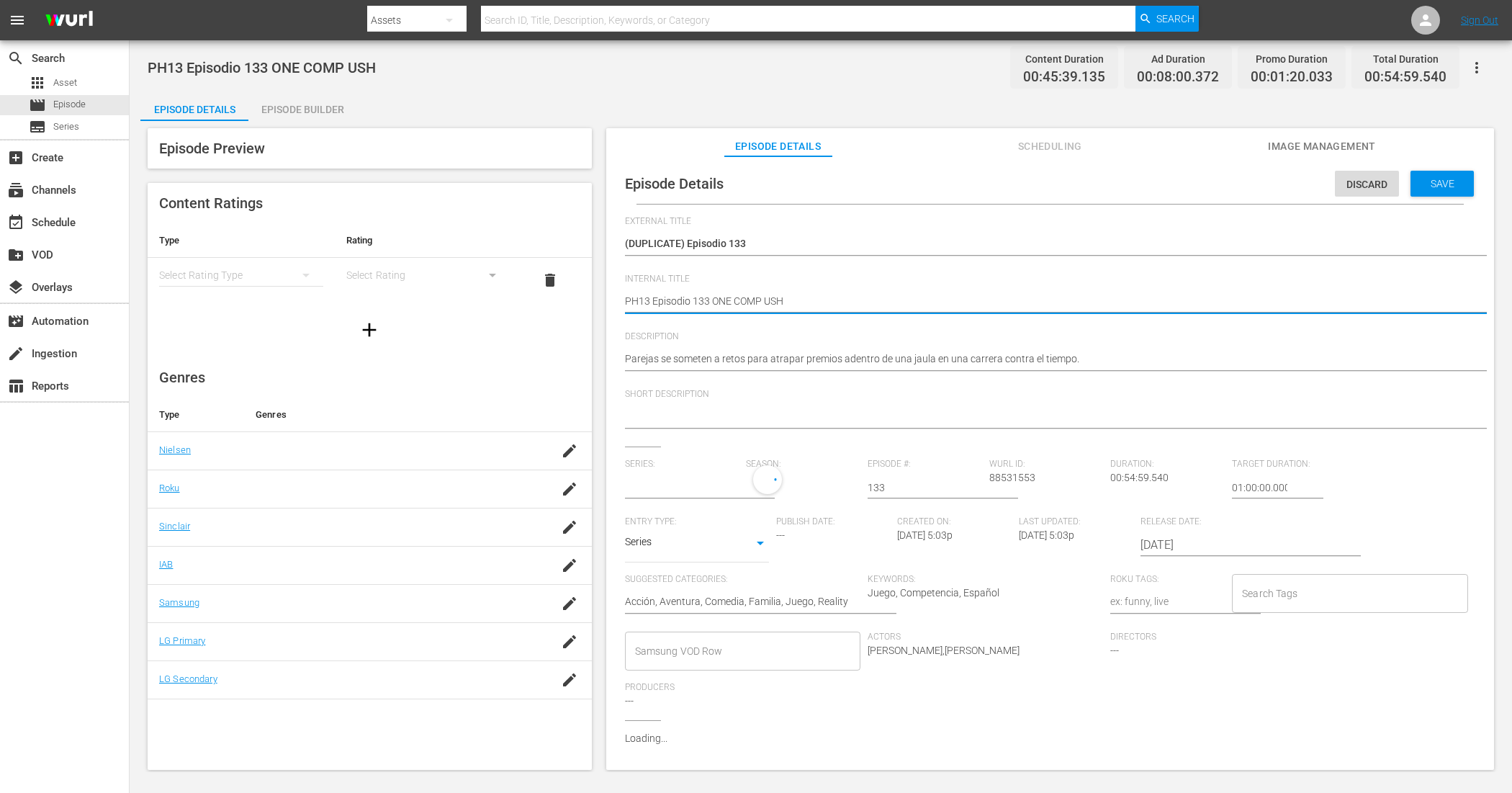
type textarea "PH13 Episodio 133 ONE COMP USH"
type textarea "PH13 Episodio 133 ONE COMP USH R"
type textarea "PH13 Episodio 133 ONE COMP USH RE"
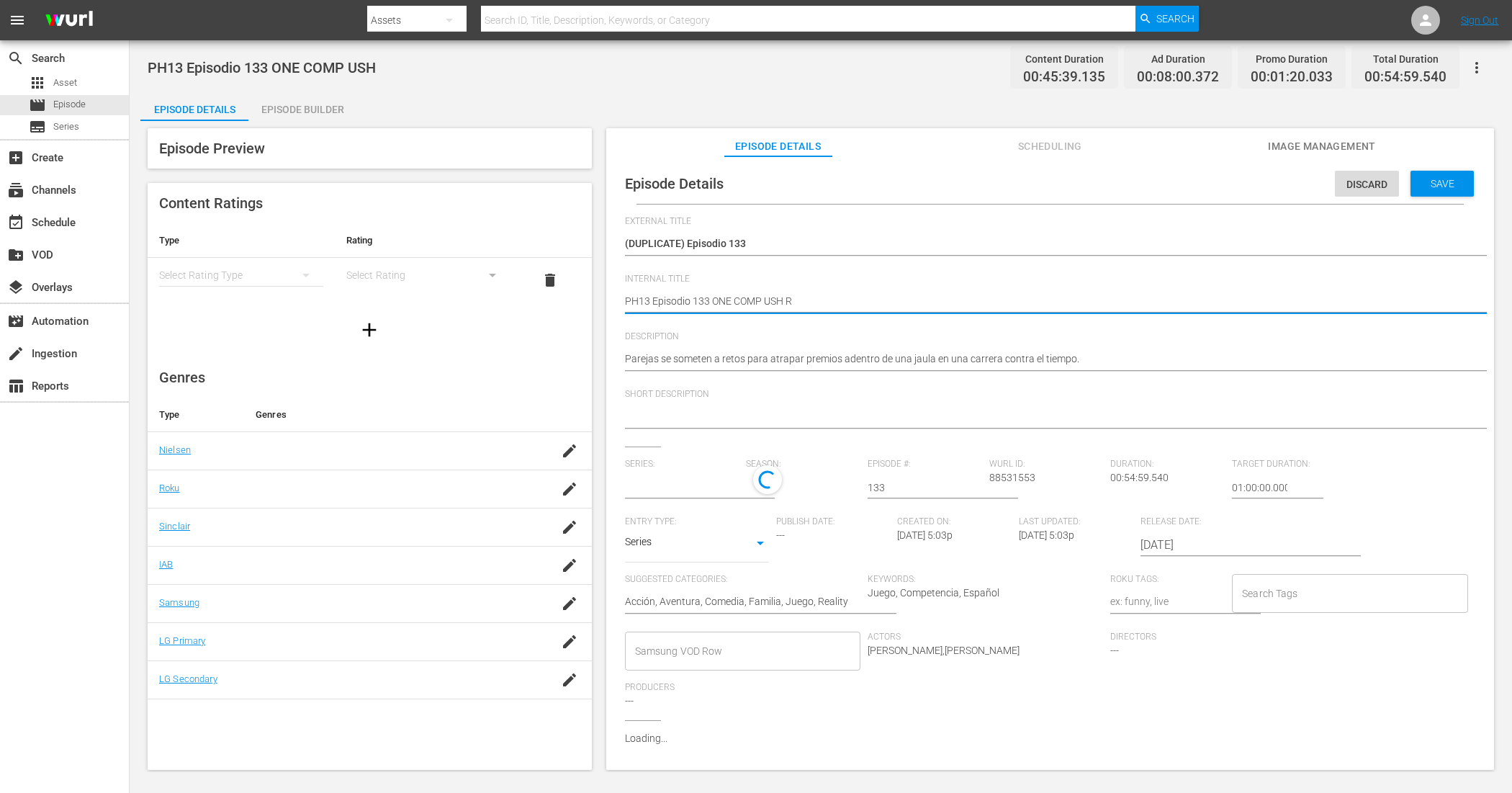
type textarea "PH13 Episodio 133 ONE COMP USH RE"
type textarea "PH13 Episodio 133 ONE COMP USH REL"
type textarea "PH13 Episodio 133 ONE COMP USH RELL"
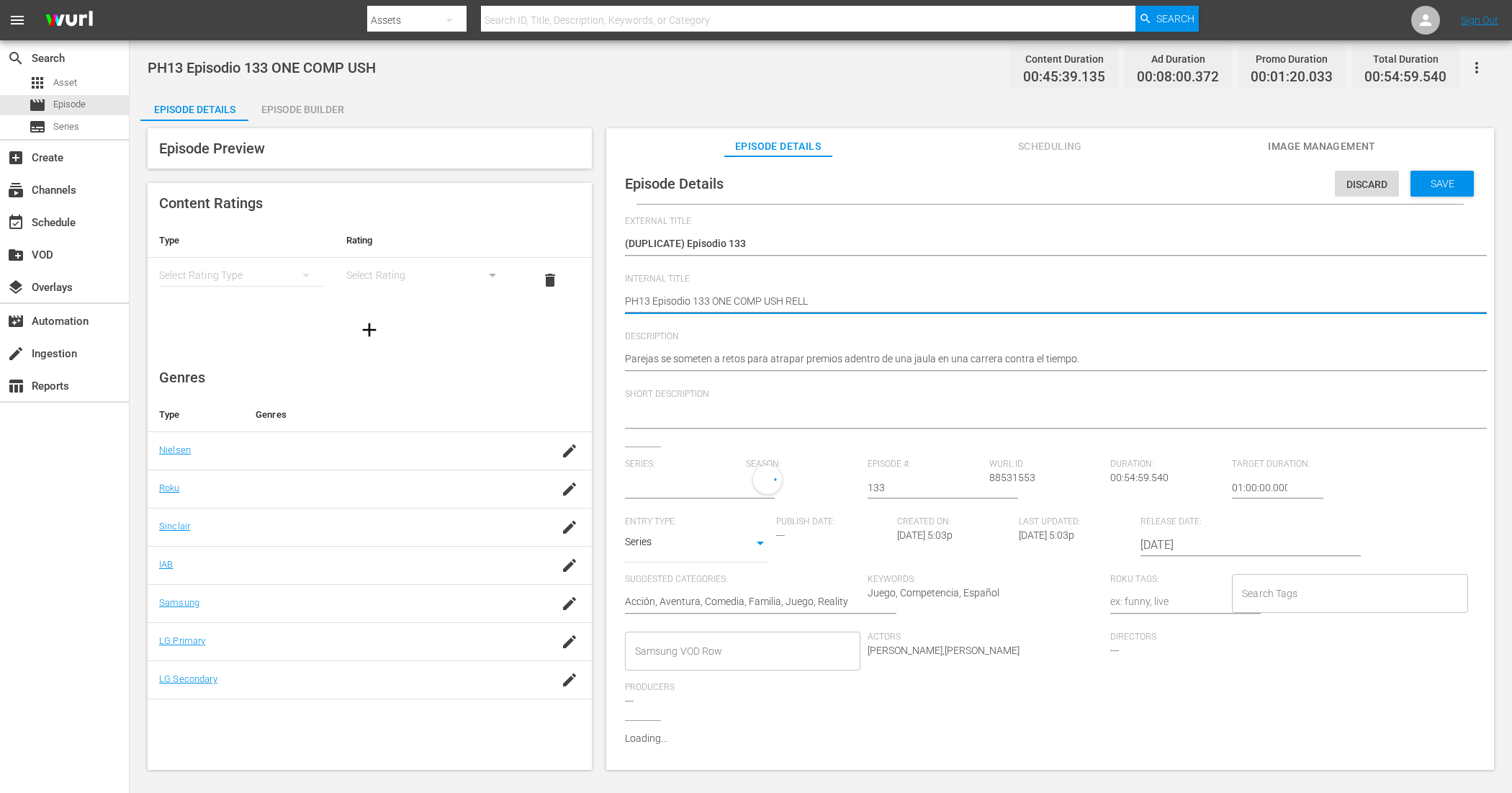
type textarea "PH13 Episodio 133 ONE COMP USH RELLE"
type textarea "PH13 Episodio 133 ONE COMP USH RELLEN"
type textarea "PH13 Episodio 133 ONE COMP USH RELLENO"
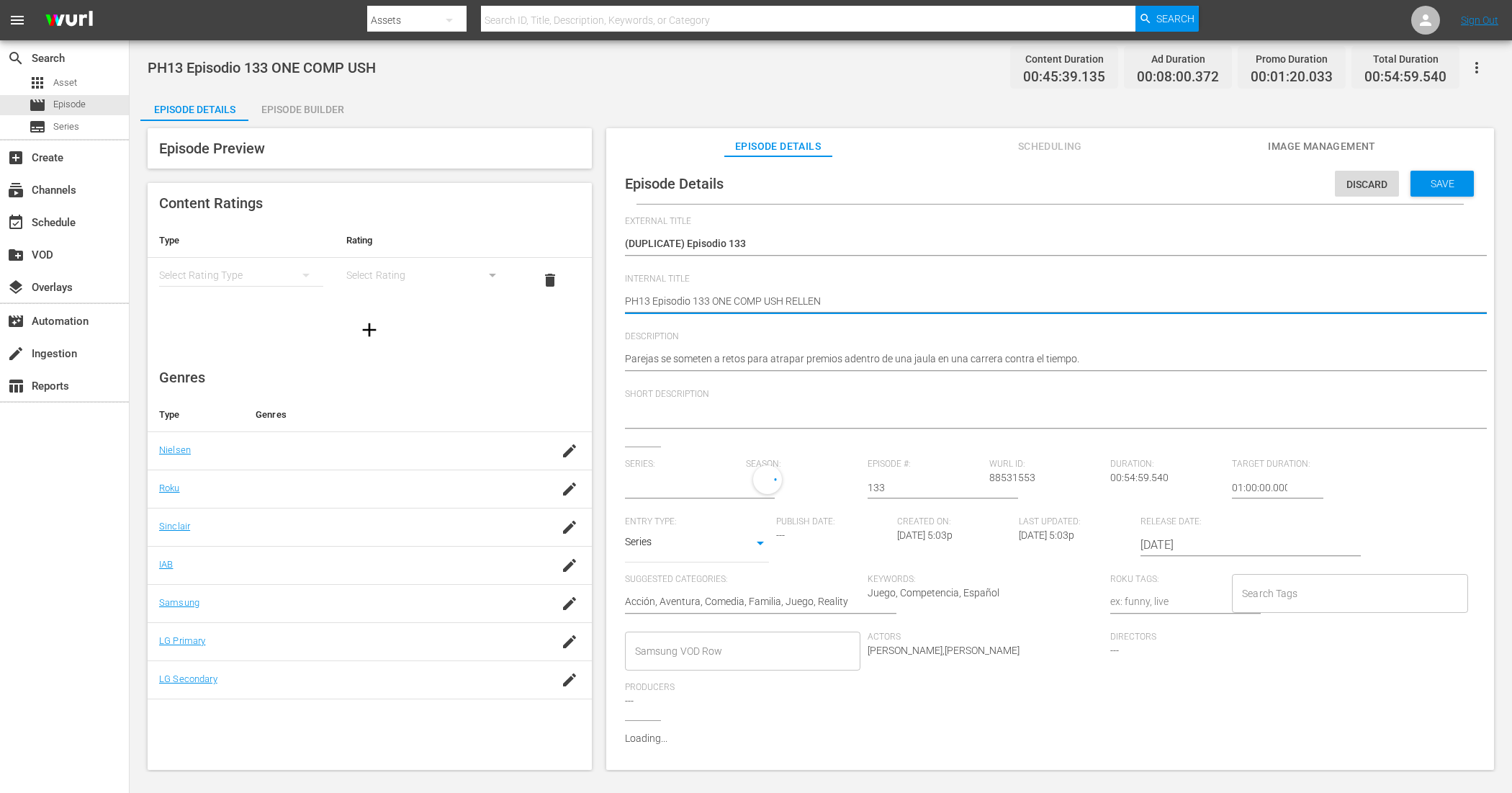
type textarea "PH13 Episodio 133 ONE COMP USH RELLENO"
type input "Escape Perfecto"
type textarea "PH13 Episodio 133 ONE COMP USH RELLENO"
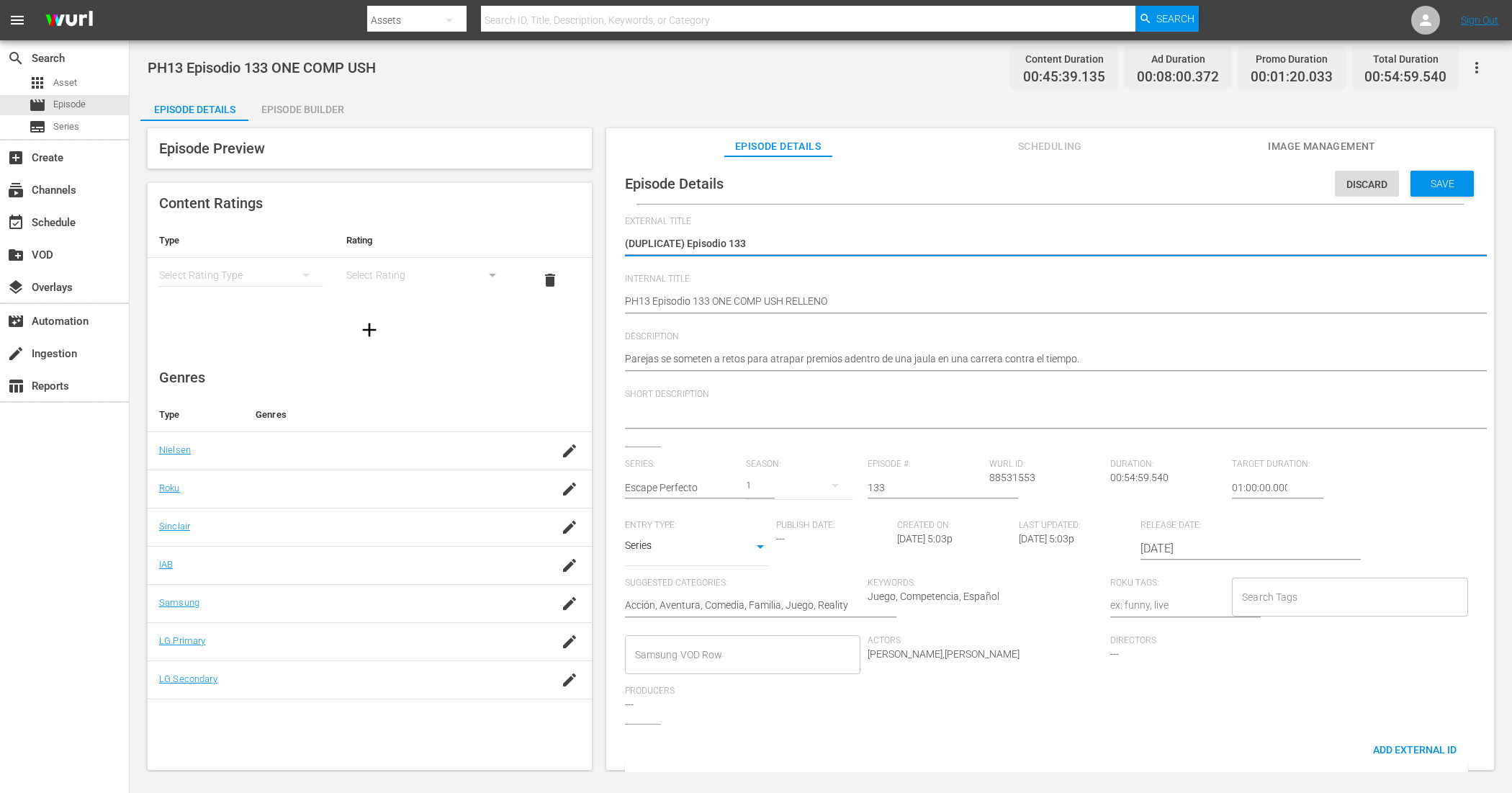
type textarea "(DUPLICATE)Episodio 133"
type textarea "(DUPLICATEEpisodio 133"
type textarea "(DUPLICATEpisodio 133"
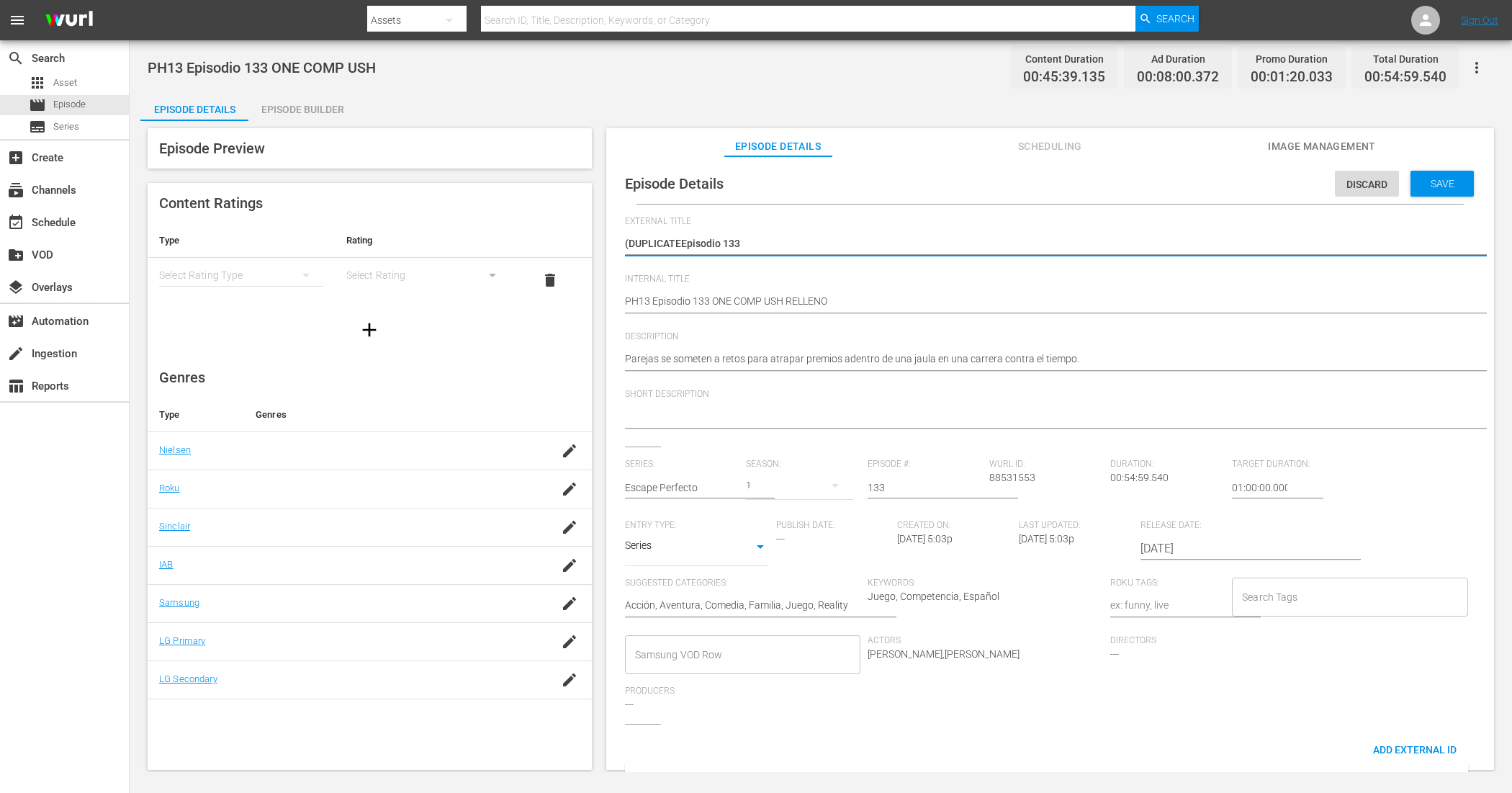
type textarea "(DUPLICATEpisodio 133"
type textarea "(DUPLICAEpisodio 133"
type textarea "(DUPLICEpisodio 133"
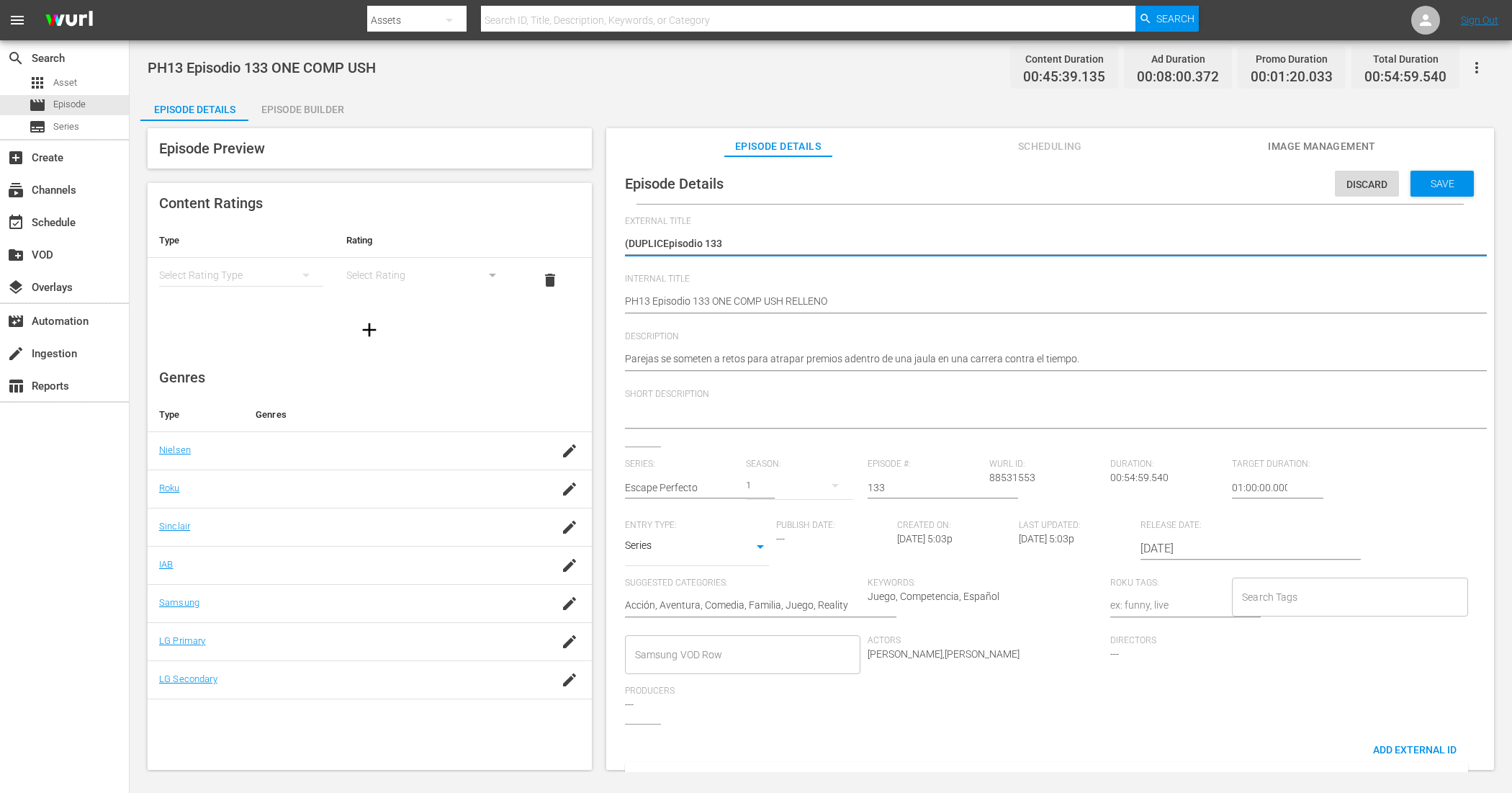
type textarea "(DUPLIEpisodio 133"
type textarea "(DUPLEpisodio 133"
type textarea "(DUPEpisodio 133"
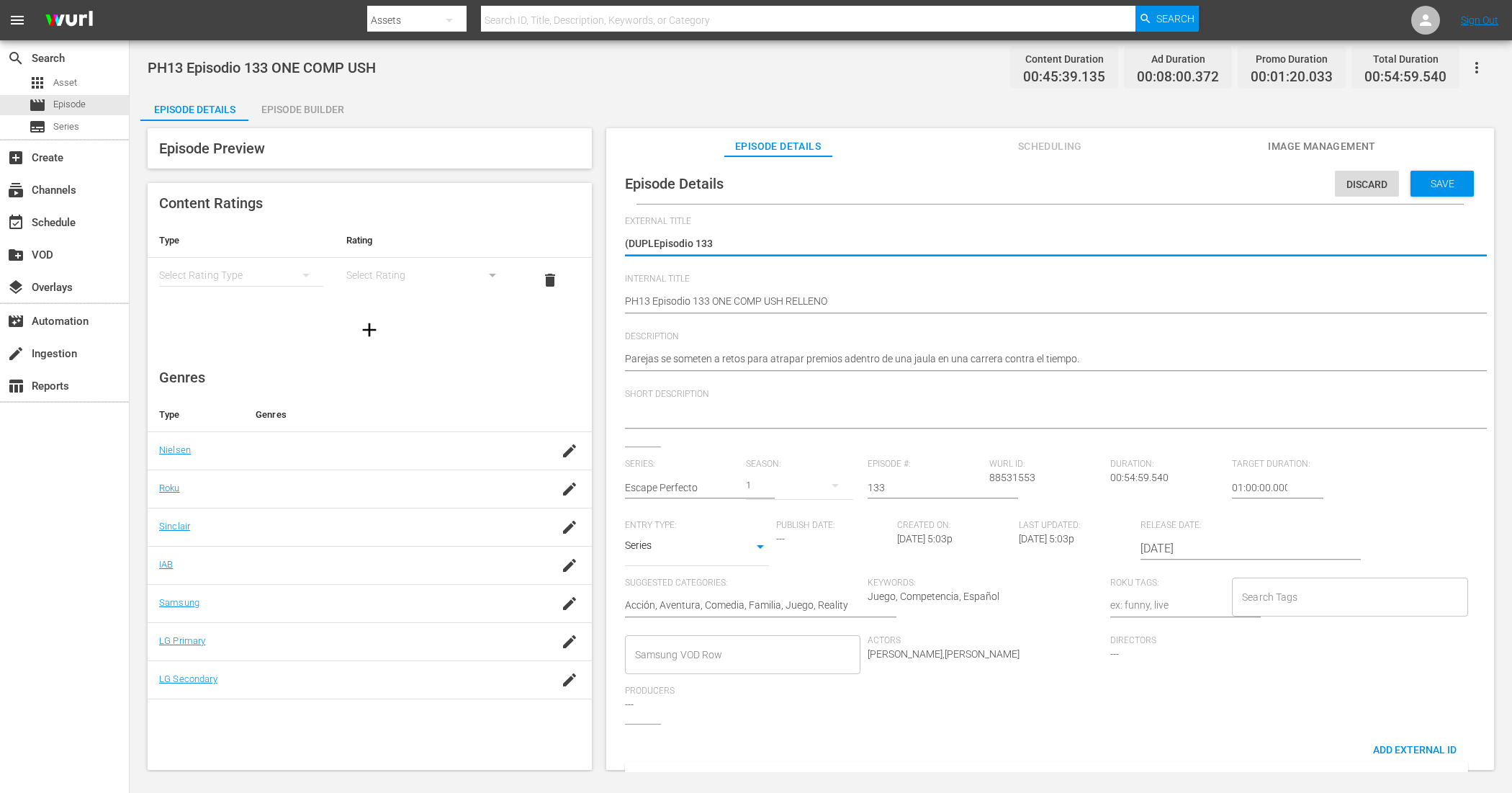
type textarea "(DUPEpisodio 133"
type textarea "(DUEpisodio 133"
type textarea "(DEpisodio 133"
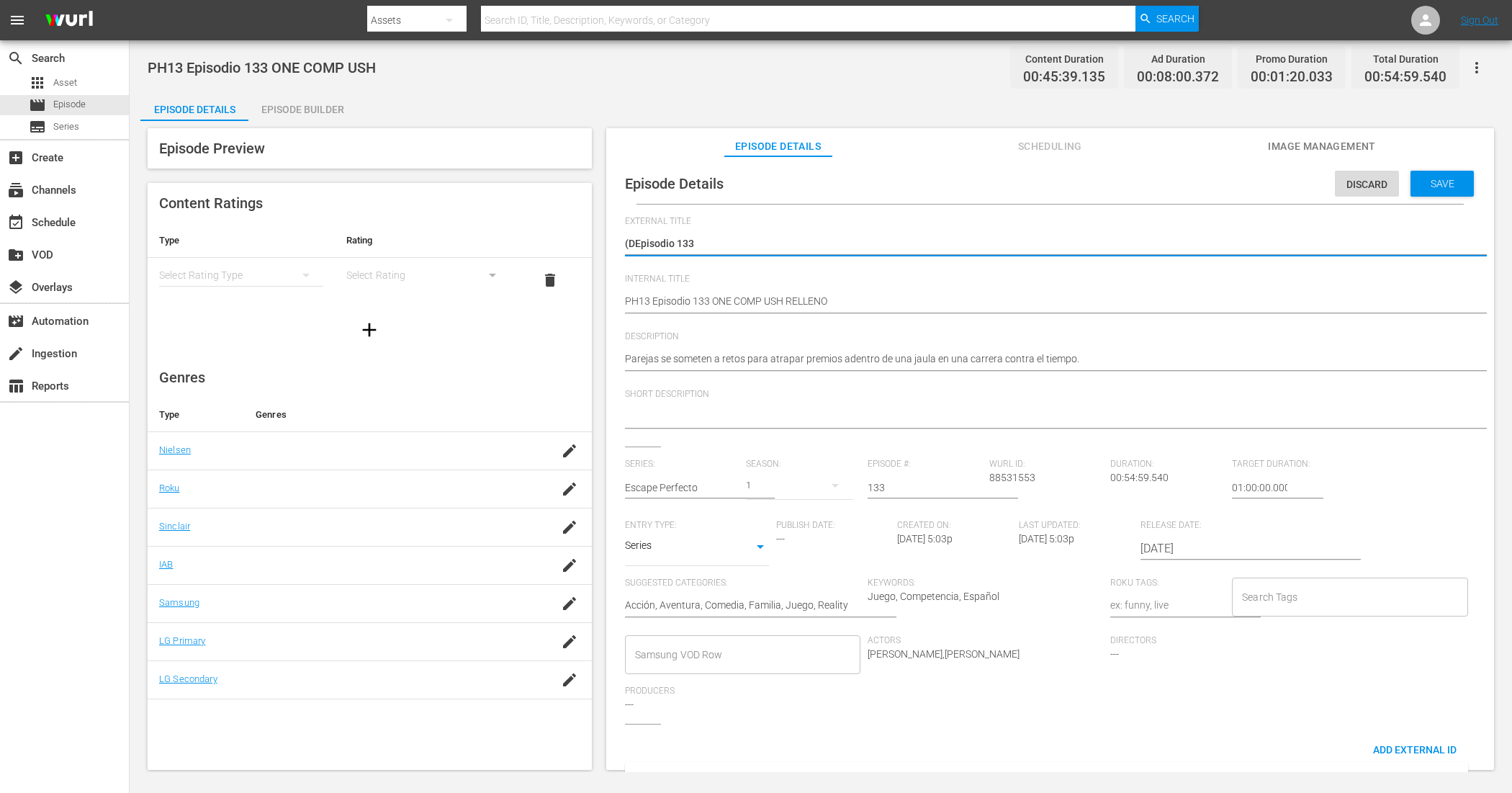
type textarea "(Episodio 133"
type textarea "Episodio 133"
click at [1438, 181] on span "Save" at bounding box center [1442, 183] width 47 height 12
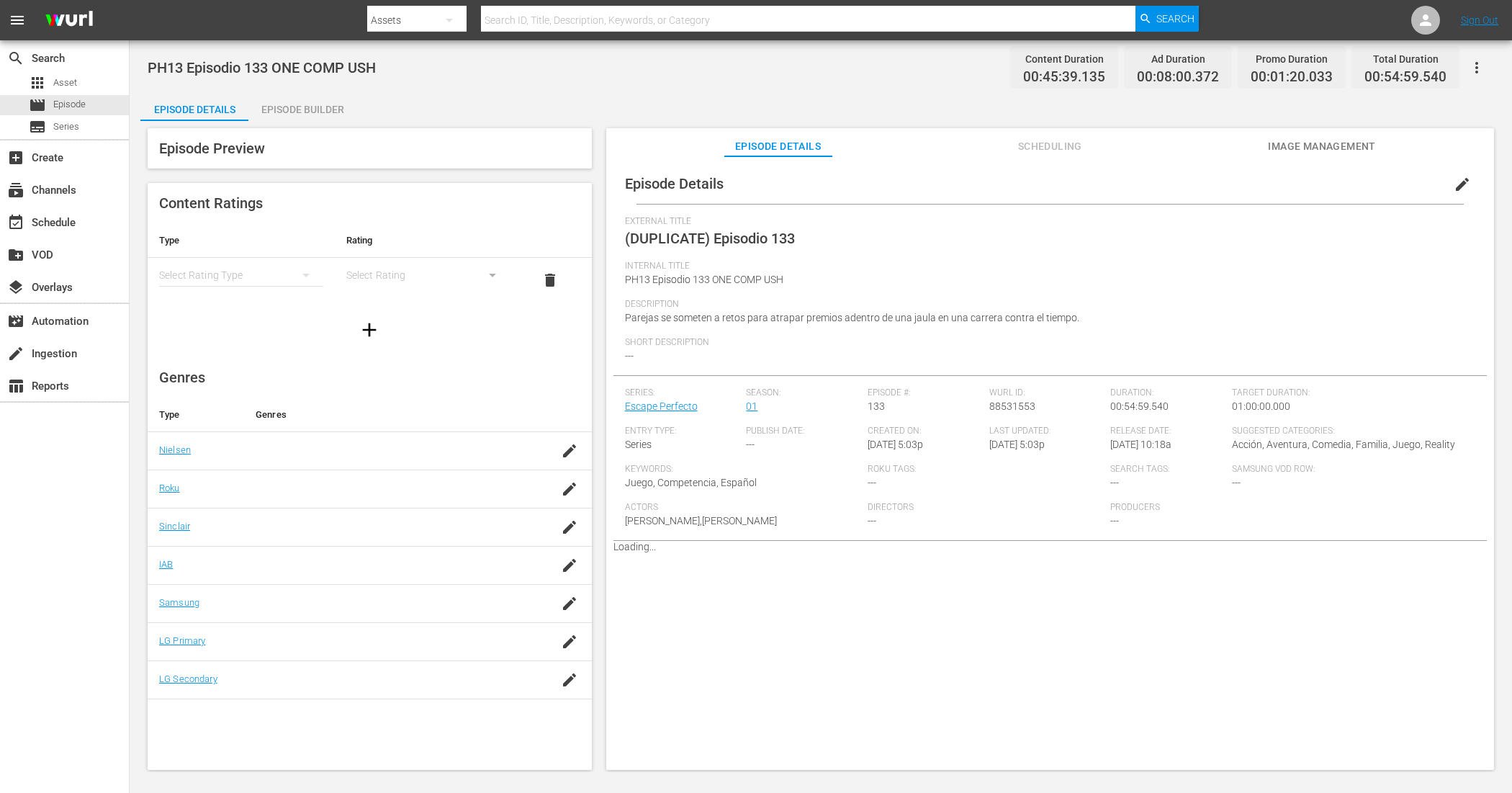
click at [329, 106] on div "Episode Builder" at bounding box center [302, 110] width 108 height 34
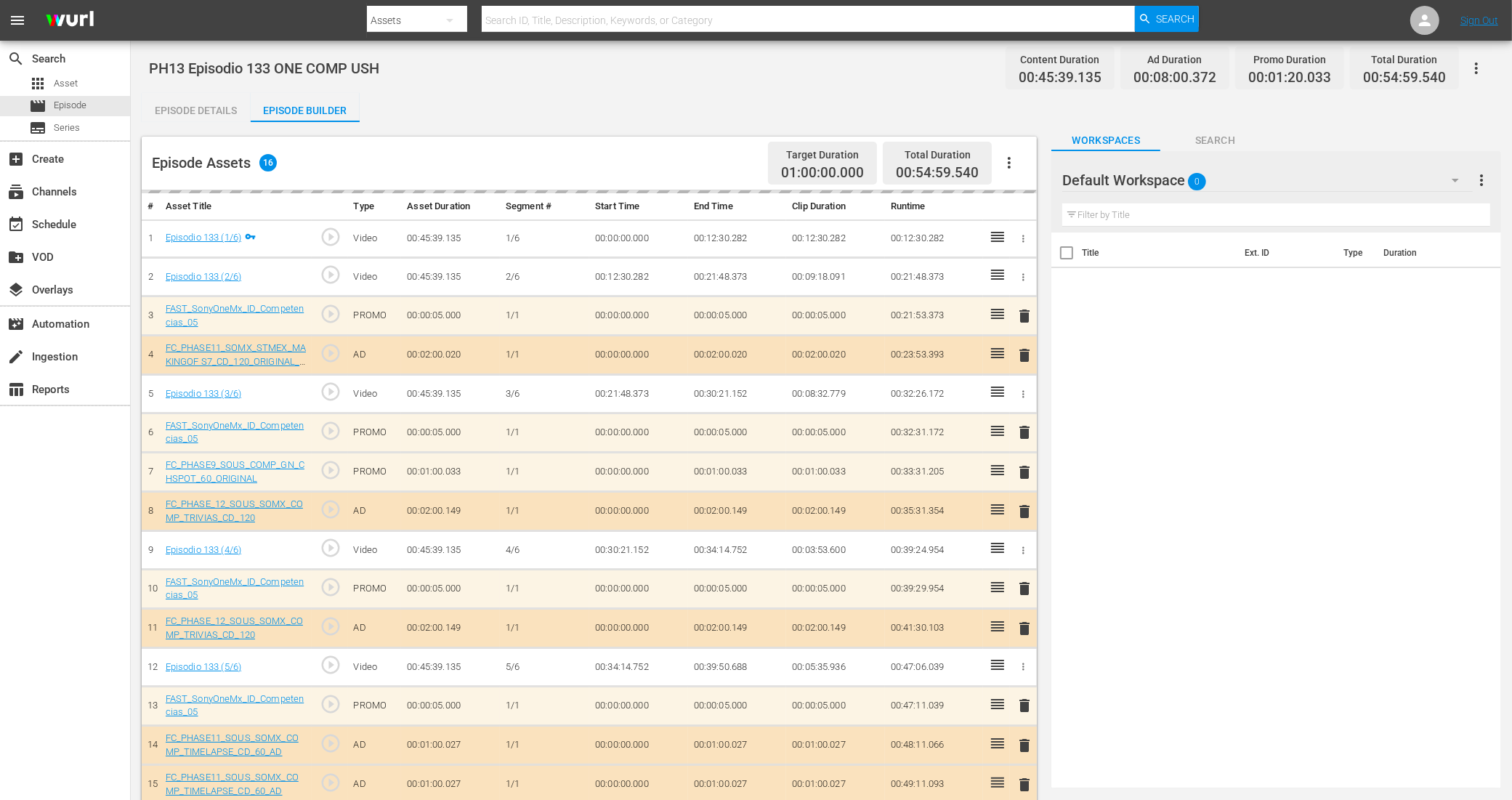
click at [1222, 182] on div "Default Workspace 0" at bounding box center [1267, 180] width 411 height 41
click at [1176, 219] on div "COMPETENCIAS USH (16)" at bounding box center [1155, 220] width 151 height 23
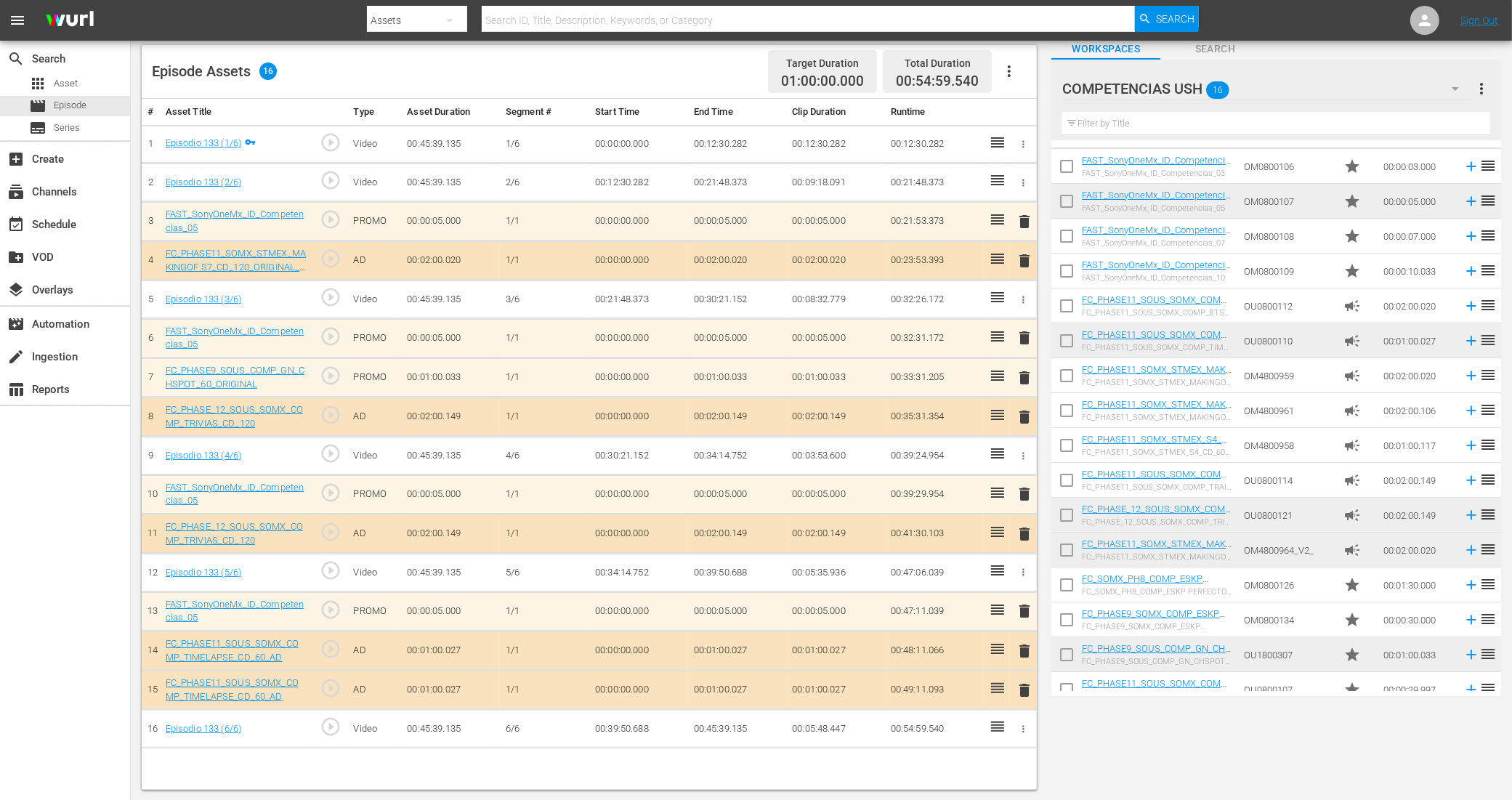
scroll to position [43, 0]
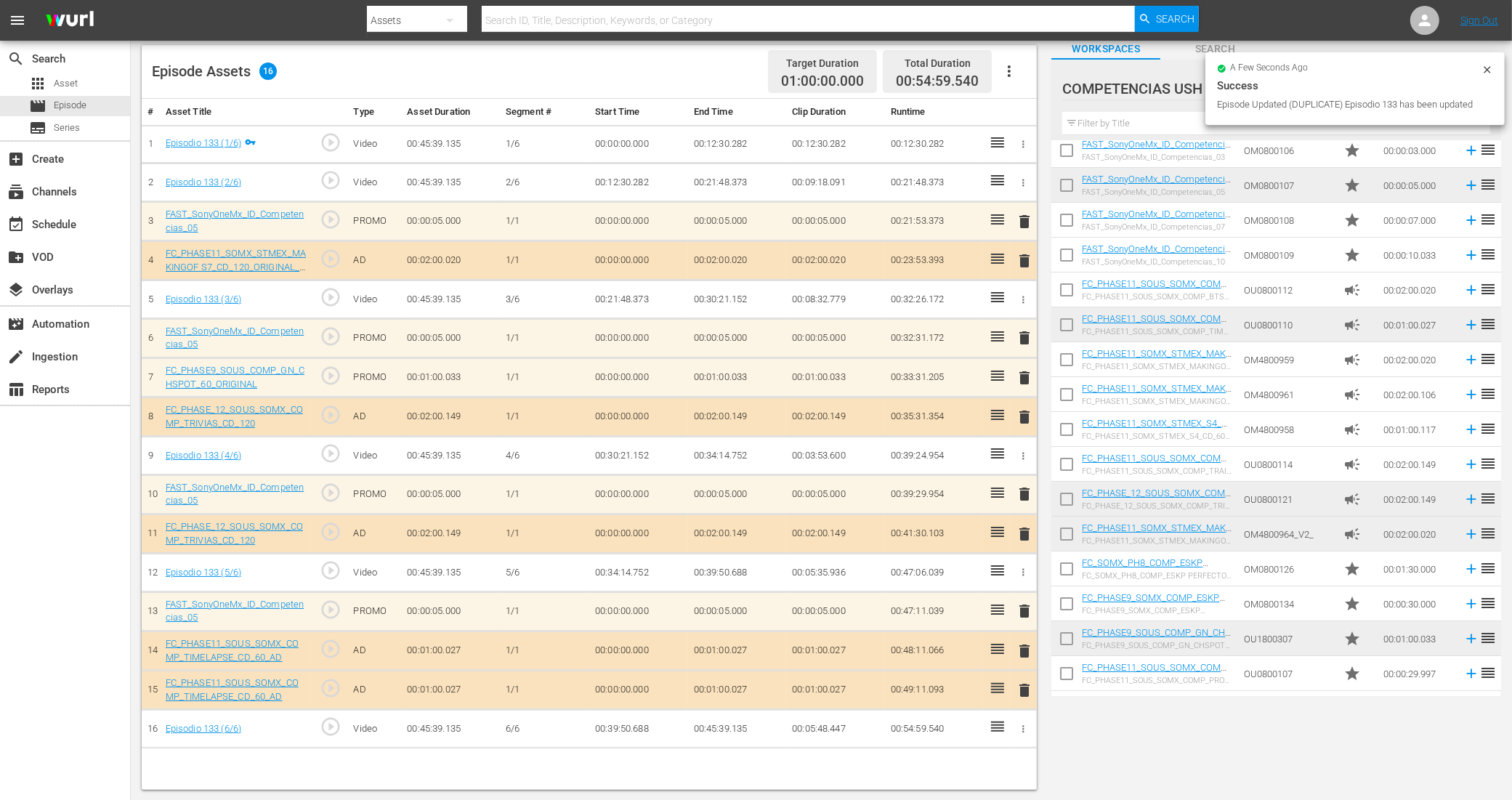
click at [1069, 565] on input "checkbox" at bounding box center [1066, 572] width 31 height 31
checkbox input "true"
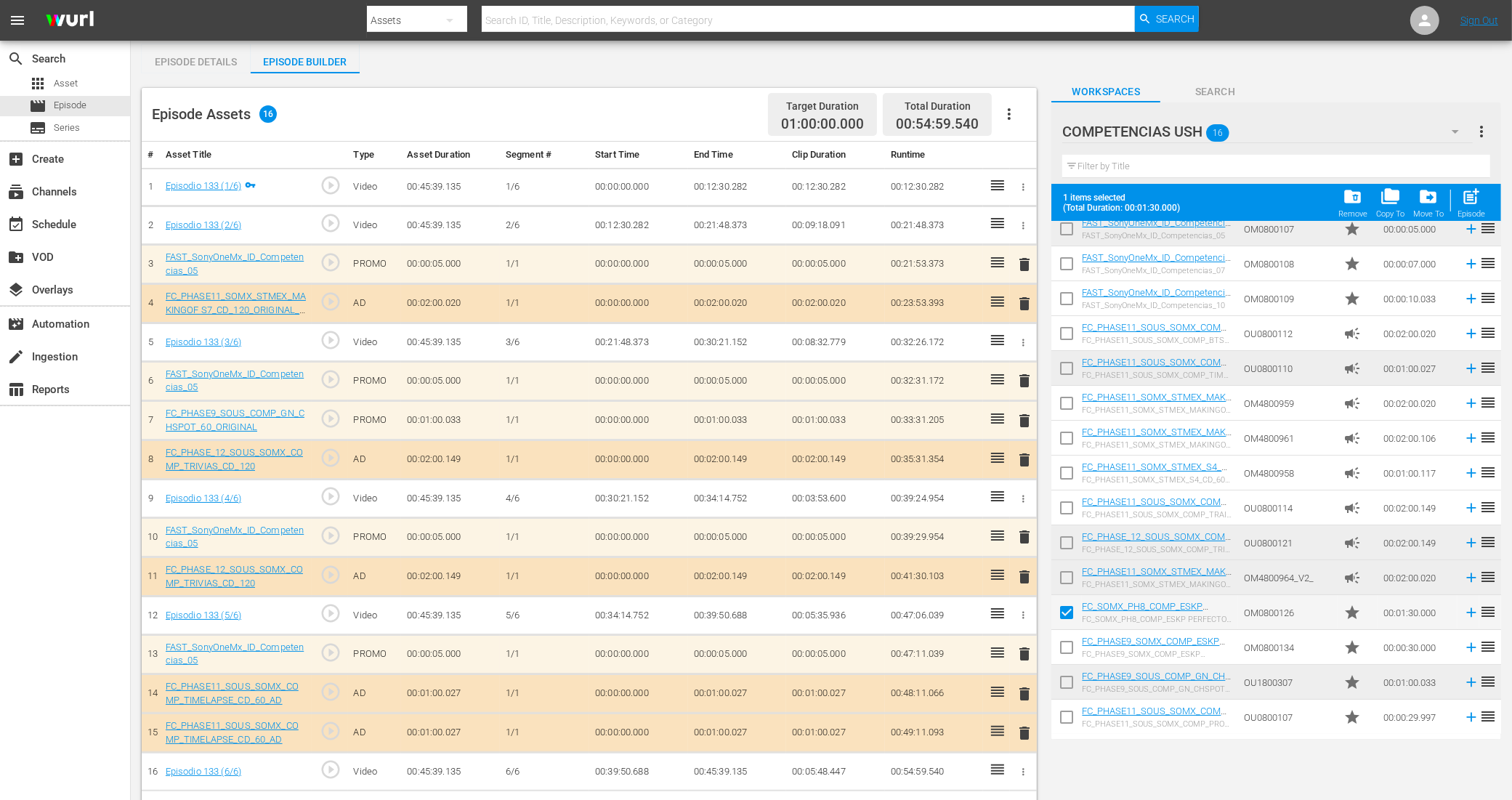
scroll to position [92, 0]
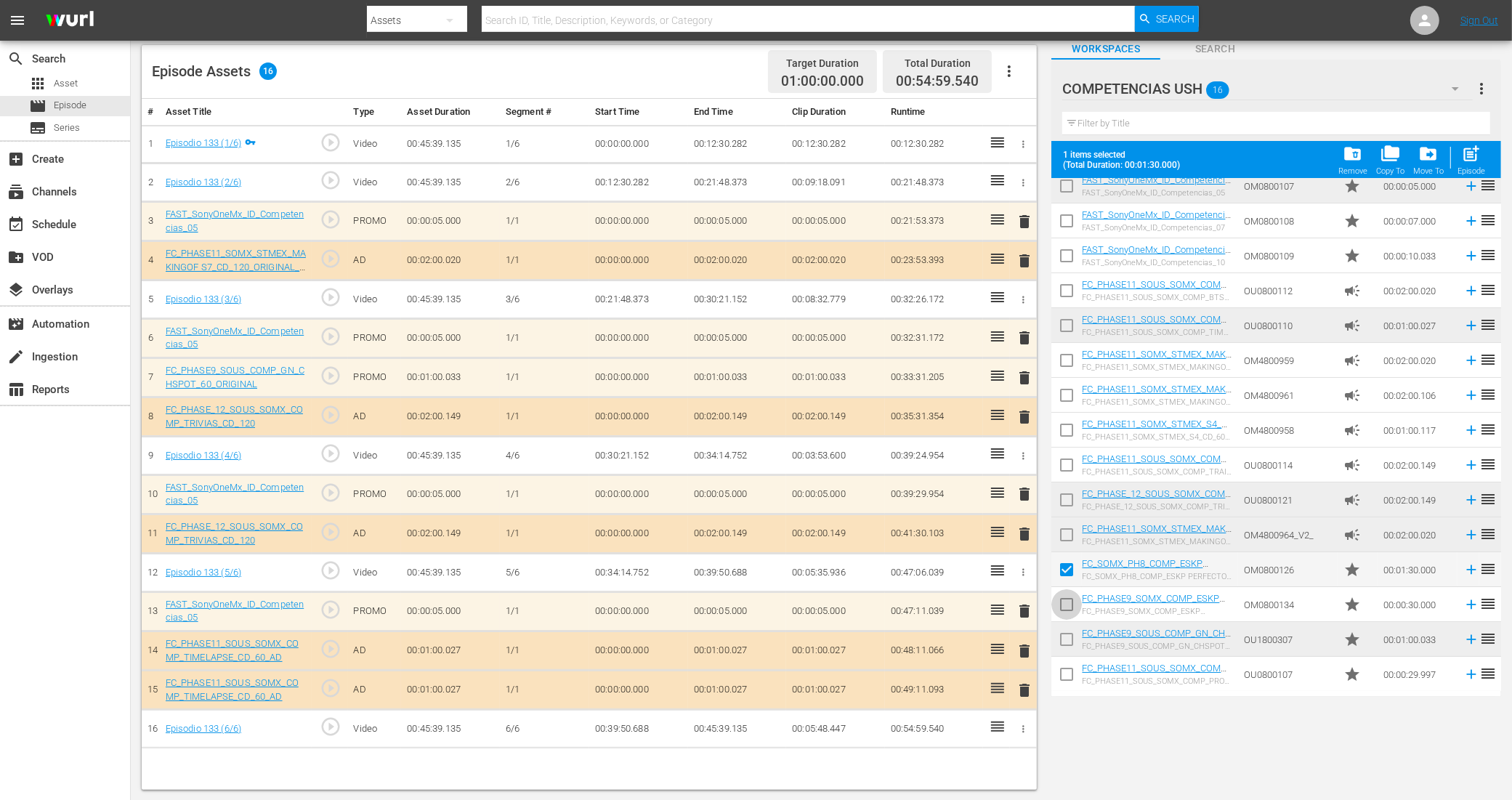
click at [1070, 605] on input "checkbox" at bounding box center [1066, 607] width 31 height 31
checkbox input "true"
click at [1067, 640] on input "checkbox" at bounding box center [1066, 642] width 31 height 31
checkbox input "true"
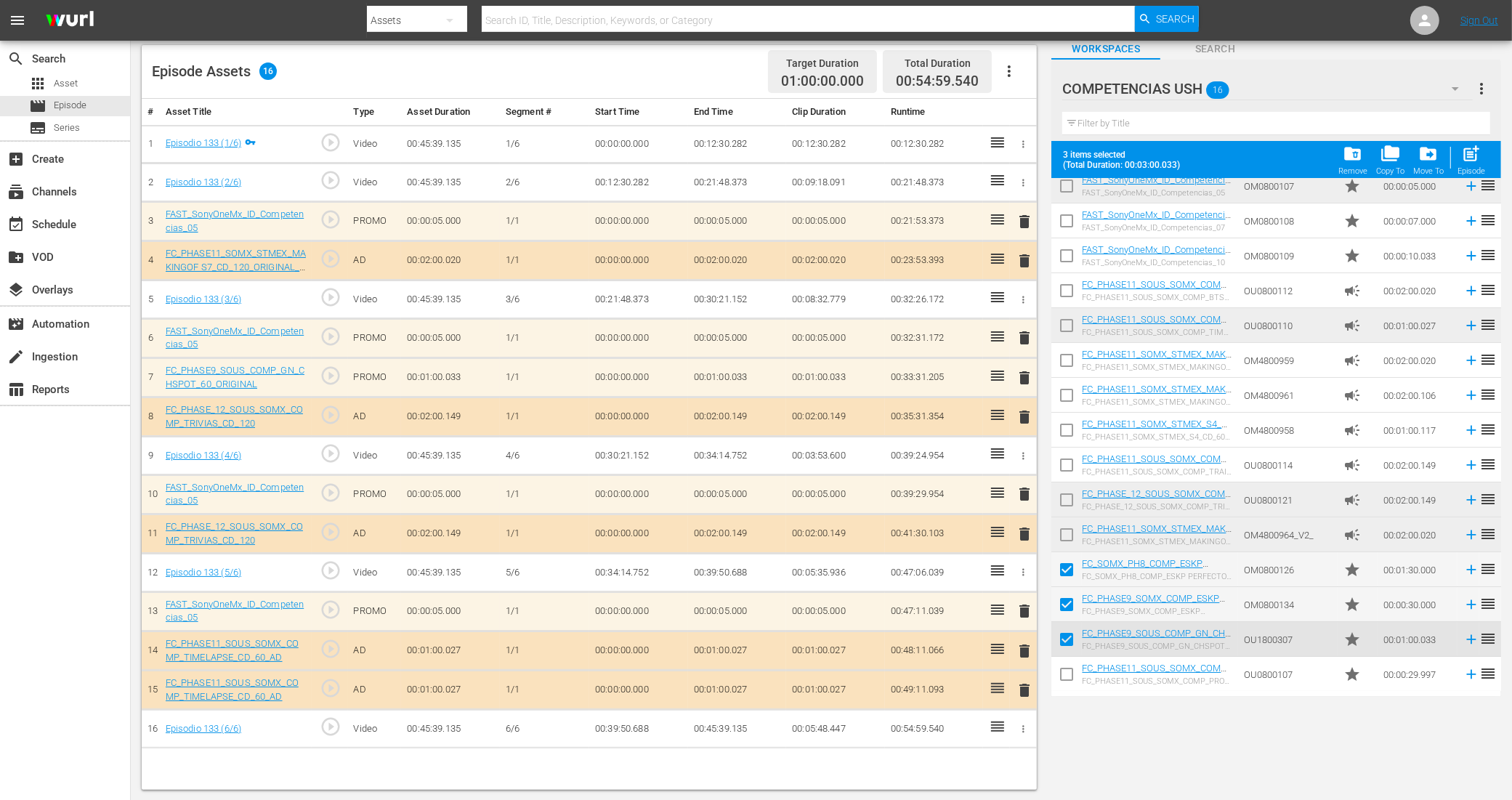
click at [1064, 677] on input "checkbox" at bounding box center [1066, 677] width 31 height 31
checkbox input "true"
click at [1468, 163] on div "post_add Episode" at bounding box center [1471, 160] width 28 height 32
checkbox input "false"
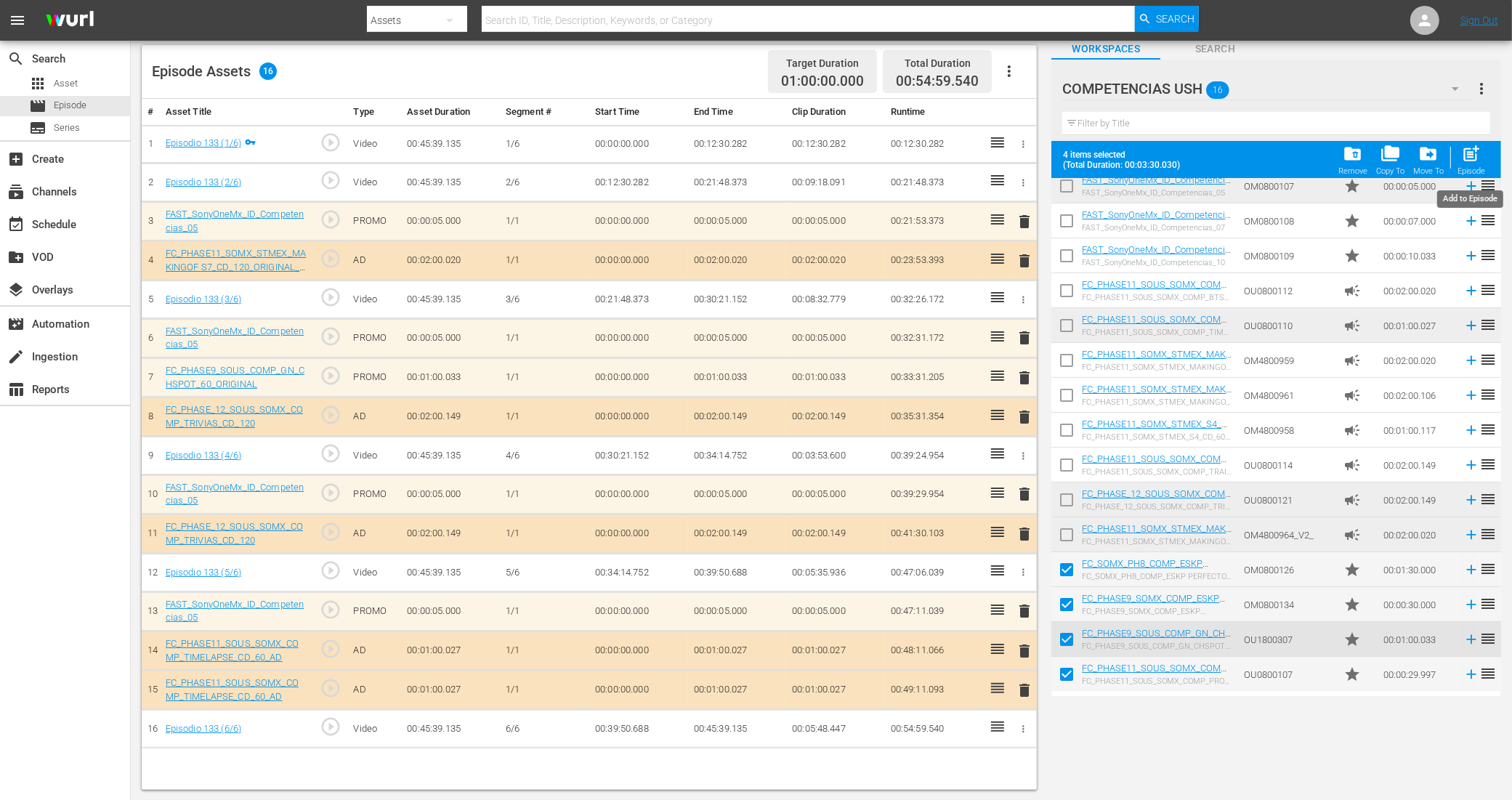
checkbox input "false"
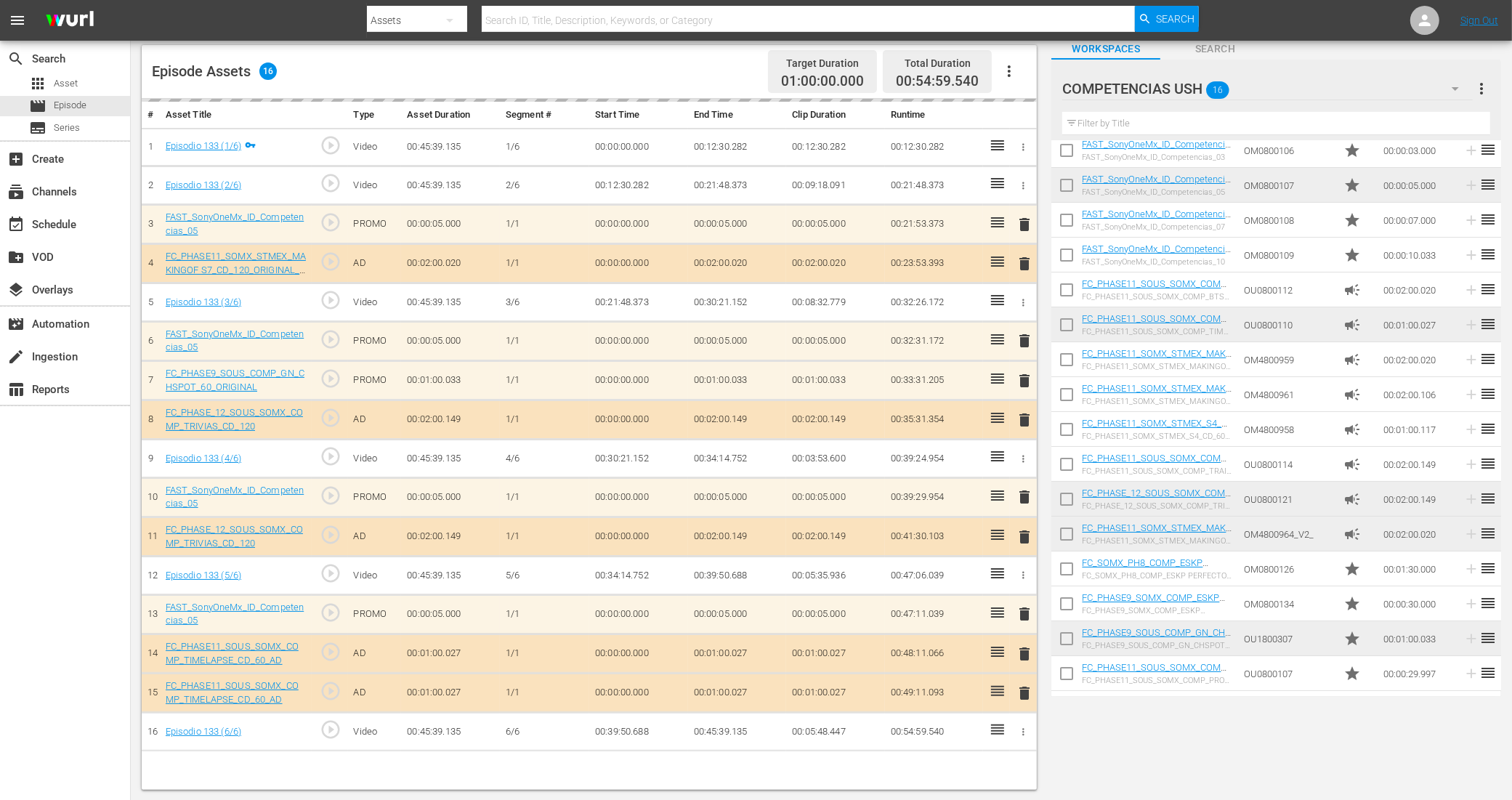
scroll to position [43, 0]
click at [1070, 571] on input "checkbox" at bounding box center [1066, 572] width 31 height 31
checkbox input "true"
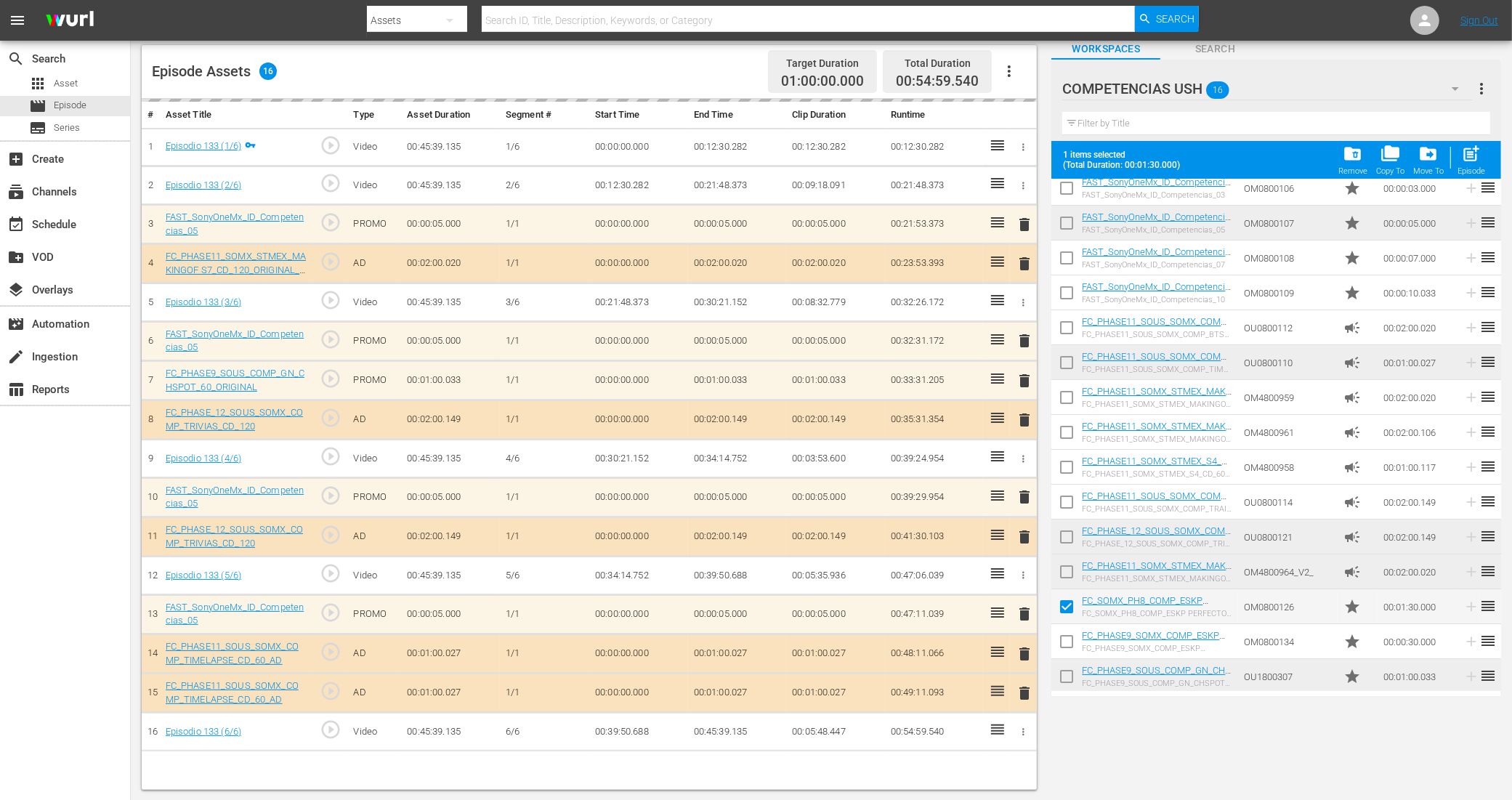
scroll to position [81, 0]
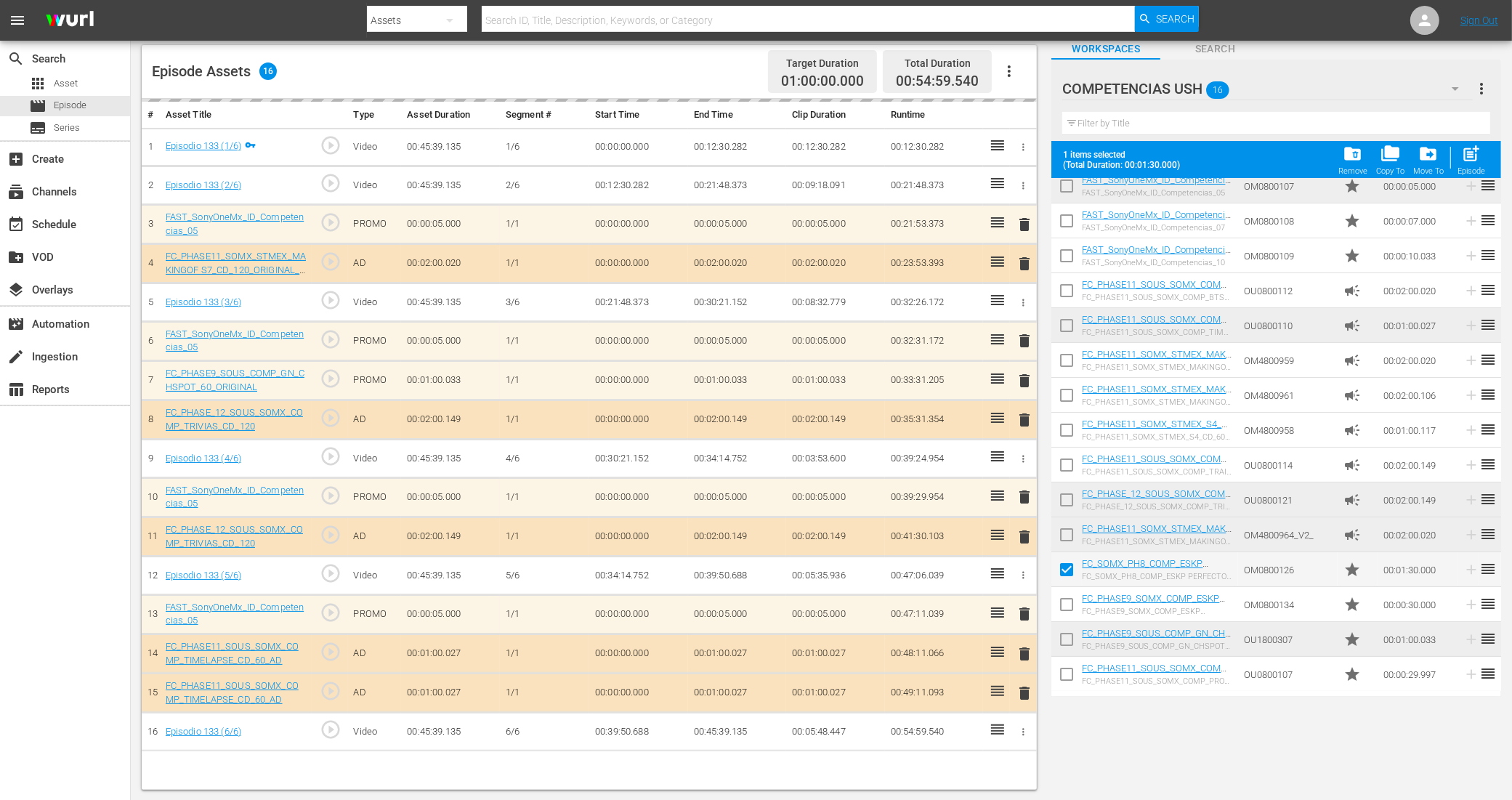
click at [1066, 607] on input "checkbox" at bounding box center [1066, 607] width 31 height 31
checkbox input "true"
click at [1065, 640] on input "checkbox" at bounding box center [1066, 642] width 31 height 31
checkbox input "true"
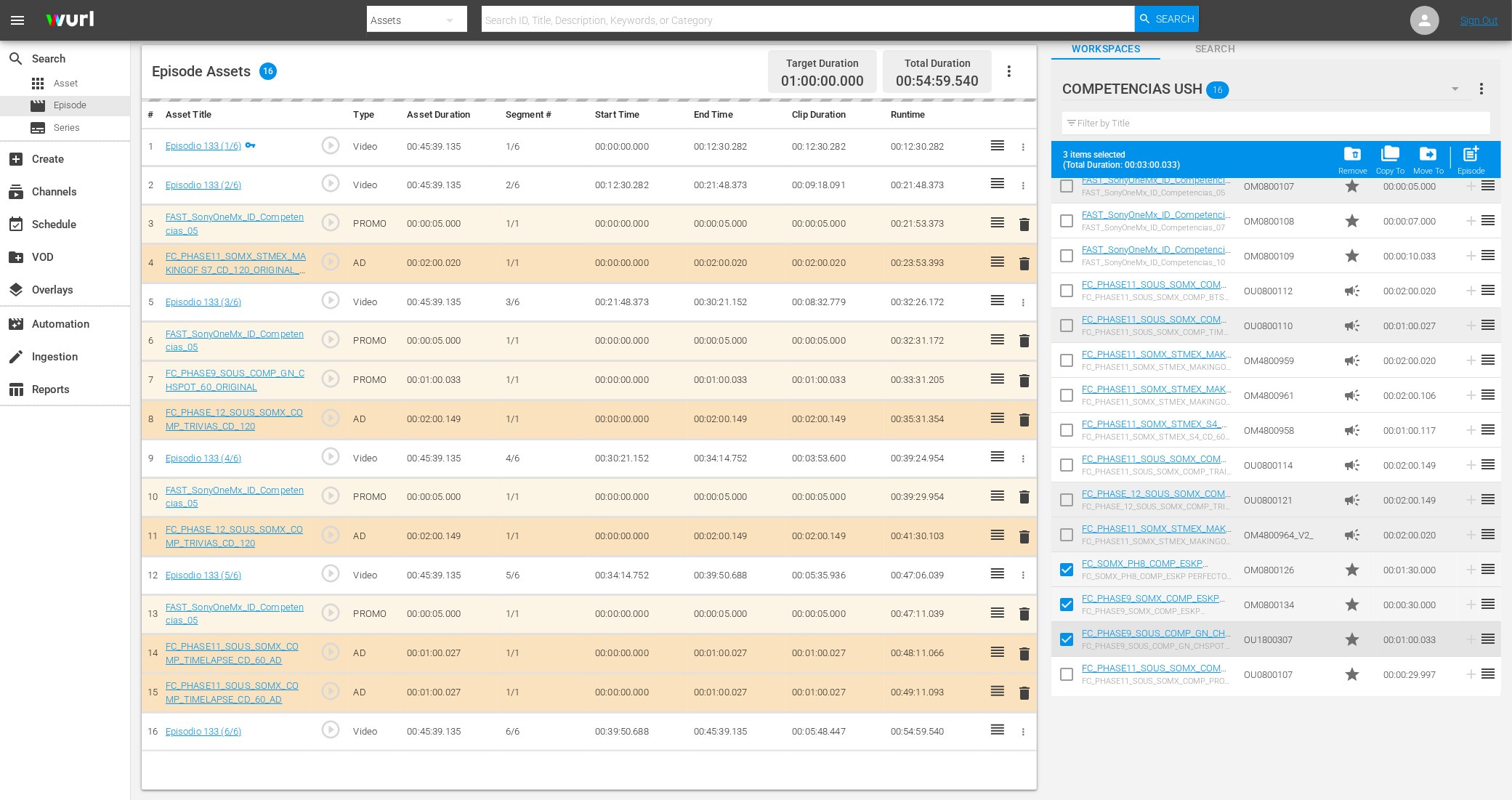
click at [1065, 676] on input "checkbox" at bounding box center [1066, 677] width 31 height 31
checkbox input "true"
drag, startPoint x: 1469, startPoint y: 158, endPoint x: 1465, endPoint y: 164, distance: 7.2
click at [1469, 158] on span "post_add" at bounding box center [1471, 153] width 20 height 20
checkbox input "false"
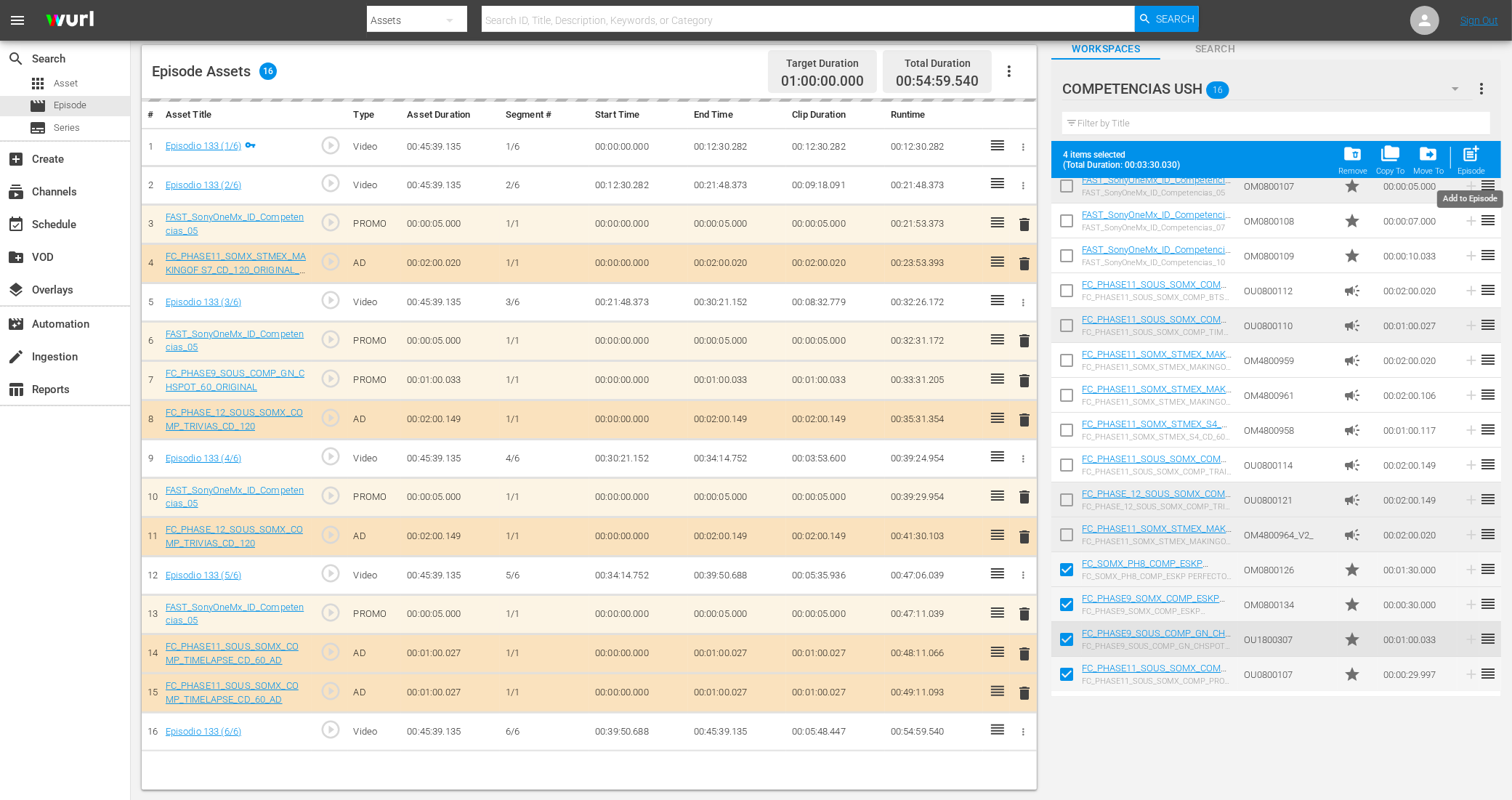
checkbox input "false"
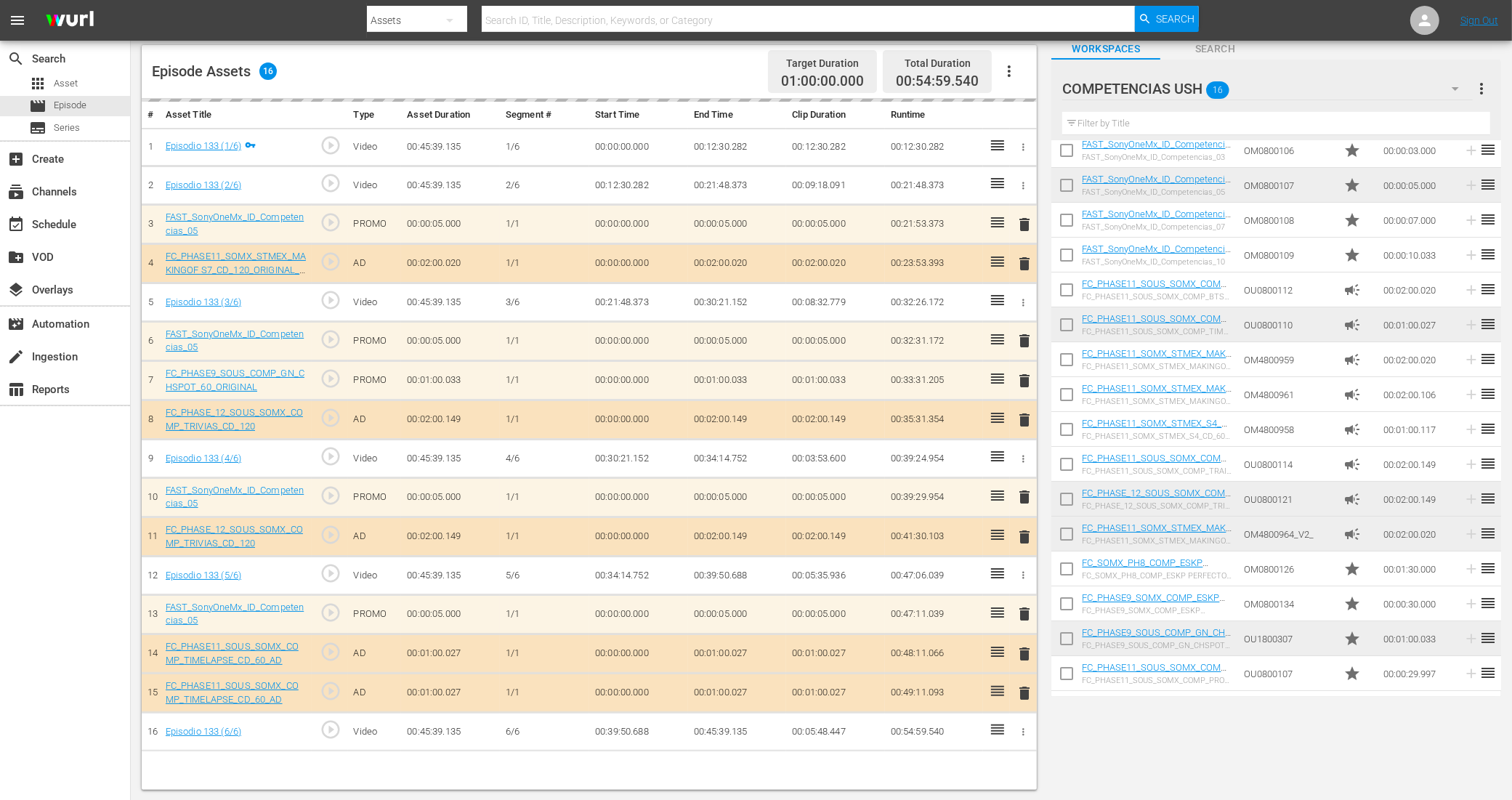
scroll to position [43, 0]
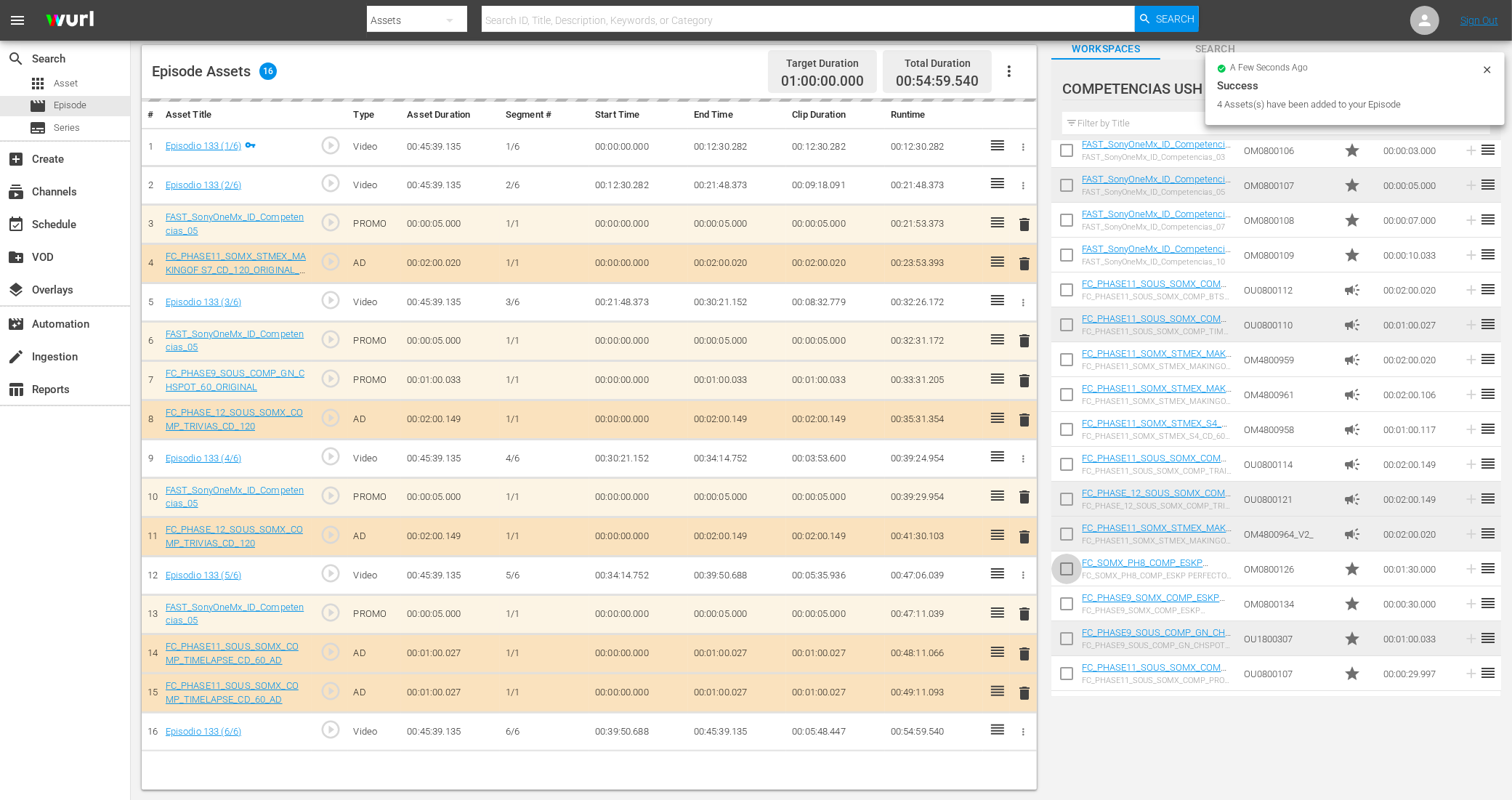
click at [1064, 570] on input "checkbox" at bounding box center [1066, 572] width 31 height 31
checkbox input "true"
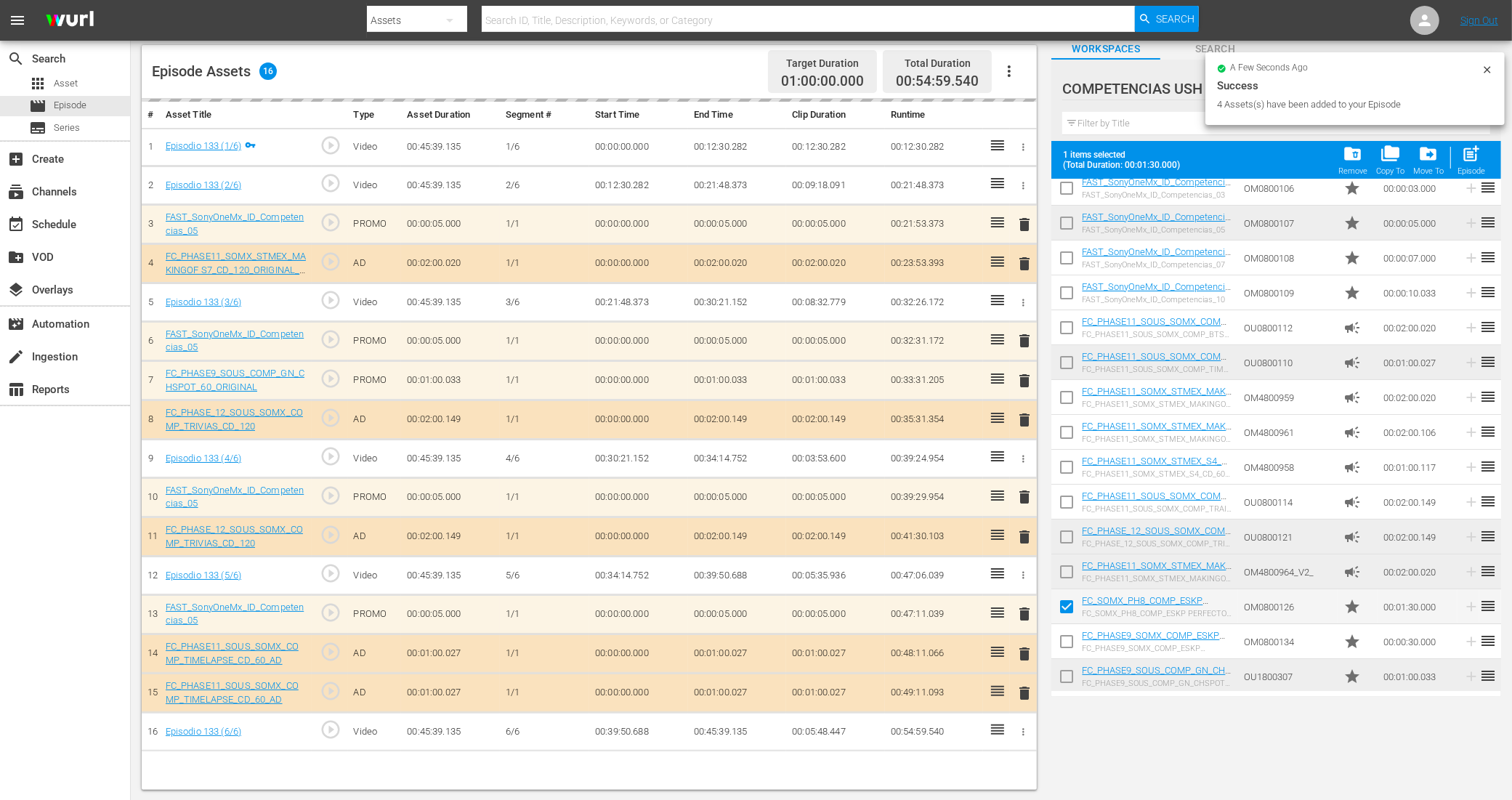
click at [1067, 644] on input "checkbox" at bounding box center [1066, 644] width 31 height 31
checkbox input "true"
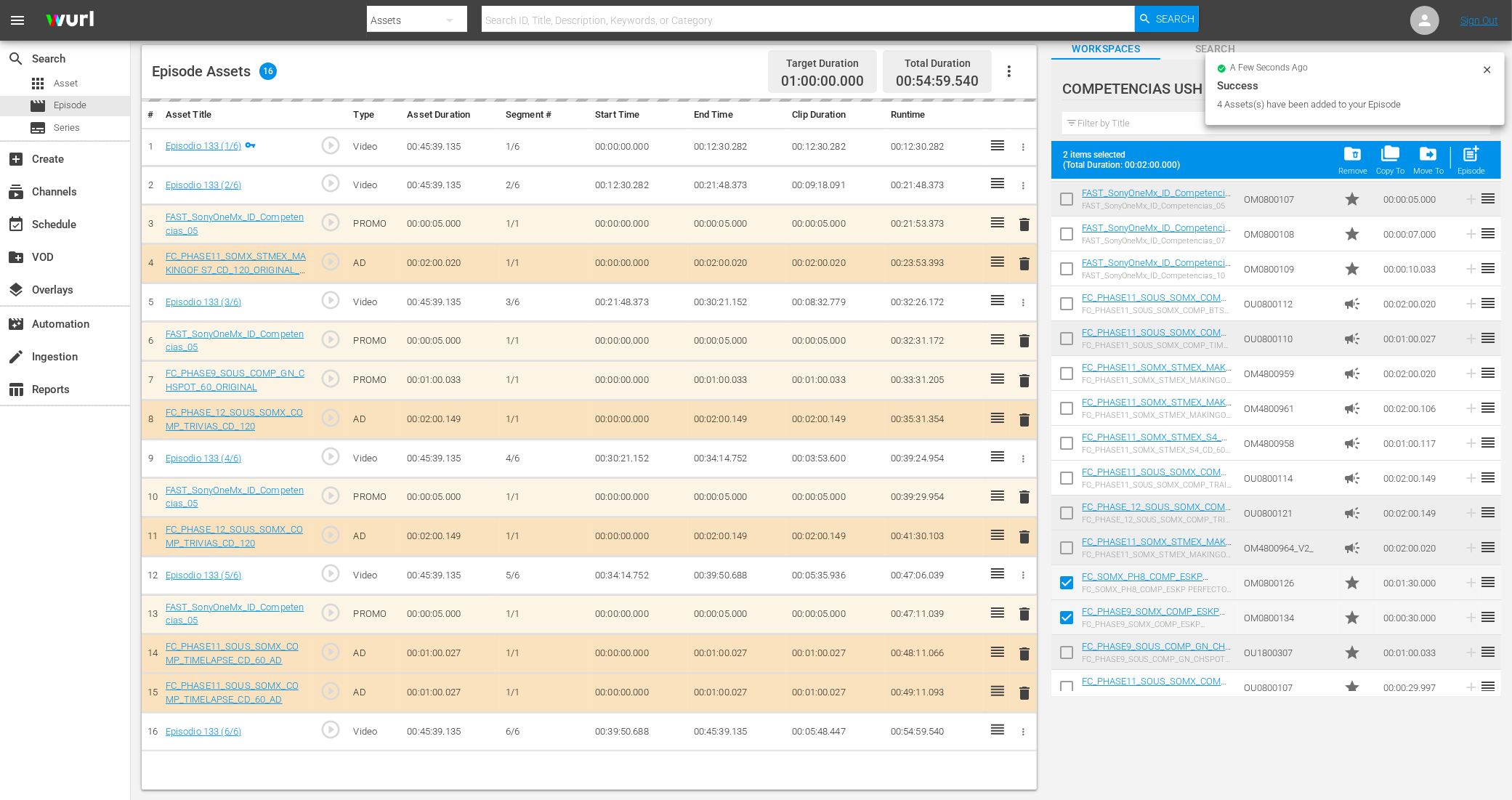
scroll to position [81, 0]
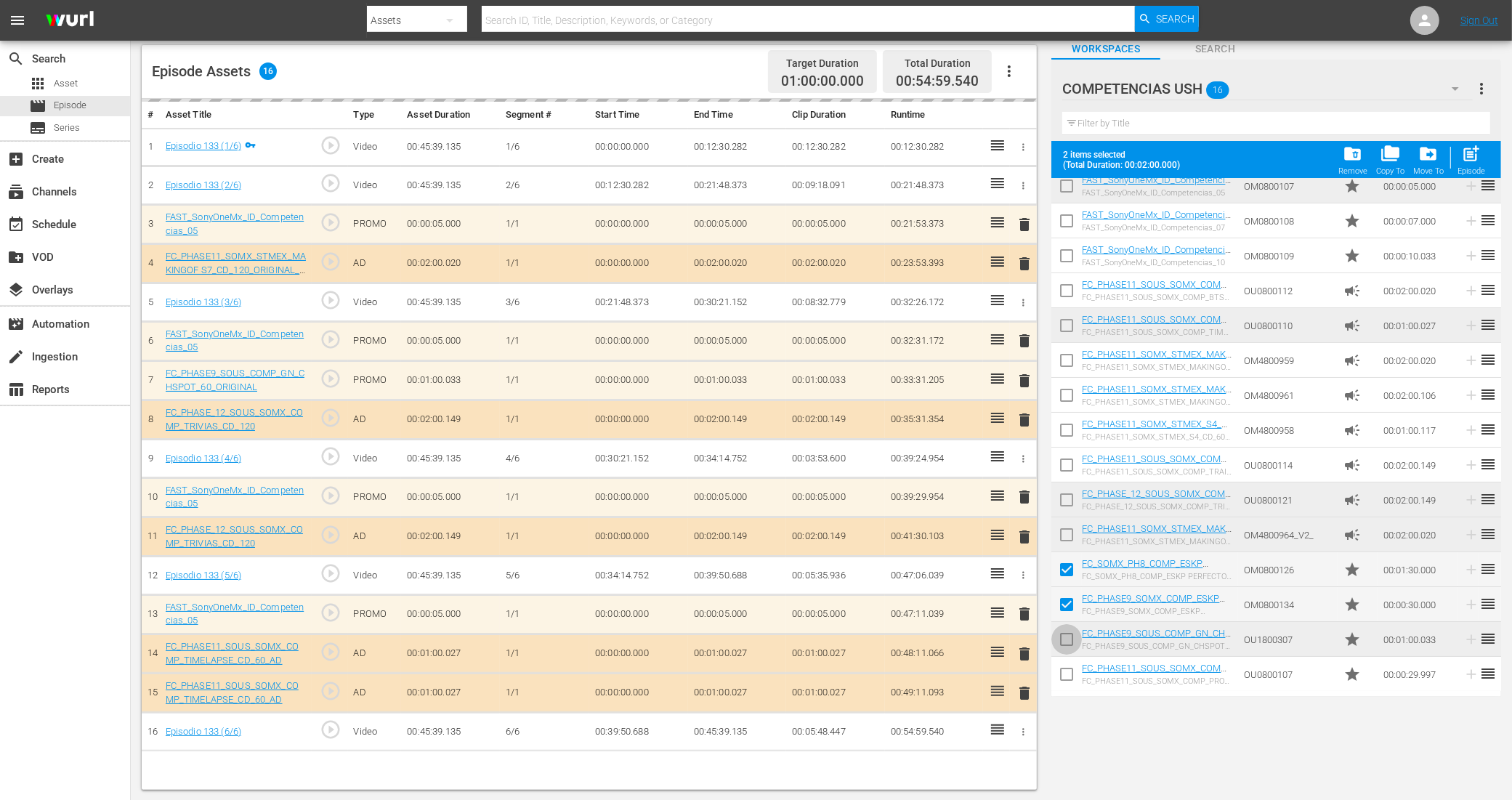
click at [1062, 638] on input "checkbox" at bounding box center [1066, 642] width 31 height 31
checkbox input "true"
click at [1066, 669] on input "checkbox" at bounding box center [1066, 677] width 31 height 31
checkbox input "true"
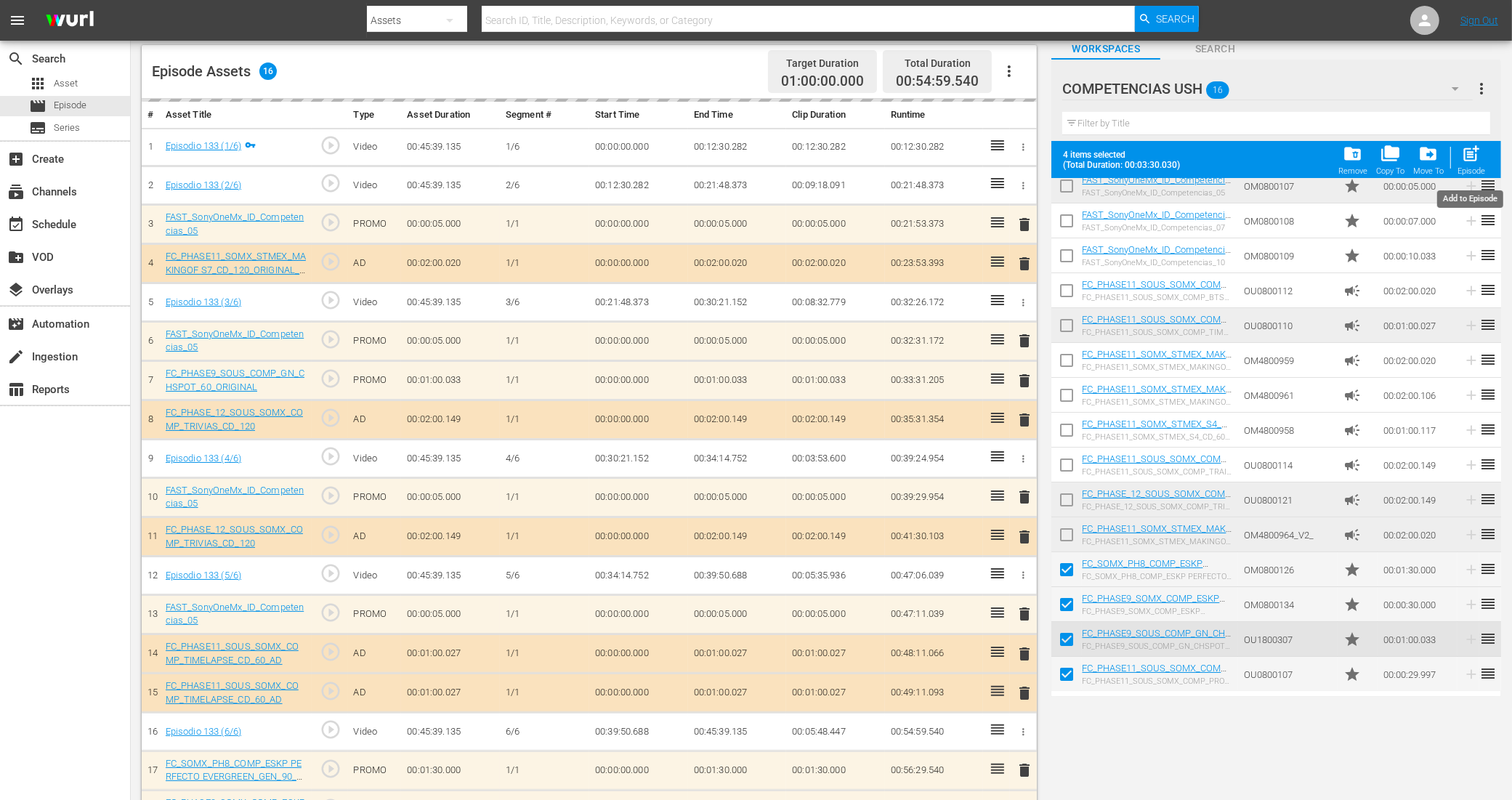
click at [1471, 164] on div "post_add Episode" at bounding box center [1471, 160] width 28 height 32
checkbox input "false"
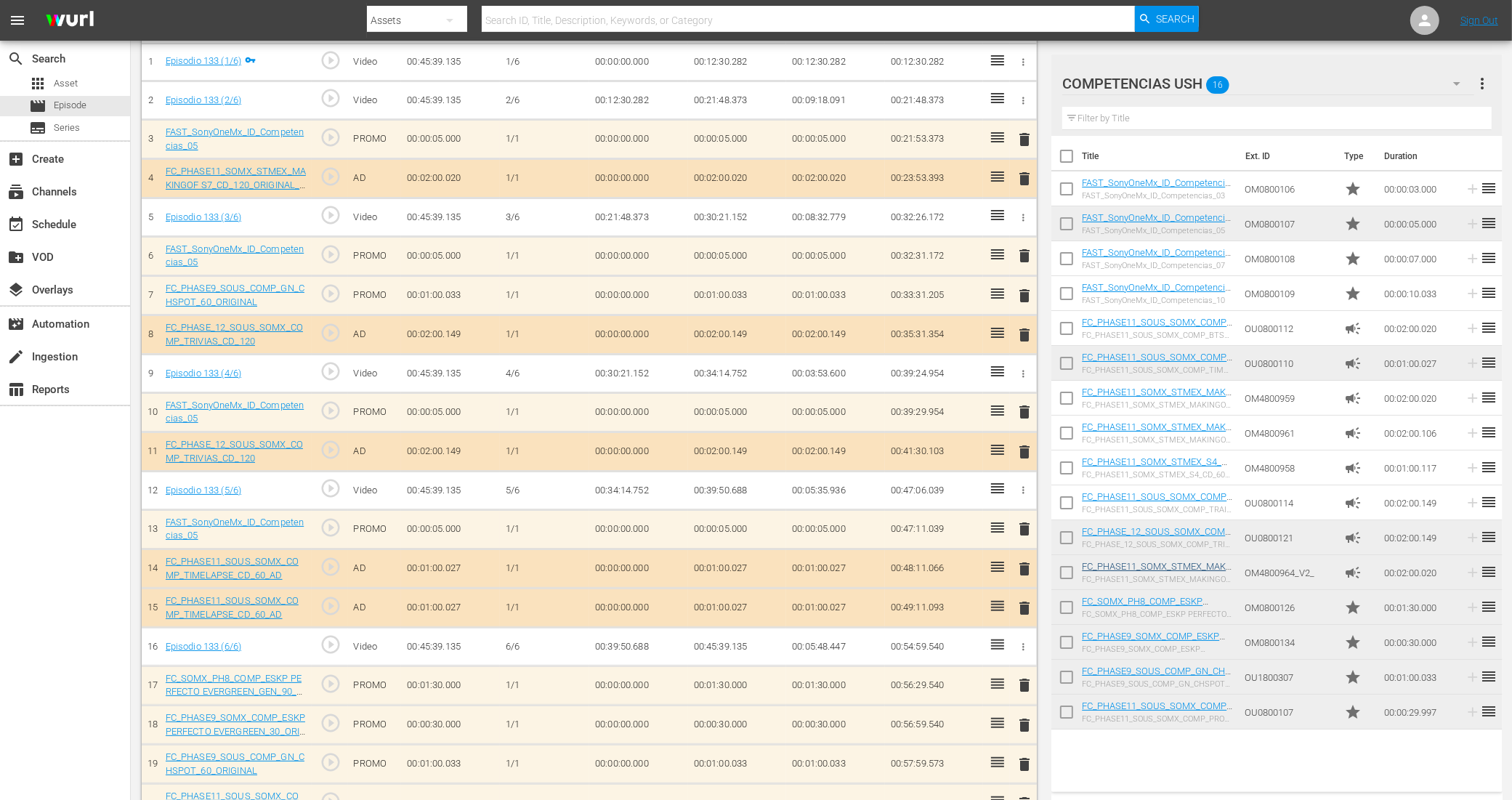
scroll to position [0, 0]
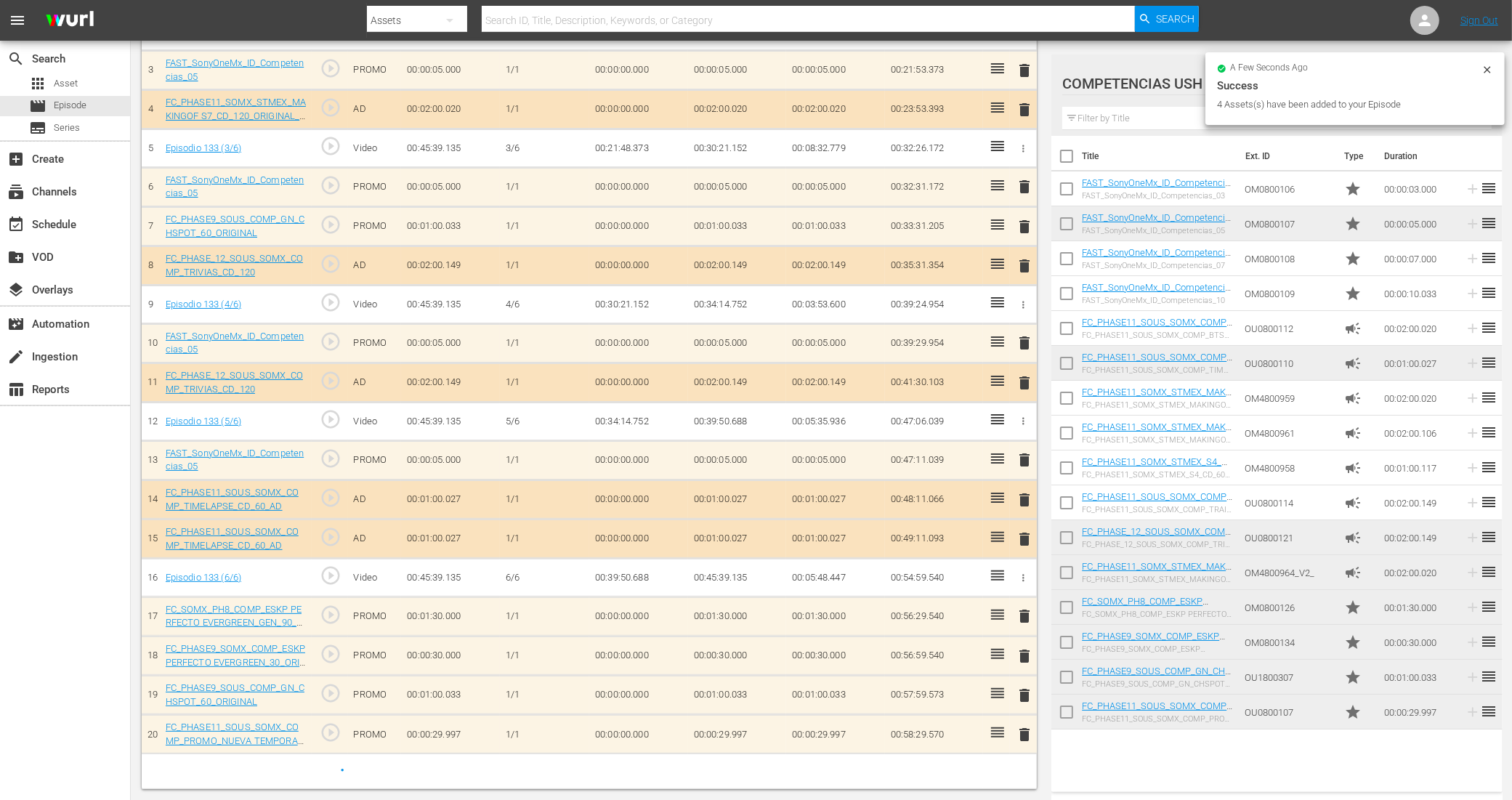
click at [1063, 605] on input "checkbox" at bounding box center [1066, 610] width 31 height 31
checkbox input "true"
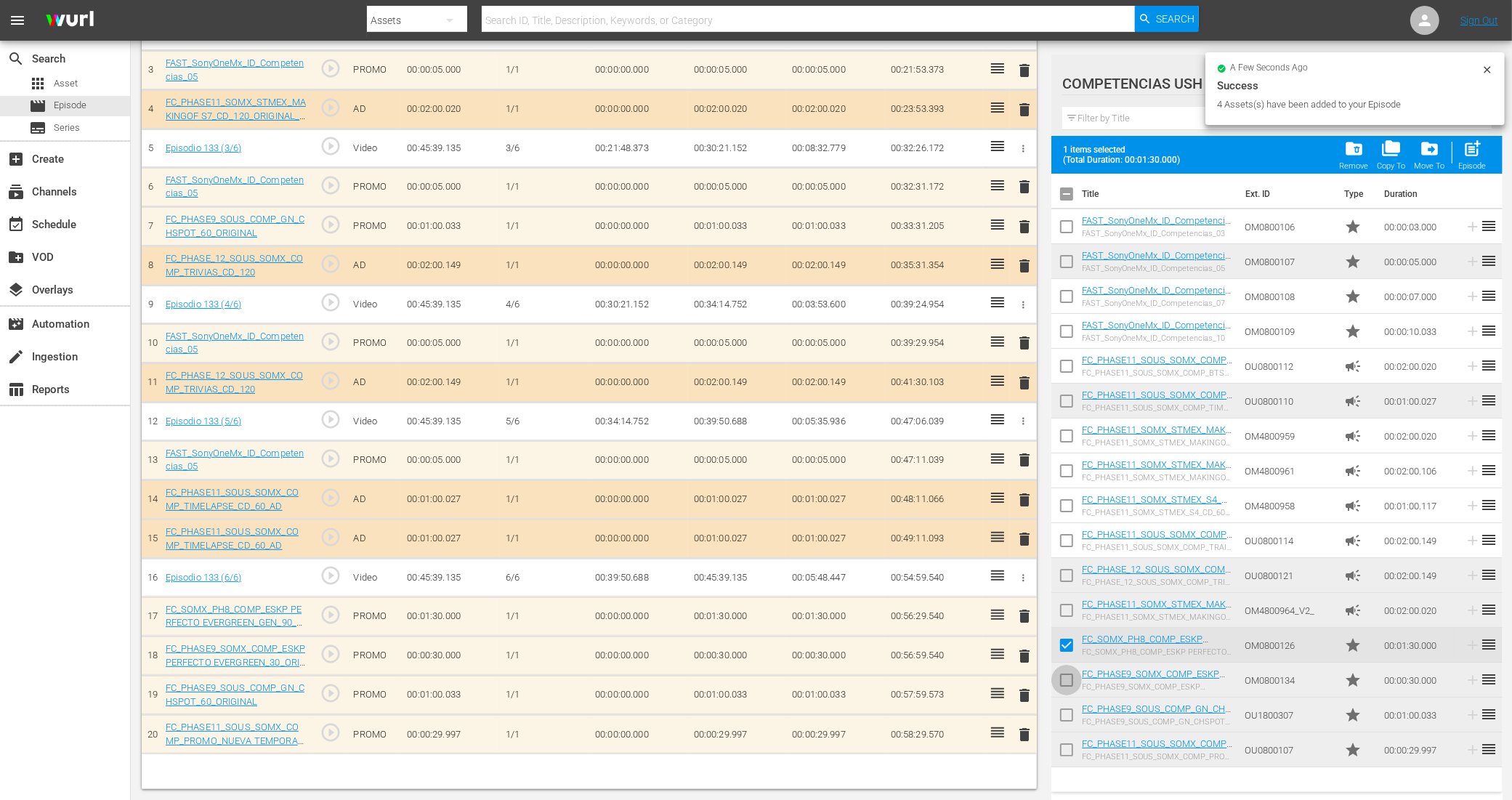
click at [1067, 681] on input "checkbox" at bounding box center [1066, 683] width 31 height 31
checkbox input "true"
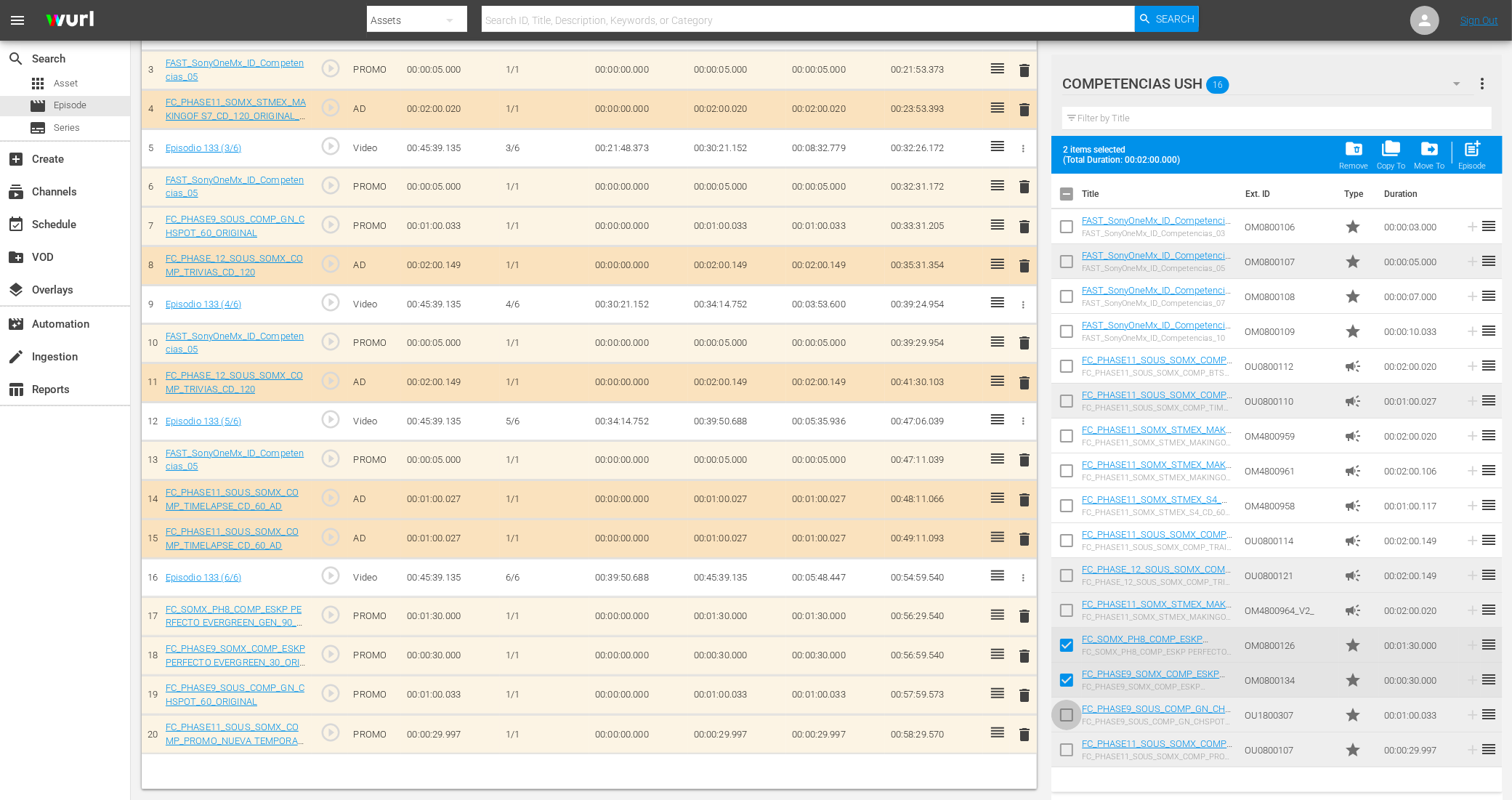
click at [1067, 714] on input "checkbox" at bounding box center [1066, 718] width 31 height 31
checkbox input "true"
click at [1067, 756] on input "checkbox" at bounding box center [1066, 753] width 31 height 31
checkbox input "true"
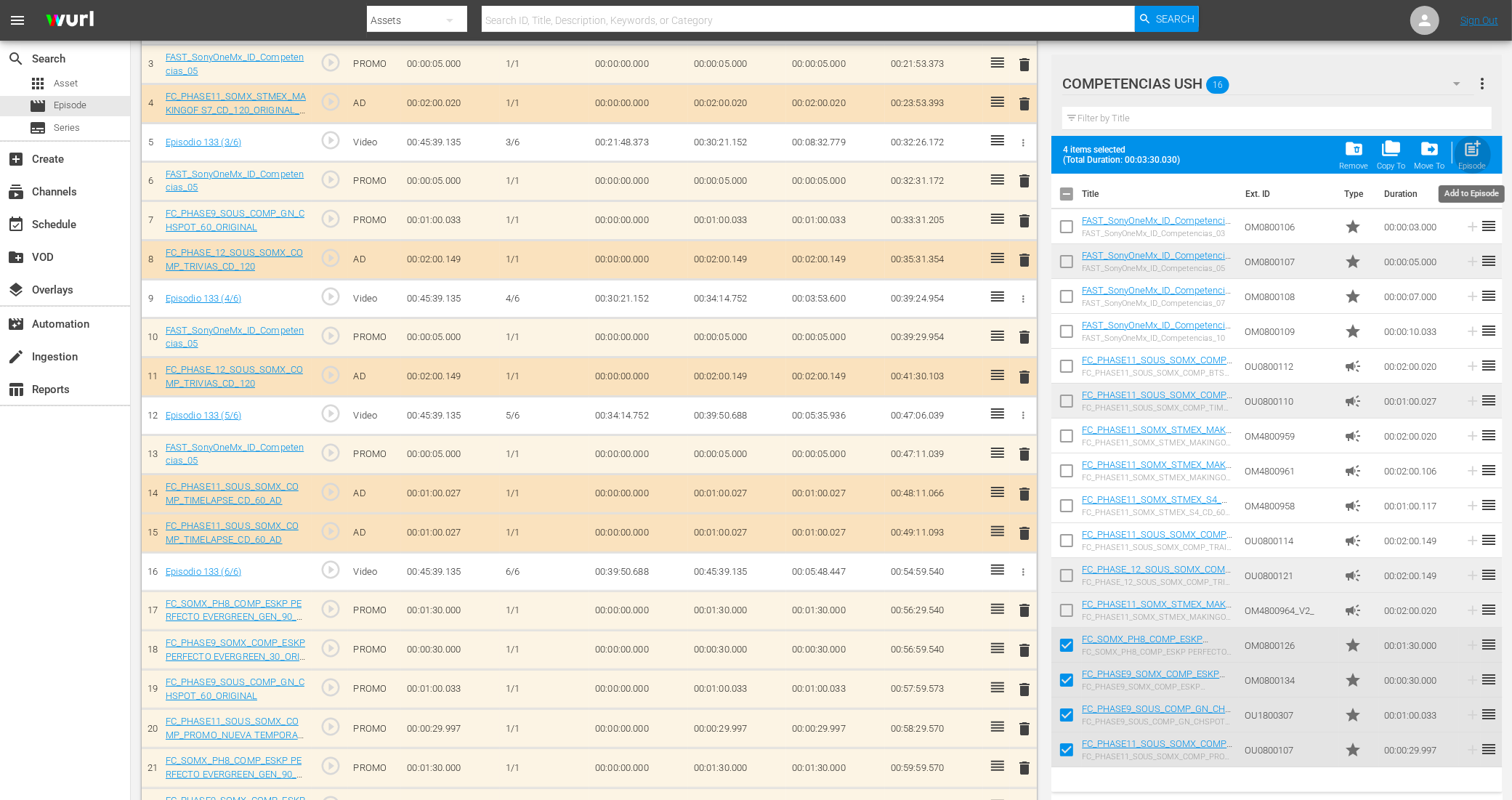
click at [1476, 167] on div "Episode" at bounding box center [1472, 166] width 28 height 9
checkbox input "false"
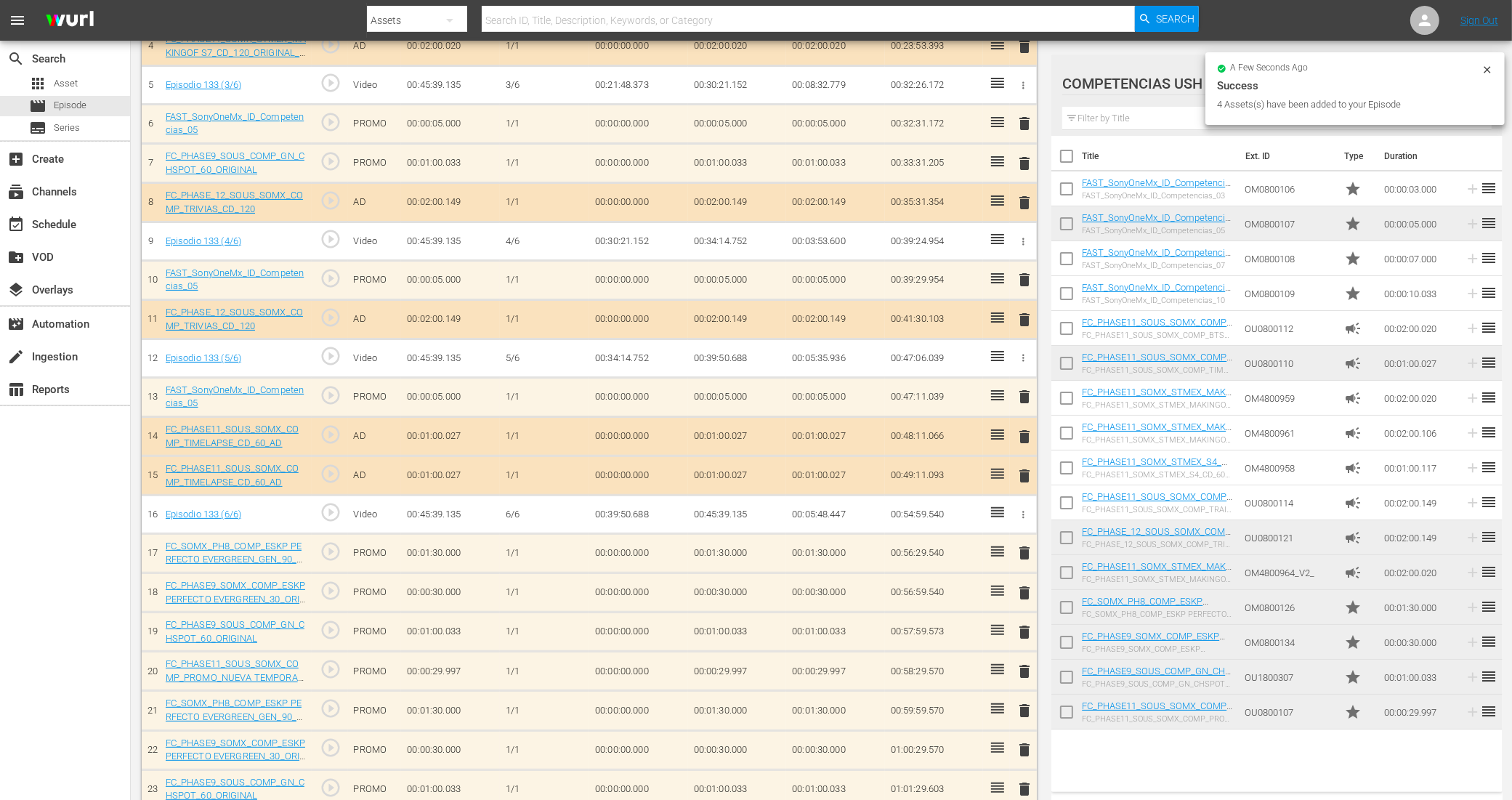
scroll to position [524, 0]
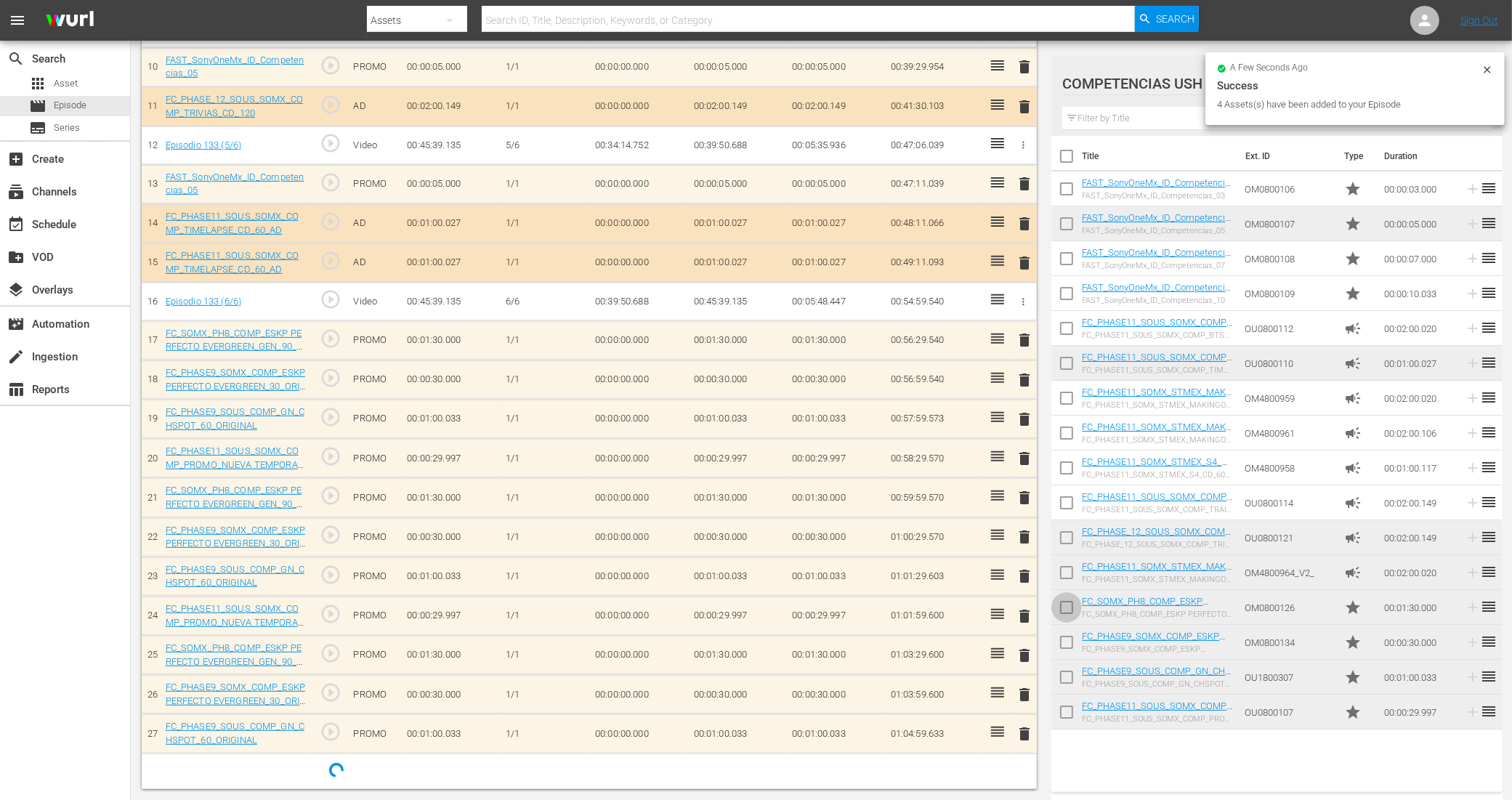
click at [1066, 608] on input "checkbox" at bounding box center [1066, 610] width 31 height 31
checkbox input "true"
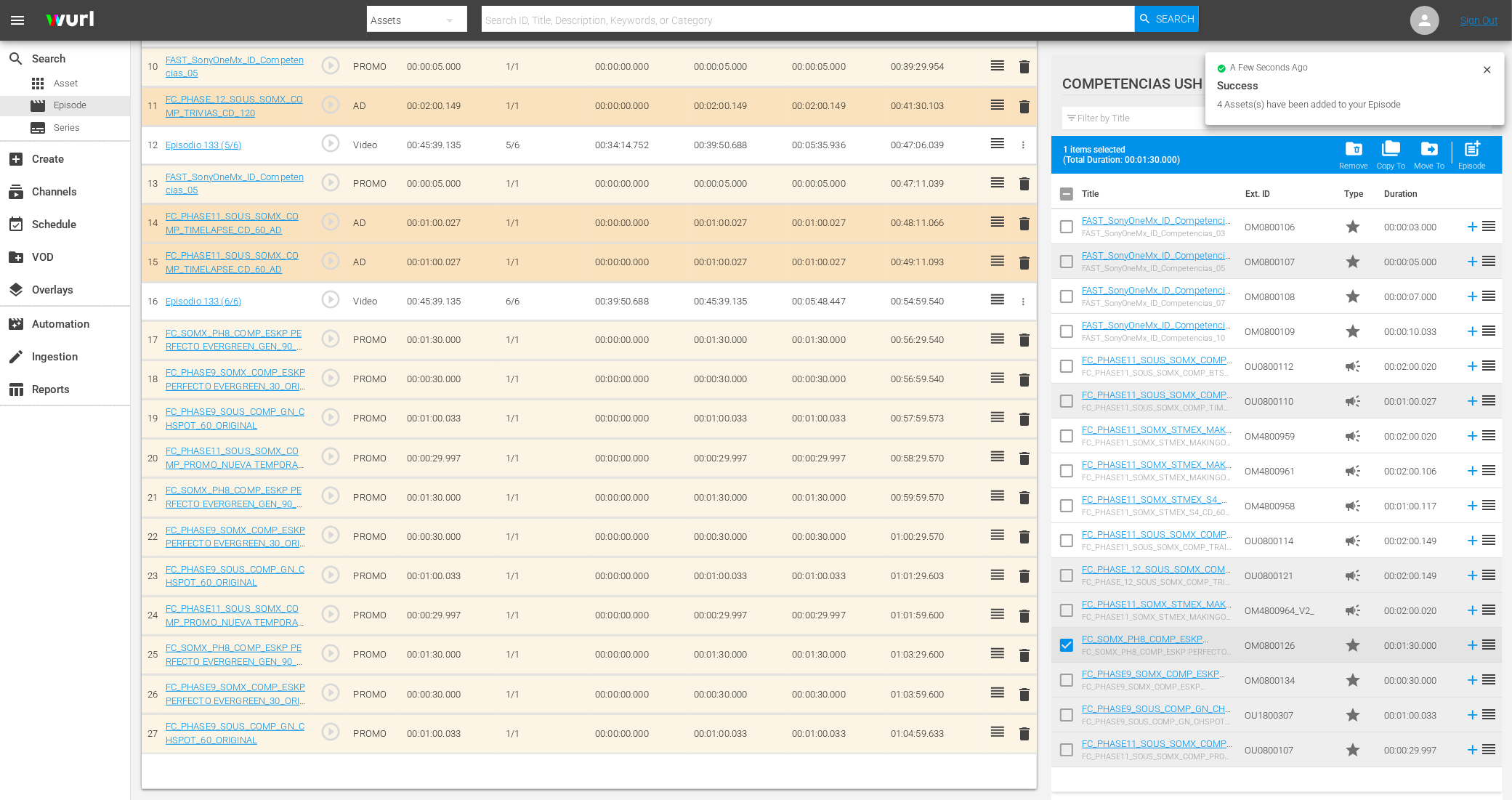
scroll to position [521, 0]
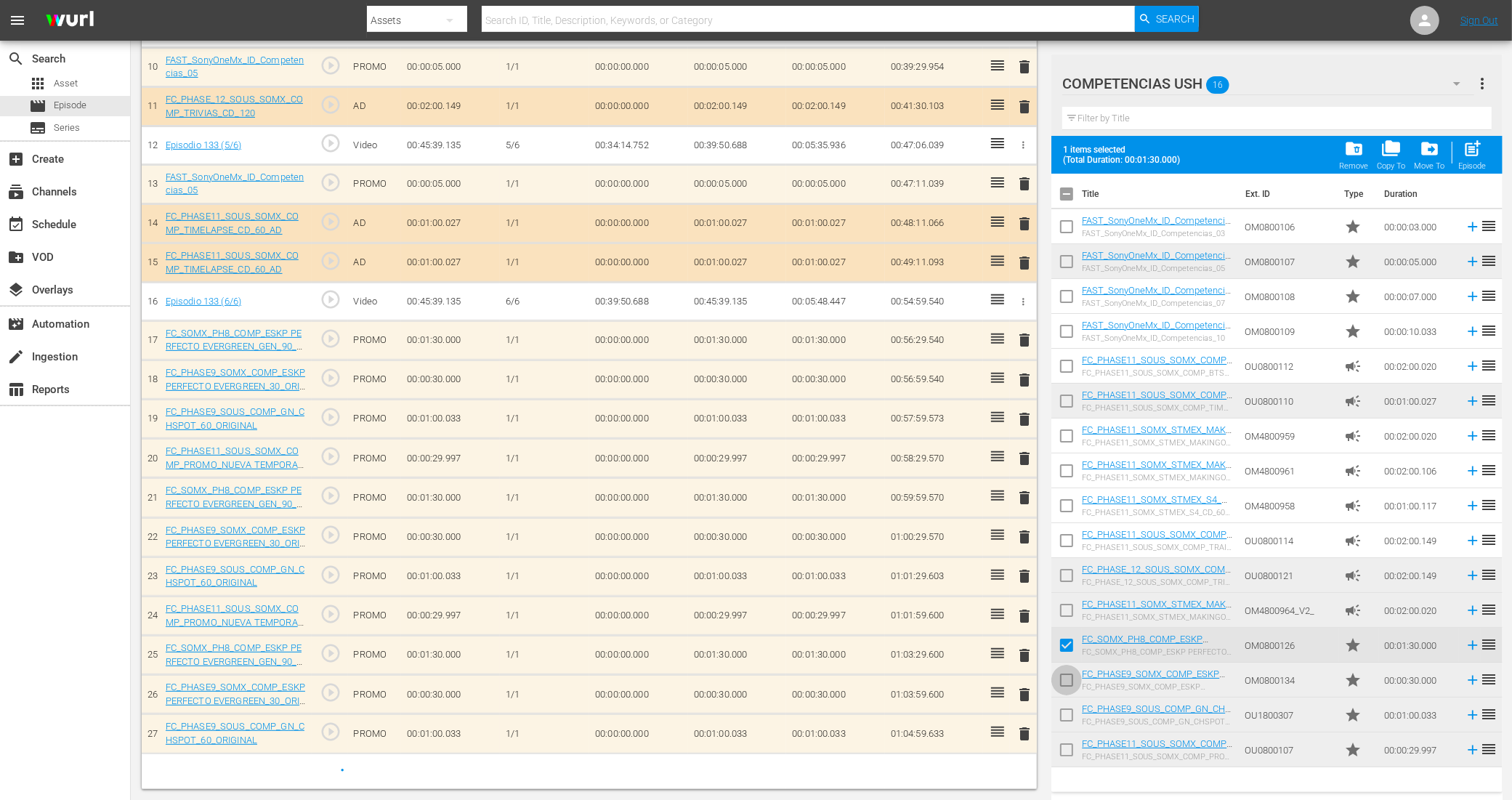
click at [1065, 685] on input "checkbox" at bounding box center [1066, 683] width 31 height 31
checkbox input "true"
click at [1064, 715] on input "checkbox" at bounding box center [1066, 718] width 31 height 31
checkbox input "true"
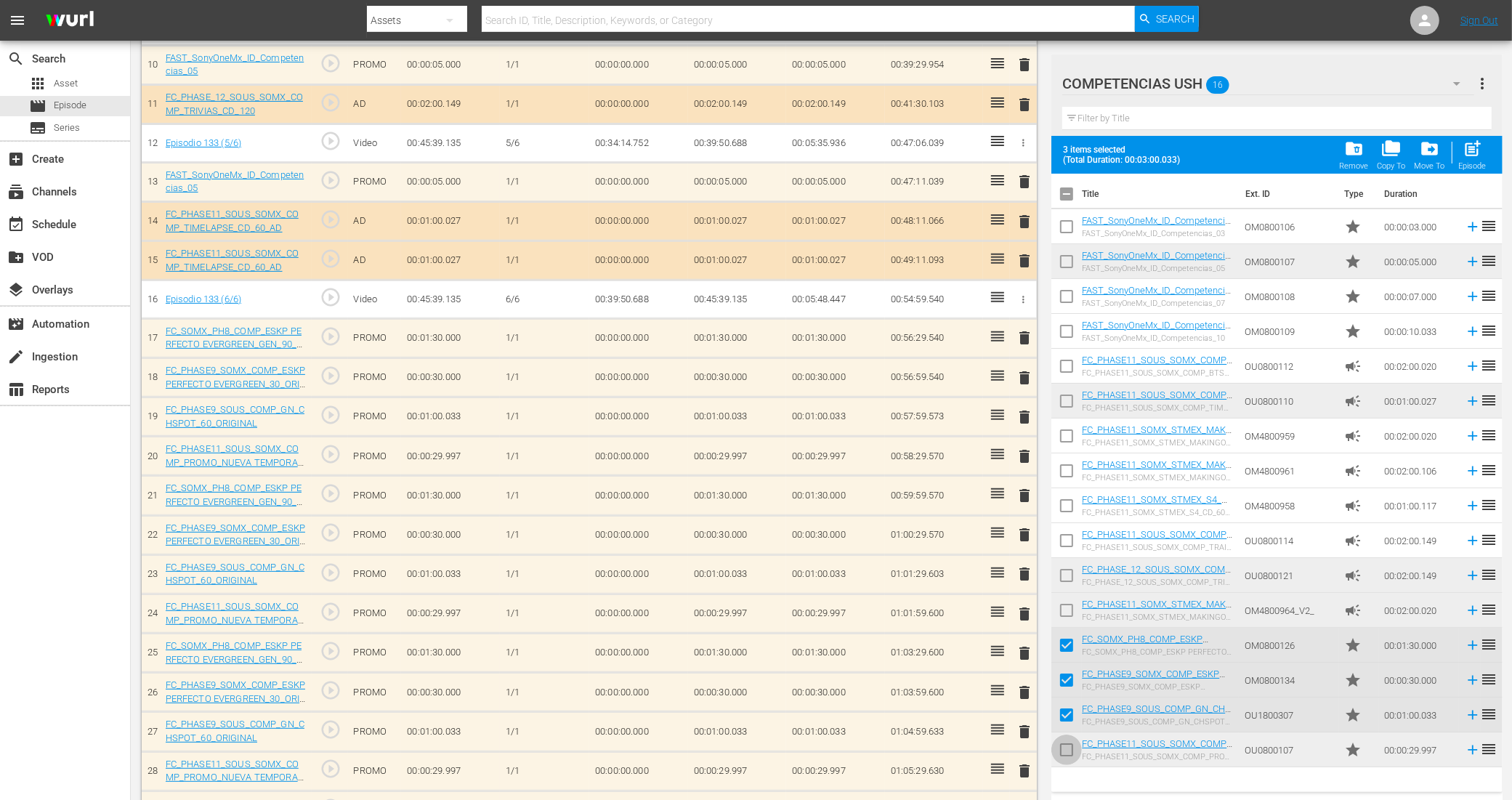
drag, startPoint x: 1064, startPoint y: 749, endPoint x: 1393, endPoint y: 328, distance: 534.3
click at [1064, 749] on input "checkbox" at bounding box center [1066, 753] width 31 height 31
checkbox input "true"
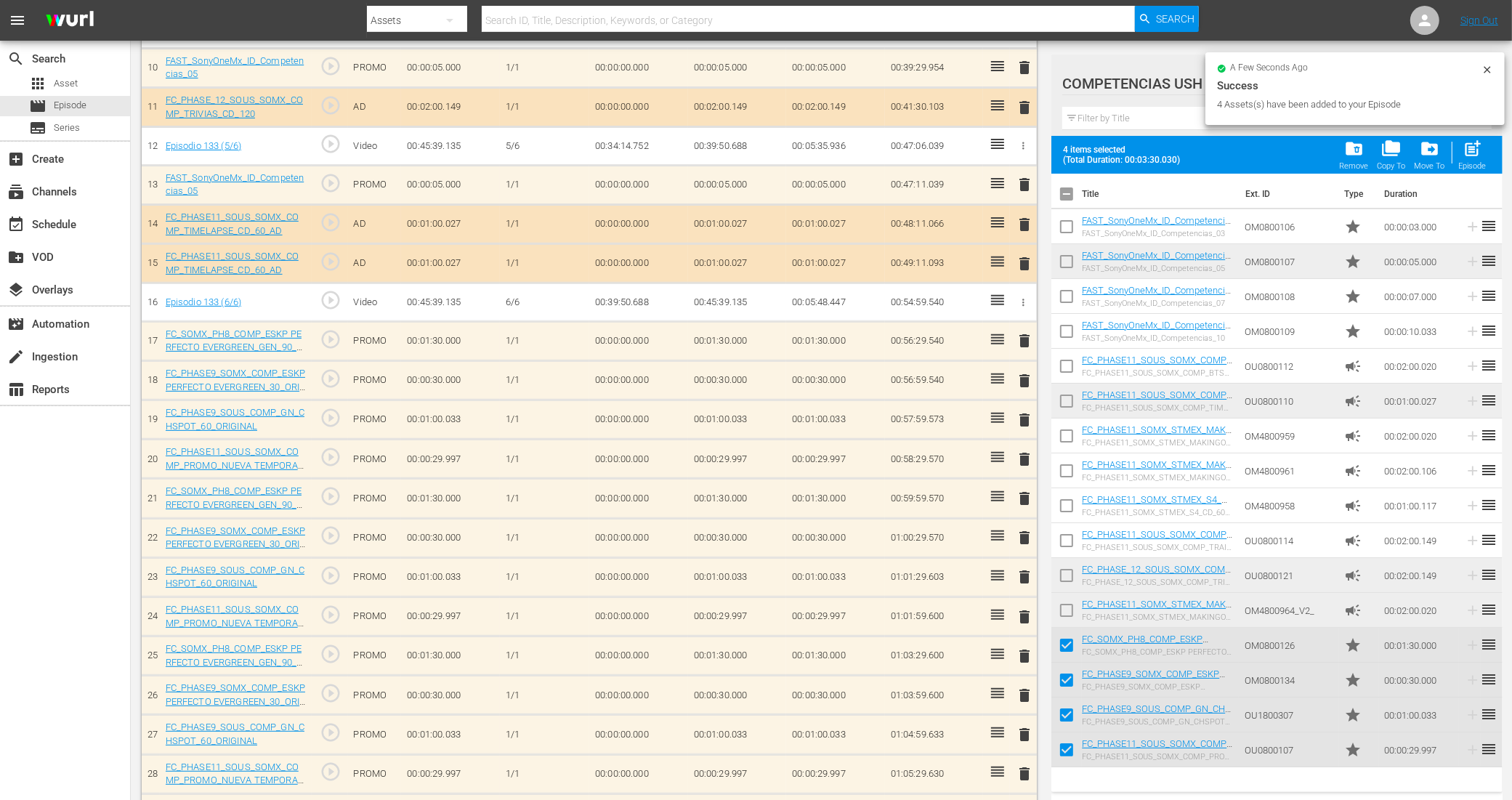
scroll to position [524, 0]
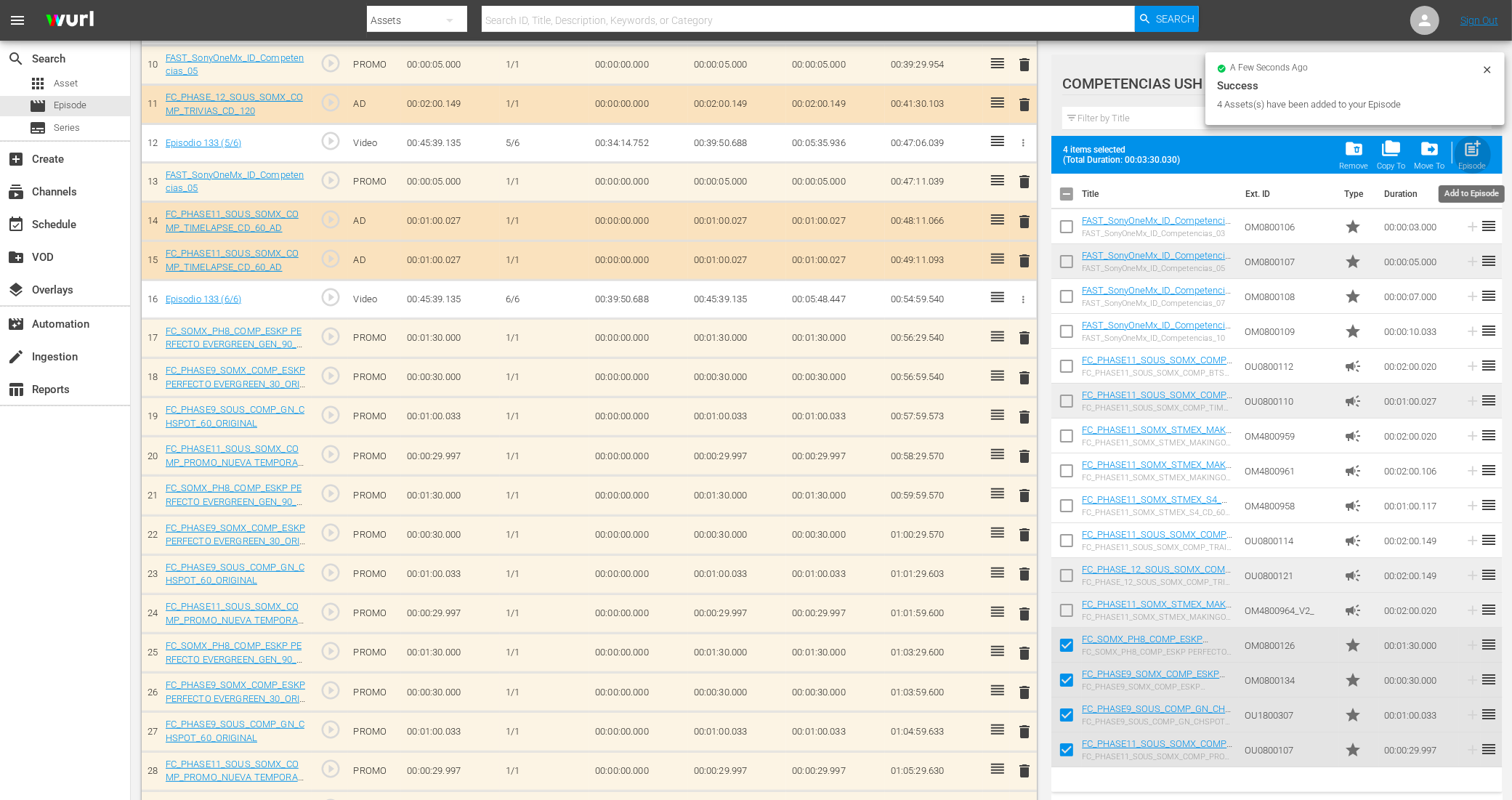
click at [1472, 166] on div "Episode" at bounding box center [1472, 166] width 28 height 9
checkbox input "false"
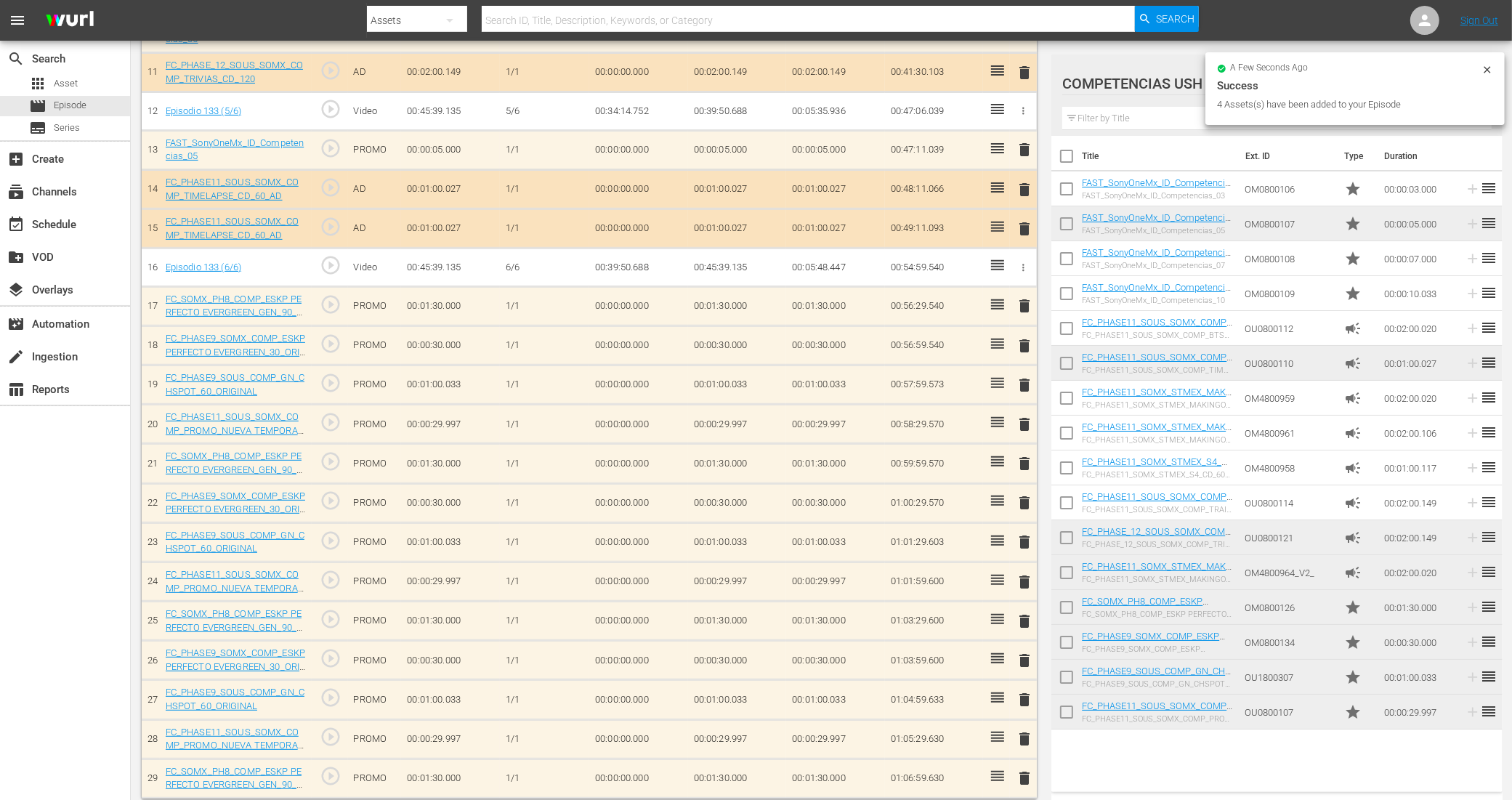
scroll to position [573, 0]
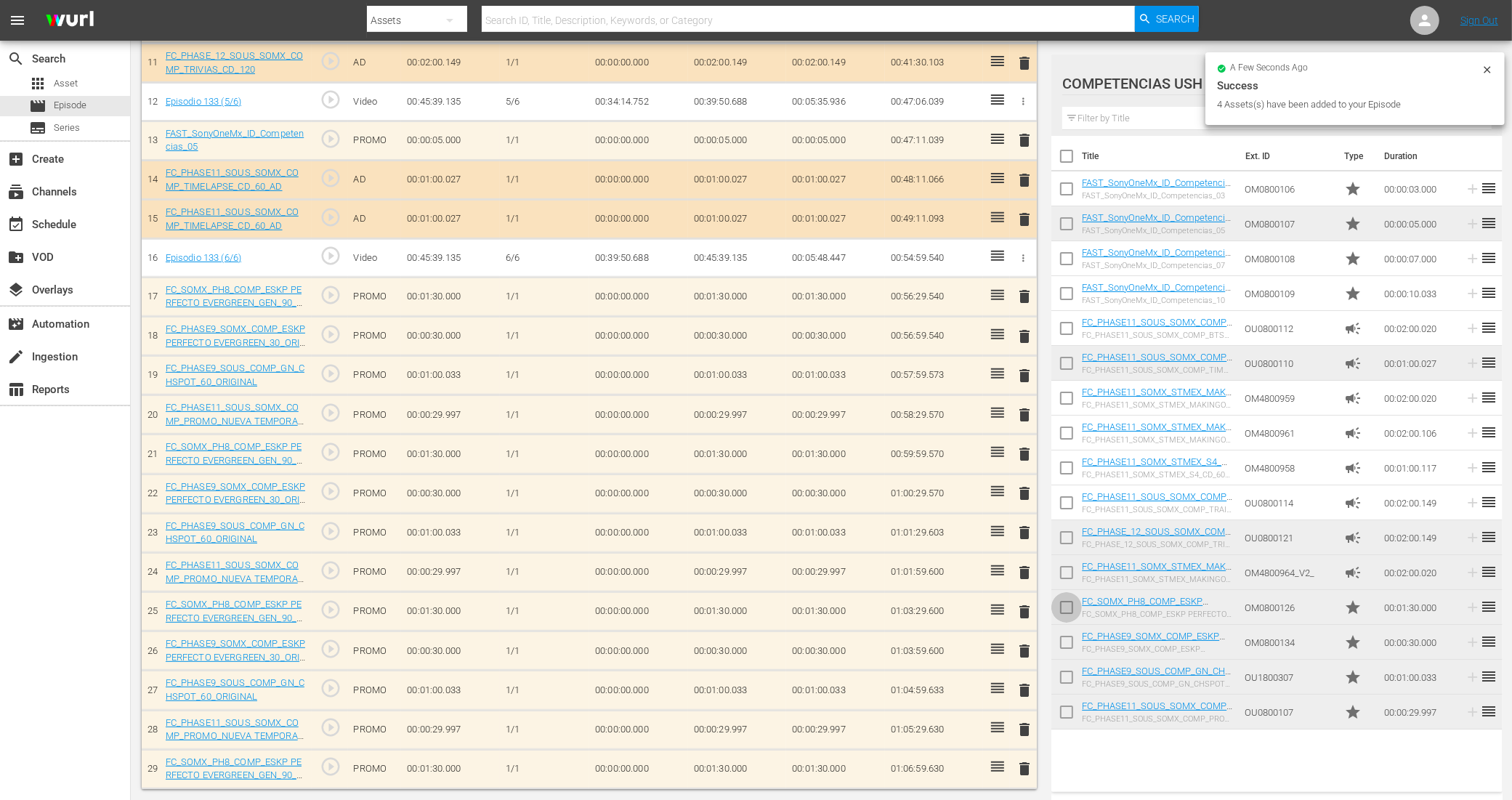
click at [1063, 603] on input "checkbox" at bounding box center [1066, 610] width 31 height 31
checkbox input "true"
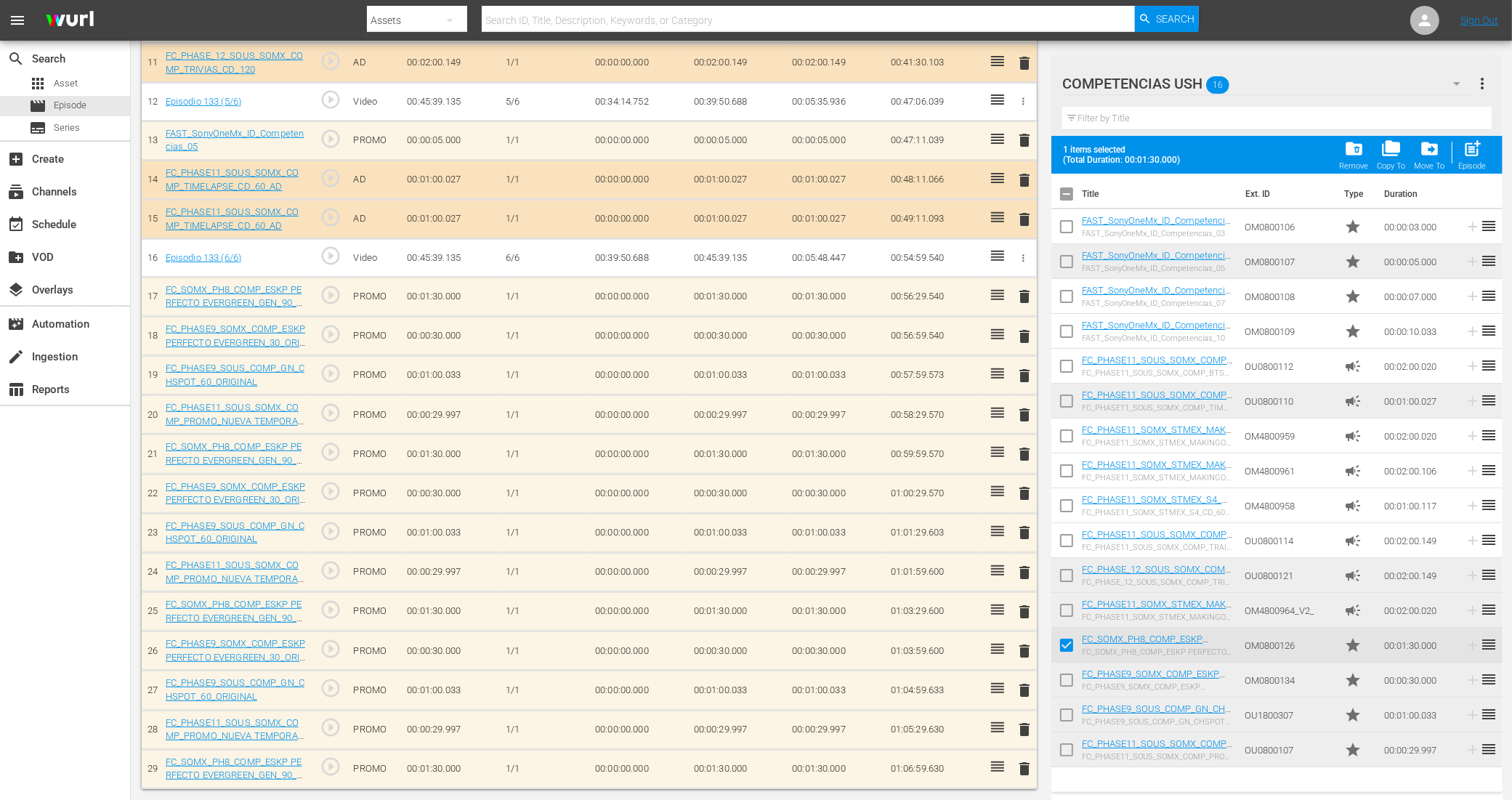
click at [1067, 674] on input "checkbox" at bounding box center [1066, 683] width 31 height 31
checkbox input "true"
click at [1067, 707] on input "checkbox" at bounding box center [1066, 718] width 31 height 31
checkbox input "true"
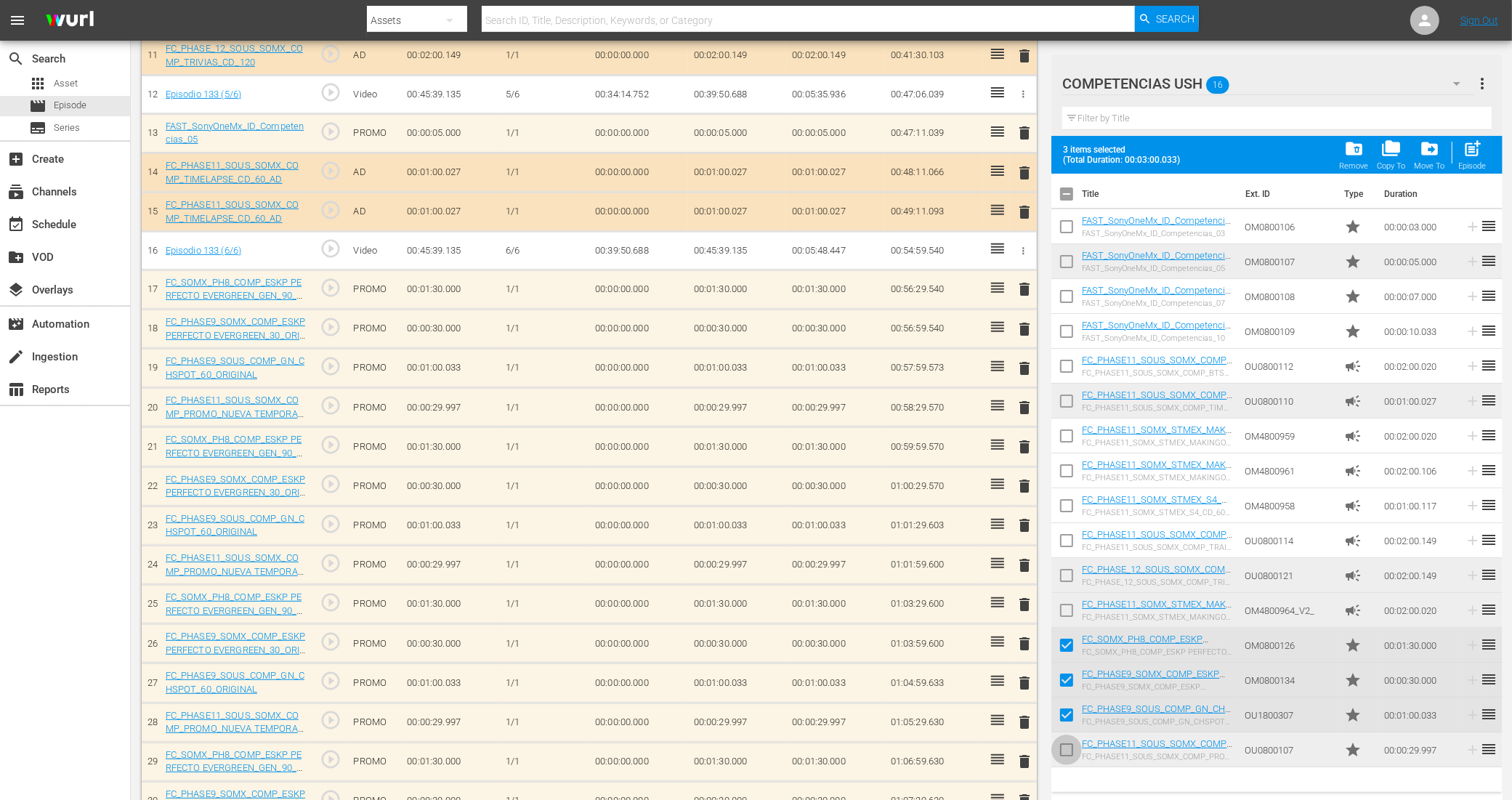
click at [1072, 750] on input "checkbox" at bounding box center [1066, 753] width 31 height 31
checkbox input "true"
click at [1483, 157] on div "post_add Episode" at bounding box center [1472, 155] width 28 height 32
checkbox input "false"
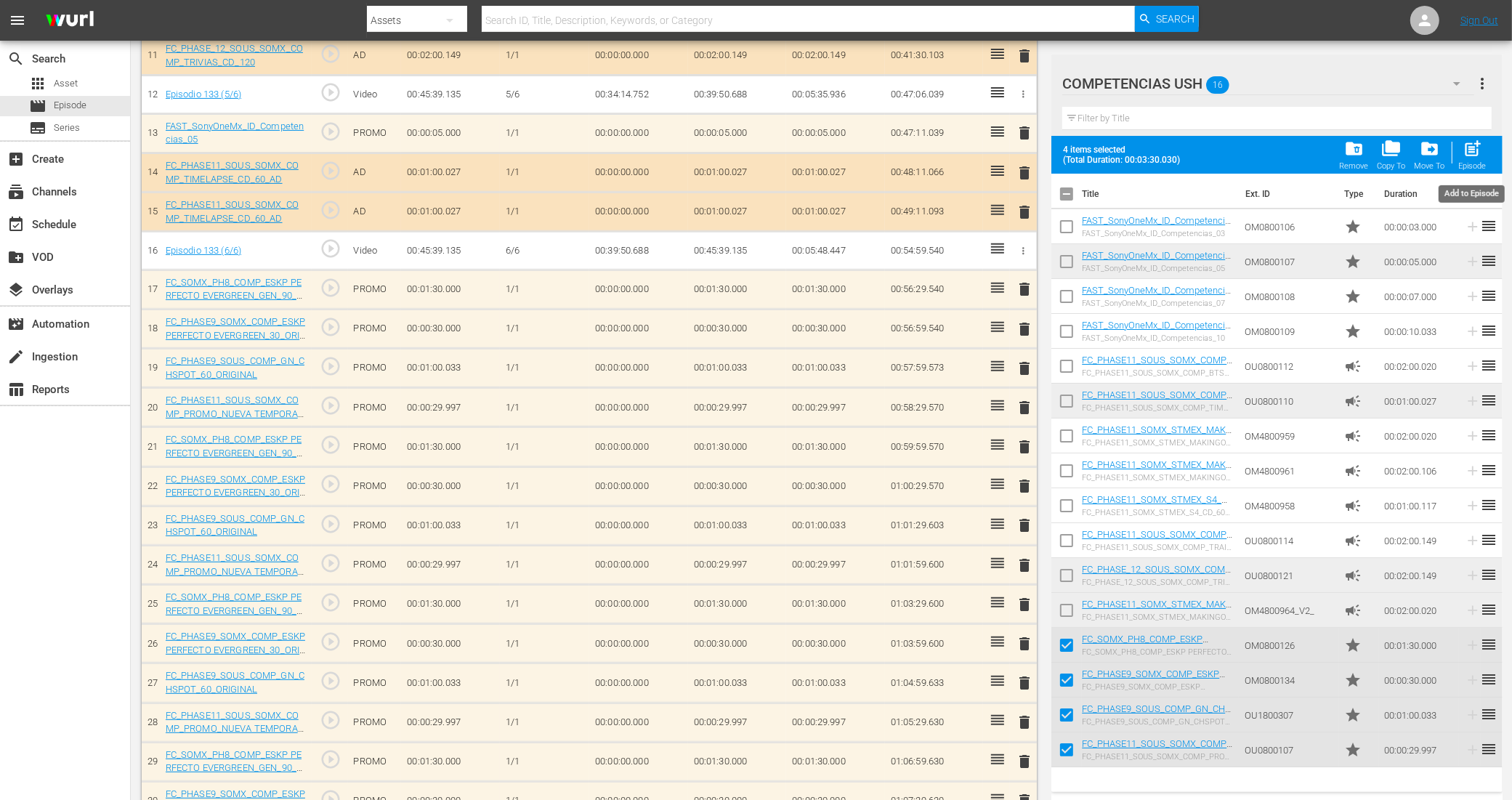
checkbox input "false"
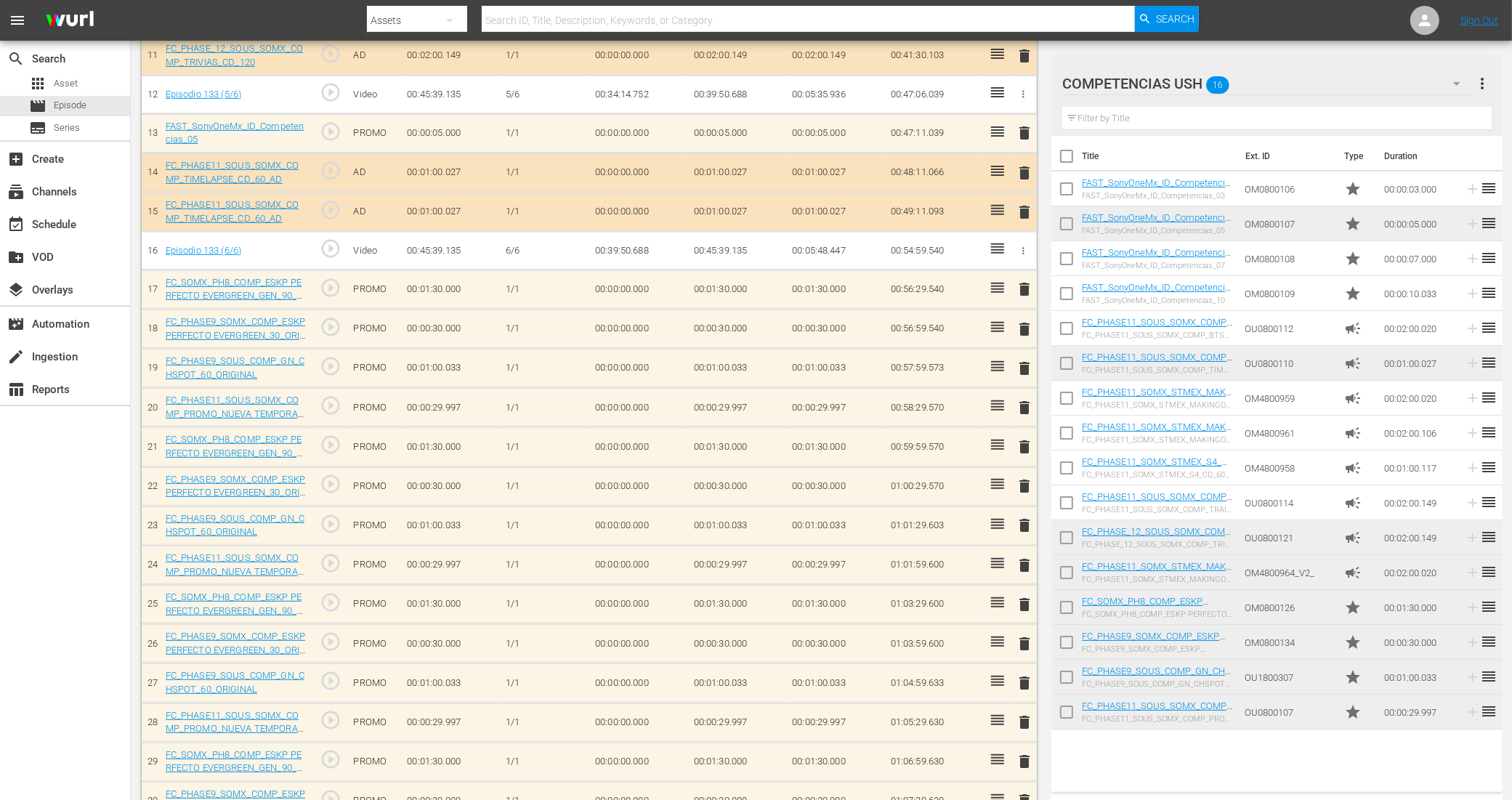
scroll to position [572, 0]
click at [1067, 610] on input "checkbox" at bounding box center [1066, 610] width 31 height 31
checkbox input "true"
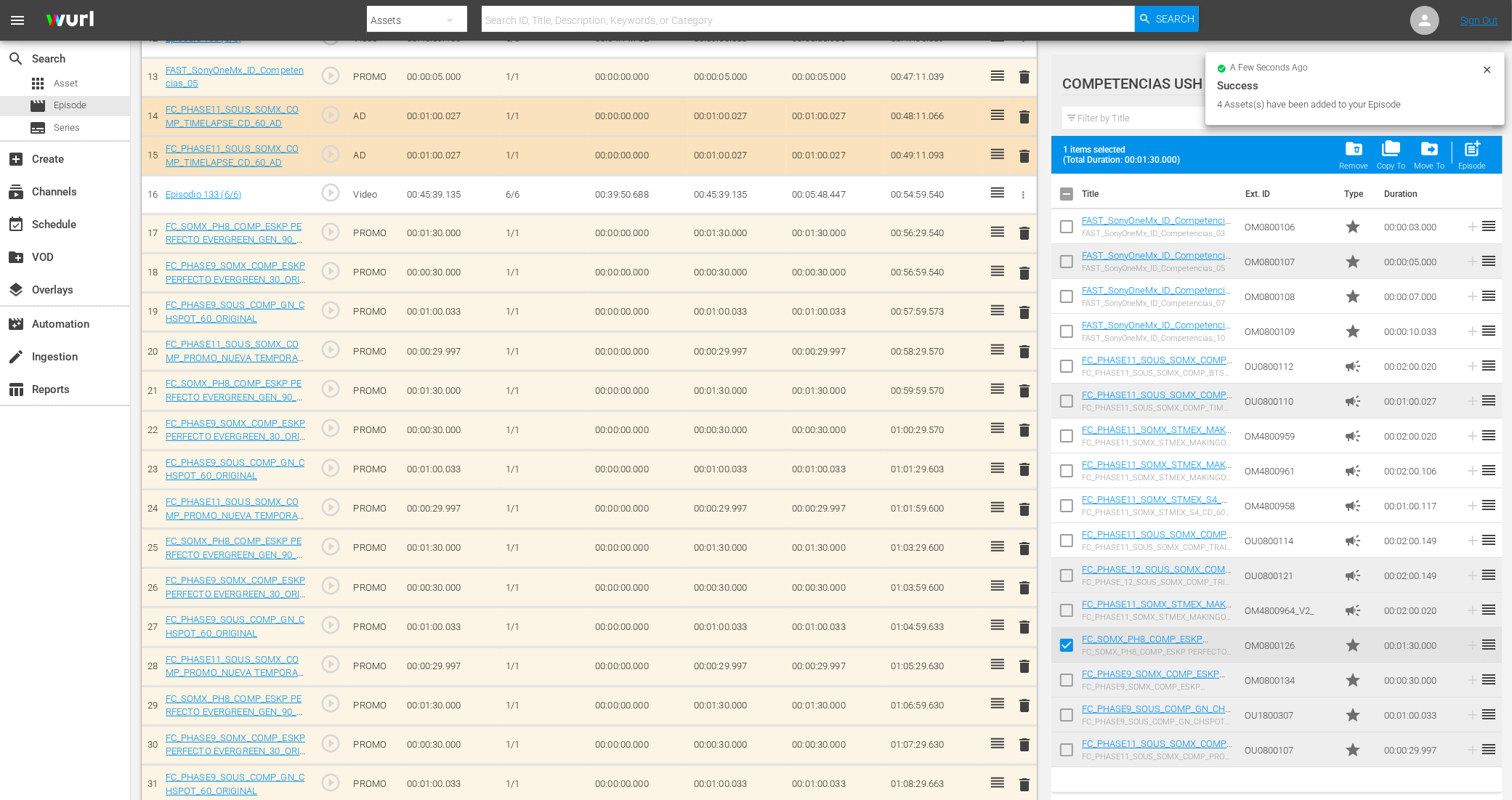
scroll to position [691, 0]
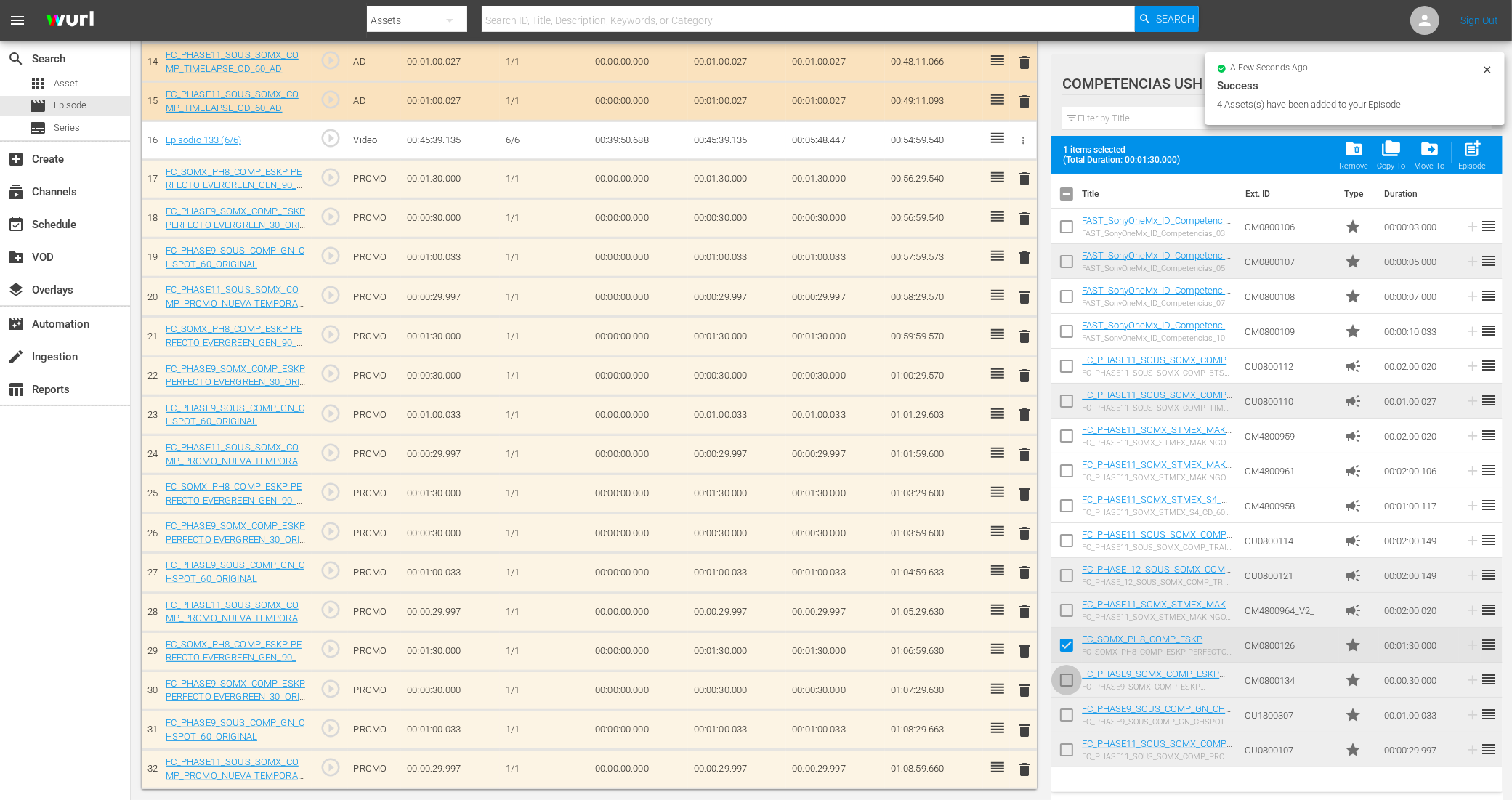
click at [1071, 682] on input "checkbox" at bounding box center [1066, 683] width 31 height 31
checkbox input "true"
click at [1063, 719] on input "checkbox" at bounding box center [1066, 718] width 31 height 31
checkbox input "true"
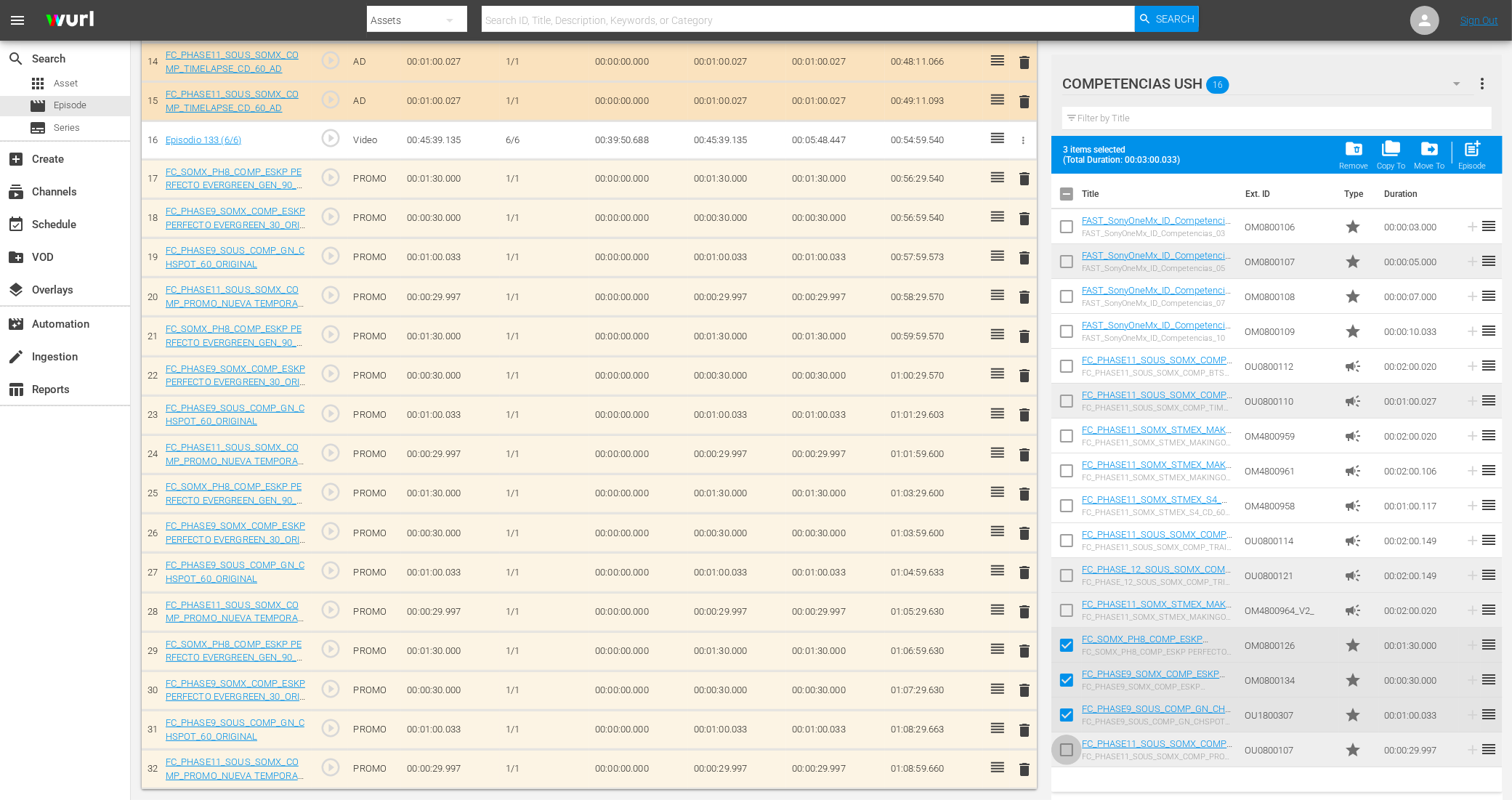
drag, startPoint x: 1065, startPoint y: 749, endPoint x: 1285, endPoint y: 527, distance: 312.5
click at [1065, 749] on input "checkbox" at bounding box center [1066, 753] width 31 height 31
checkbox input "true"
click at [1471, 167] on div "Episode" at bounding box center [1472, 166] width 28 height 9
checkbox input "false"
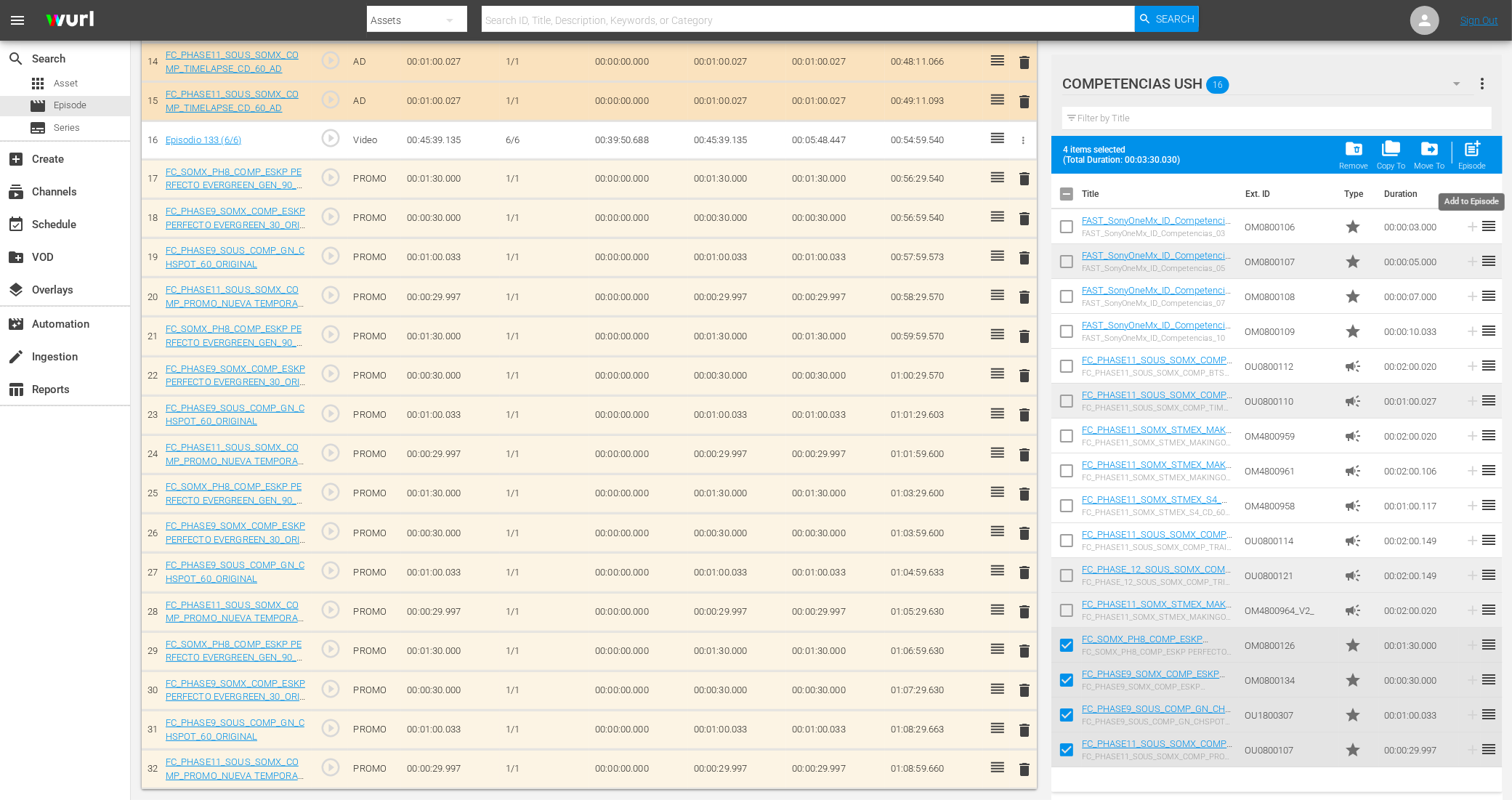
checkbox input "false"
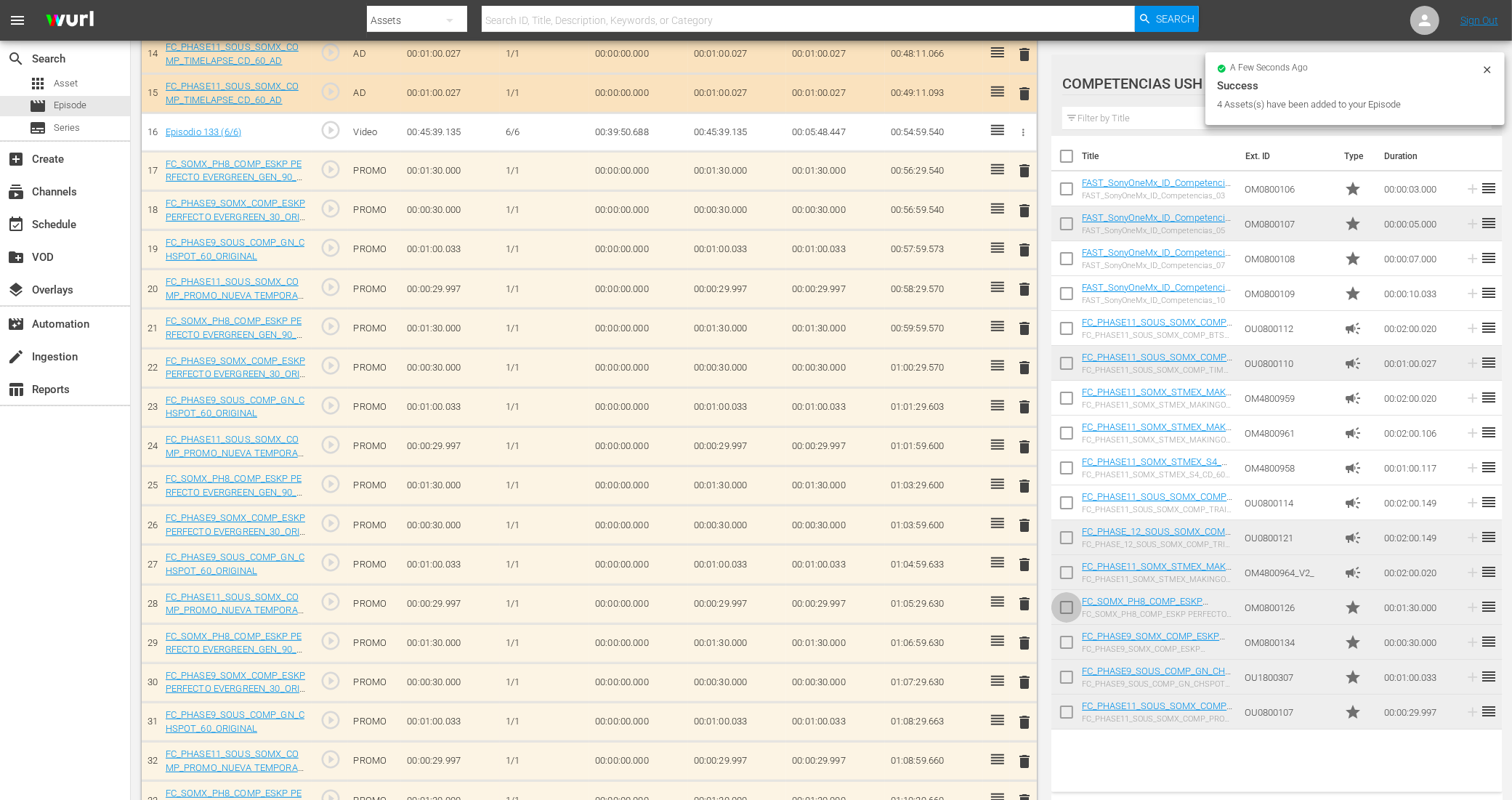
click at [1069, 604] on input "checkbox" at bounding box center [1066, 610] width 31 height 31
checkbox input "true"
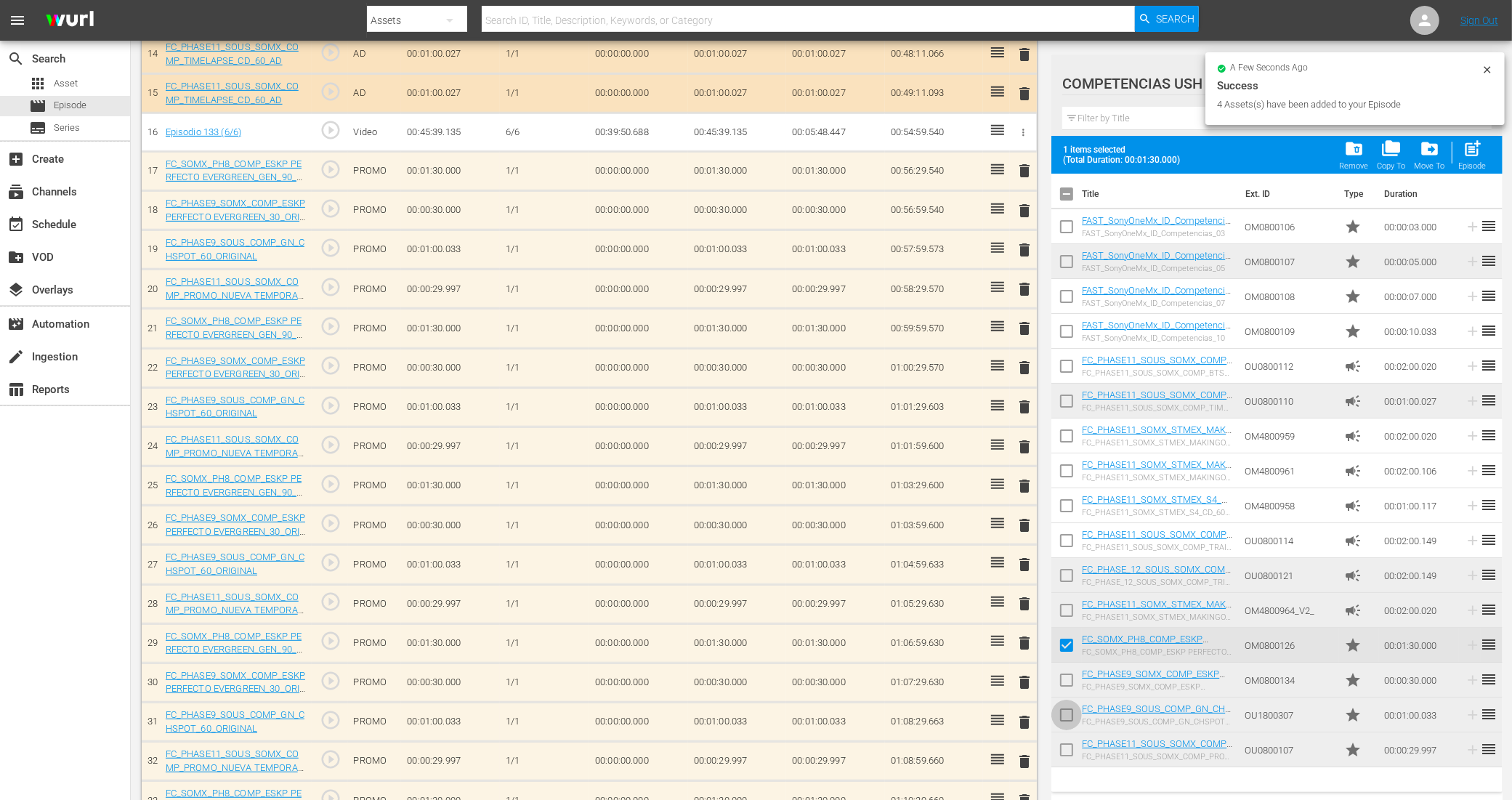
click at [1067, 720] on input "checkbox" at bounding box center [1066, 718] width 31 height 31
checkbox input "true"
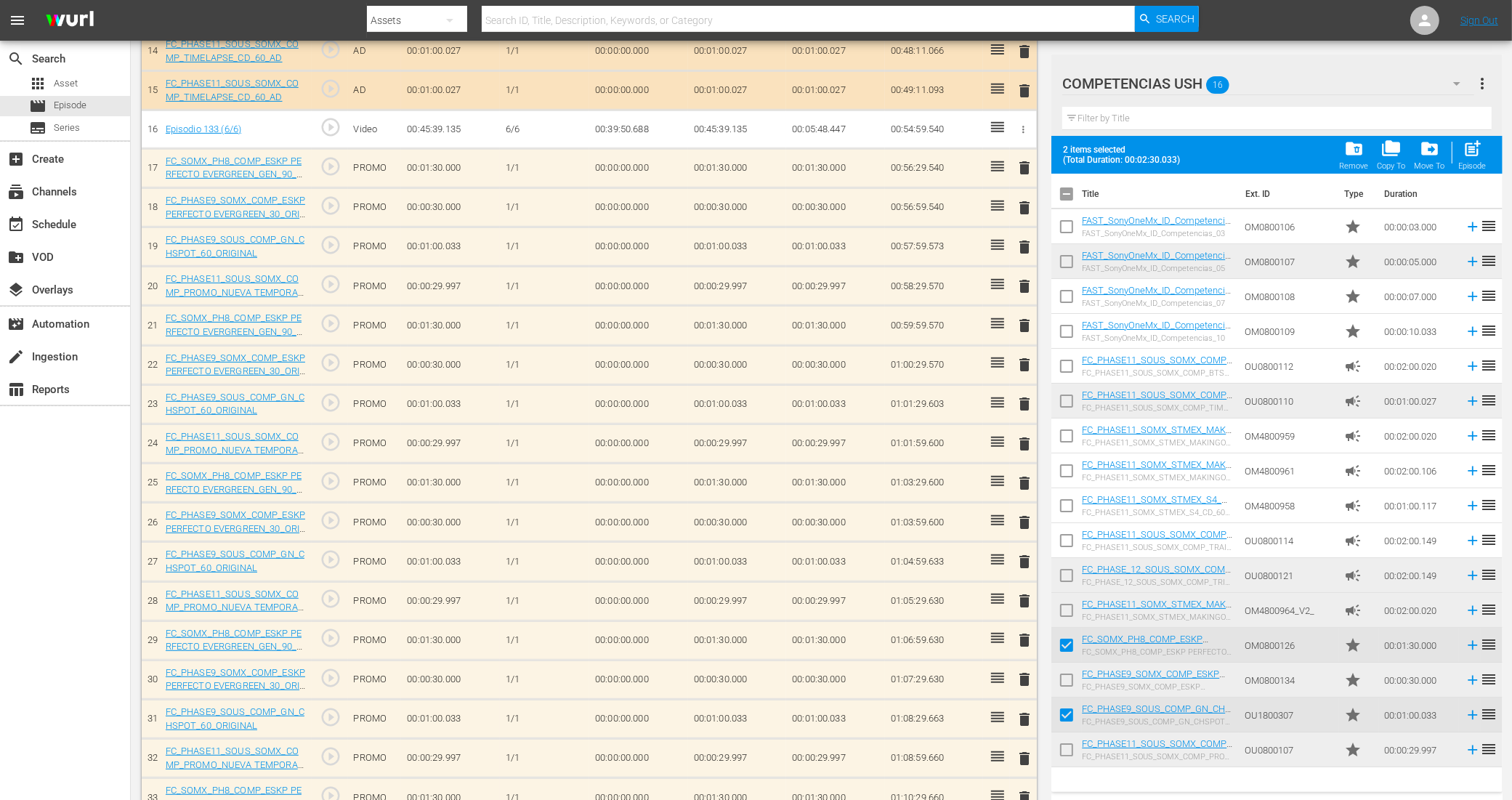
scroll to position [688, 0]
click at [1066, 747] on input "checkbox" at bounding box center [1066, 753] width 31 height 31
checkbox input "true"
click at [1066, 682] on input "checkbox" at bounding box center [1066, 683] width 31 height 31
checkbox input "true"
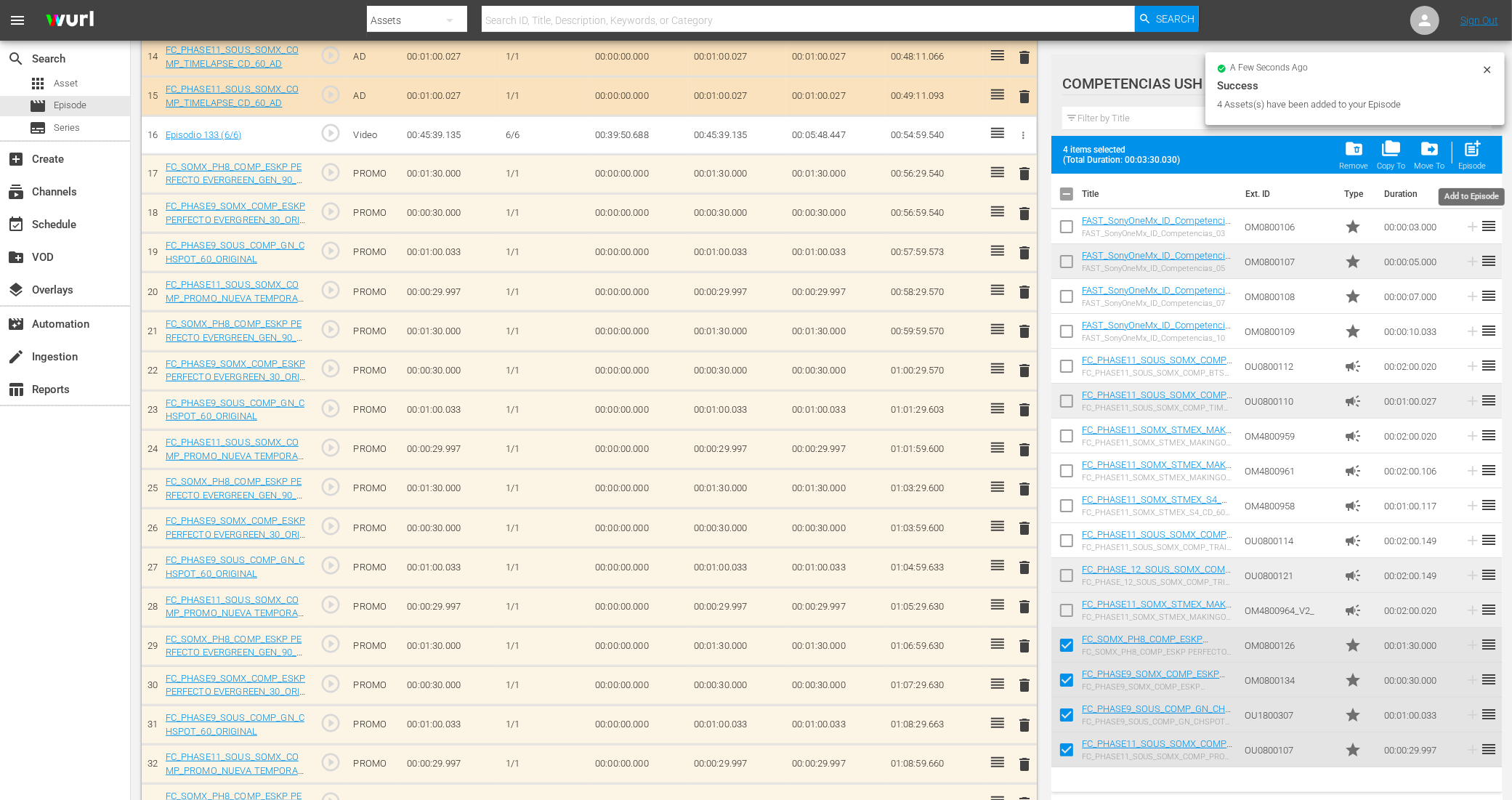
scroll to position [691, 0]
click at [1465, 150] on span "post_add" at bounding box center [1472, 148] width 20 height 20
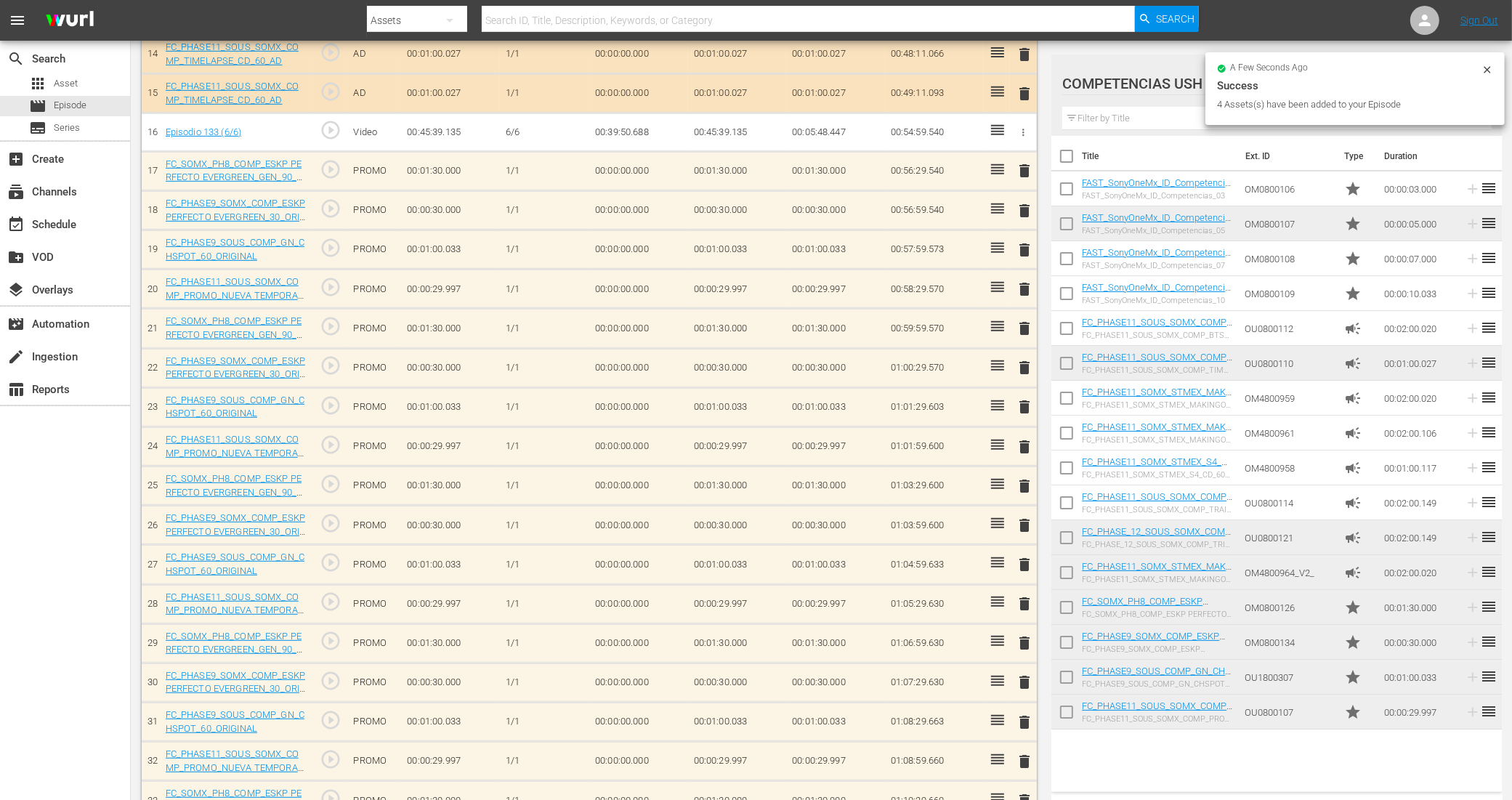
checkbox input "false"
click at [1066, 601] on input "checkbox" at bounding box center [1066, 610] width 31 height 31
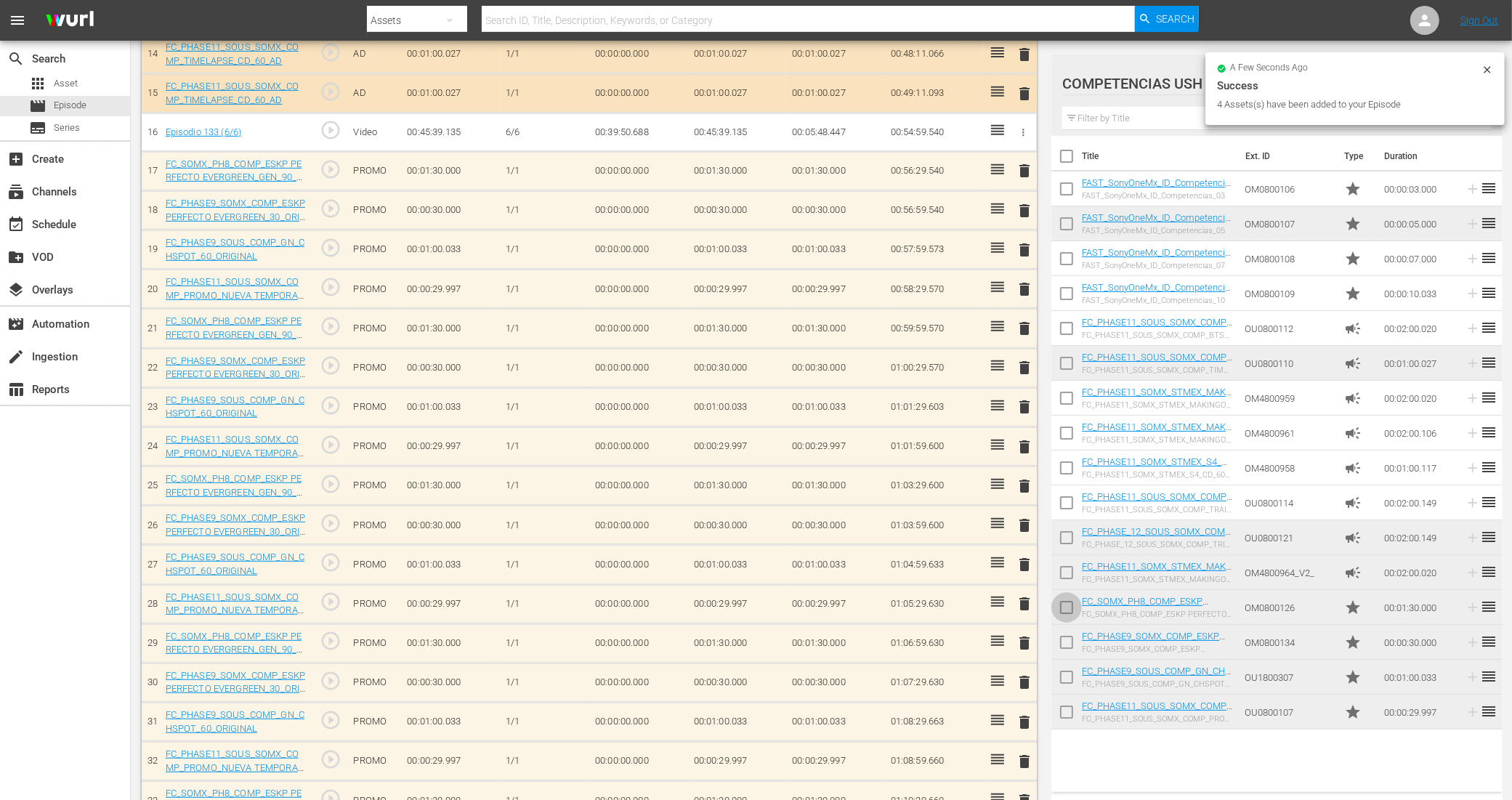
checkbox input "true"
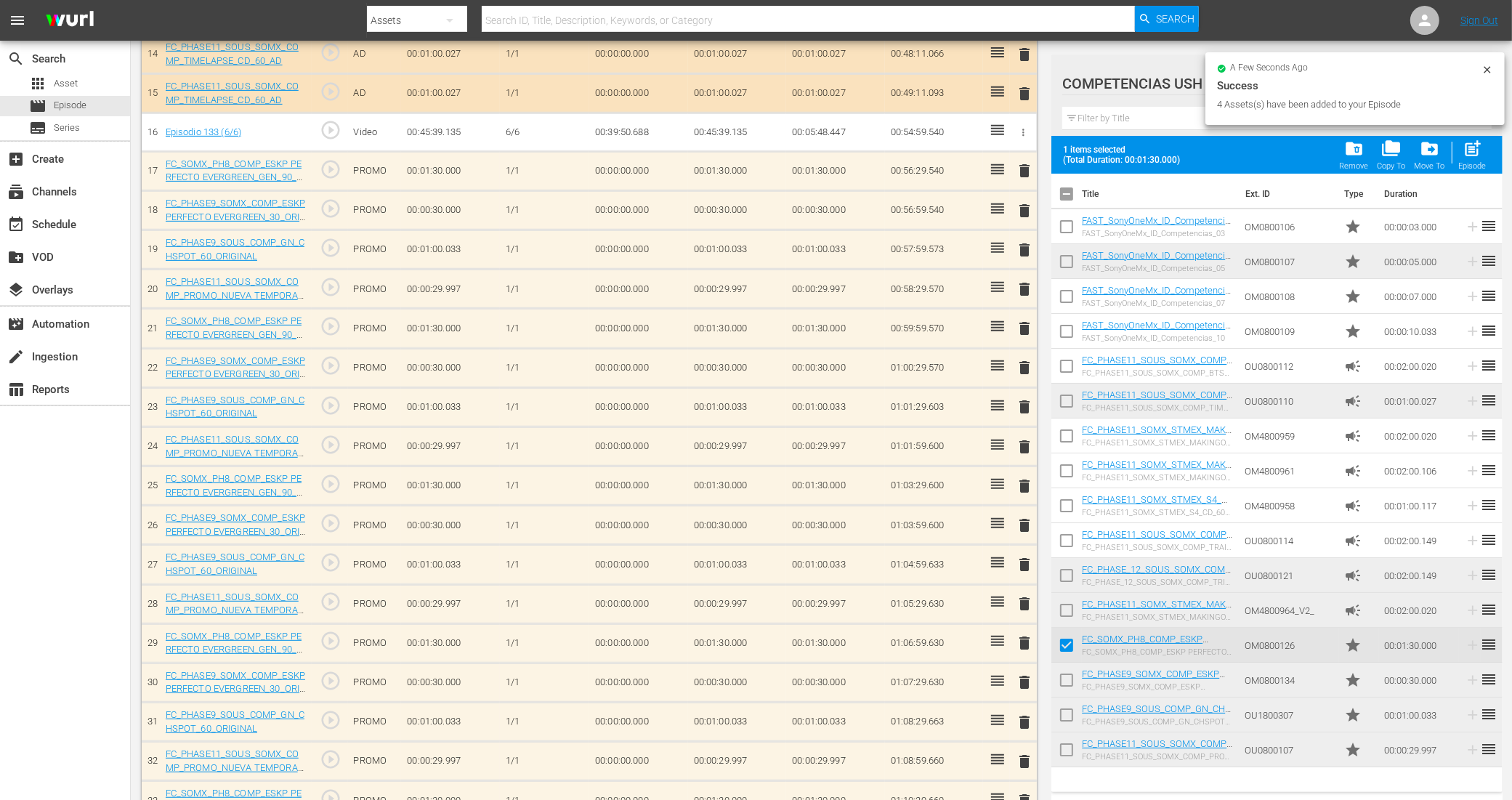
click at [1063, 679] on input "checkbox" at bounding box center [1066, 683] width 31 height 31
checkbox input "true"
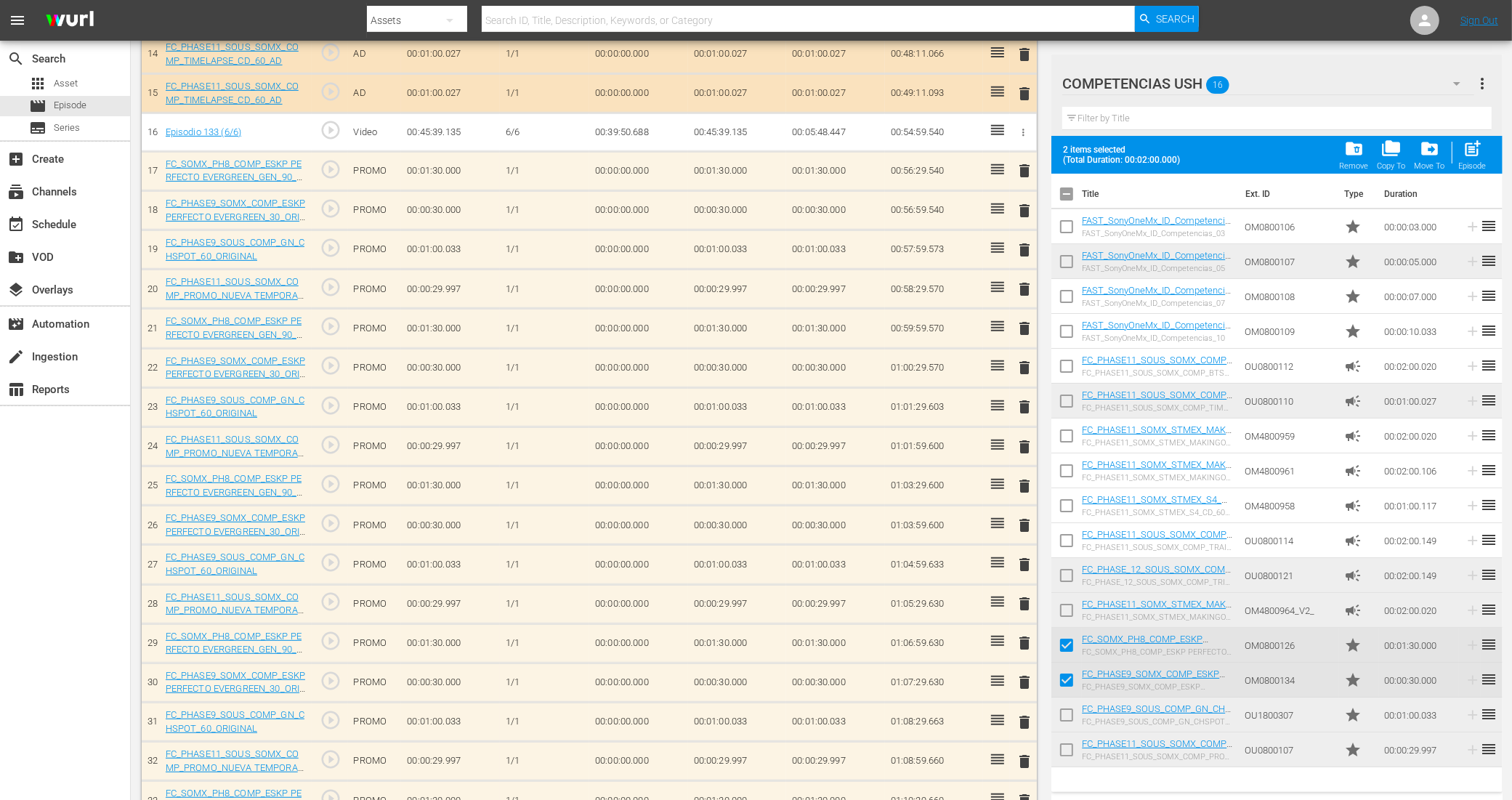
click at [1066, 712] on input "checkbox" at bounding box center [1066, 718] width 31 height 31
checkbox input "true"
click at [1067, 746] on input "checkbox" at bounding box center [1066, 753] width 31 height 31
checkbox input "true"
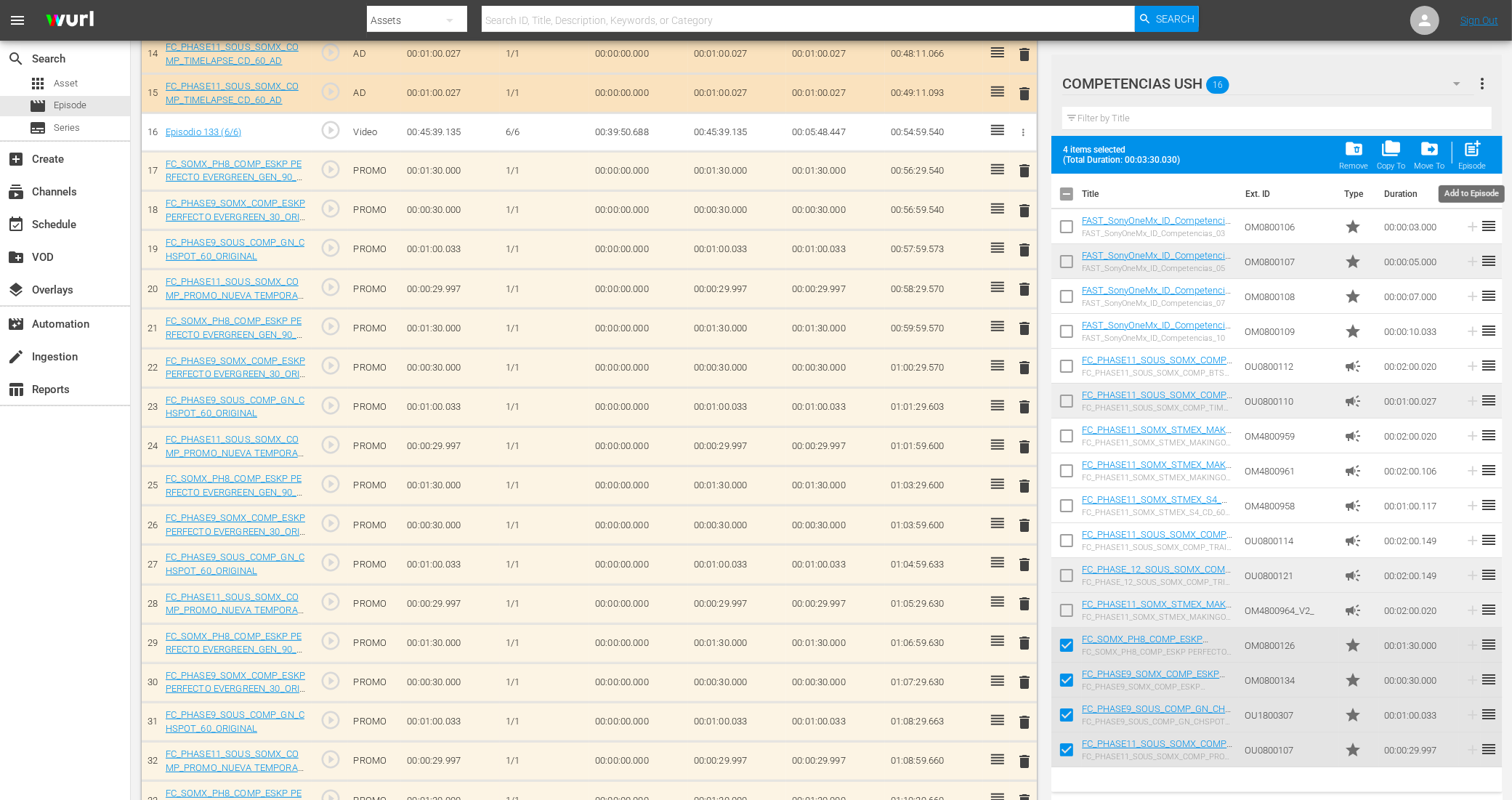
click at [1468, 156] on span "post_add" at bounding box center [1472, 148] width 20 height 20
checkbox input "false"
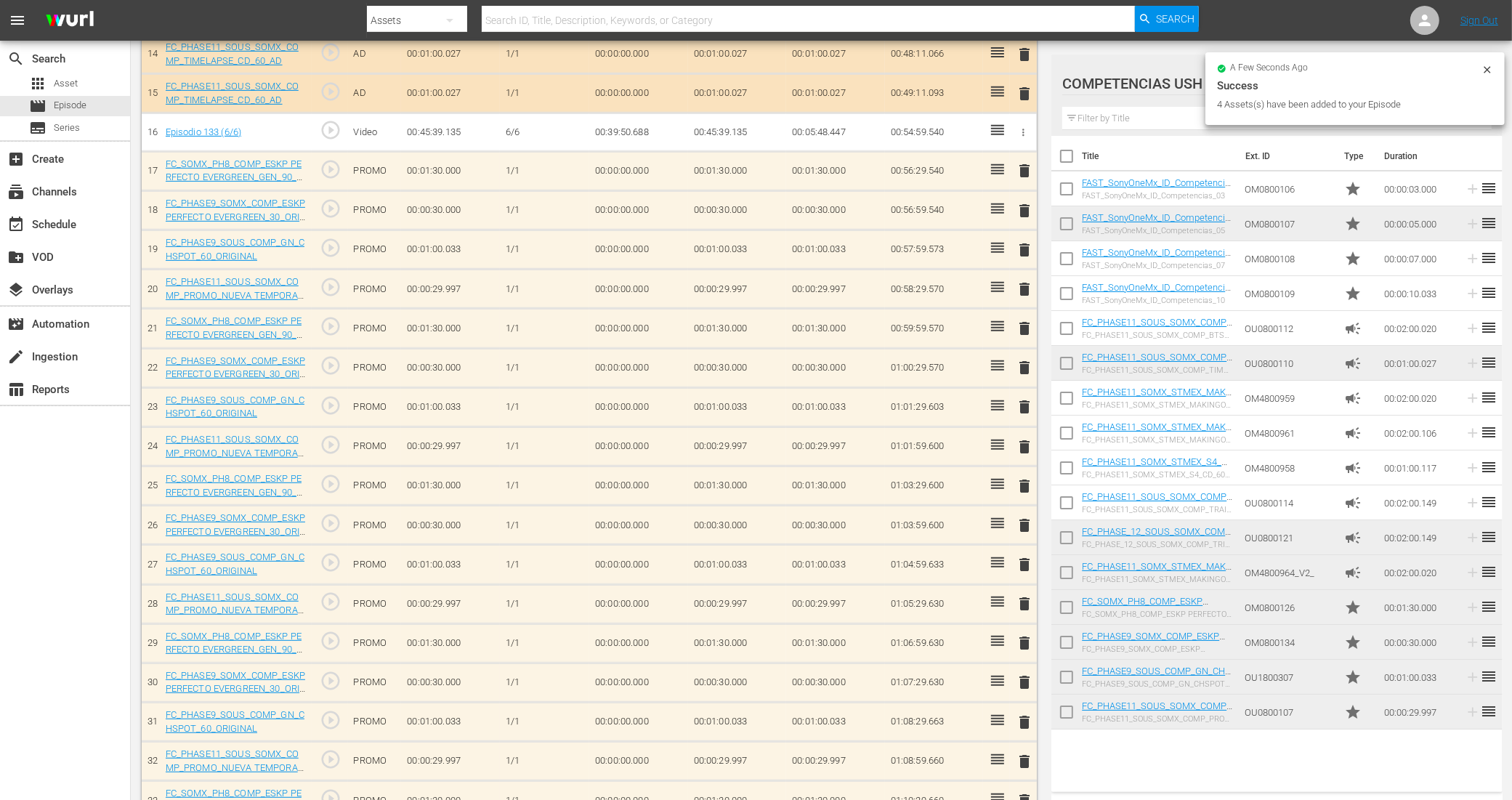
scroll to position [688, 0]
click at [1068, 613] on input "checkbox" at bounding box center [1066, 610] width 31 height 31
checkbox input "true"
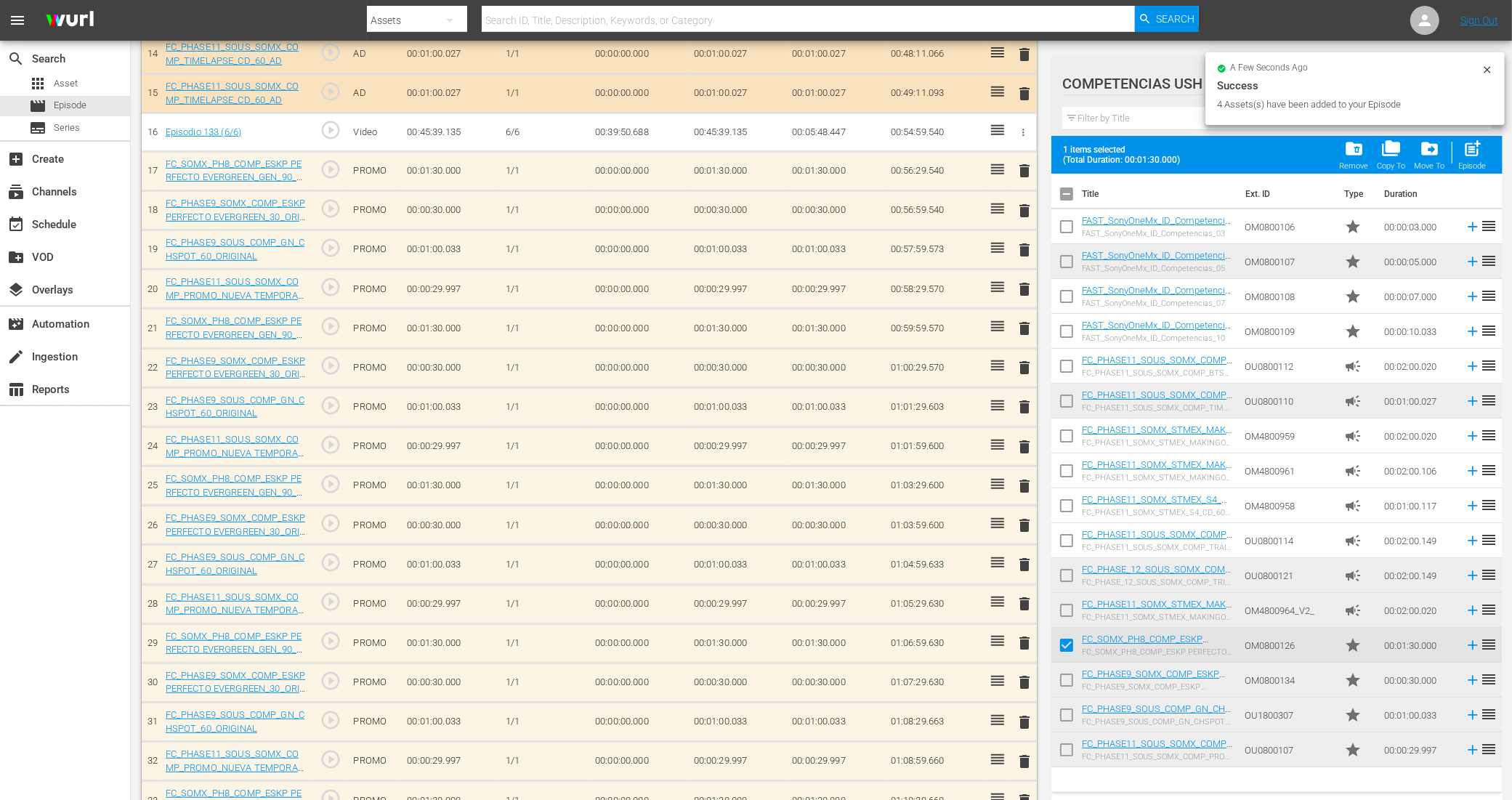
click at [1068, 685] on input "checkbox" at bounding box center [1066, 683] width 31 height 31
checkbox input "true"
click at [1069, 708] on input "checkbox" at bounding box center [1066, 718] width 31 height 31
checkbox input "true"
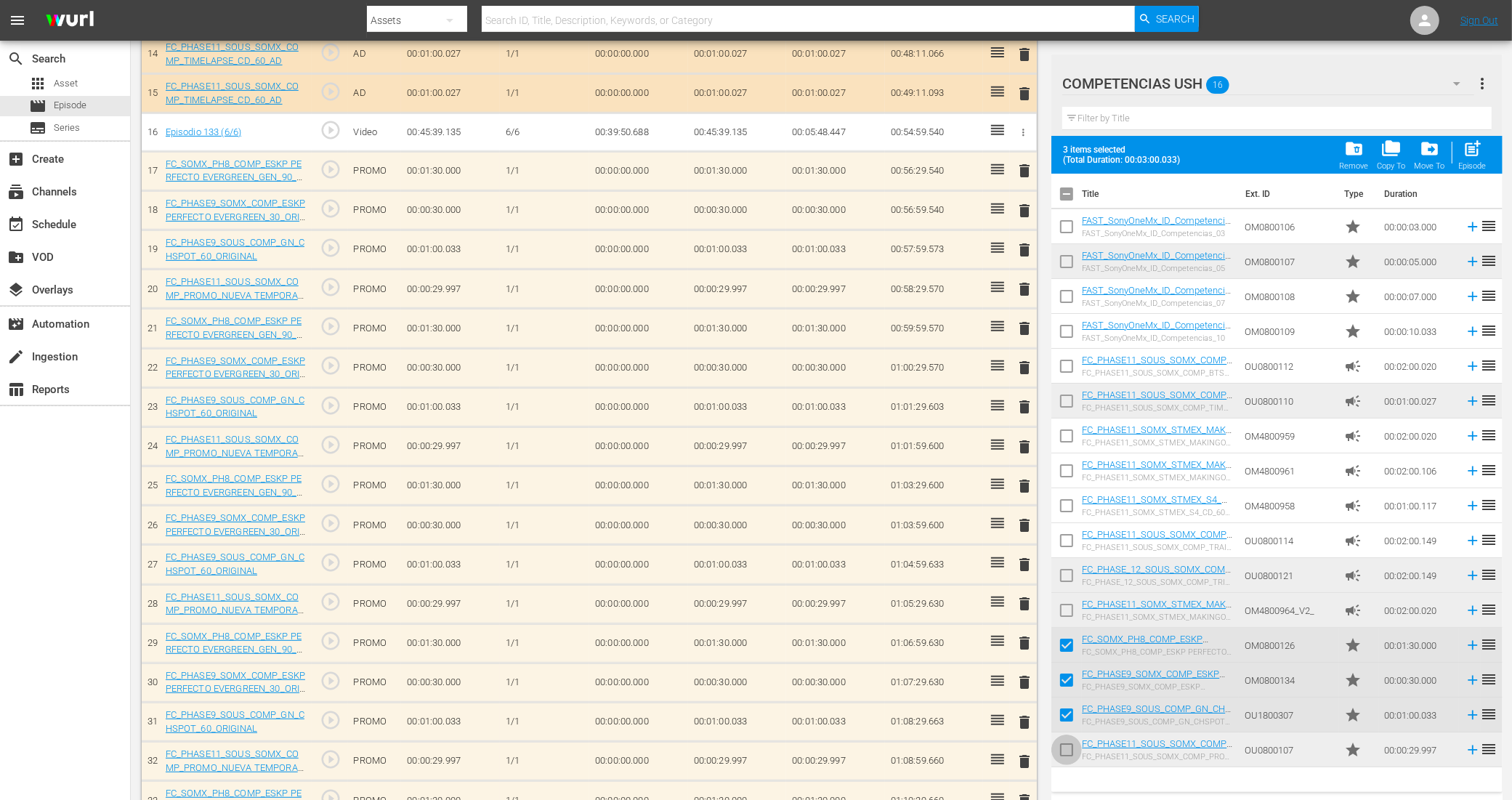
click at [1068, 749] on input "checkbox" at bounding box center [1066, 753] width 31 height 31
checkbox input "true"
click at [1478, 163] on div "Episode" at bounding box center [1472, 166] width 28 height 9
checkbox input "false"
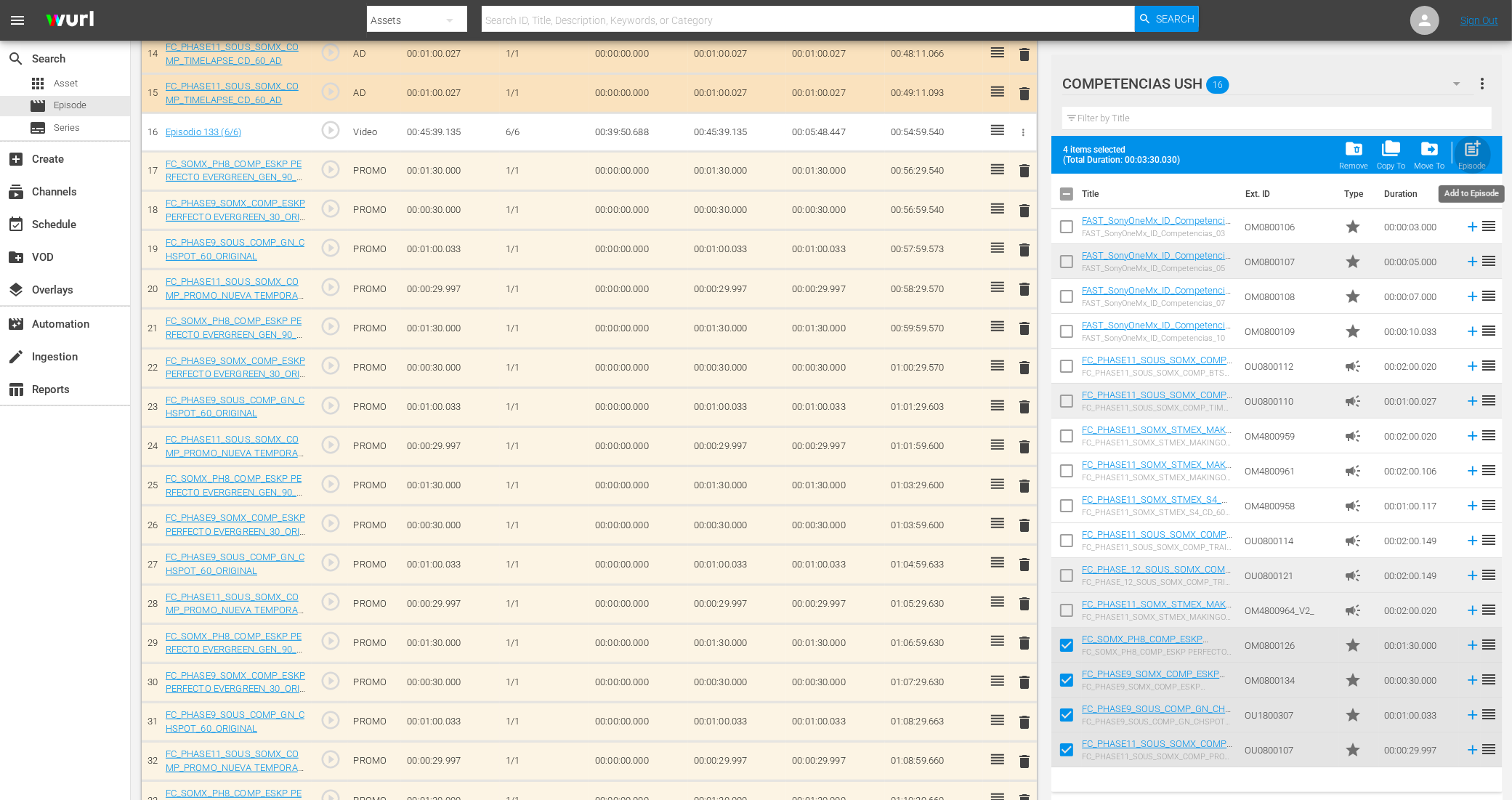
checkbox input "false"
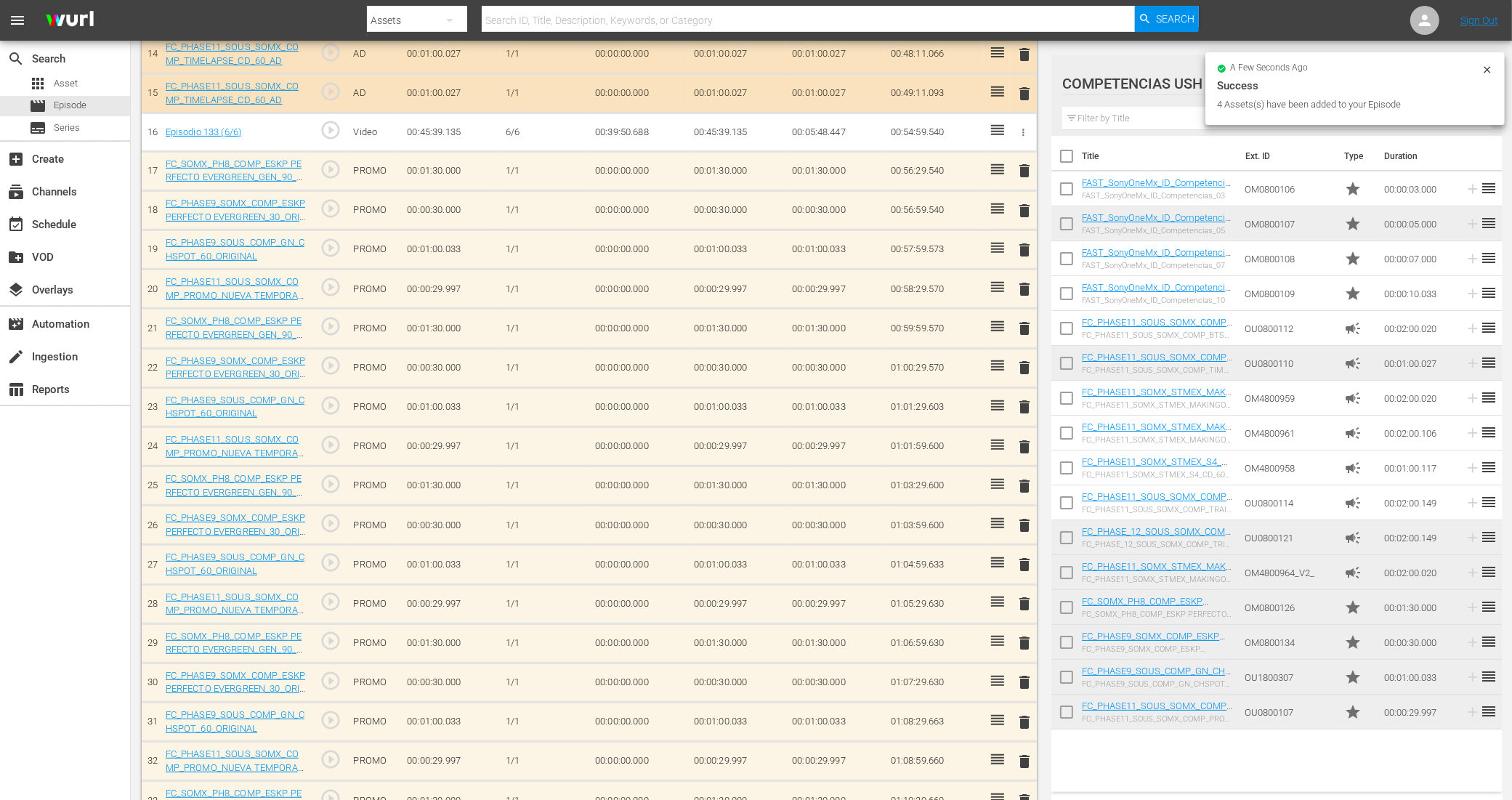
click at [1065, 678] on input "checkbox" at bounding box center [1066, 680] width 31 height 31
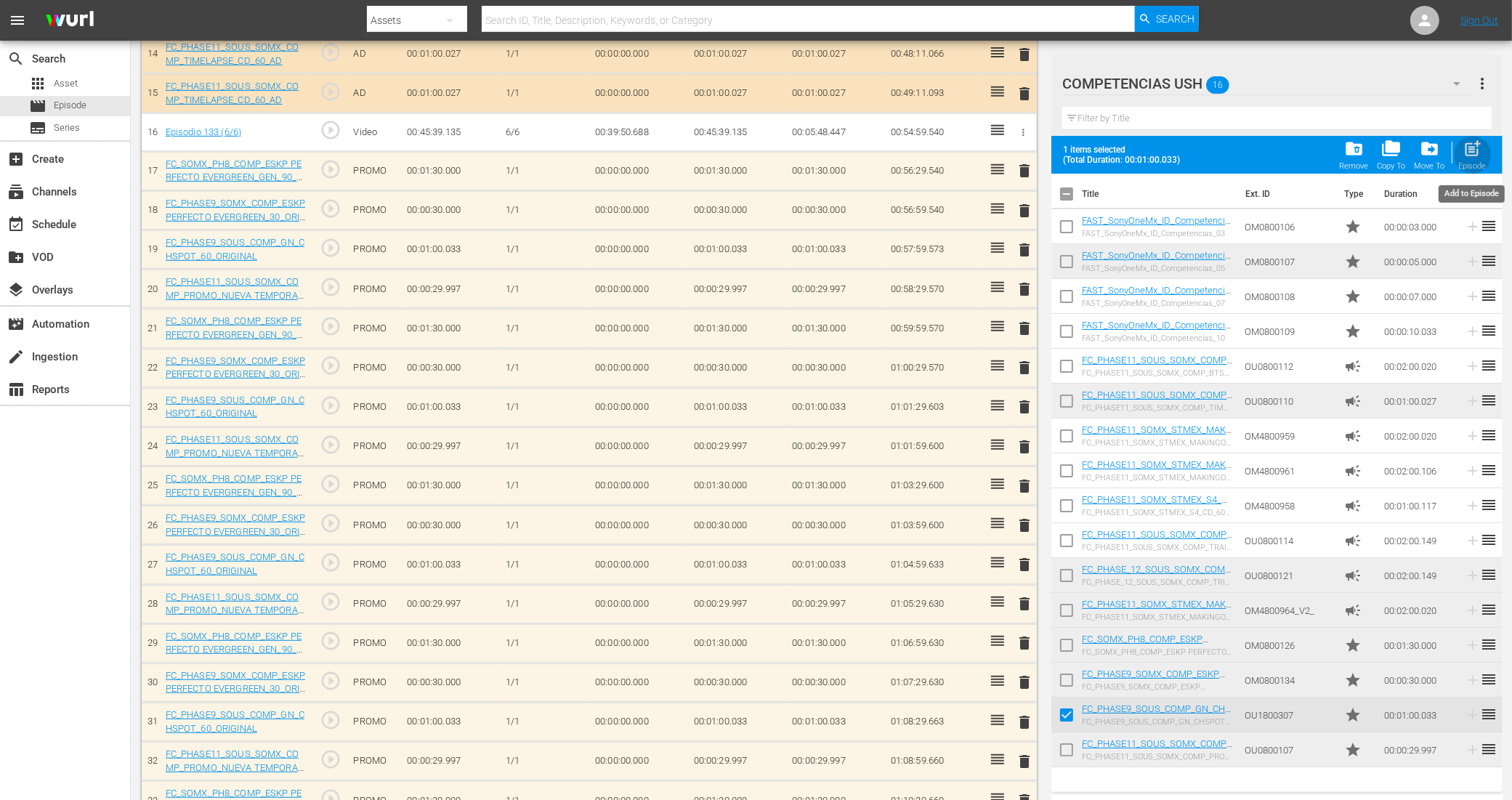
click at [1475, 160] on div "post_add Episode" at bounding box center [1472, 155] width 28 height 32
checkbox input "false"
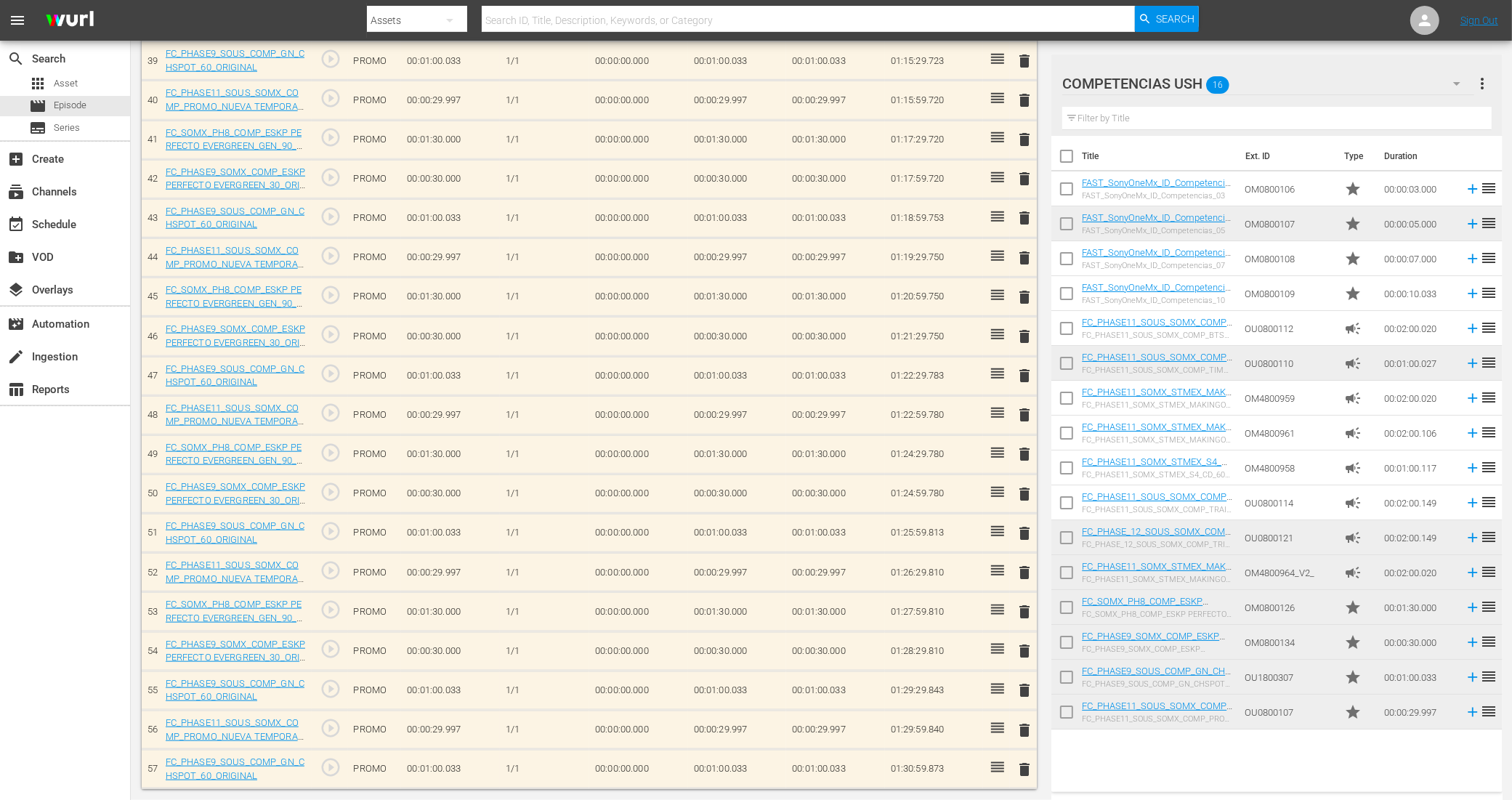
scroll to position [1677, 0]
click at [1024, 611] on span "delete" at bounding box center [1024, 612] width 17 height 17
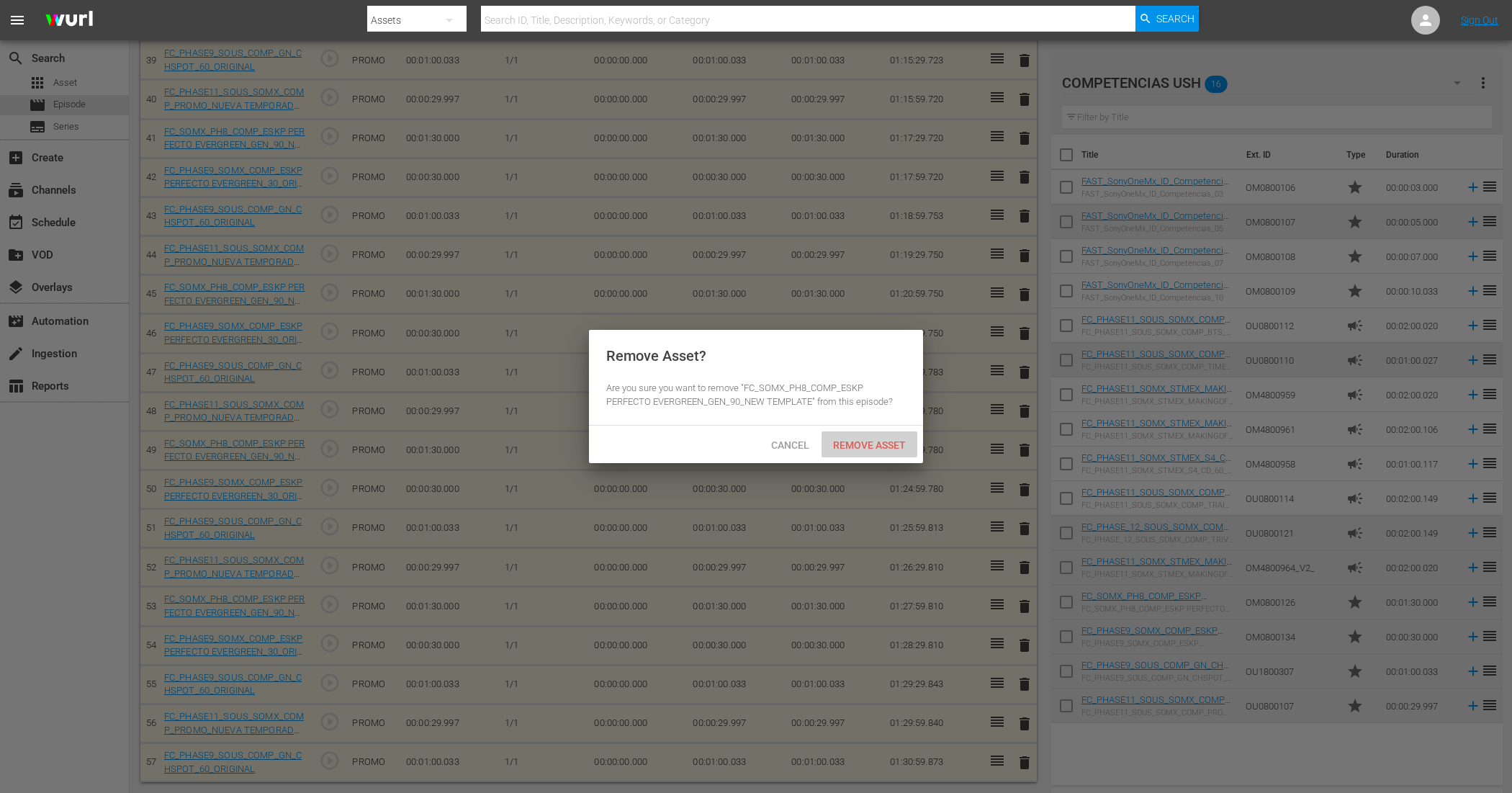
click at [907, 445] on span "Remove Asset" at bounding box center [869, 445] width 95 height 12
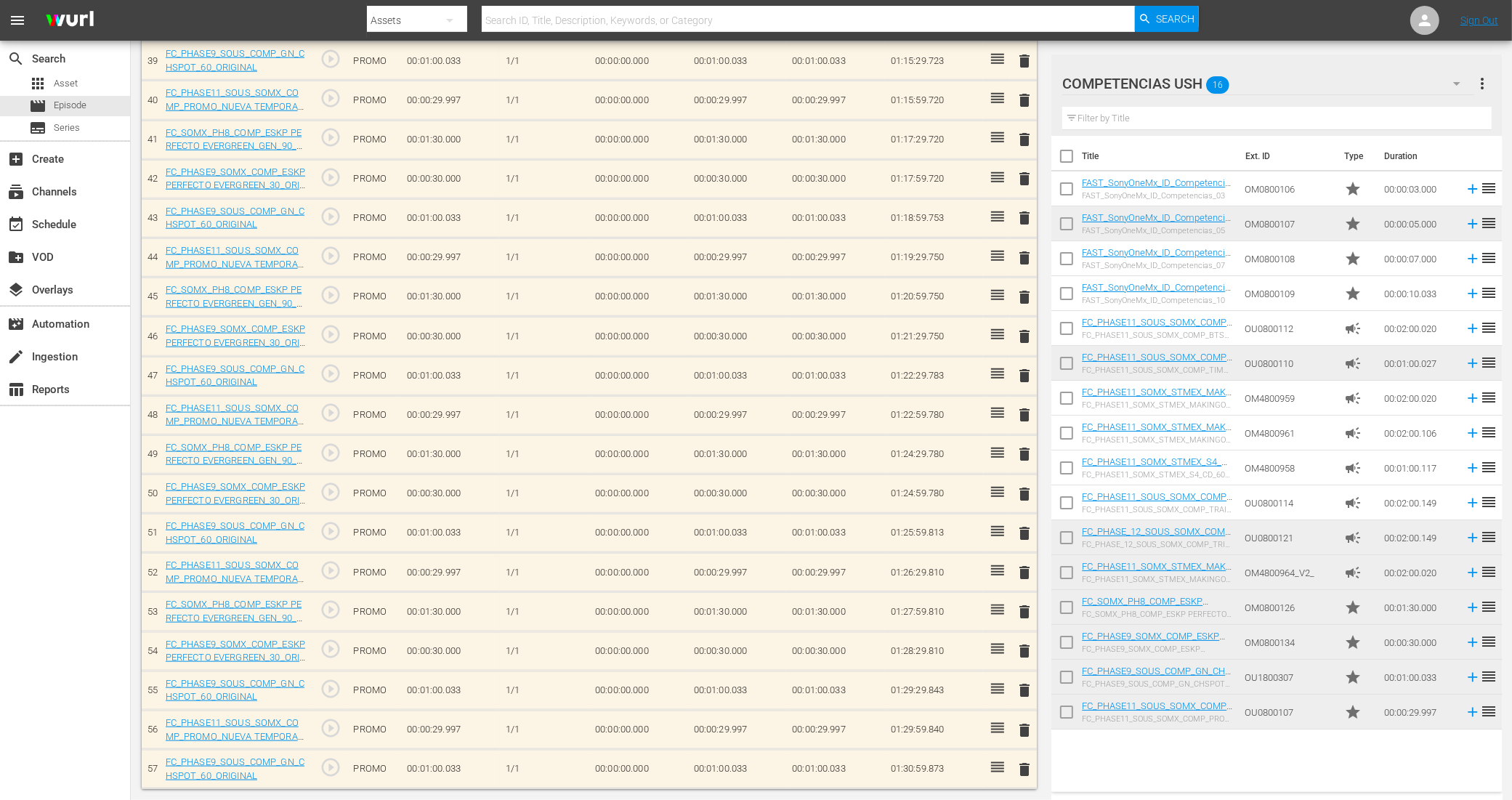
click at [1024, 460] on span "delete" at bounding box center [1024, 454] width 17 height 17
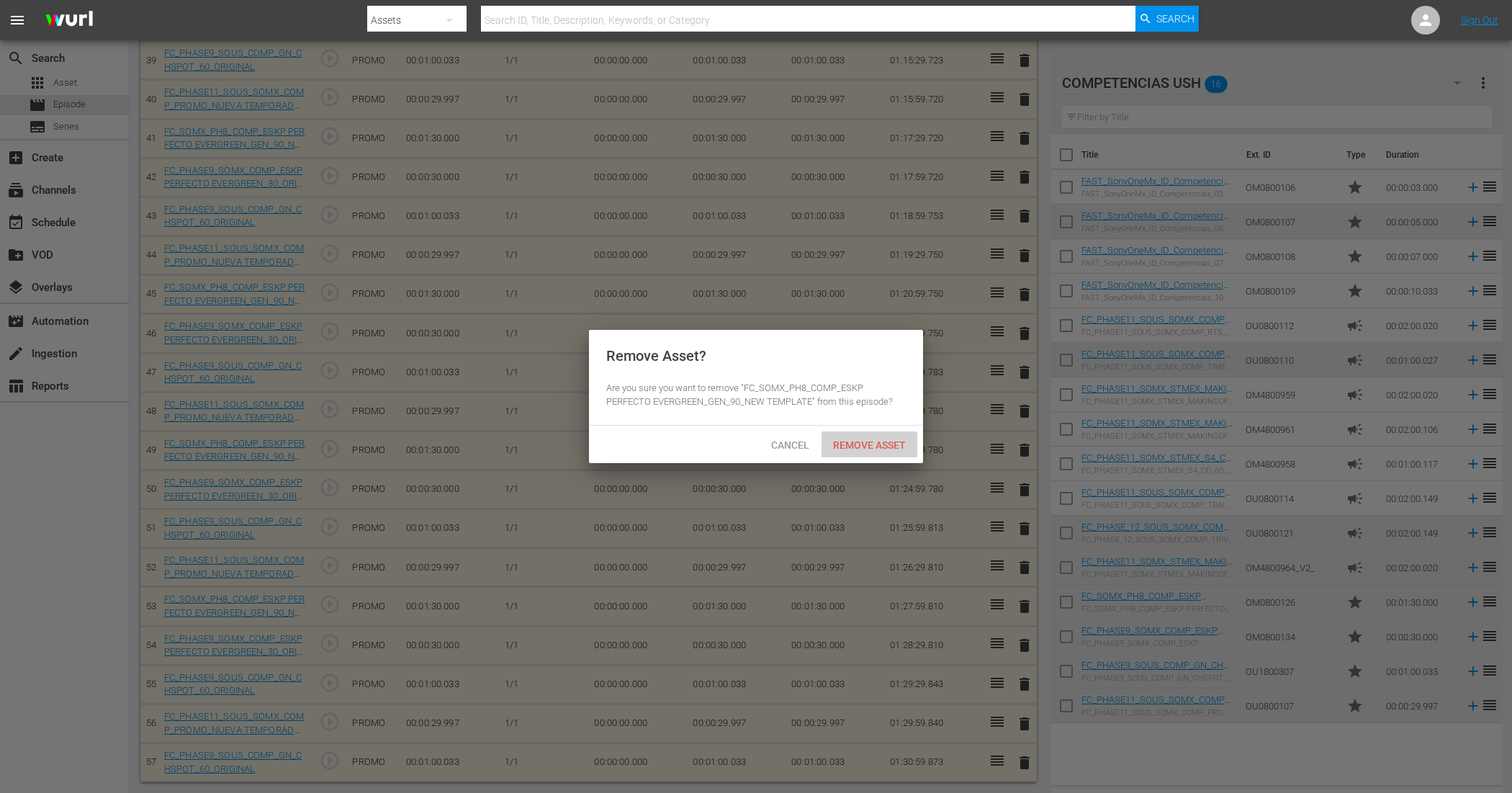
click at [886, 448] on span "Remove Asset" at bounding box center [869, 445] width 95 height 12
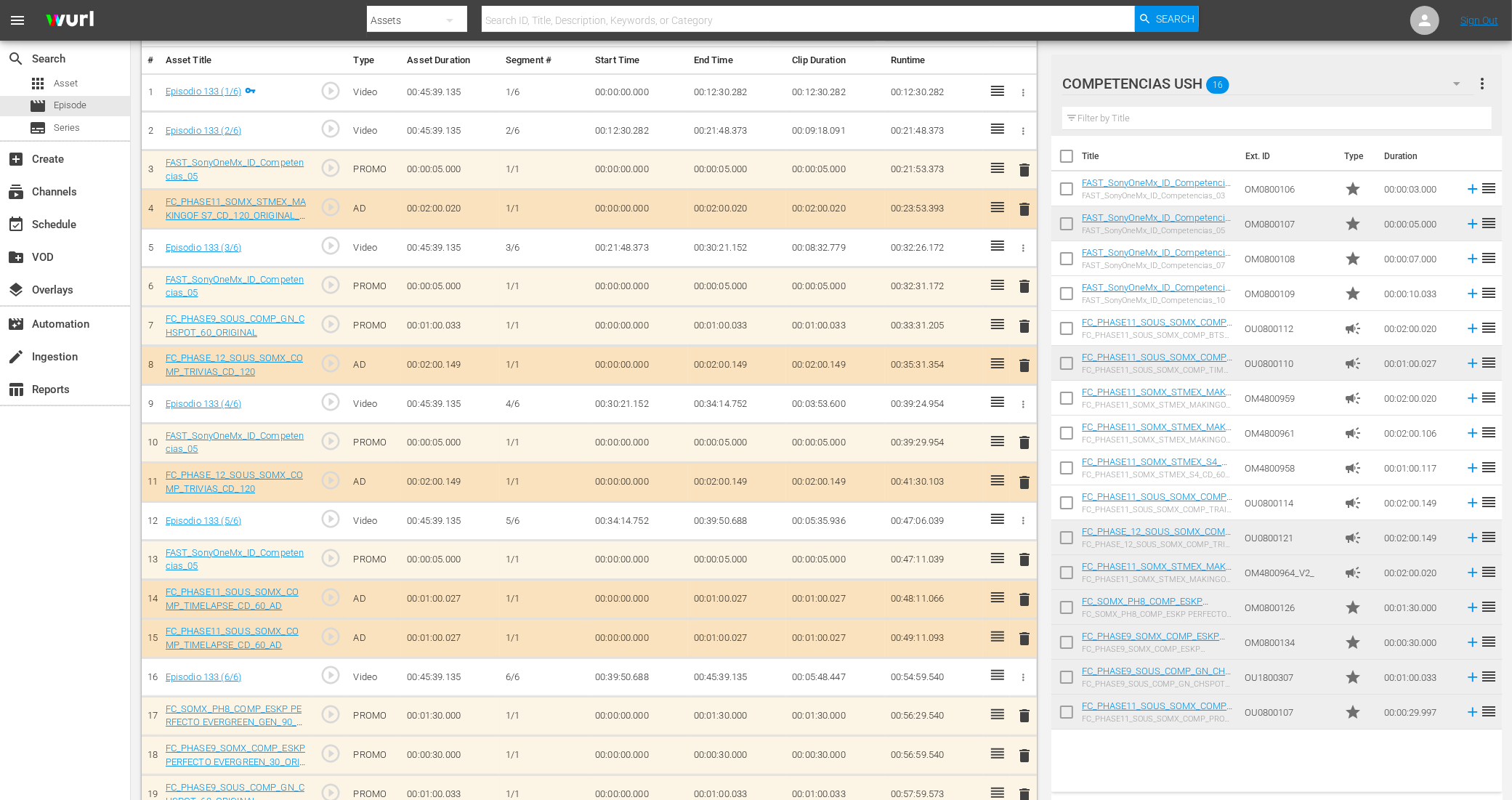
scroll to position [0, 0]
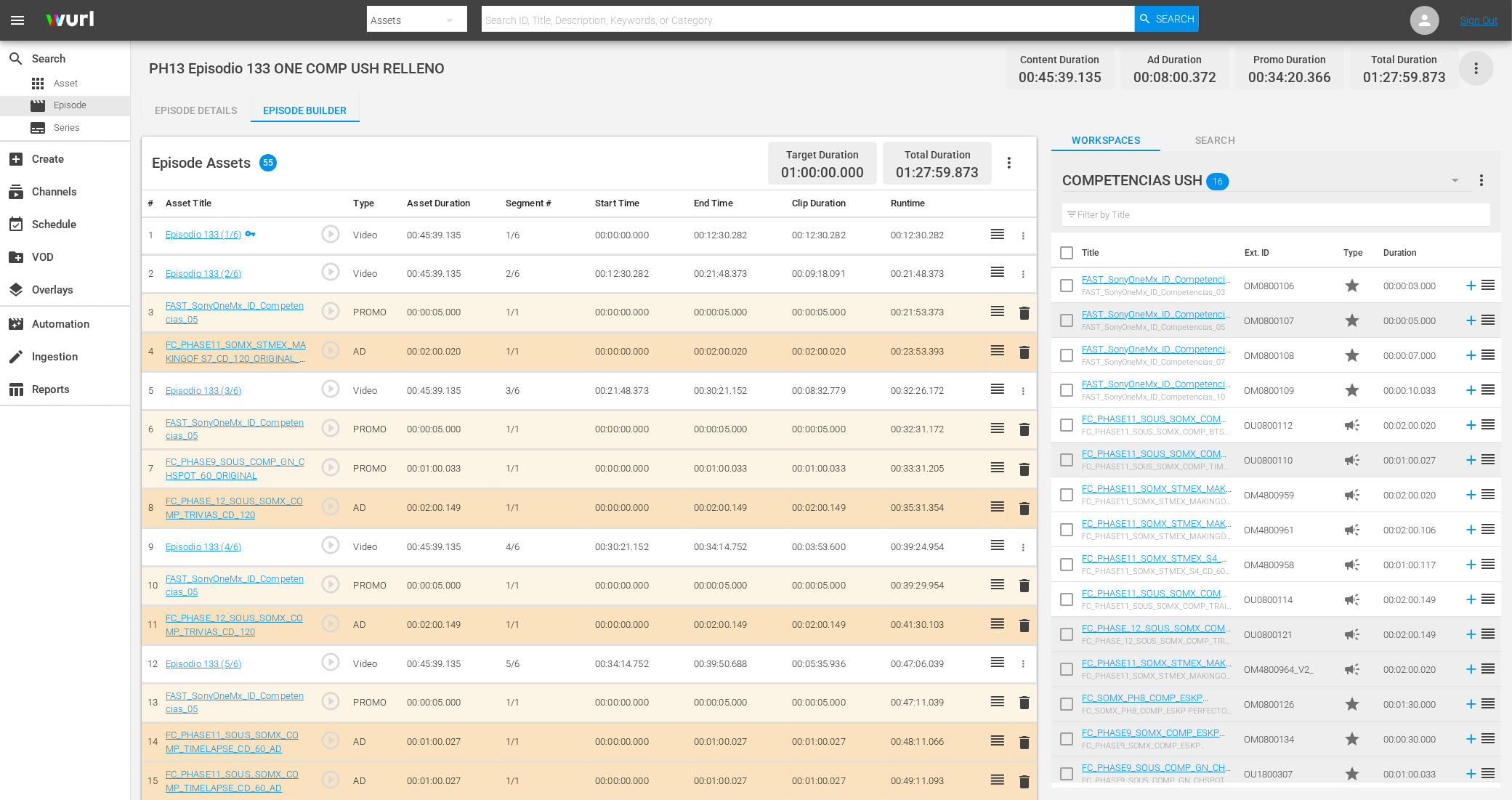
click at [1473, 62] on icon "button" at bounding box center [1476, 68] width 17 height 17
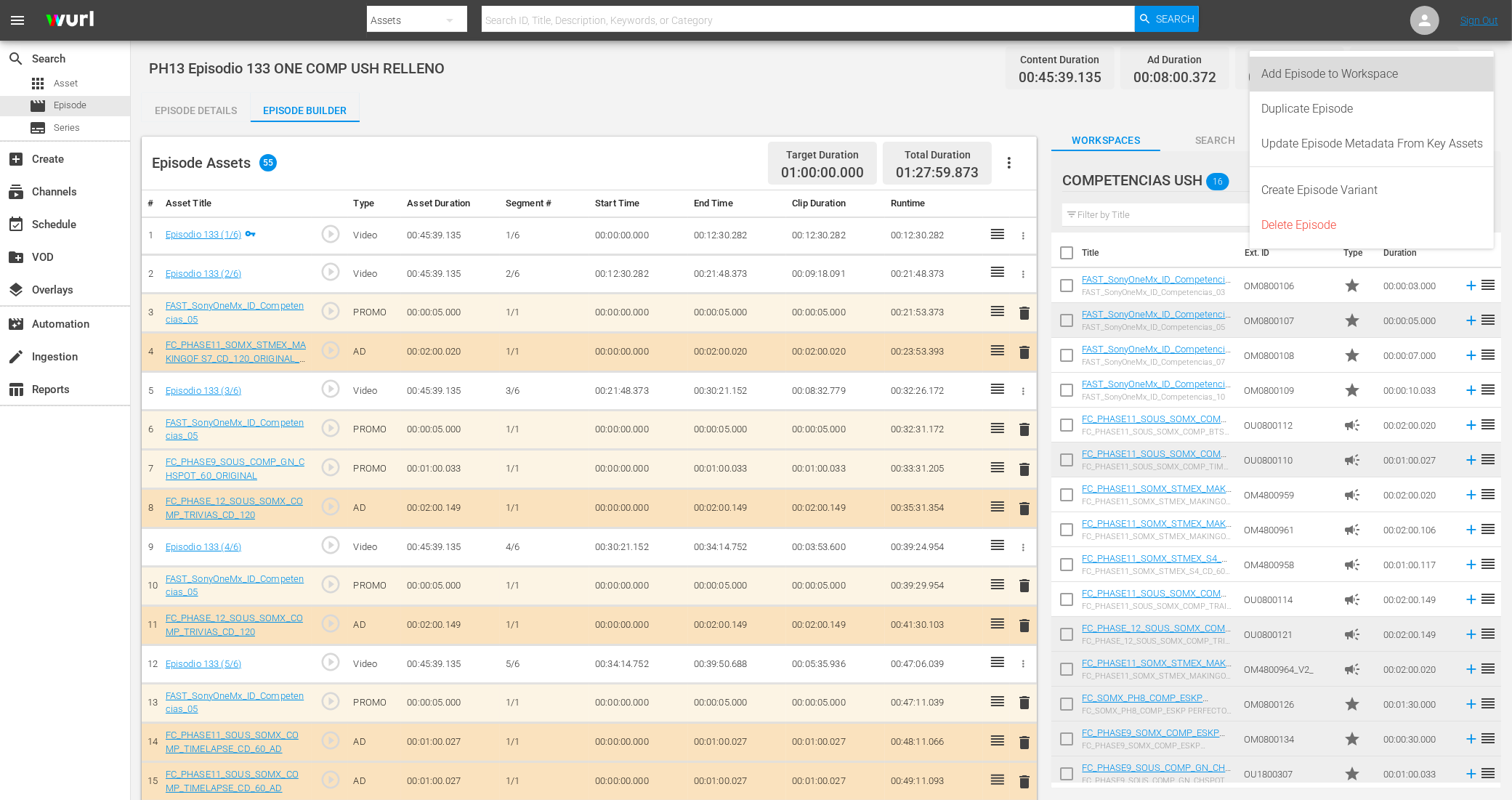
click at [1416, 69] on div "Add Episode to Workspace" at bounding box center [1371, 74] width 222 height 35
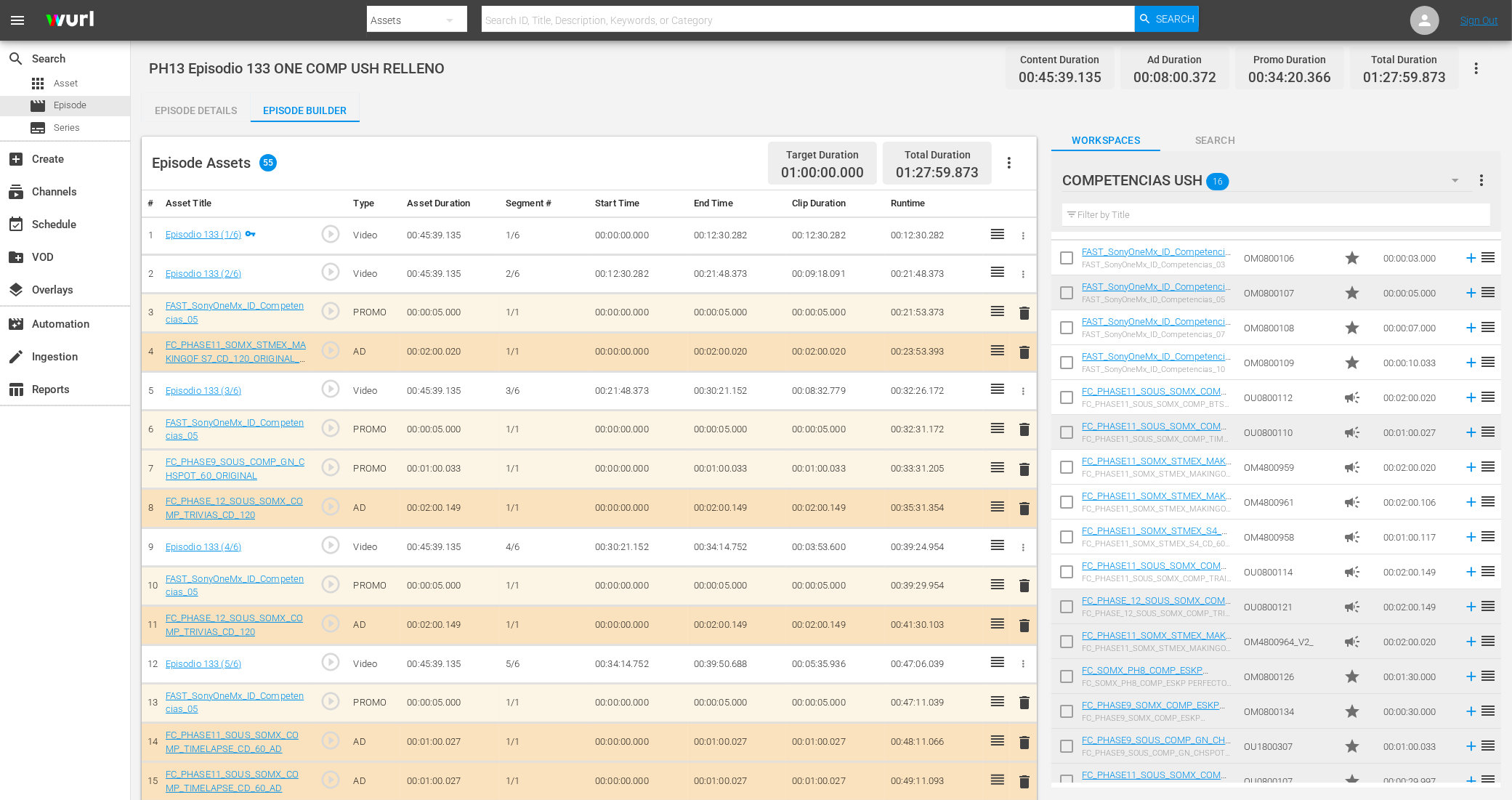
scroll to position [43, 0]
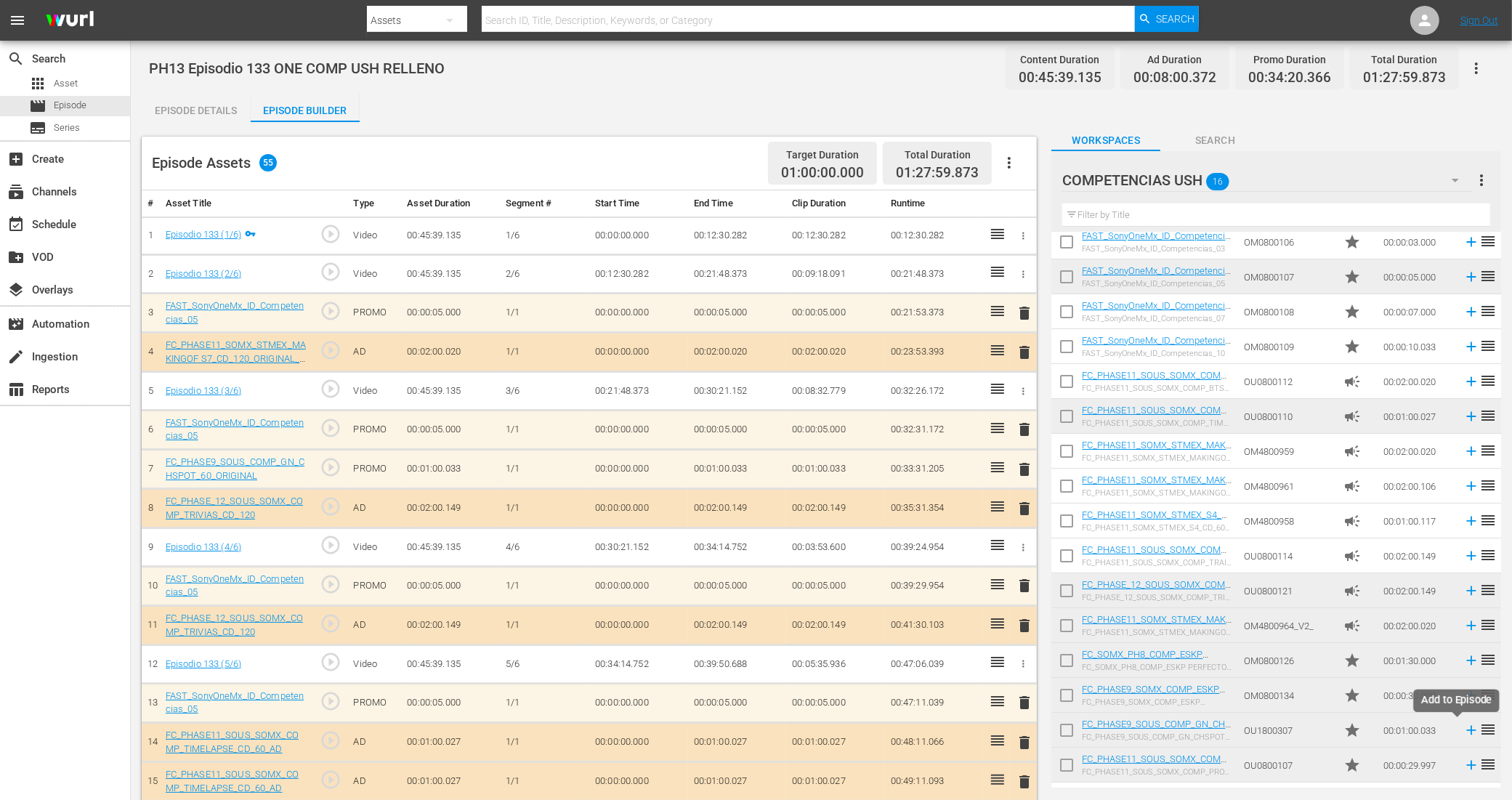
click at [1463, 731] on icon at bounding box center [1471, 731] width 16 height 16
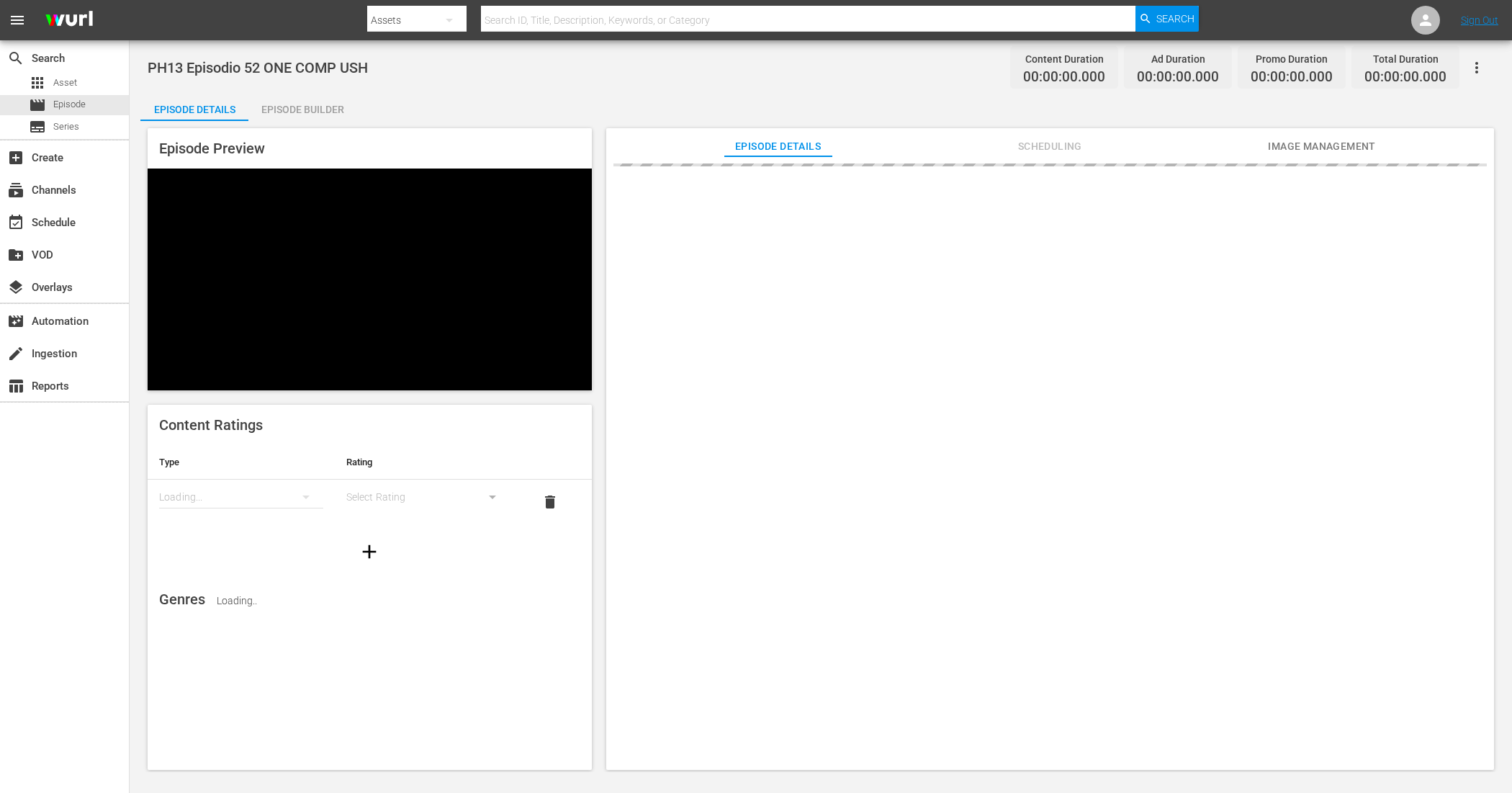
click at [1478, 59] on icon "button" at bounding box center [1477, 67] width 17 height 17
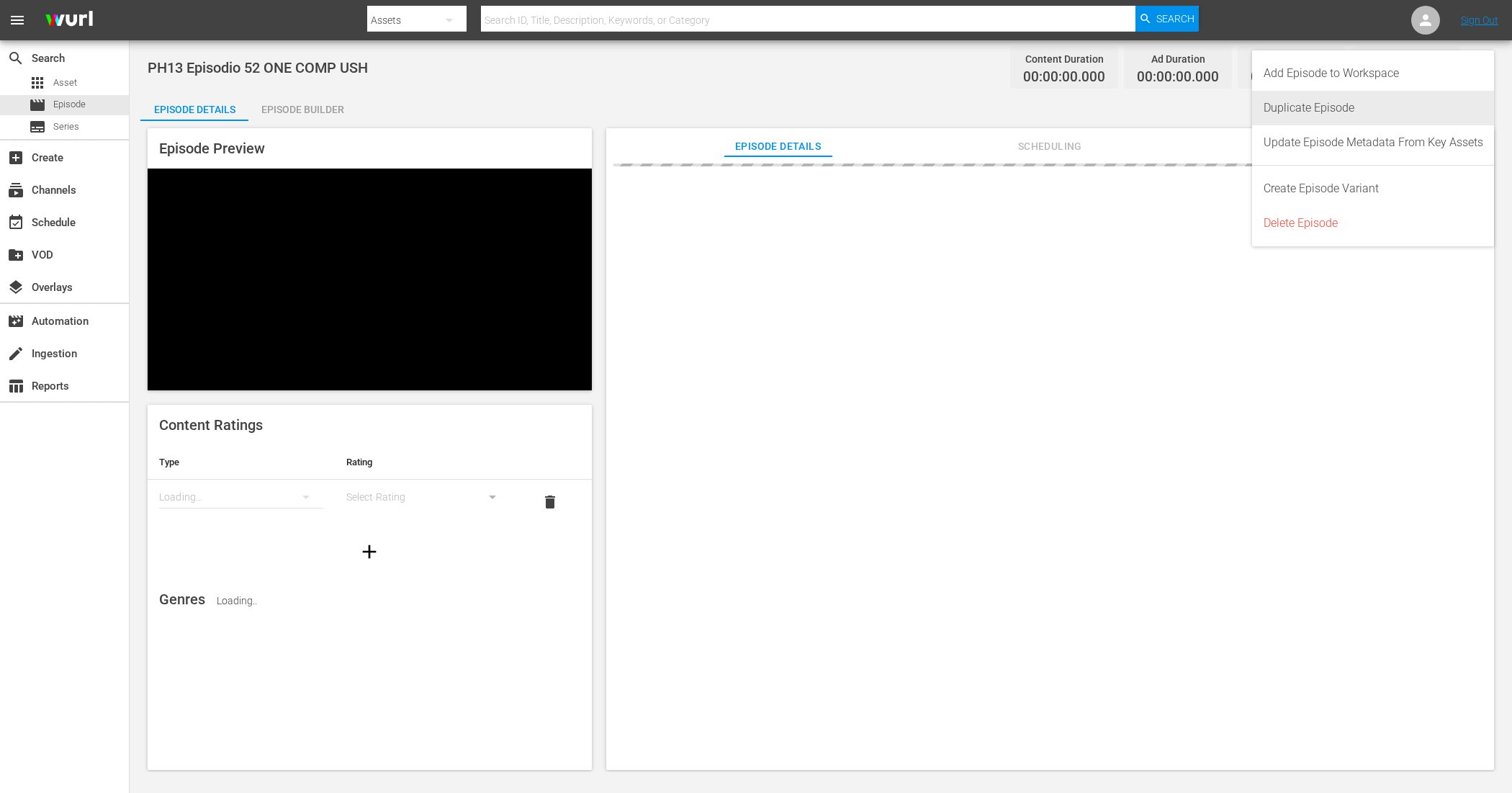
click at [1376, 112] on div "Duplicate Episode" at bounding box center [1373, 108] width 220 height 34
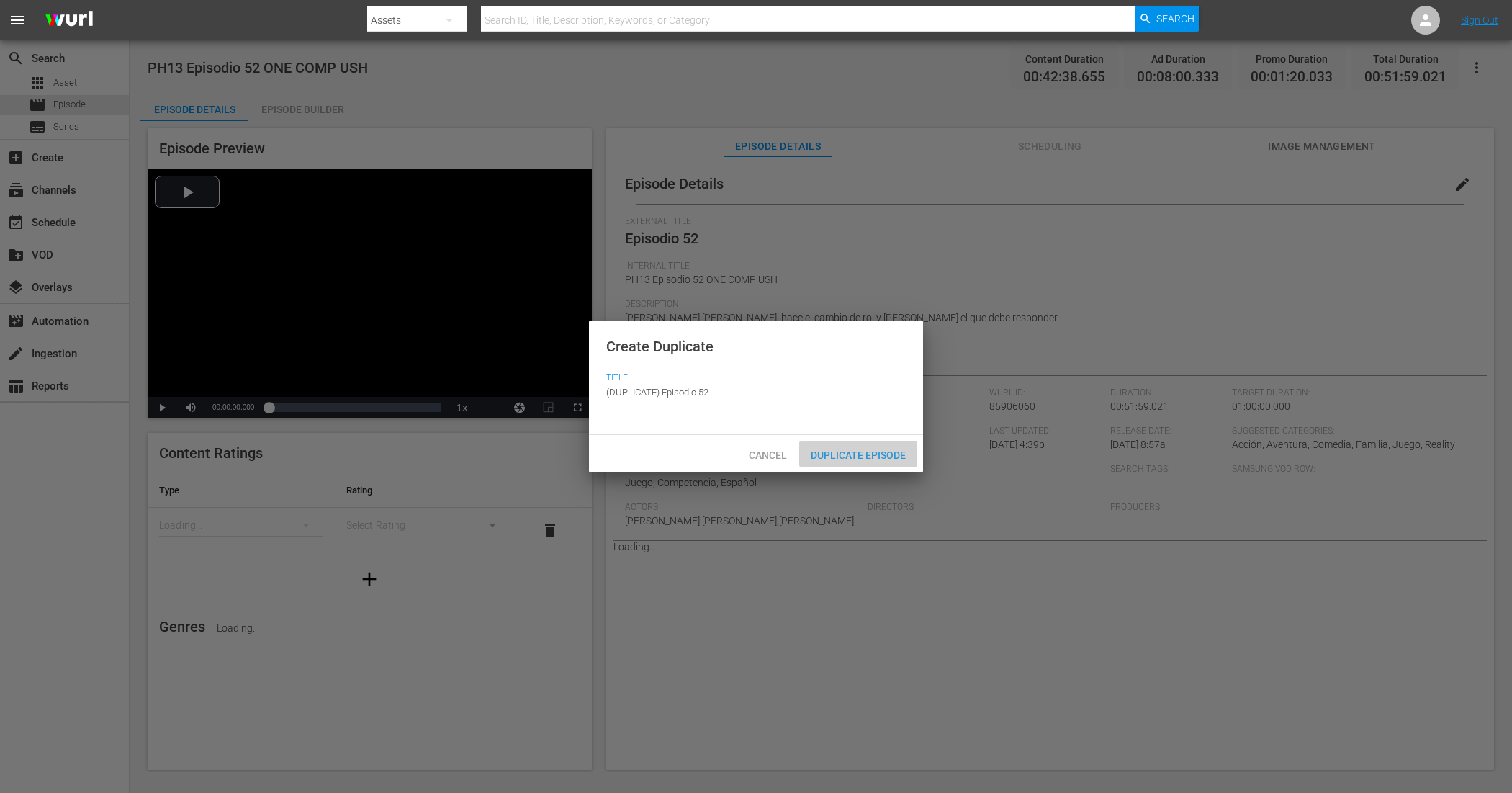
click at [876, 452] on span "Duplicate Episode" at bounding box center [858, 455] width 118 height 12
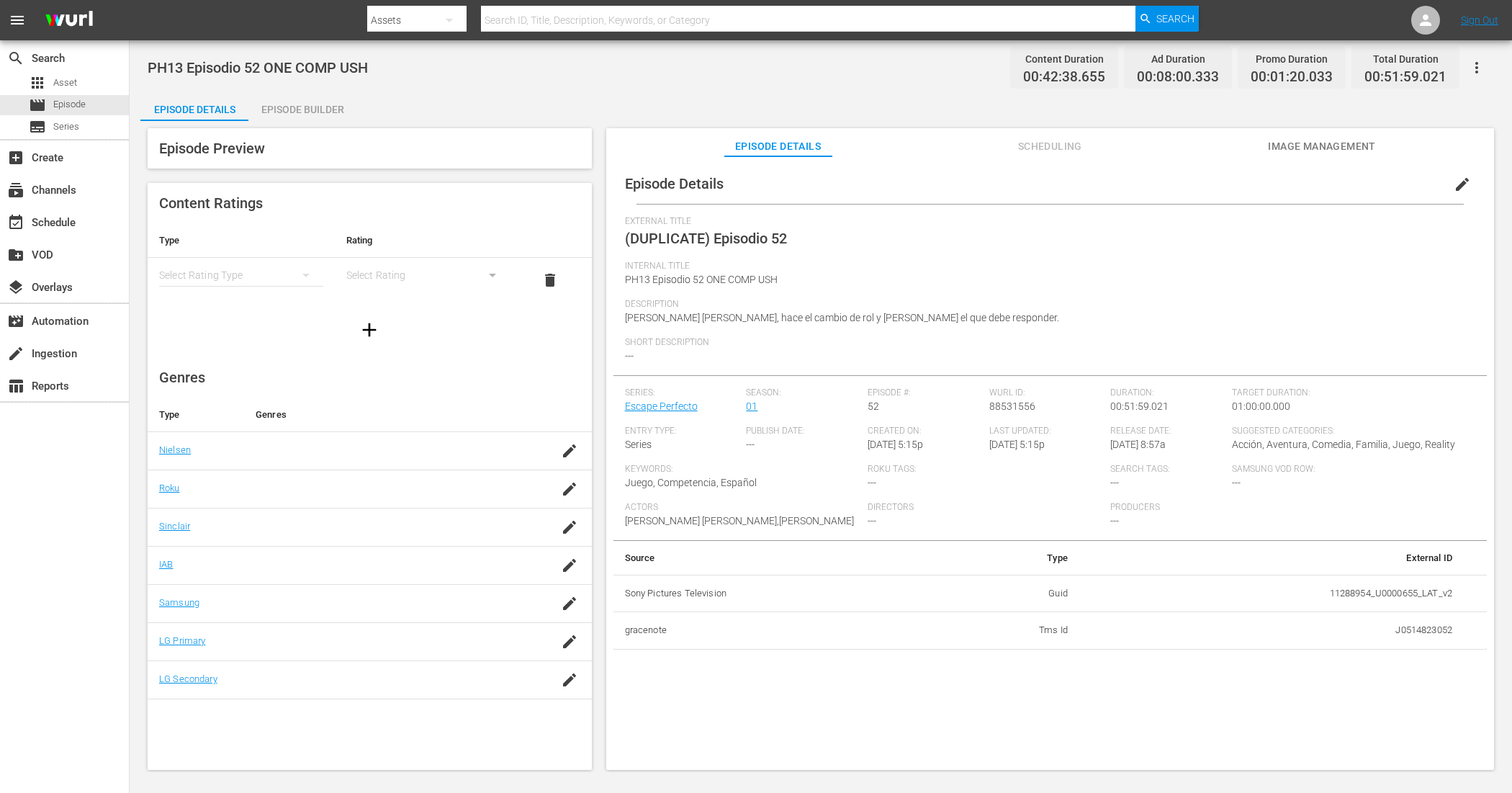
click at [1454, 187] on span "edit" at bounding box center [1463, 184] width 17 height 17
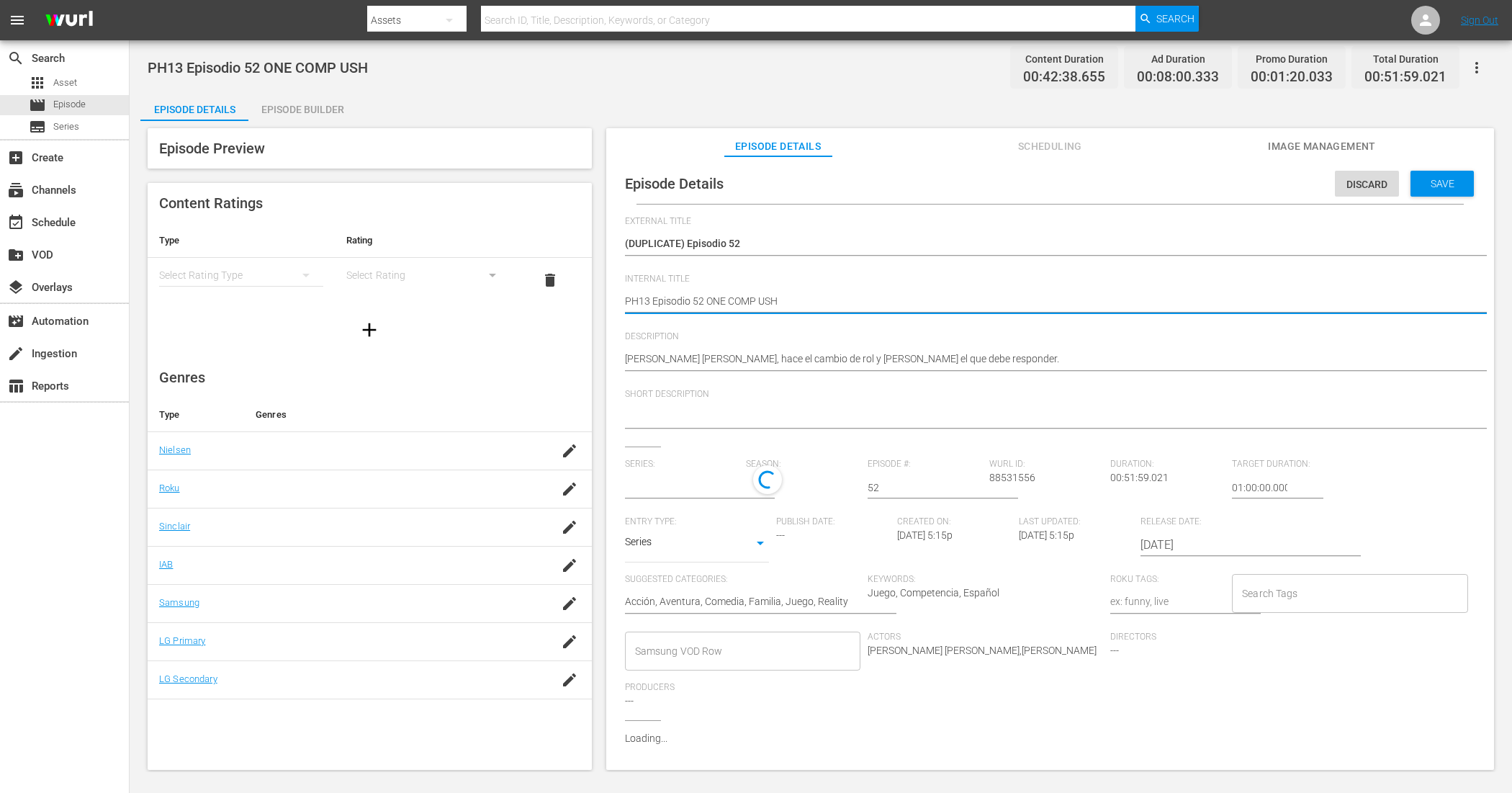
type textarea "PH13 Episodio 52 ONE COMP USH"
type textarea "PH13 Episodio 52 ONE COMP USH R"
type textarea "PH13 Episodio 52 ONE COMP USH RE"
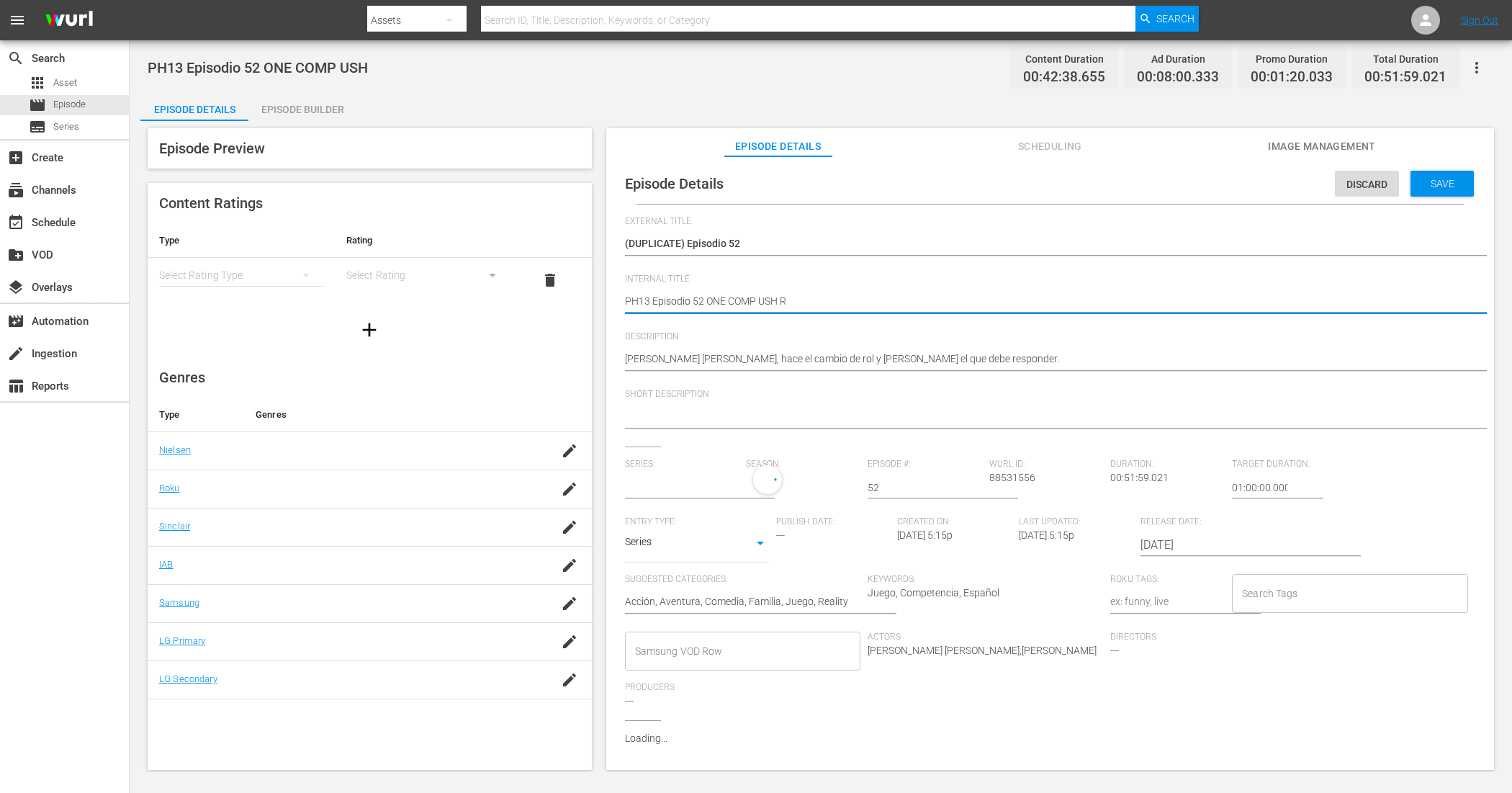
type textarea "PH13 Episodio 52 ONE COMP USH RE"
type textarea "PH13 Episodio 52 ONE COMP USH REL"
type textarea "PH13 Episodio 52 ONE COMP USH RELL"
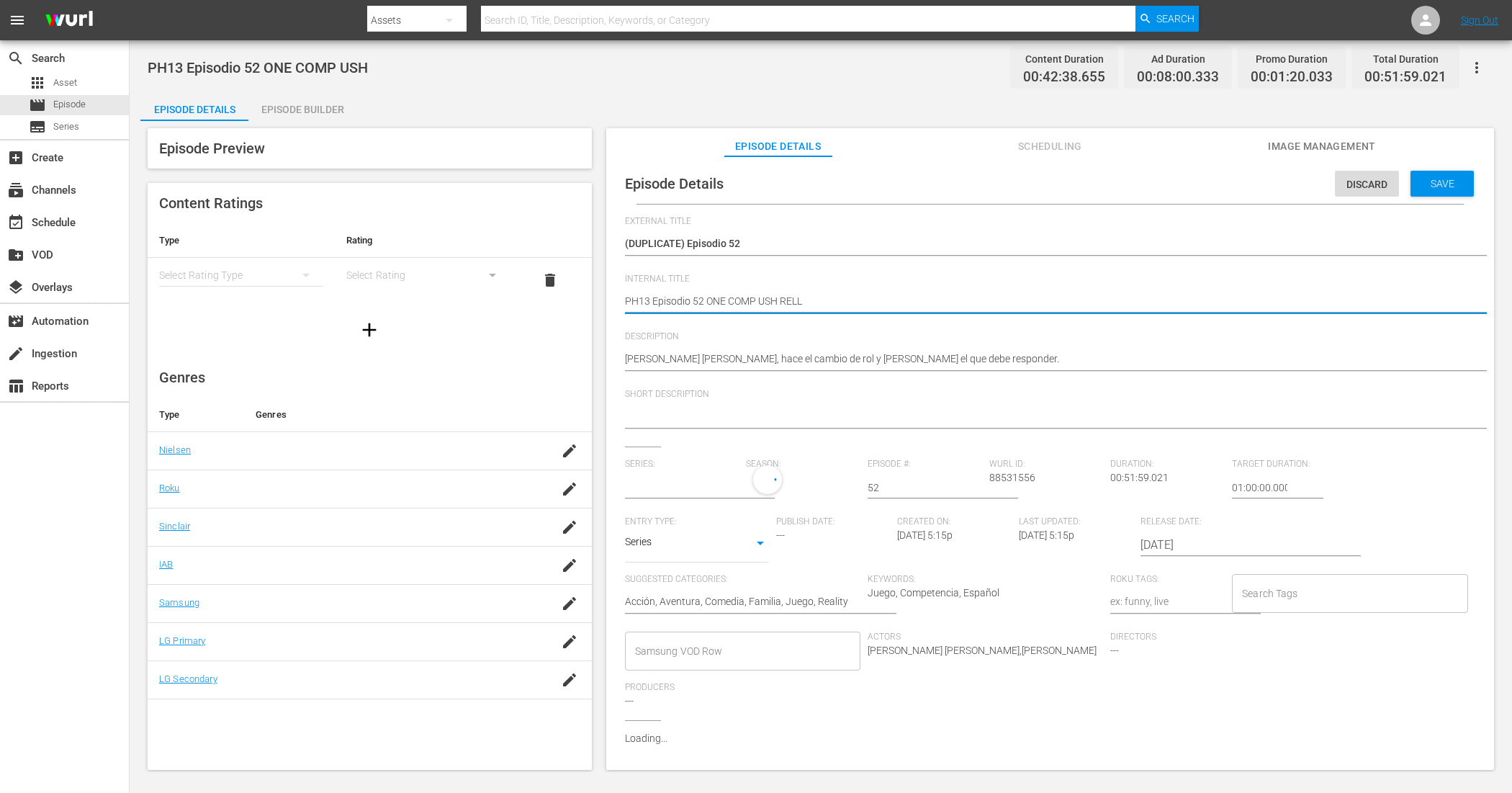
type textarea "PH13 Episodio 52 ONE COMP USH RELLE"
type textarea "PH13 Episodio 52 ONE COMP USH RELLEN"
type textarea "PH13 Episodio 52 ONE COMP USH RELLENO"
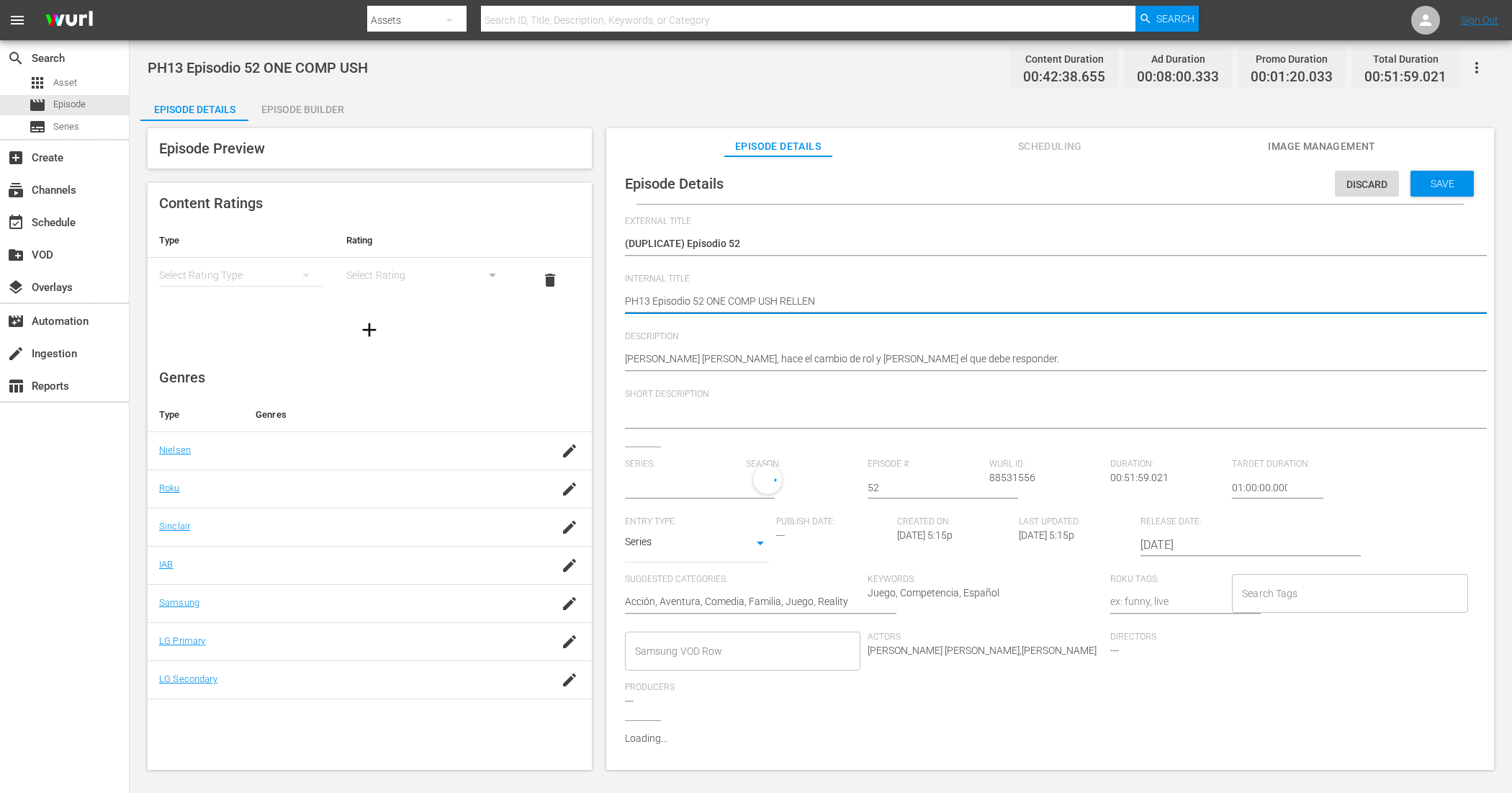
type textarea "PH13 Episodio 52 ONE COMP USH RELLENO"
type input "Escape Perfecto"
type textarea "PH13 Episodio 52 ONE COMP USH RELLENO"
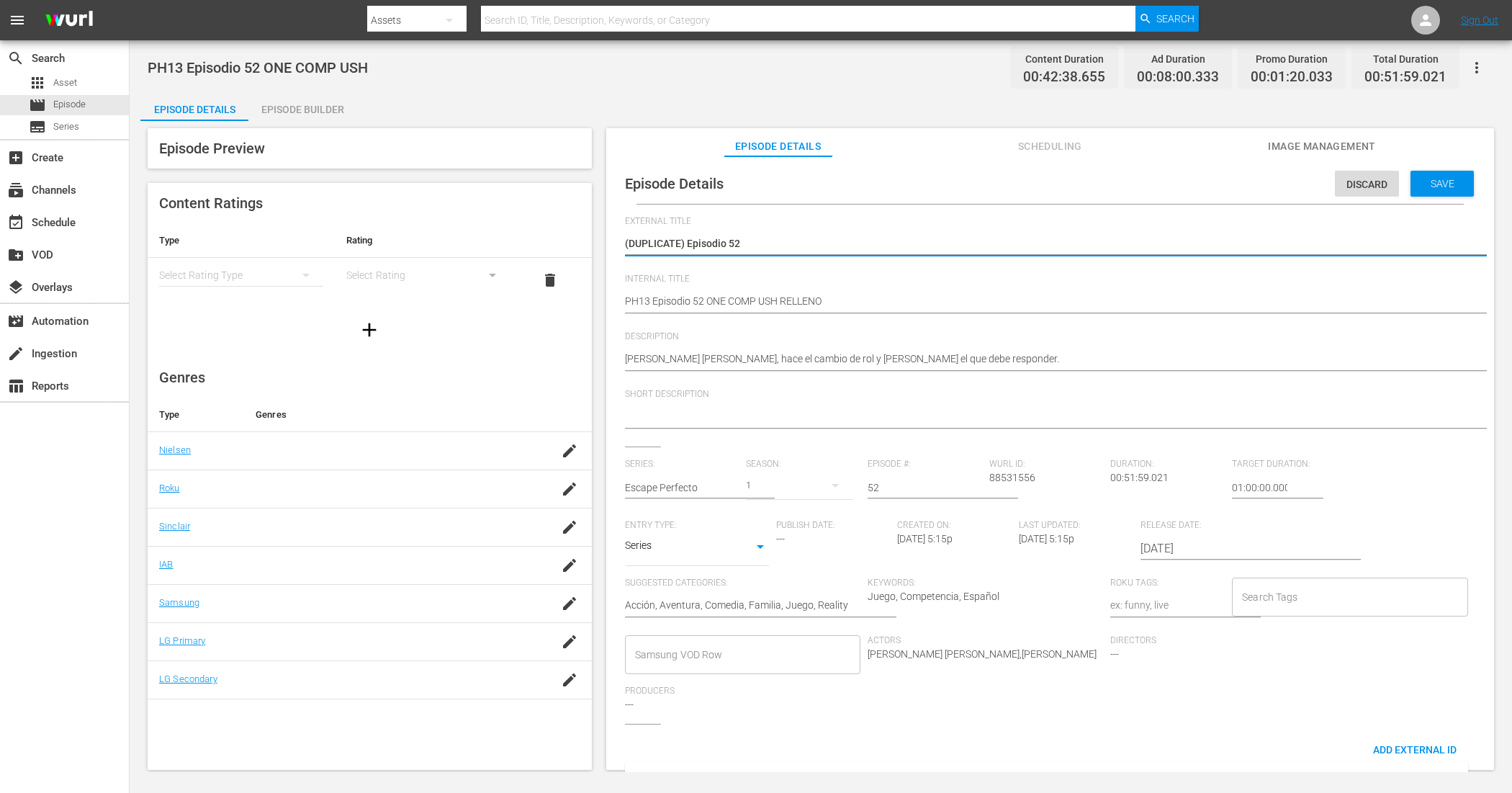
type textarea "(DUPLICATE)Episodio 52"
type textarea "(DUPLICATEEpisodio 52"
type textarea "(DUPLICATEpisodio 52"
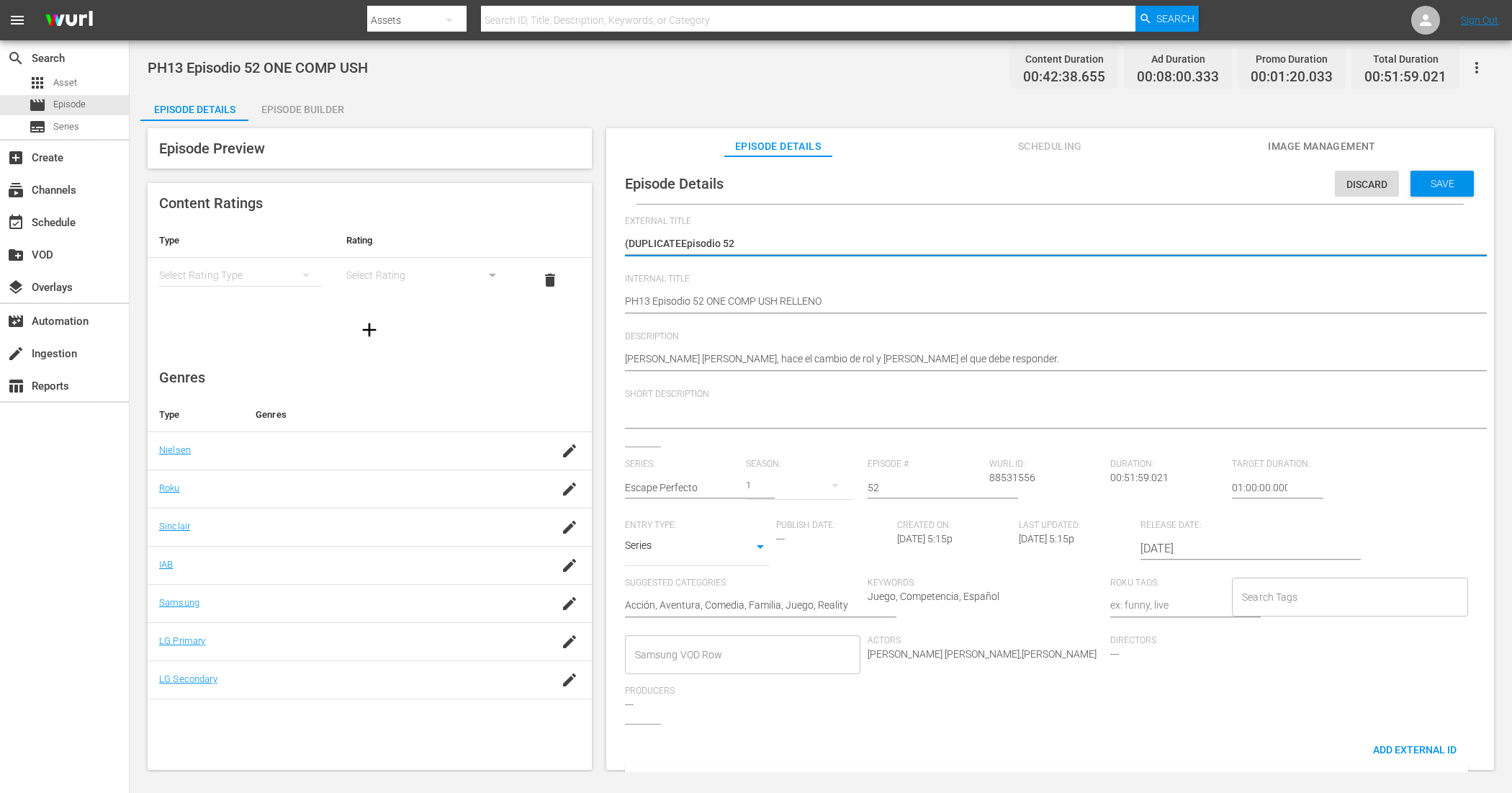
type textarea "(DUPLICATEpisodio 52"
type textarea "(DUPLICAEpisodio 52"
type textarea "(DUPLICEpisodio 52"
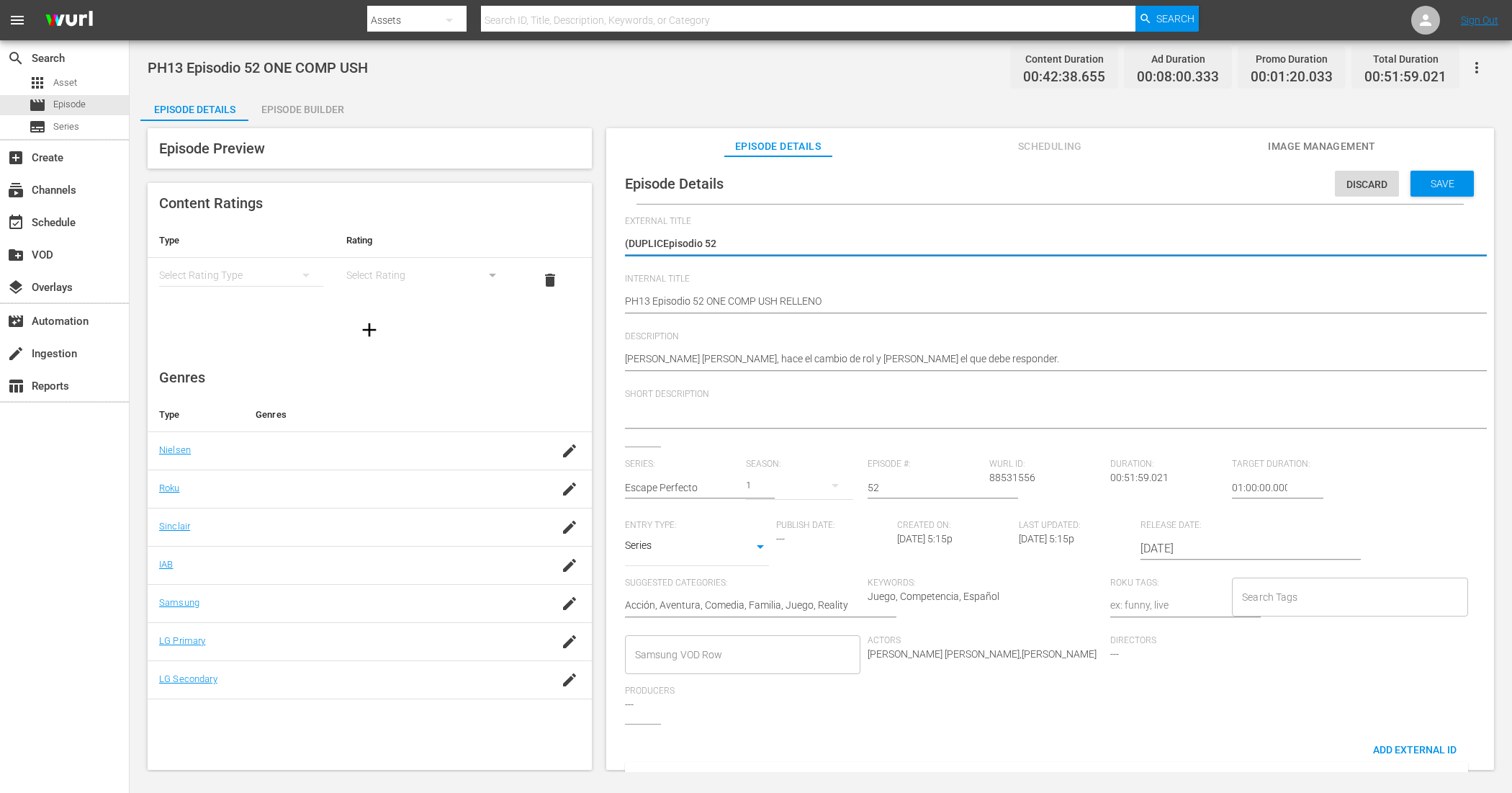
type textarea "(DUPLIEpisodio 52"
type textarea "(DUPLEpisodio 52"
type textarea "(DUPEpisodio 52"
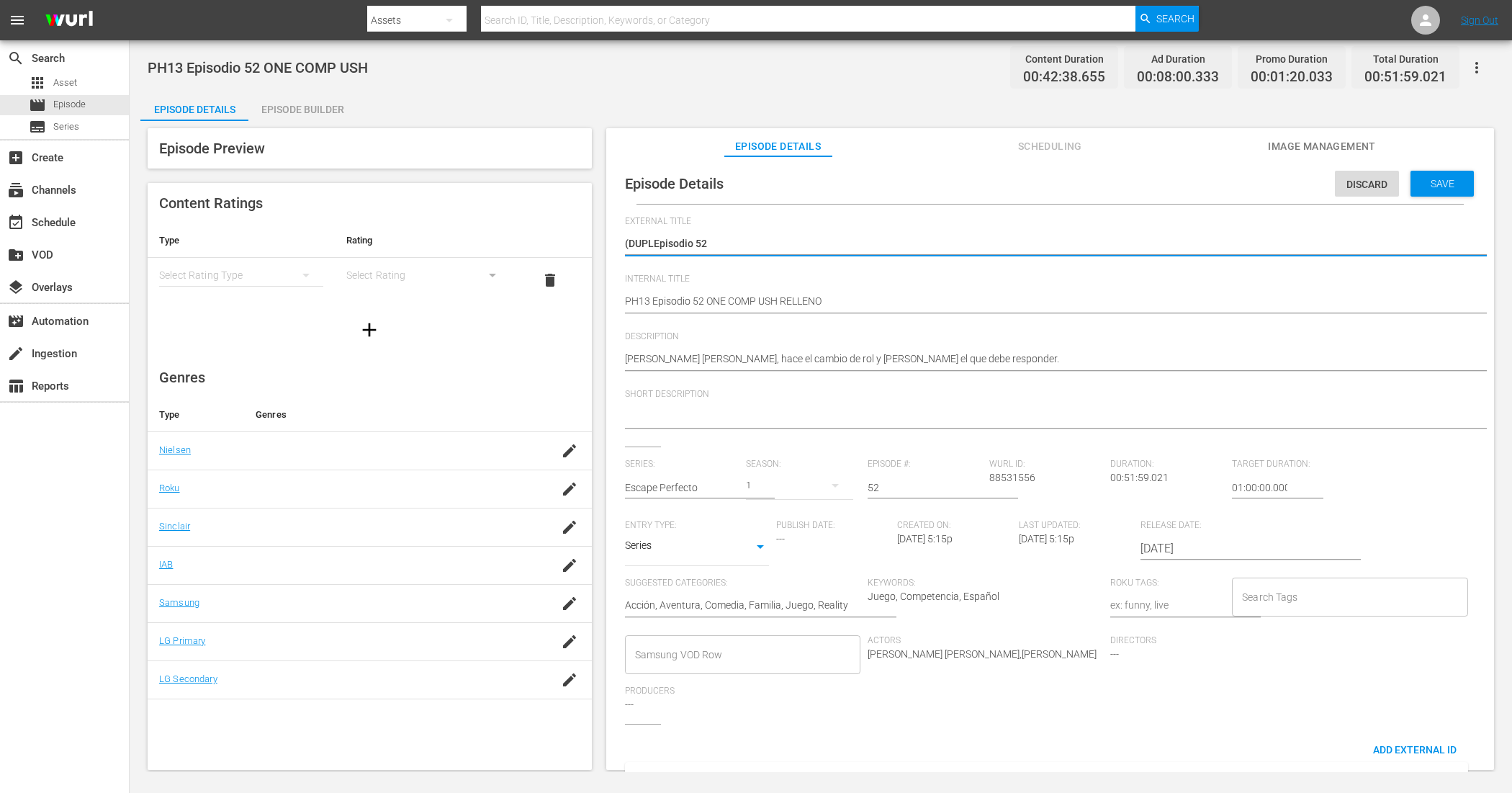
type textarea "(DUPEpisodio 52"
type textarea "(DUEpisodio 52"
type textarea "(DEpisodio 52"
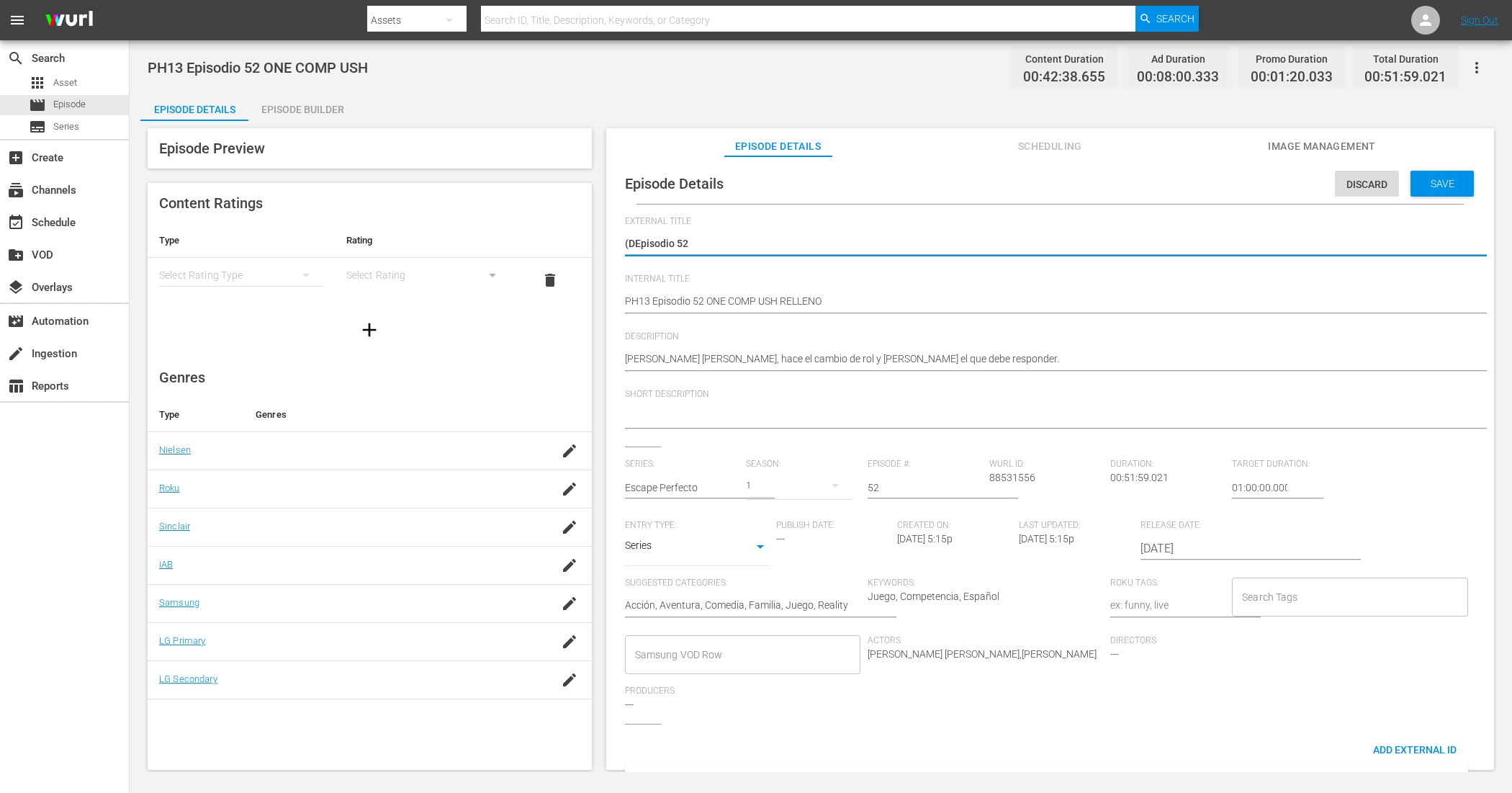
type textarea "(Episodio 52"
type textarea "Episodio 52"
click at [1438, 196] on div "Save" at bounding box center [1442, 183] width 63 height 26
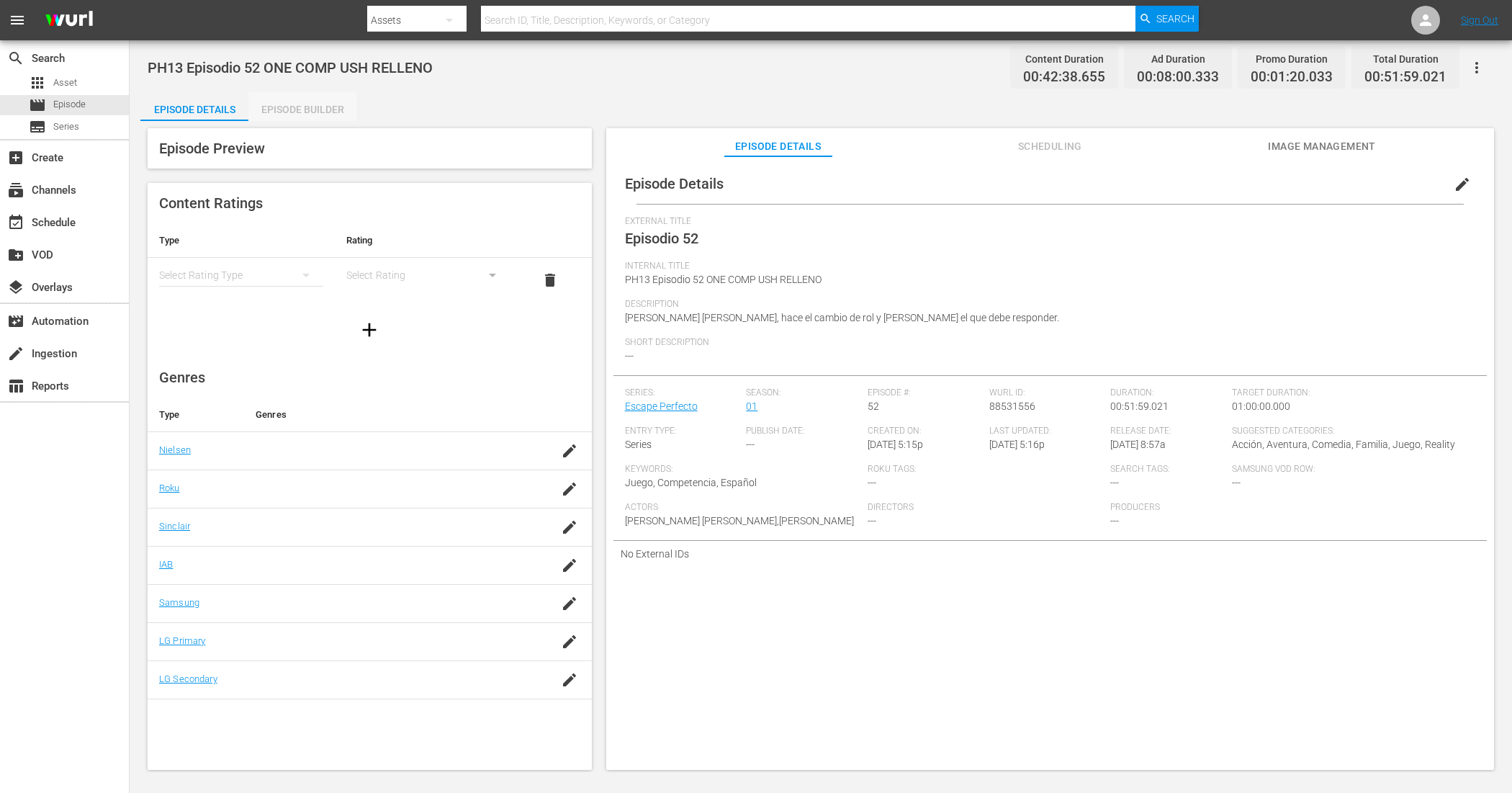
click at [342, 106] on div "Episode Builder" at bounding box center [302, 110] width 108 height 34
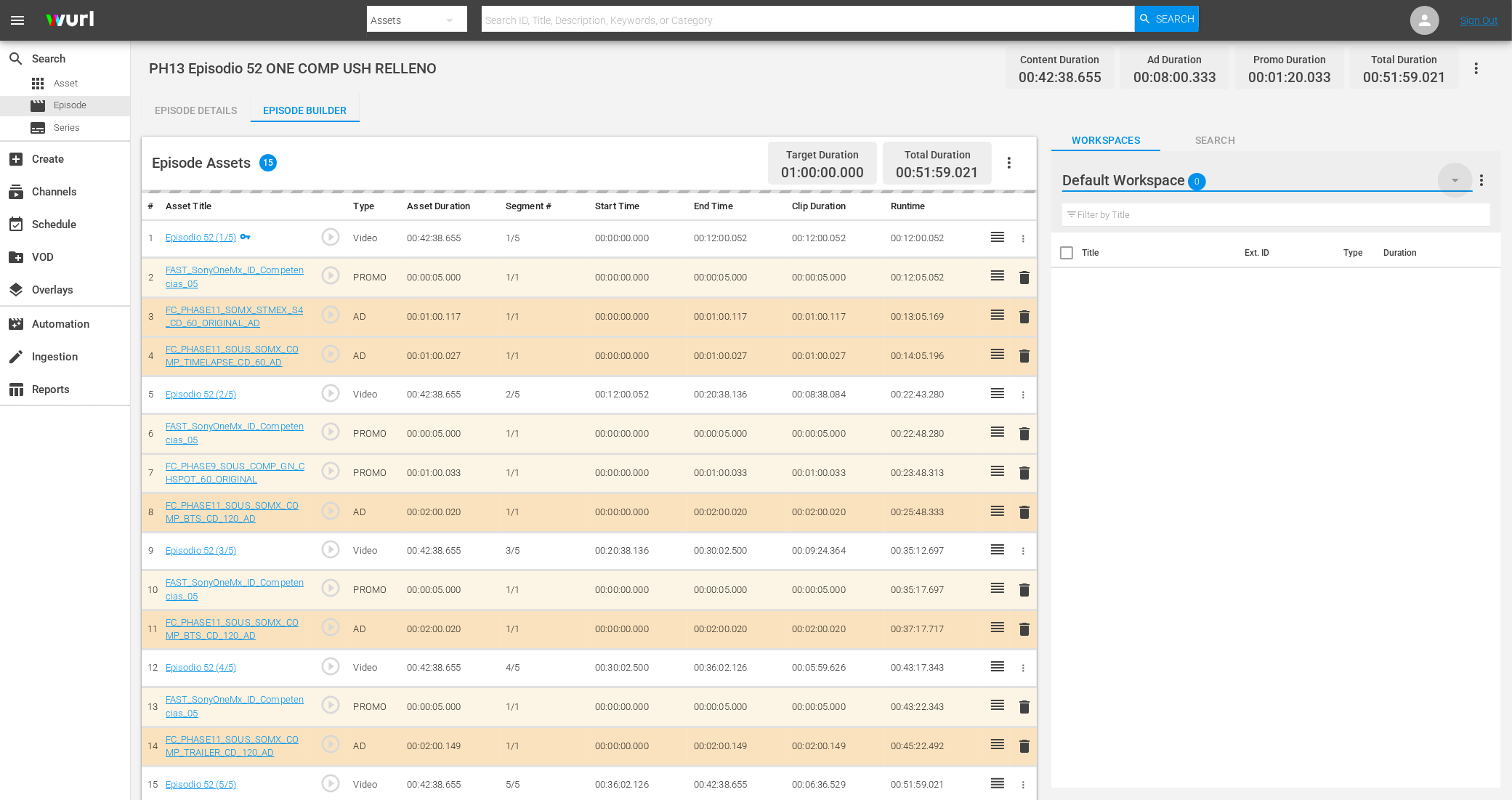
click at [1457, 175] on icon "button" at bounding box center [1455, 180] width 17 height 17
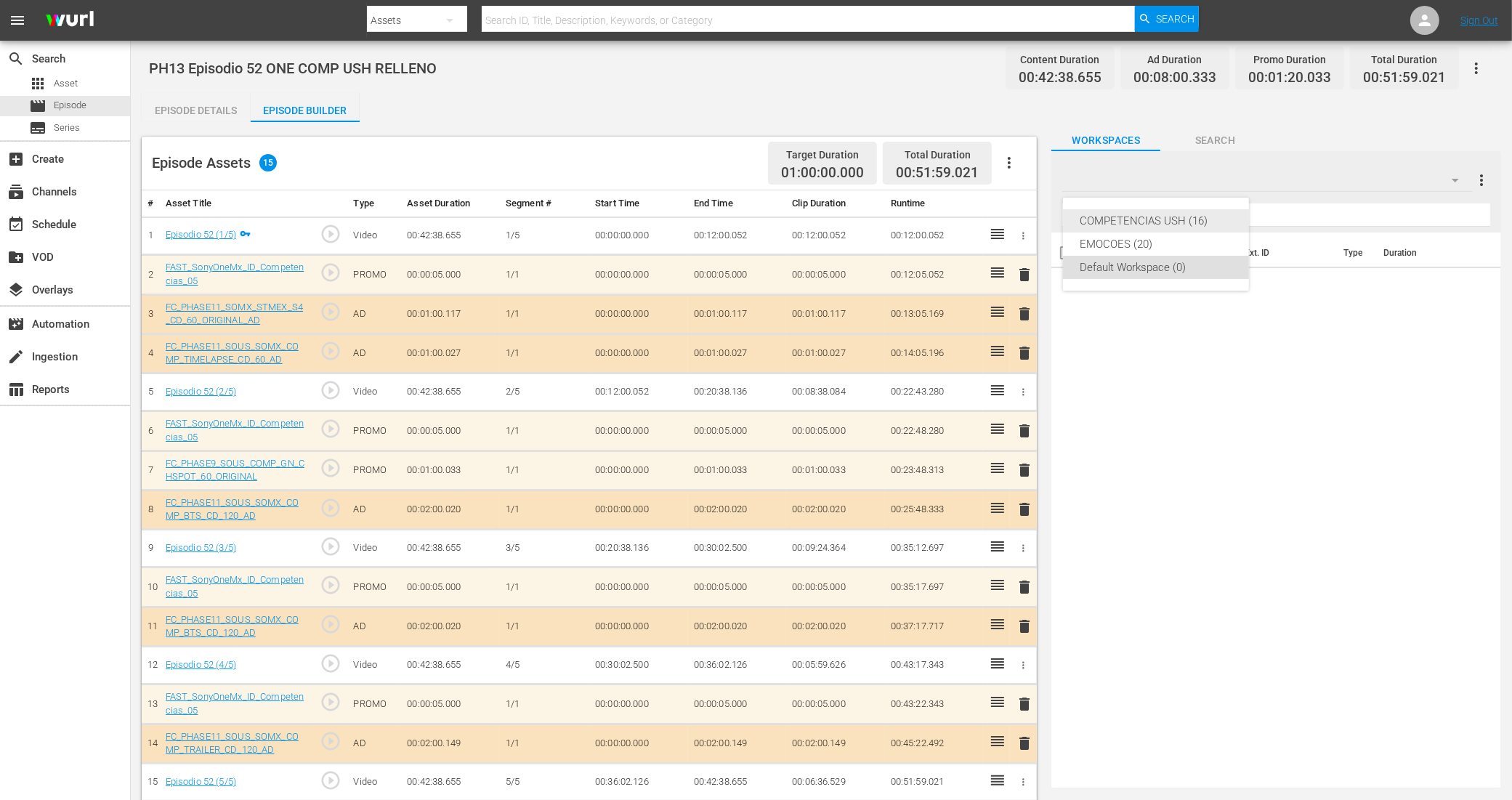
click at [1179, 214] on div "COMPETENCIAS USH (16)" at bounding box center [1155, 220] width 151 height 23
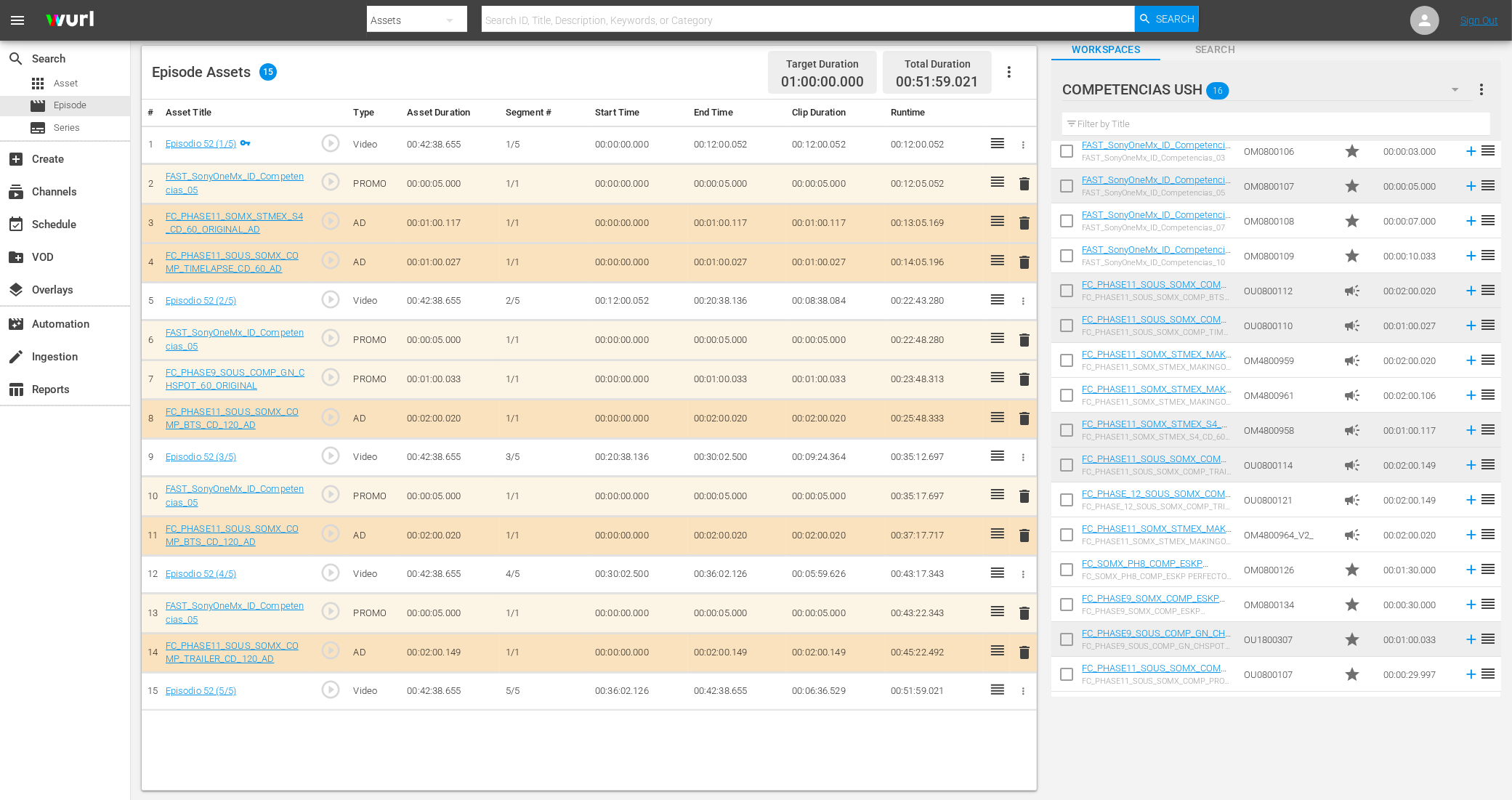
scroll to position [92, 0]
click at [1065, 564] on input "checkbox" at bounding box center [1066, 572] width 31 height 31
checkbox input "true"
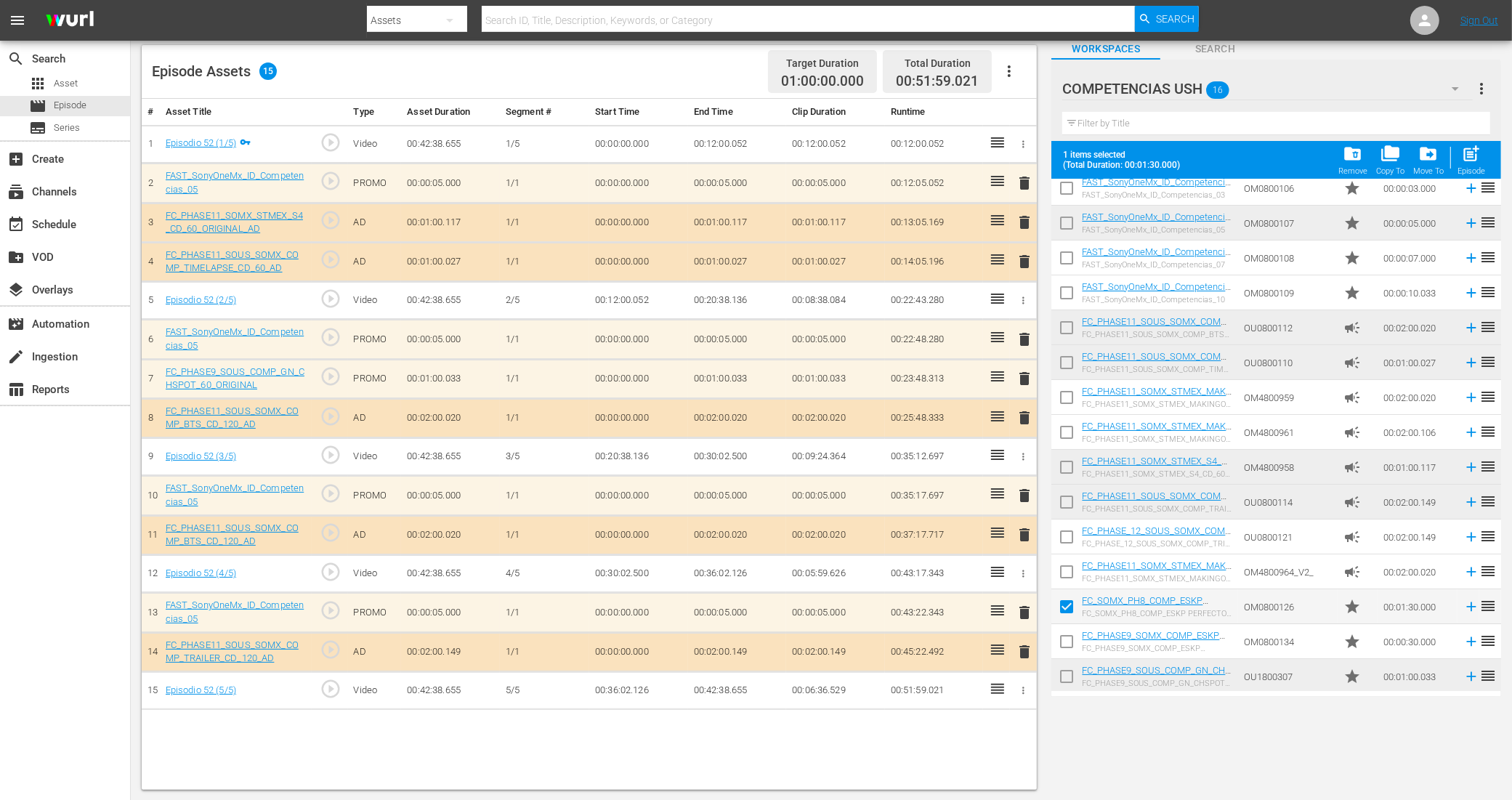
click at [1065, 644] on input "checkbox" at bounding box center [1066, 644] width 31 height 31
checkbox input "true"
click at [1068, 674] on input "checkbox" at bounding box center [1066, 679] width 31 height 31
checkbox input "true"
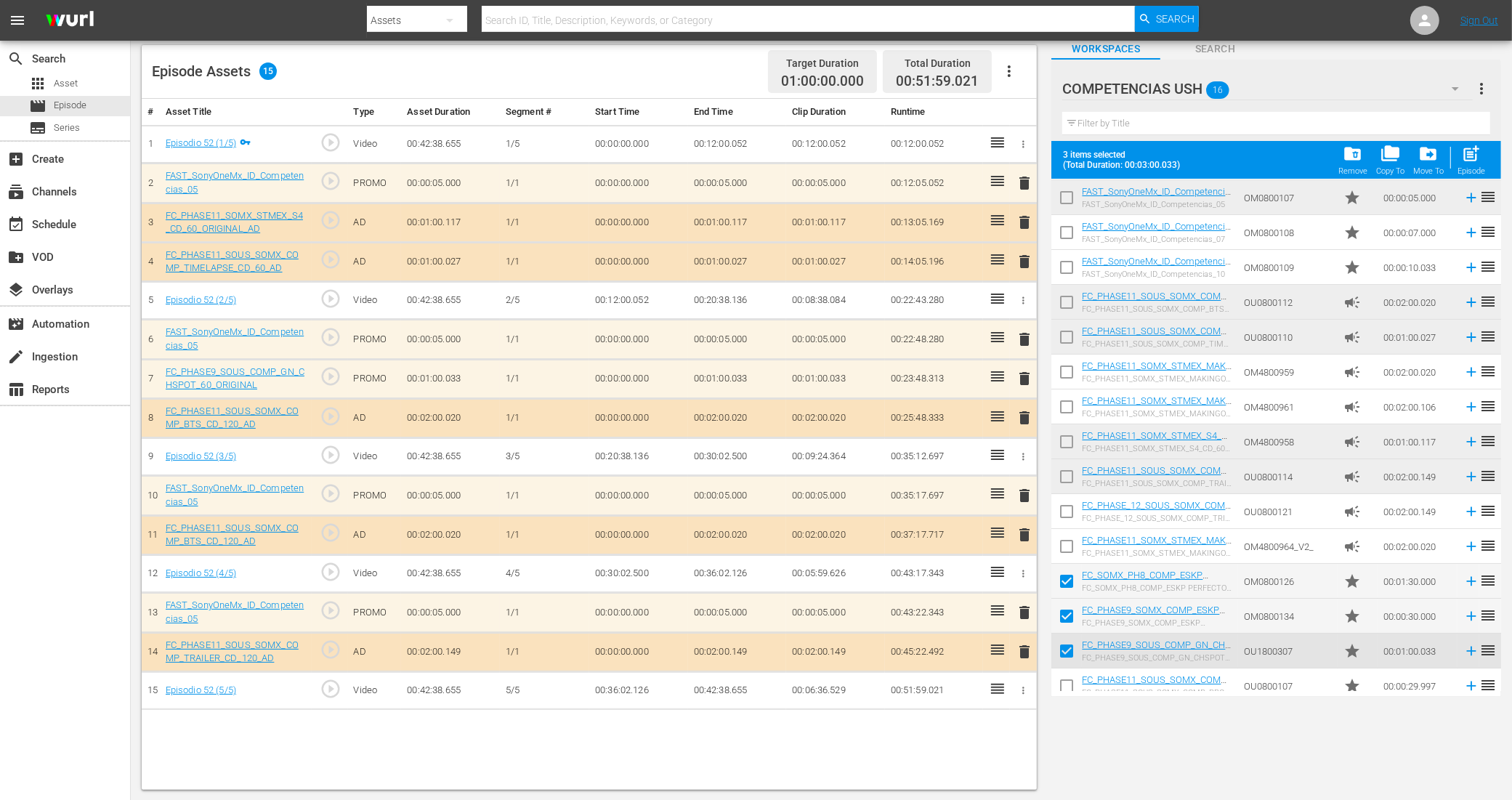
scroll to position [81, 0]
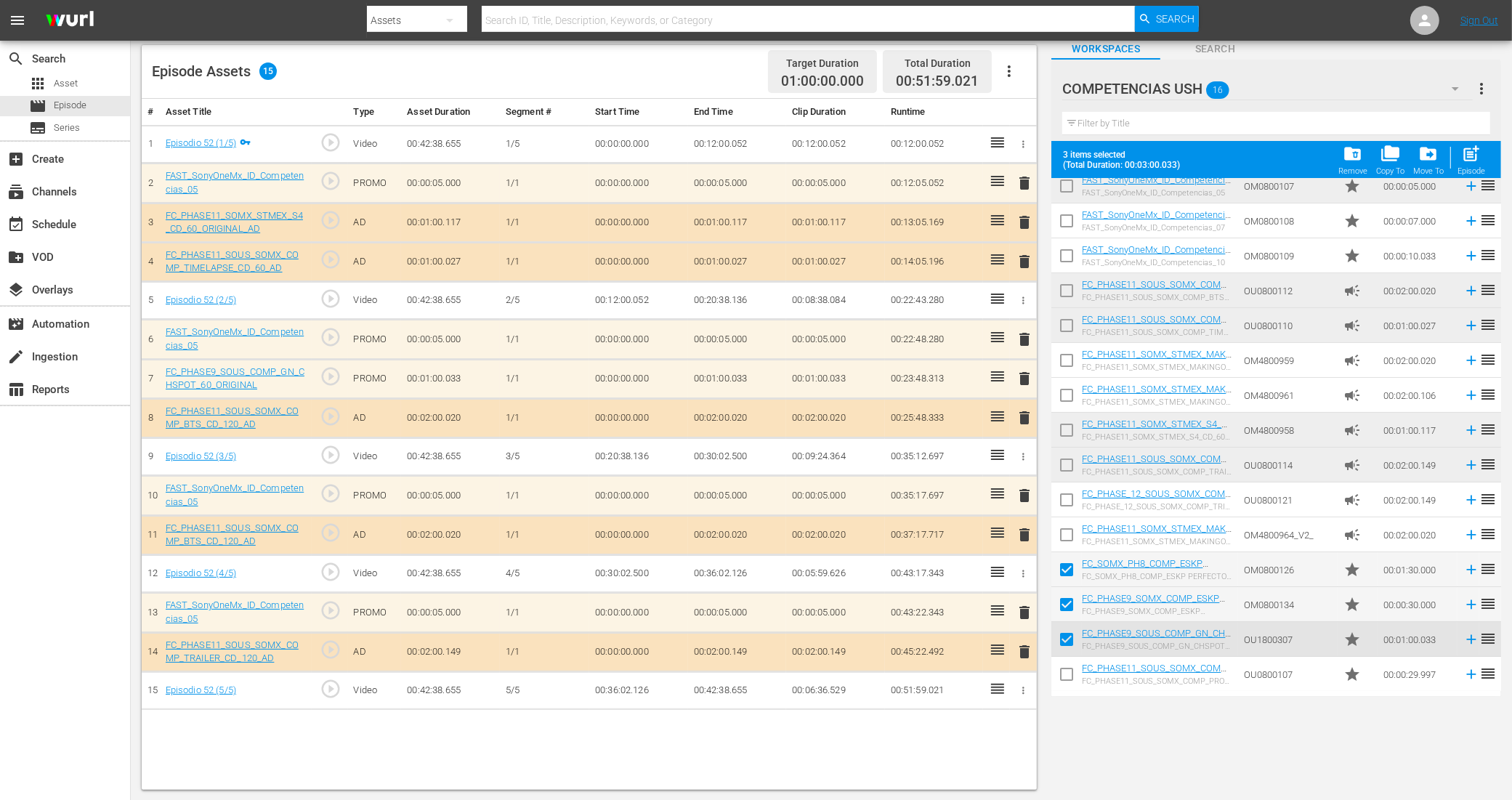
click at [1065, 674] on input "checkbox" at bounding box center [1066, 677] width 31 height 31
checkbox input "true"
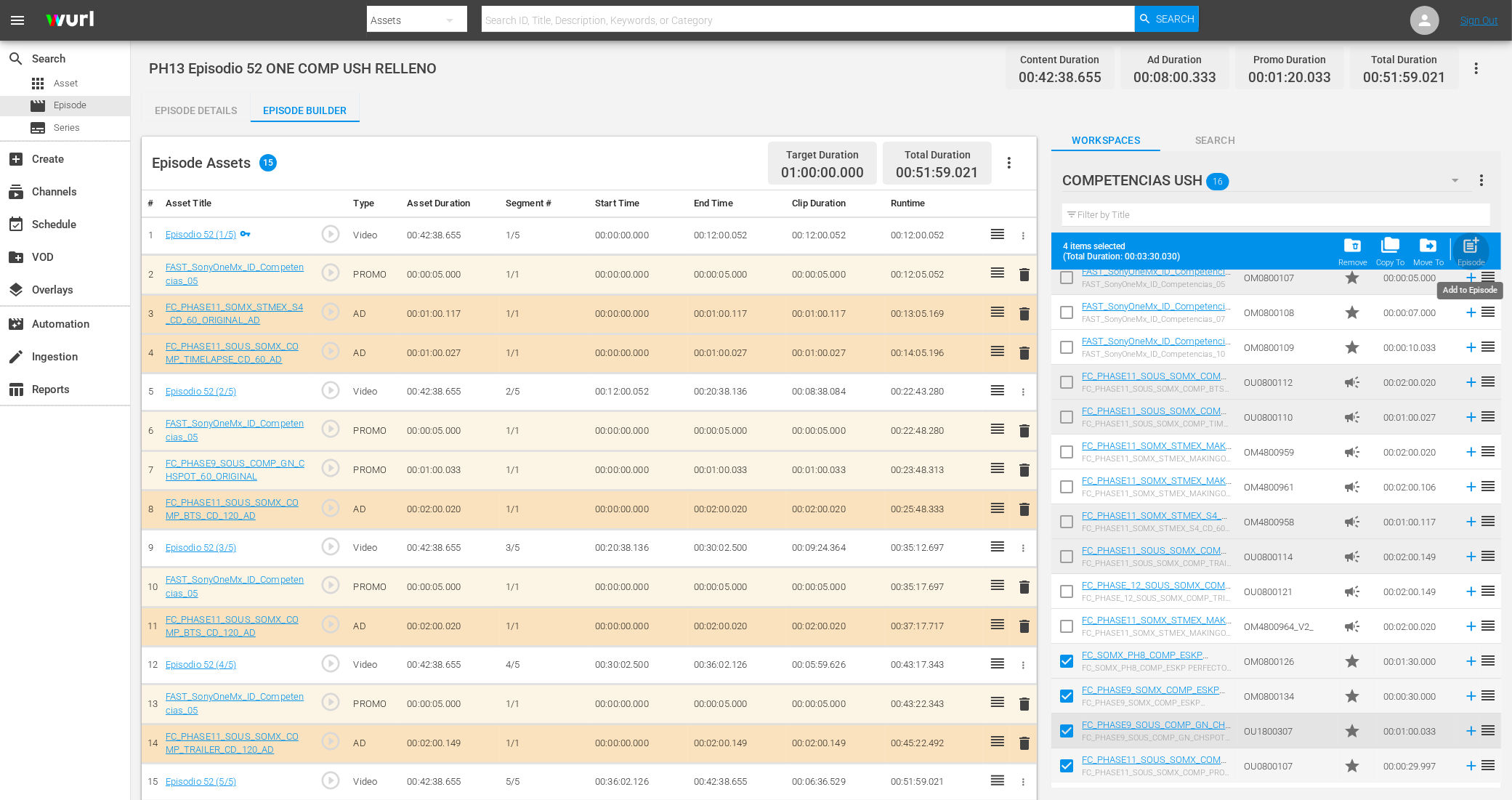
click at [1465, 264] on div "Episode" at bounding box center [1471, 263] width 28 height 9
checkbox input "false"
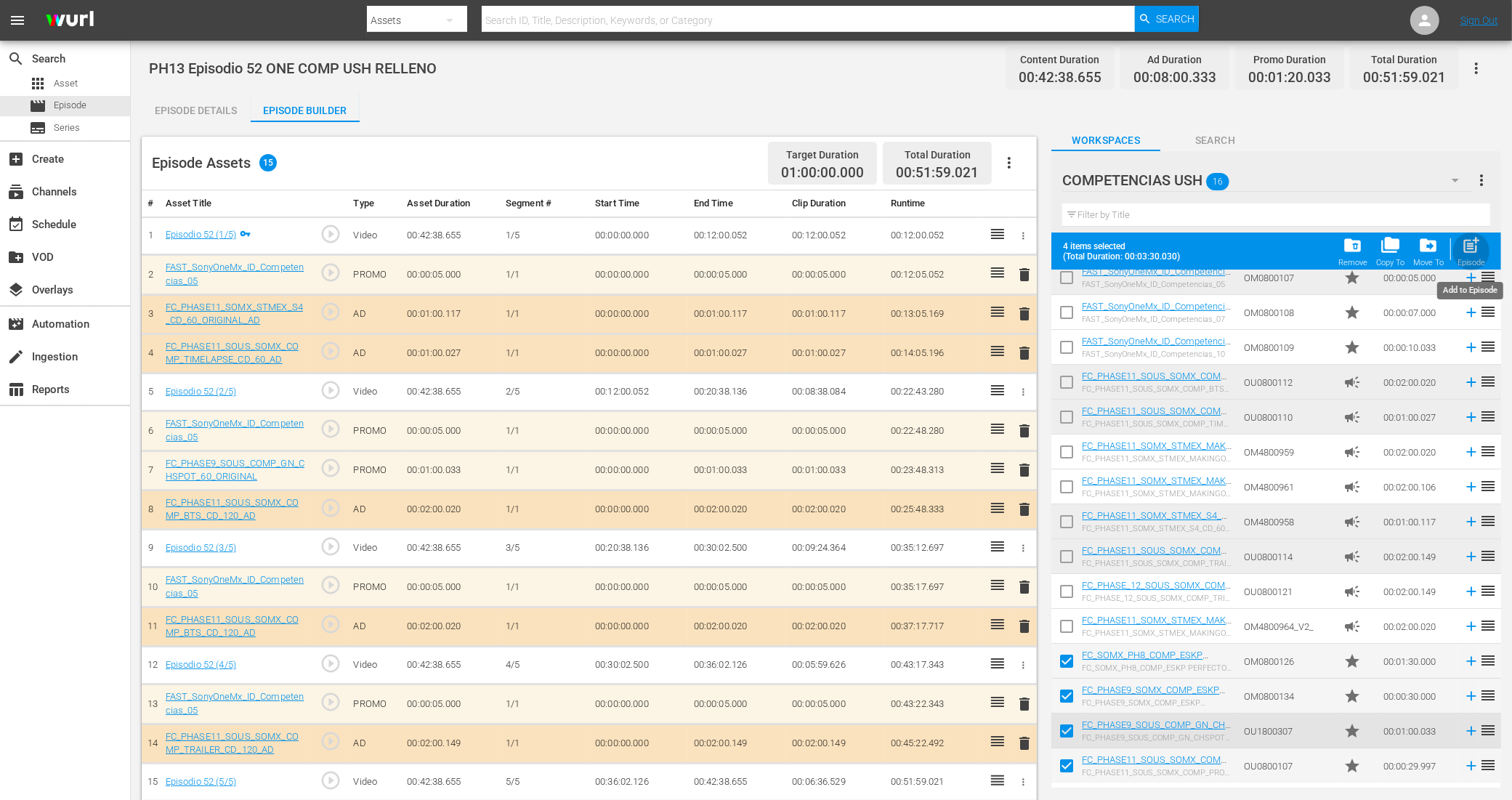
scroll to position [43, 0]
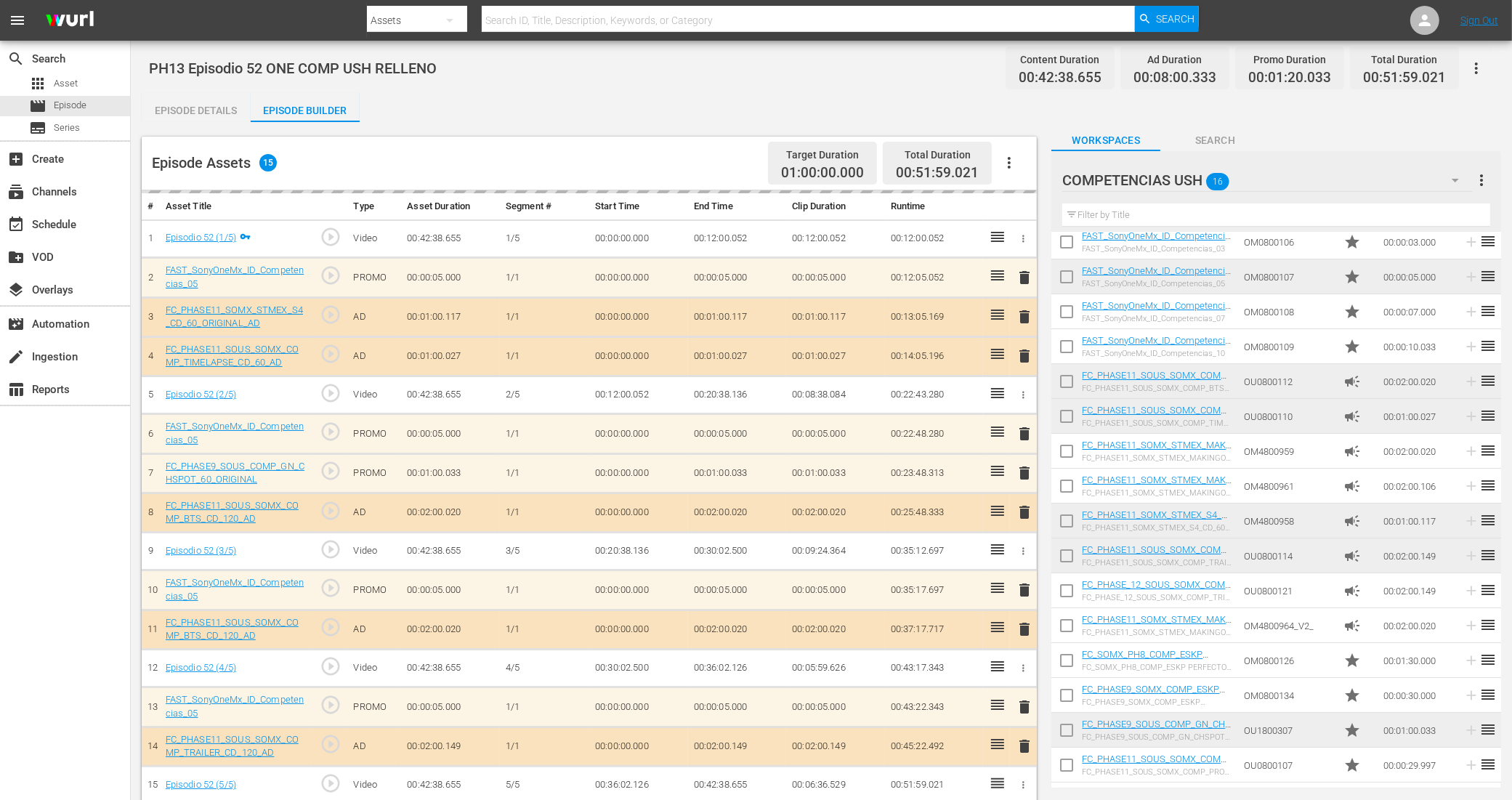
click at [1070, 663] on input "checkbox" at bounding box center [1066, 663] width 31 height 31
checkbox input "true"
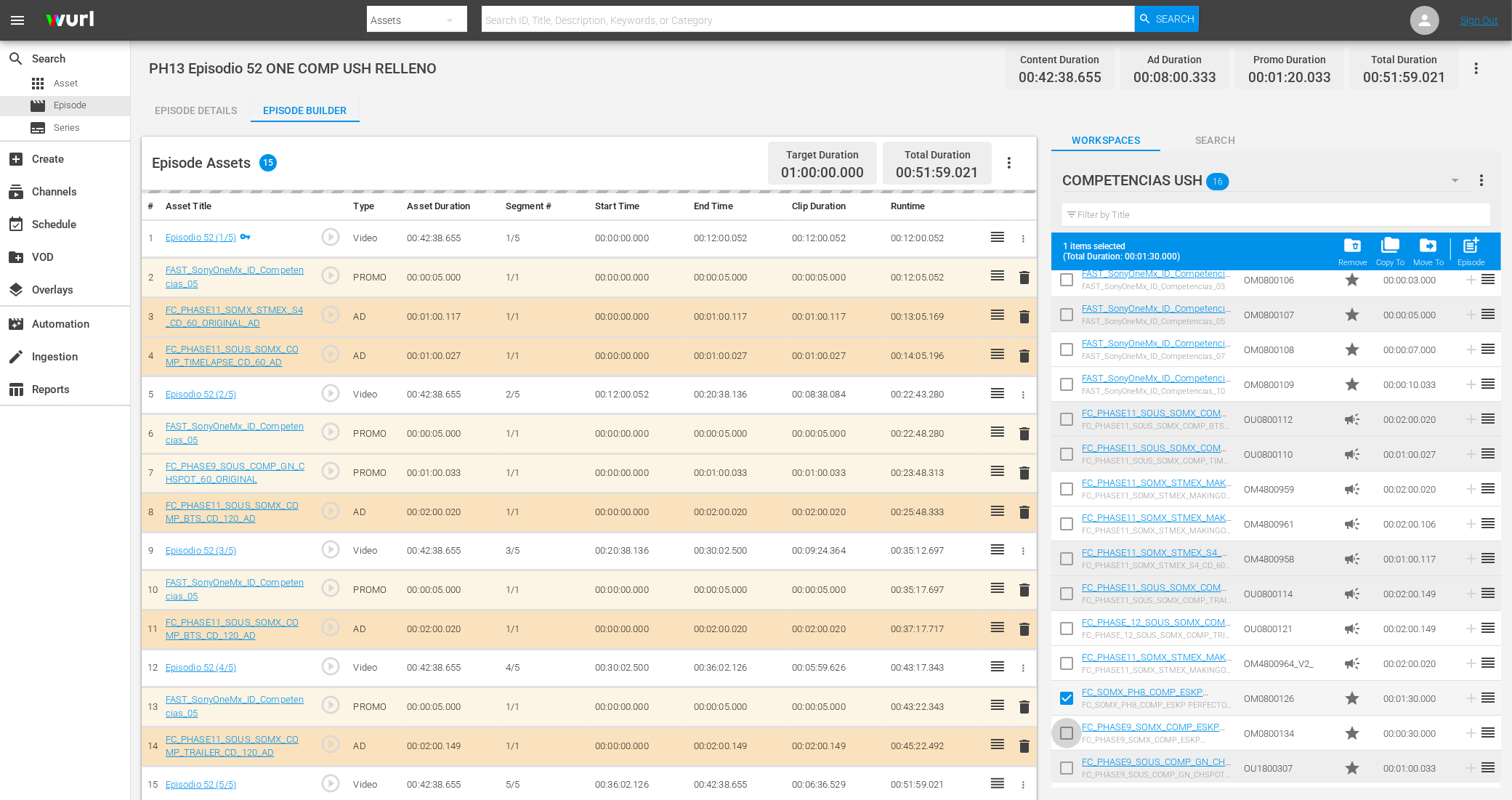
click at [1074, 734] on input "checkbox" at bounding box center [1066, 736] width 31 height 31
checkbox input "true"
click at [1066, 777] on input "checkbox" at bounding box center [1066, 771] width 31 height 31
checkbox input "true"
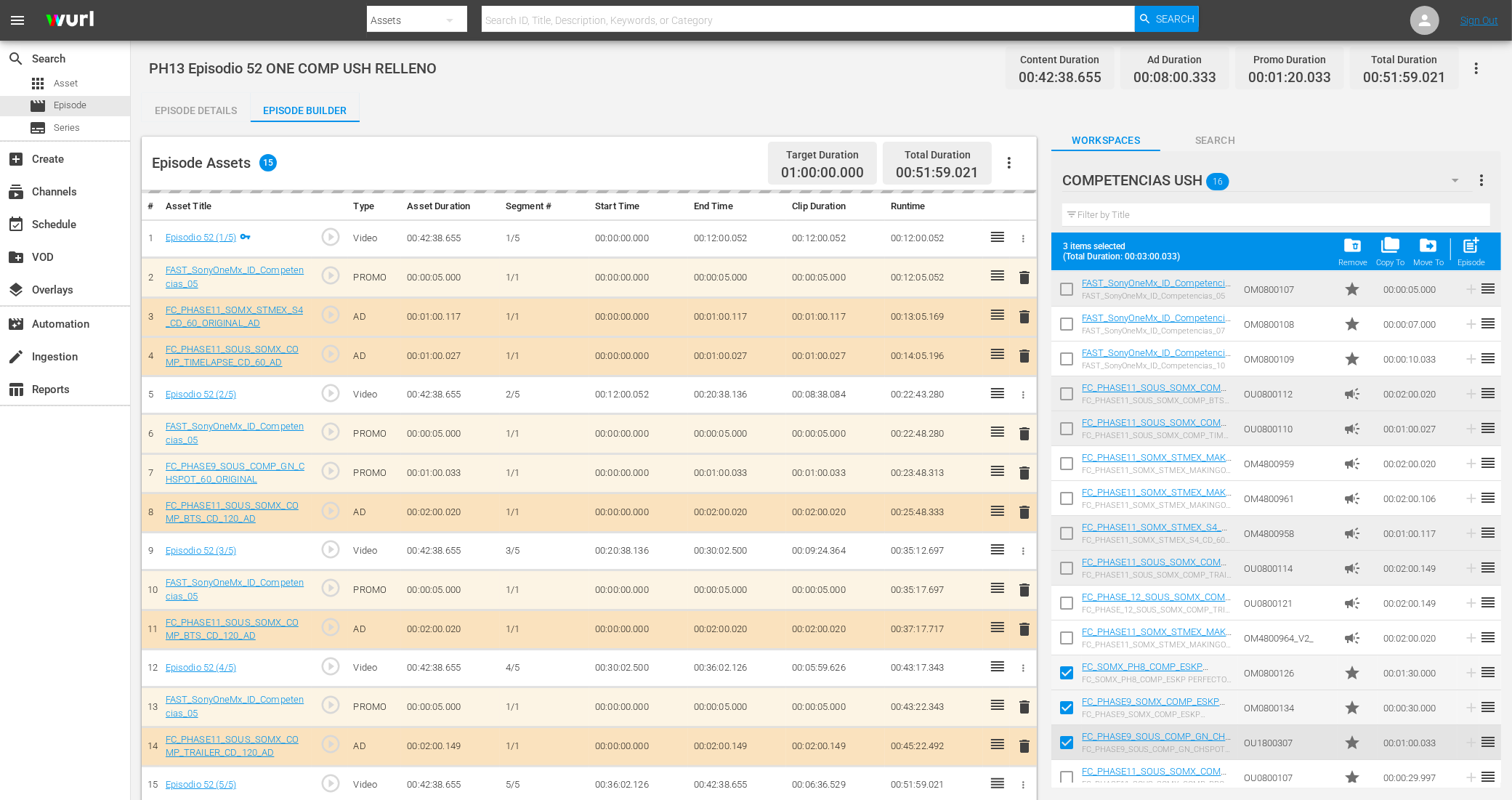
scroll to position [81, 0]
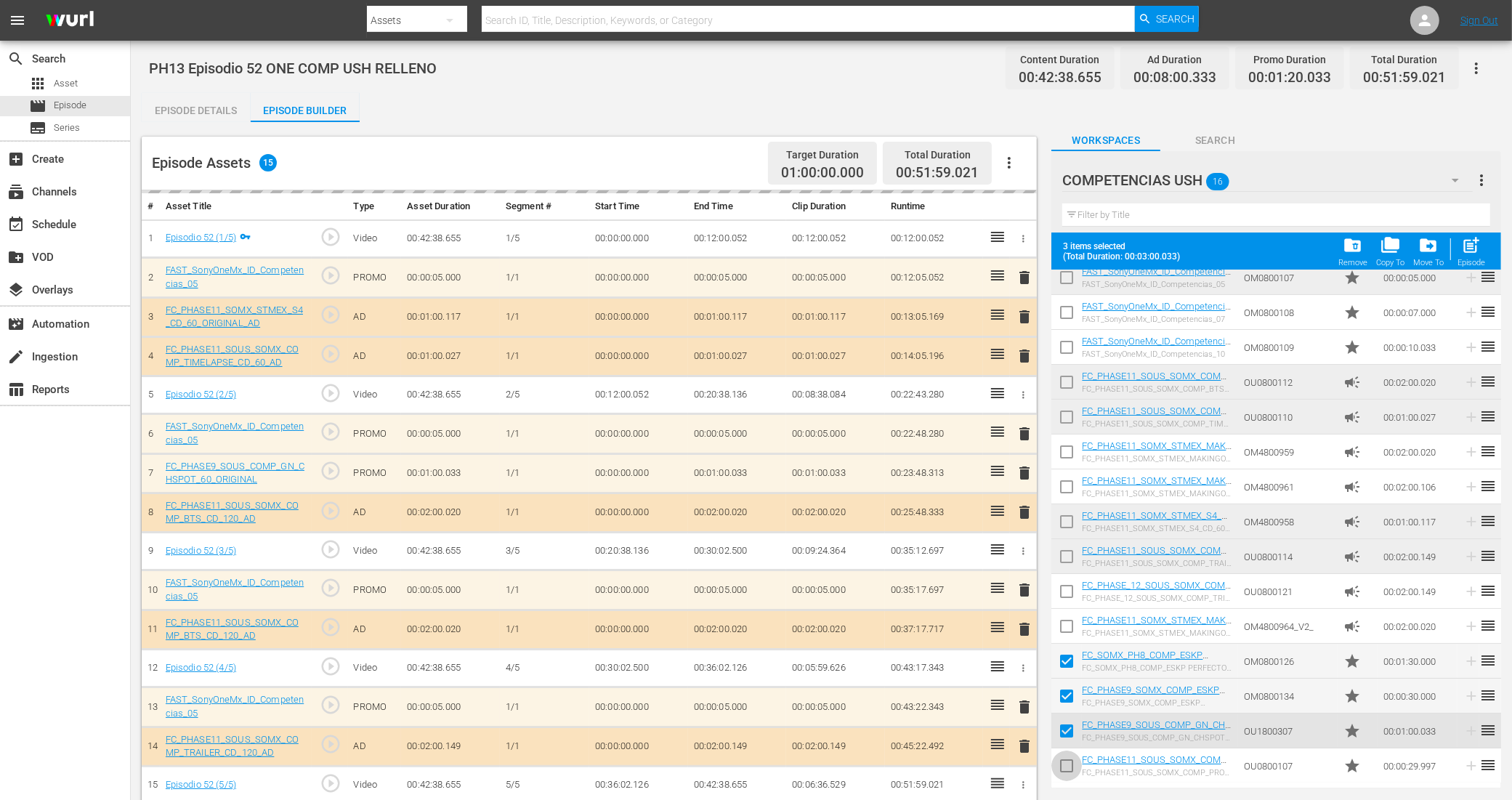
click at [1067, 768] on input "checkbox" at bounding box center [1066, 768] width 31 height 31
checkbox input "true"
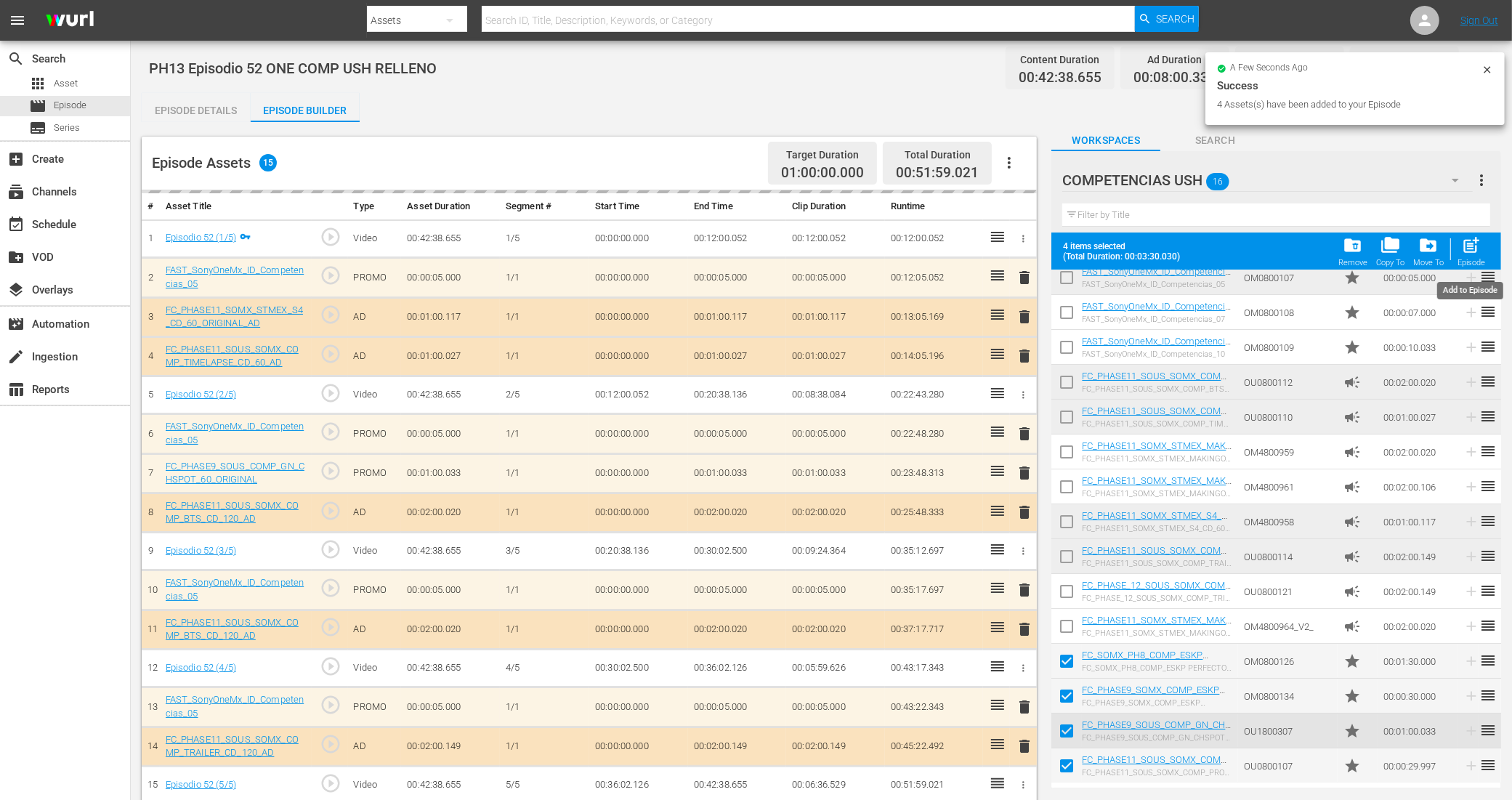
click at [1480, 254] on span "post_add" at bounding box center [1471, 245] width 20 height 20
checkbox input "false"
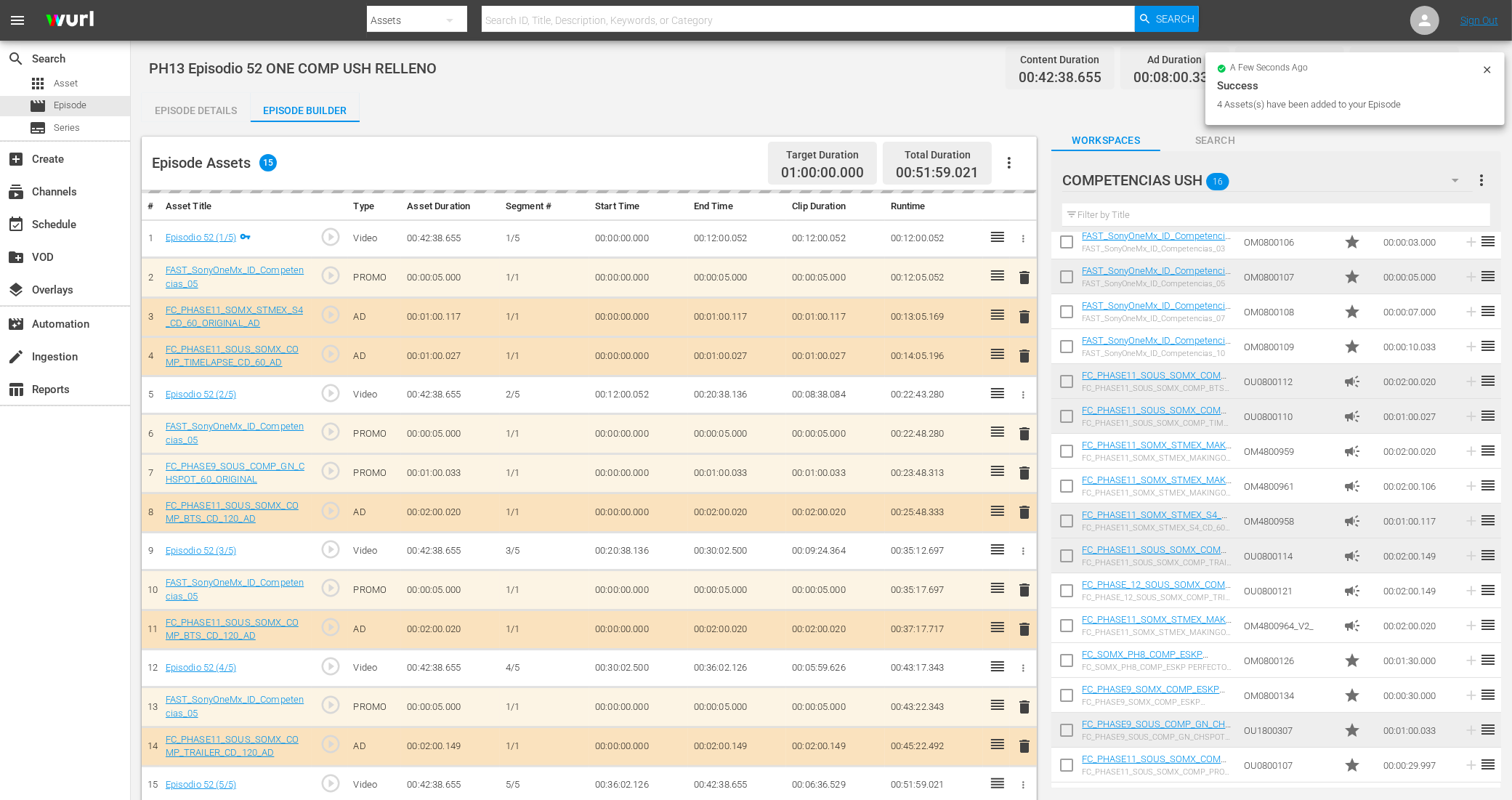
scroll to position [43, 0]
drag, startPoint x: 1068, startPoint y: 663, endPoint x: 1068, endPoint y: 677, distance: 14.0
click at [1068, 663] on input "checkbox" at bounding box center [1066, 663] width 31 height 31
checkbox input "true"
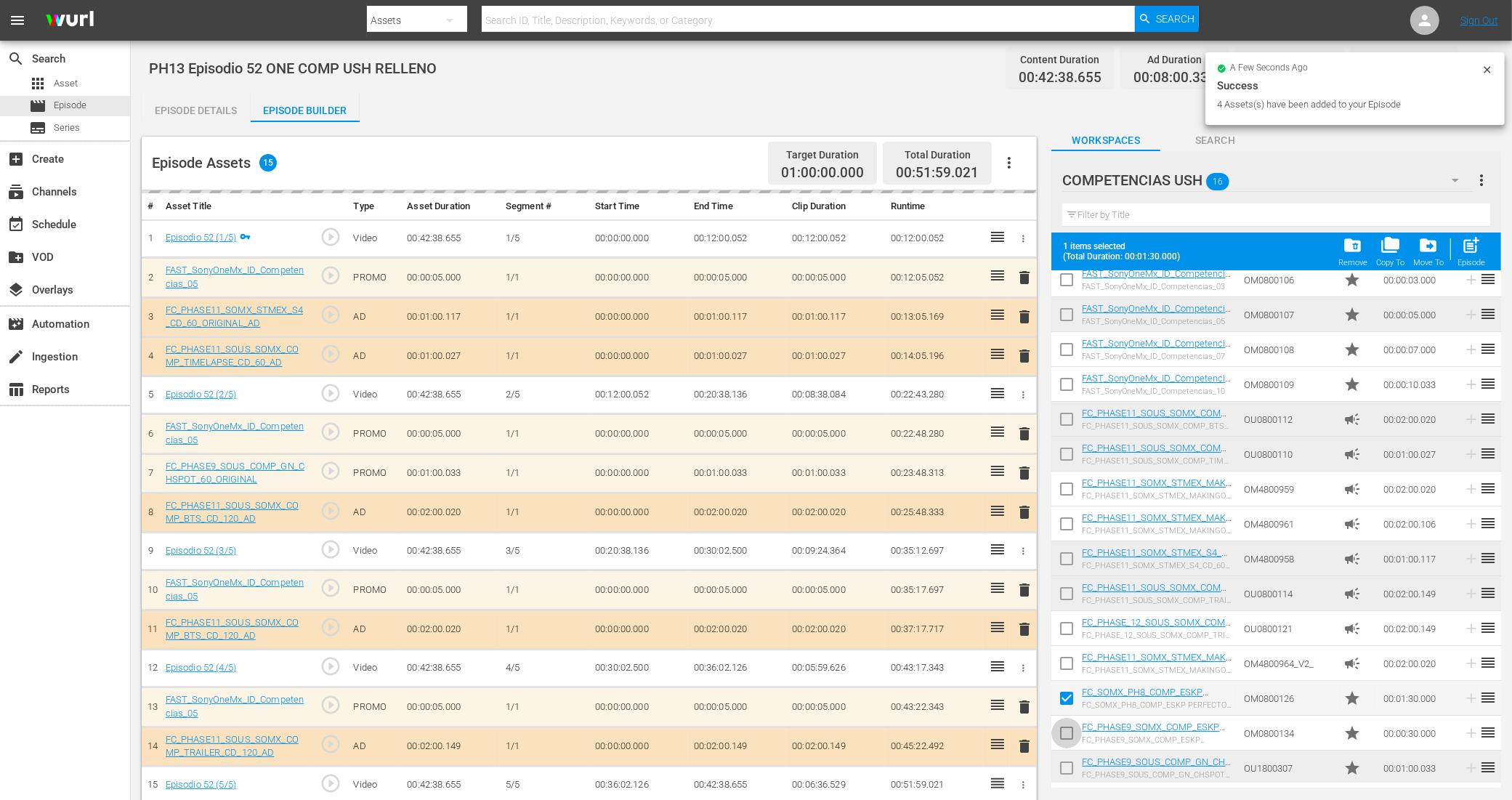
click at [1068, 735] on input "checkbox" at bounding box center [1066, 736] width 31 height 31
checkbox input "true"
click at [1067, 767] on input "checkbox" at bounding box center [1066, 771] width 31 height 31
checkbox input "true"
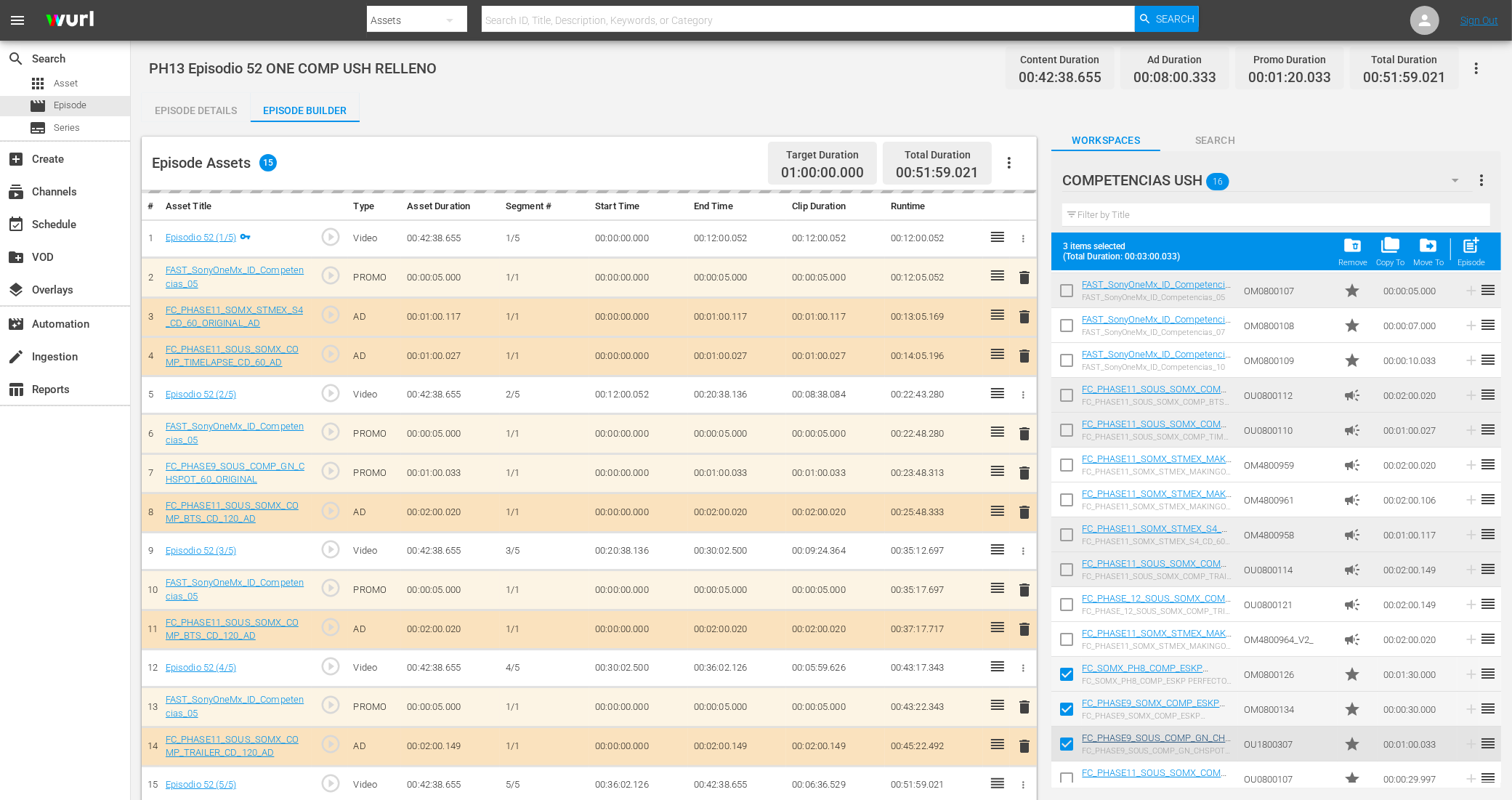
scroll to position [81, 0]
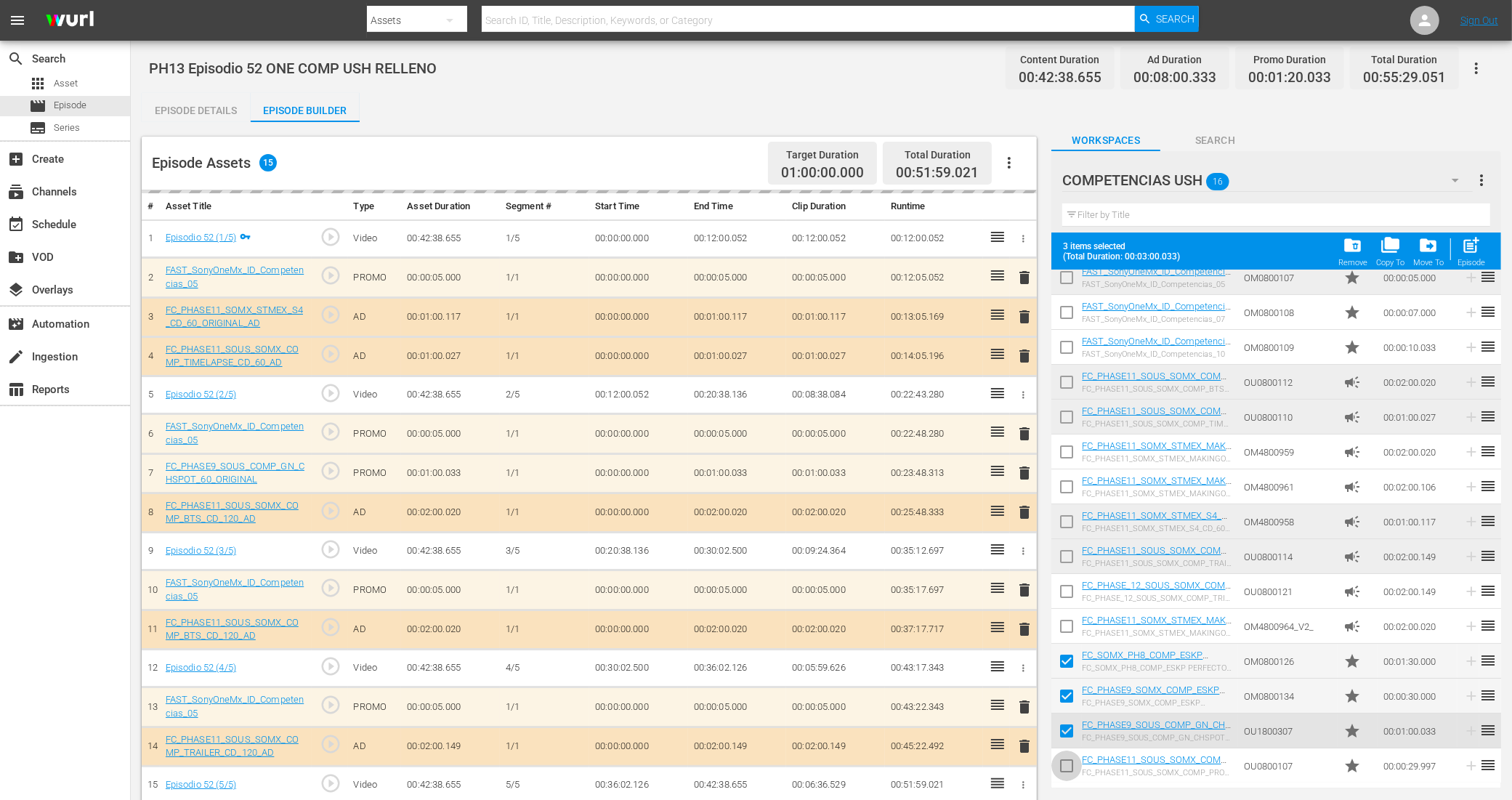
click at [1069, 761] on input "checkbox" at bounding box center [1066, 768] width 31 height 31
checkbox input "true"
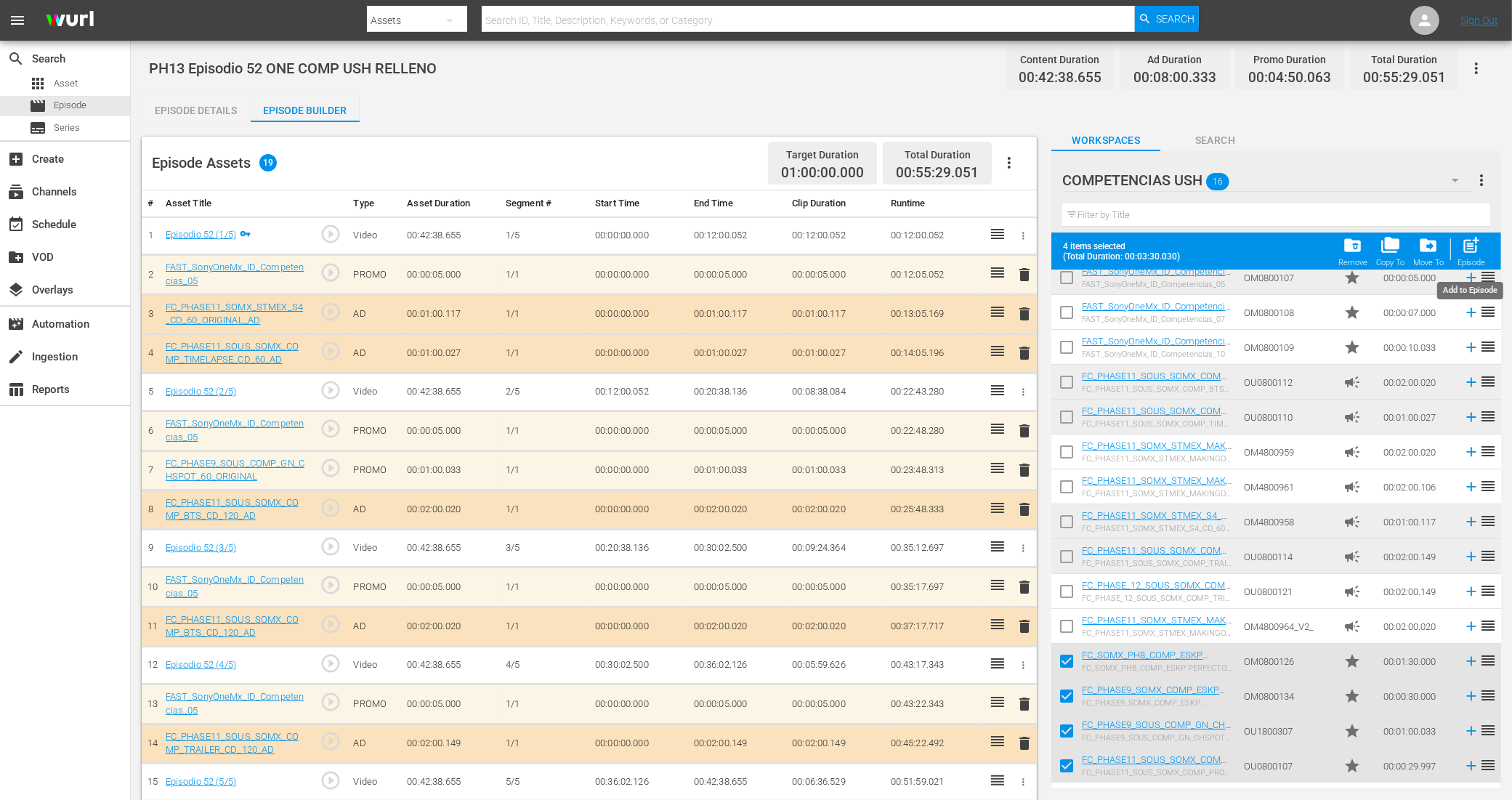
click at [1473, 259] on div "Episode" at bounding box center [1471, 263] width 28 height 9
checkbox input "false"
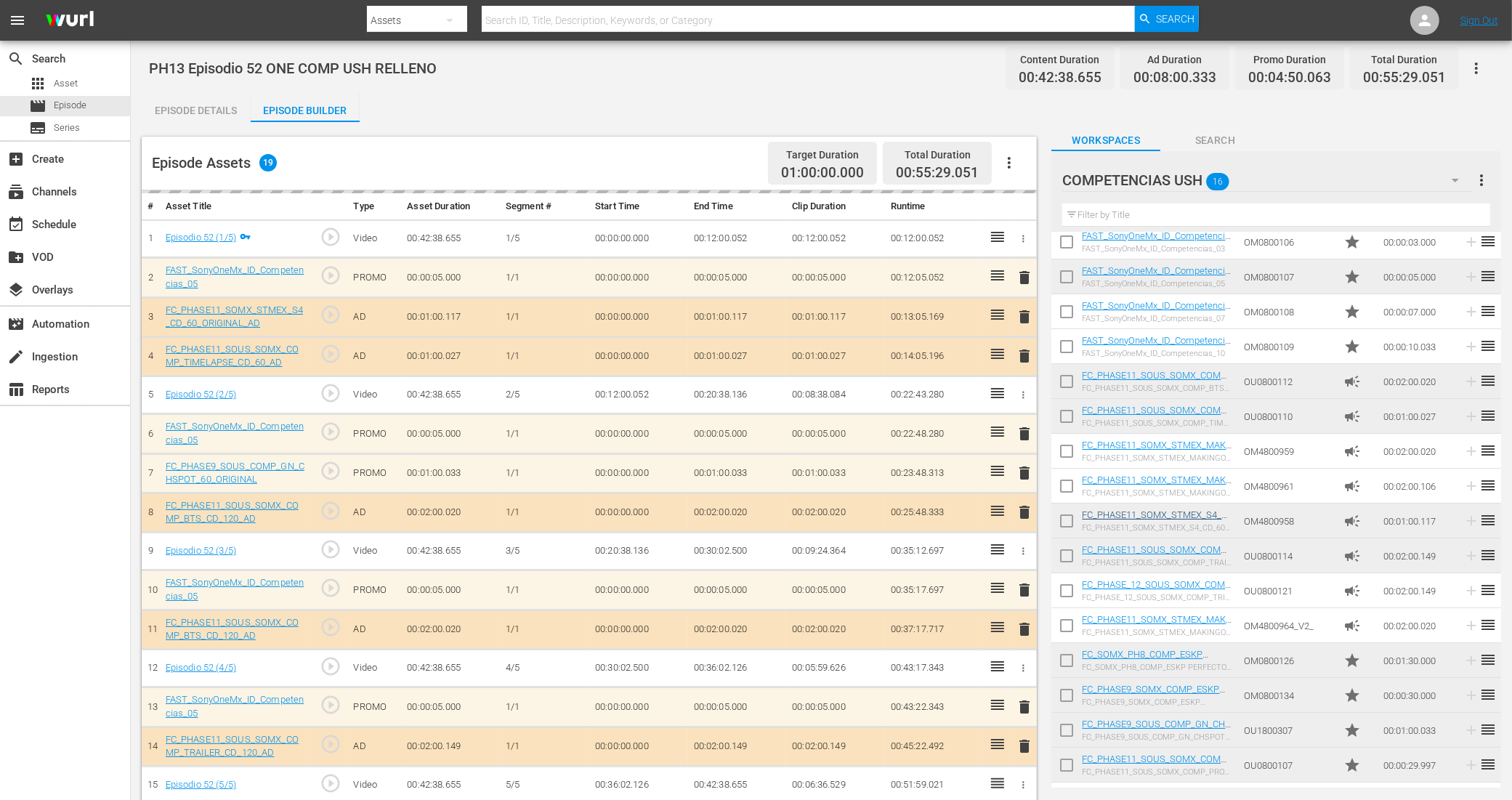
scroll to position [43, 0]
click at [1063, 659] on input "checkbox" at bounding box center [1066, 663] width 31 height 31
checkbox input "true"
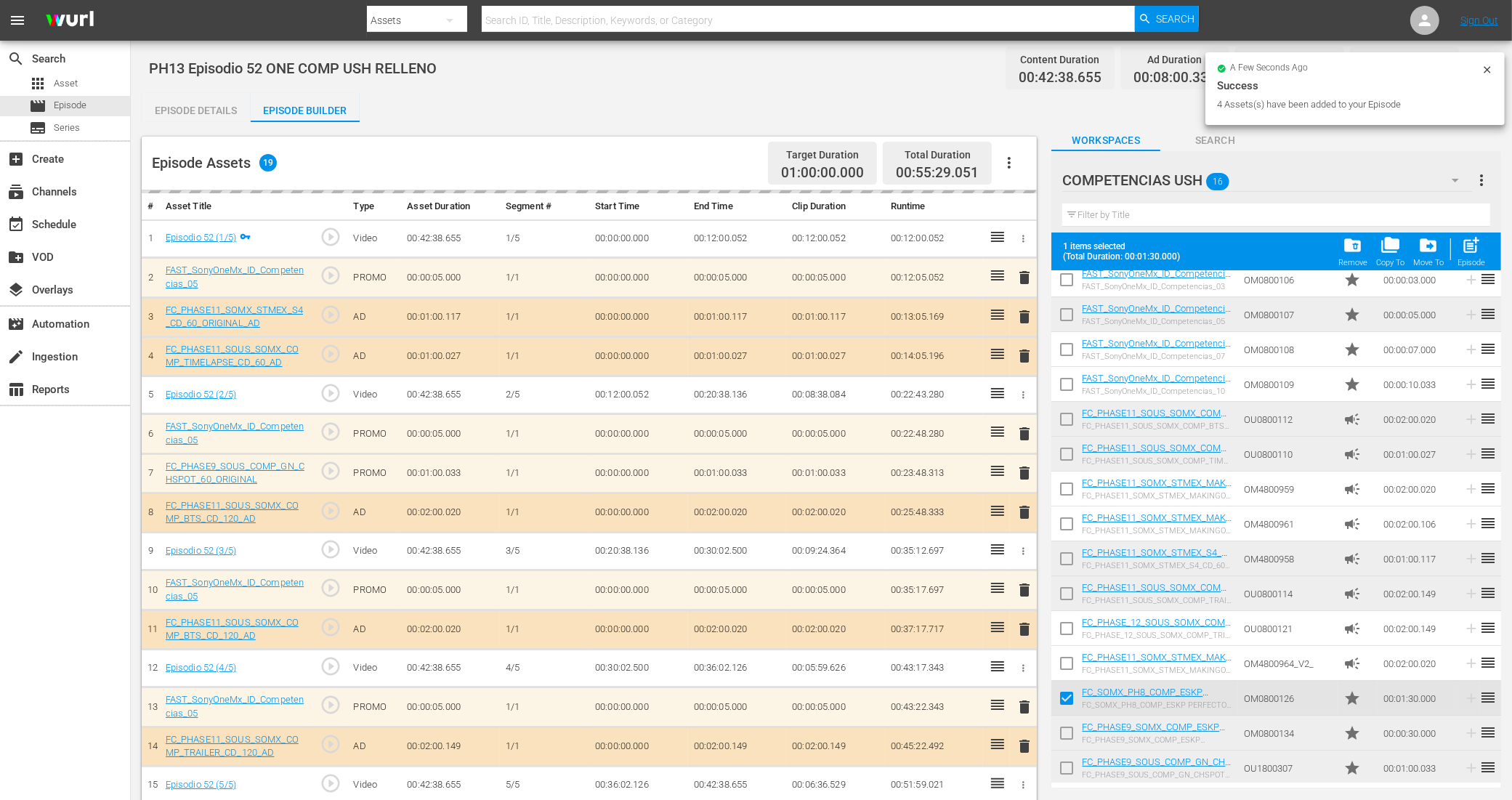
click at [1071, 732] on input "checkbox" at bounding box center [1066, 736] width 31 height 31
checkbox input "true"
click at [1071, 761] on input "checkbox" at bounding box center [1066, 771] width 31 height 31
checkbox input "true"
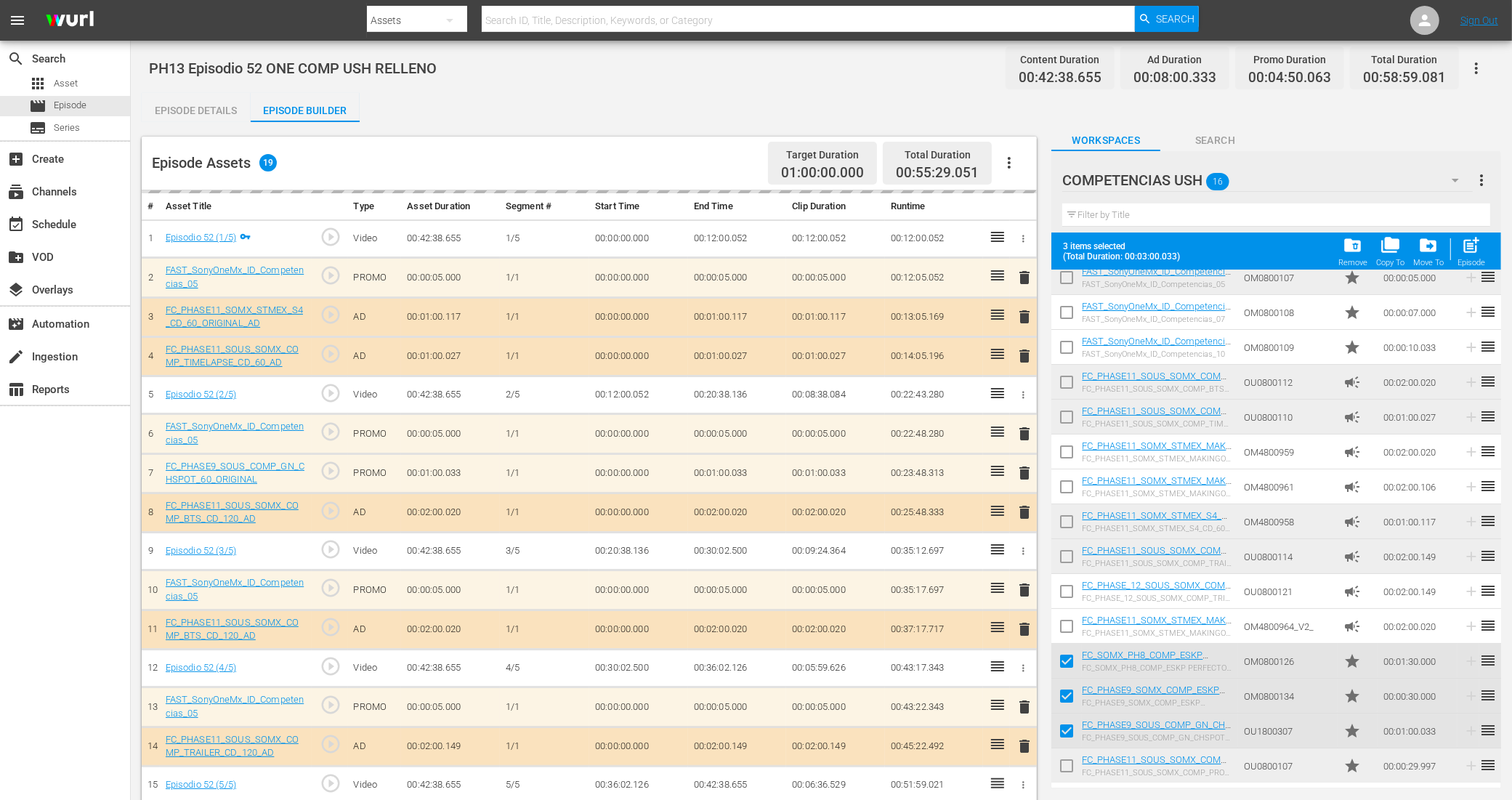
click at [1071, 761] on input "checkbox" at bounding box center [1066, 768] width 31 height 31
checkbox input "true"
click at [1466, 243] on span "post_add" at bounding box center [1471, 245] width 20 height 20
checkbox input "false"
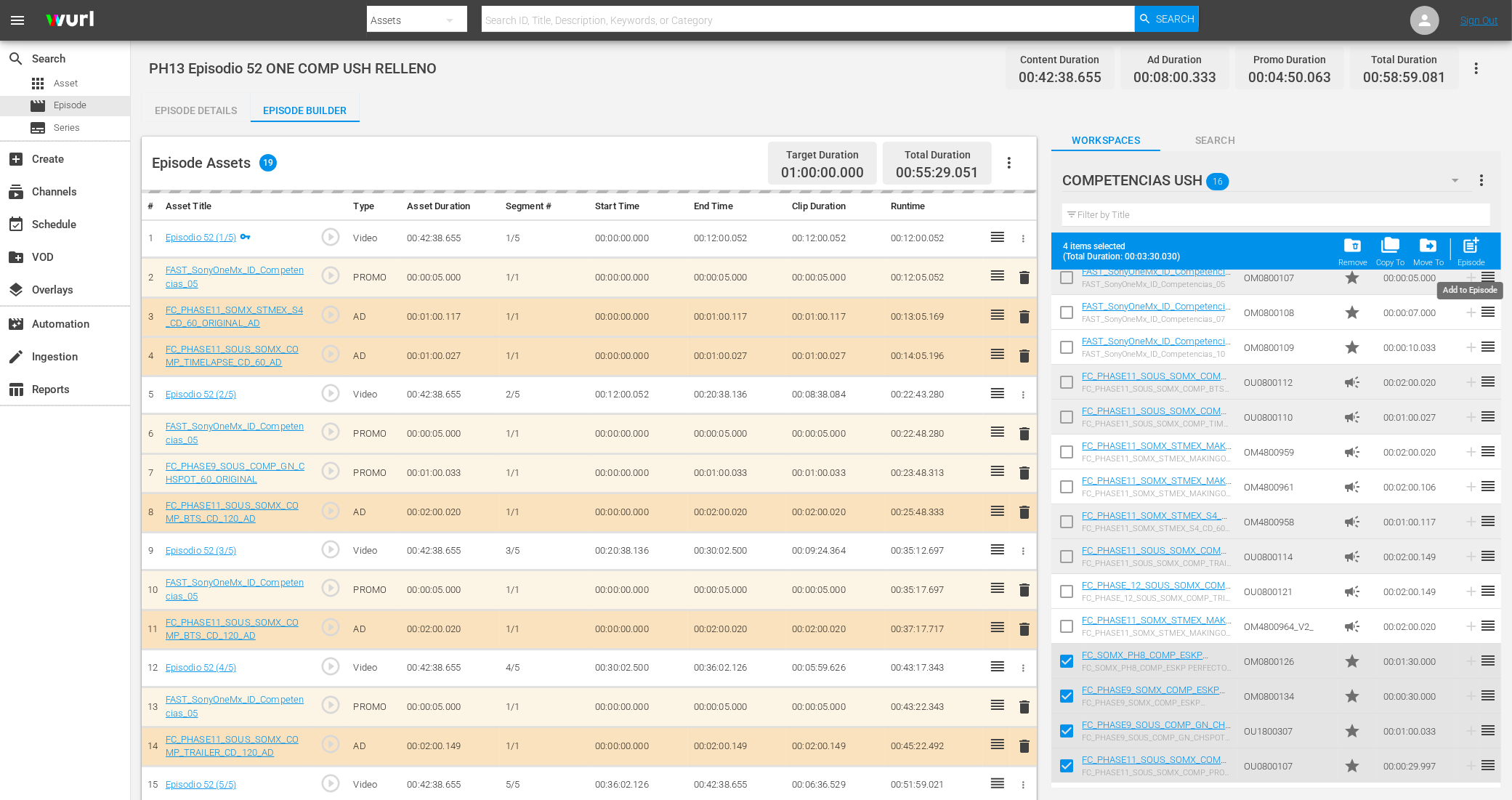
checkbox input "false"
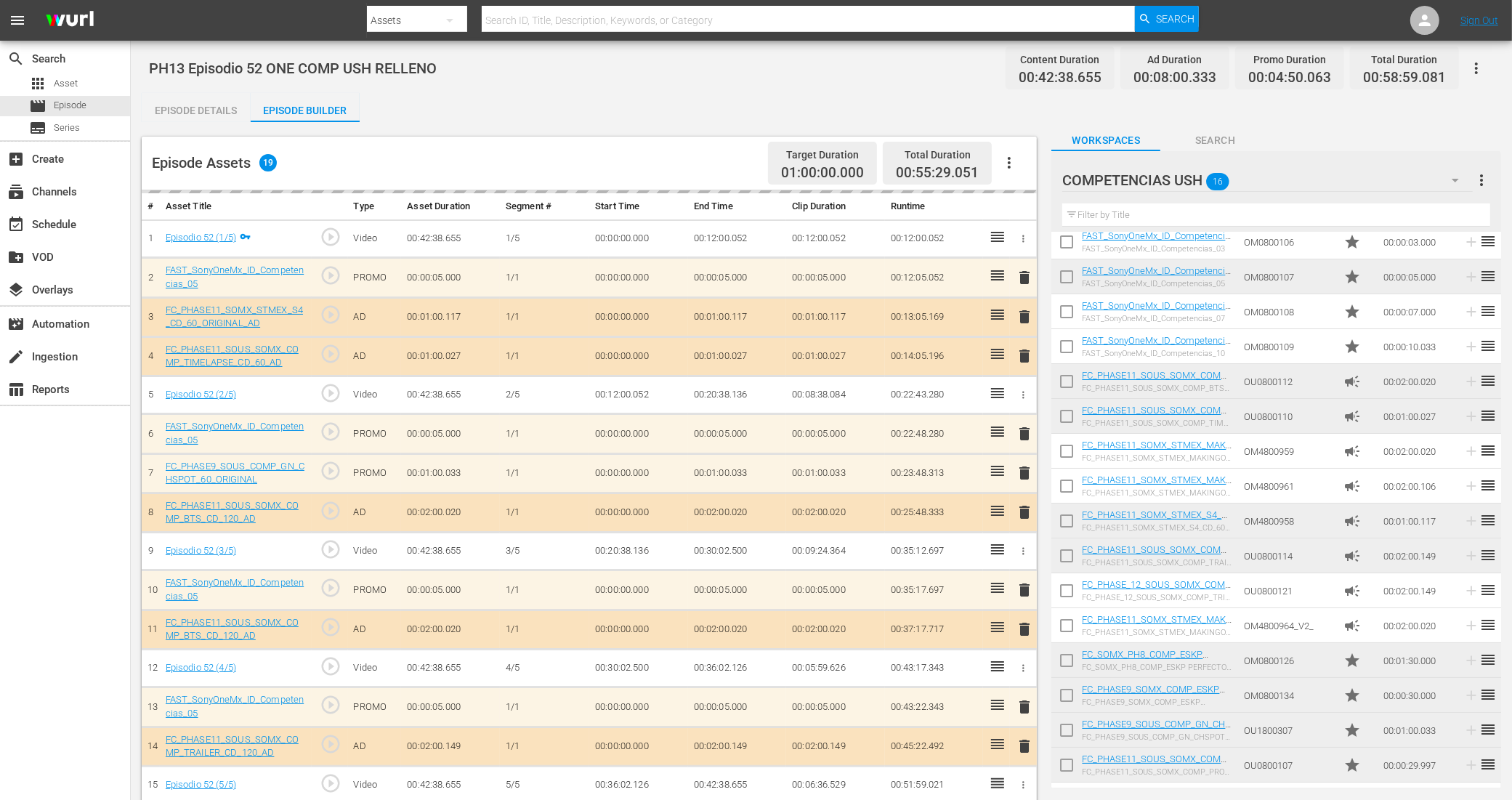
scroll to position [43, 0]
click at [1066, 658] on input "checkbox" at bounding box center [1066, 663] width 31 height 31
checkbox input "true"
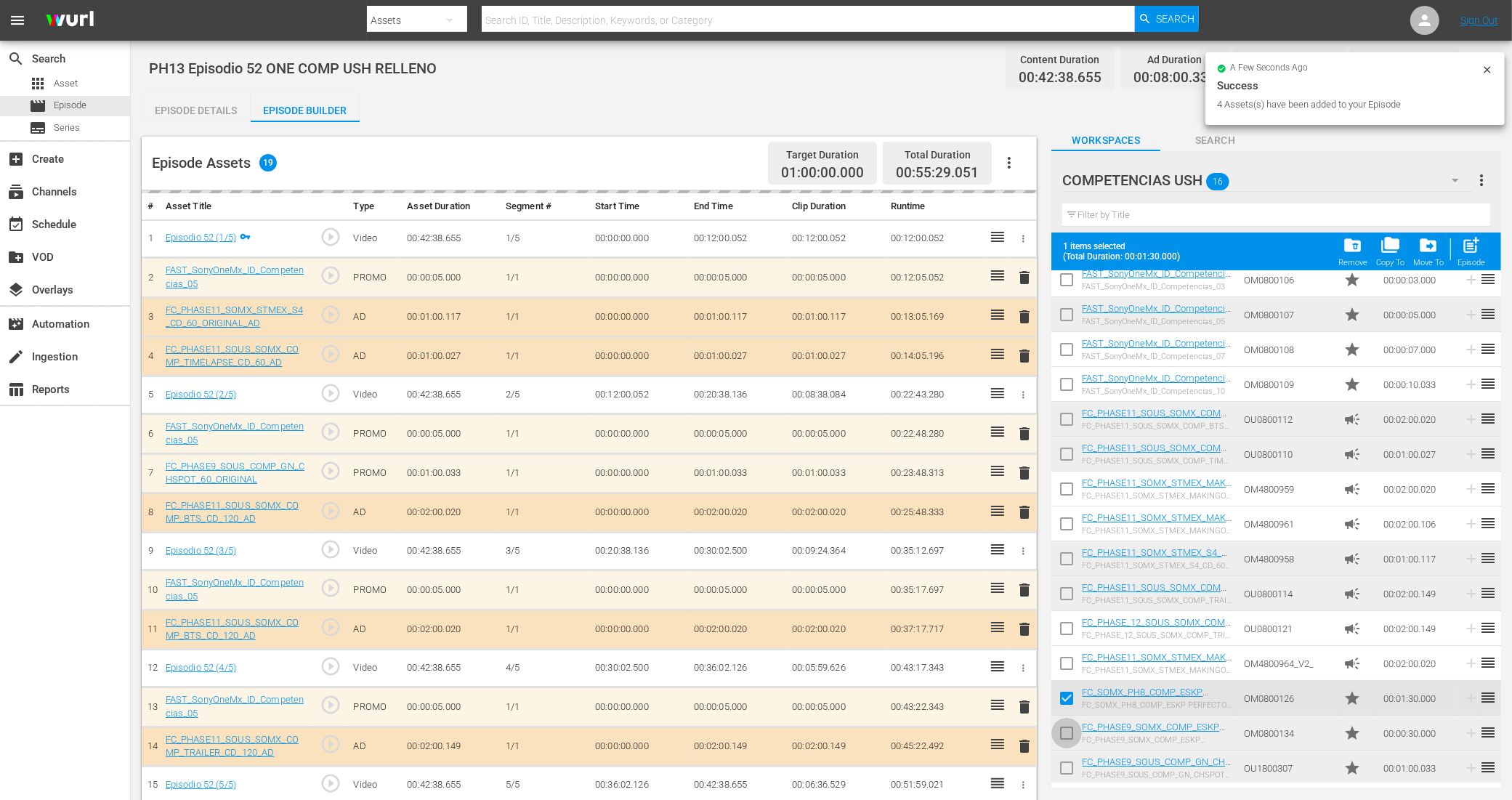
click at [1065, 738] on input "checkbox" at bounding box center [1066, 736] width 31 height 31
checkbox input "true"
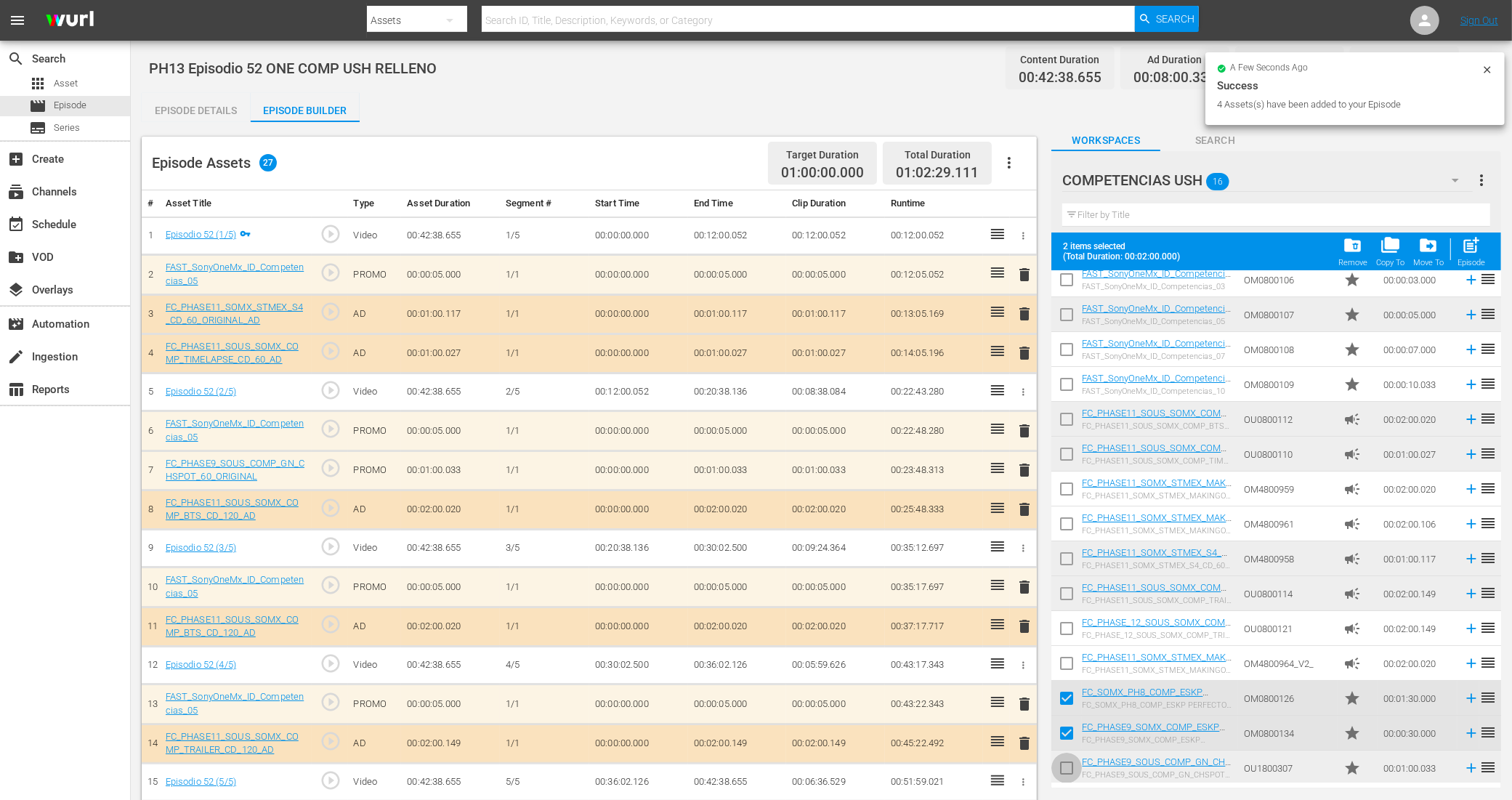
click at [1062, 768] on input "checkbox" at bounding box center [1066, 771] width 31 height 31
checkbox input "true"
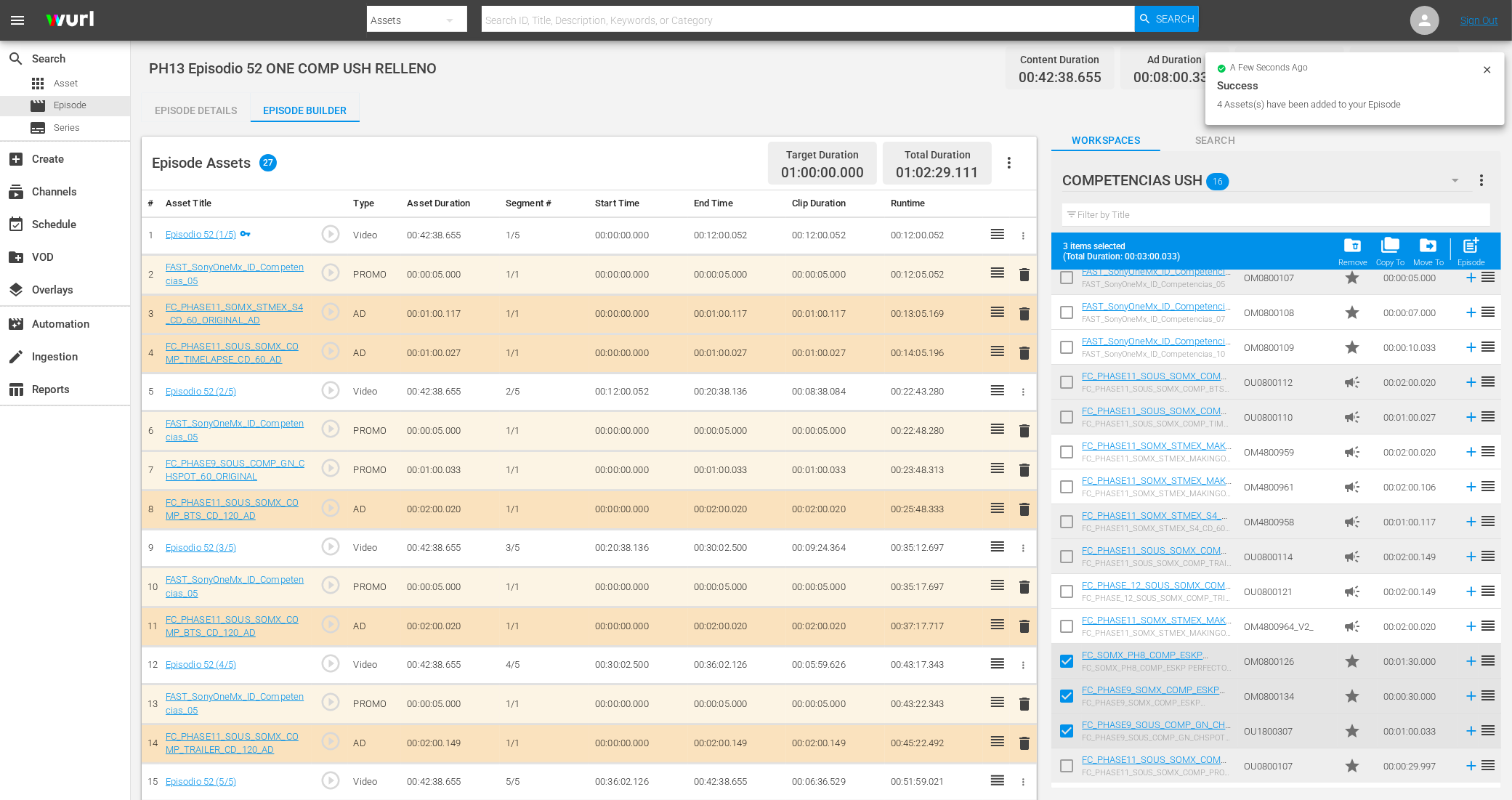
click at [1062, 767] on input "checkbox" at bounding box center [1066, 768] width 31 height 31
checkbox input "true"
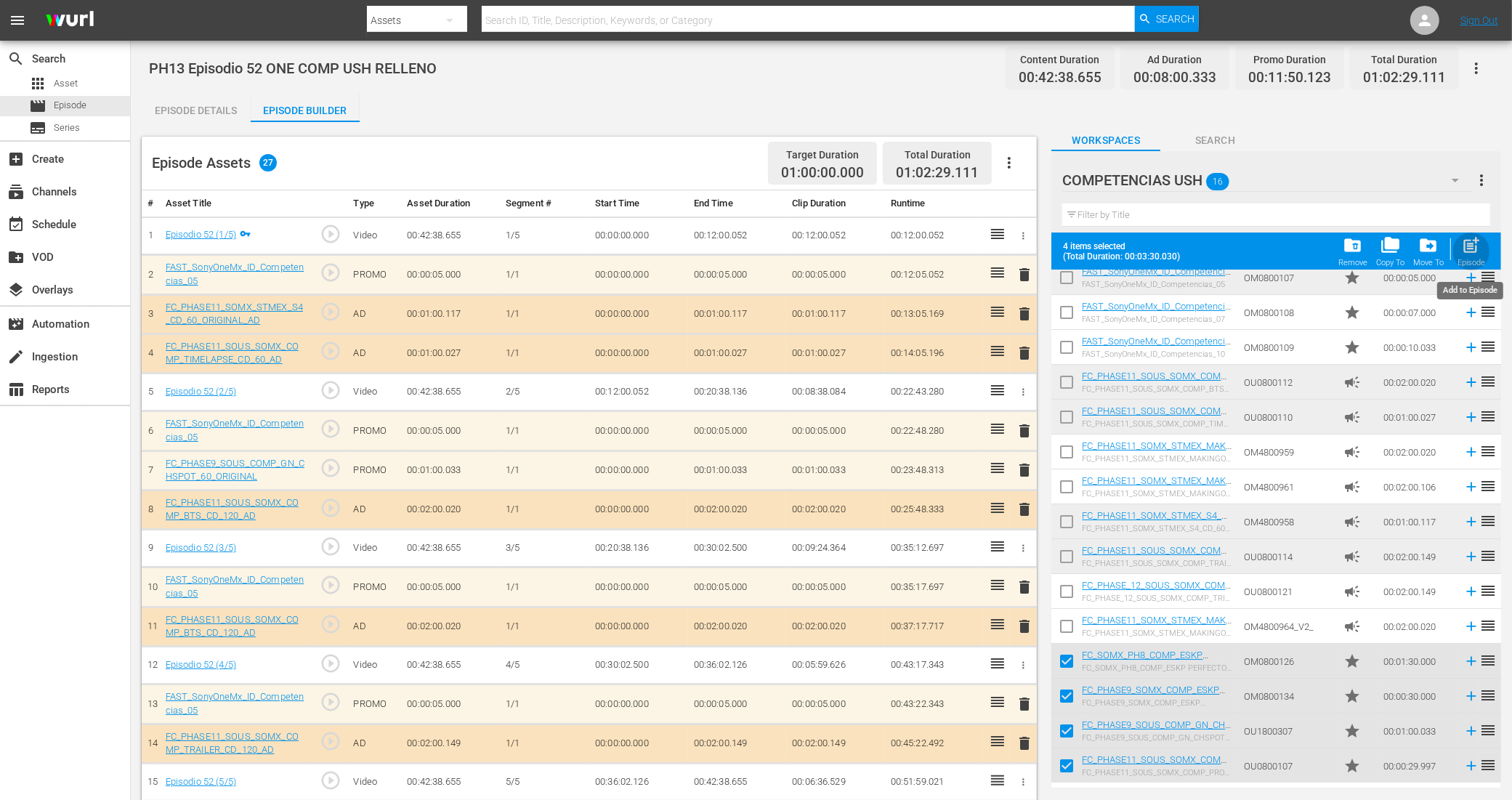
click at [1468, 252] on span "post_add" at bounding box center [1471, 245] width 20 height 20
checkbox input "false"
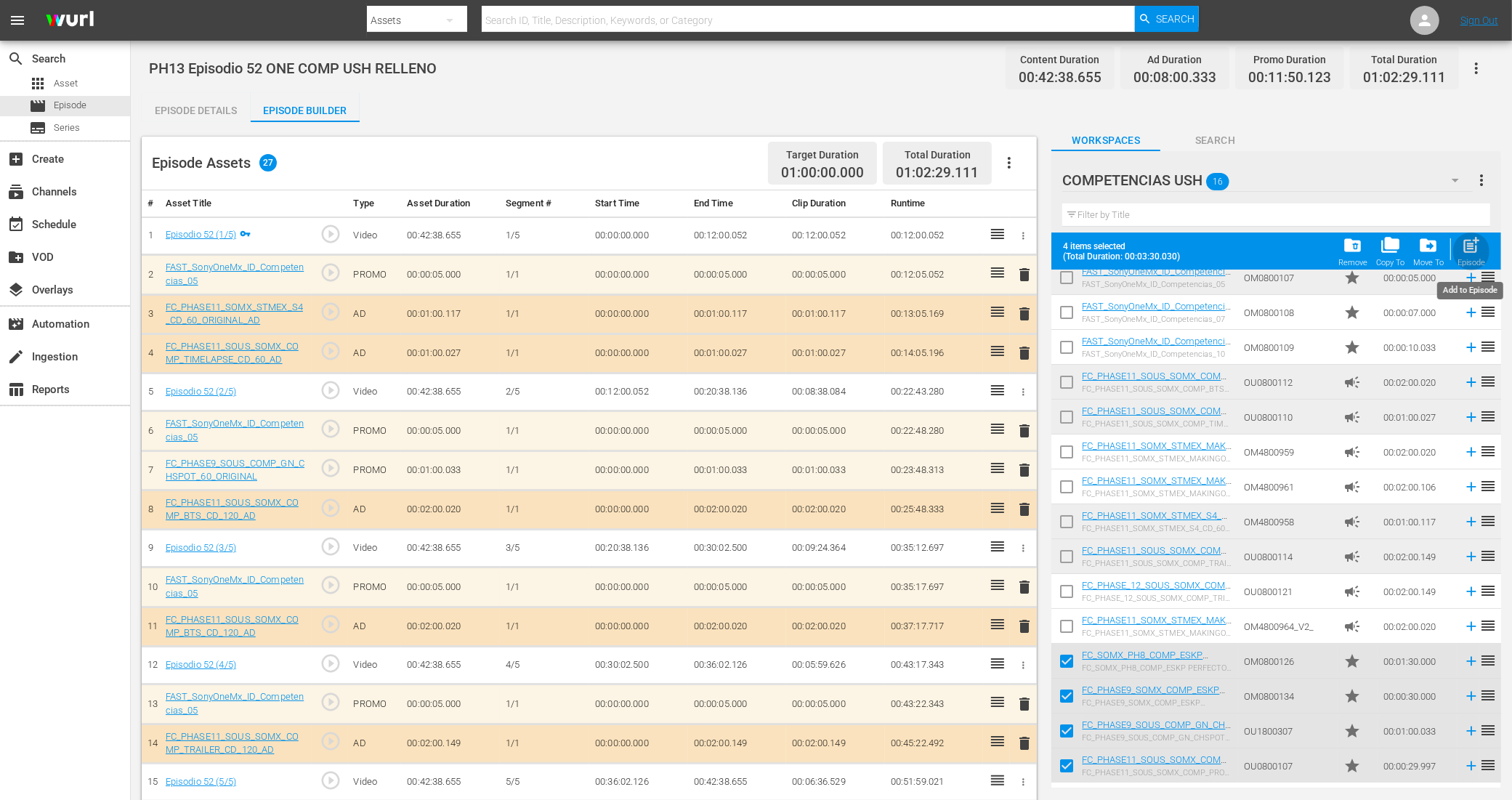
scroll to position [43, 0]
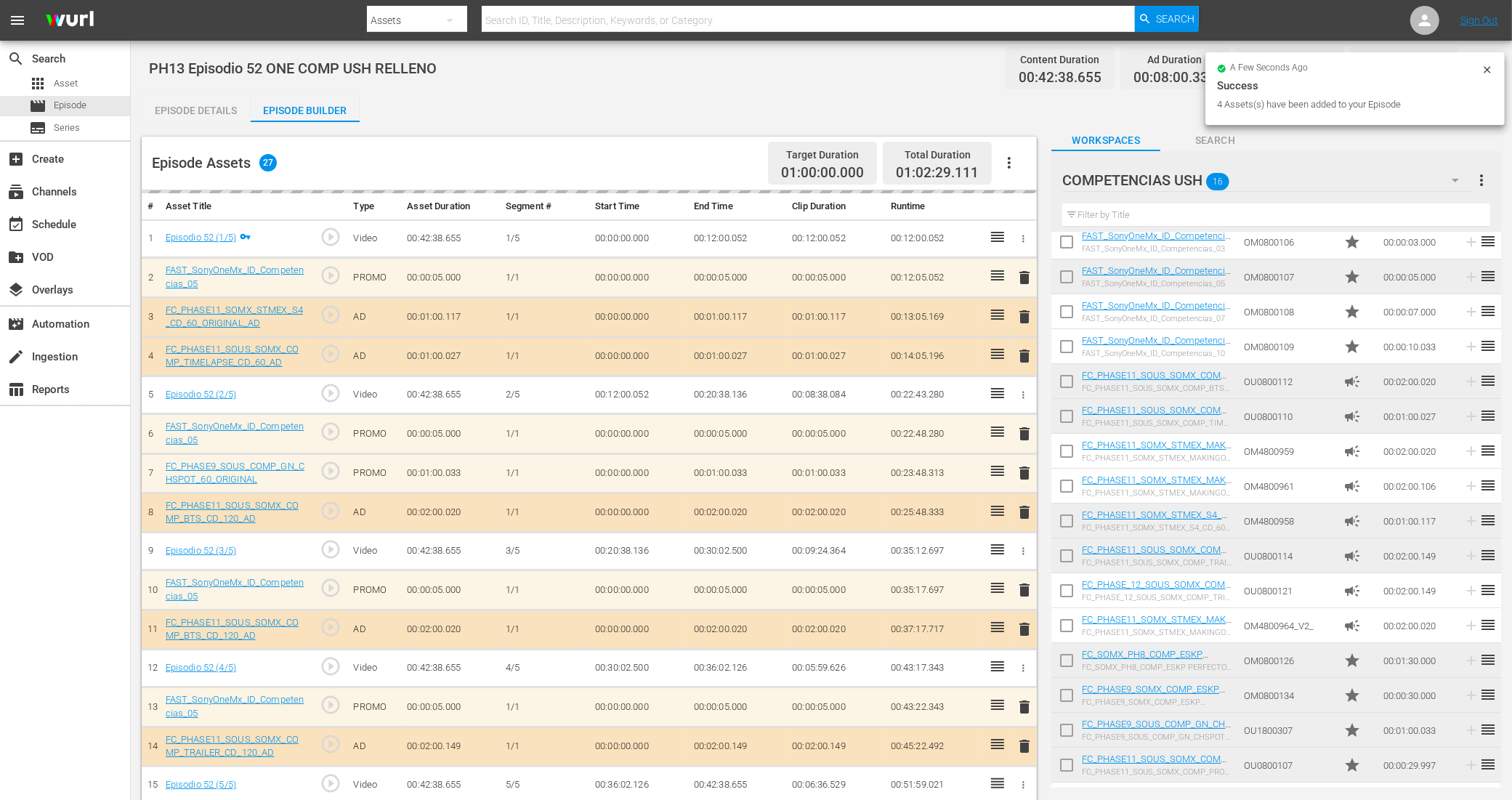
click at [1064, 659] on input "checkbox" at bounding box center [1066, 663] width 31 height 31
checkbox input "true"
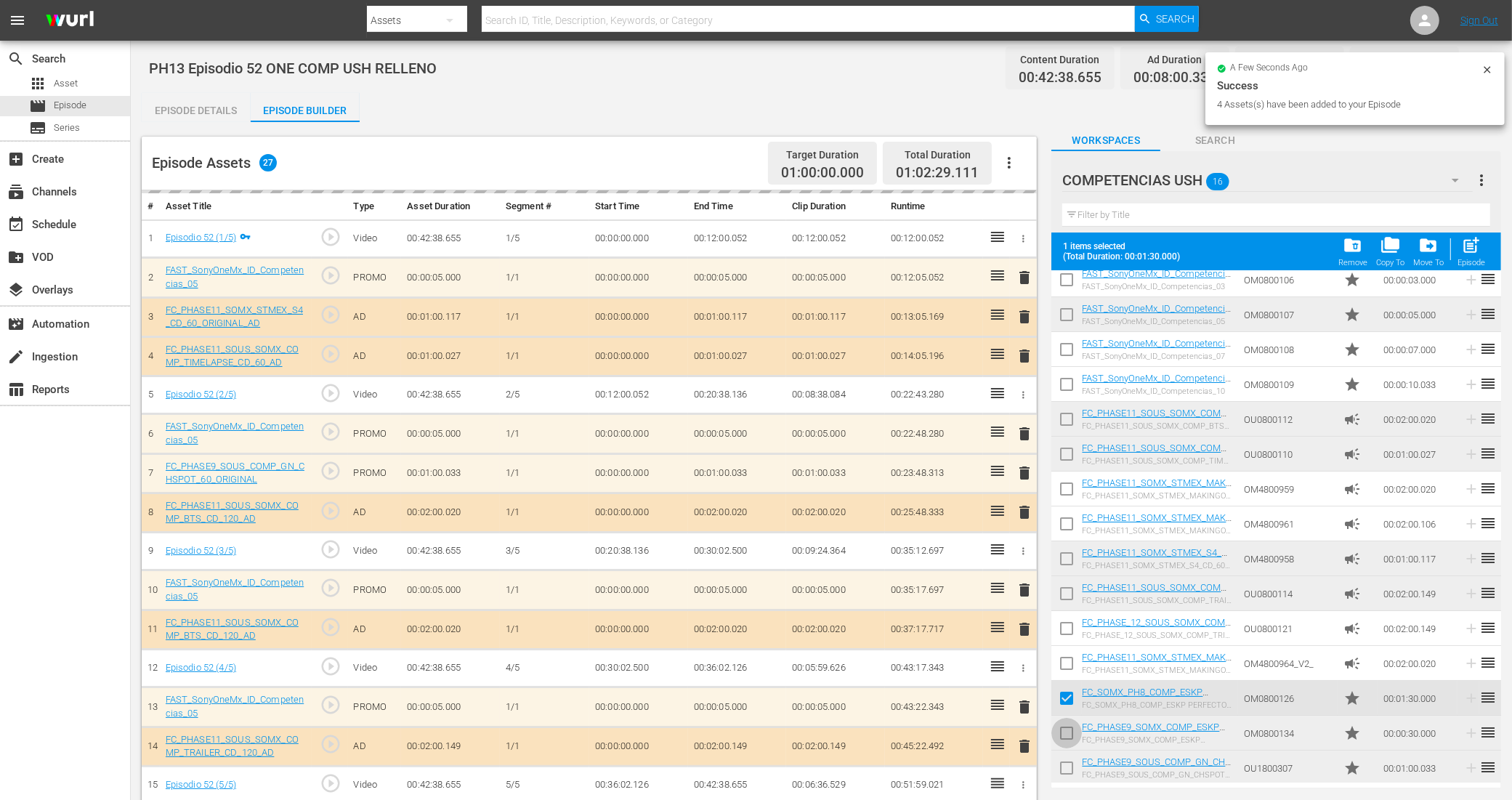
click at [1071, 728] on input "checkbox" at bounding box center [1066, 736] width 31 height 31
checkbox input "true"
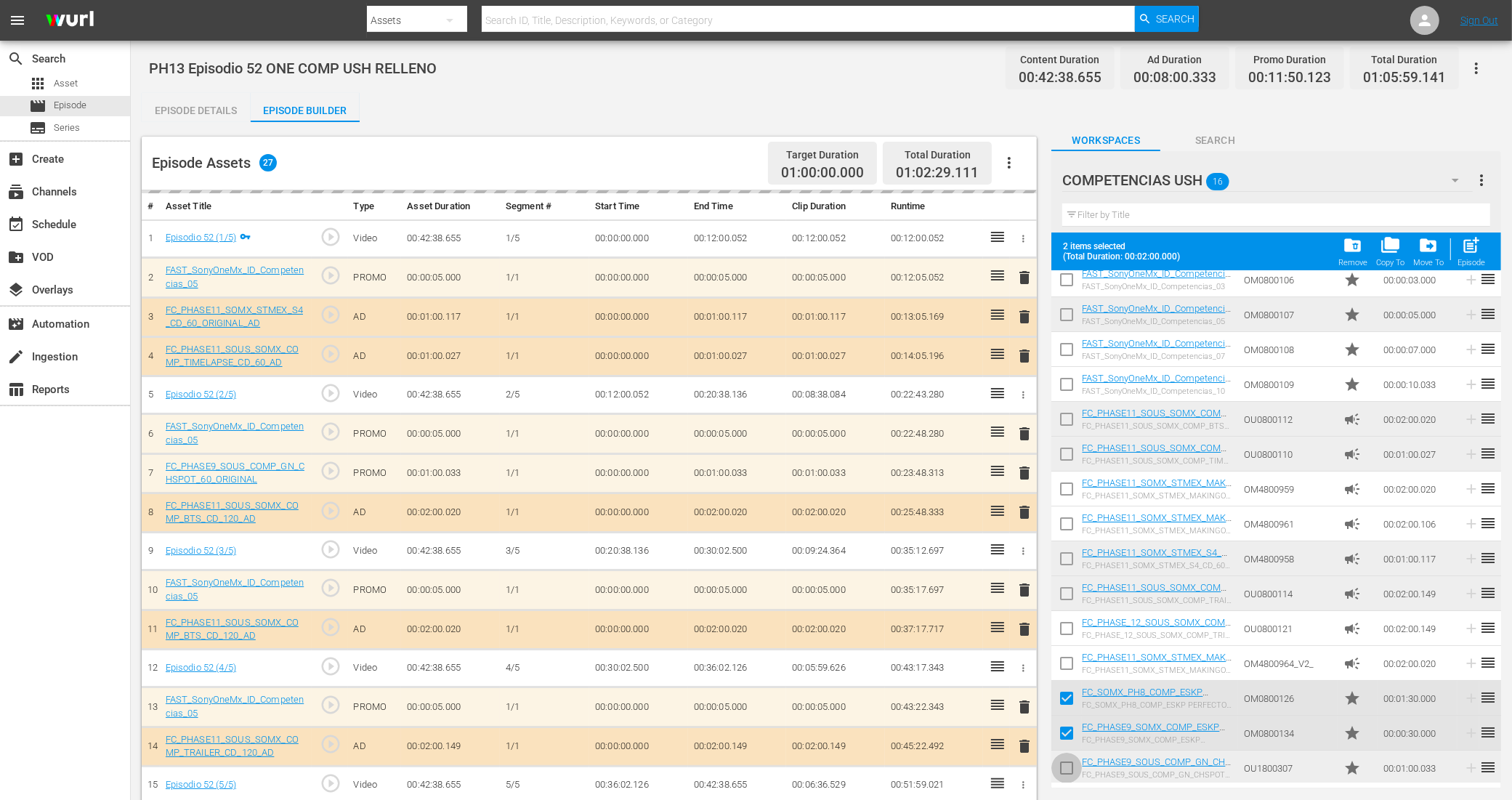
click at [1070, 764] on input "checkbox" at bounding box center [1066, 771] width 31 height 31
checkbox input "true"
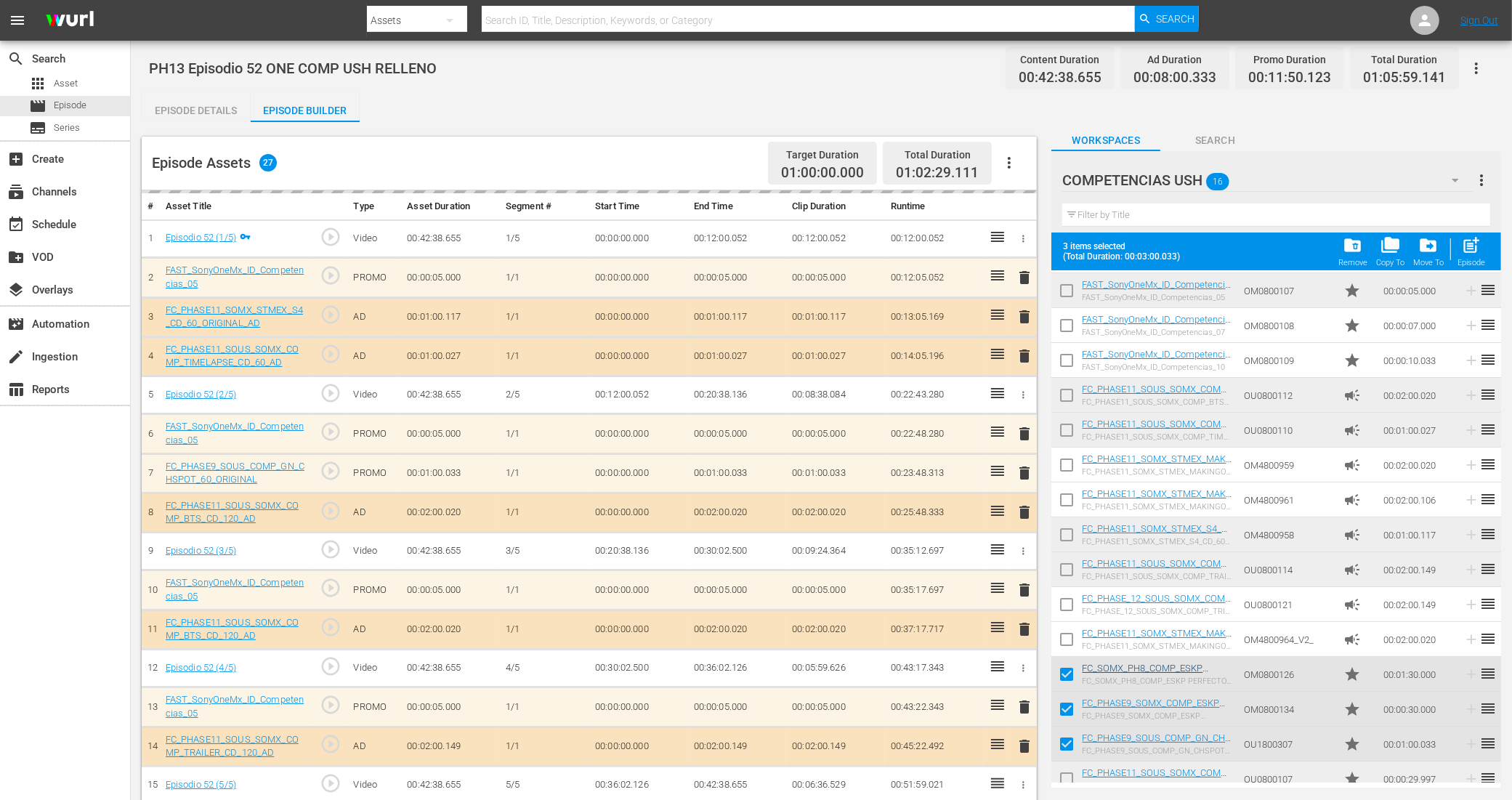
scroll to position [81, 0]
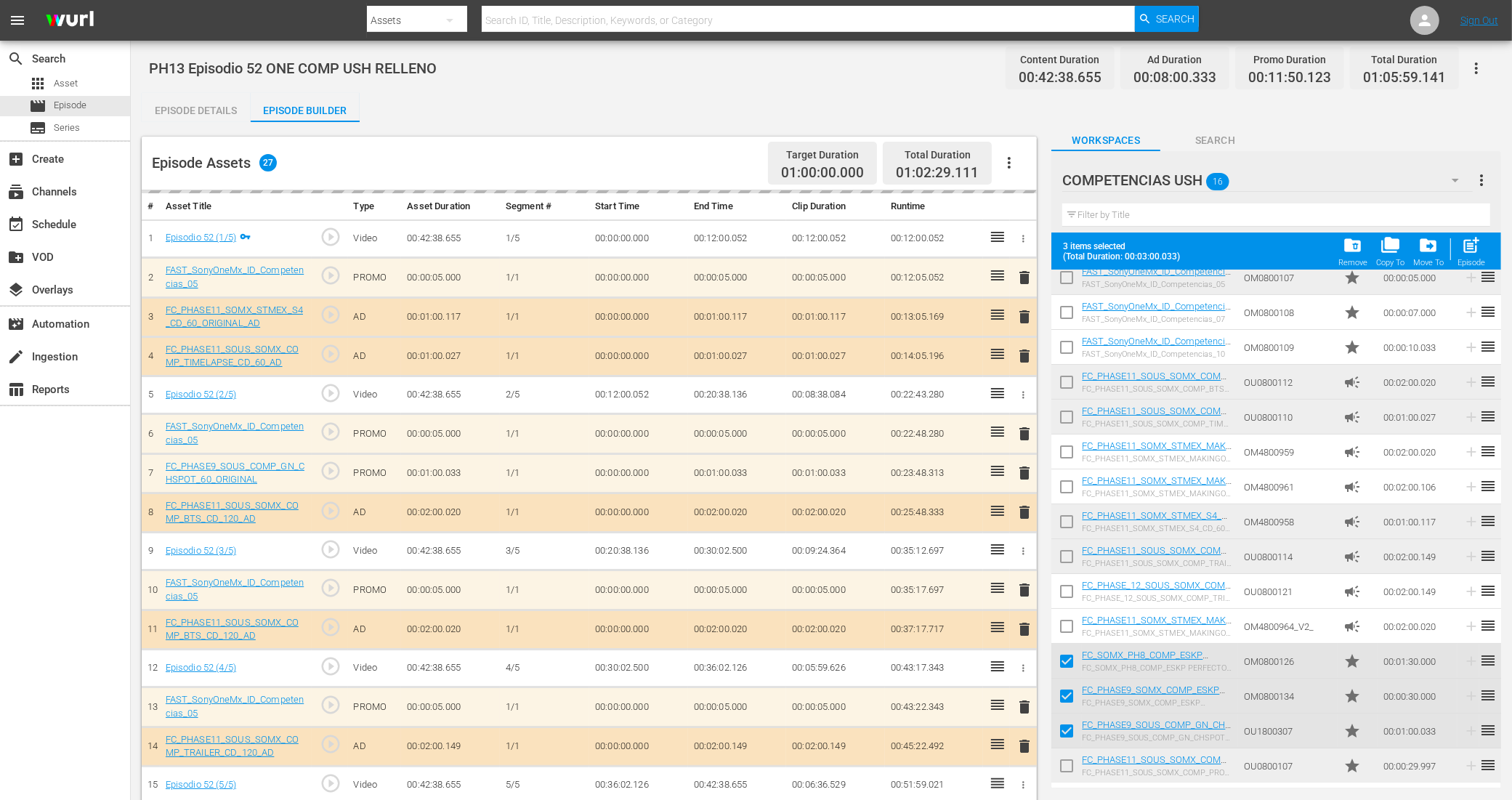
click at [1067, 764] on input "checkbox" at bounding box center [1066, 768] width 31 height 31
checkbox input "true"
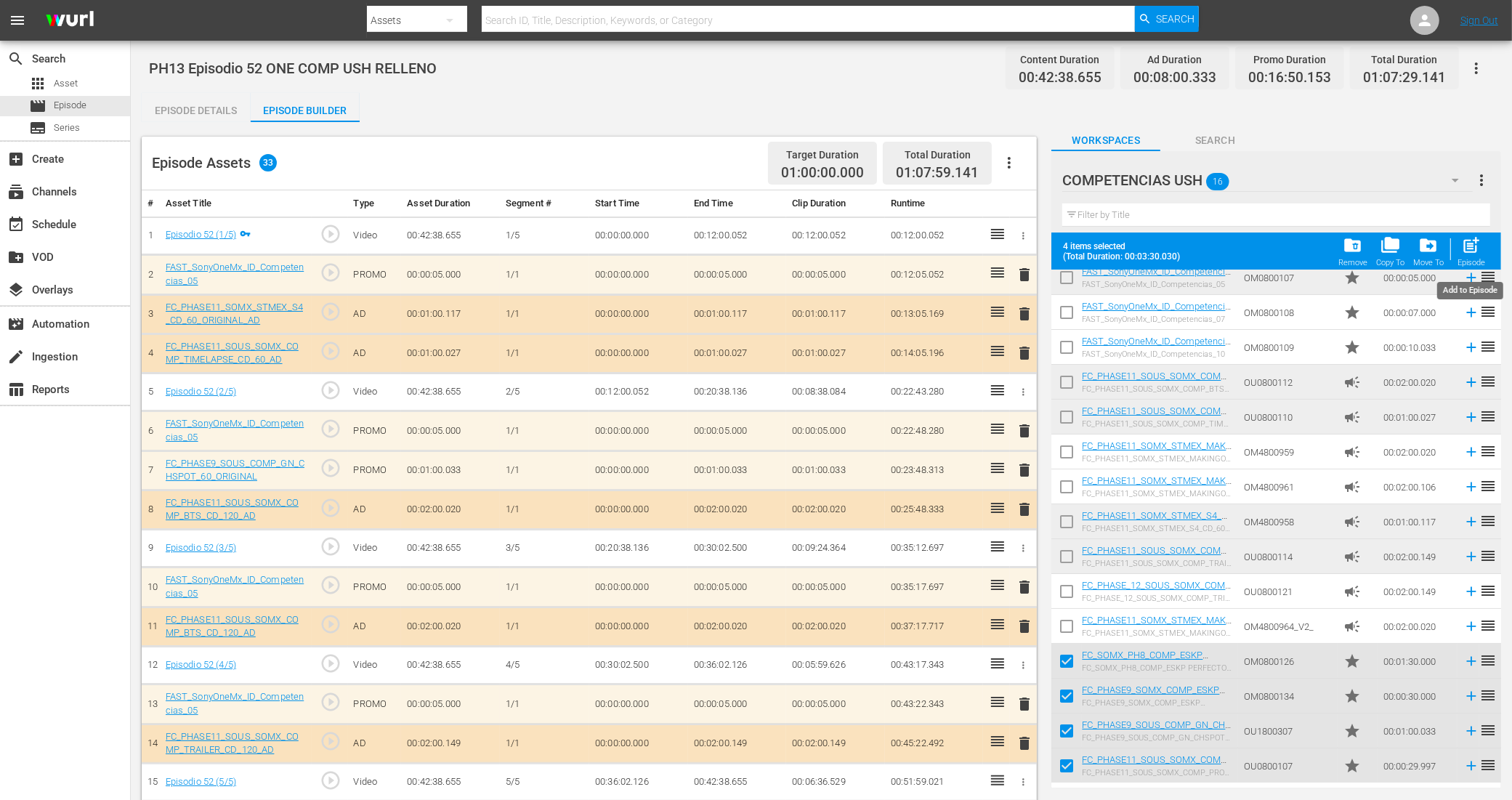
click at [1469, 248] on span "post_add" at bounding box center [1471, 245] width 20 height 20
checkbox input "false"
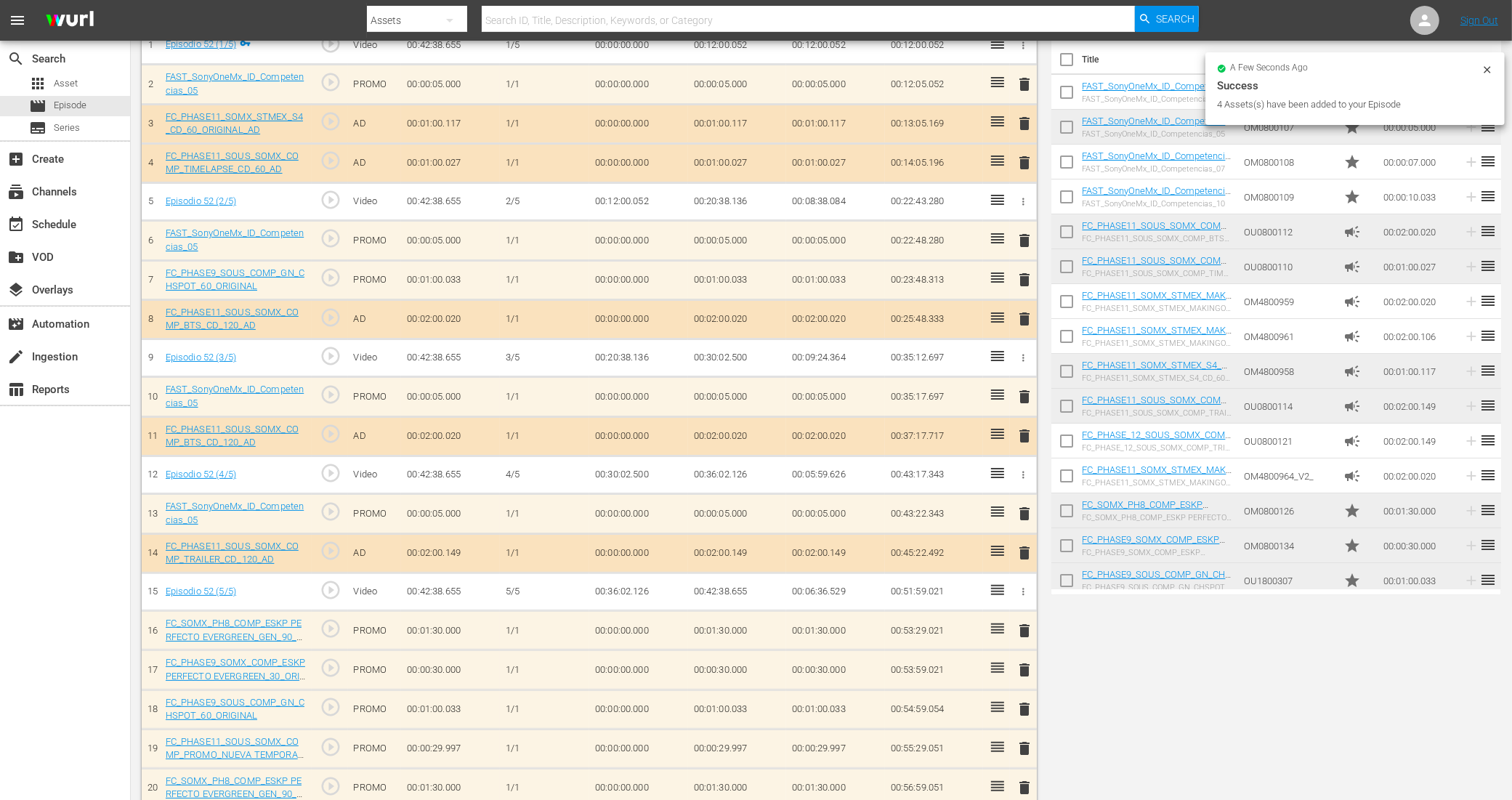
scroll to position [272, 0]
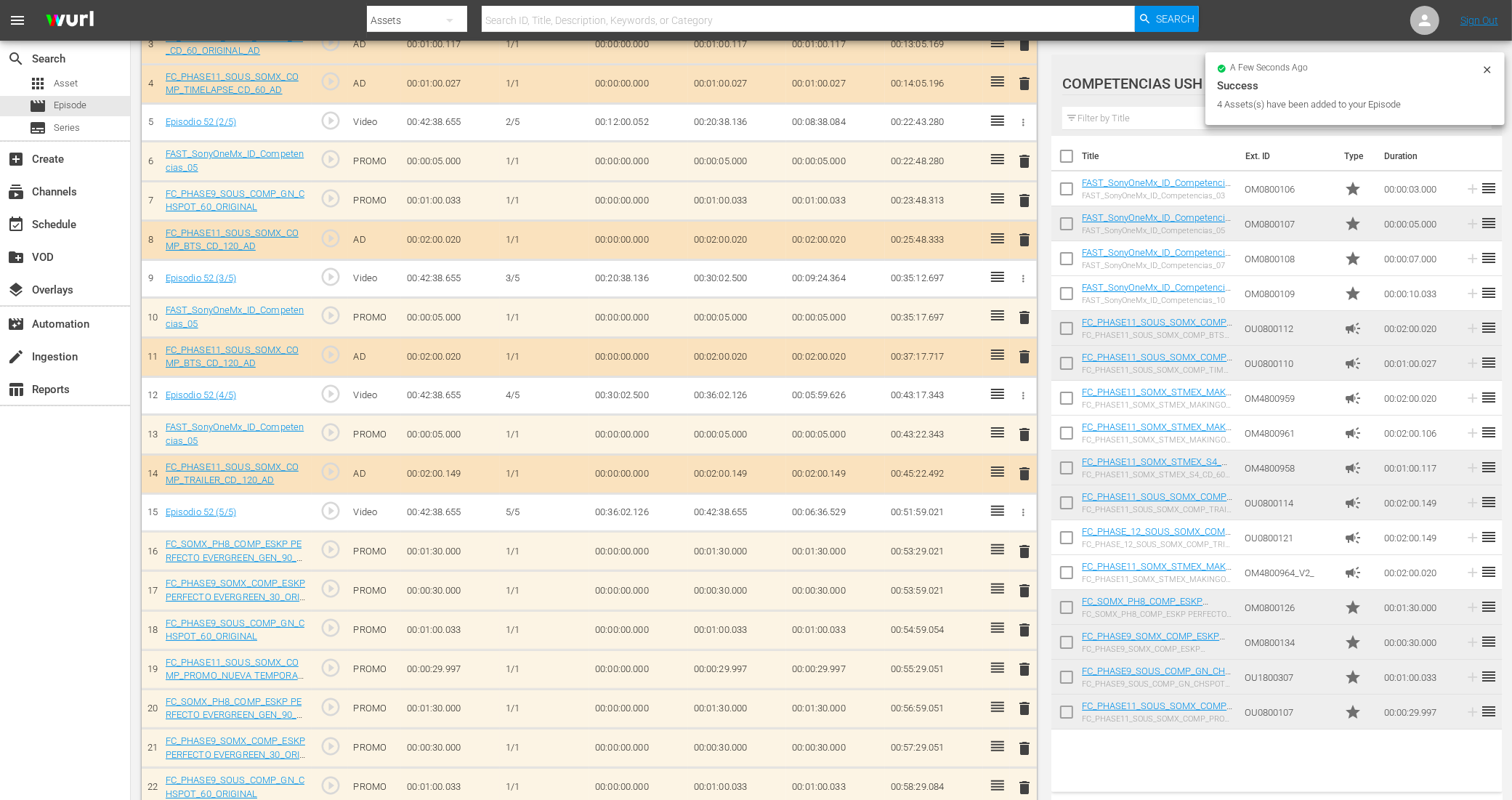
click at [1067, 601] on input "checkbox" at bounding box center [1066, 610] width 31 height 31
checkbox input "true"
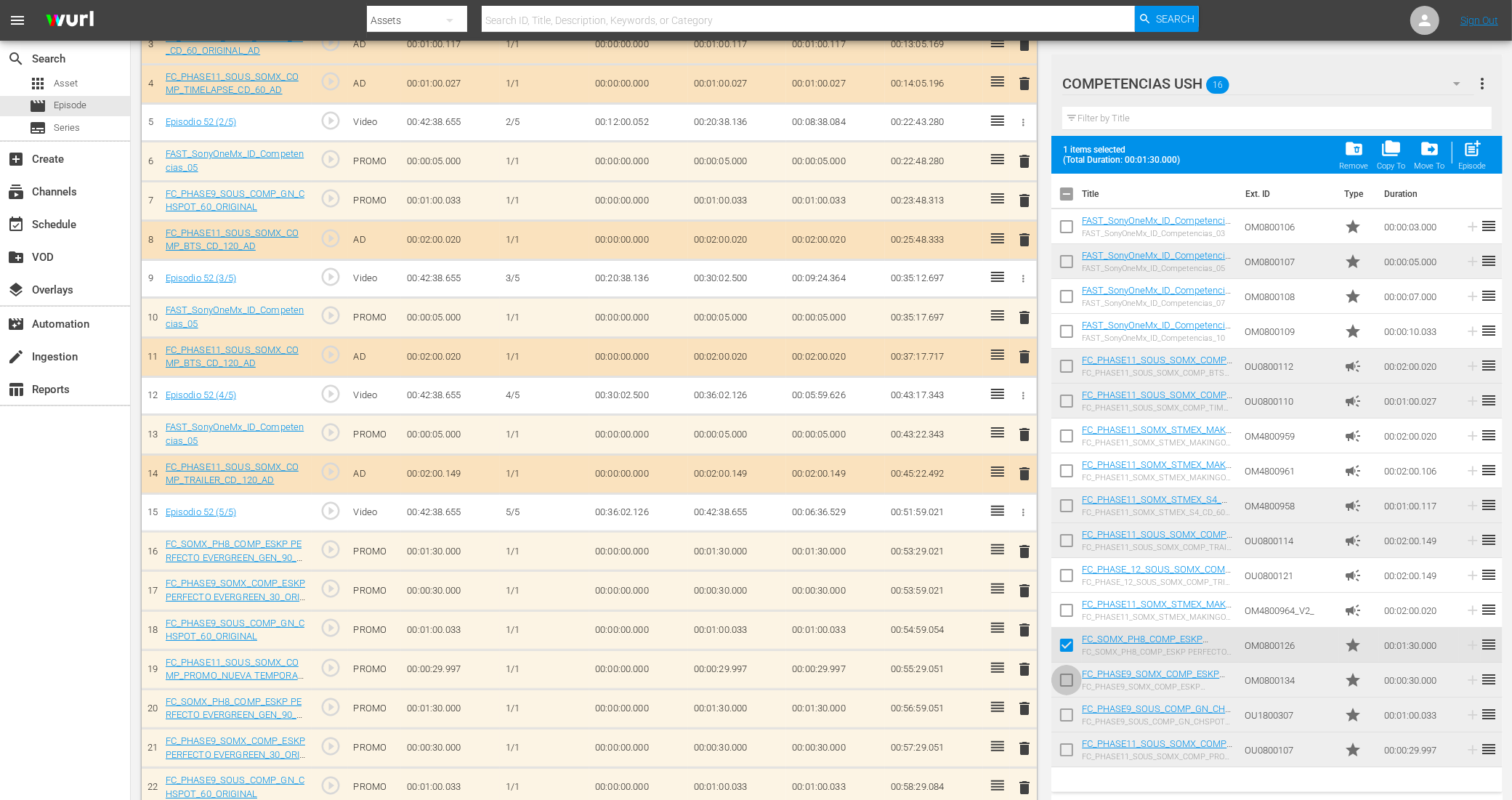
click at [1069, 679] on input "checkbox" at bounding box center [1066, 683] width 31 height 31
checkbox input "true"
click at [1068, 711] on input "checkbox" at bounding box center [1066, 718] width 31 height 31
checkbox input "true"
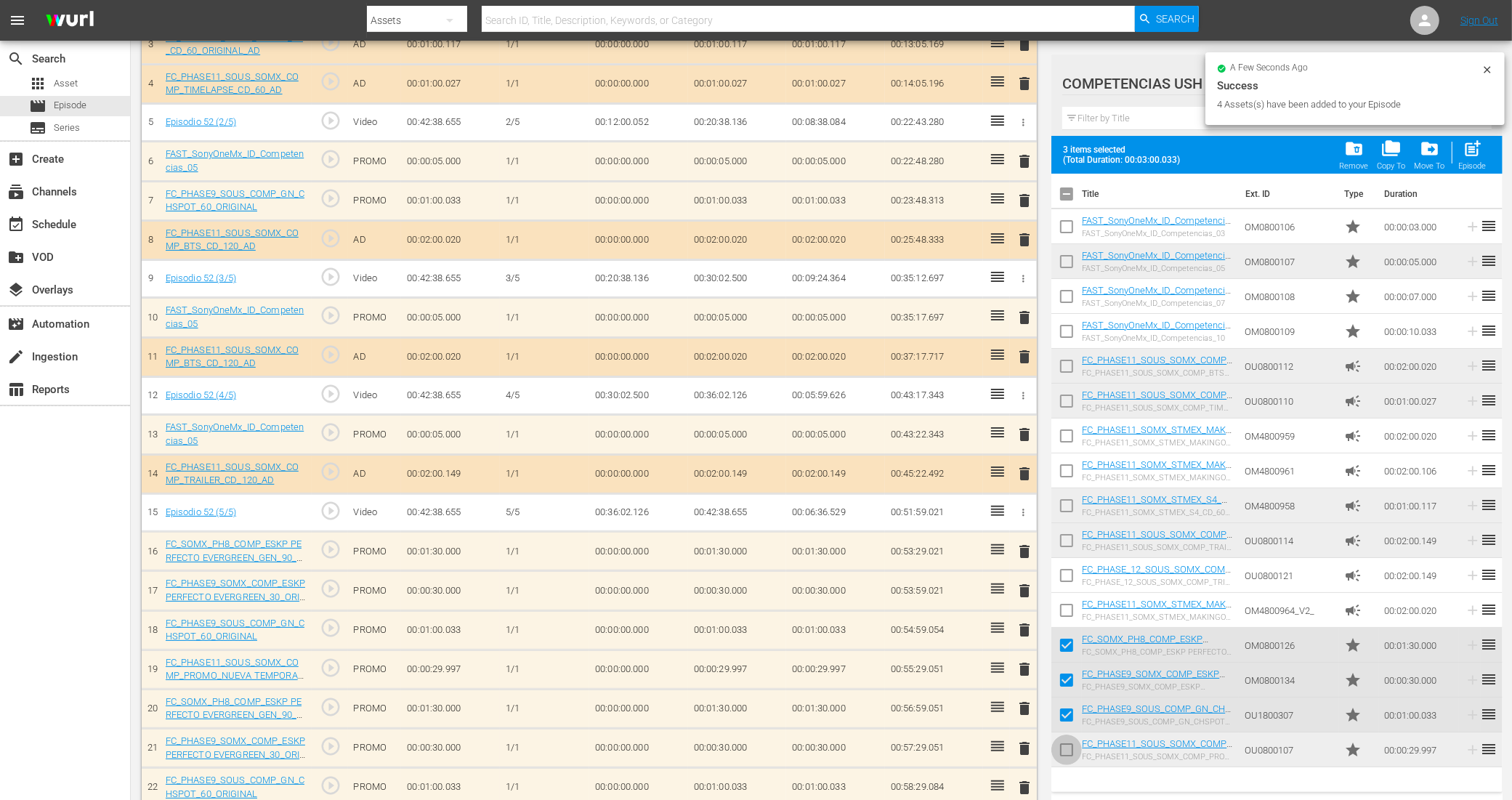
click at [1066, 745] on input "checkbox" at bounding box center [1066, 753] width 31 height 31
checkbox input "true"
click at [1473, 162] on div "Episode" at bounding box center [1472, 166] width 28 height 9
checkbox input "false"
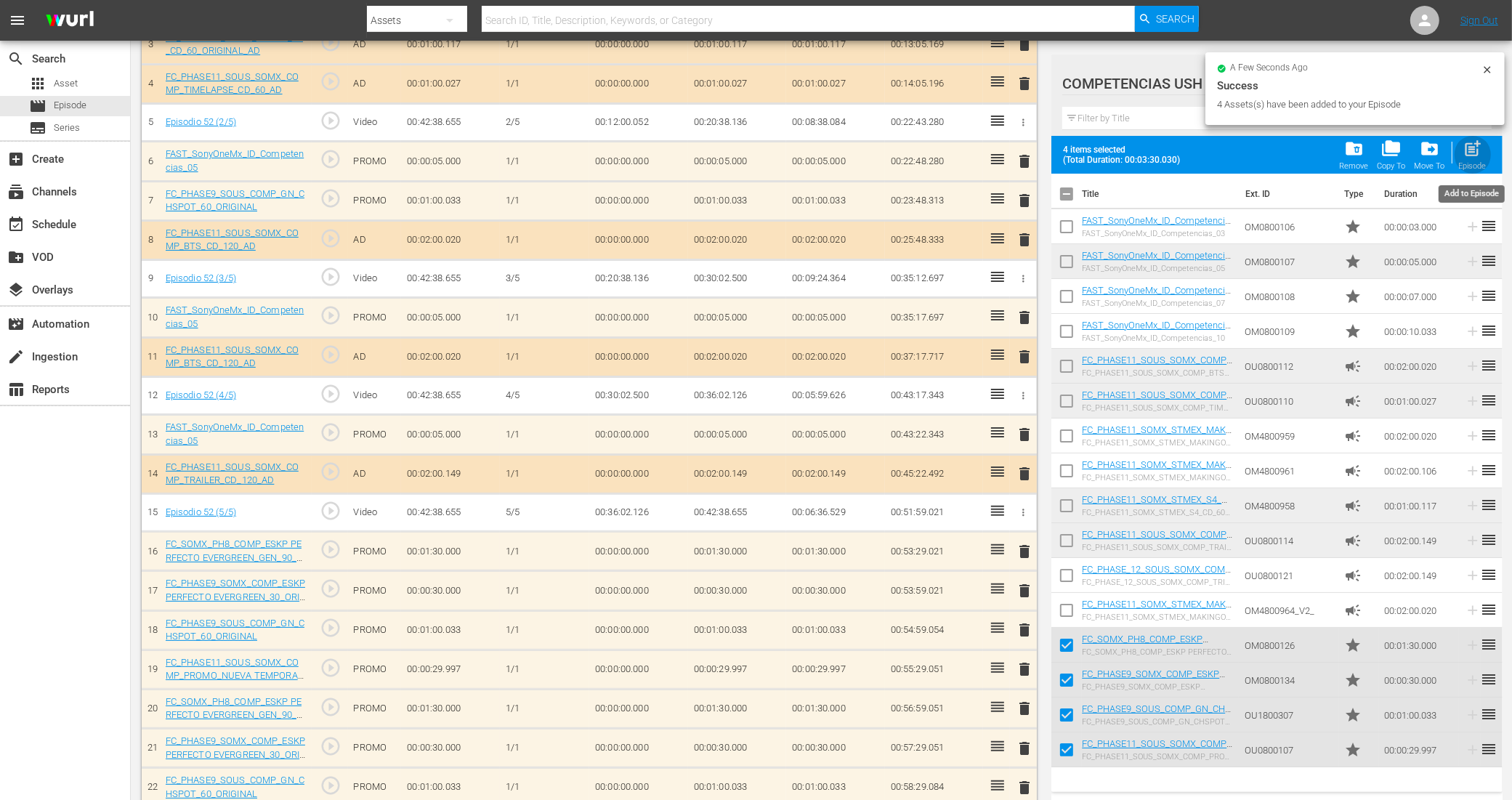
checkbox input "false"
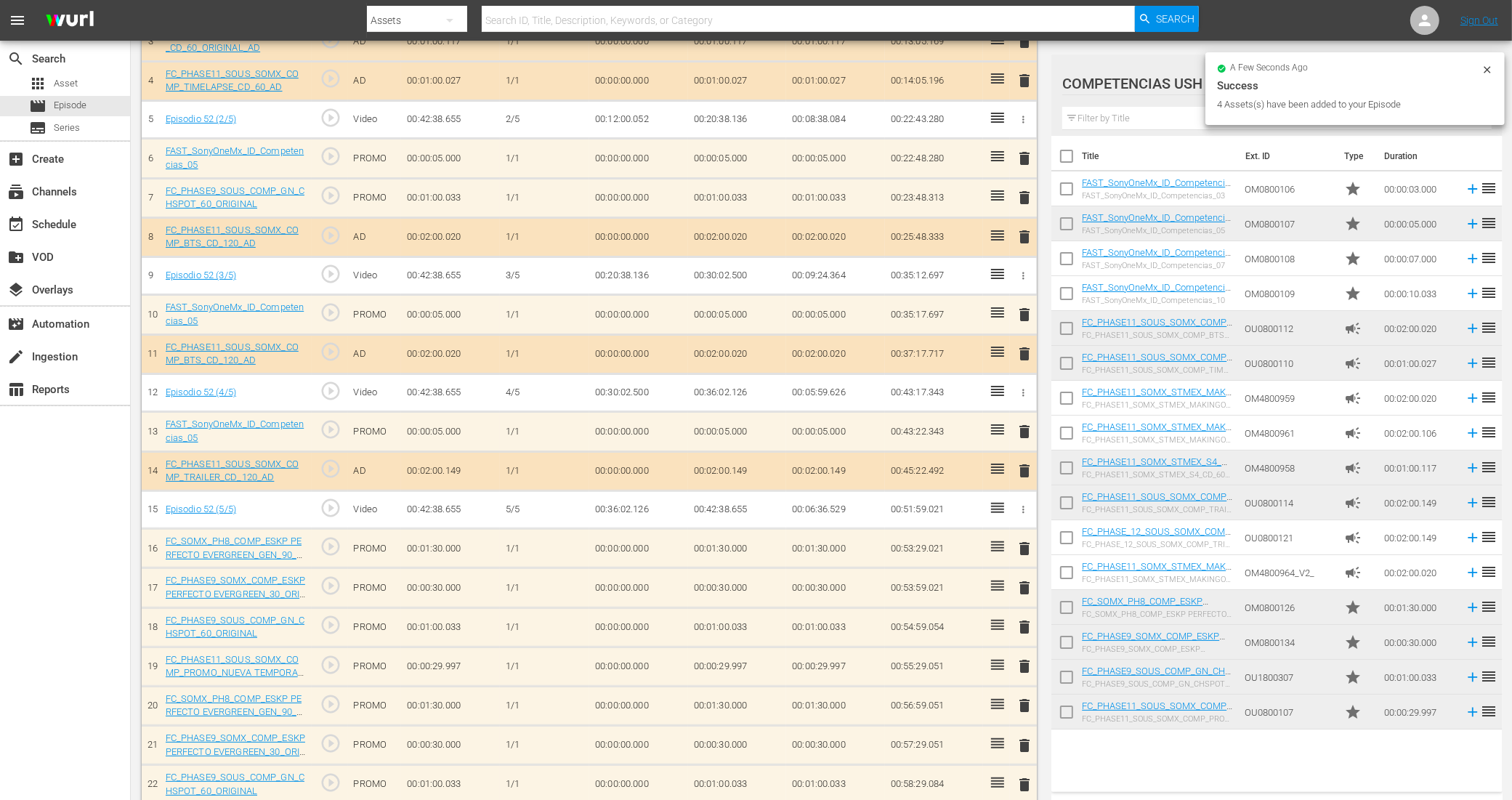
scroll to position [269, 0]
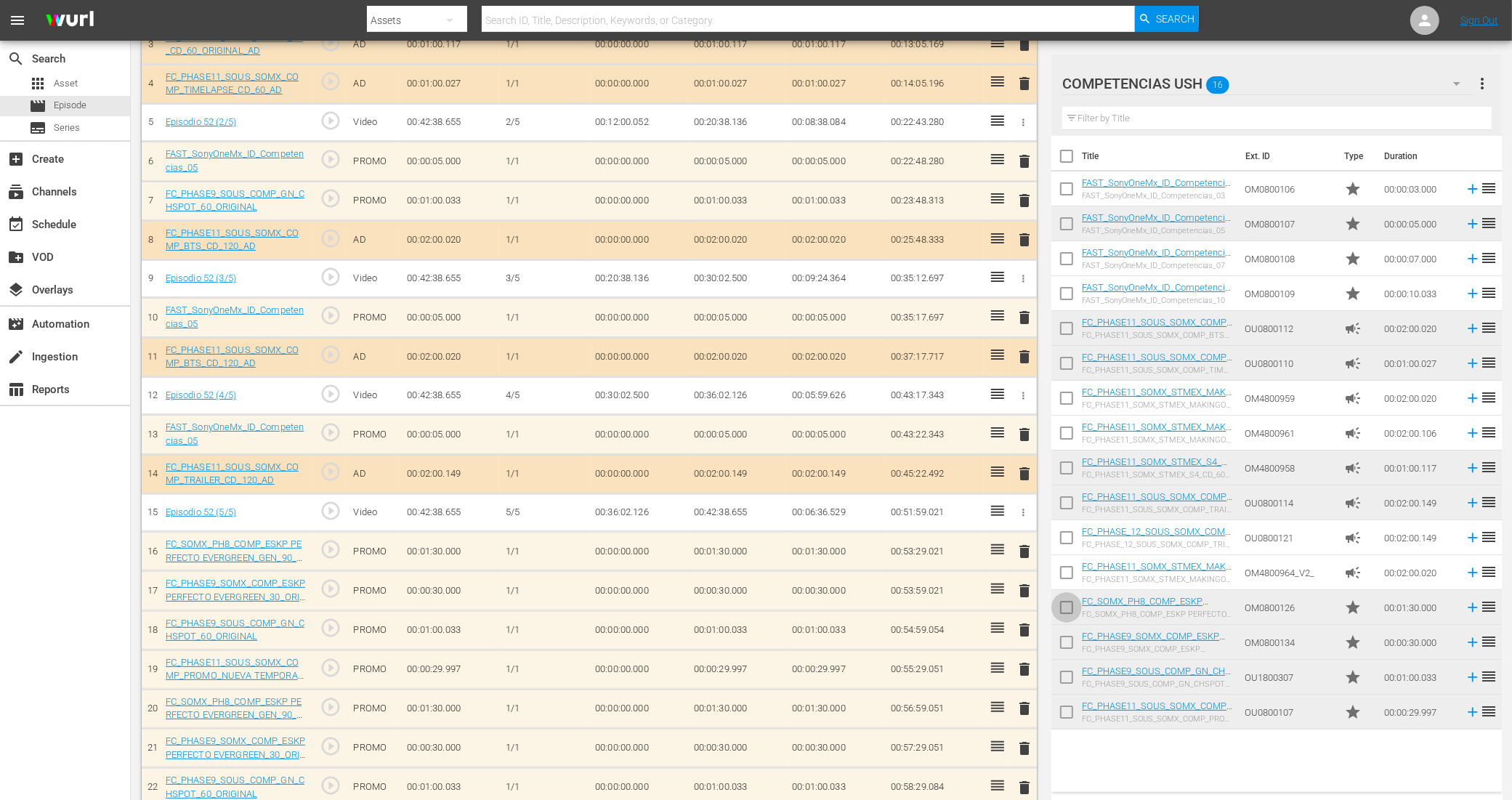
click at [1063, 608] on input "checkbox" at bounding box center [1066, 610] width 31 height 31
checkbox input "true"
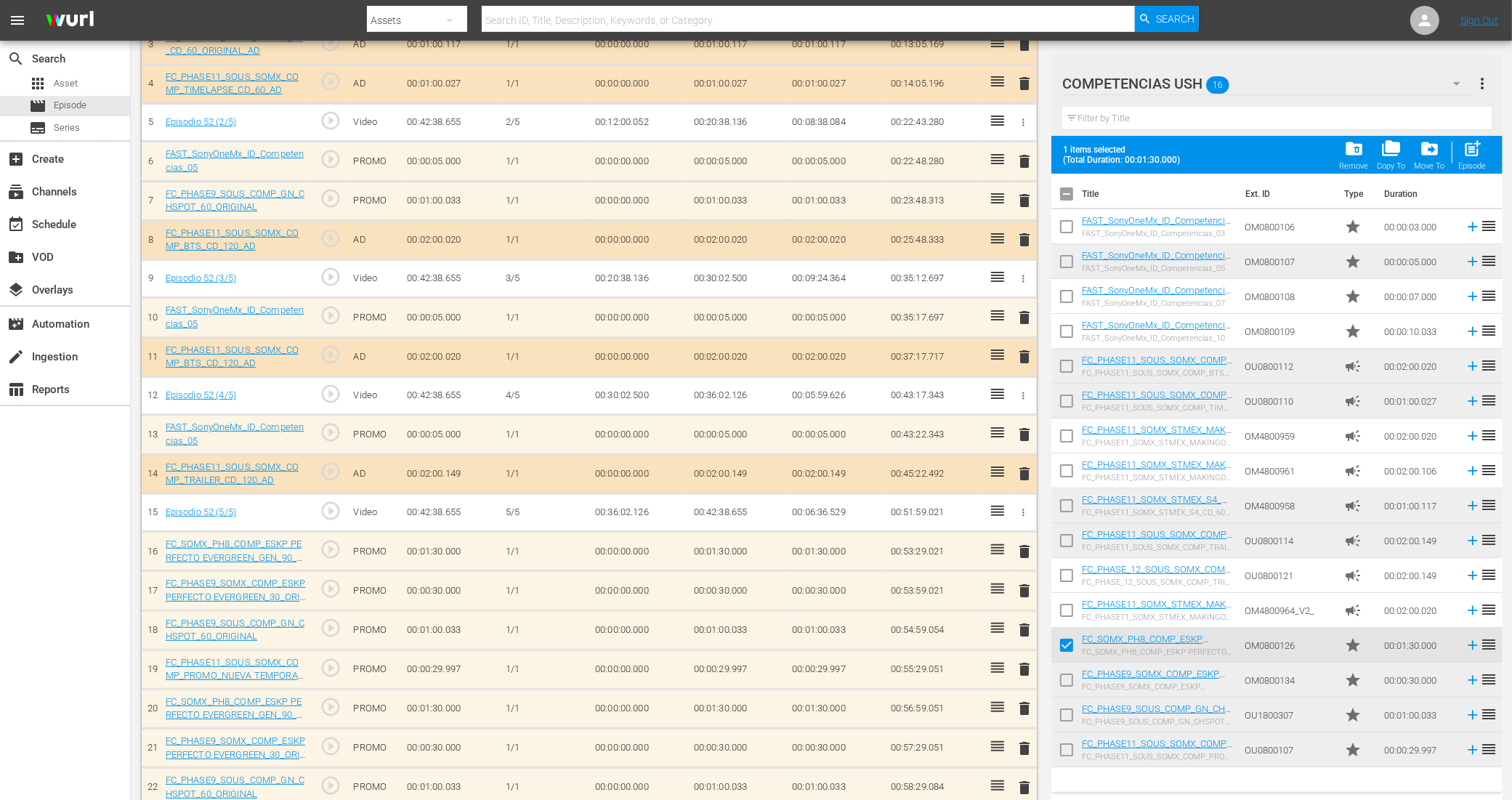
click at [1065, 684] on input "checkbox" at bounding box center [1066, 683] width 31 height 31
checkbox input "true"
click at [1066, 715] on input "checkbox" at bounding box center [1066, 718] width 31 height 31
checkbox input "true"
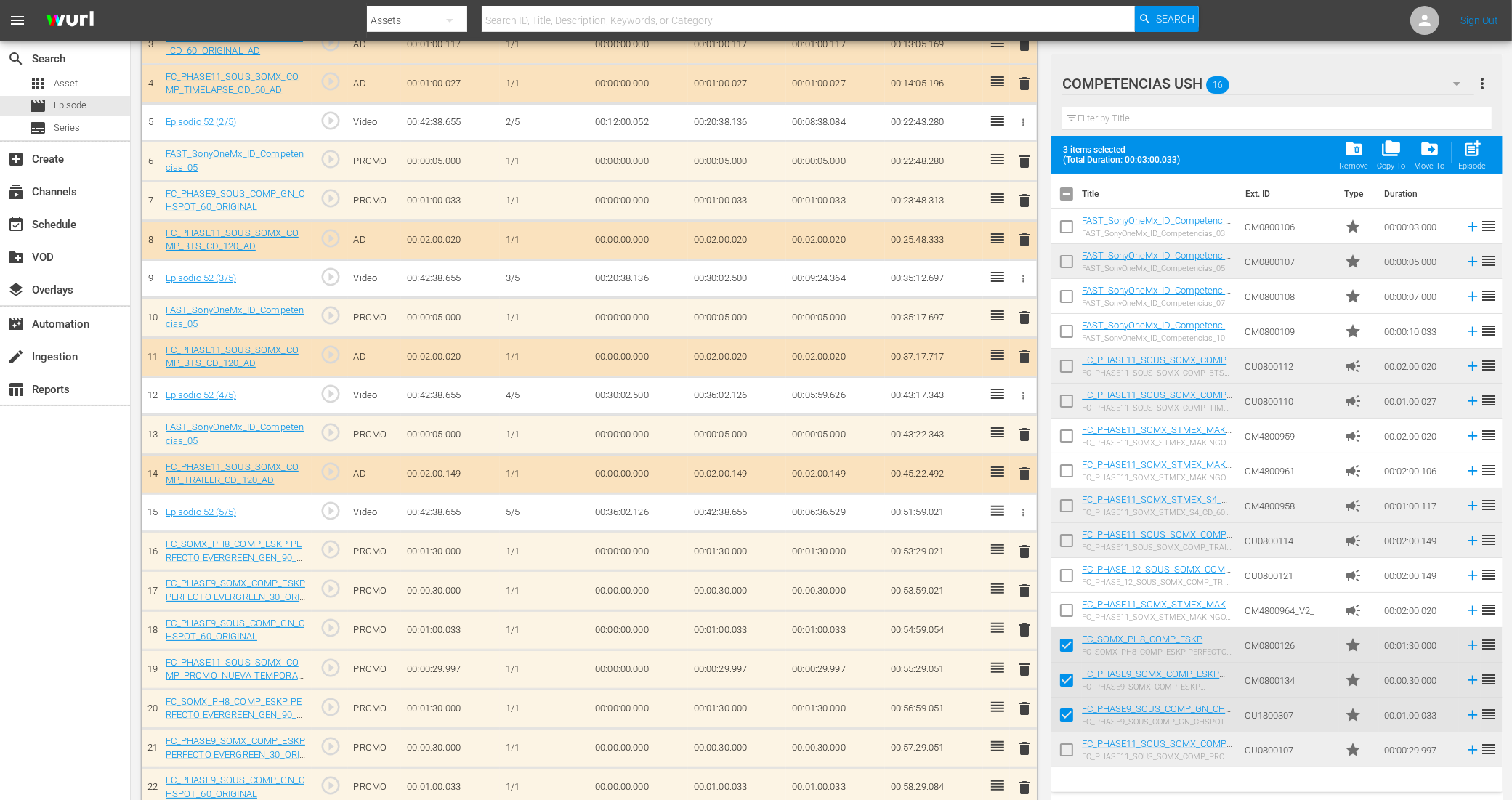
click at [1062, 749] on input "checkbox" at bounding box center [1066, 753] width 31 height 31
checkbox input "true"
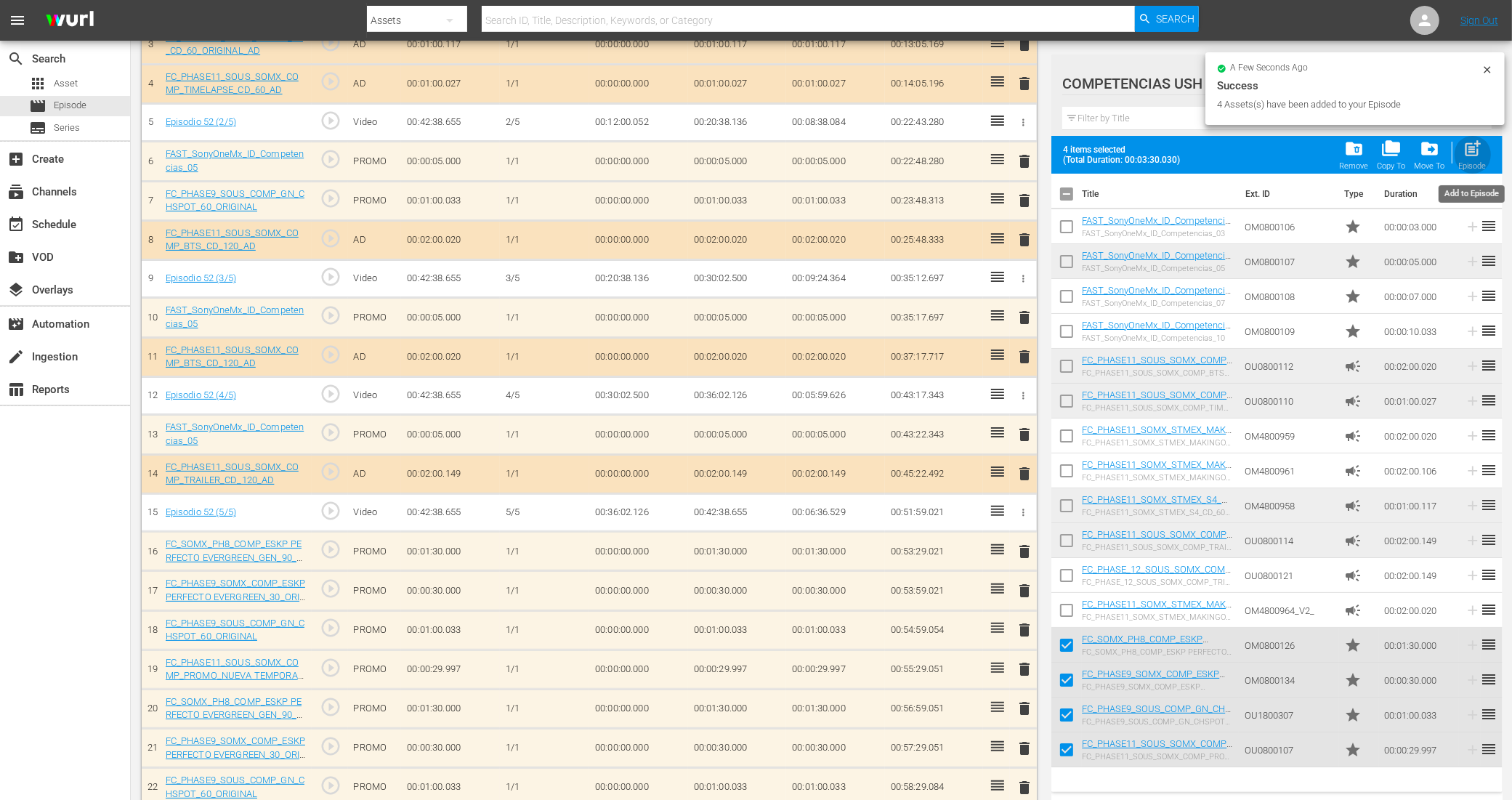
click at [1479, 147] on span "post_add" at bounding box center [1472, 148] width 20 height 20
checkbox input "false"
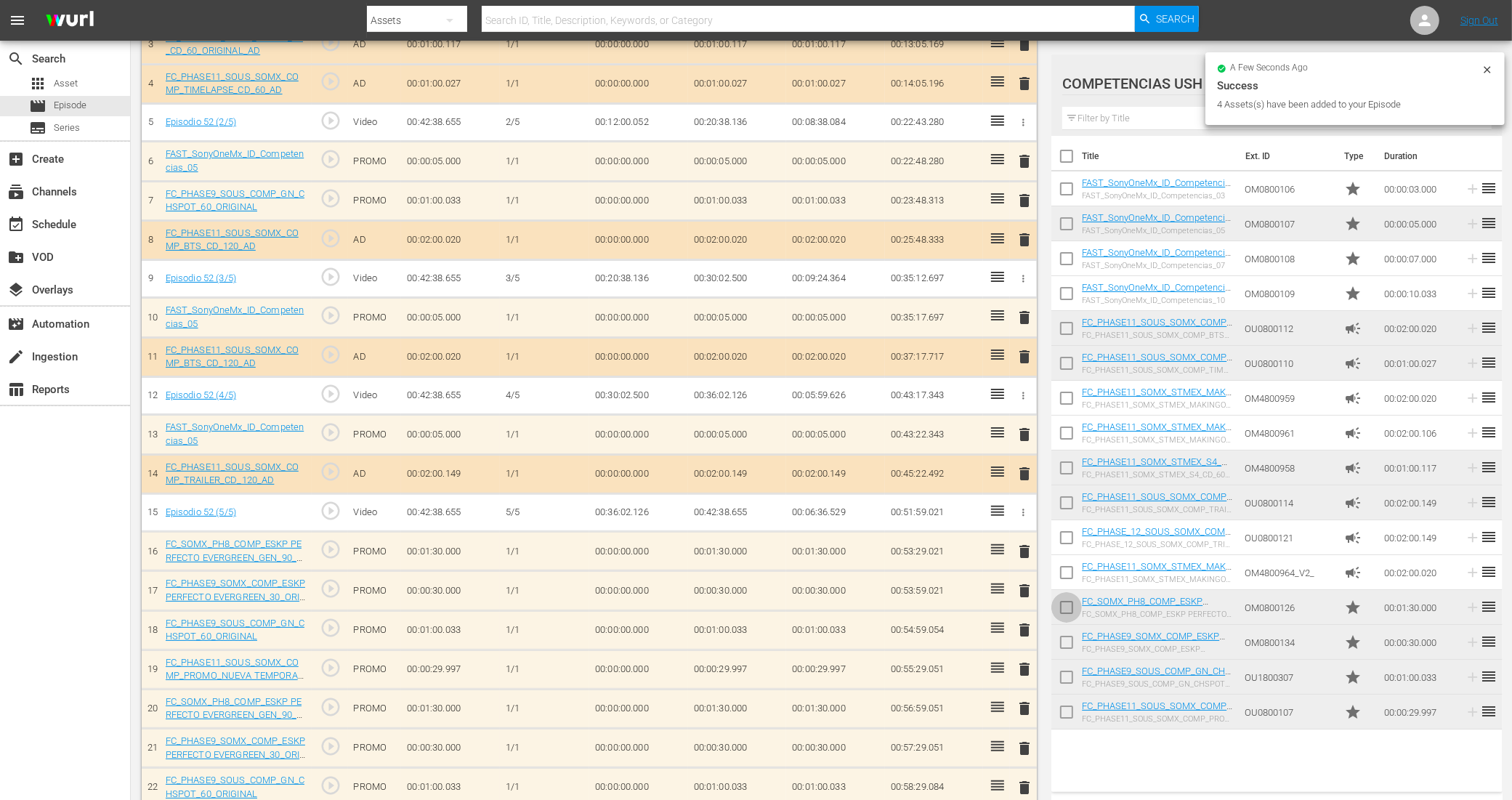
click at [1069, 608] on input "checkbox" at bounding box center [1066, 610] width 31 height 31
checkbox input "true"
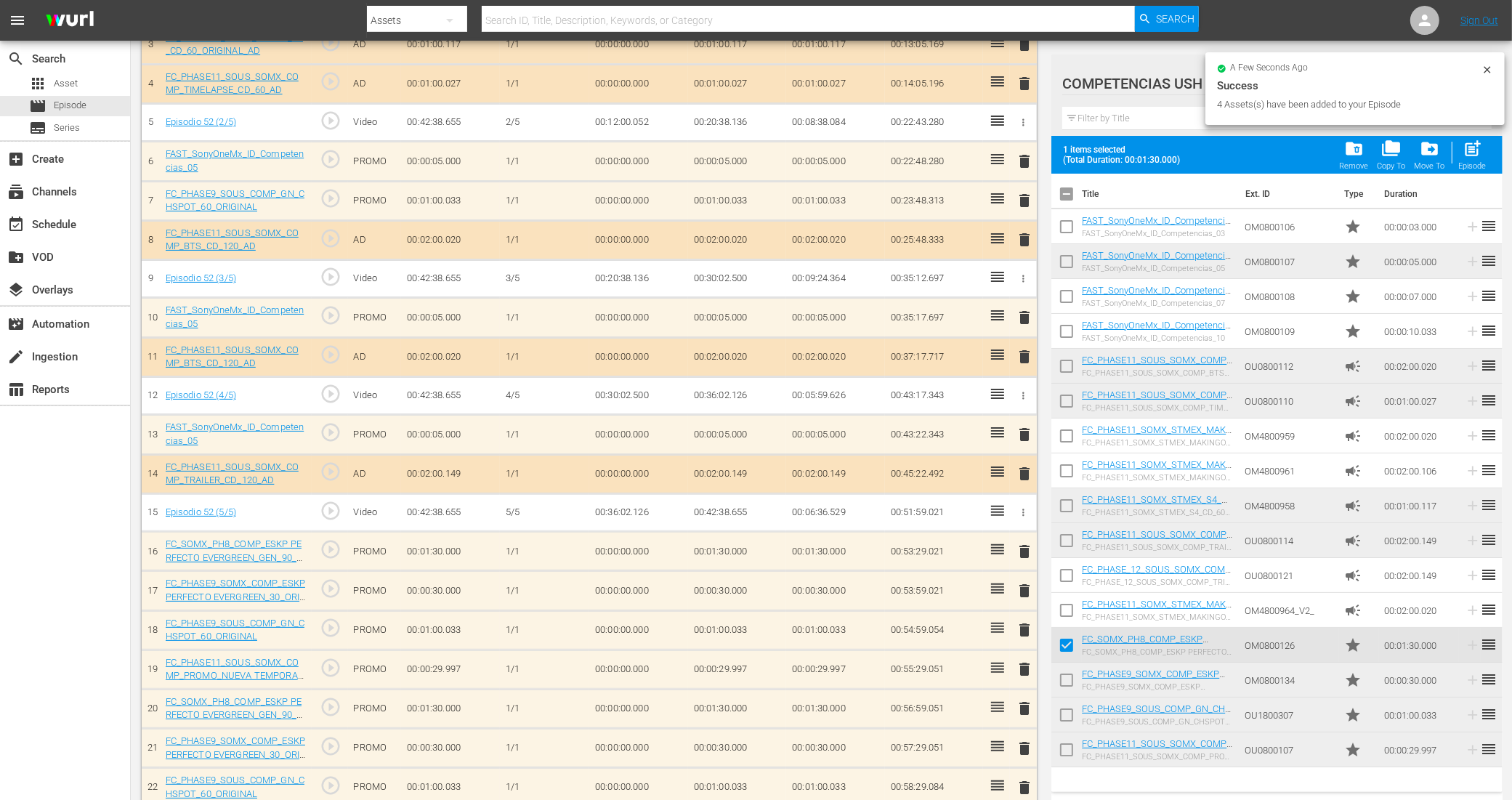
click at [1069, 680] on input "checkbox" at bounding box center [1066, 683] width 31 height 31
checkbox input "true"
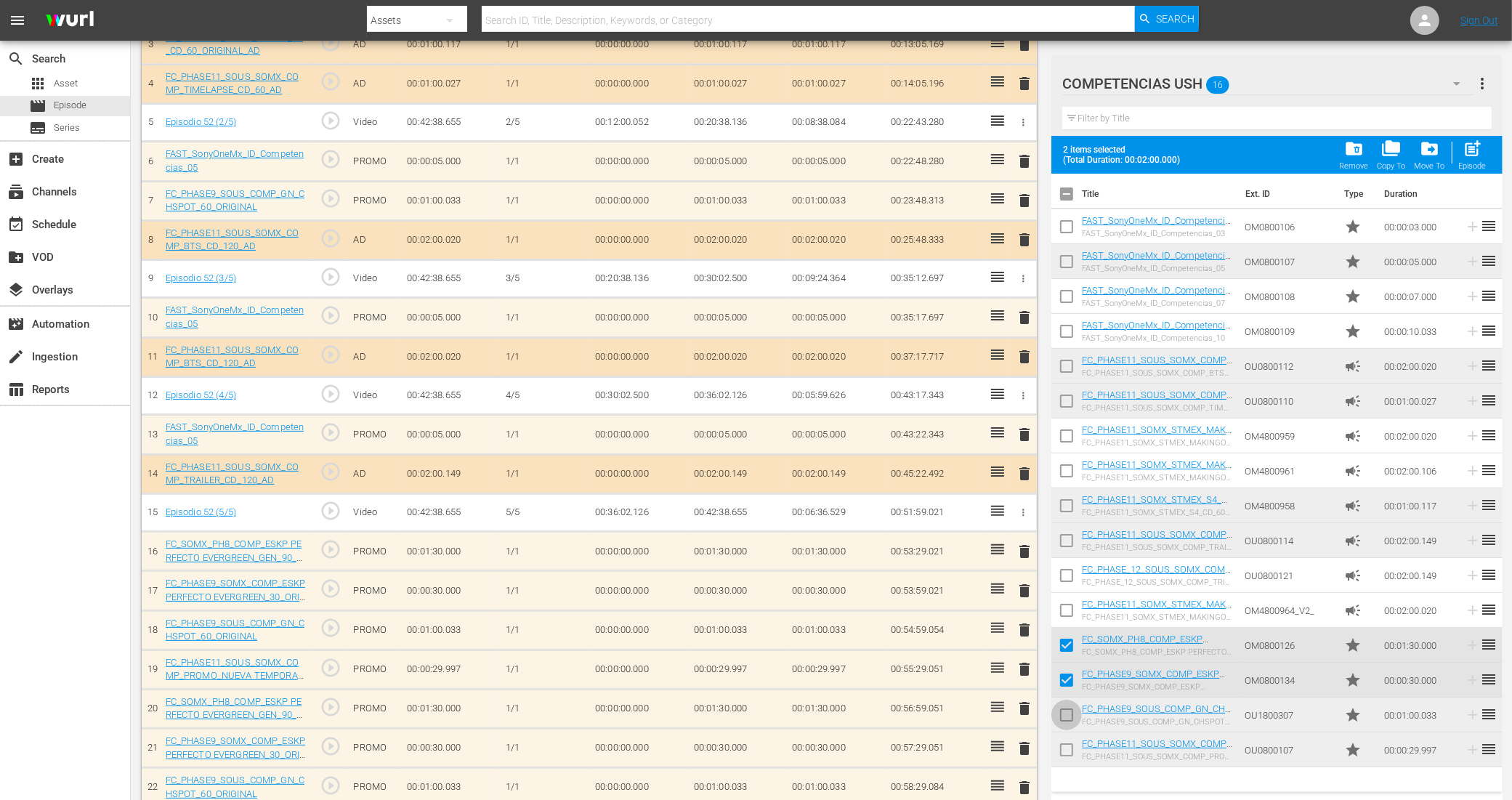
click at [1065, 717] on input "checkbox" at bounding box center [1066, 718] width 31 height 31
checkbox input "true"
click at [1061, 753] on input "checkbox" at bounding box center [1066, 753] width 31 height 31
checkbox input "true"
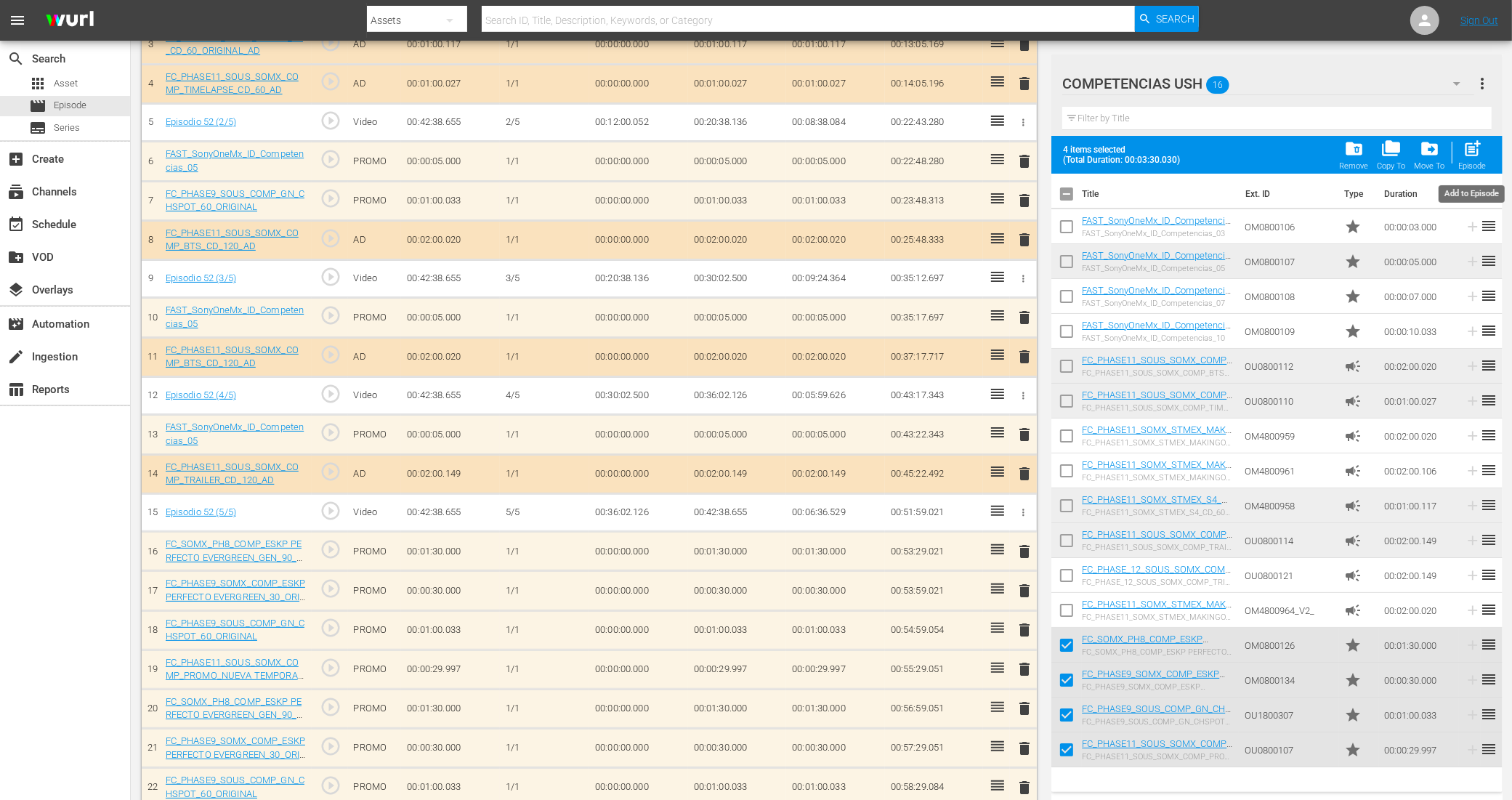
click at [1466, 149] on span "post_add" at bounding box center [1472, 148] width 20 height 20
checkbox input "false"
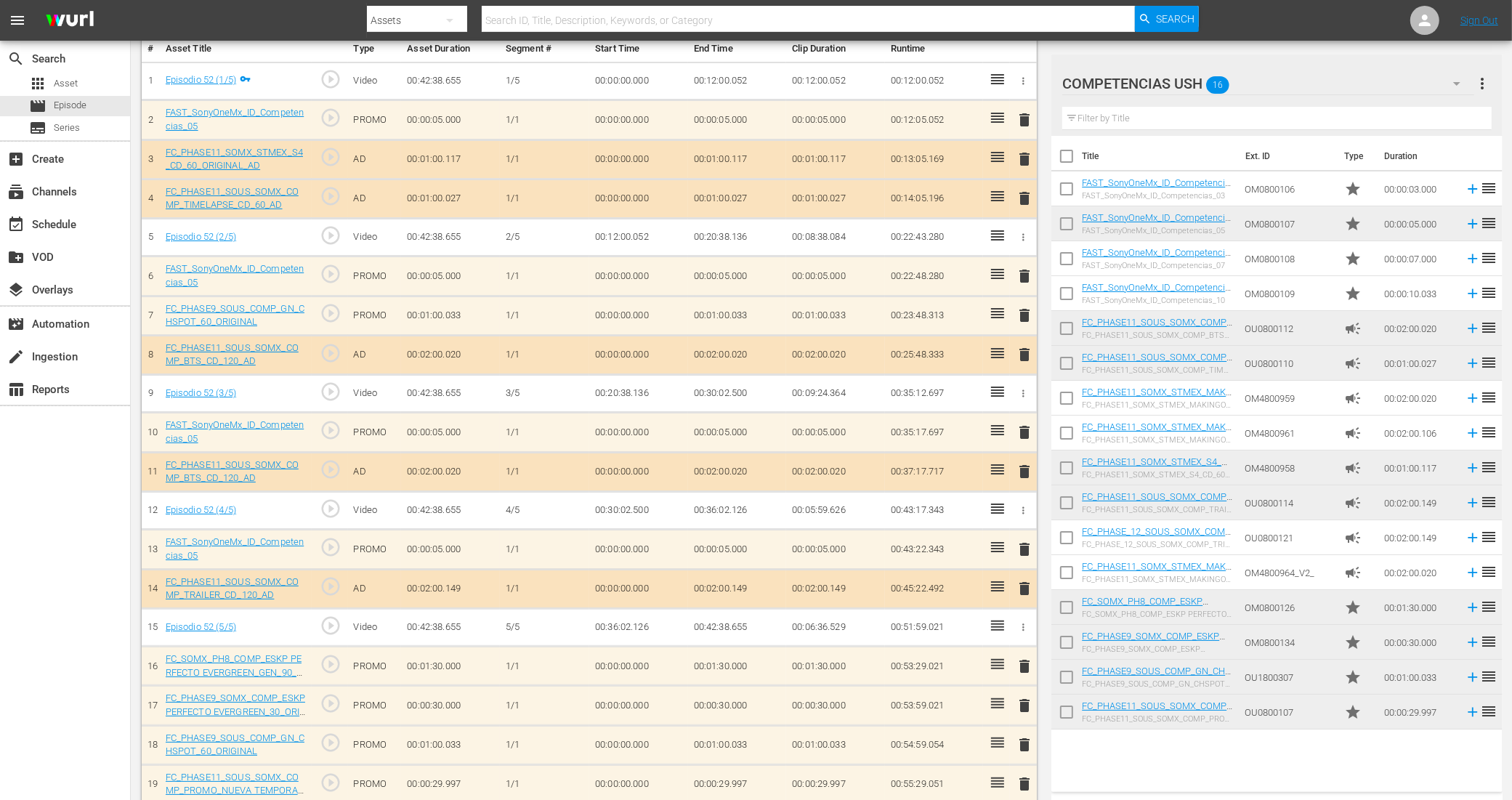
scroll to position [0, 0]
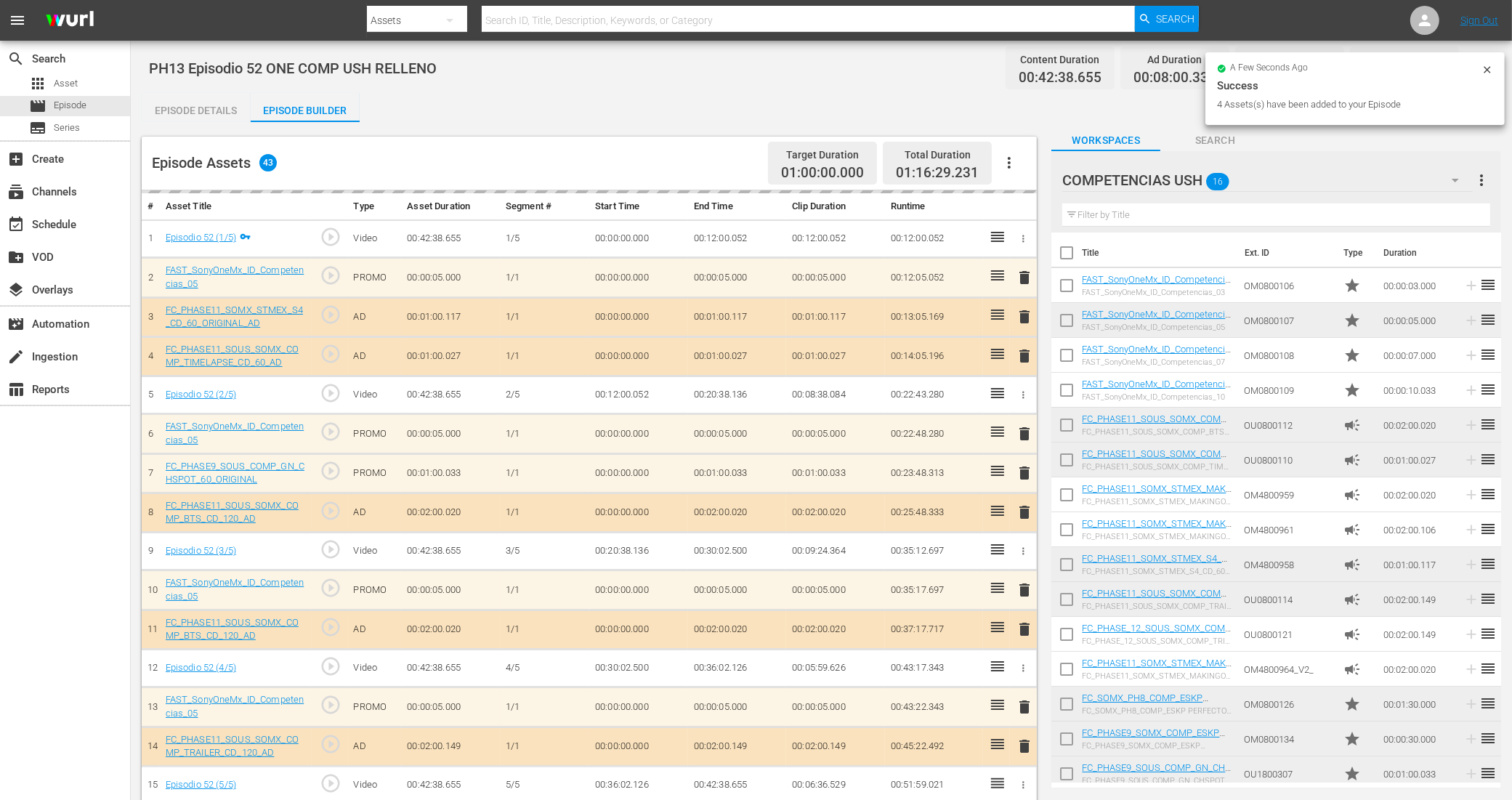
click at [1491, 68] on icon at bounding box center [1487, 69] width 12 height 12
click at [1486, 67] on icon at bounding box center [1487, 69] width 12 height 12
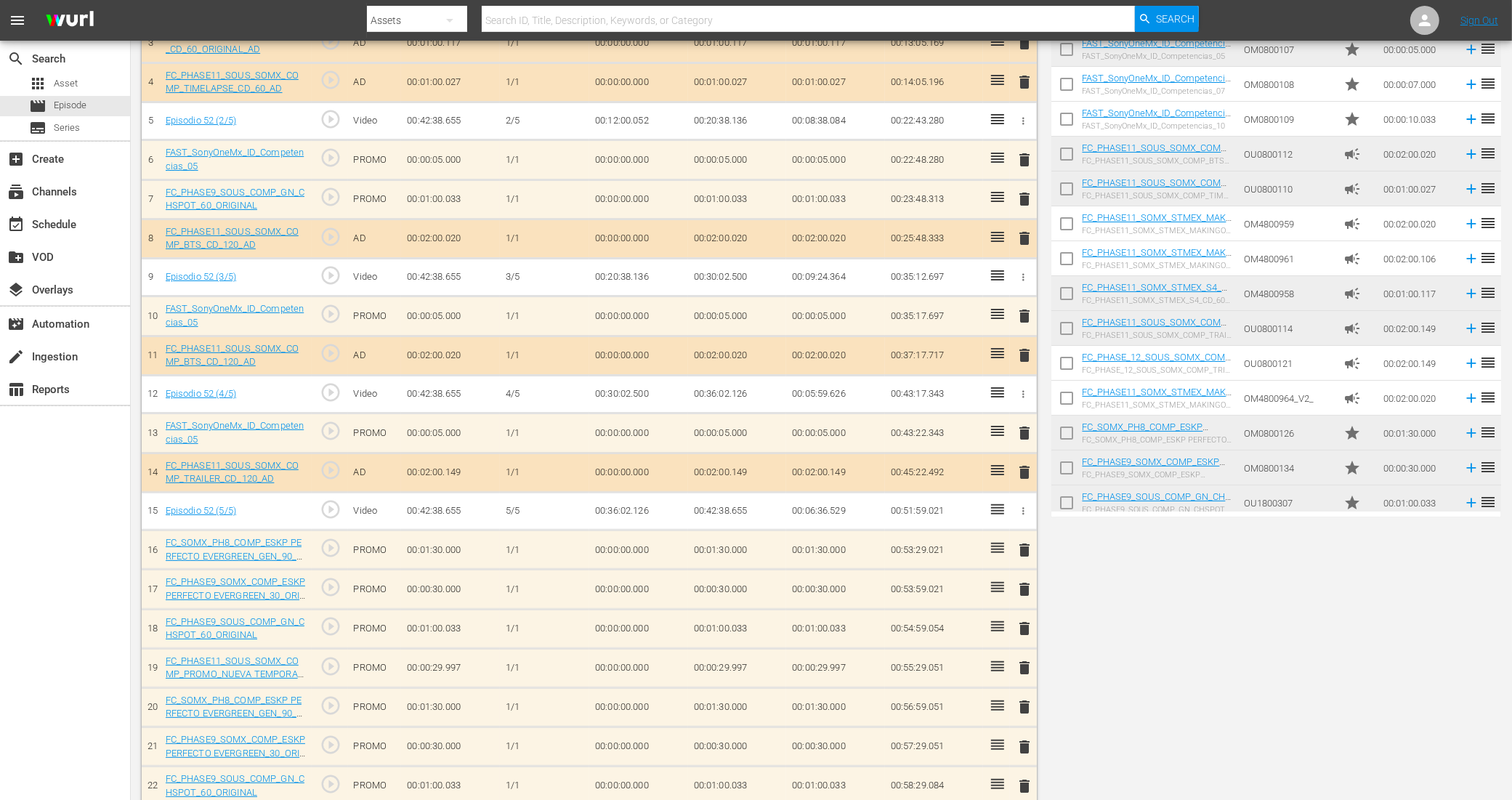
scroll to position [272, 0]
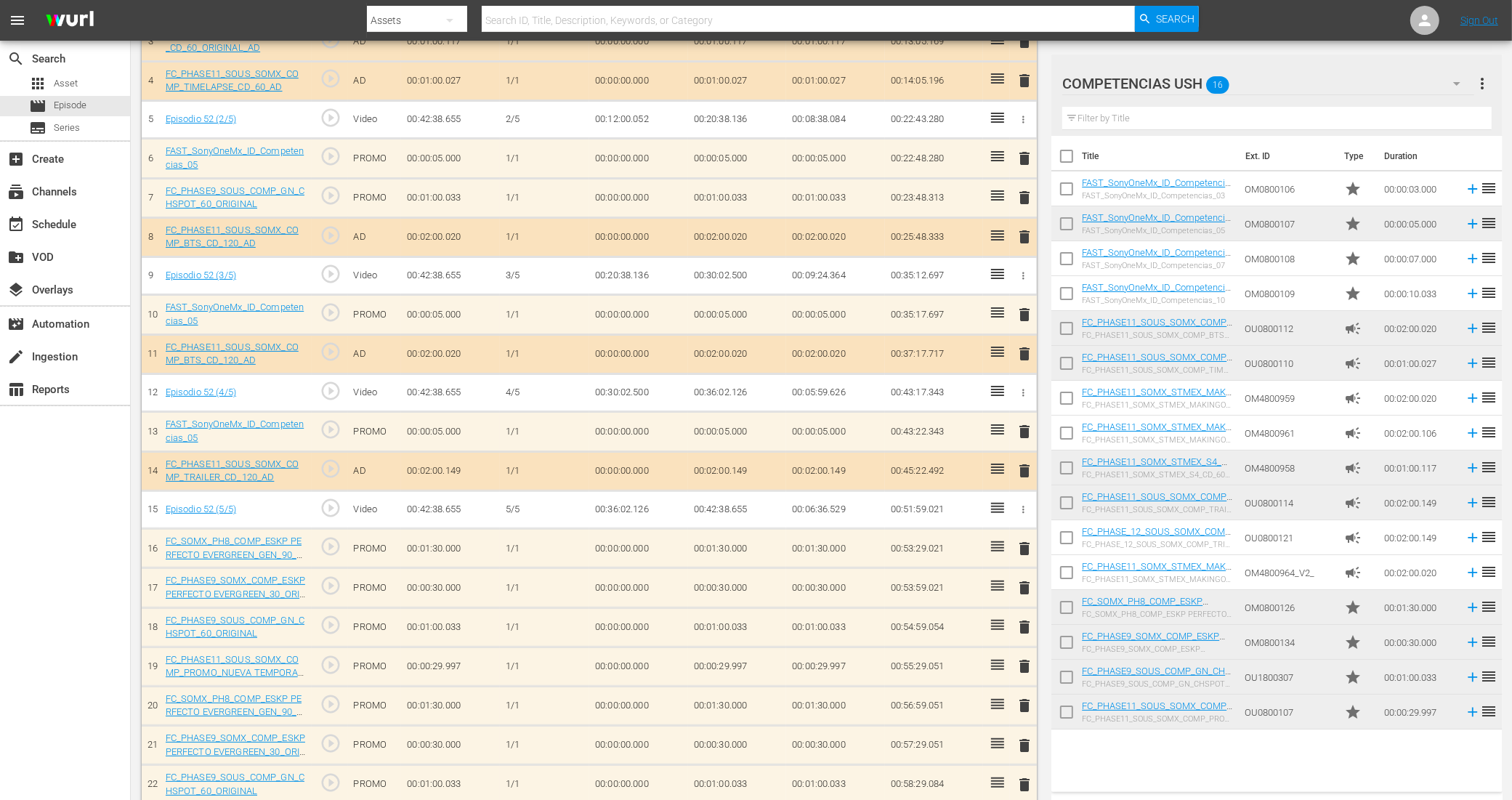
click at [1070, 607] on input "checkbox" at bounding box center [1066, 610] width 31 height 31
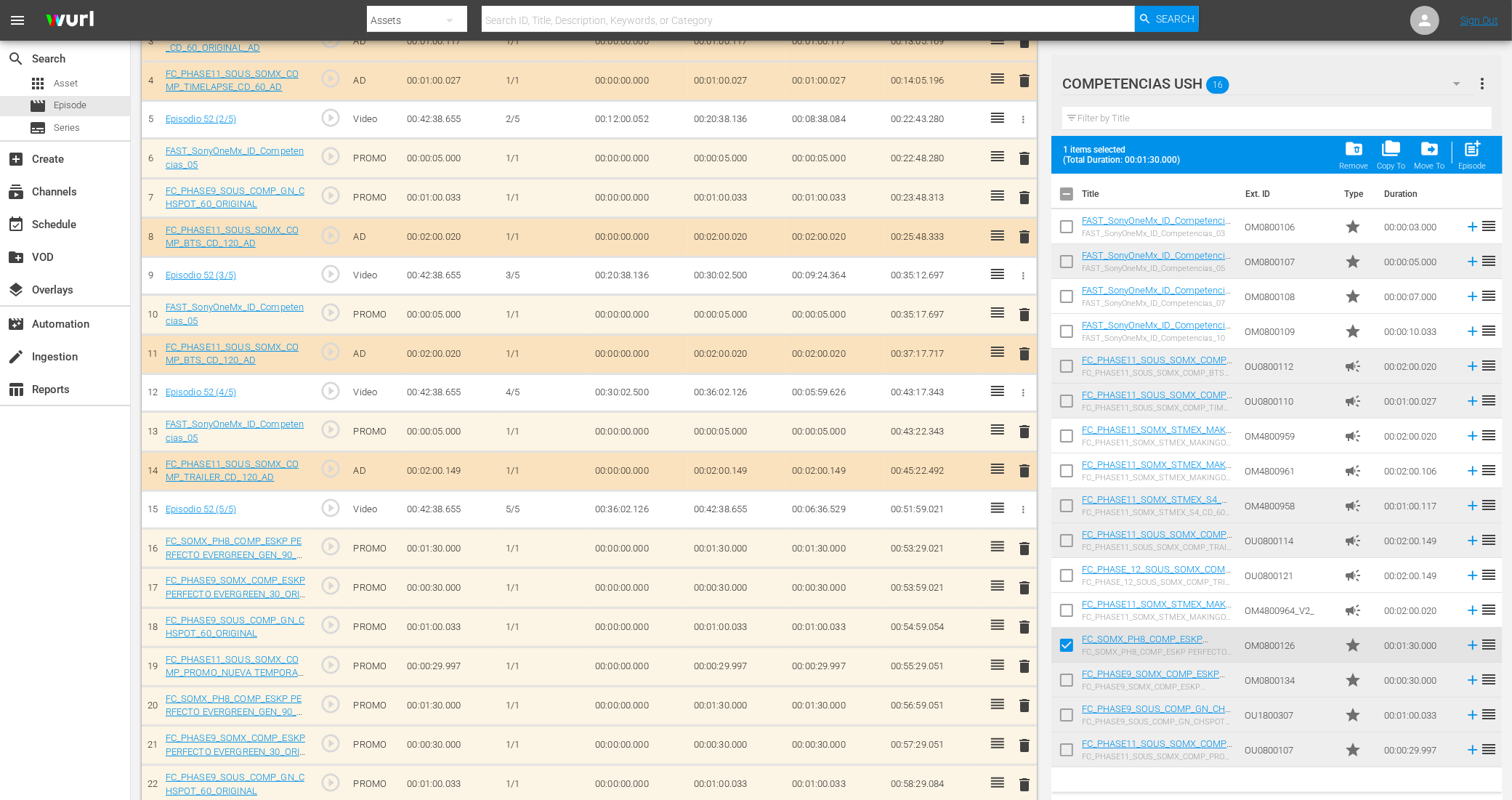
click at [1475, 155] on span "post_add" at bounding box center [1472, 148] width 20 height 20
checkbox input "false"
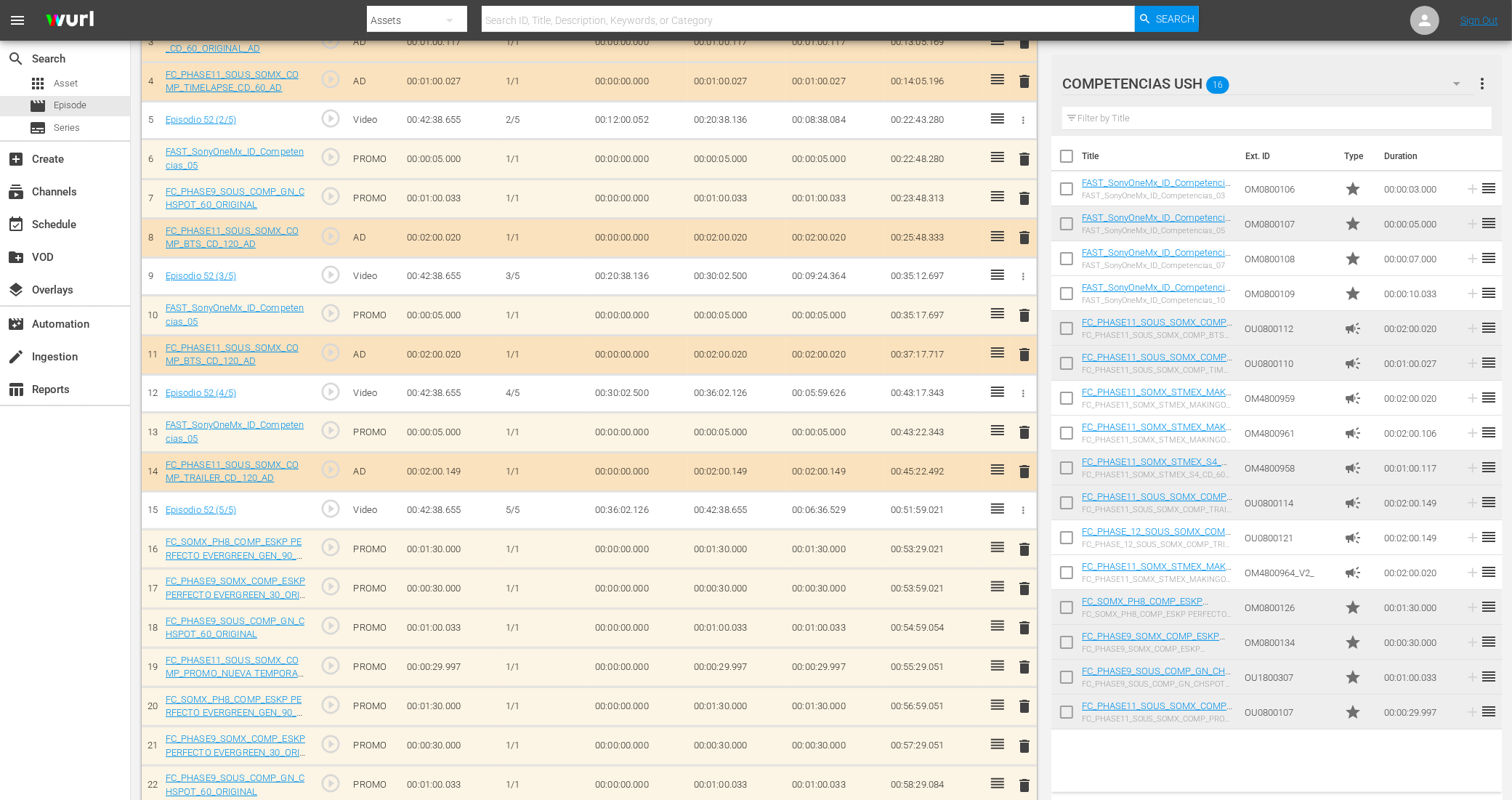
scroll to position [0, 0]
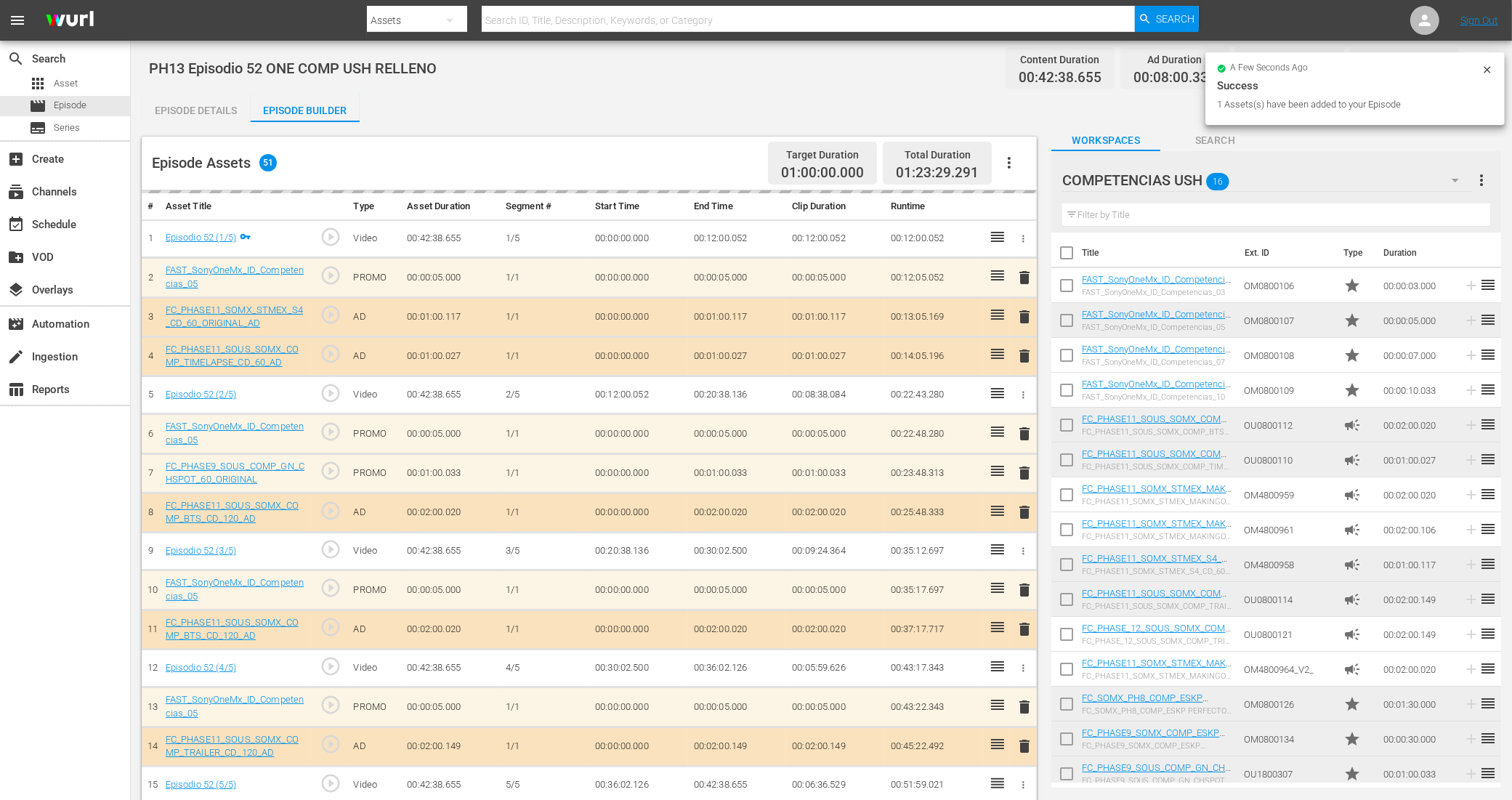
click at [1491, 64] on icon at bounding box center [1487, 69] width 12 height 12
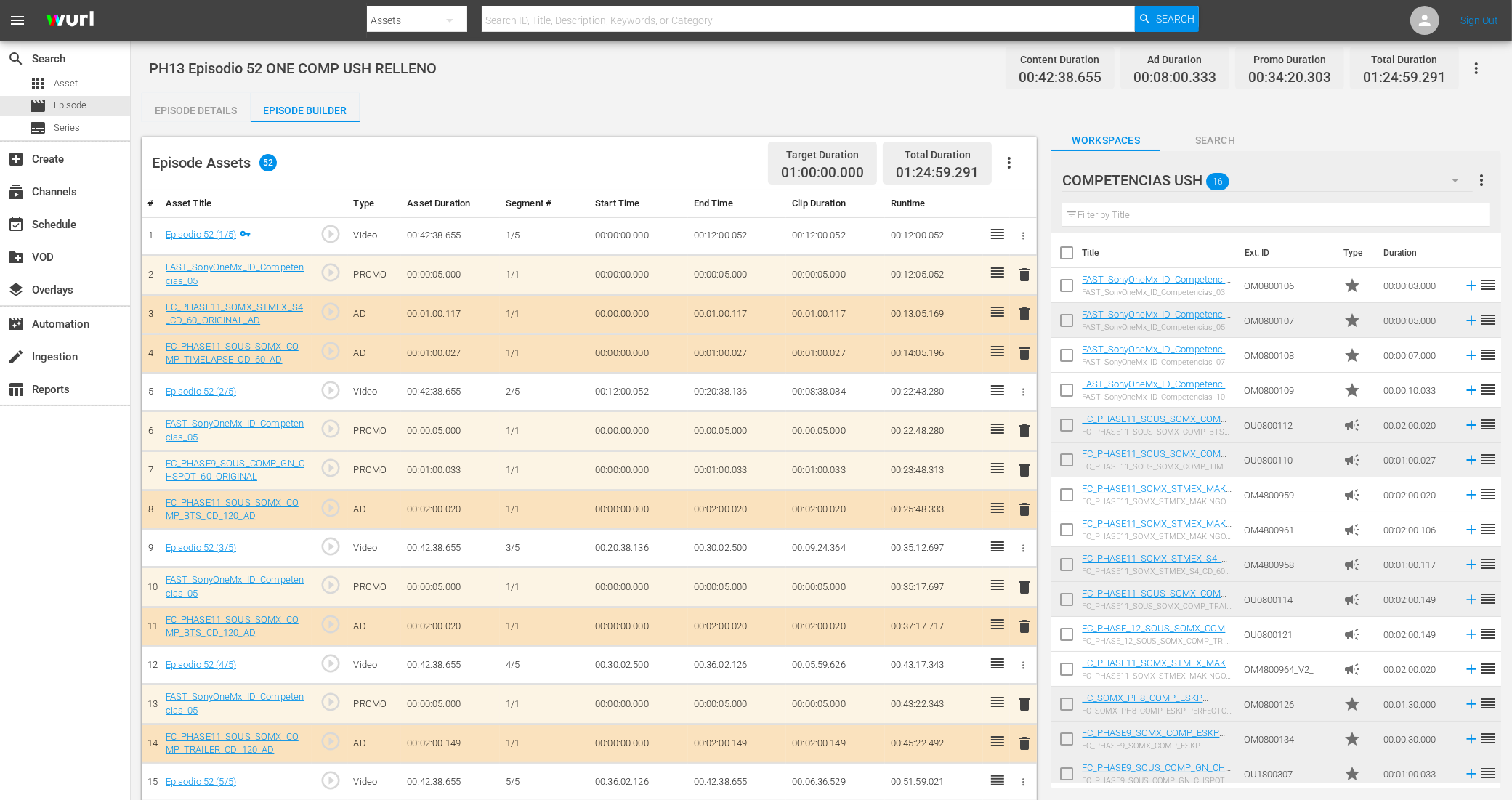
click at [1486, 53] on button "button" at bounding box center [1476, 68] width 35 height 35
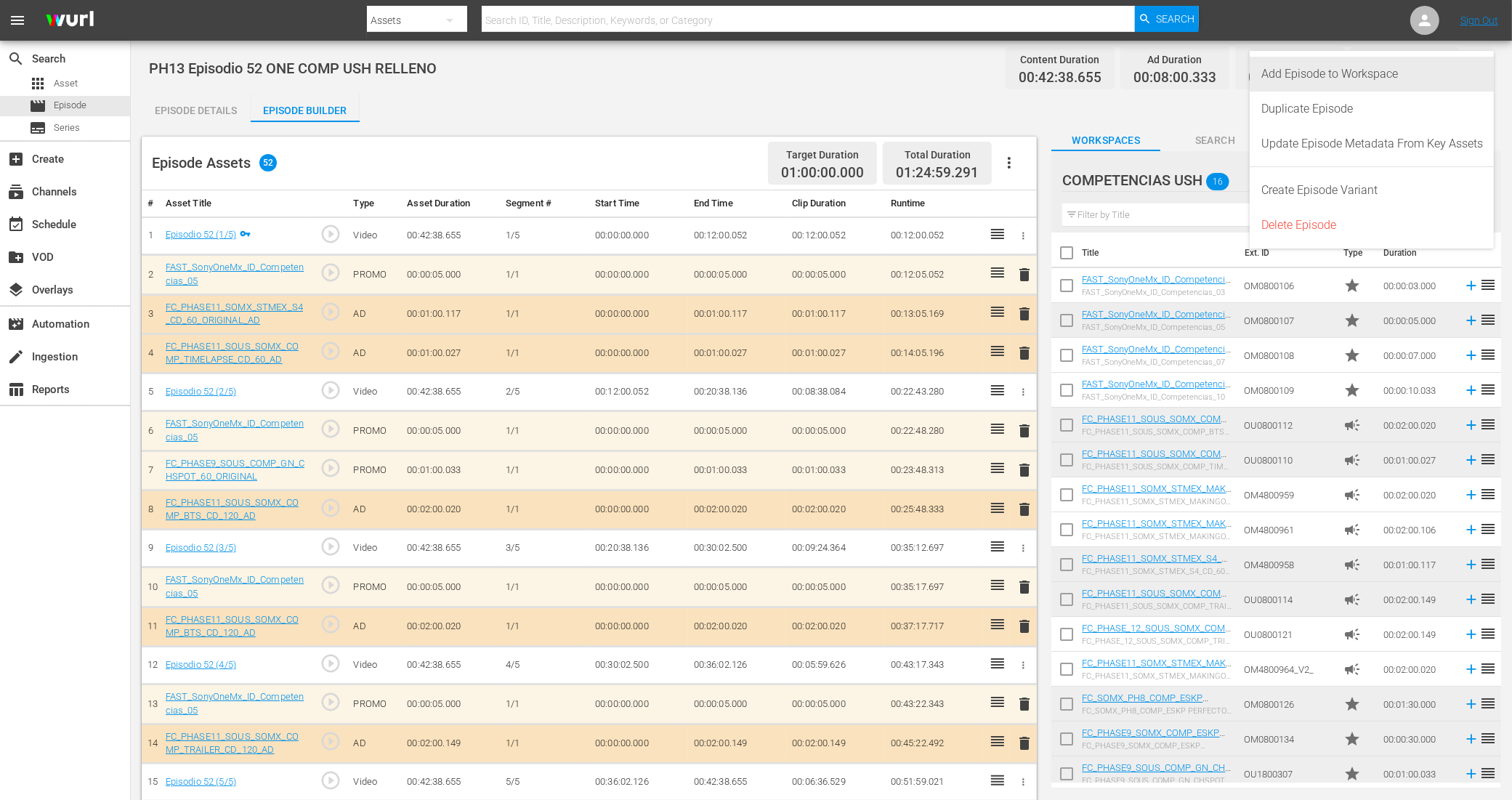
click at [1380, 81] on div "Add Episode to Workspace" at bounding box center [1371, 74] width 222 height 35
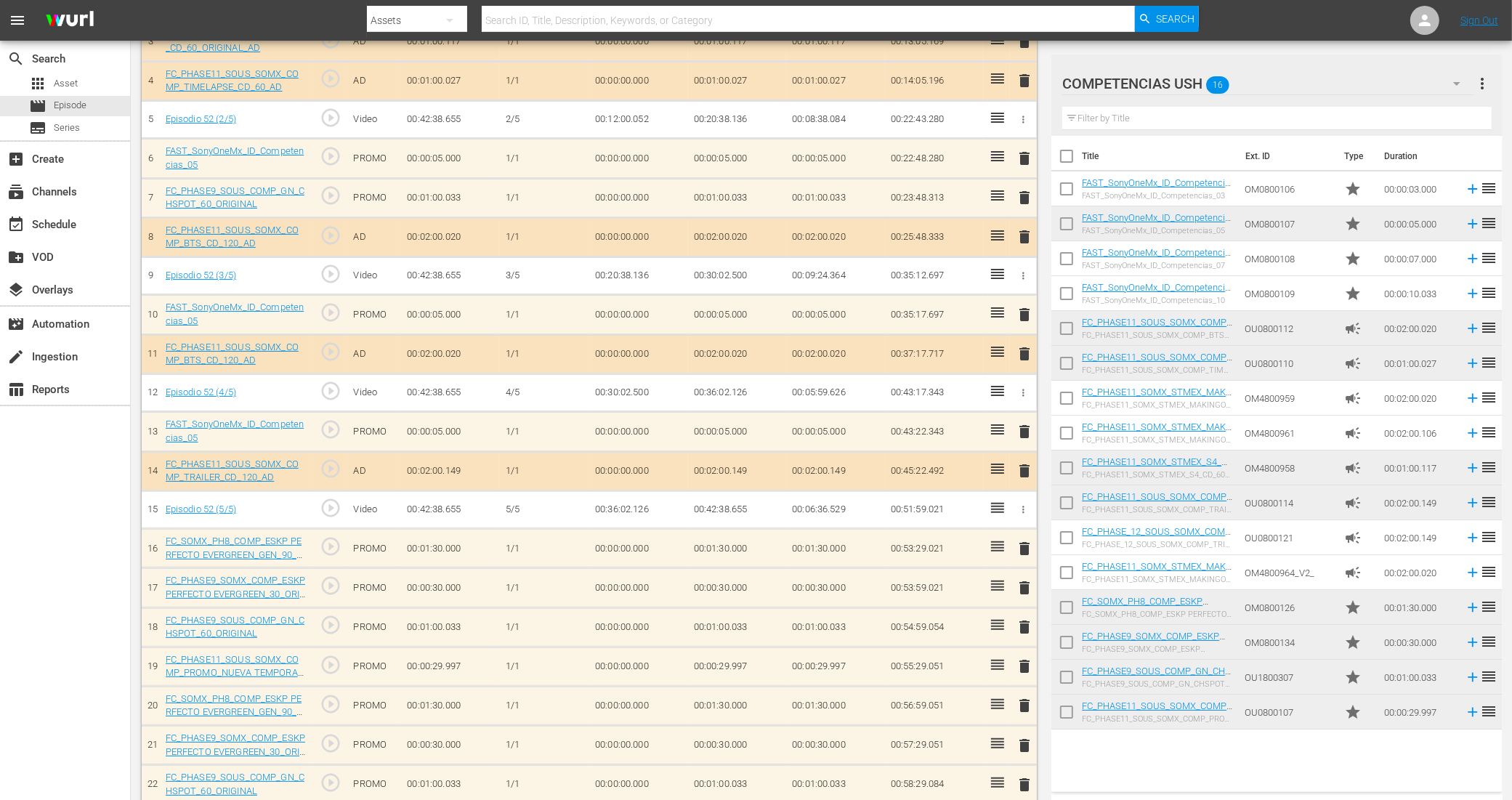
click at [1025, 429] on span "delete" at bounding box center [1024, 431] width 17 height 17
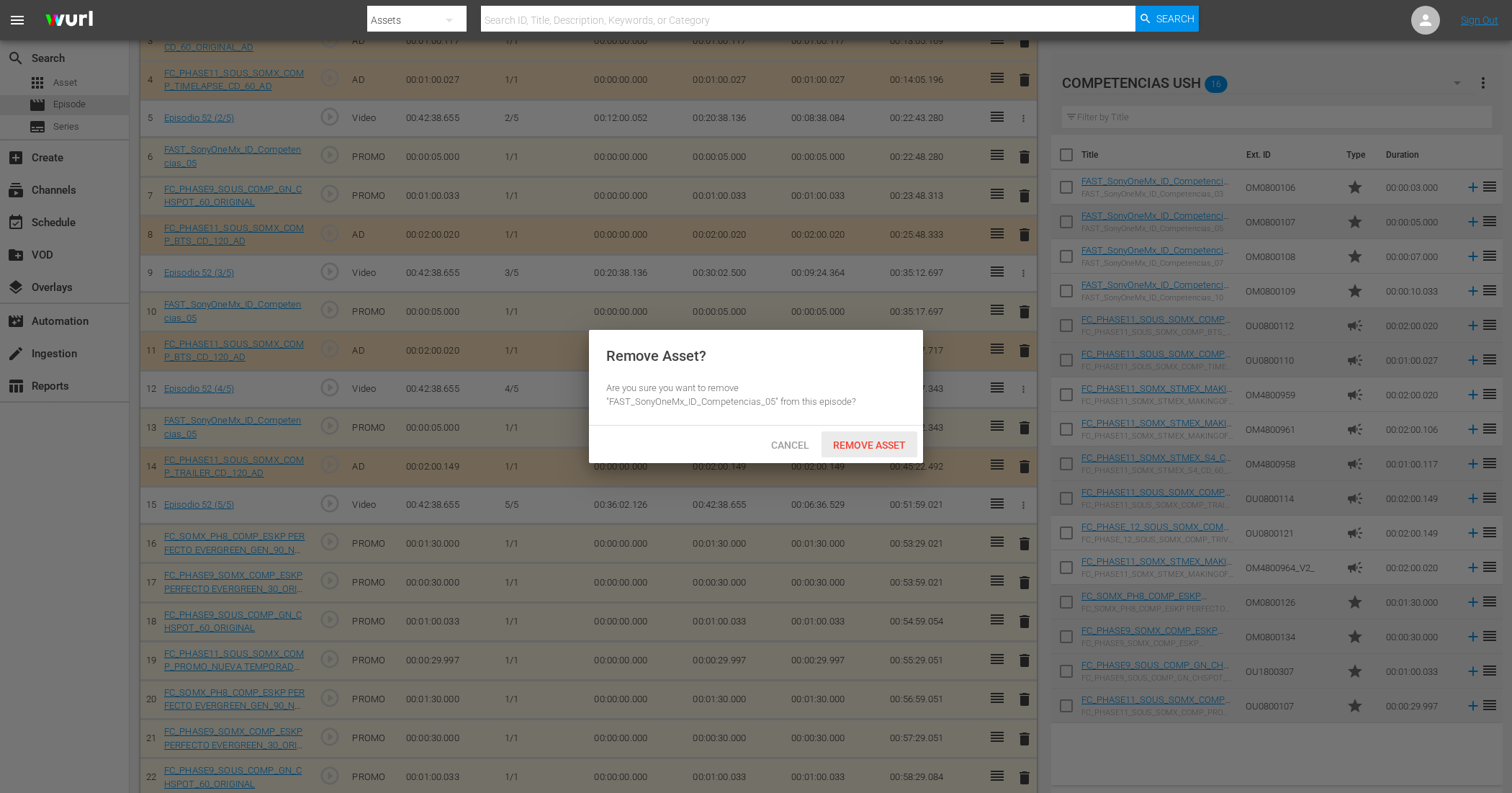
click at [864, 443] on span "Remove Asset" at bounding box center [869, 445] width 95 height 12
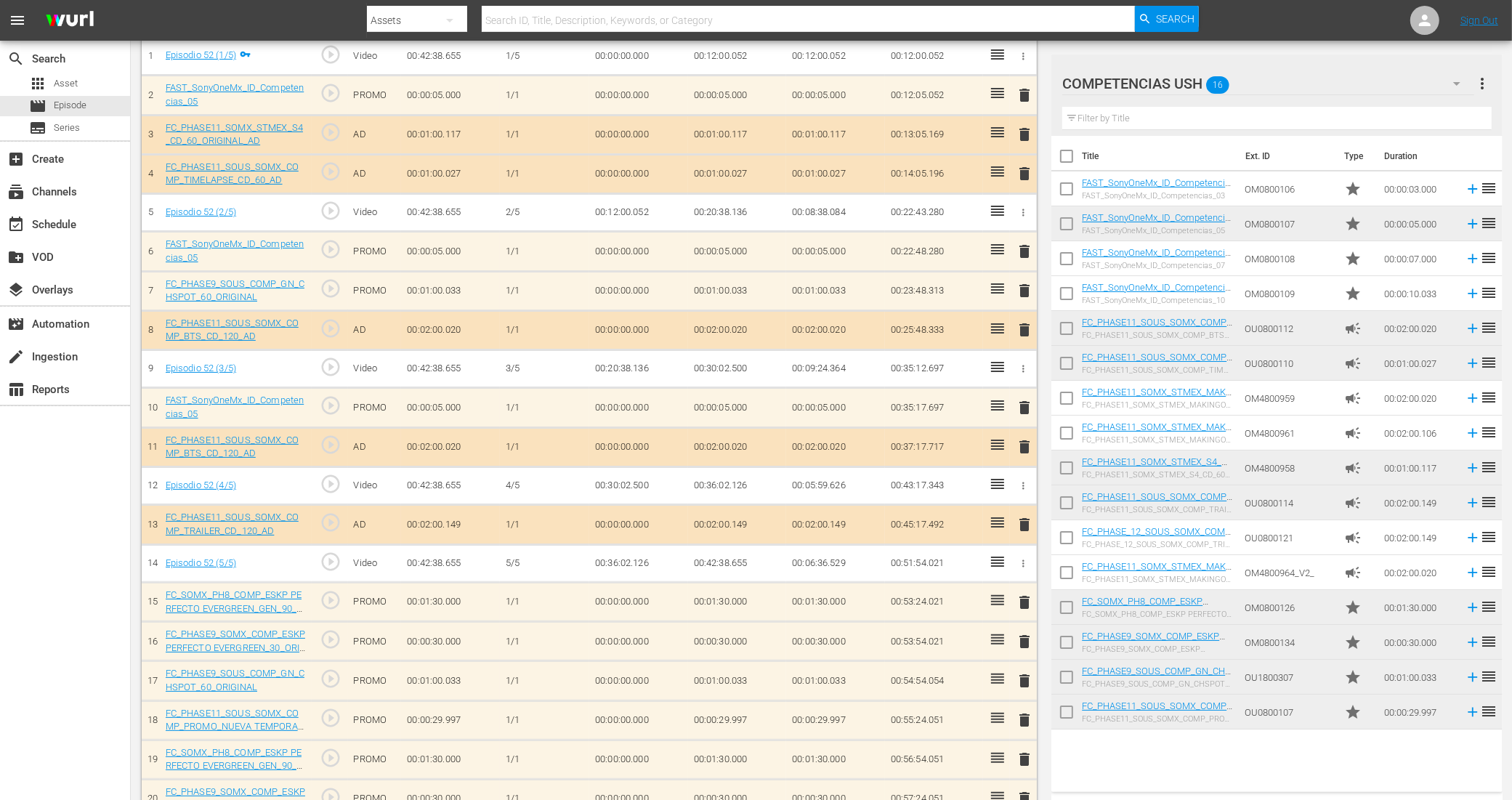
scroll to position [182, 0]
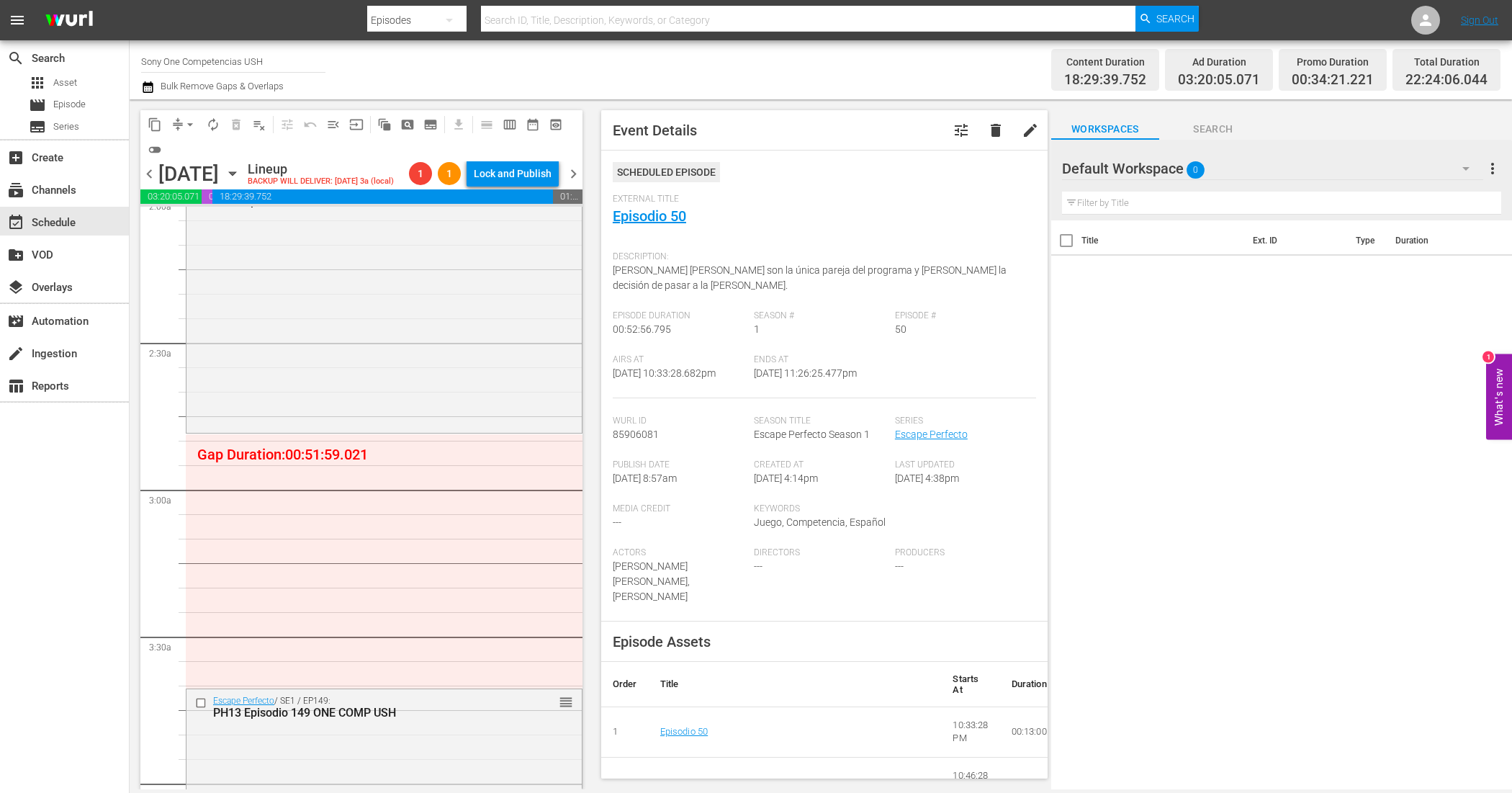
scroll to position [630, 0]
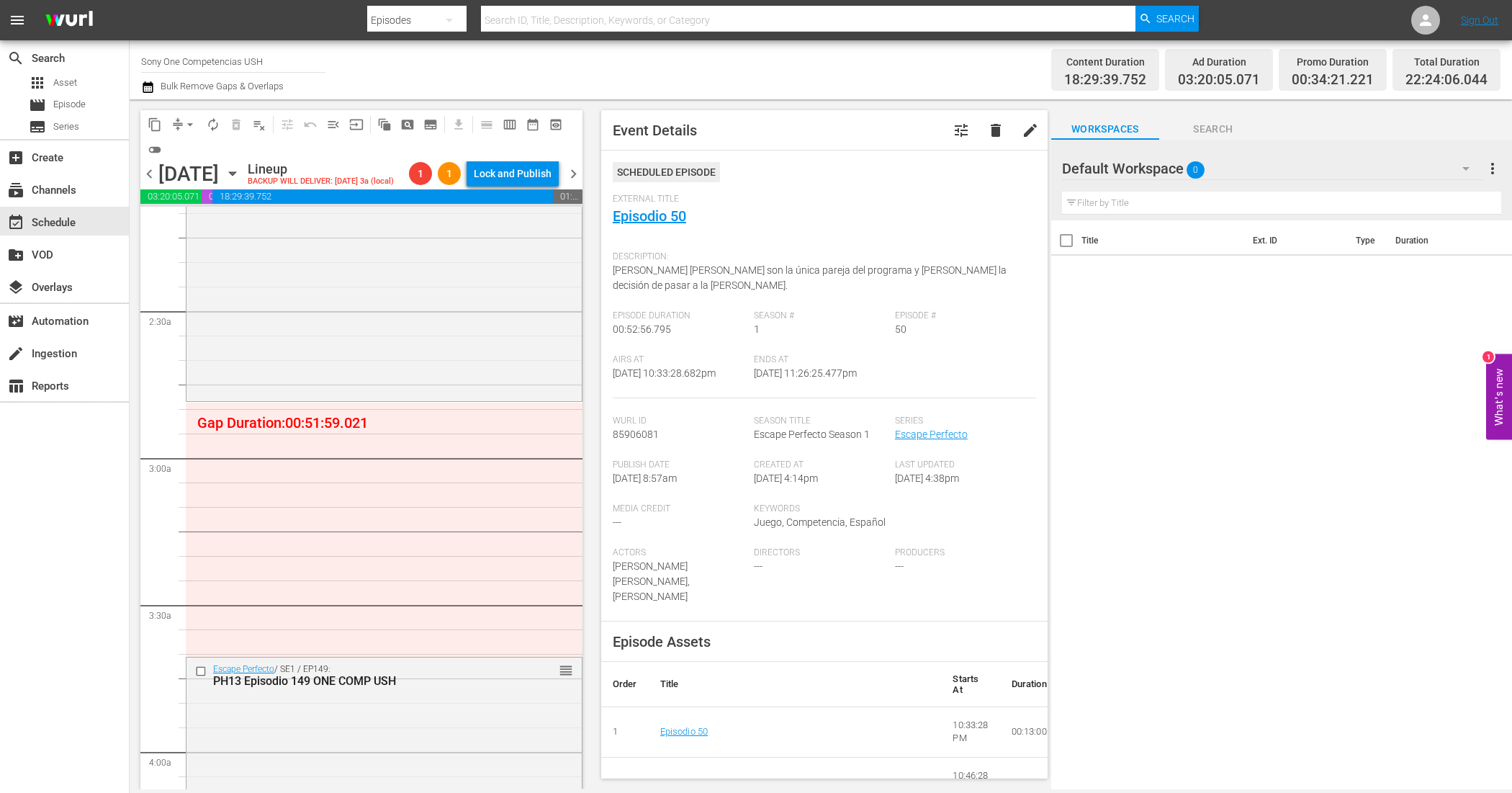
click at [1244, 175] on div "Default Workspace 0" at bounding box center [1273, 169] width 422 height 41
click at [1163, 204] on div "COMPETENCIAS USH (0)" at bounding box center [1154, 209] width 149 height 23
click at [1247, 164] on div "COMPETENCIAS USH 0" at bounding box center [1273, 169] width 422 height 41
click at [1124, 265] on div "Default Workspace (0)" at bounding box center [1154, 255] width 149 height 23
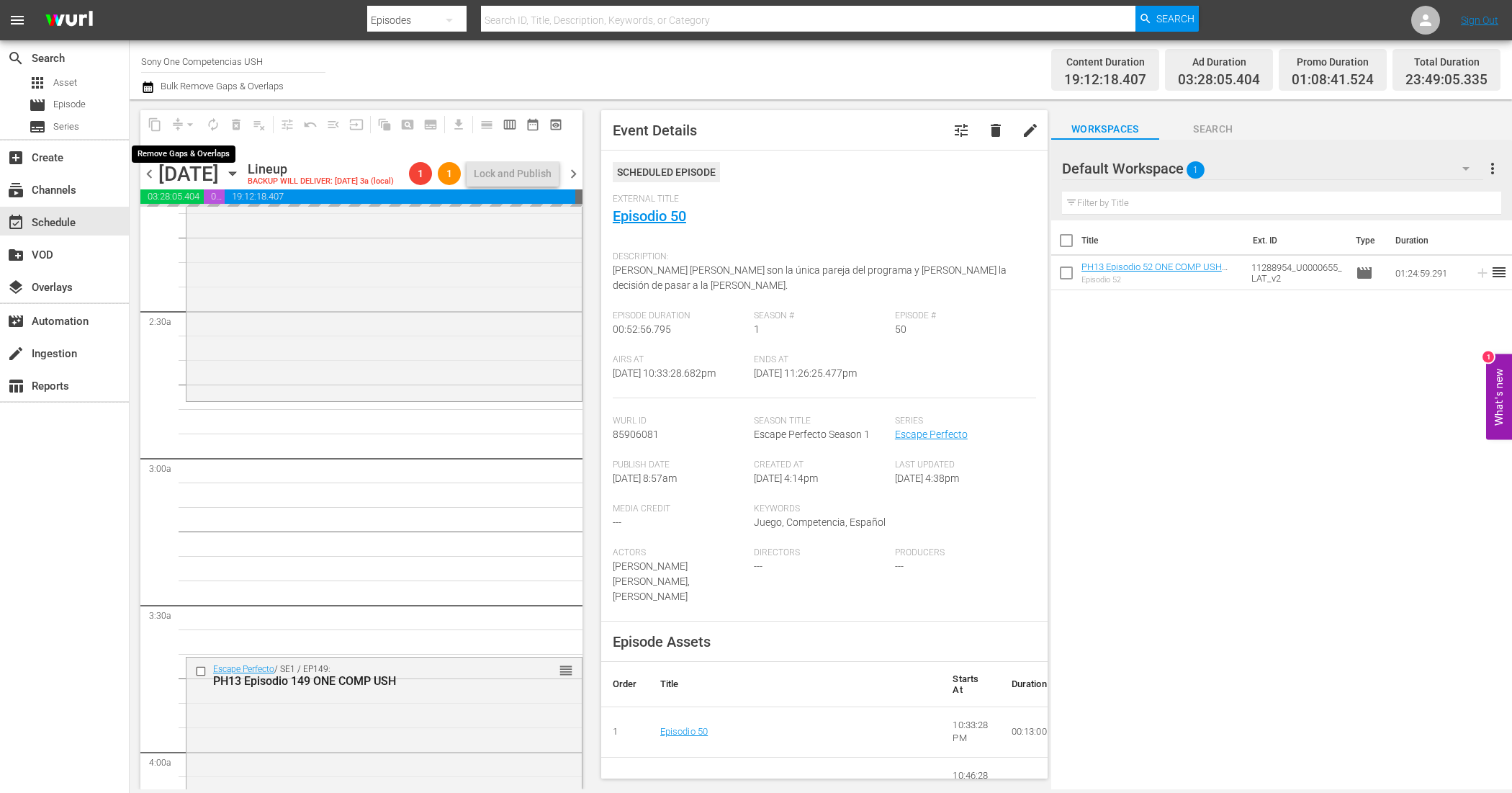
click at [182, 124] on div "arrow_drop_down" at bounding box center [189, 124] width 23 height 23
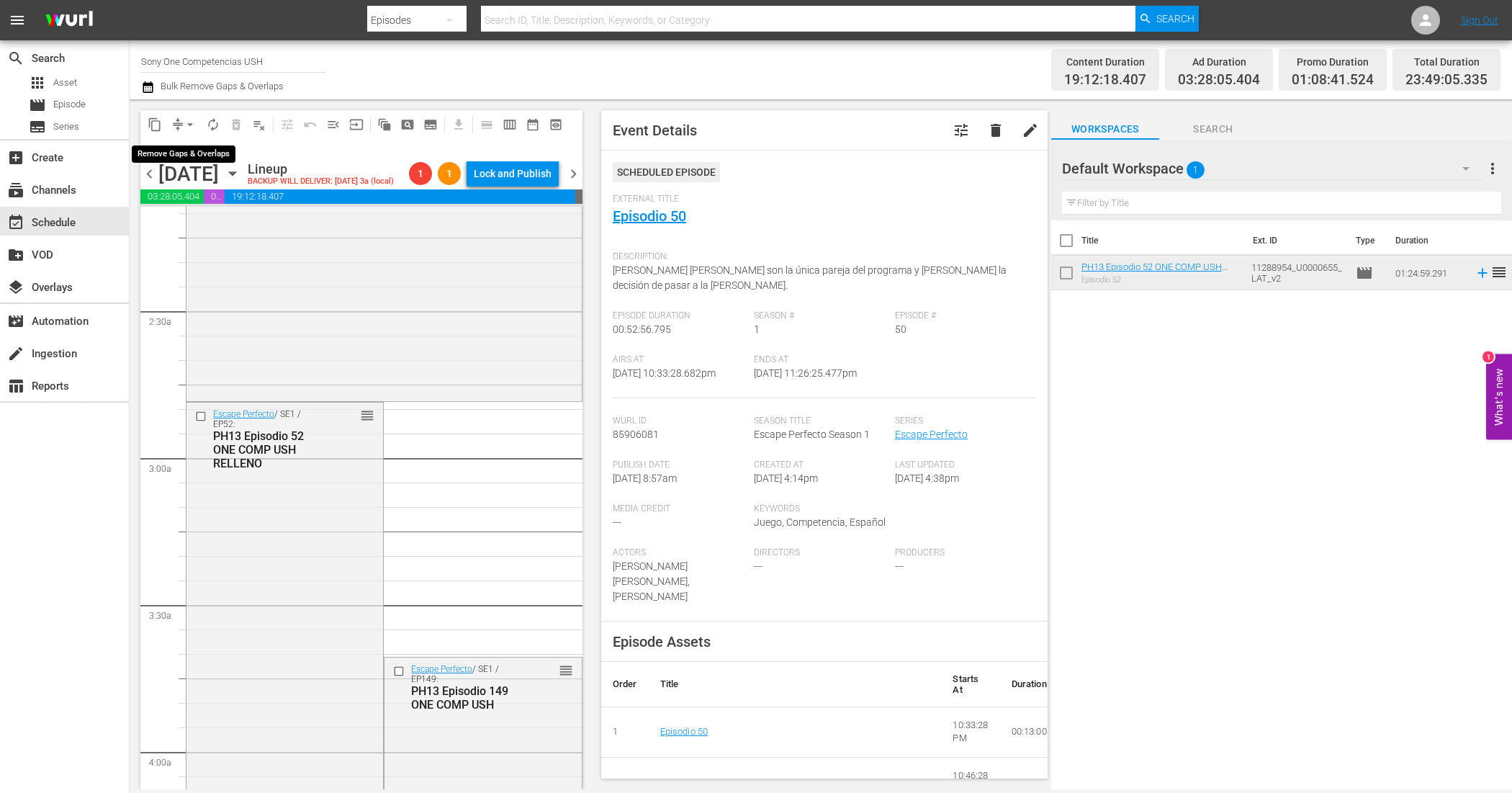
click at [183, 124] on span "arrow_drop_down" at bounding box center [190, 124] width 14 height 14
click at [207, 196] on li "Align to End of Previous Day" at bounding box center [190, 200] width 151 height 23
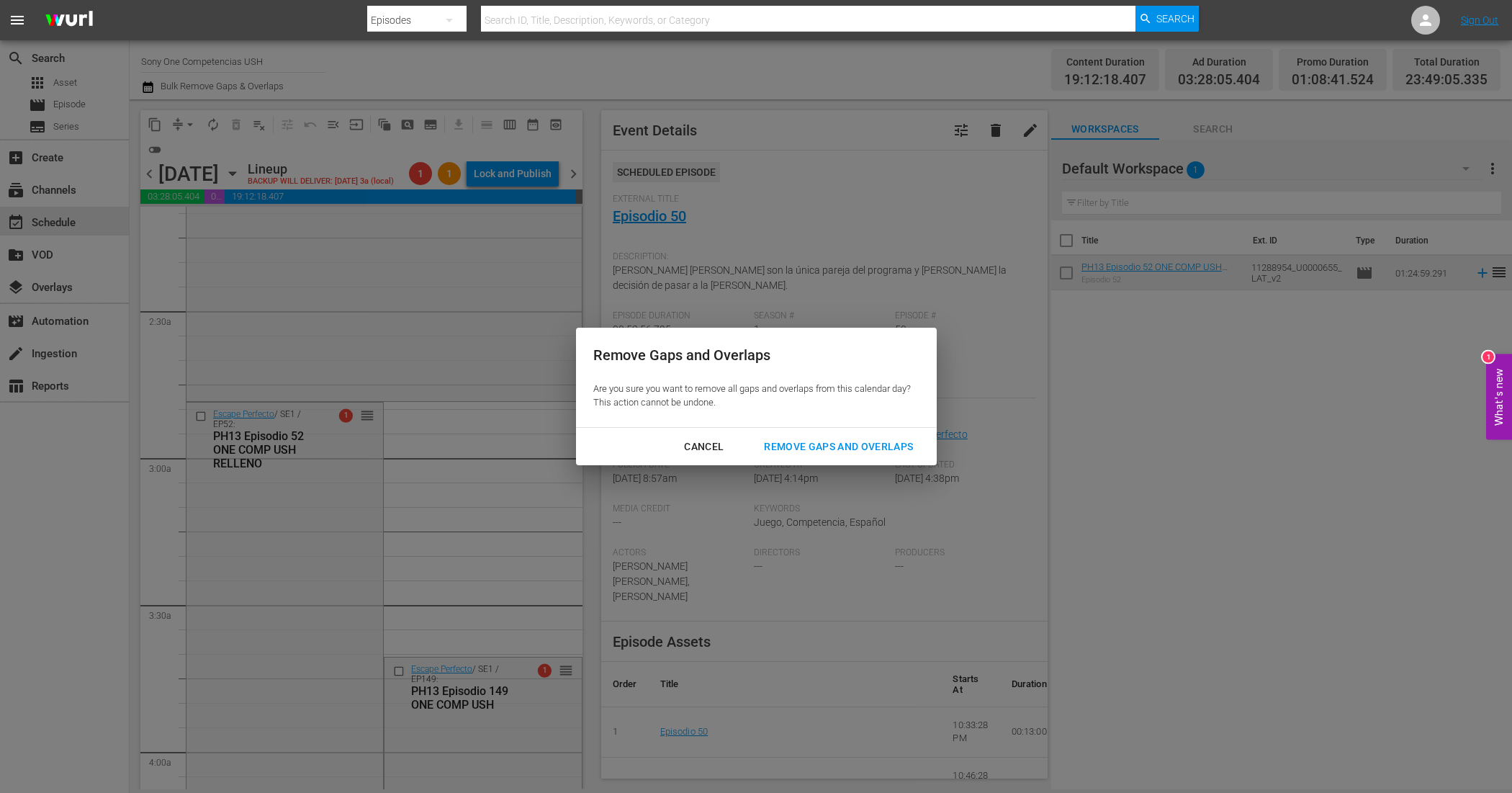
click at [817, 442] on div "Remove Gaps and Overlaps" at bounding box center [838, 446] width 172 height 18
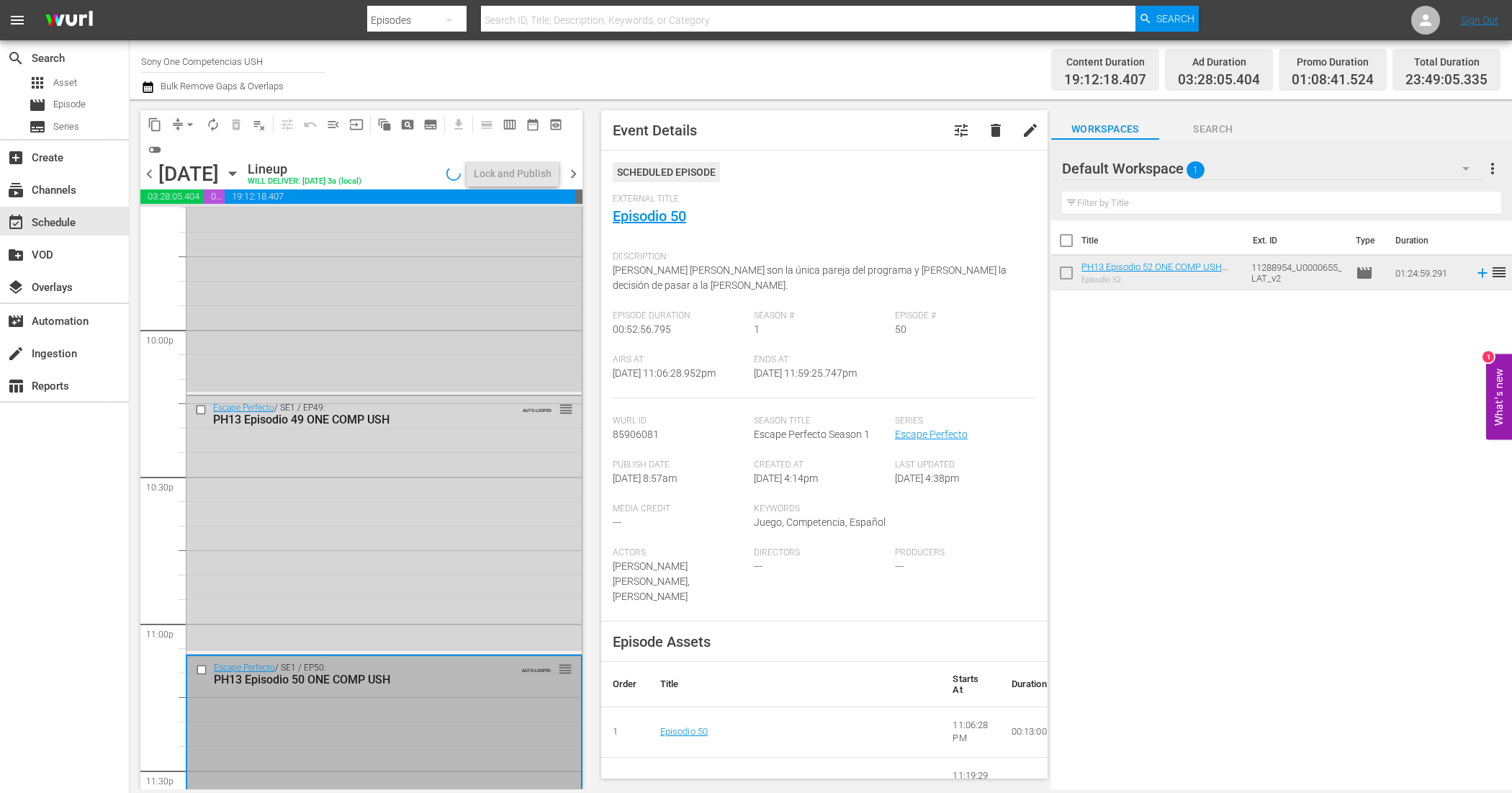
scroll to position [6469, 0]
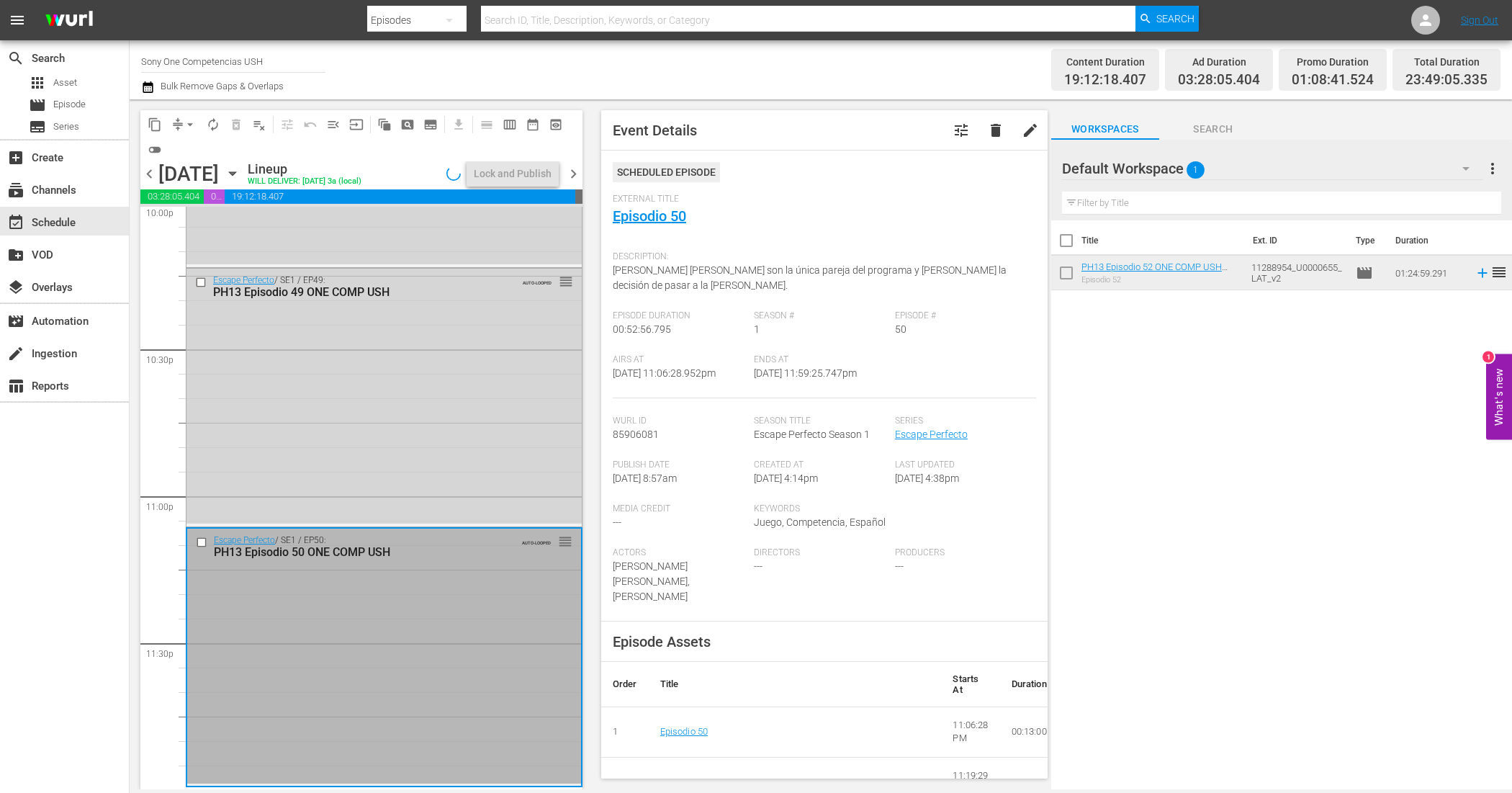
click at [331, 620] on div "Escape Perfecto / SE1 / EP50: PH13 Episodio 50 ONE COMP USH AUTO-LOOPED reorder" at bounding box center [383, 656] width 394 height 255
click at [169, 121] on button "compress" at bounding box center [178, 124] width 23 height 23
click at [181, 127] on button "arrow_drop_down" at bounding box center [189, 124] width 23 height 23
click at [203, 202] on li "Align to End of Previous Day" at bounding box center [190, 200] width 151 height 23
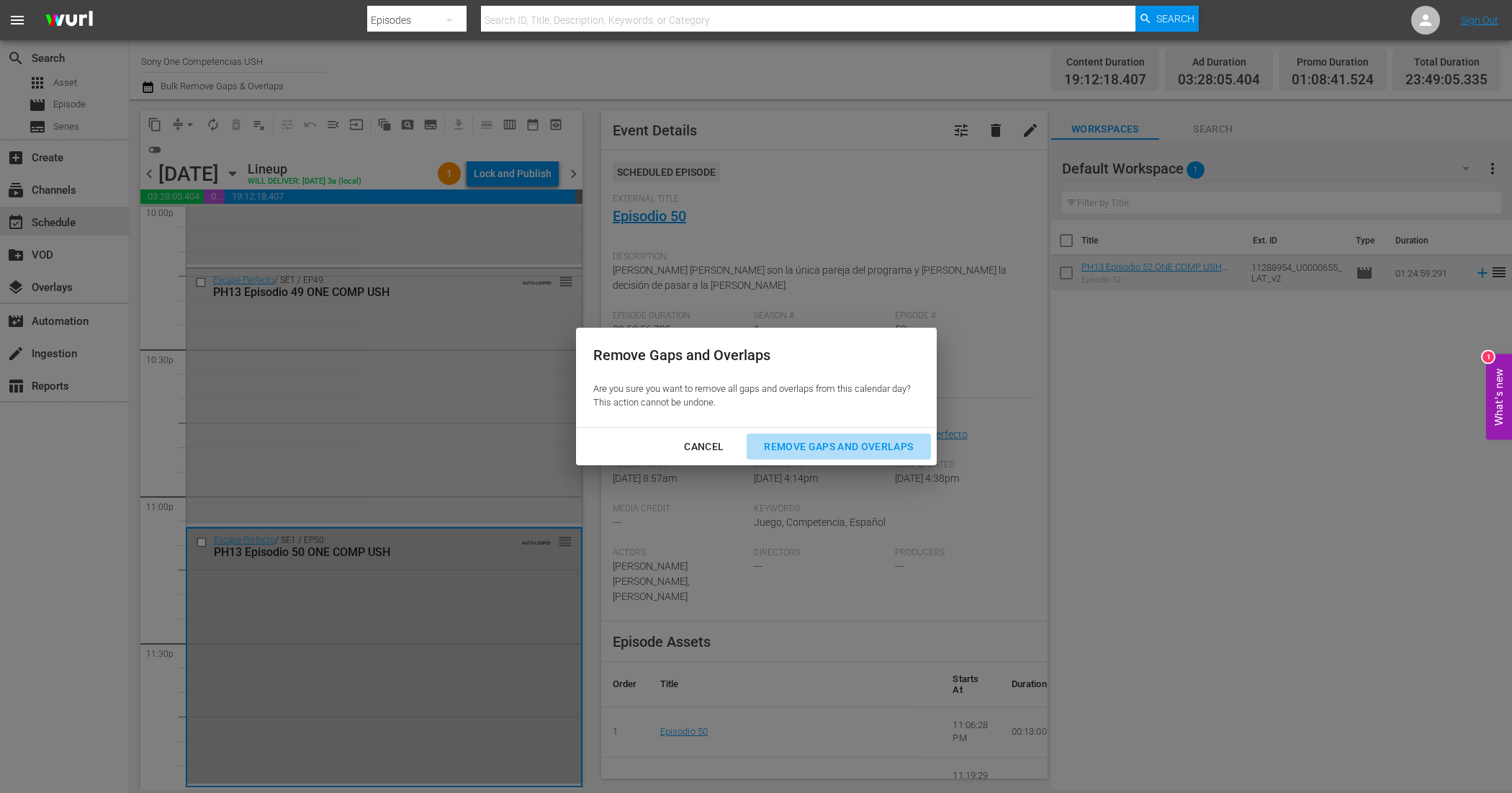
click at [826, 450] on div "Remove Gaps and Overlaps" at bounding box center [838, 446] width 172 height 18
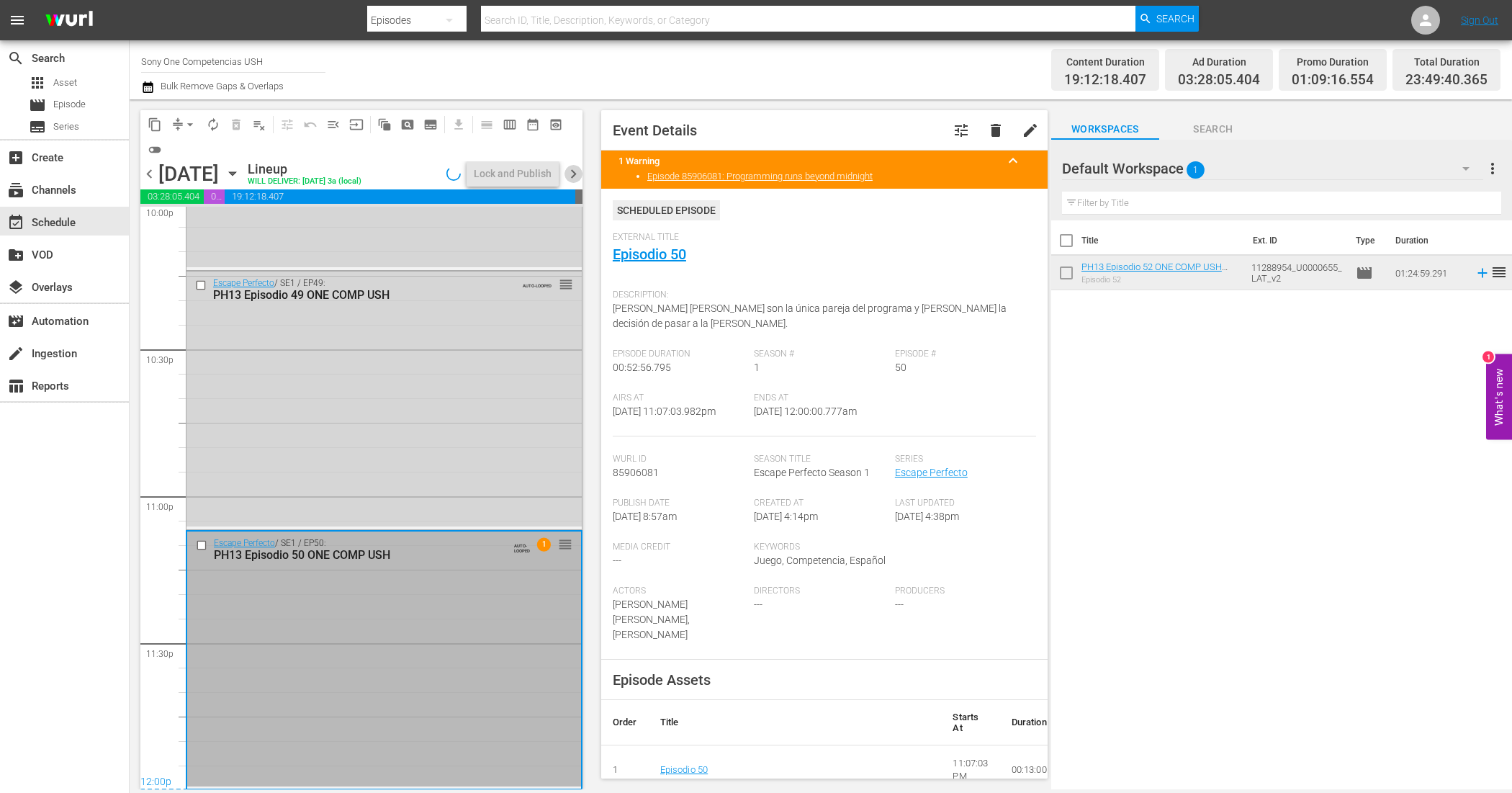
click at [580, 175] on span "chevron_right" at bounding box center [573, 174] width 18 height 18
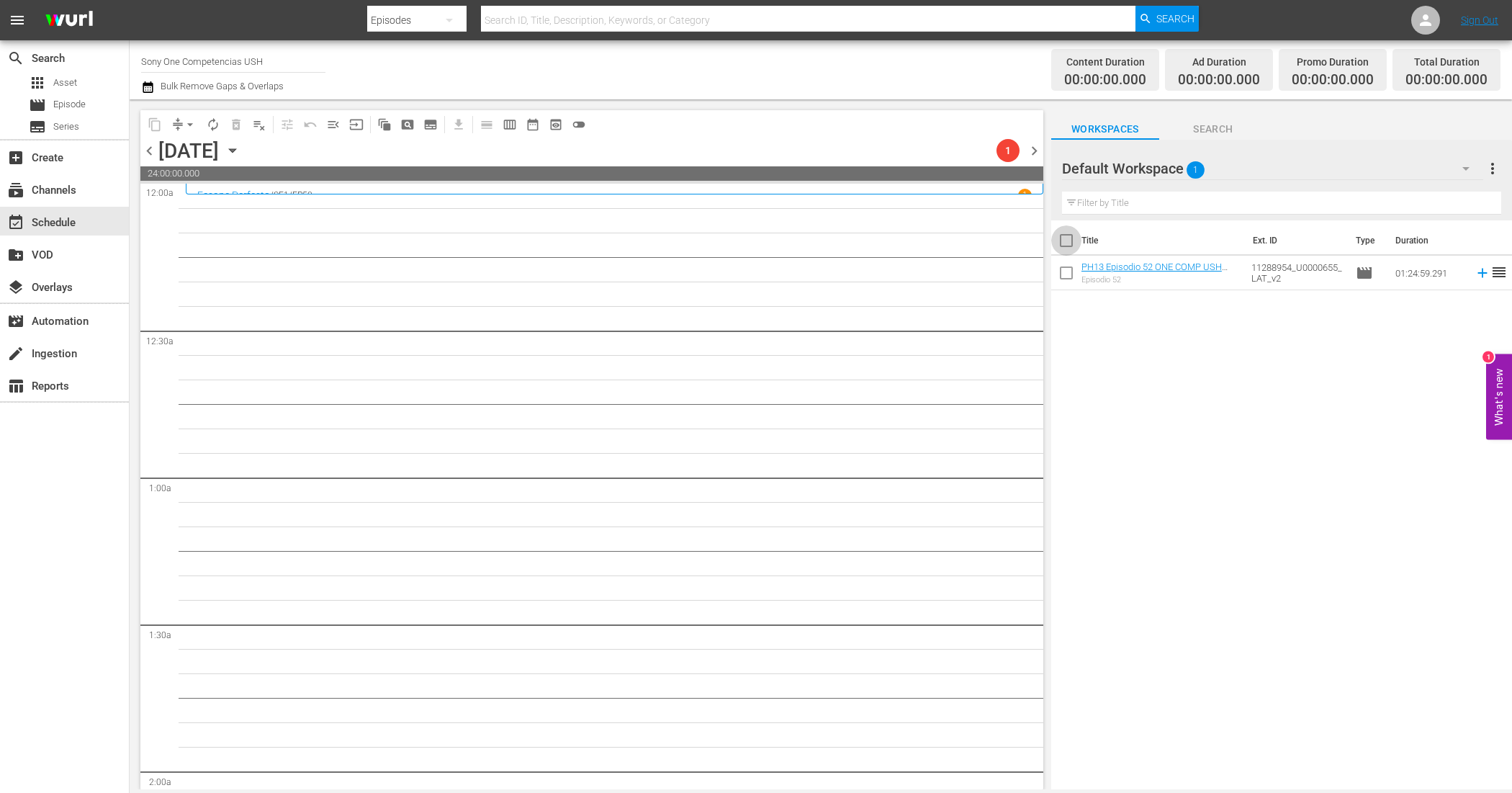
click at [1067, 243] on input "checkbox" at bounding box center [1066, 243] width 31 height 31
checkbox input "true"
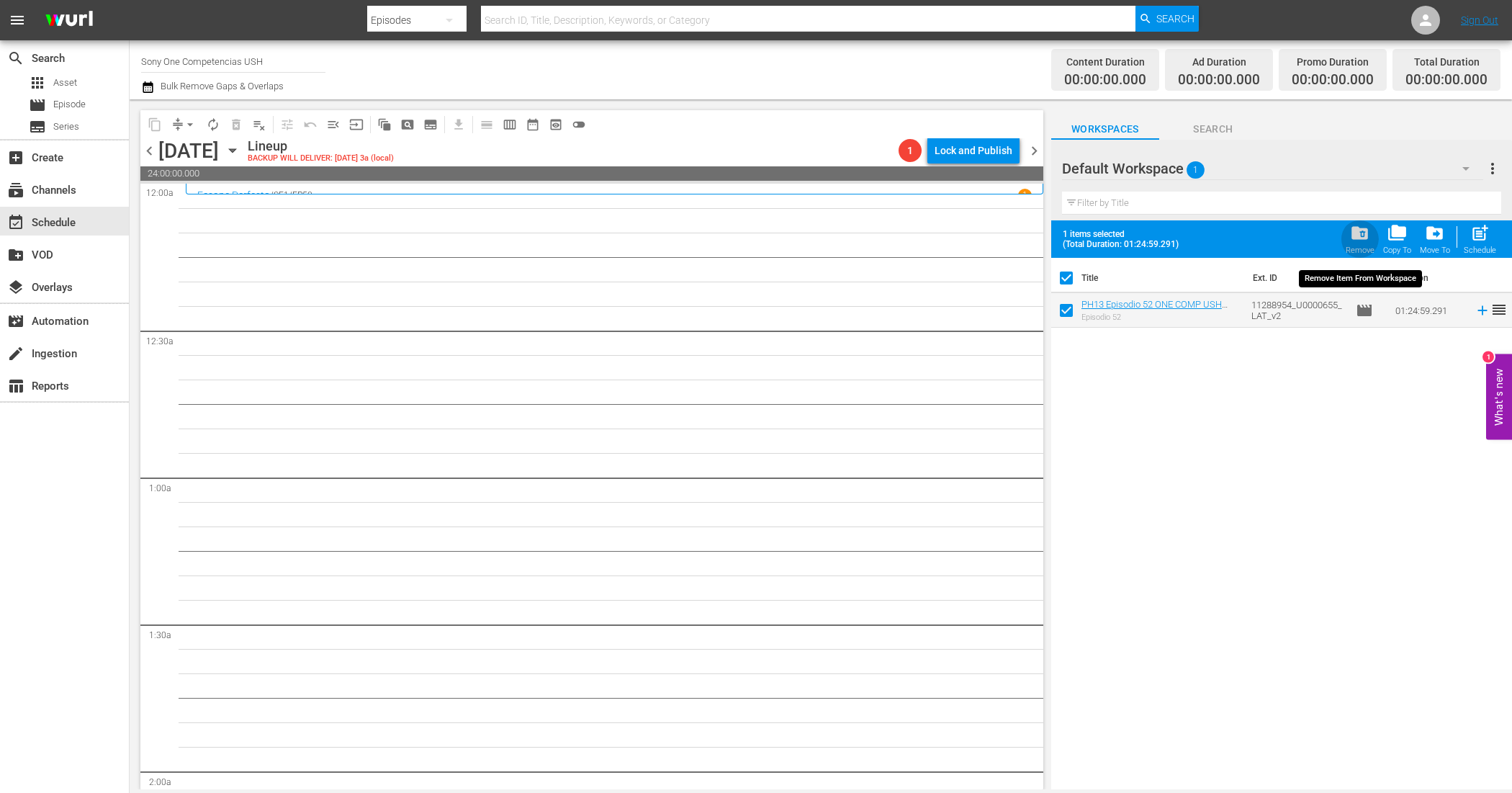
click at [1352, 236] on span "folder_delete" at bounding box center [1359, 232] width 20 height 20
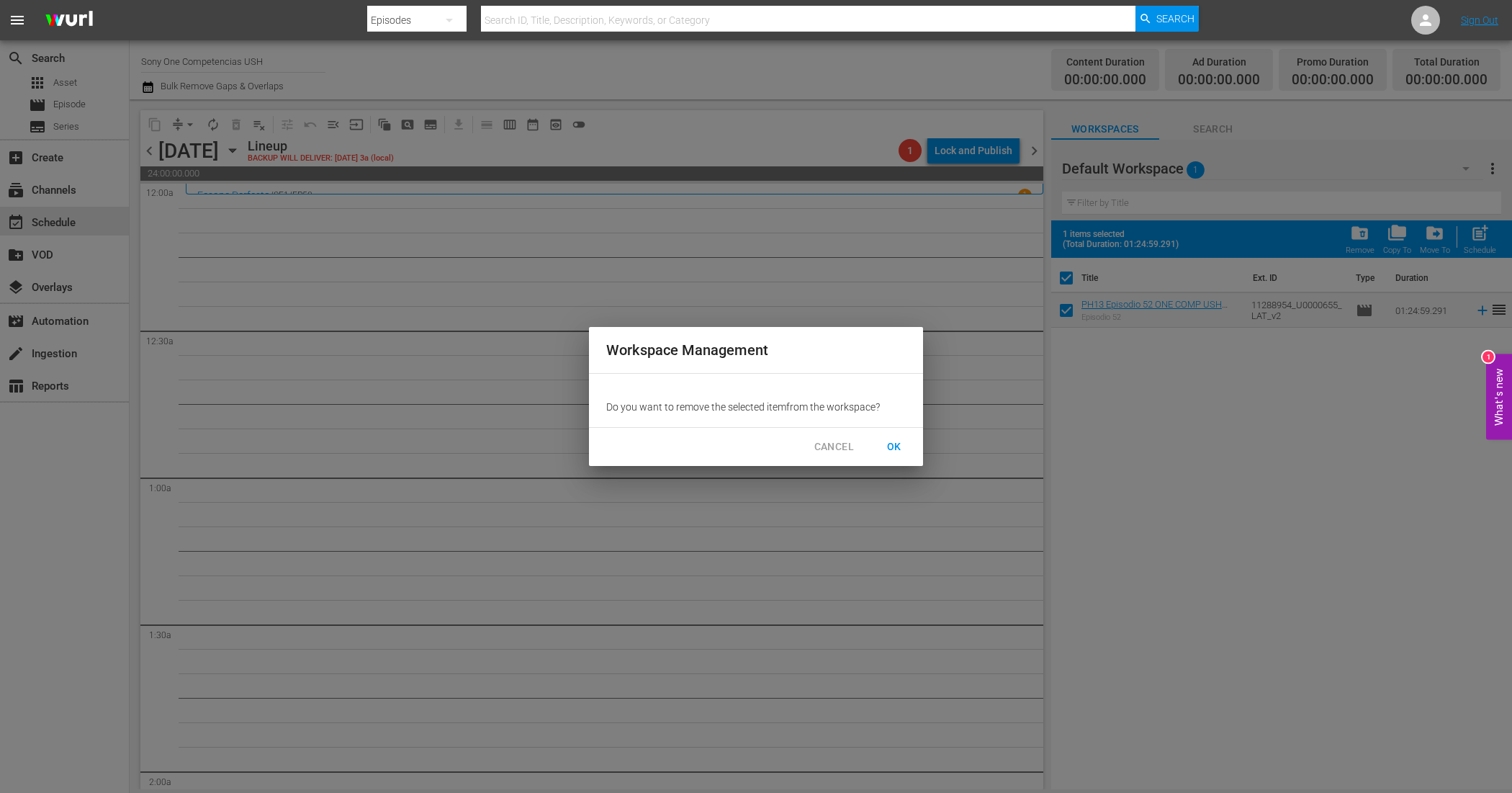
click at [898, 440] on span "OK" at bounding box center [894, 446] width 23 height 18
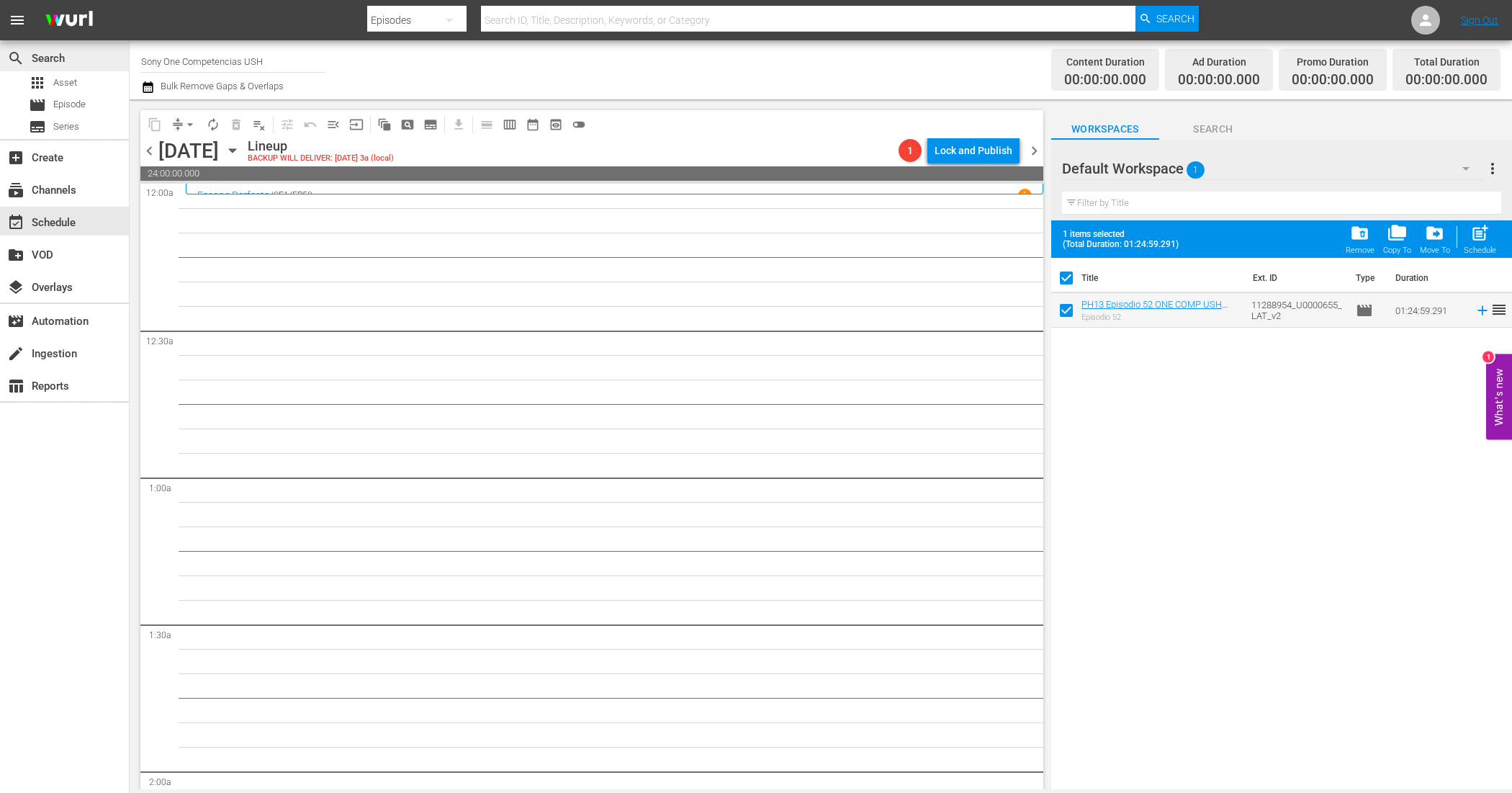
checkbox input "false"
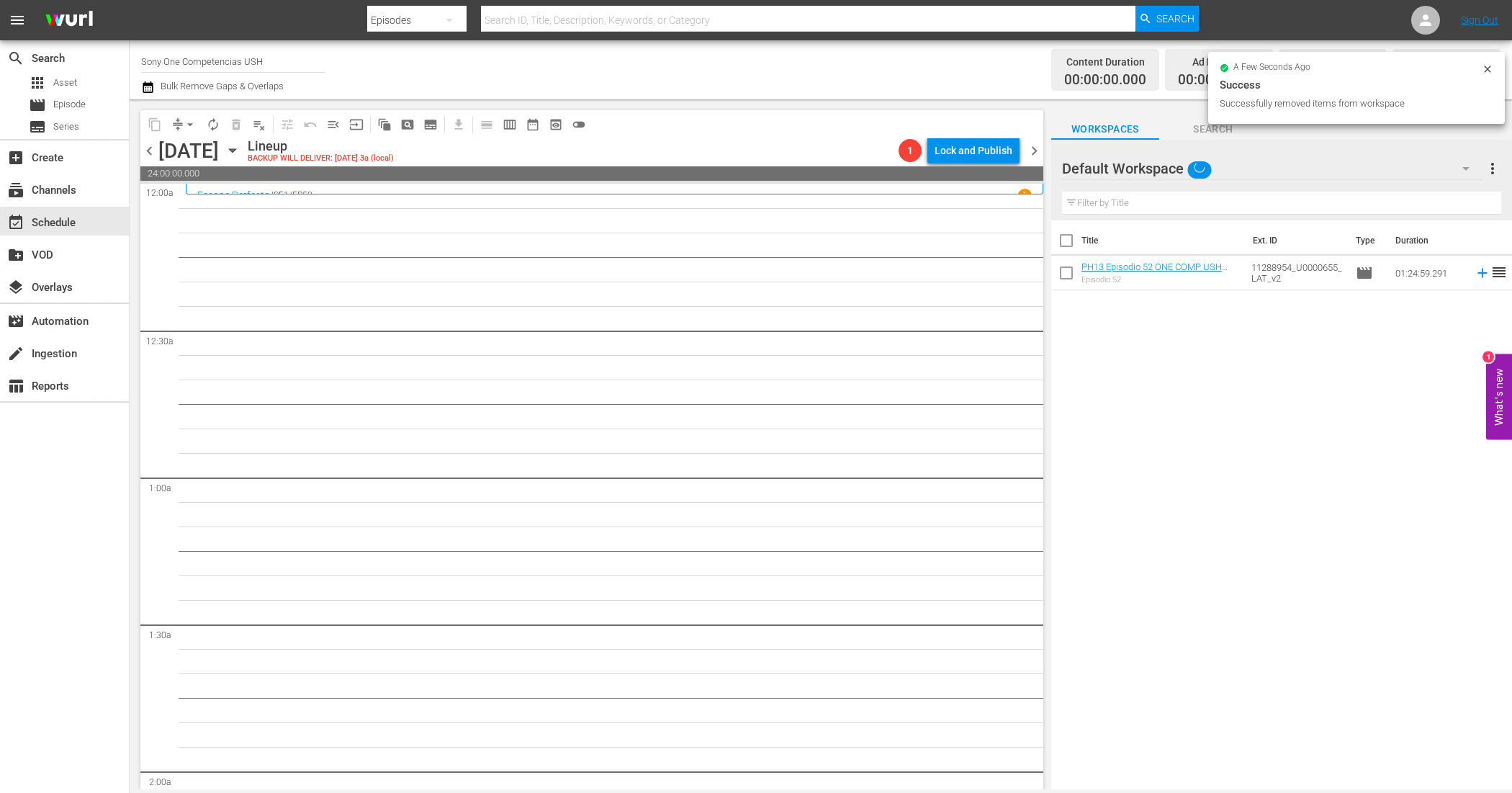
click at [146, 83] on icon "button" at bounding box center [147, 87] width 10 height 12
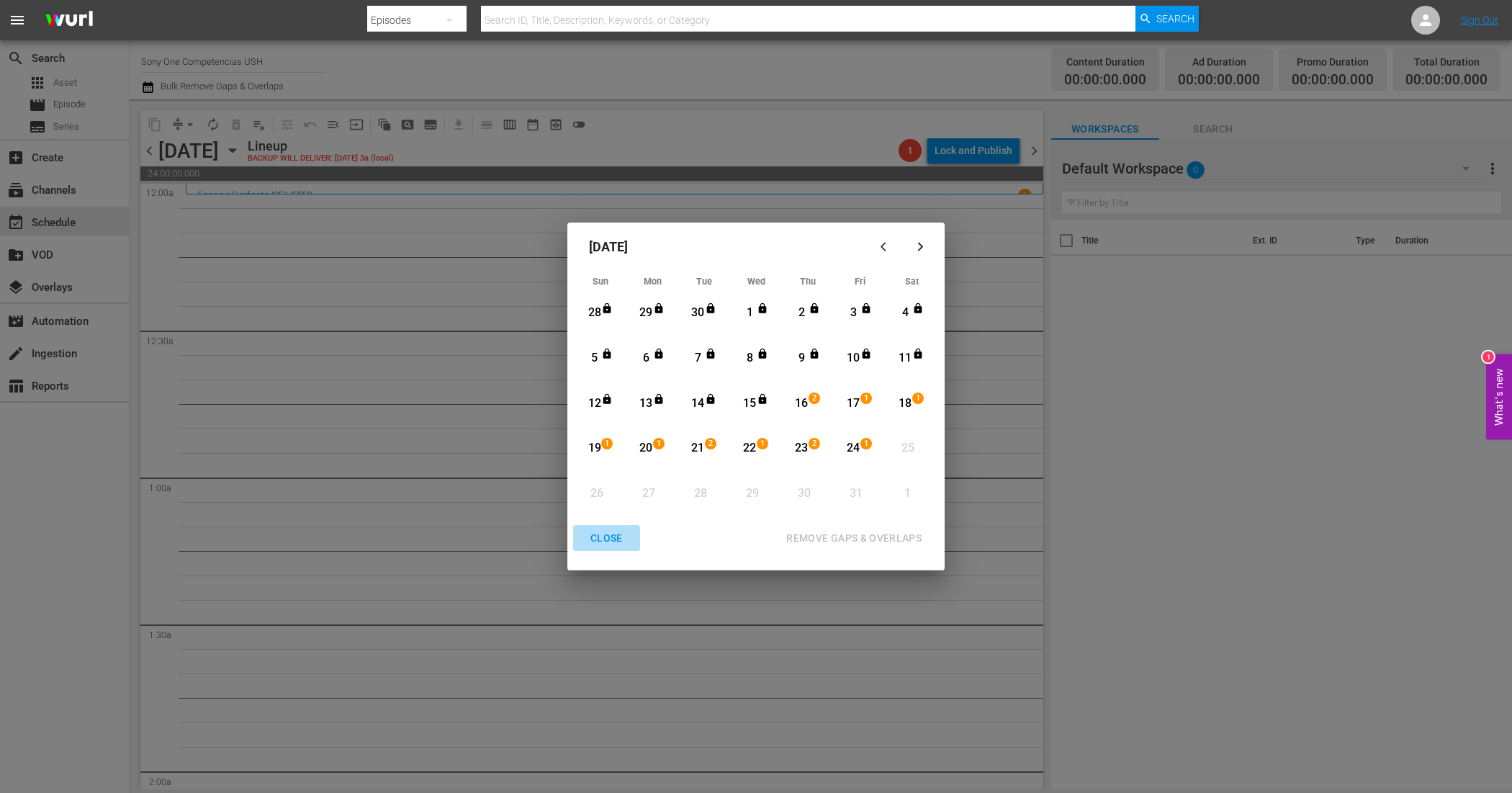
click at [606, 539] on div "CLOSE" at bounding box center [607, 538] width 56 height 18
